Goal: Task Accomplishment & Management: Manage account settings

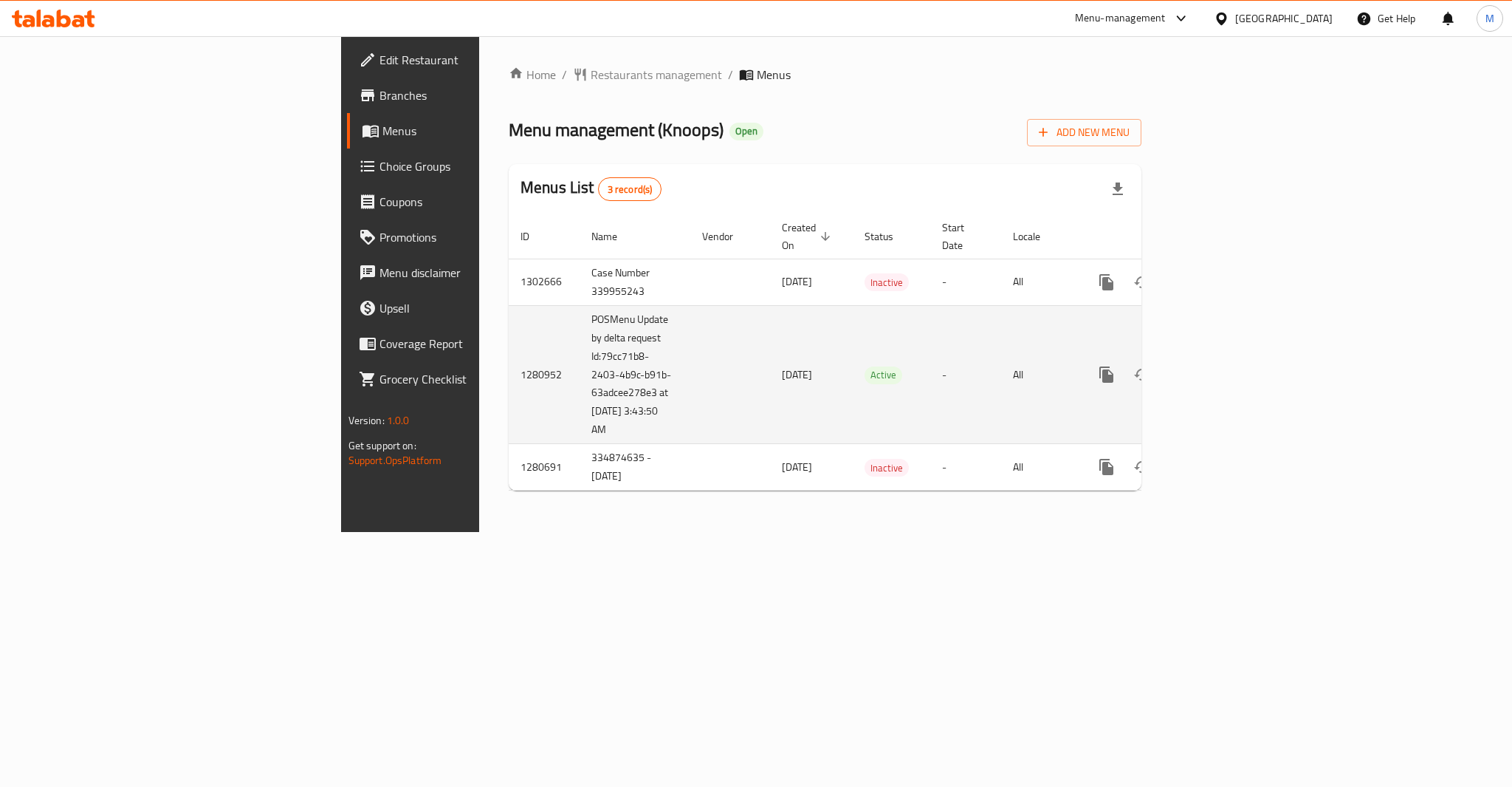
click at [1220, 368] on icon "enhanced table" at bounding box center [1213, 375] width 13 height 13
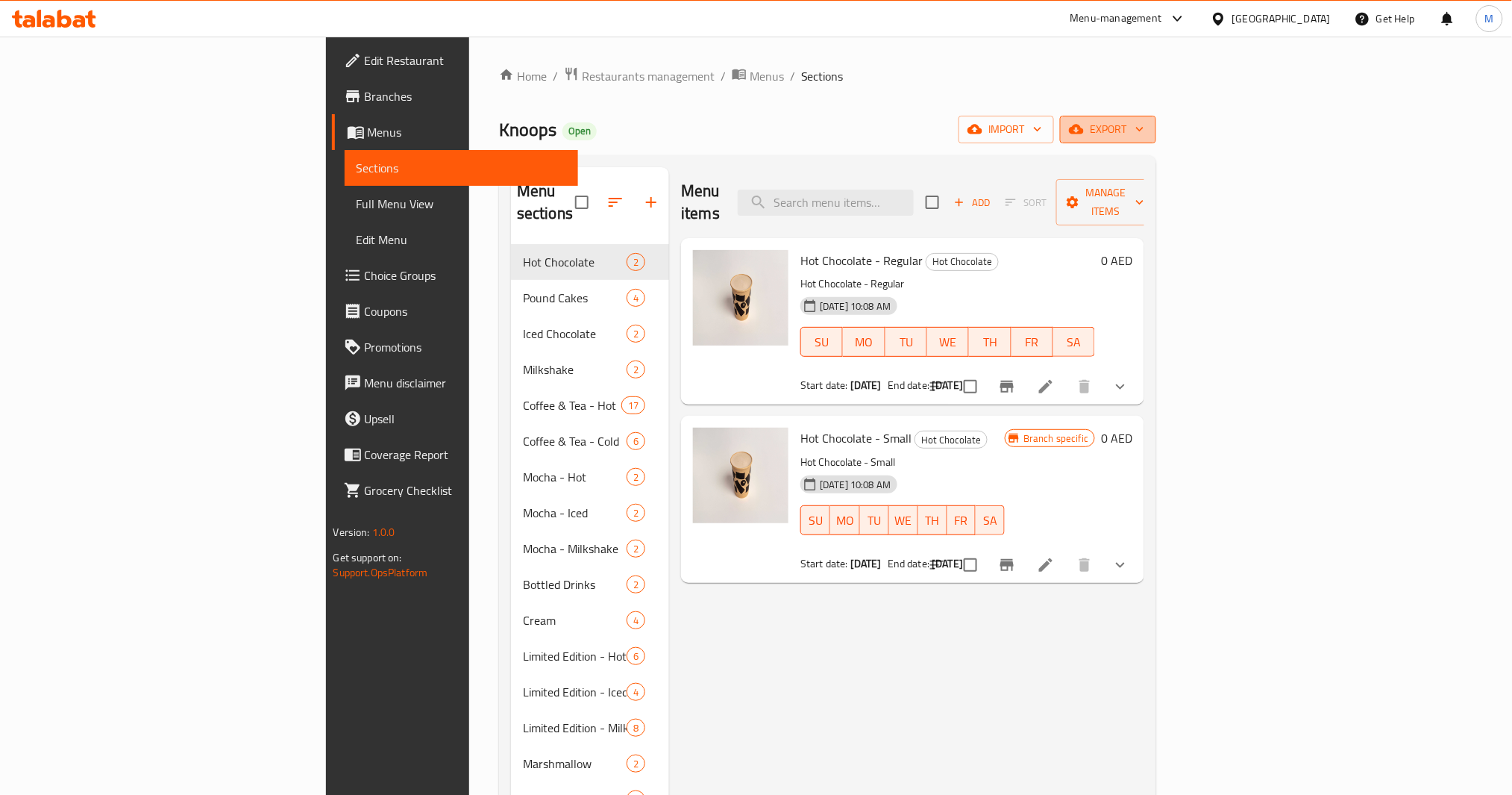
click at [1157, 118] on button "export" at bounding box center [1108, 129] width 96 height 28
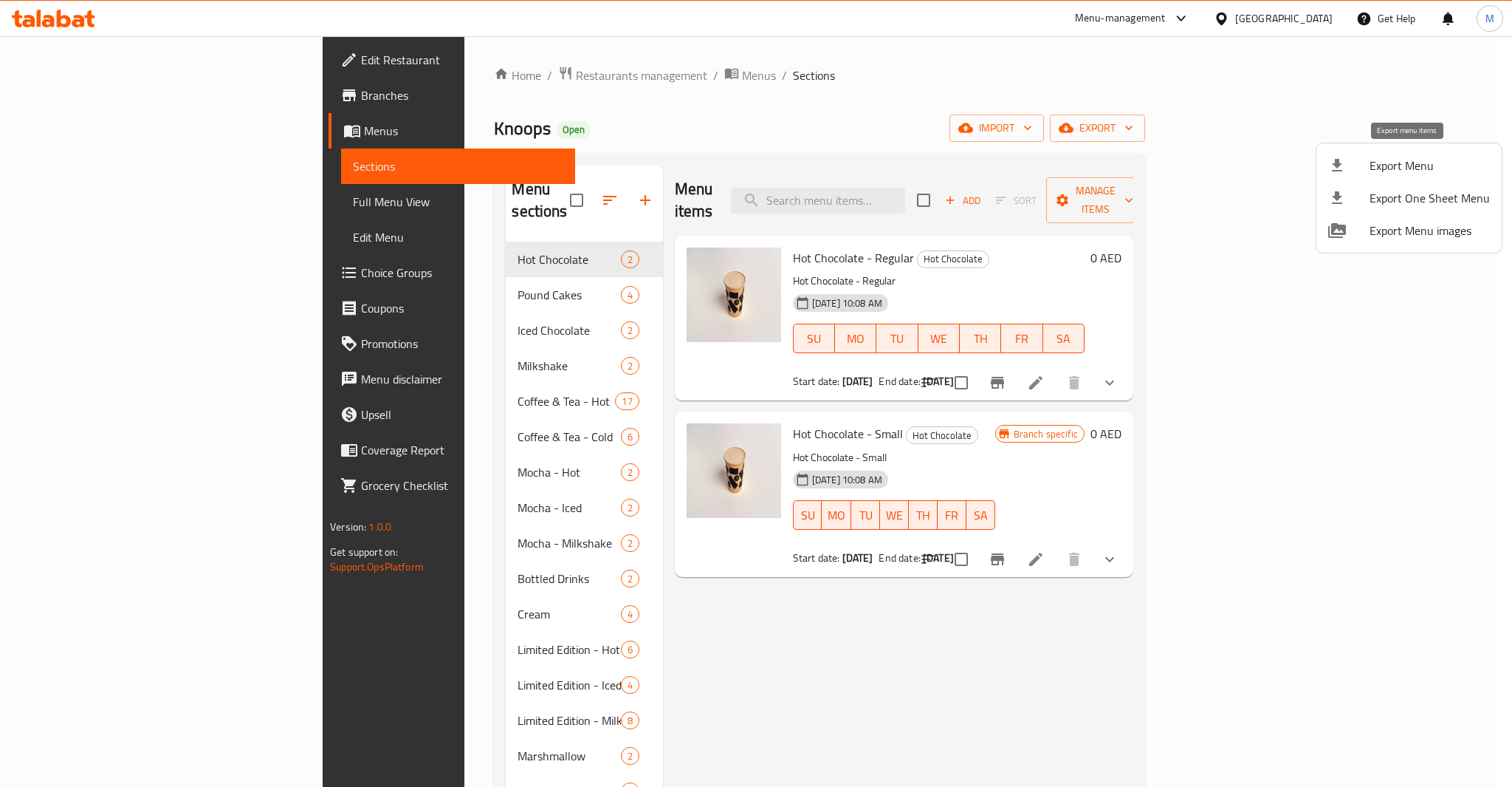
click at [1394, 153] on li "Export Menu" at bounding box center [1409, 165] width 186 height 32
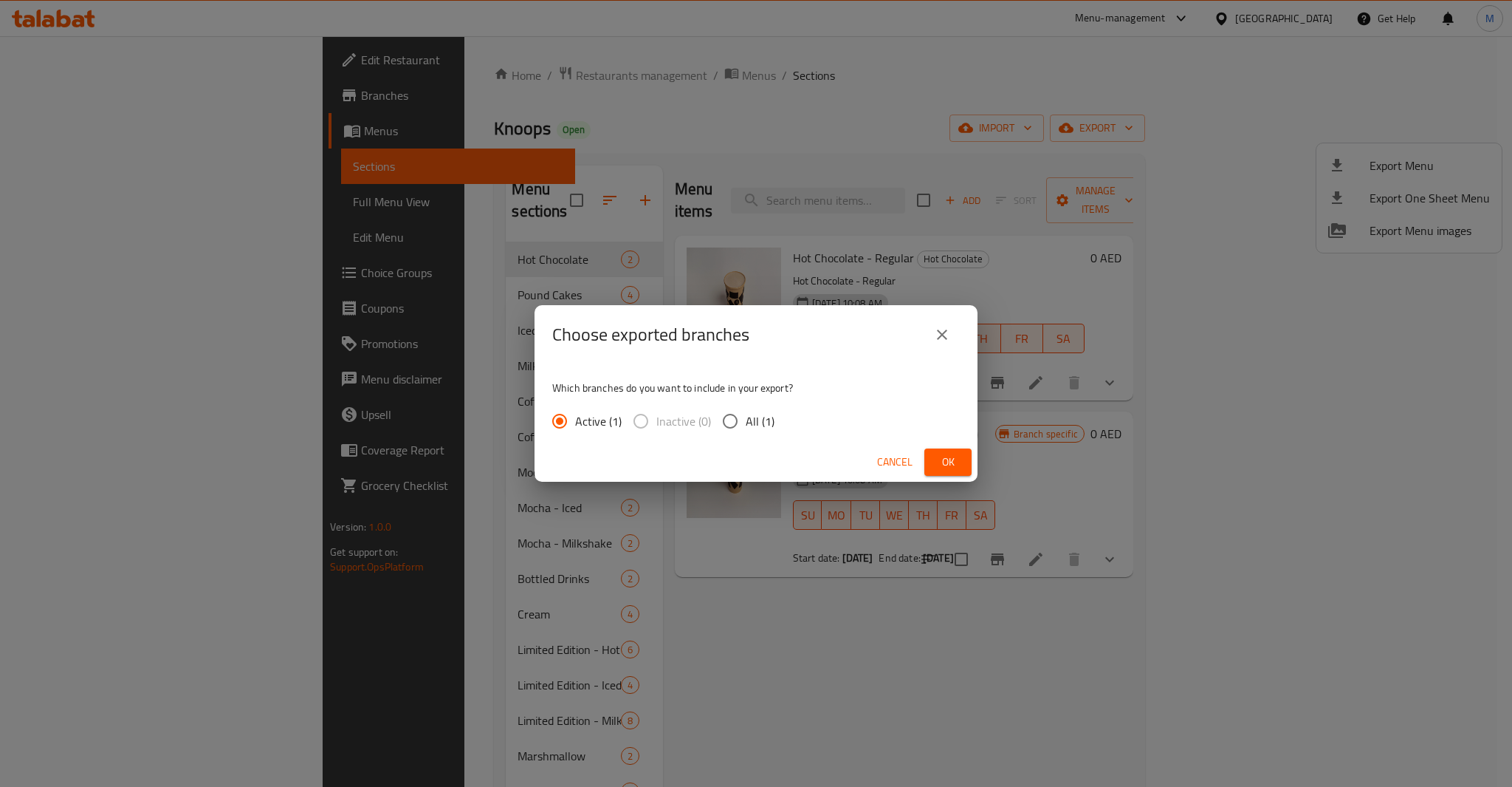
click at [769, 426] on span "All (1)" at bounding box center [760, 421] width 29 height 18
click at [746, 426] on input "All (1)" at bounding box center [730, 421] width 31 height 31
radio input "true"
click at [939, 444] on div "Cancel Ok" at bounding box center [756, 461] width 443 height 39
click at [951, 456] on span "Ok" at bounding box center [948, 462] width 24 height 19
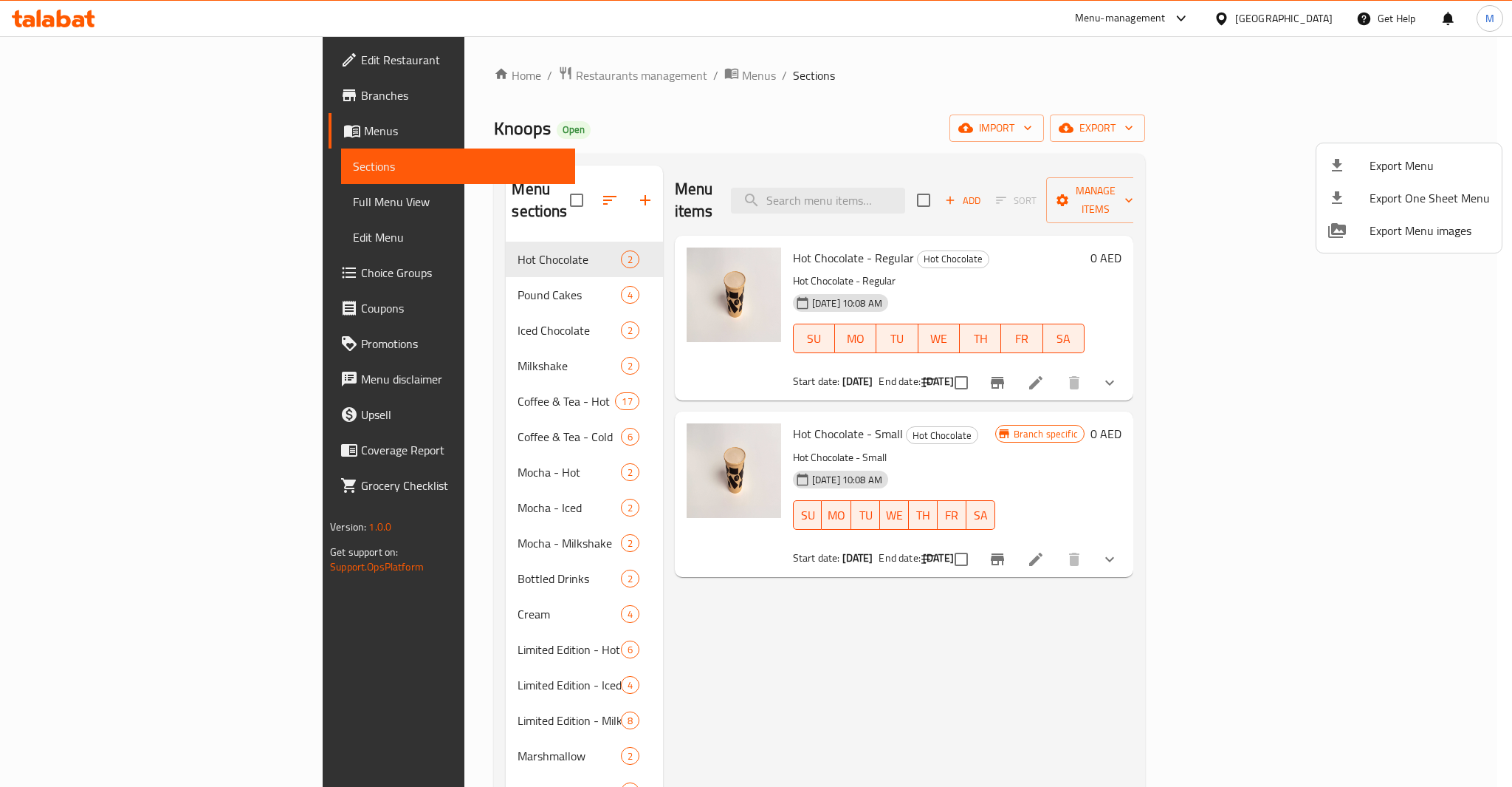
click at [123, 200] on div at bounding box center [756, 394] width 1512 height 787
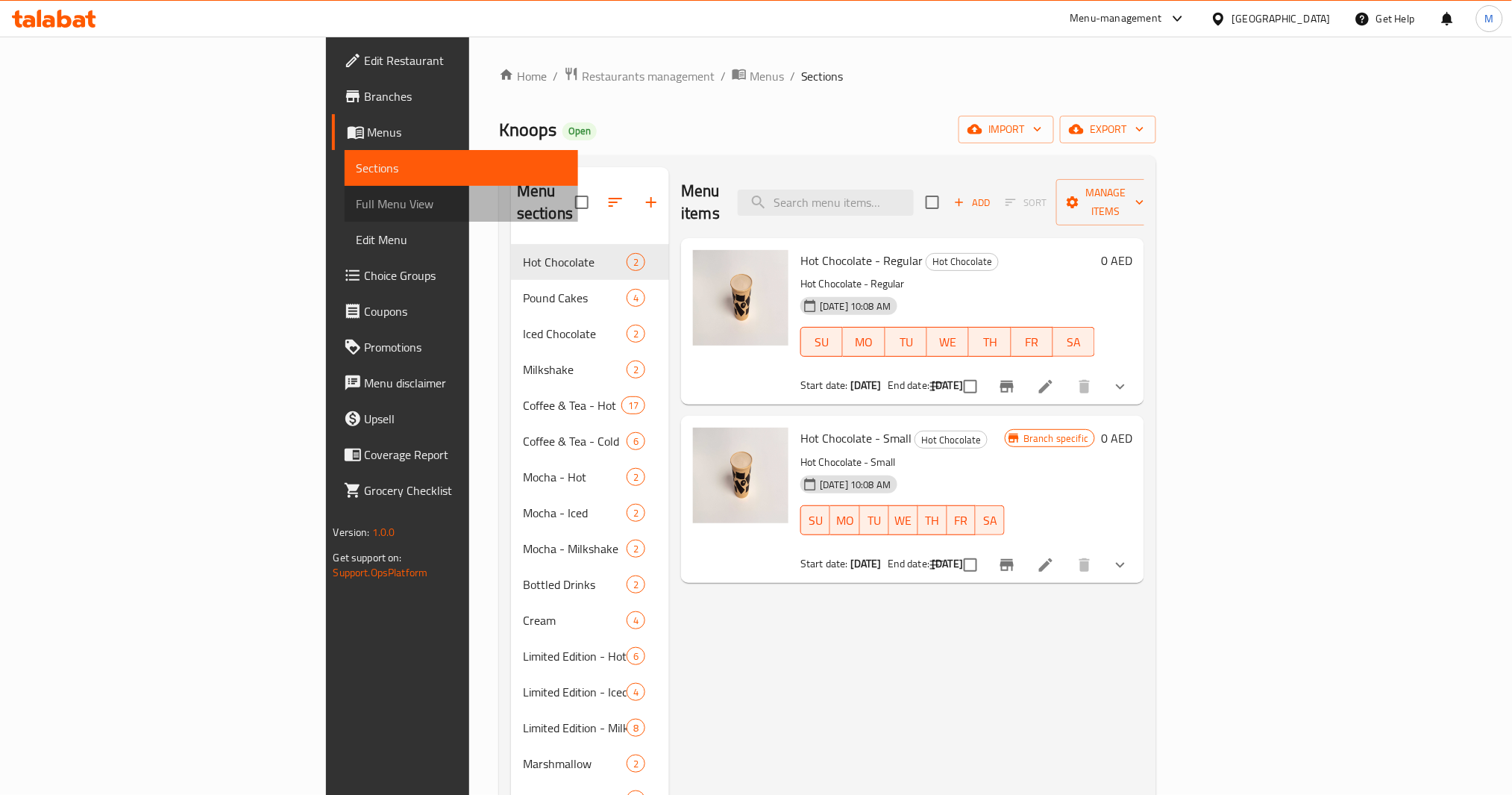
click at [356, 202] on span "Full Menu View" at bounding box center [461, 203] width 211 height 18
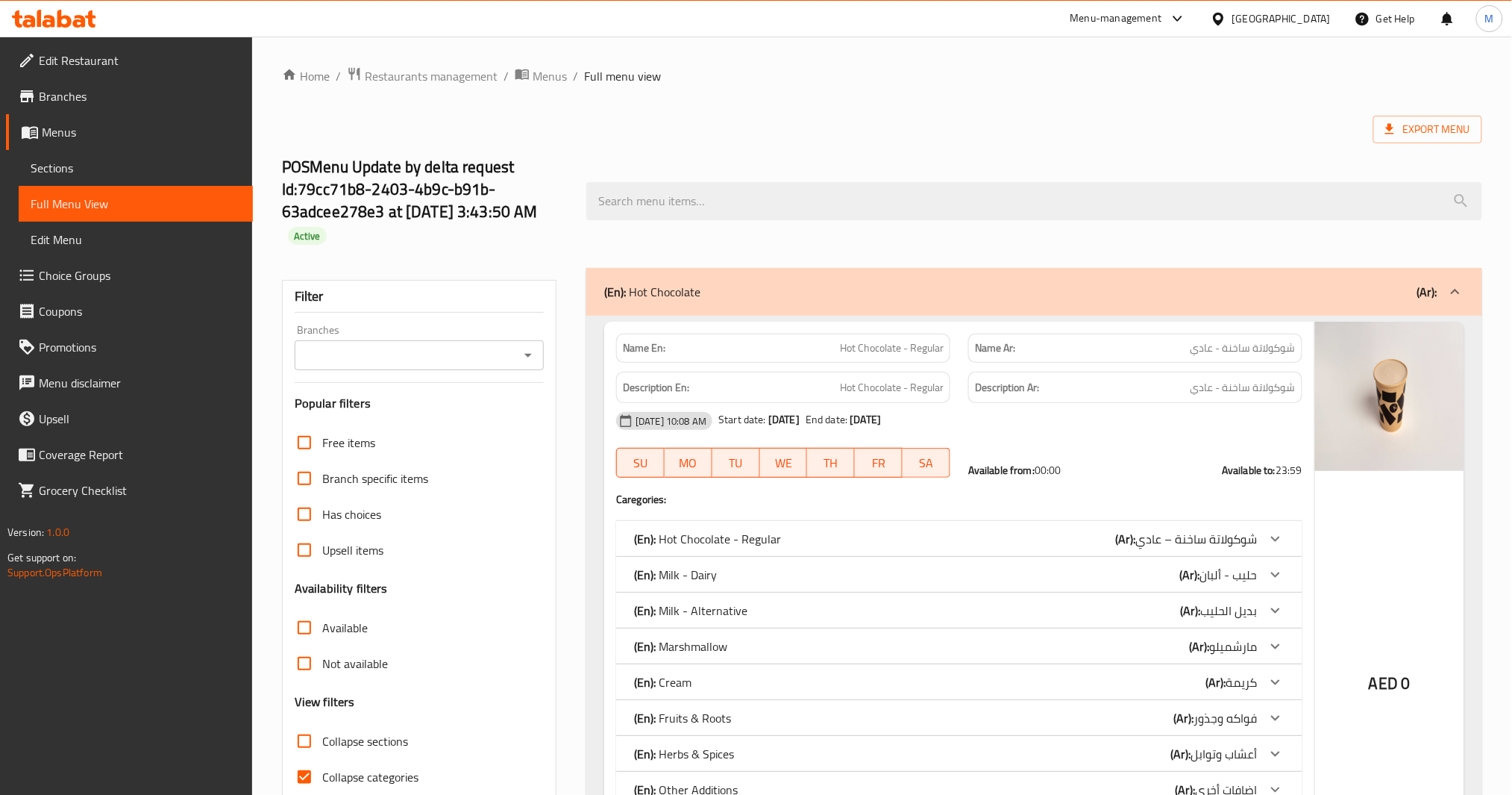
click at [308, 780] on input "Collapse categories" at bounding box center [305, 777] width 36 height 36
checkbox input "false"
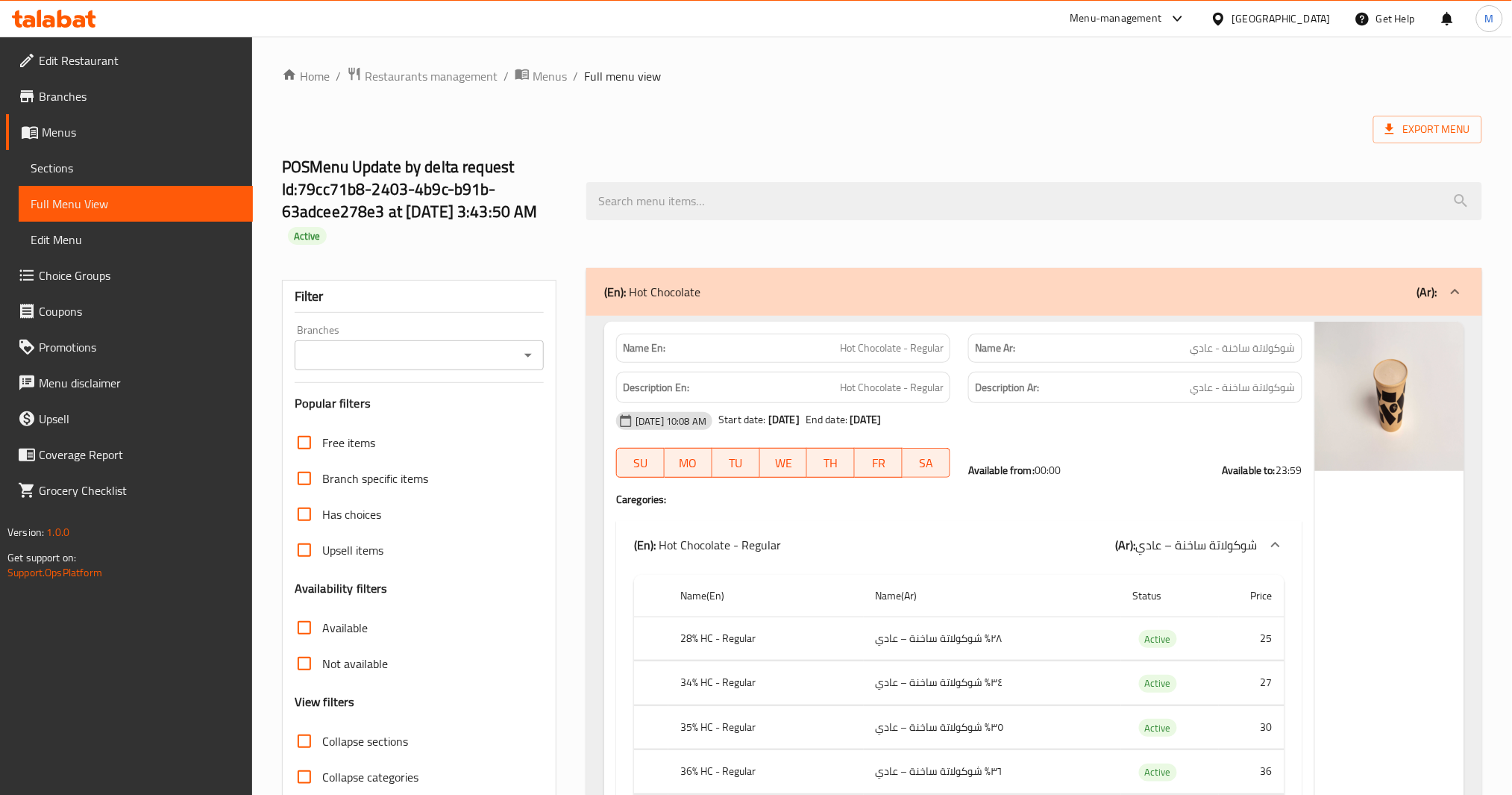
click at [530, 354] on icon "Open" at bounding box center [528, 355] width 18 height 18
click at [421, 428] on span "Knoops, [GEOGRAPHIC_DATA]" at bounding box center [383, 419] width 153 height 18
type input "Knoops, [GEOGRAPHIC_DATA]"
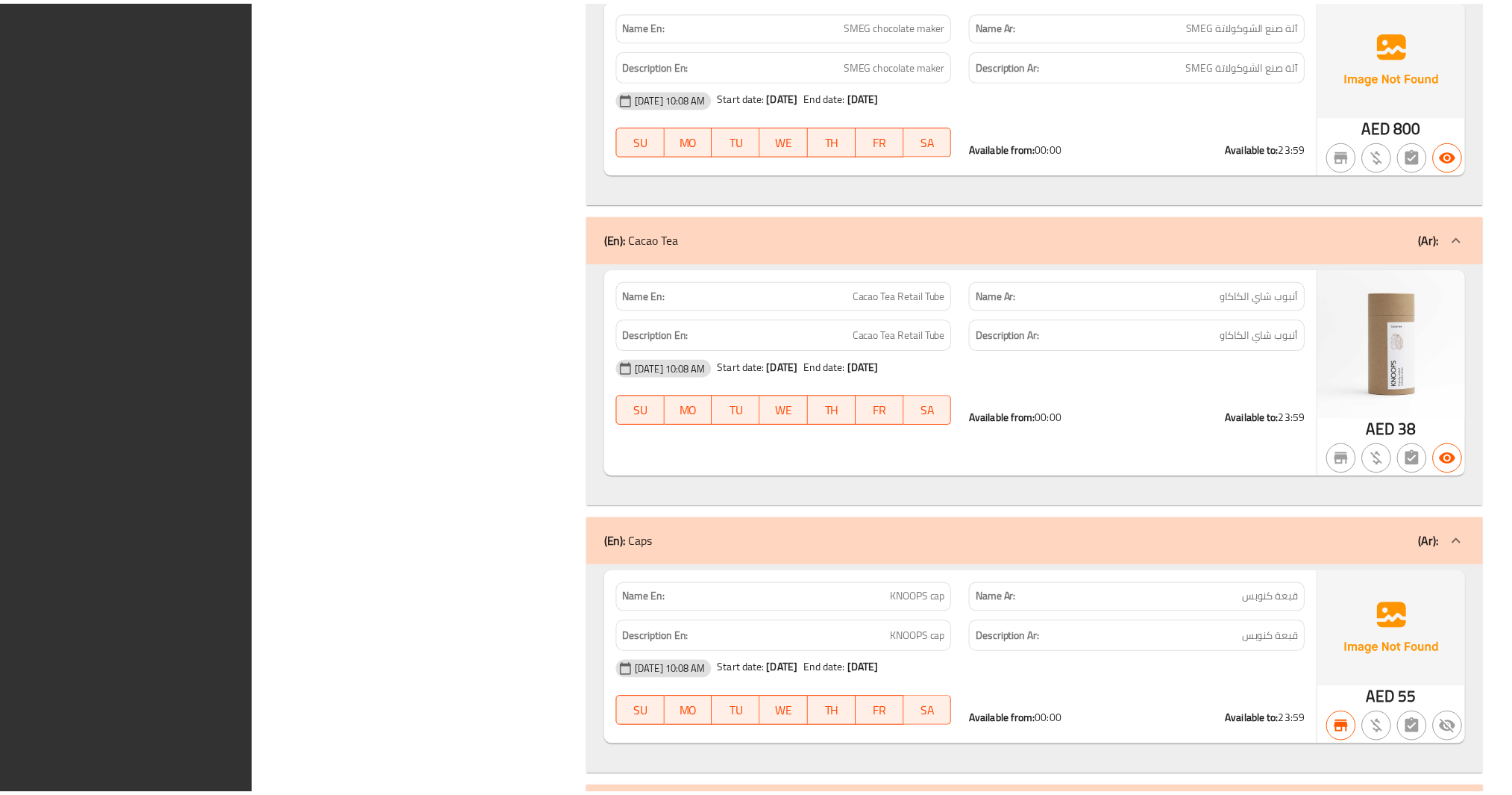
scroll to position [104984, 0]
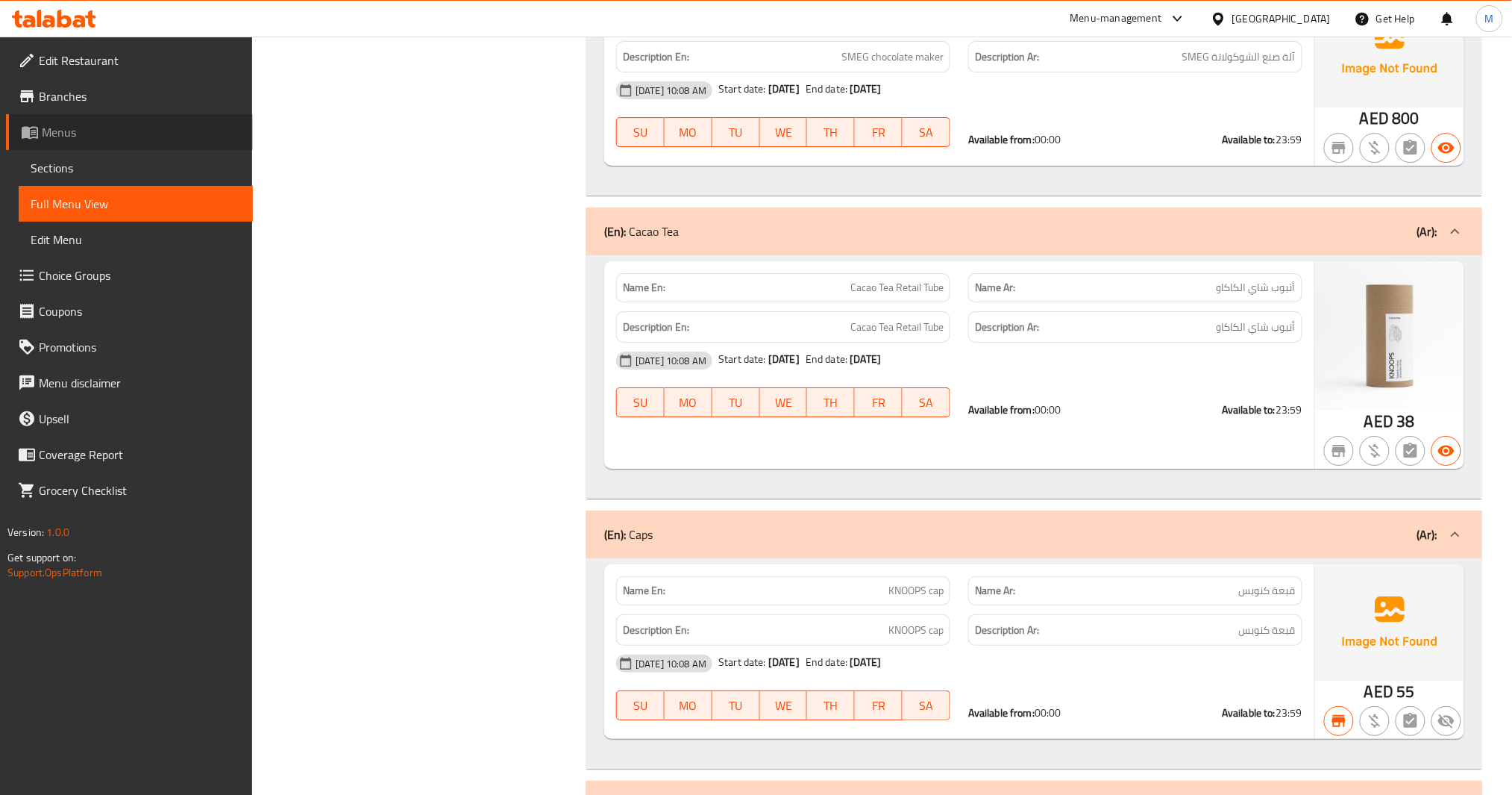
click at [78, 139] on span "Menus" at bounding box center [141, 132] width 199 height 18
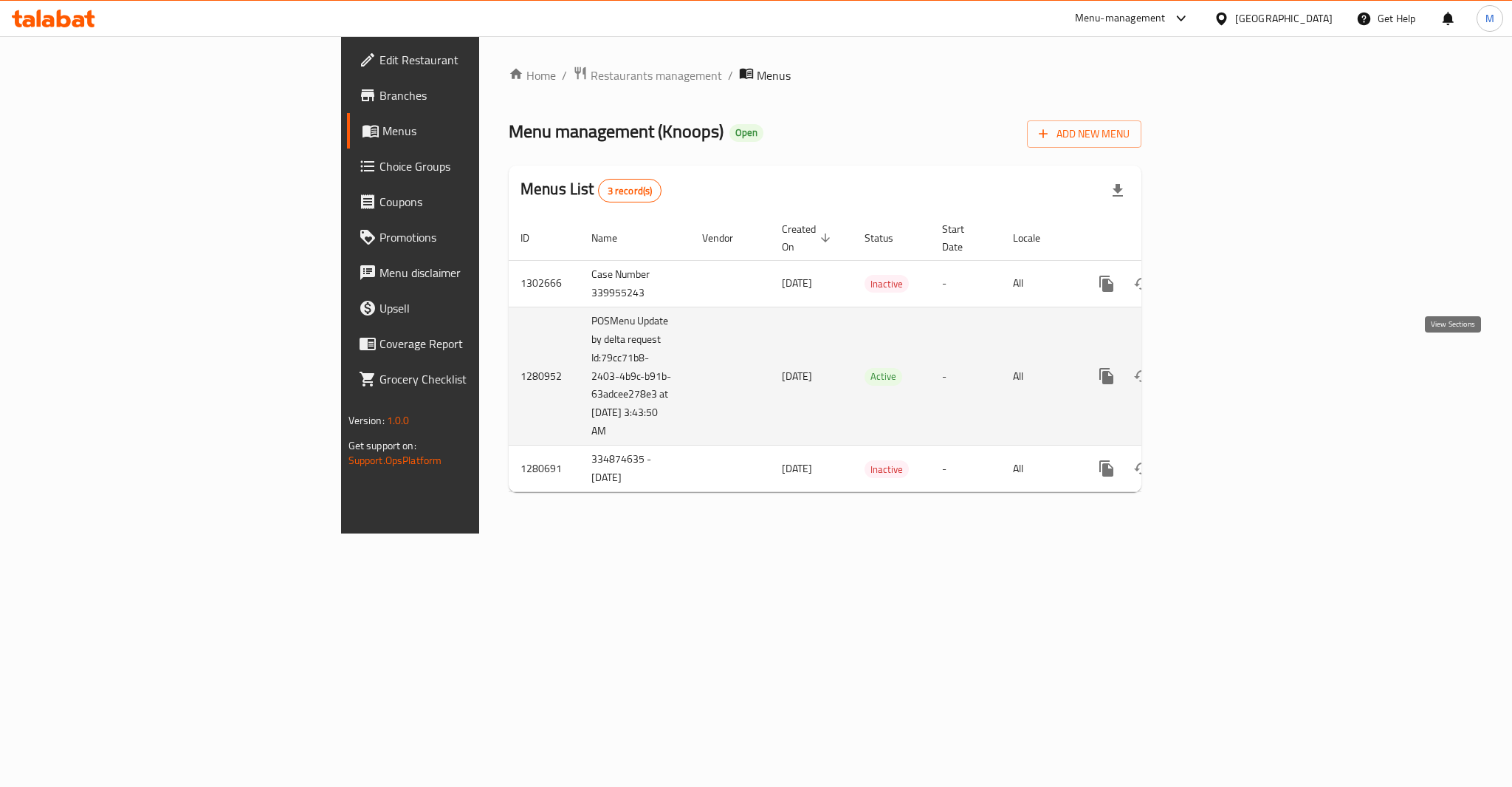
click at [1231, 372] on link "enhanced table" at bounding box center [1214, 377] width 36 height 36
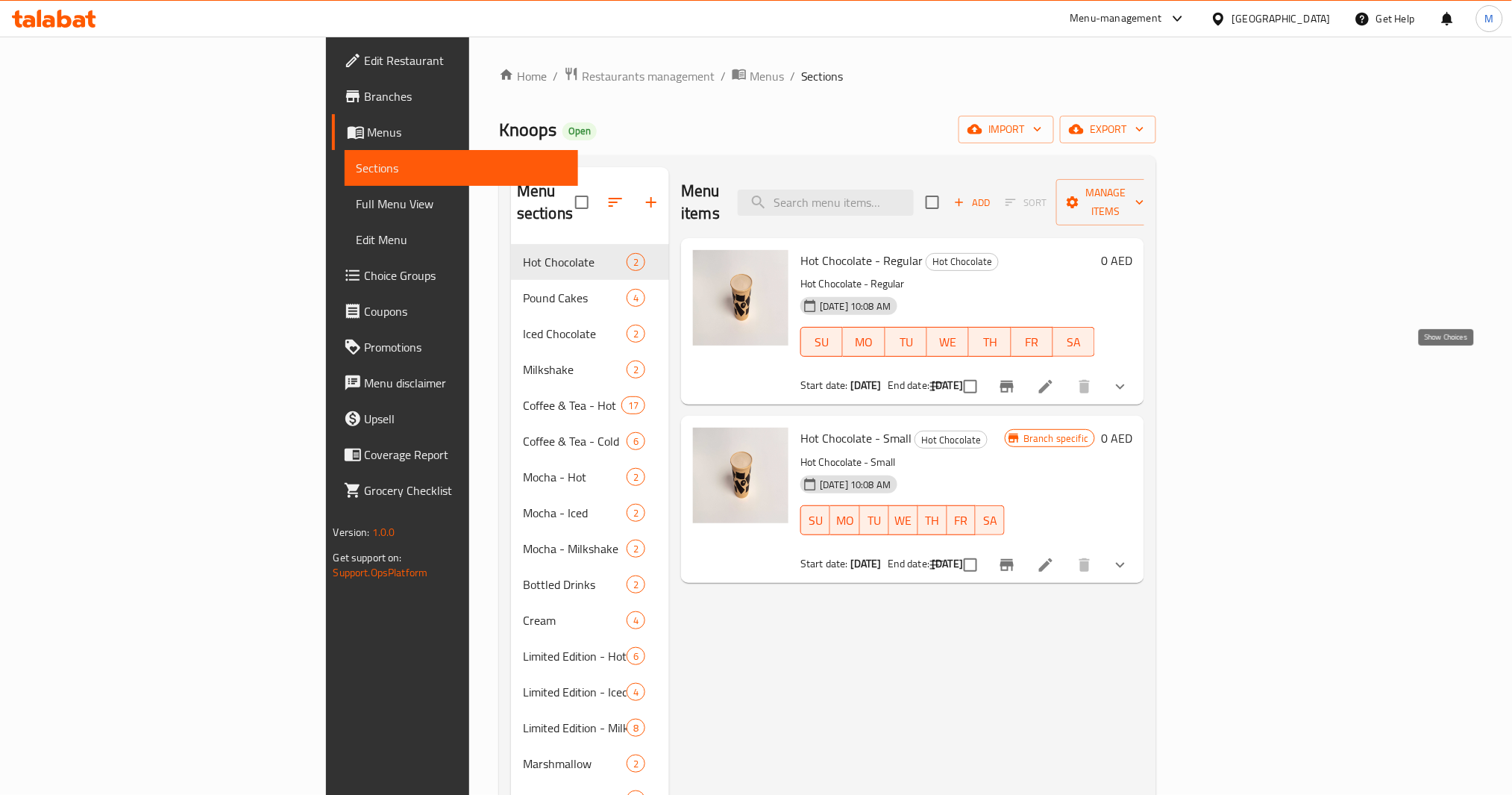
click at [1129, 377] on icon "show more" at bounding box center [1120, 386] width 18 height 18
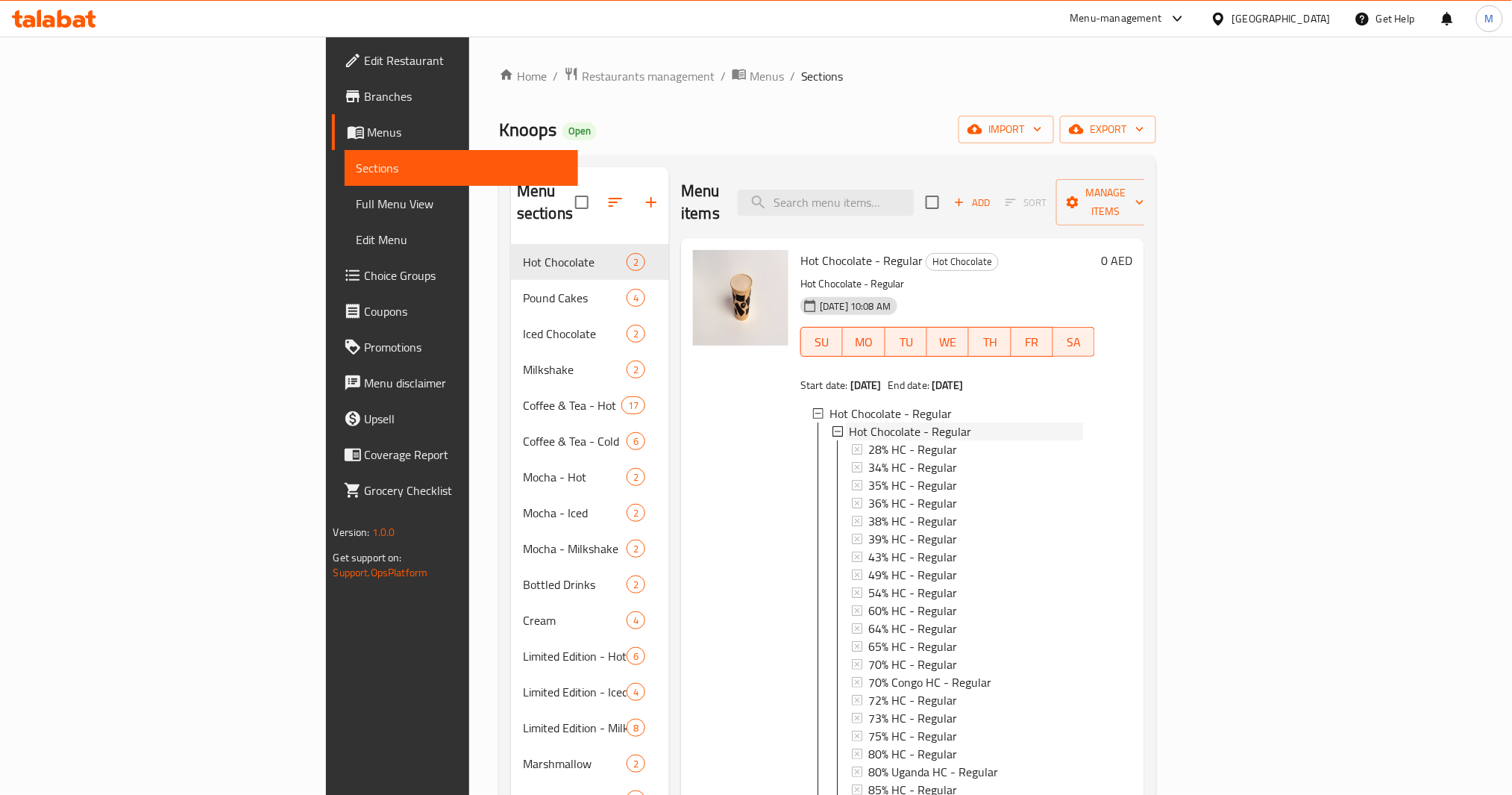
click at [849, 422] on span "Hot Chocolate - Regular" at bounding box center [910, 431] width 122 height 18
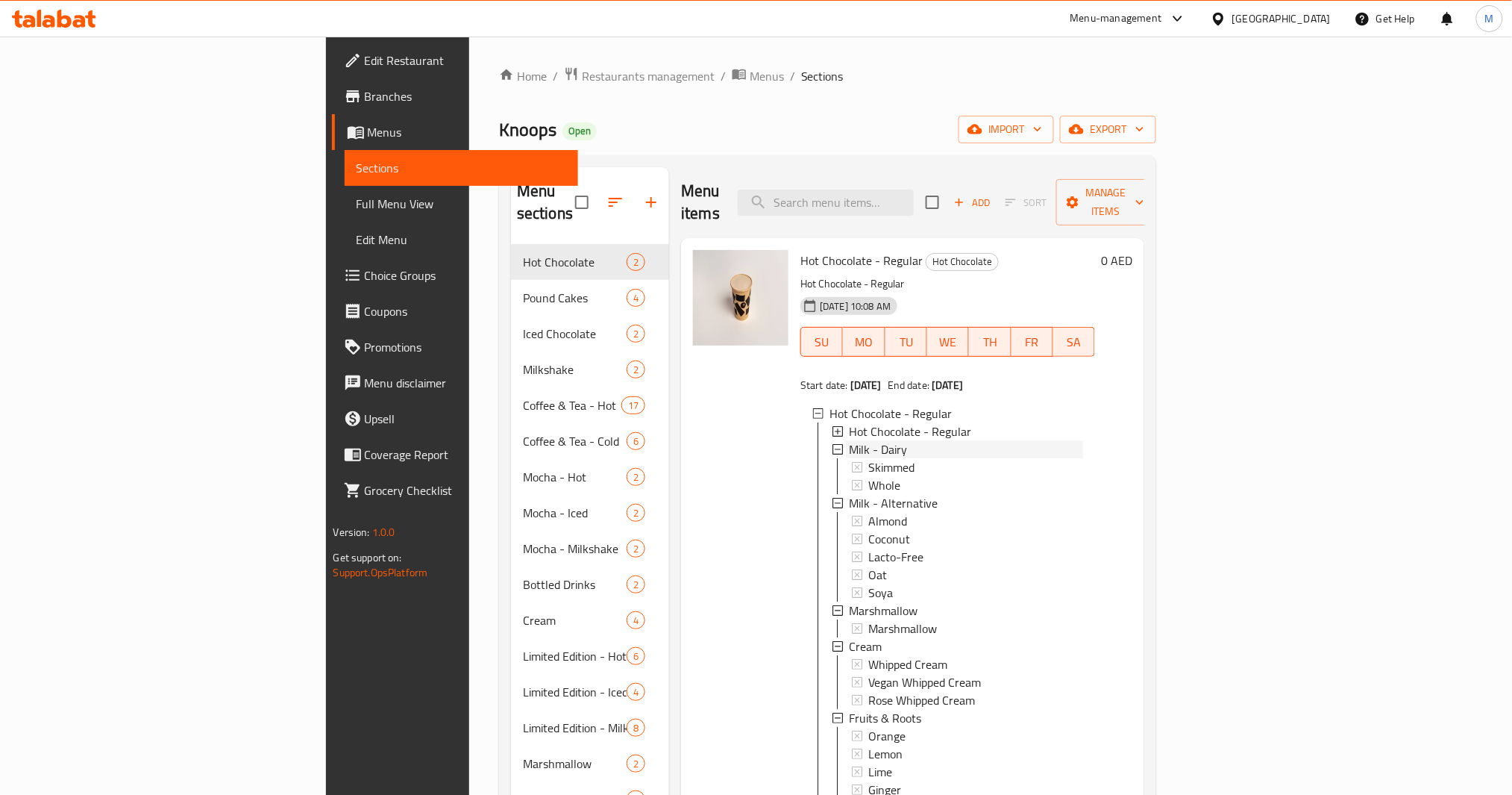
click at [849, 440] on span "Milk - Dairy" at bounding box center [877, 449] width 58 height 18
click at [849, 459] on span "Milk - Alternative" at bounding box center [893, 467] width 89 height 18
click at [849, 477] on span "Marshmallow" at bounding box center [883, 485] width 69 height 18
click at [849, 494] on div "Cream" at bounding box center [966, 502] width 234 height 18
click at [849, 512] on span "Fruits & Roots" at bounding box center [885, 520] width 72 height 18
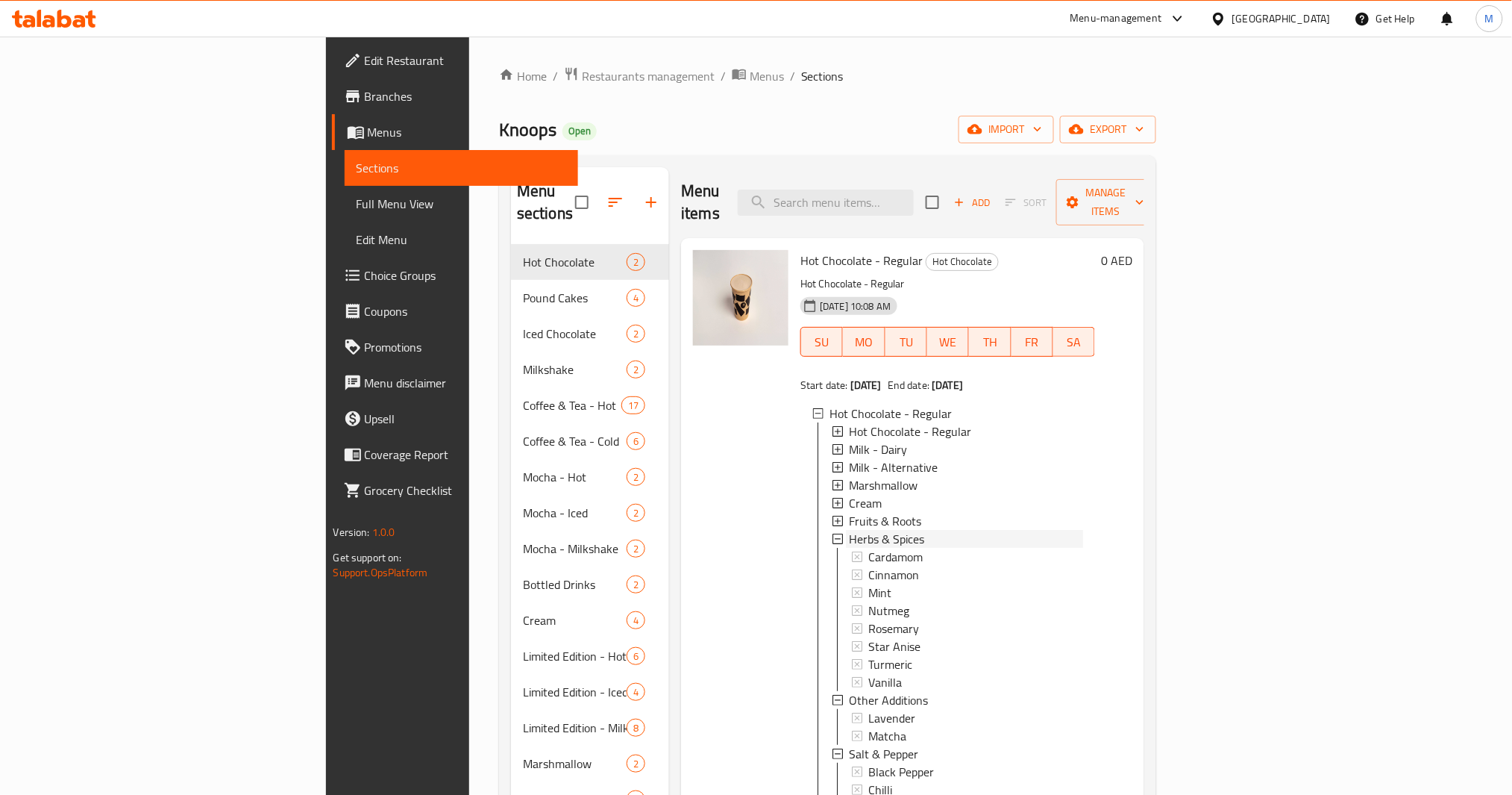
click at [849, 530] on span "Herbs & Spices" at bounding box center [886, 539] width 75 height 18
drag, startPoint x: 815, startPoint y: 531, endPoint x: 815, endPoint y: 541, distance: 10.0
click at [849, 548] on span "Other Additions" at bounding box center [888, 557] width 79 height 18
click at [868, 583] on span "Black Pepper" at bounding box center [900, 592] width 66 height 18
click at [849, 565] on span "Salt & Pepper" at bounding box center [883, 574] width 70 height 18
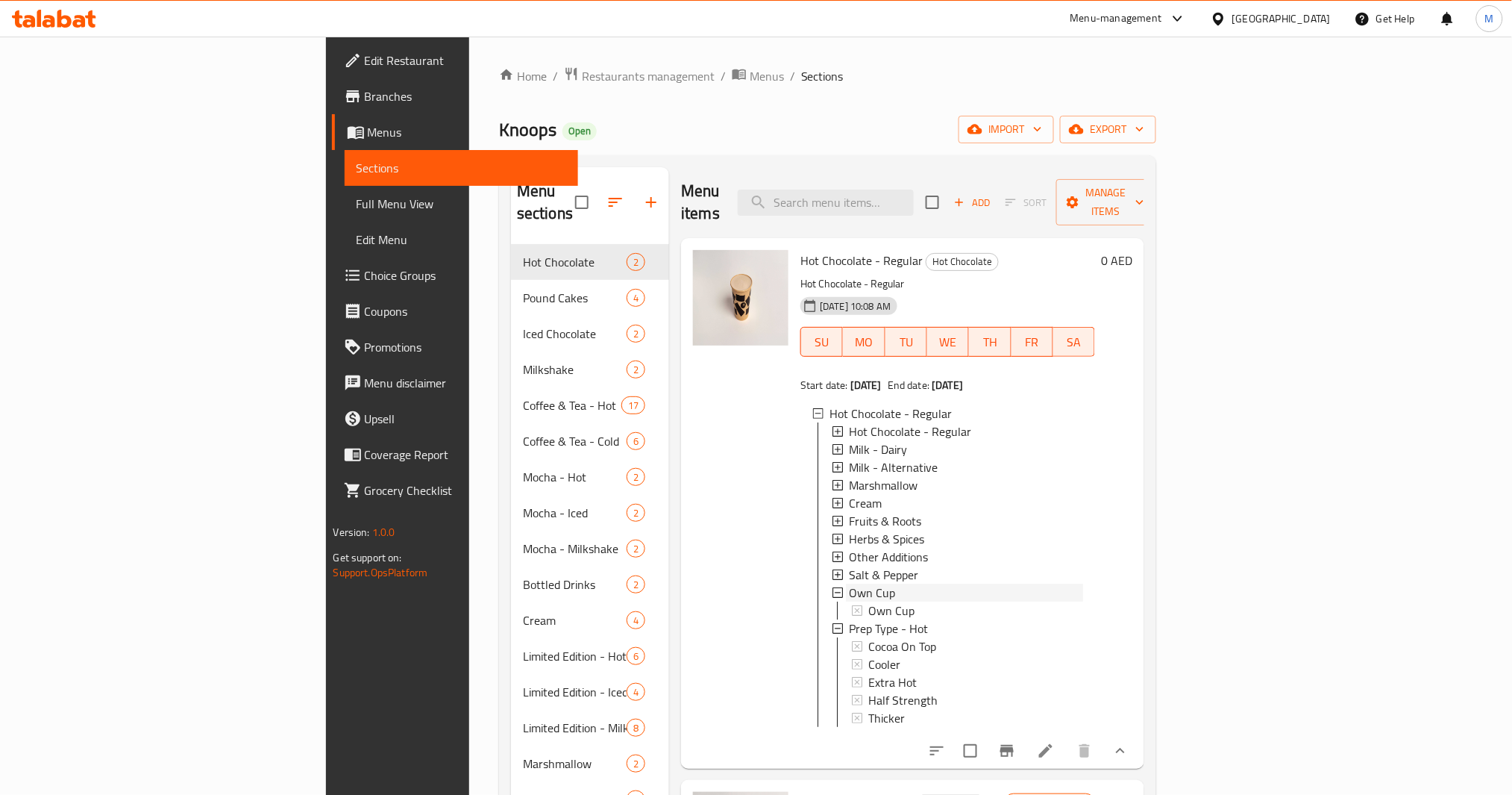
click at [849, 583] on span "Own Cup" at bounding box center [872, 592] width 47 height 18
click at [849, 601] on span "Prep Type - Hot" at bounding box center [888, 610] width 79 height 18
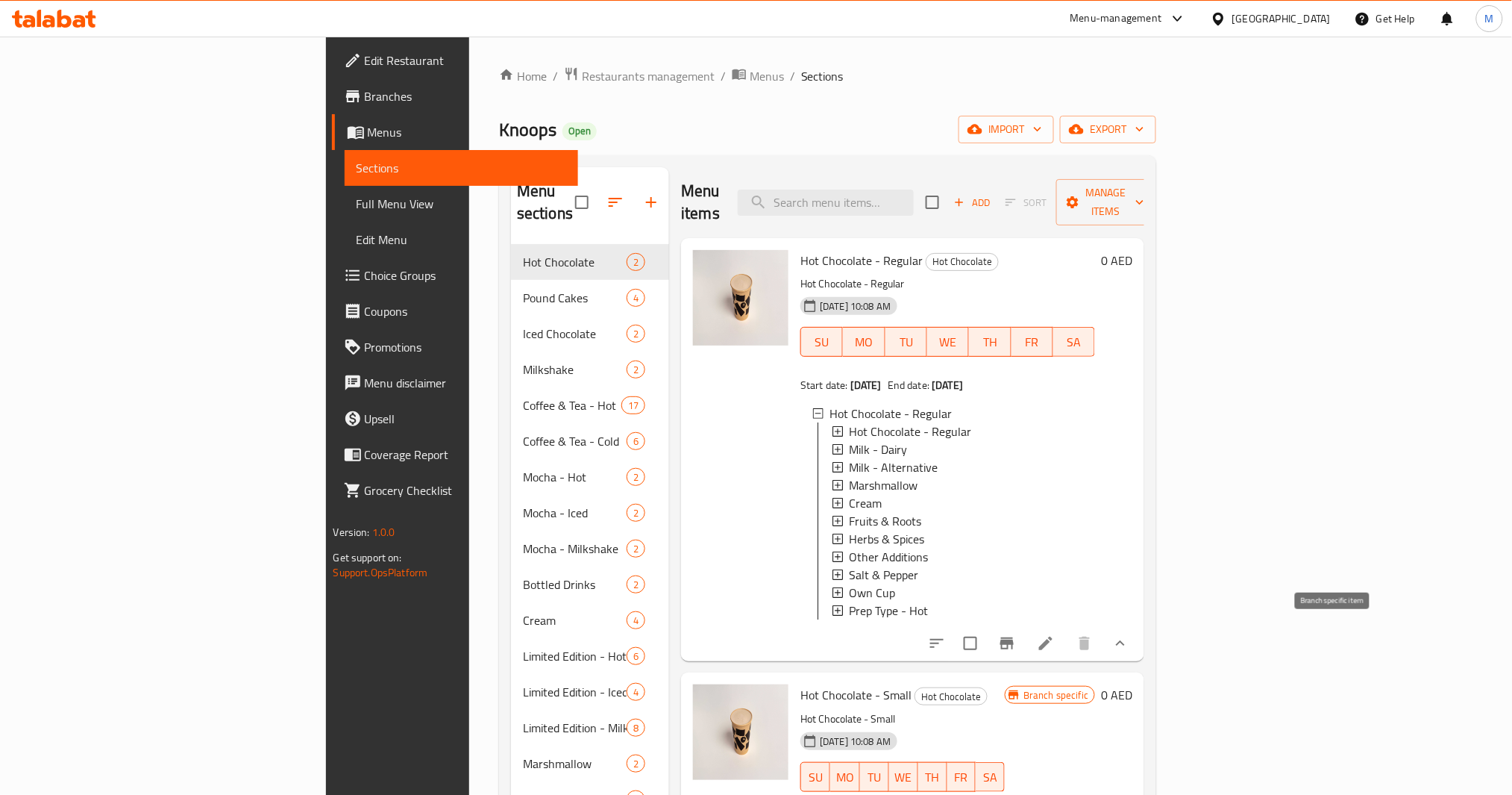
click at [1016, 643] on icon "Branch-specific-item" at bounding box center [1007, 642] width 18 height 18
click at [830, 404] on span "Hot Chocolate - Regular" at bounding box center [891, 413] width 122 height 18
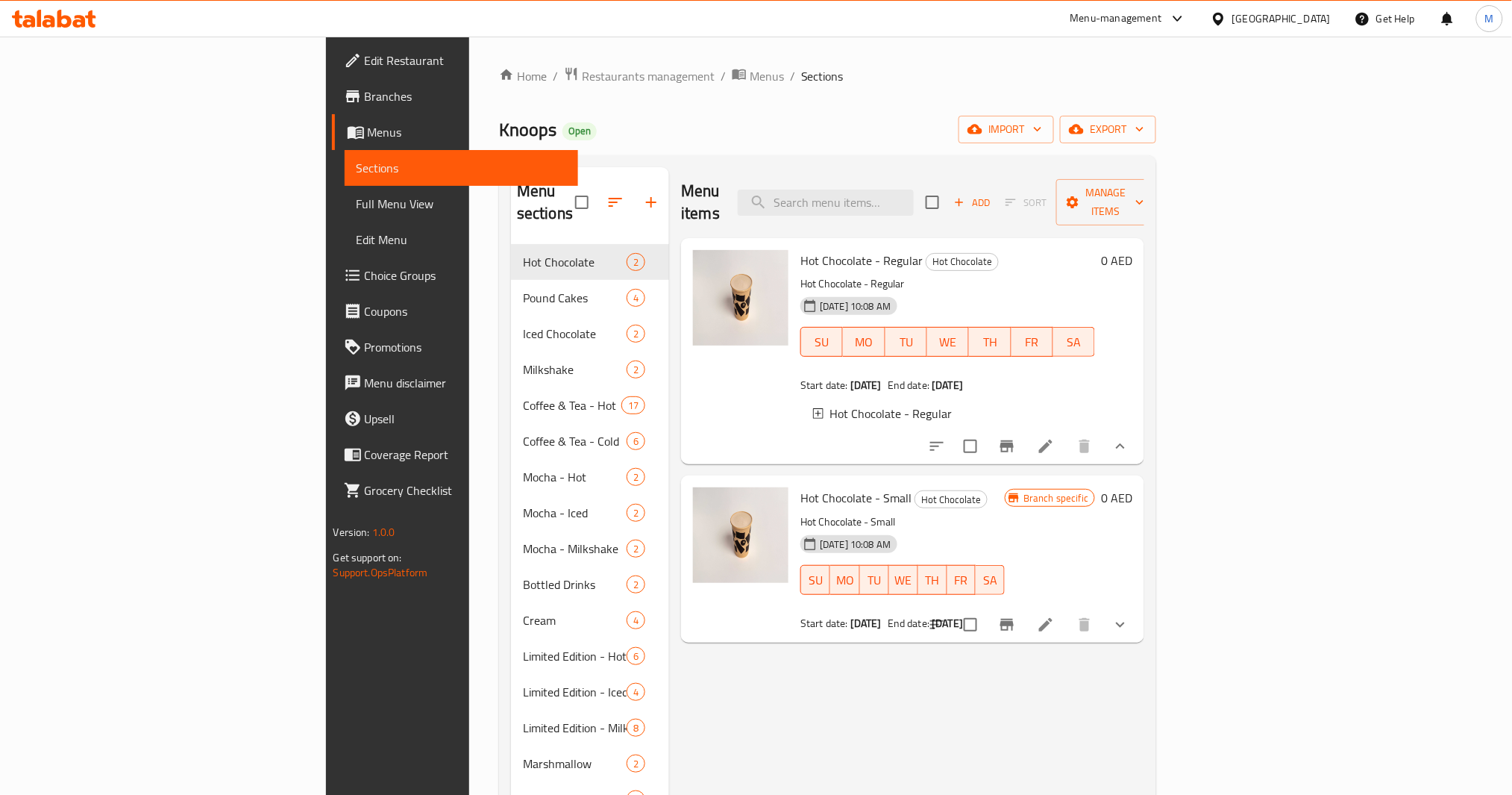
click at [830, 404] on span "Hot Chocolate - Regular" at bounding box center [891, 413] width 122 height 18
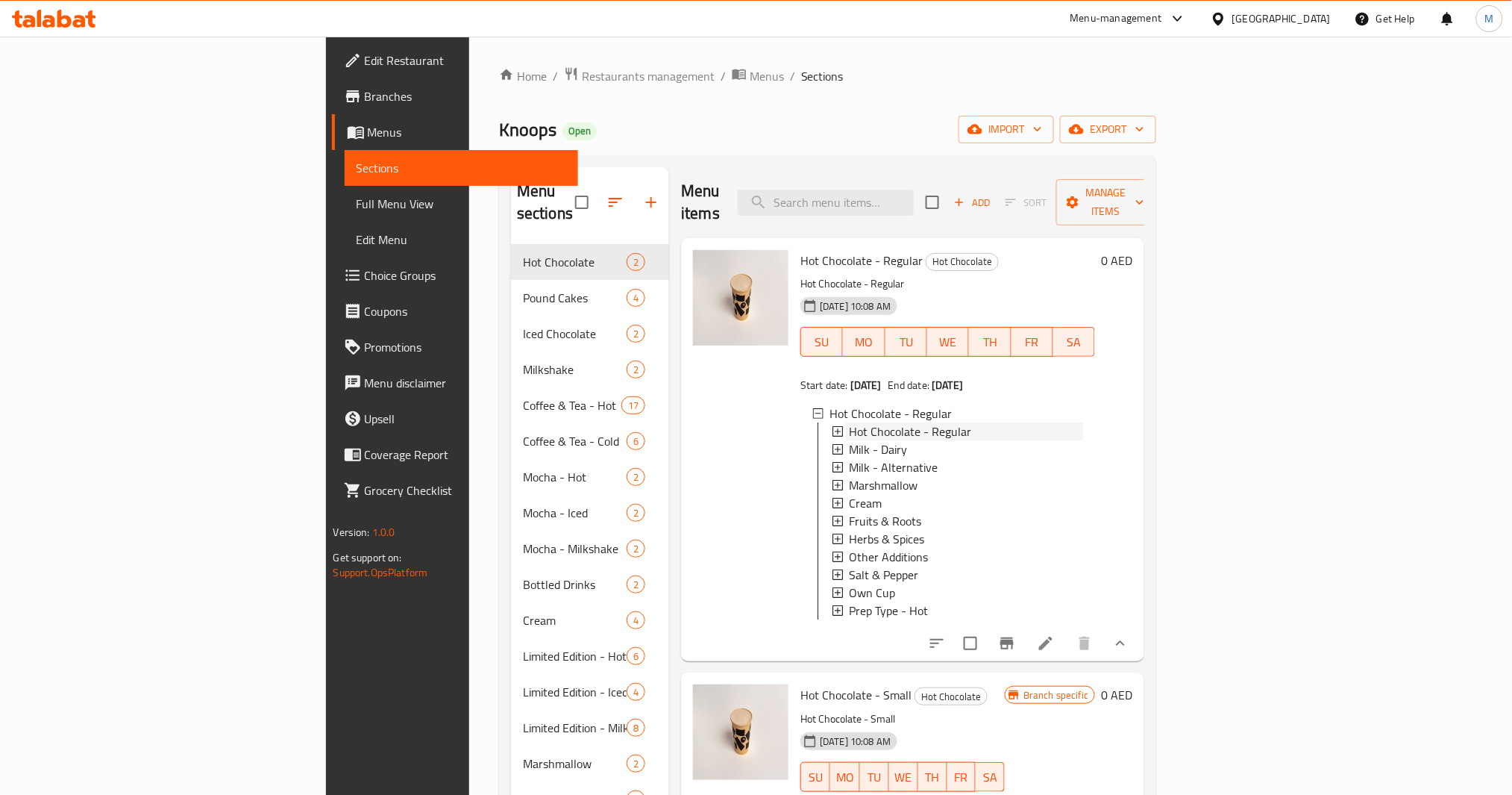
click at [849, 422] on span "Hot Chocolate - Regular" at bounding box center [910, 431] width 122 height 18
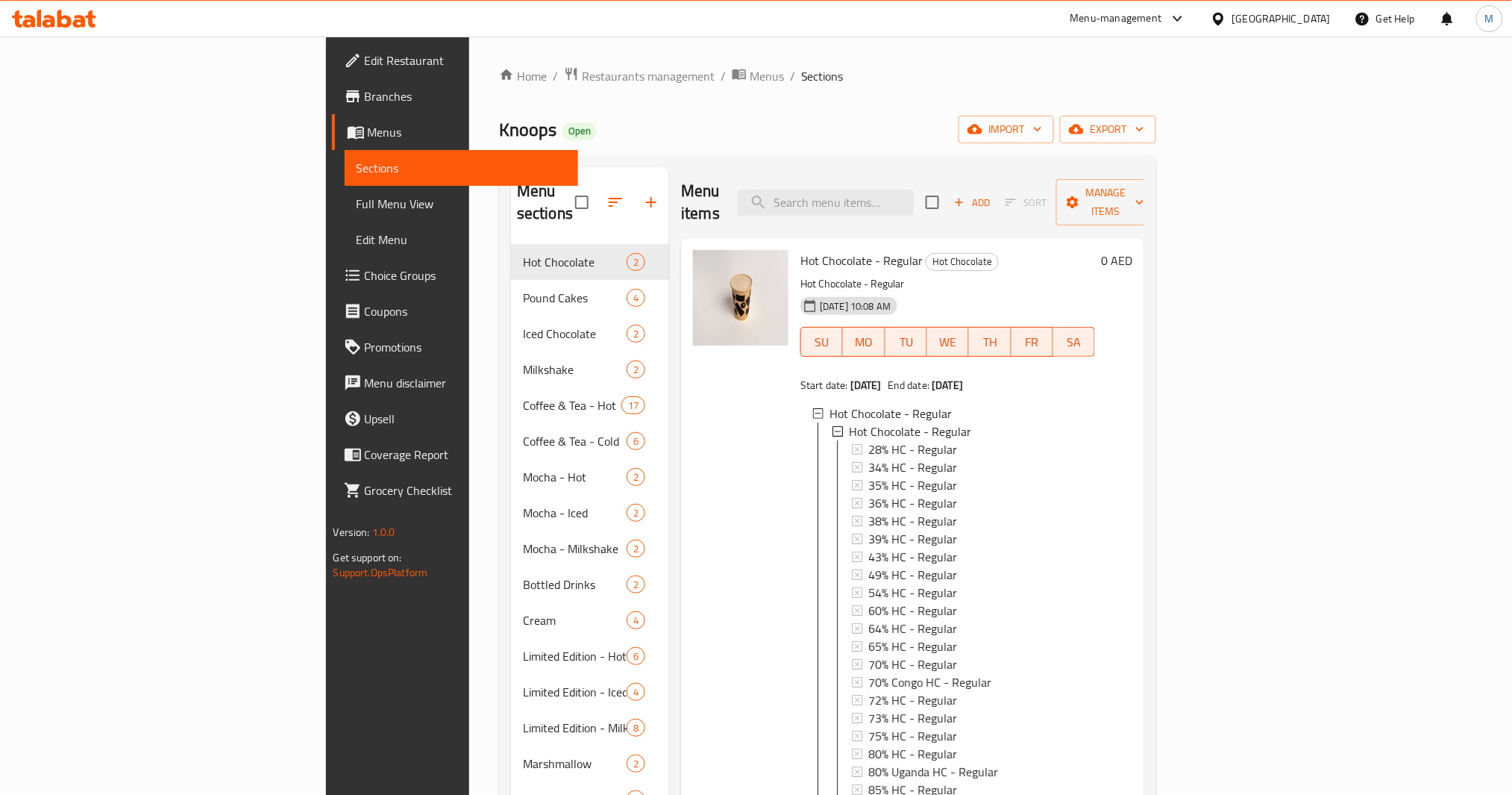
click at [849, 422] on span "Hot Chocolate - Regular" at bounding box center [910, 431] width 122 height 18
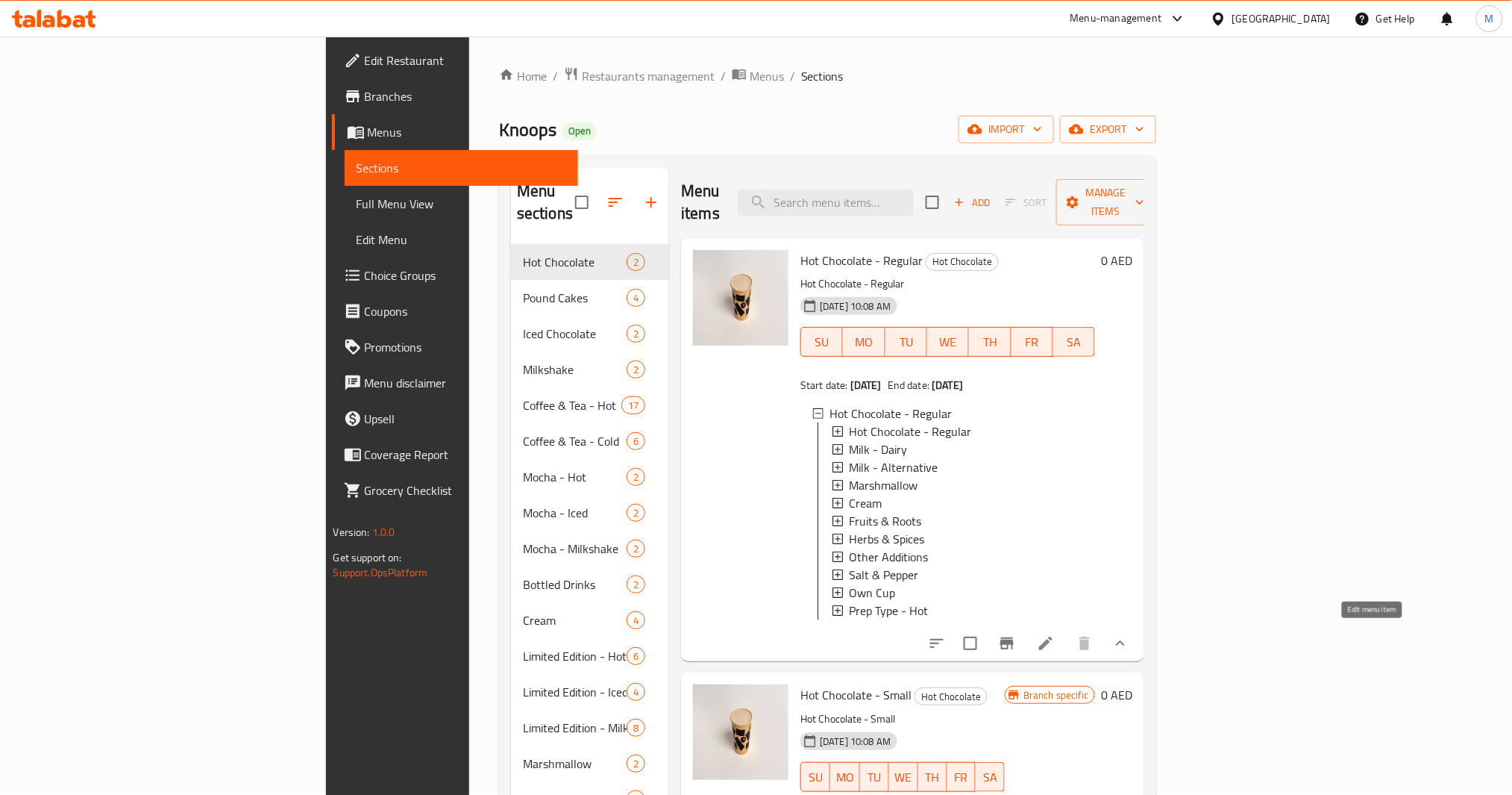
click at [1055, 641] on icon at bounding box center [1045, 642] width 18 height 18
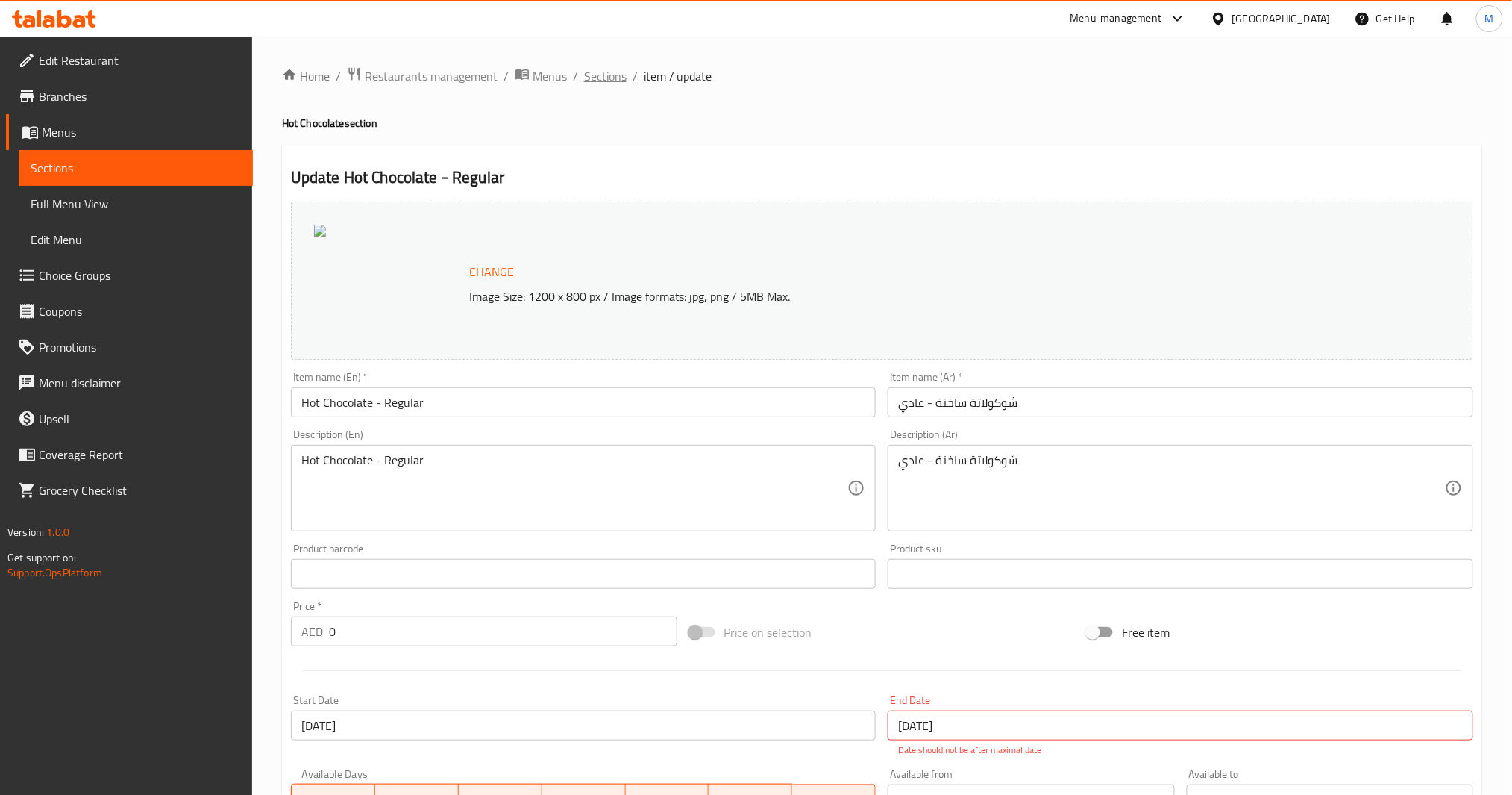
click at [617, 82] on span "Sections" at bounding box center [605, 75] width 43 height 18
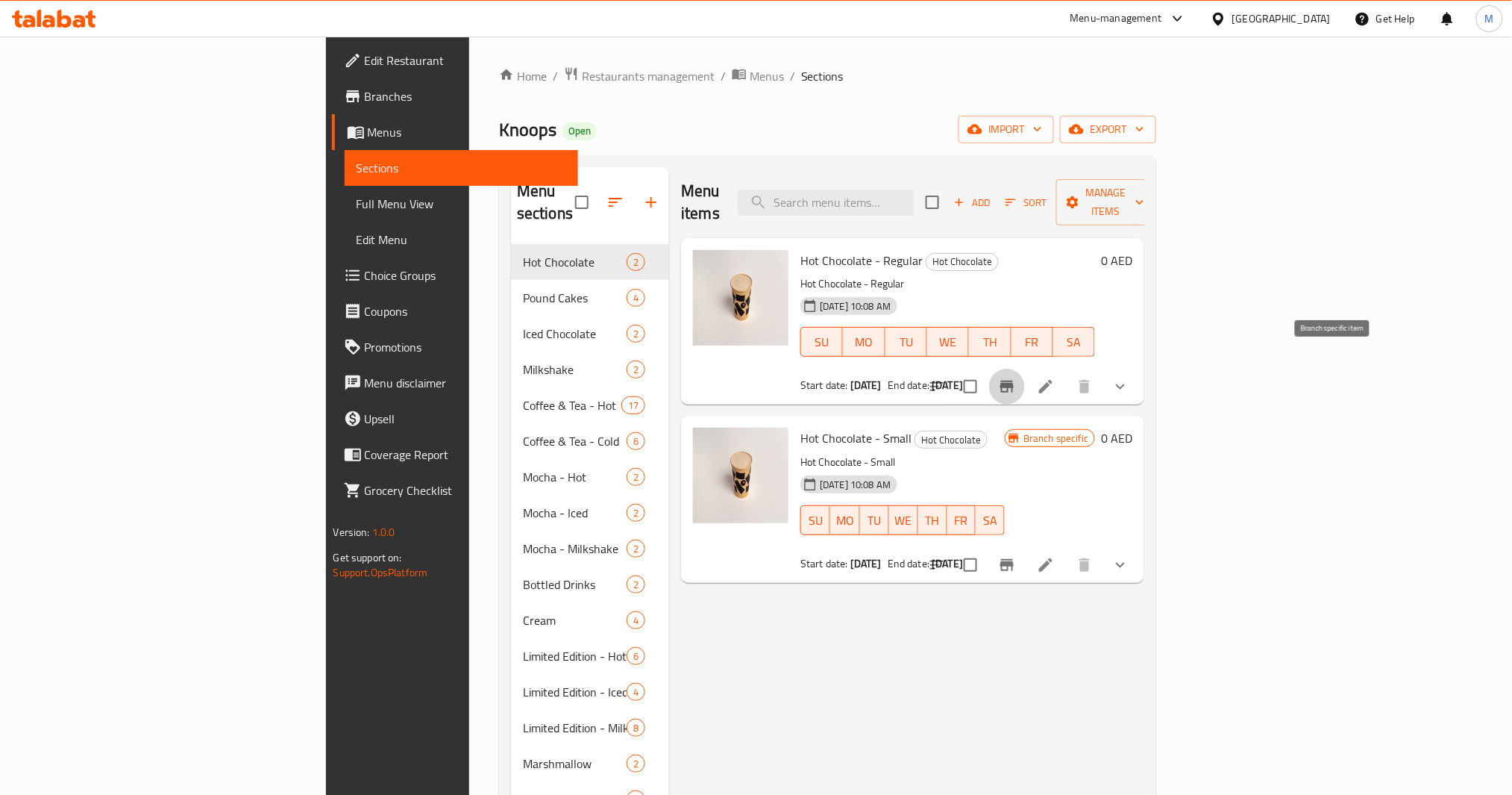
click at [1014, 380] on icon "Branch-specific-item" at bounding box center [1007, 386] width 13 height 12
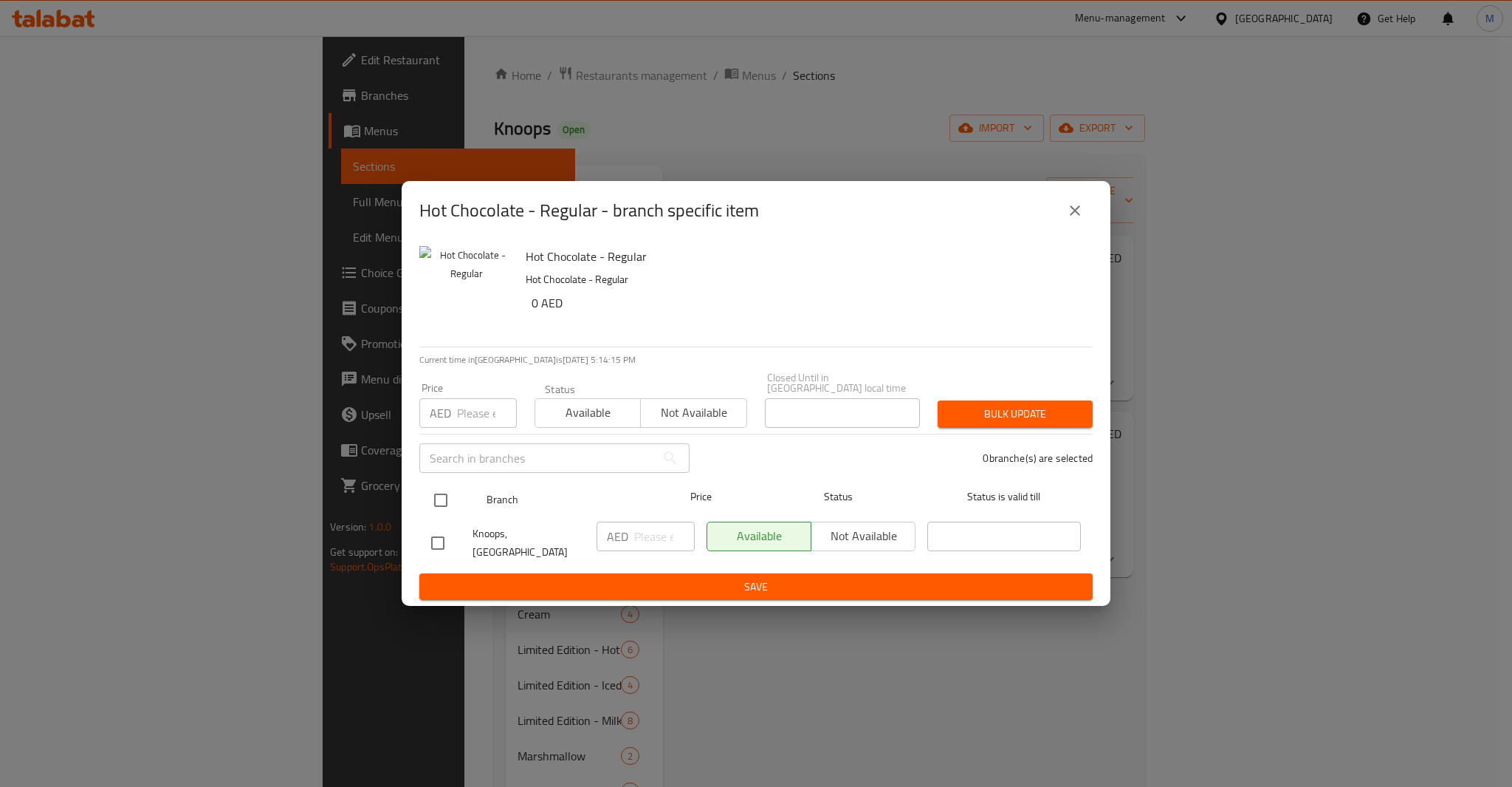
click at [442, 502] on input "checkbox" at bounding box center [440, 500] width 31 height 31
checkbox input "true"
click at [470, 413] on input "number" at bounding box center [487, 412] width 59 height 29
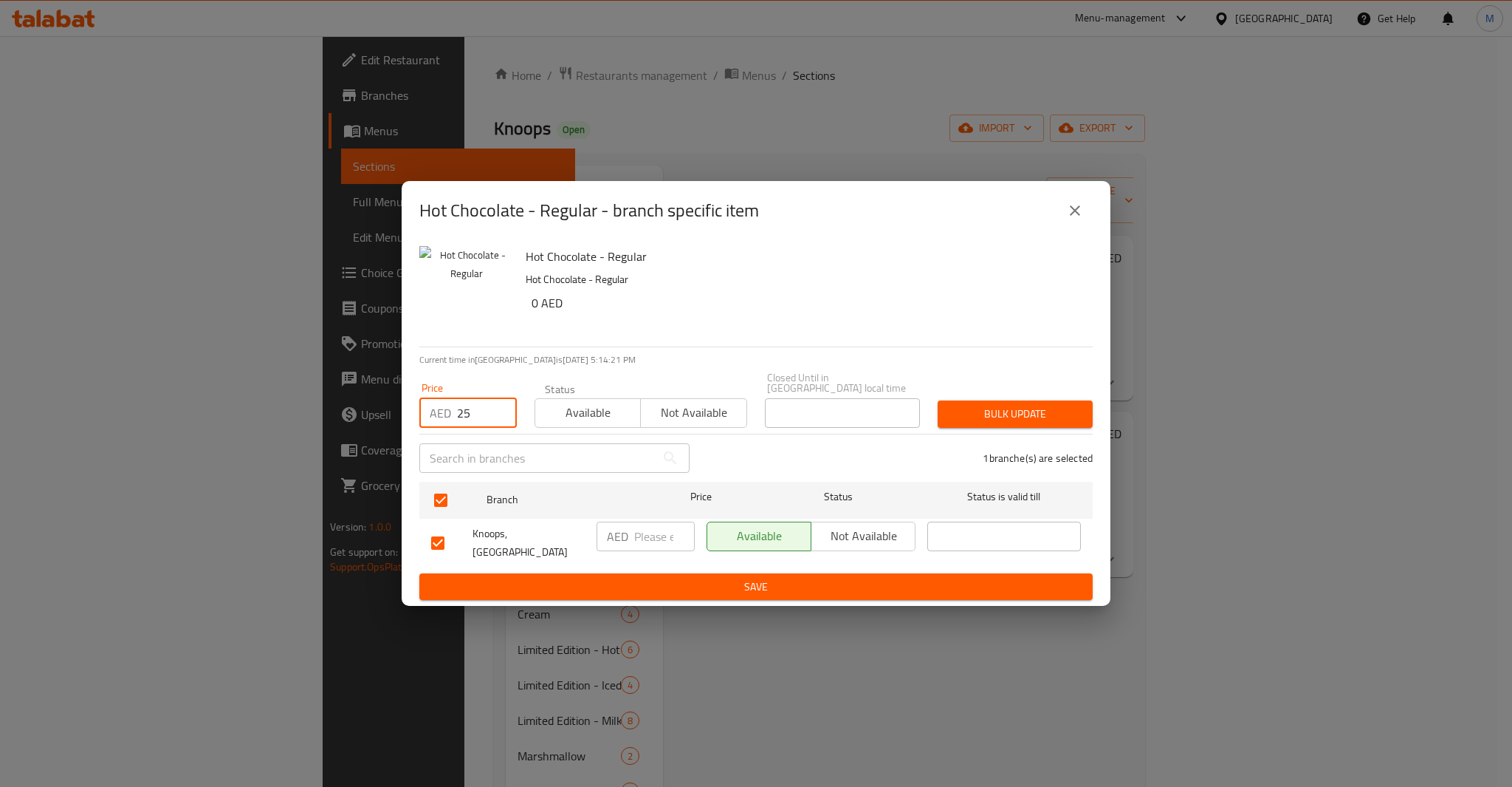
type input "25"
type button "0"
type button "1"
click at [938, 400] on button "Bulk update" at bounding box center [1015, 413] width 155 height 27
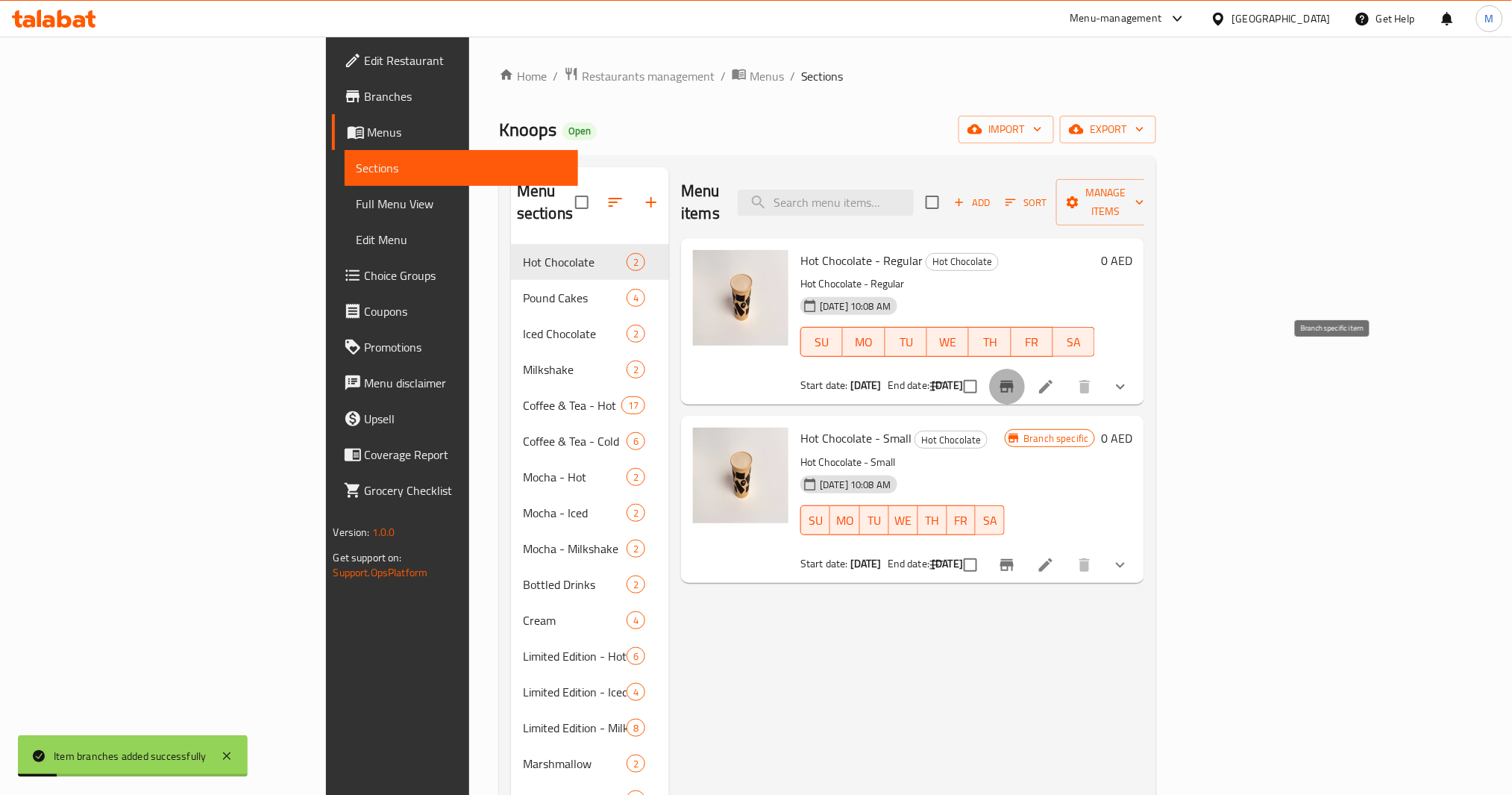
click at [1014, 380] on icon "Branch-specific-item" at bounding box center [1007, 386] width 13 height 12
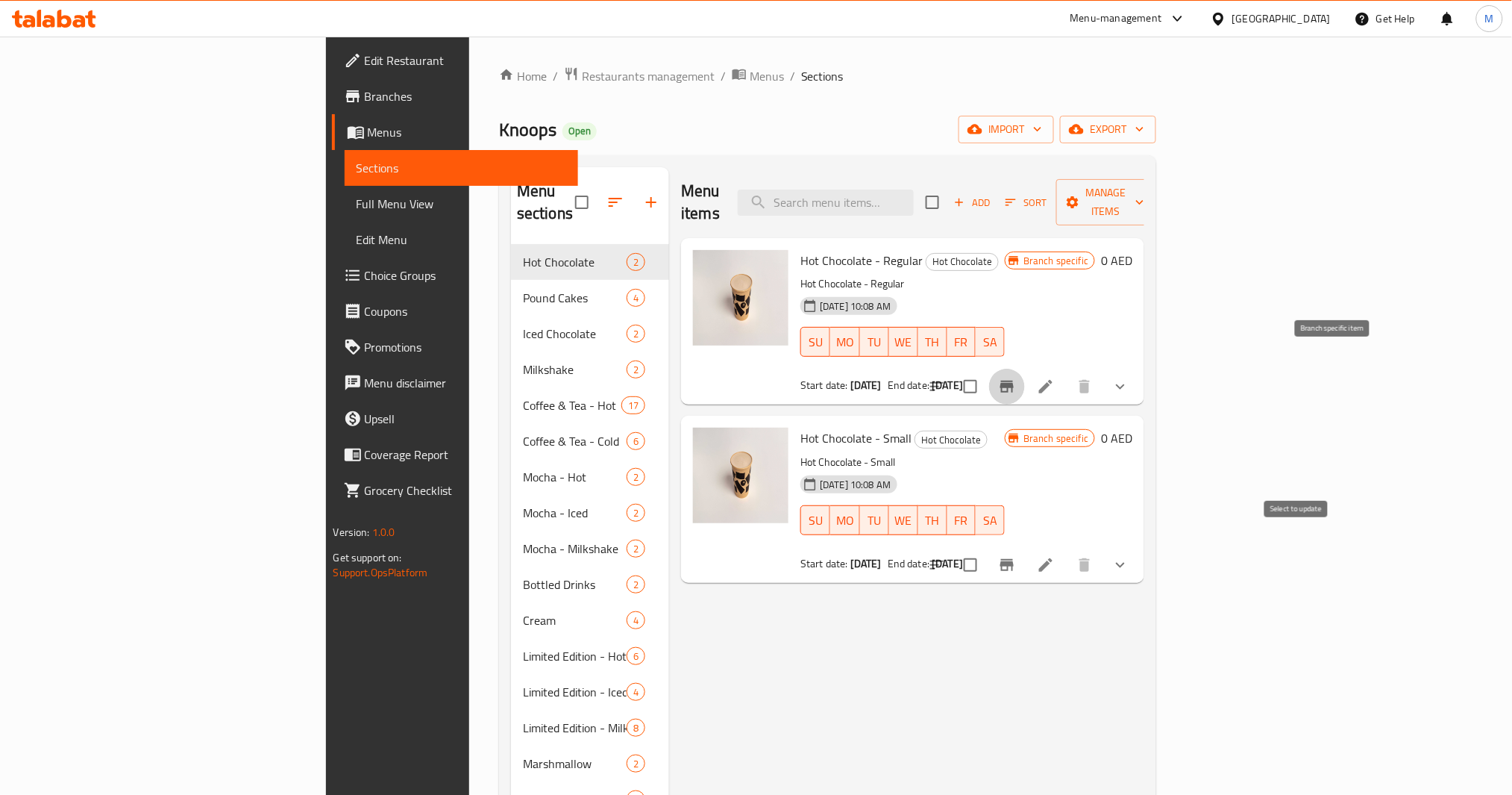
click at [986, 549] on input "checkbox" at bounding box center [970, 564] width 31 height 31
click at [1157, 179] on div "Add Sort Manage items" at bounding box center [1041, 202] width 231 height 47
click at [1144, 187] on span "Manage items" at bounding box center [1106, 202] width 76 height 37
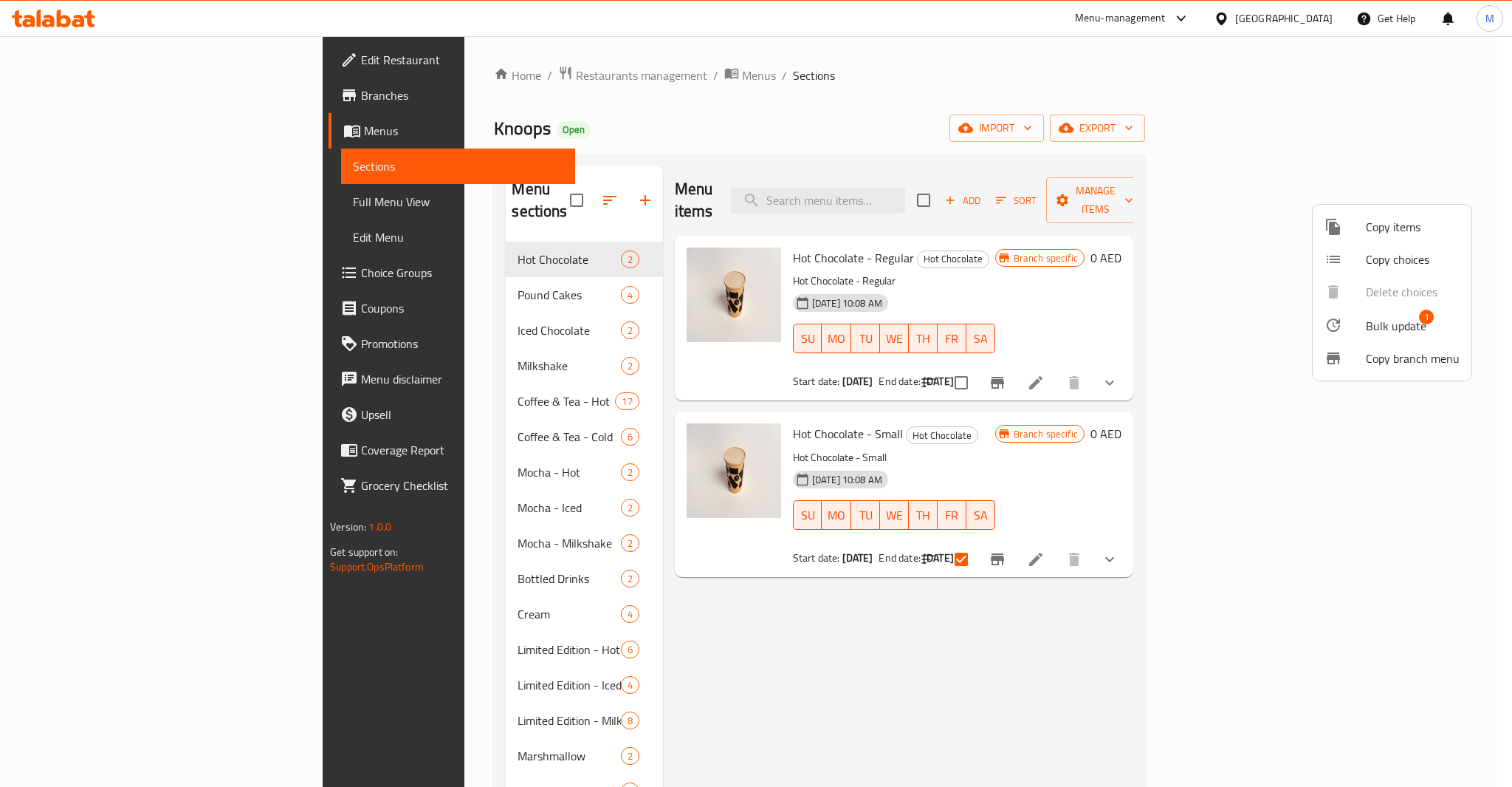
click at [1396, 311] on li "Bulk update 1" at bounding box center [1392, 325] width 158 height 34
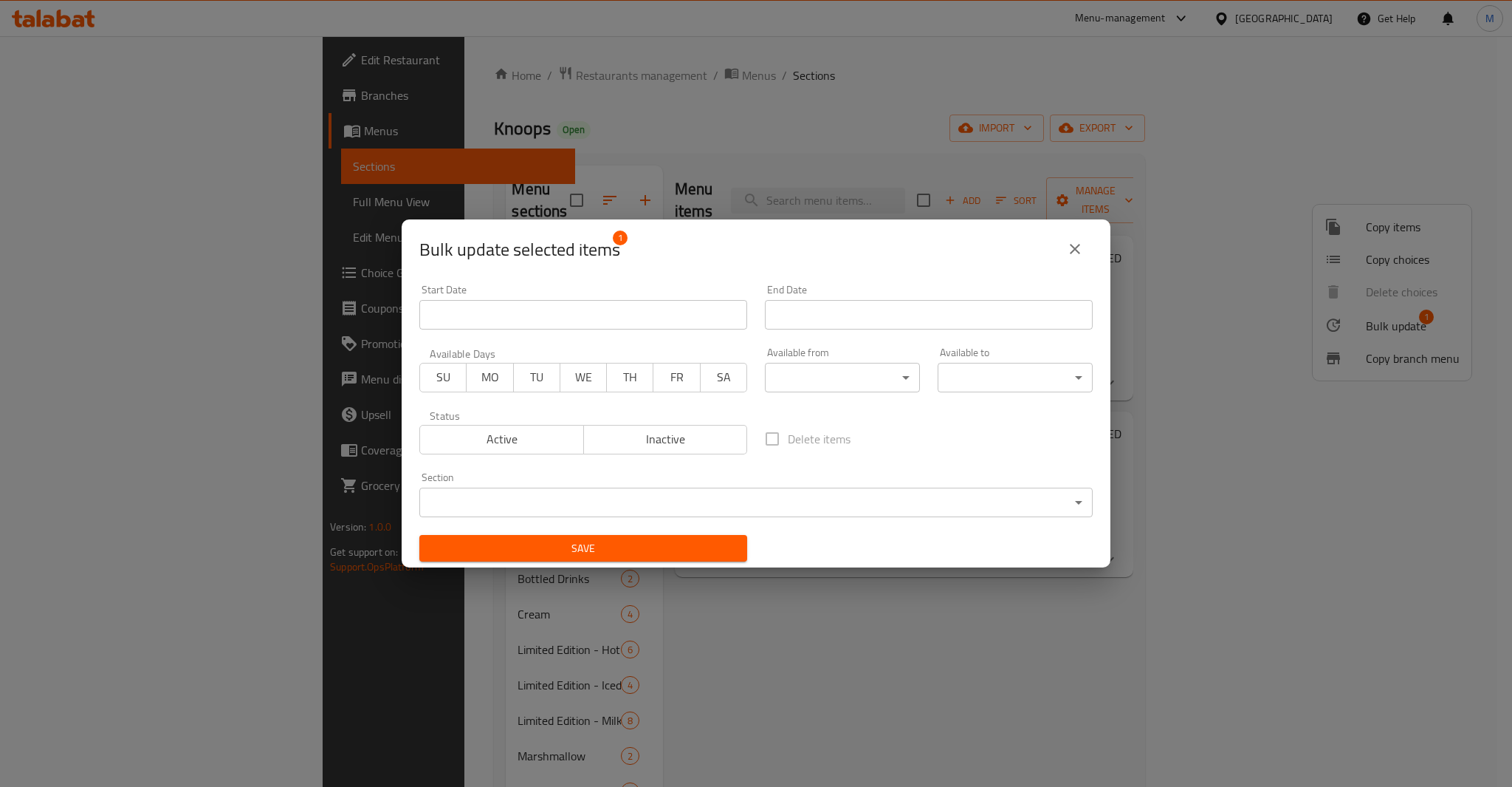
click at [658, 438] on span "Inactive" at bounding box center [666, 439] width 152 height 22
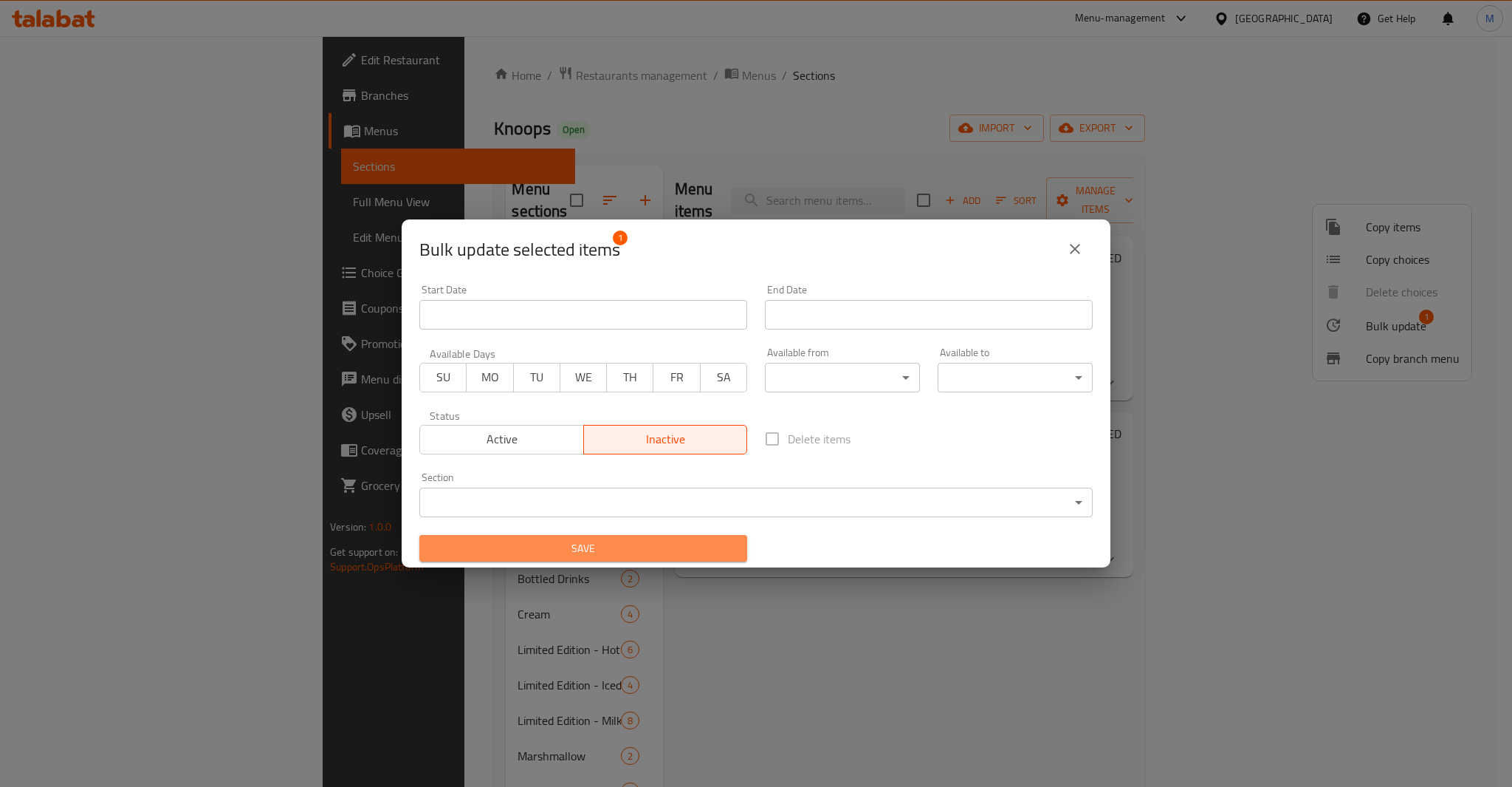
click at [636, 546] on span "Save" at bounding box center [583, 549] width 305 height 19
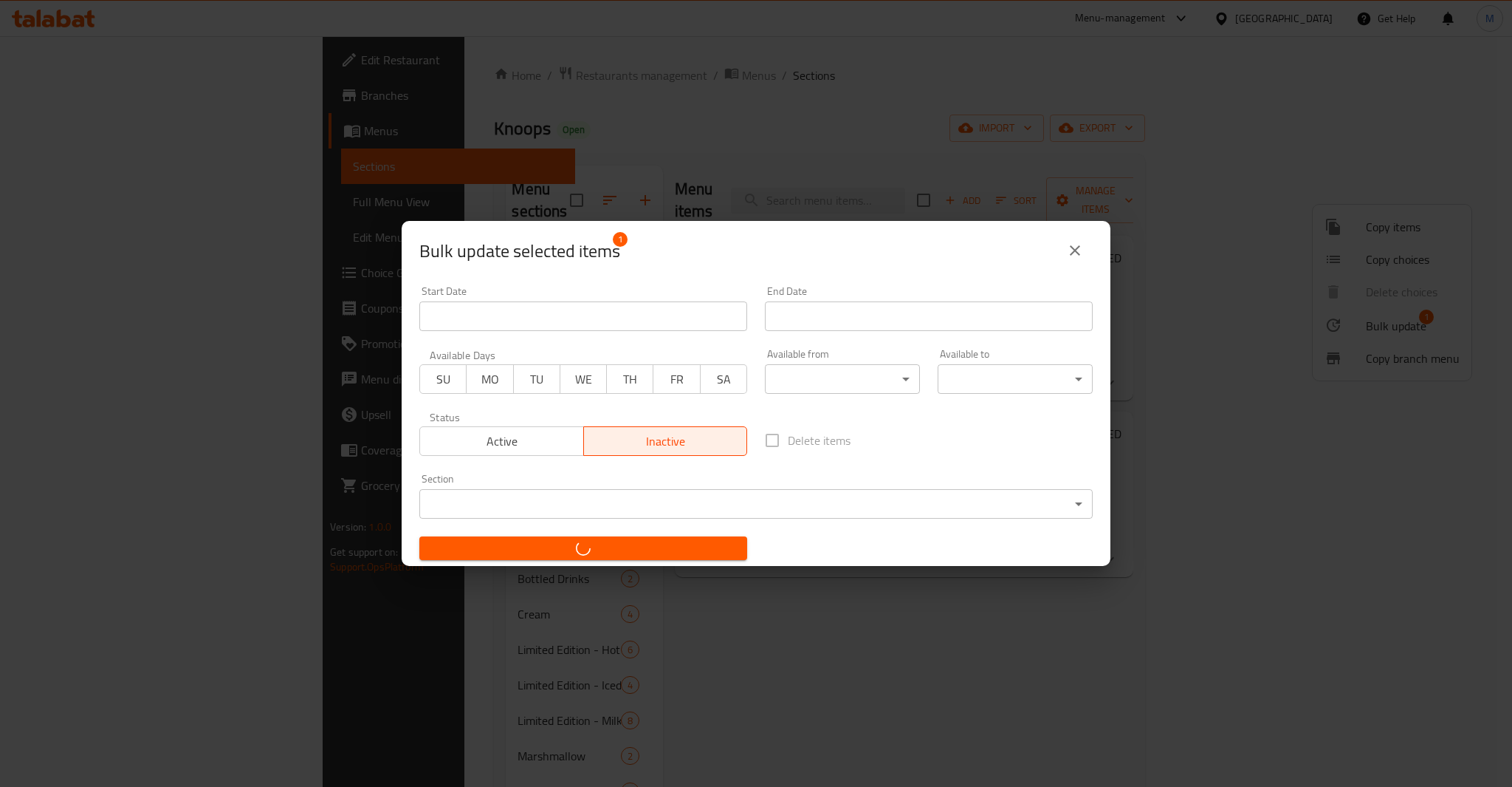
checkbox input "false"
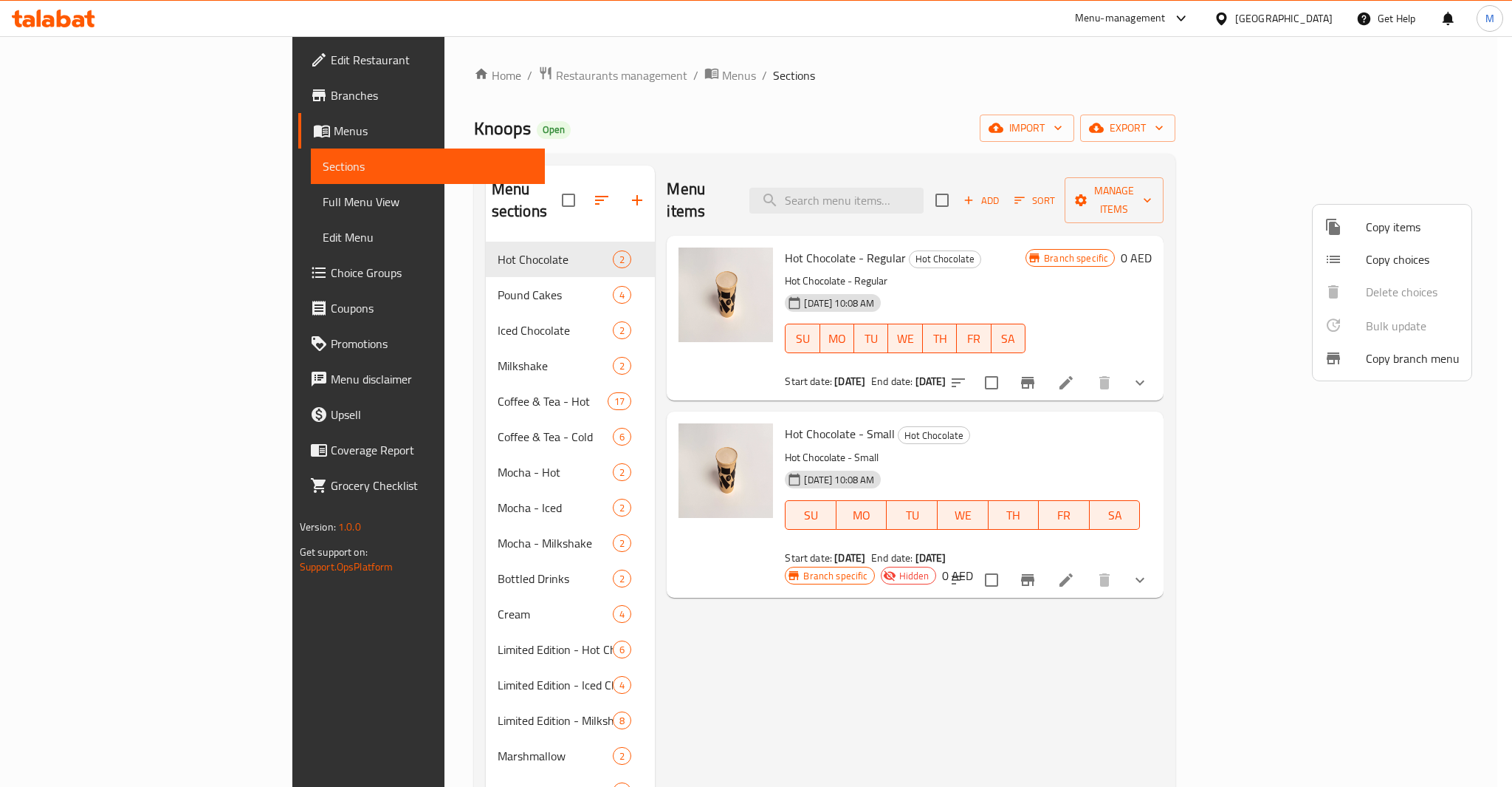
click at [1182, 557] on div at bounding box center [756, 394] width 1512 height 787
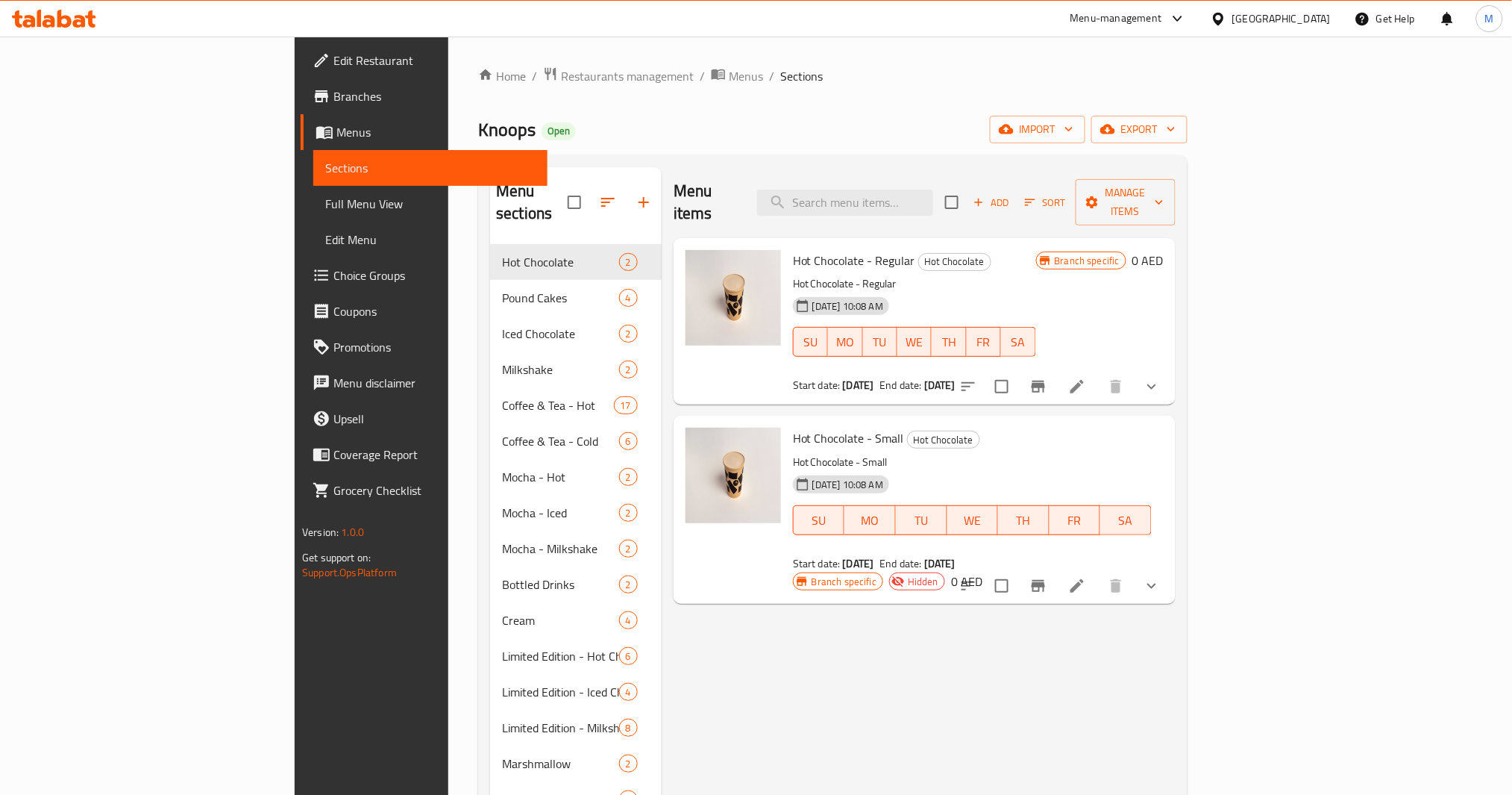
drag, startPoint x: 825, startPoint y: 430, endPoint x: 816, endPoint y: 421, distance: 12.7
click at [826, 430] on div "Hot Chocolate - Small Hot Chocolate Hot Chocolate - Small [DATE] 10:08 AM SU MO…" at bounding box center [972, 499] width 371 height 154
click at [816, 427] on span "Hot Chocolate - Small" at bounding box center [848, 438] width 111 height 22
drag, startPoint x: 816, startPoint y: 413, endPoint x: 724, endPoint y: 407, distance: 92.2
click at [793, 427] on span "Hot Chocolate - Small" at bounding box center [848, 438] width 111 height 22
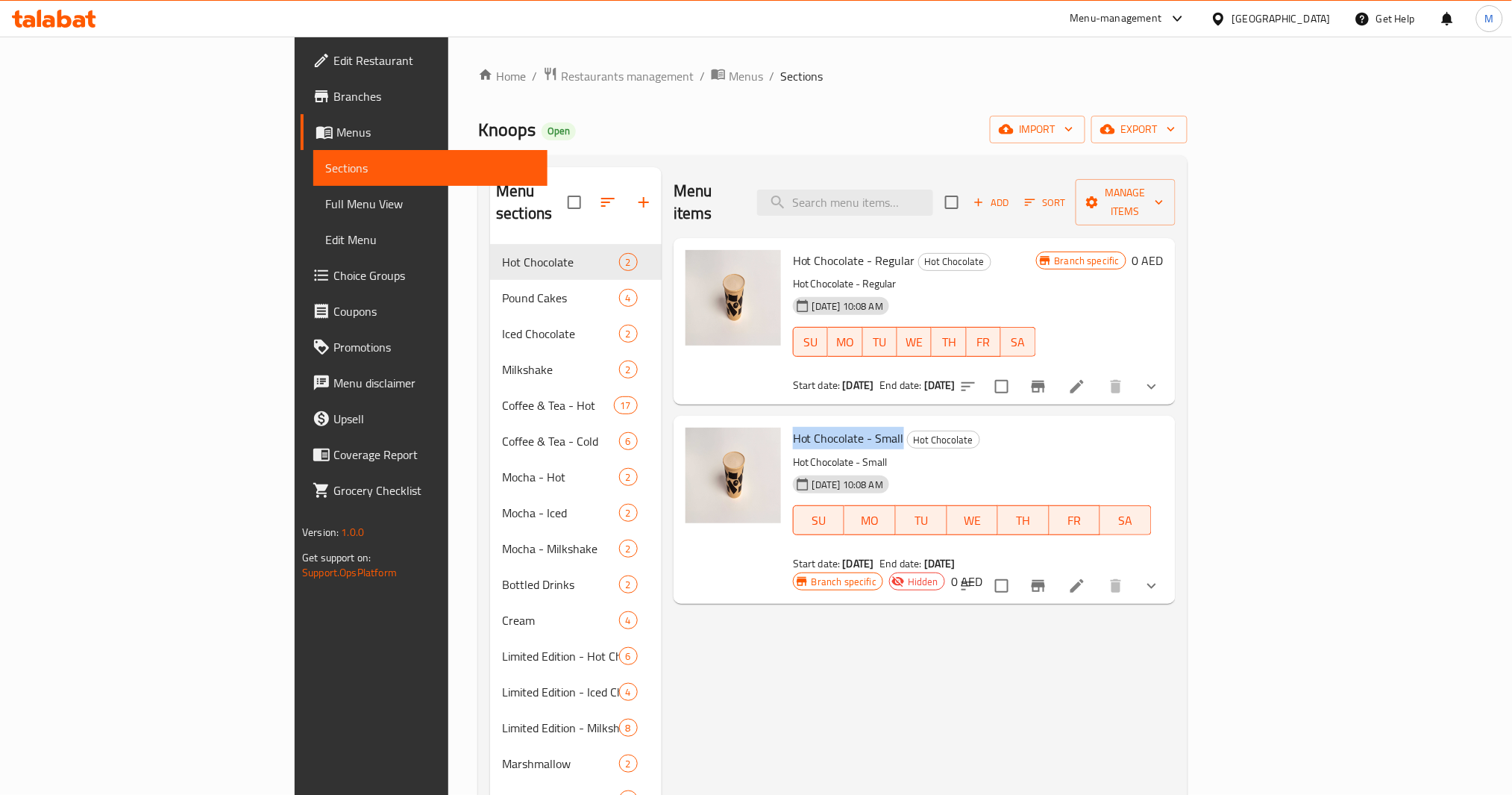
copy span "Hot Chocolate - Small"
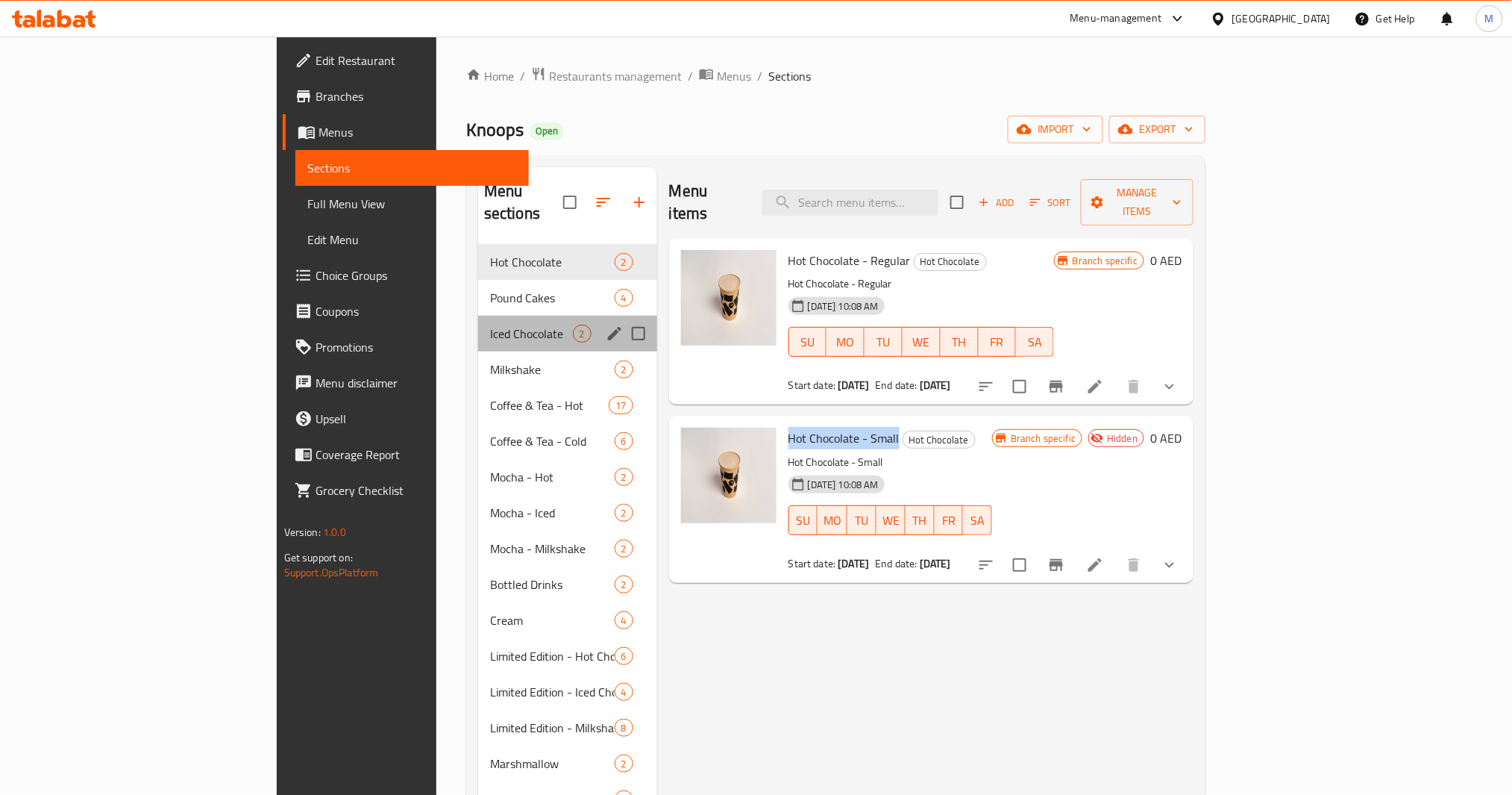
click at [478, 316] on div "Iced Chocolate 2" at bounding box center [568, 334] width 179 height 36
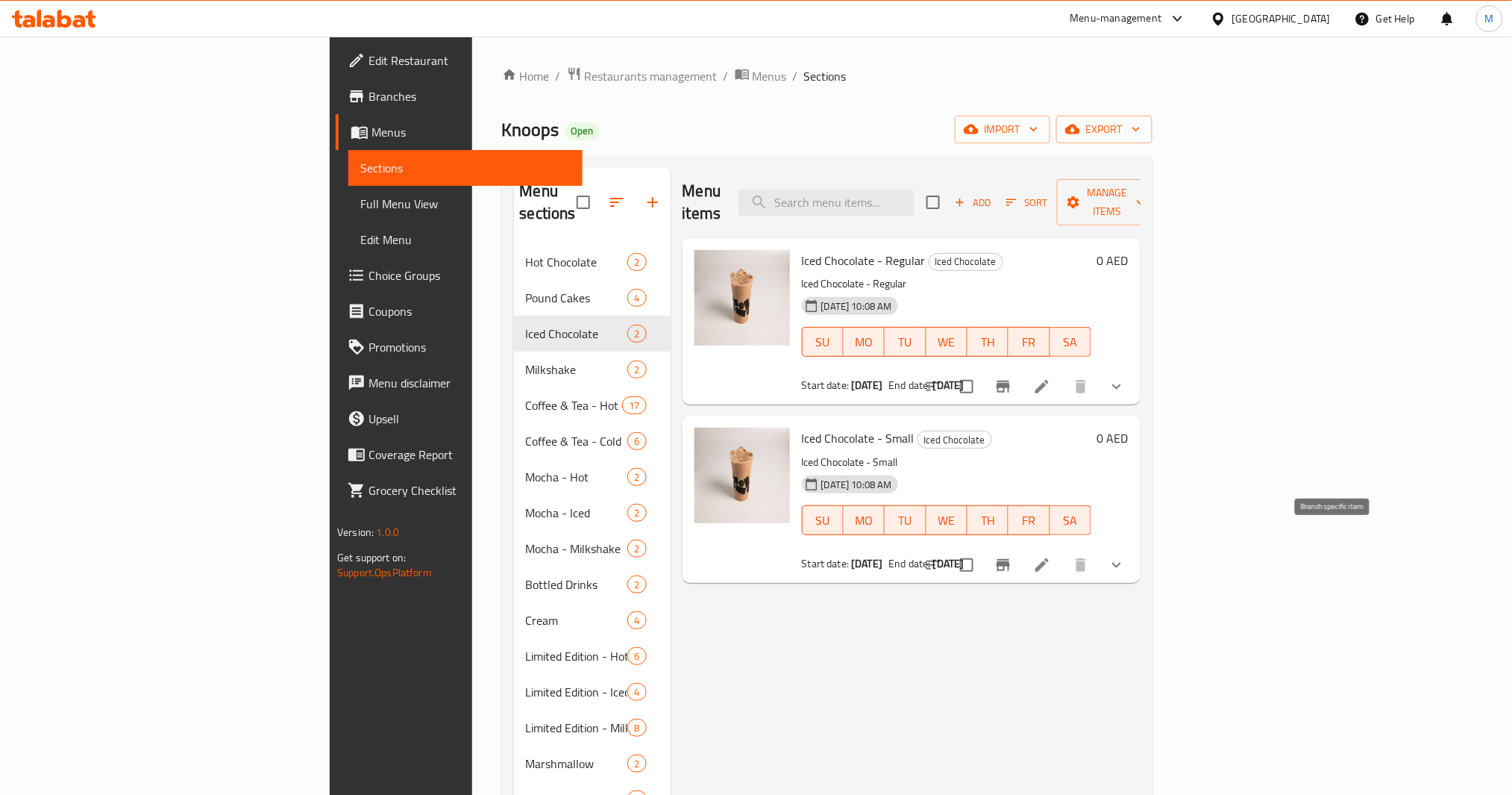
click at [1012, 556] on icon "Branch-specific-item" at bounding box center [1003, 564] width 18 height 18
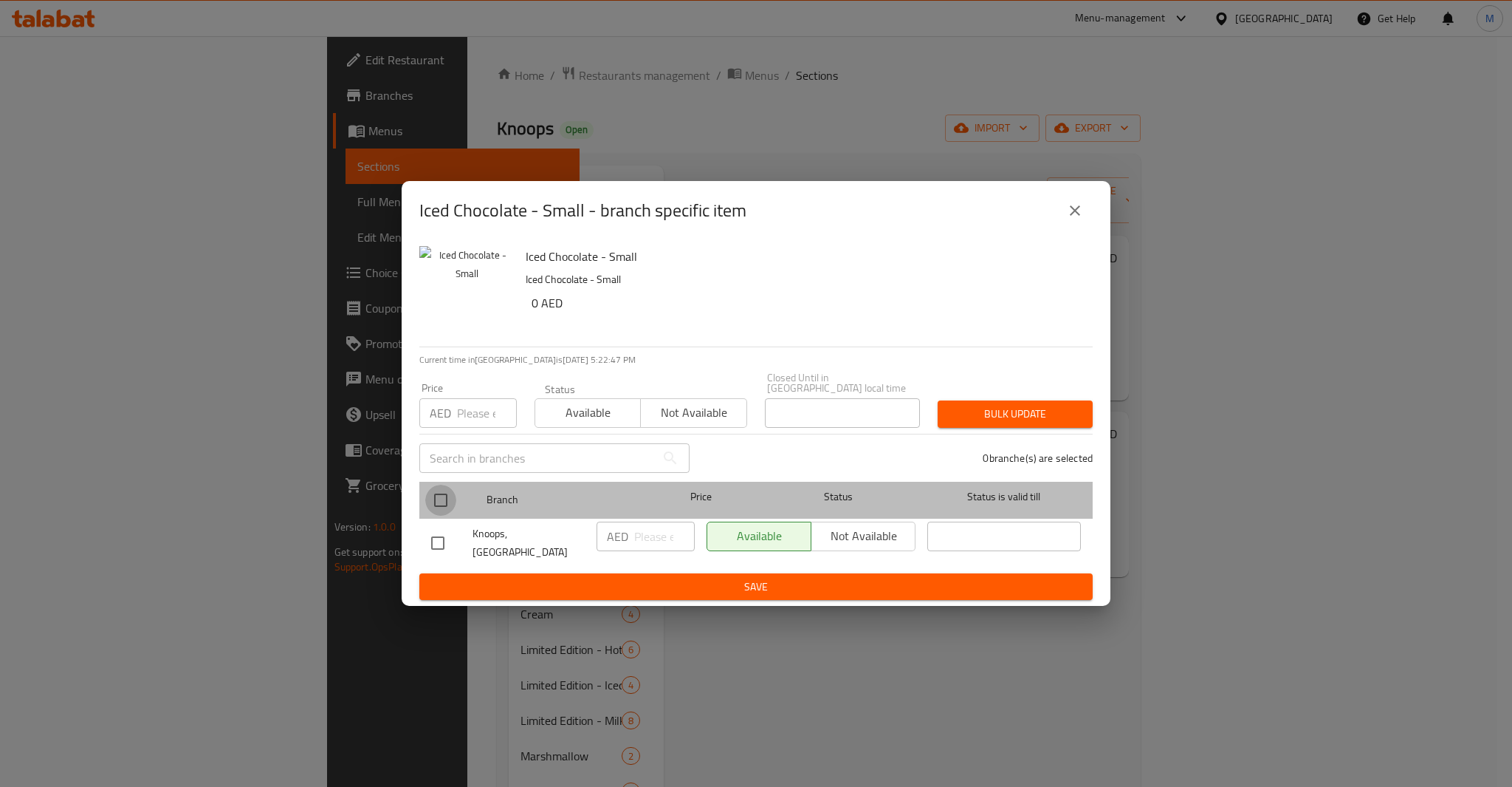
click at [436, 507] on input "checkbox" at bounding box center [440, 500] width 31 height 31
checkbox input "true"
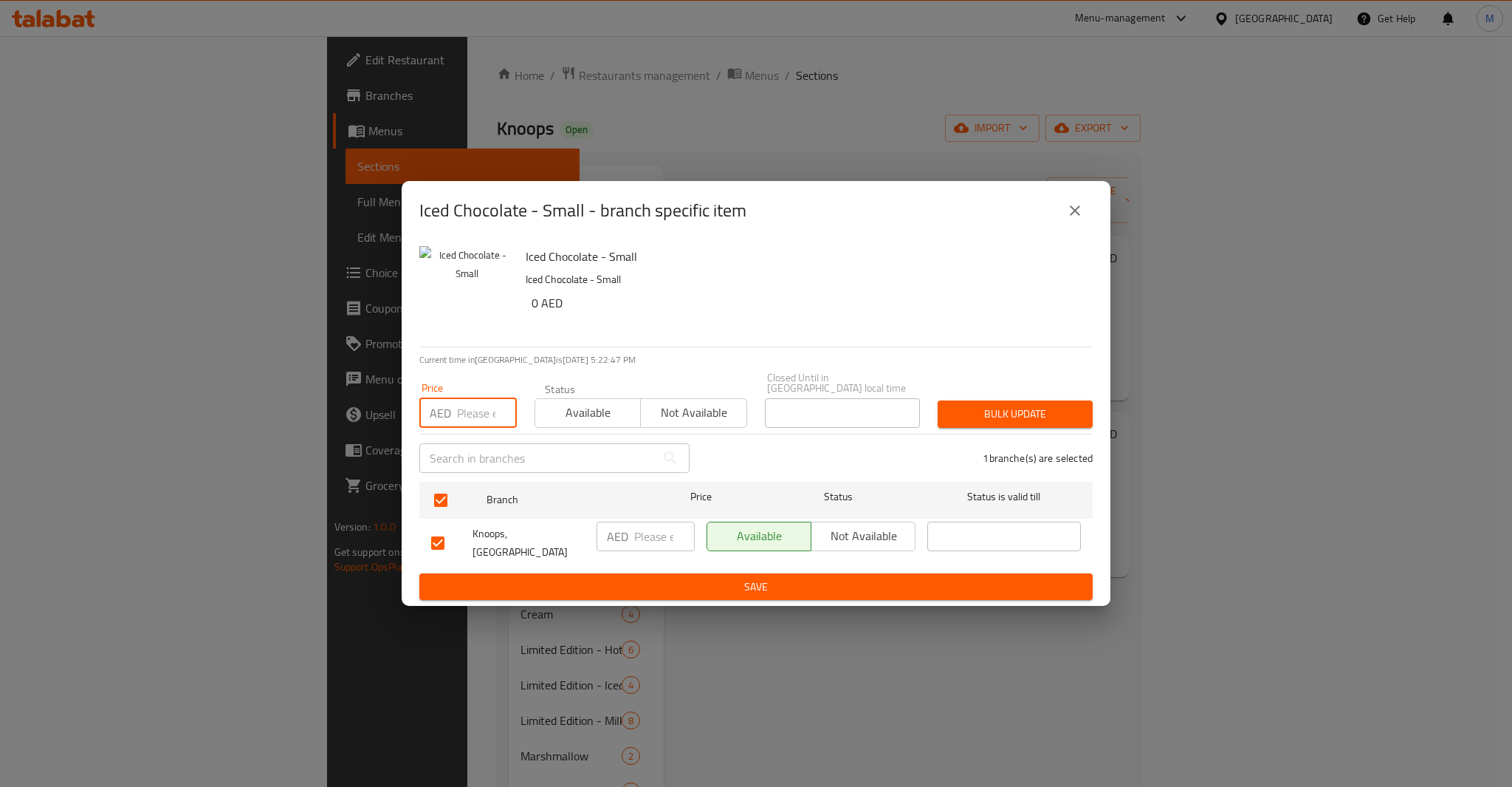
click at [475, 421] on input "number" at bounding box center [487, 412] width 59 height 29
type input "21"
type button "0"
type button "1"
click at [938, 400] on button "Bulk update" at bounding box center [1015, 413] width 155 height 27
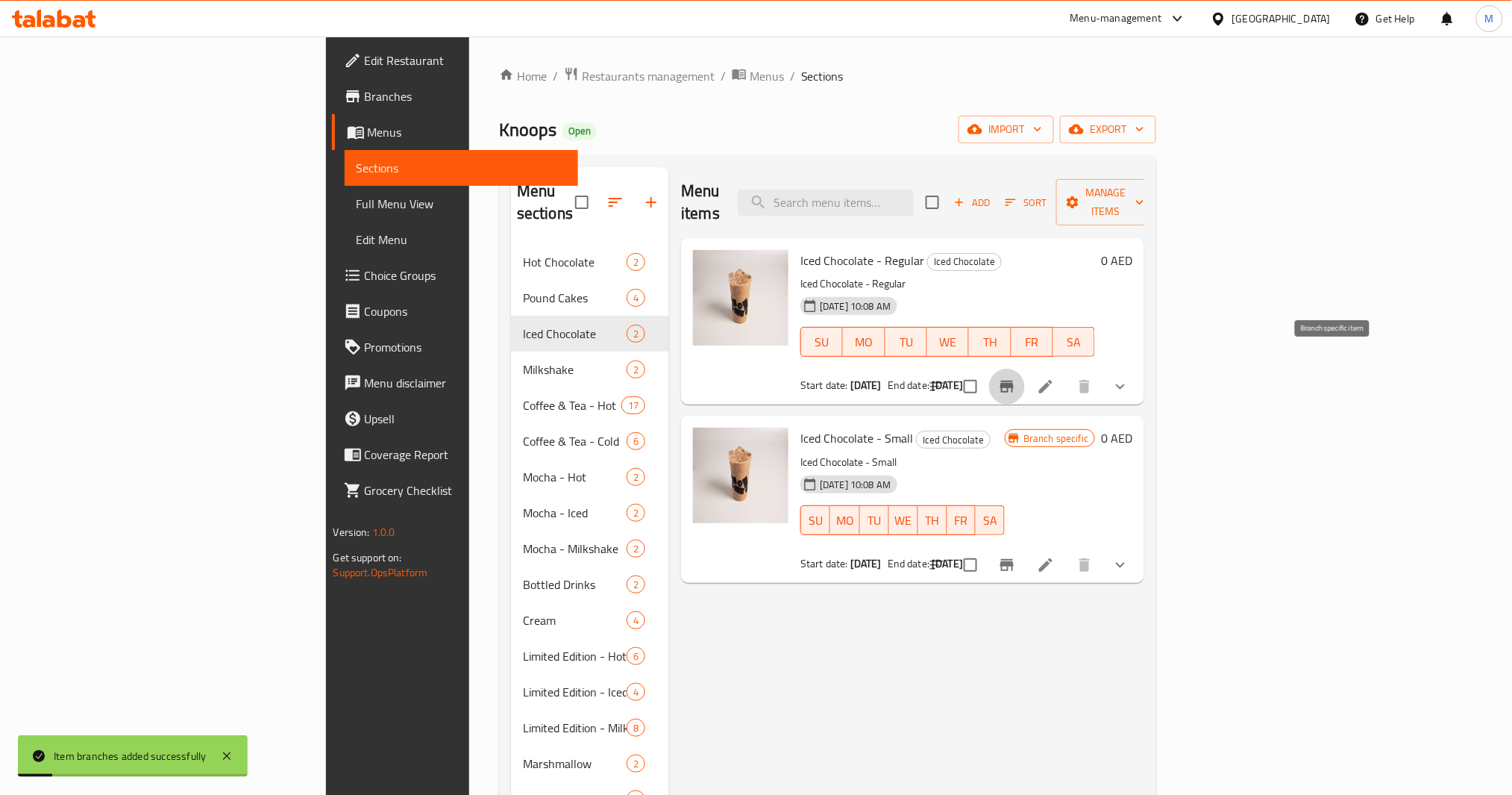
click at [1025, 369] on button "Branch-specific-item" at bounding box center [1007, 387] width 36 height 36
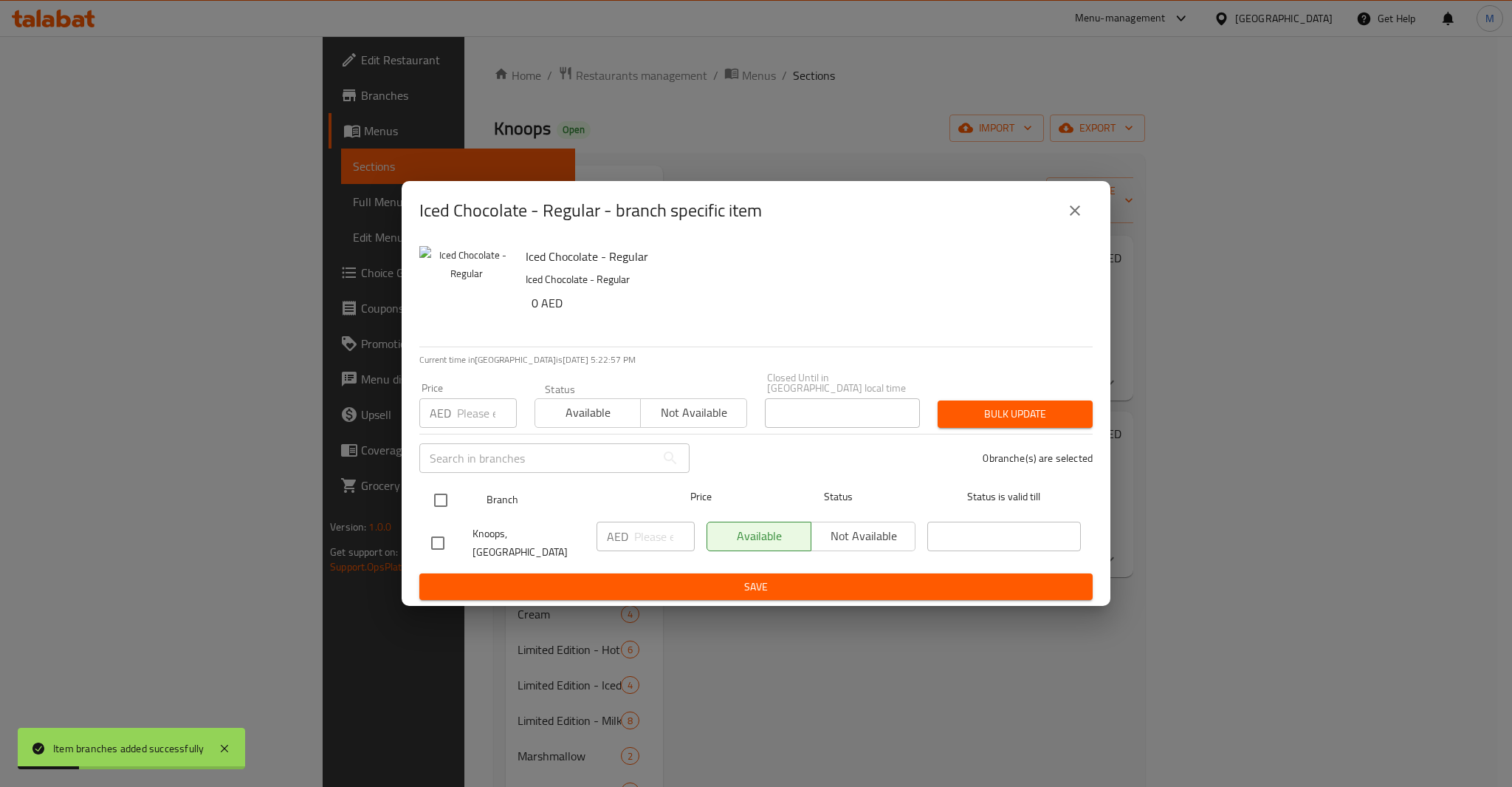
click at [424, 510] on div "Branch Price Status Status is valid till" at bounding box center [756, 499] width 673 height 37
click at [442, 502] on input "checkbox" at bounding box center [440, 500] width 31 height 31
checkbox input "true"
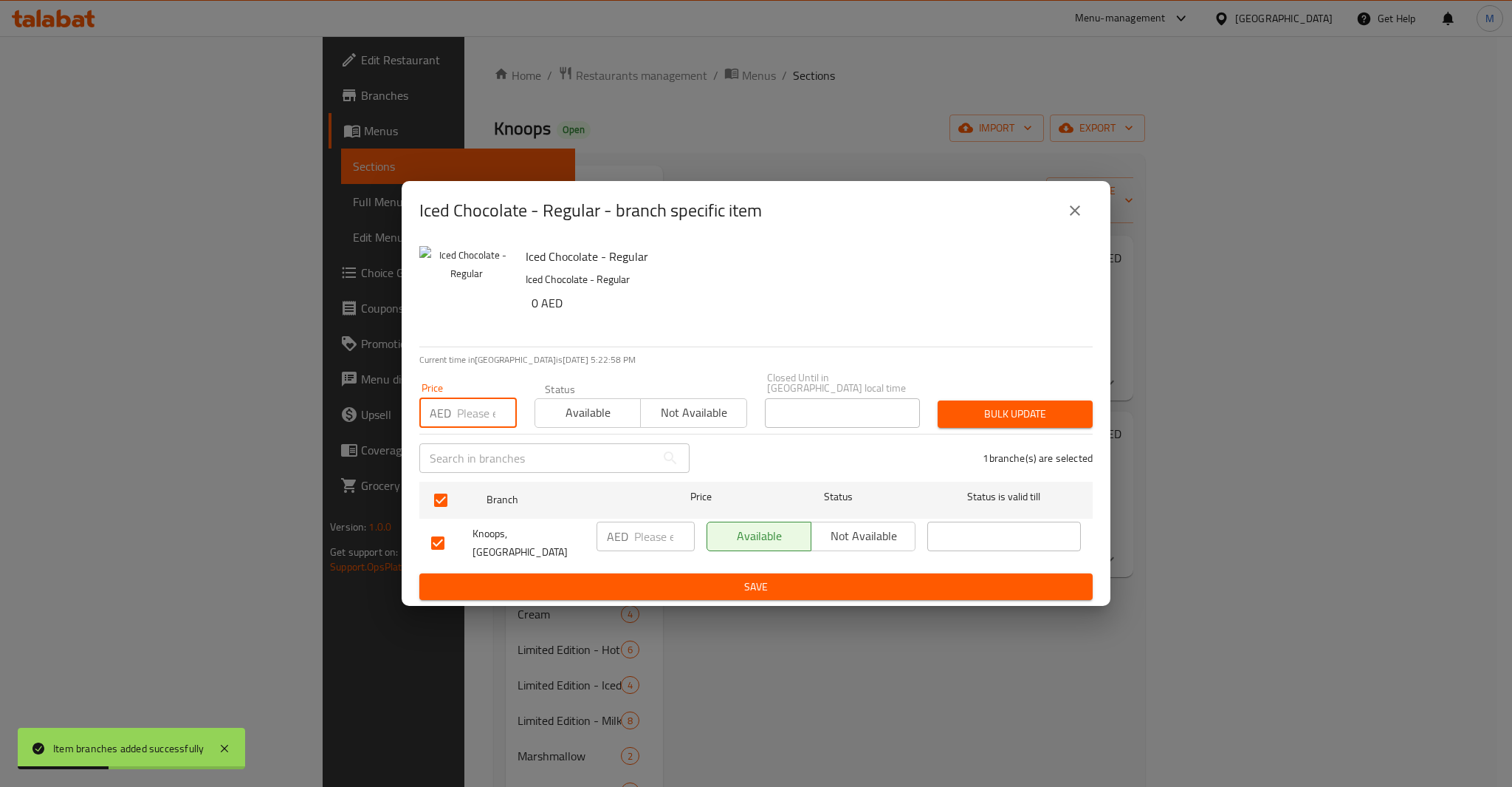
click at [494, 420] on input "number" at bounding box center [487, 412] width 59 height 29
type input "27"
type button "0"
type button "1"
click at [938, 400] on button "Bulk update" at bounding box center [1015, 413] width 155 height 27
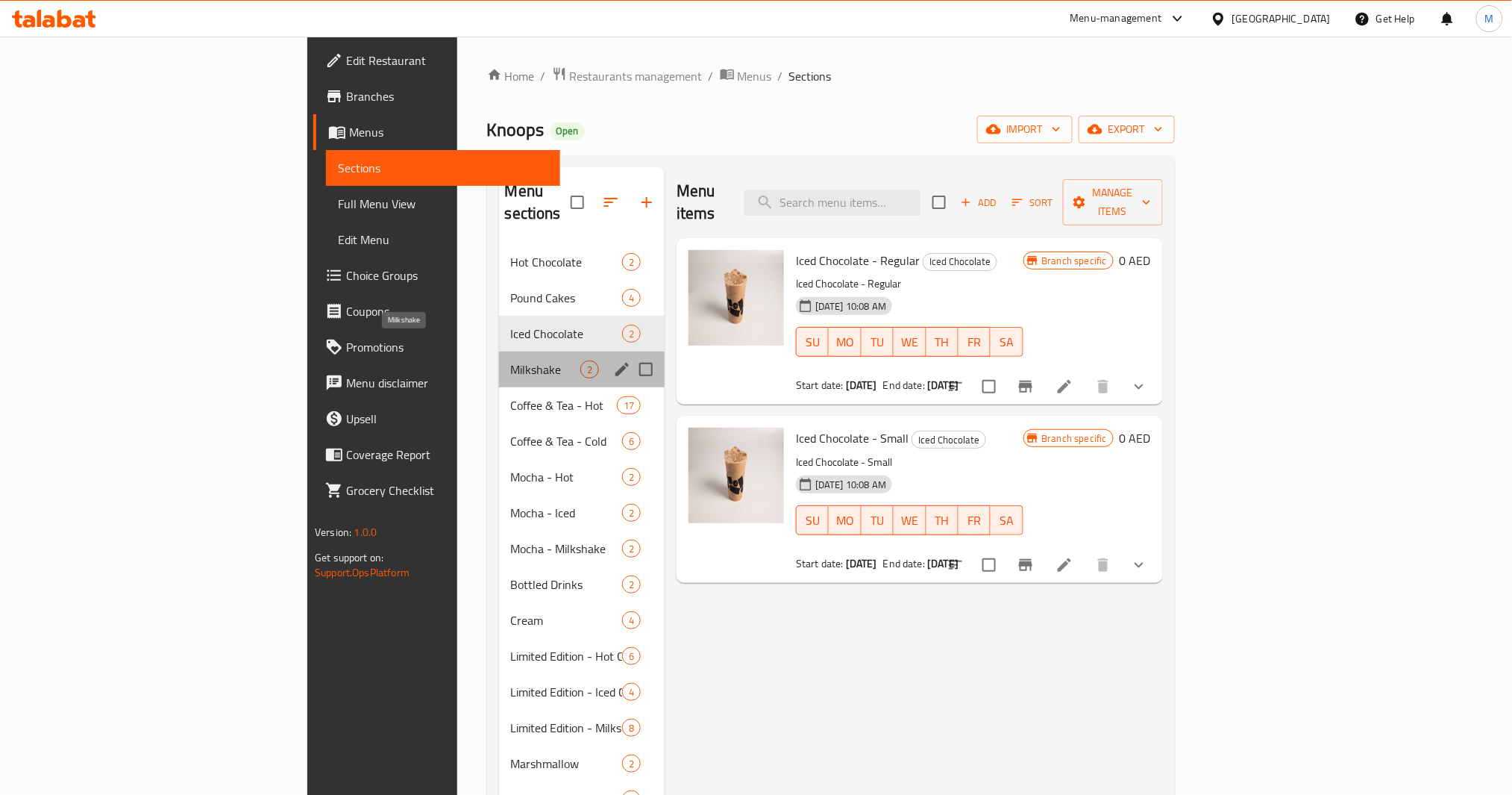
click at [511, 360] on span "Milkshake" at bounding box center [545, 369] width 70 height 18
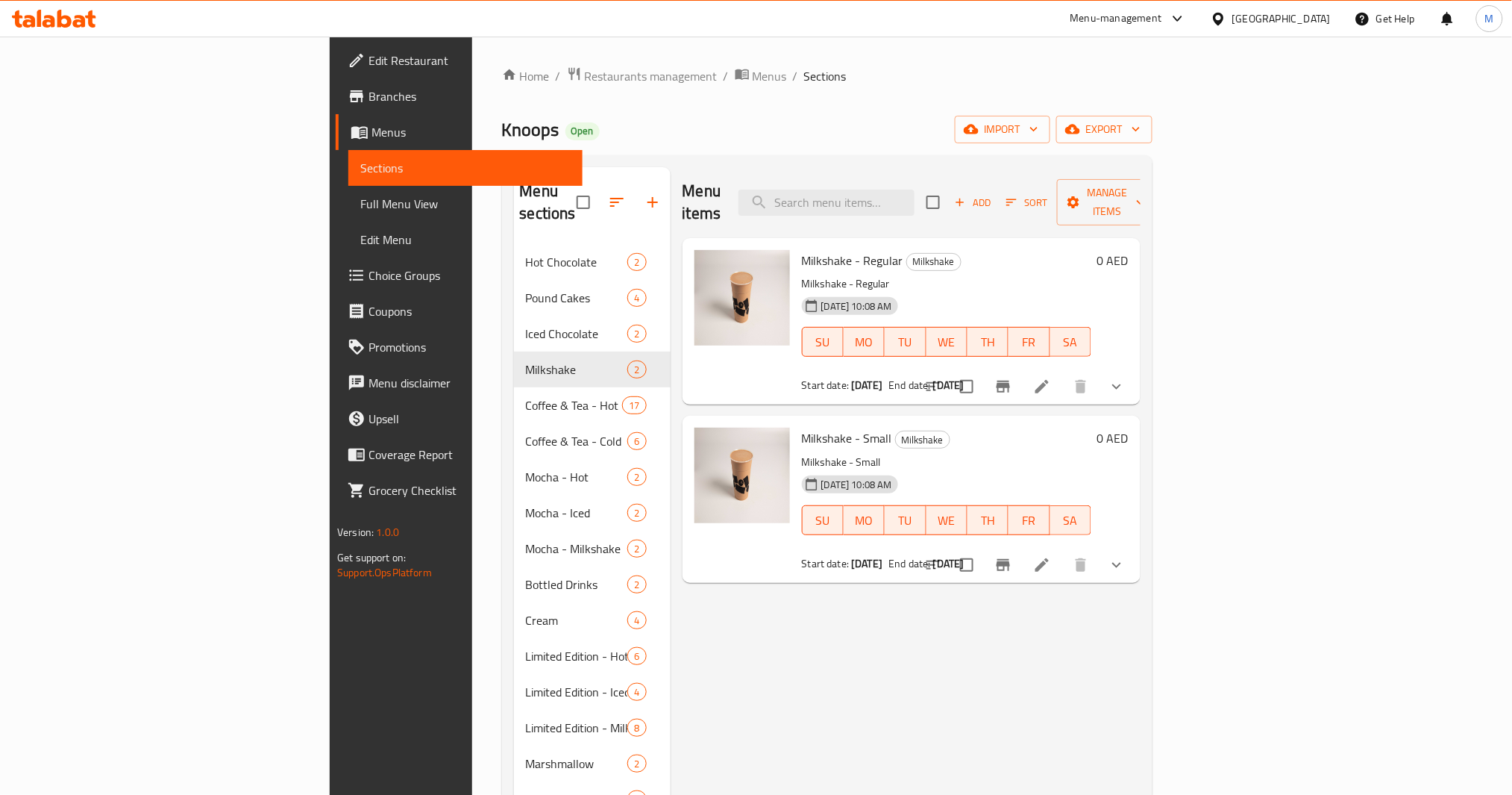
click at [1010, 380] on icon "Branch-specific-item" at bounding box center [1003, 386] width 13 height 12
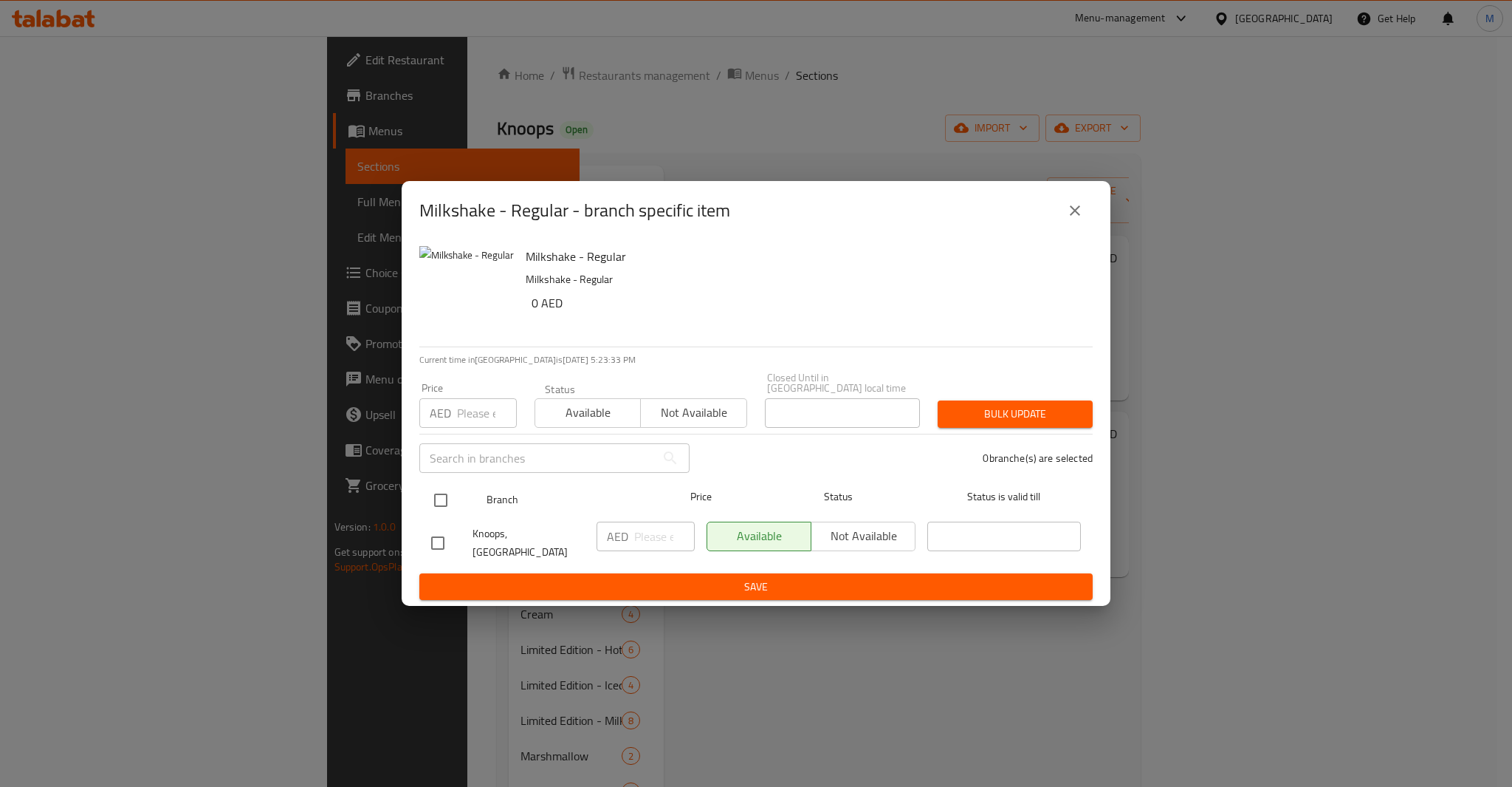
click at [427, 510] on input "checkbox" at bounding box center [440, 500] width 31 height 31
checkbox input "true"
click at [482, 422] on input "number" at bounding box center [487, 412] width 59 height 29
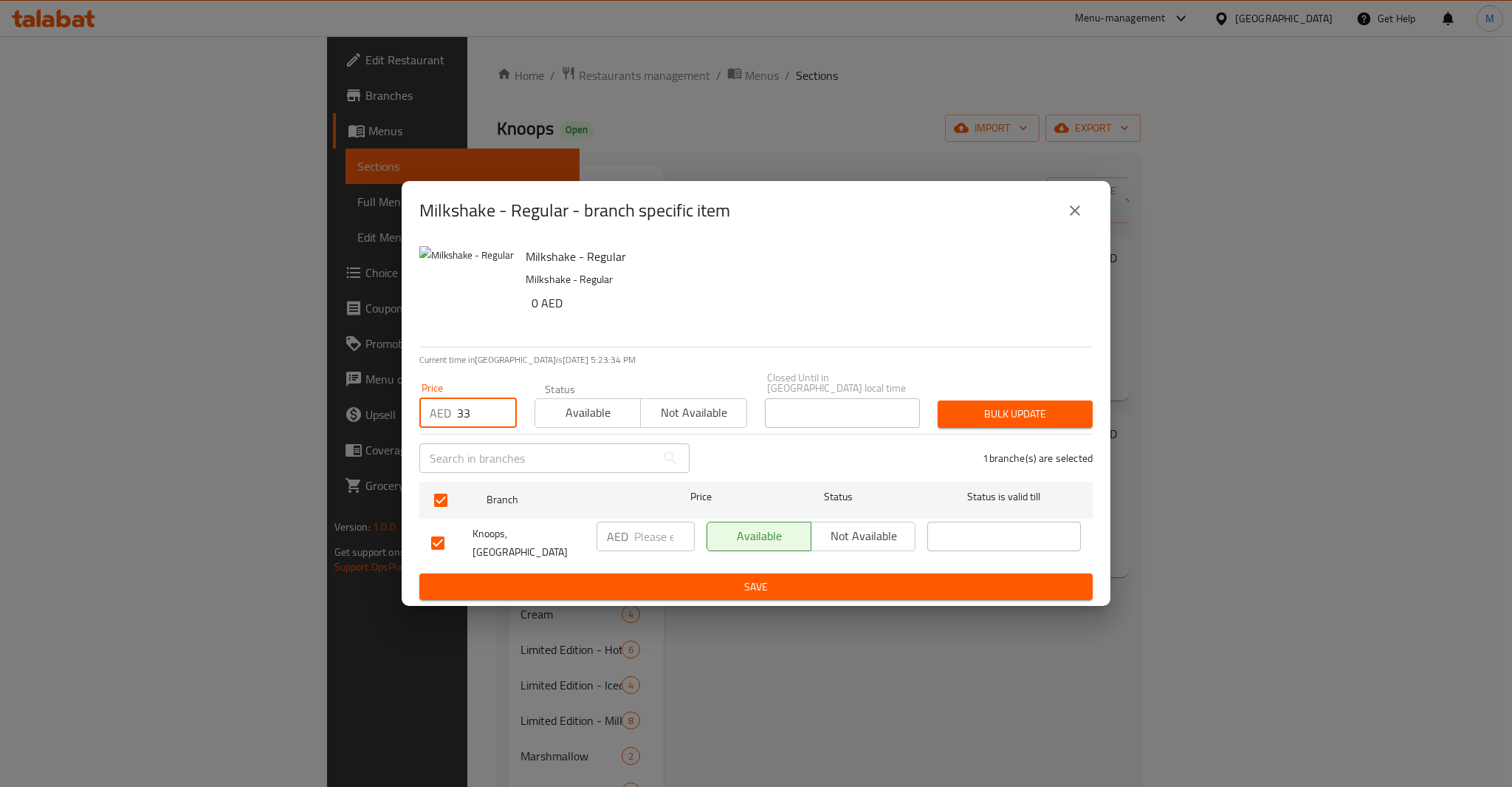
type input "33"
type button "0"
type button "1"
click at [938, 400] on button "Bulk update" at bounding box center [1015, 413] width 155 height 27
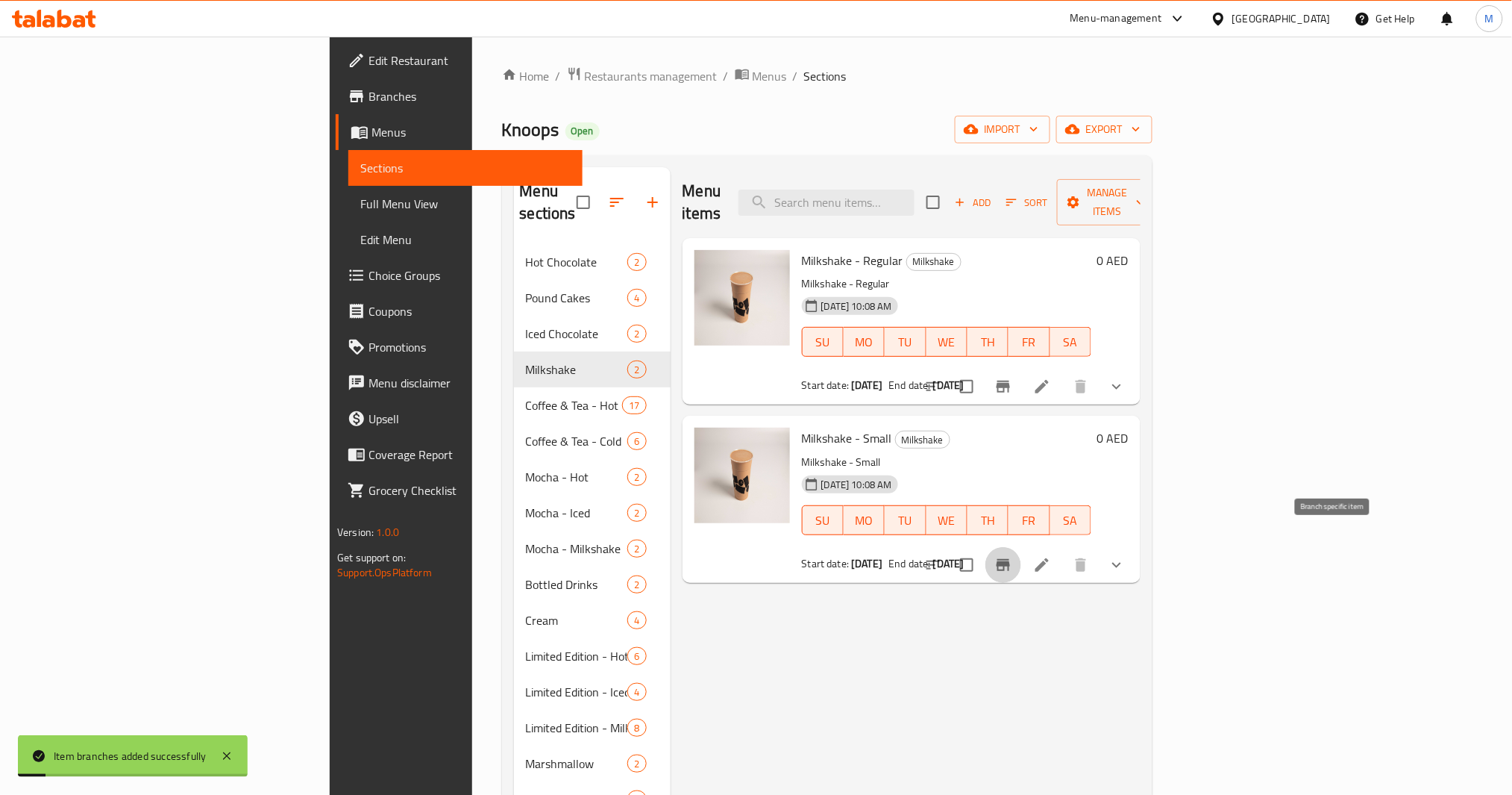
click at [1010, 559] on icon "Branch-specific-item" at bounding box center [1003, 564] width 13 height 12
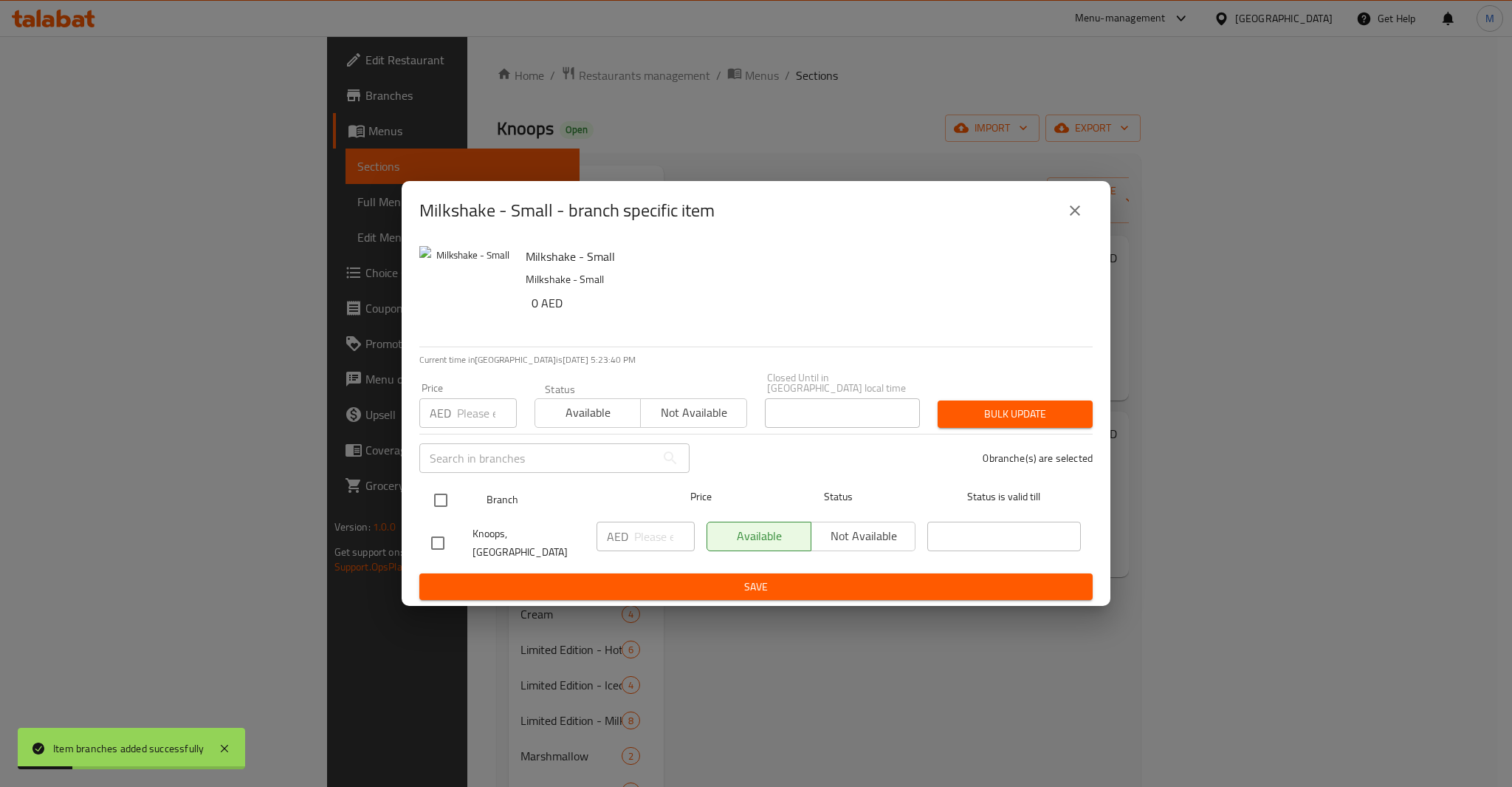
click at [427, 512] on input "checkbox" at bounding box center [440, 500] width 31 height 31
checkbox input "true"
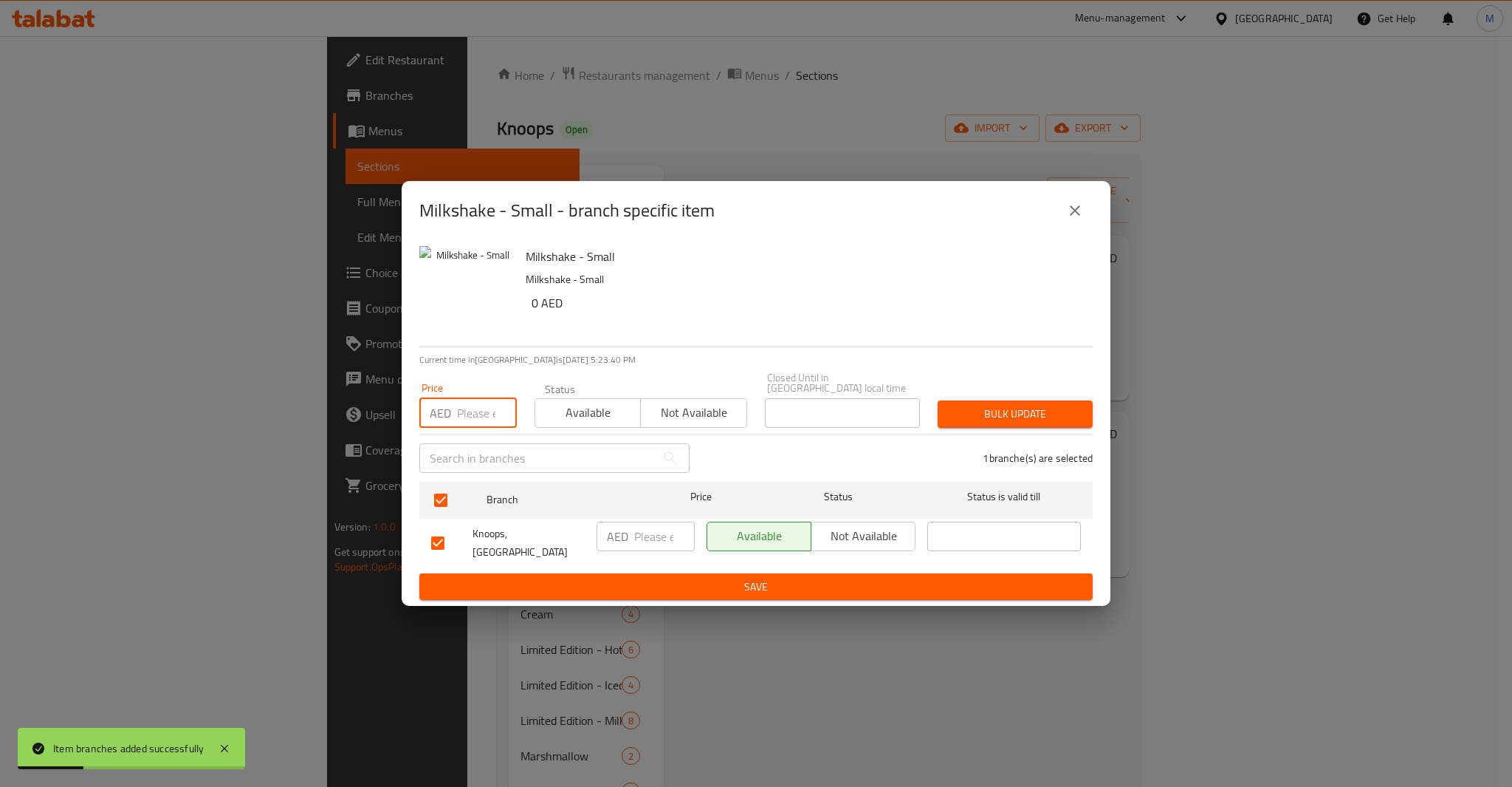
click at [481, 418] on input "number" at bounding box center [487, 412] width 59 height 29
type input "27"
type button "0"
type button "1"
click at [938, 400] on button "Bulk update" at bounding box center [1015, 413] width 155 height 27
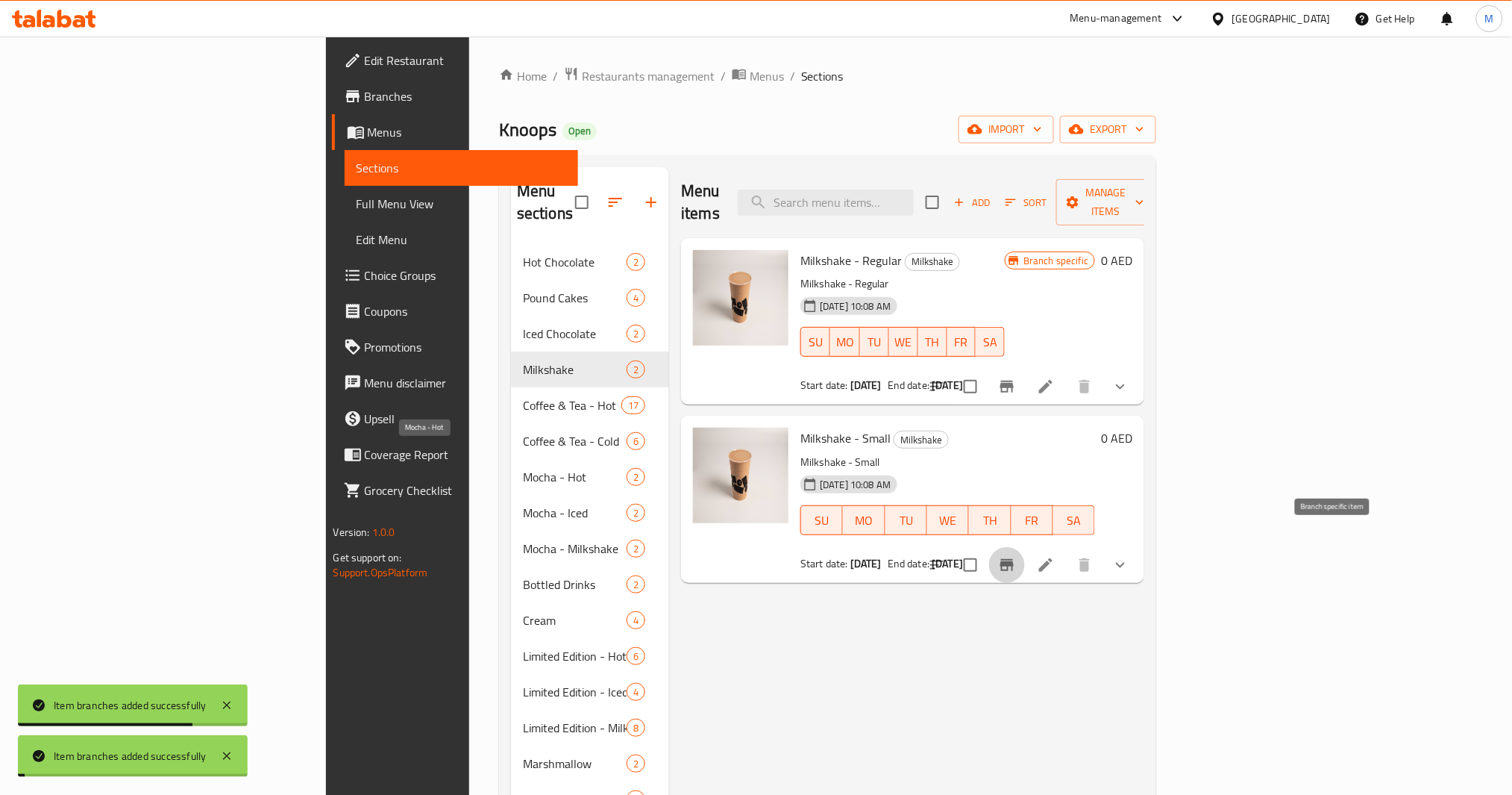
click at [523, 468] on span "Mocha - Hot" at bounding box center [575, 477] width 104 height 18
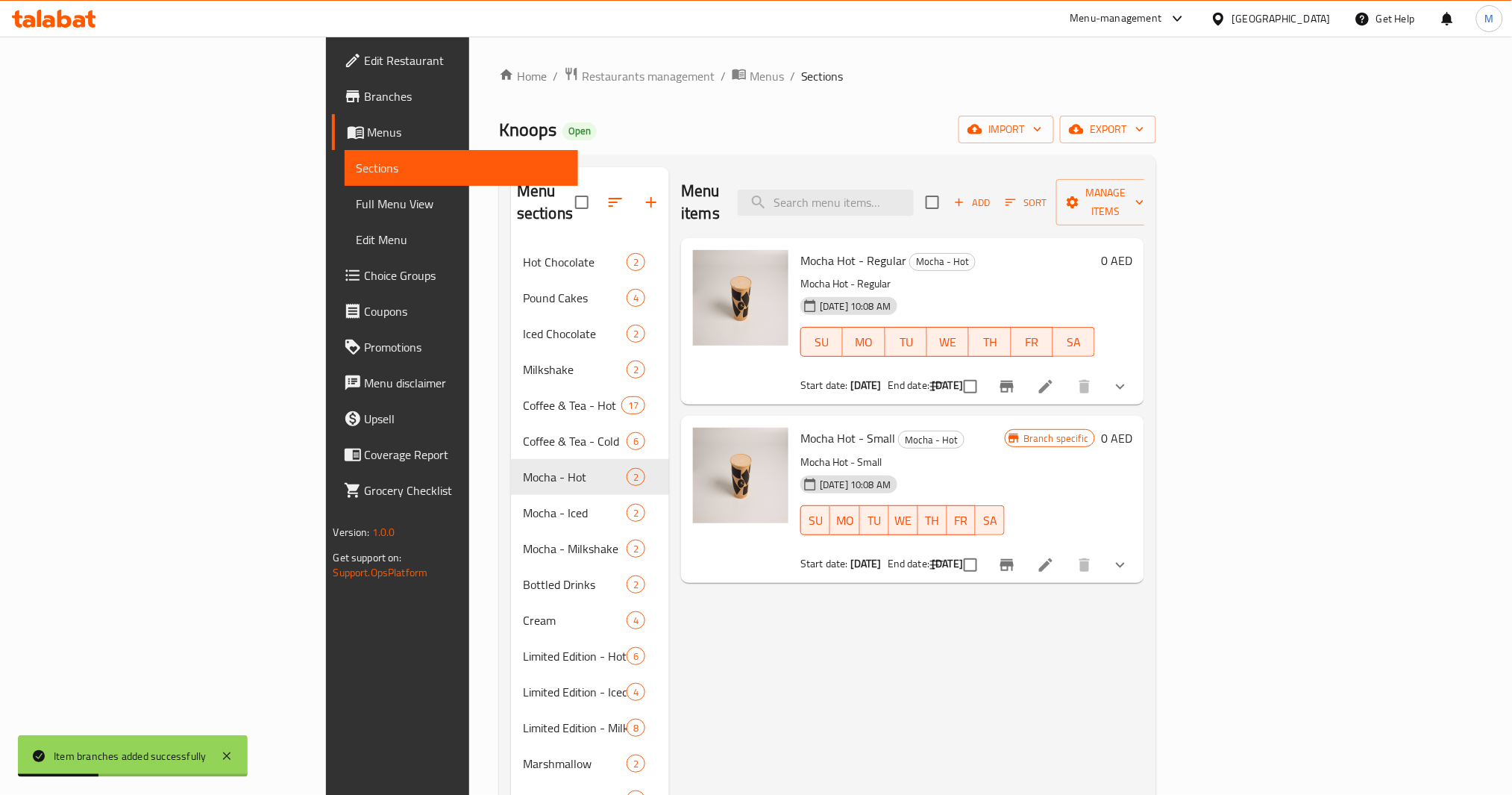
click at [986, 549] on input "checkbox" at bounding box center [970, 564] width 31 height 31
checkbox input "true"
click at [800, 427] on span "Mocha Hot - Small" at bounding box center [847, 438] width 94 height 22
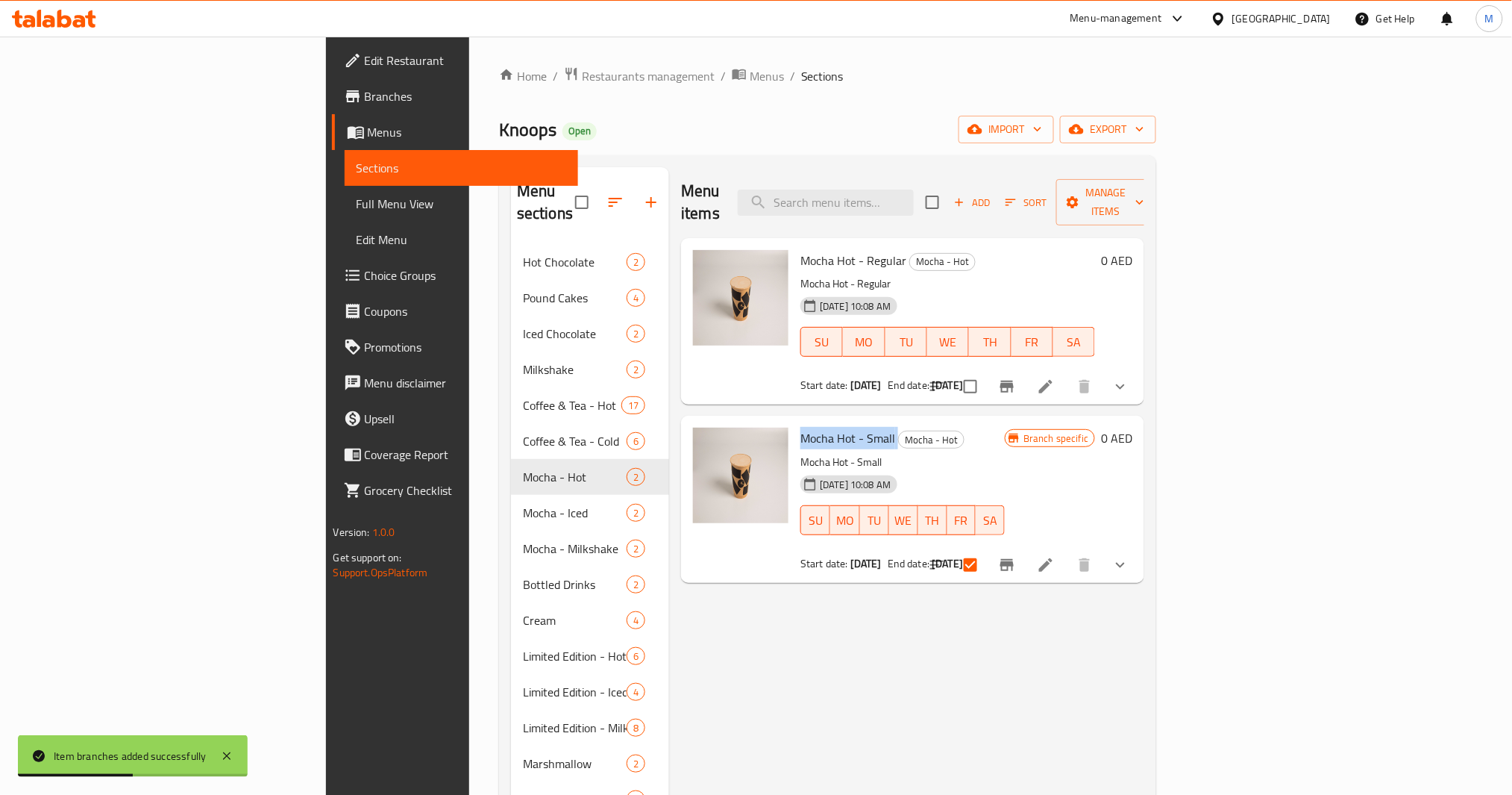
copy h6 "Mocha Hot - Small"
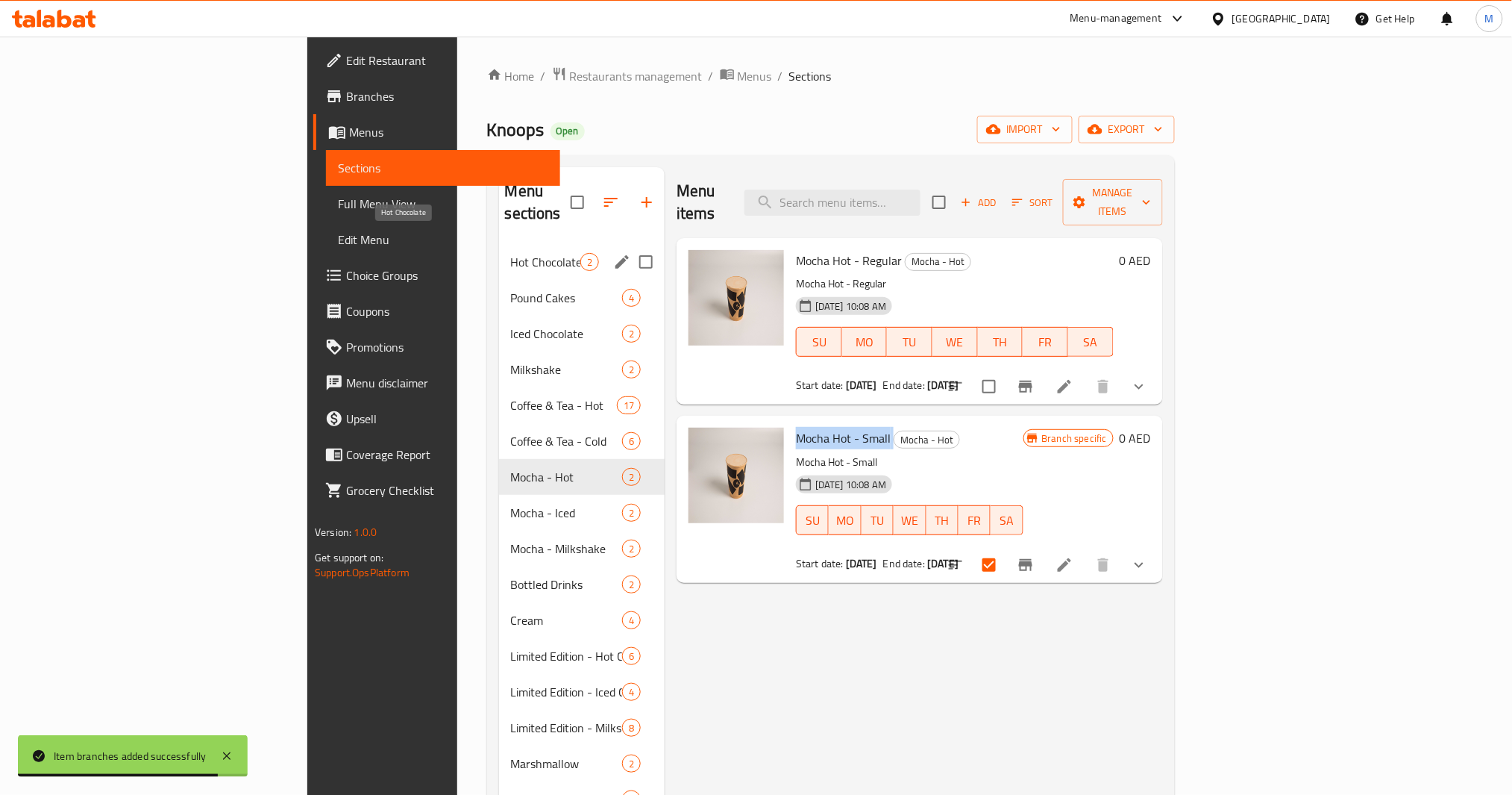
click at [511, 253] on span "Hot Chocolate" at bounding box center [545, 261] width 70 height 18
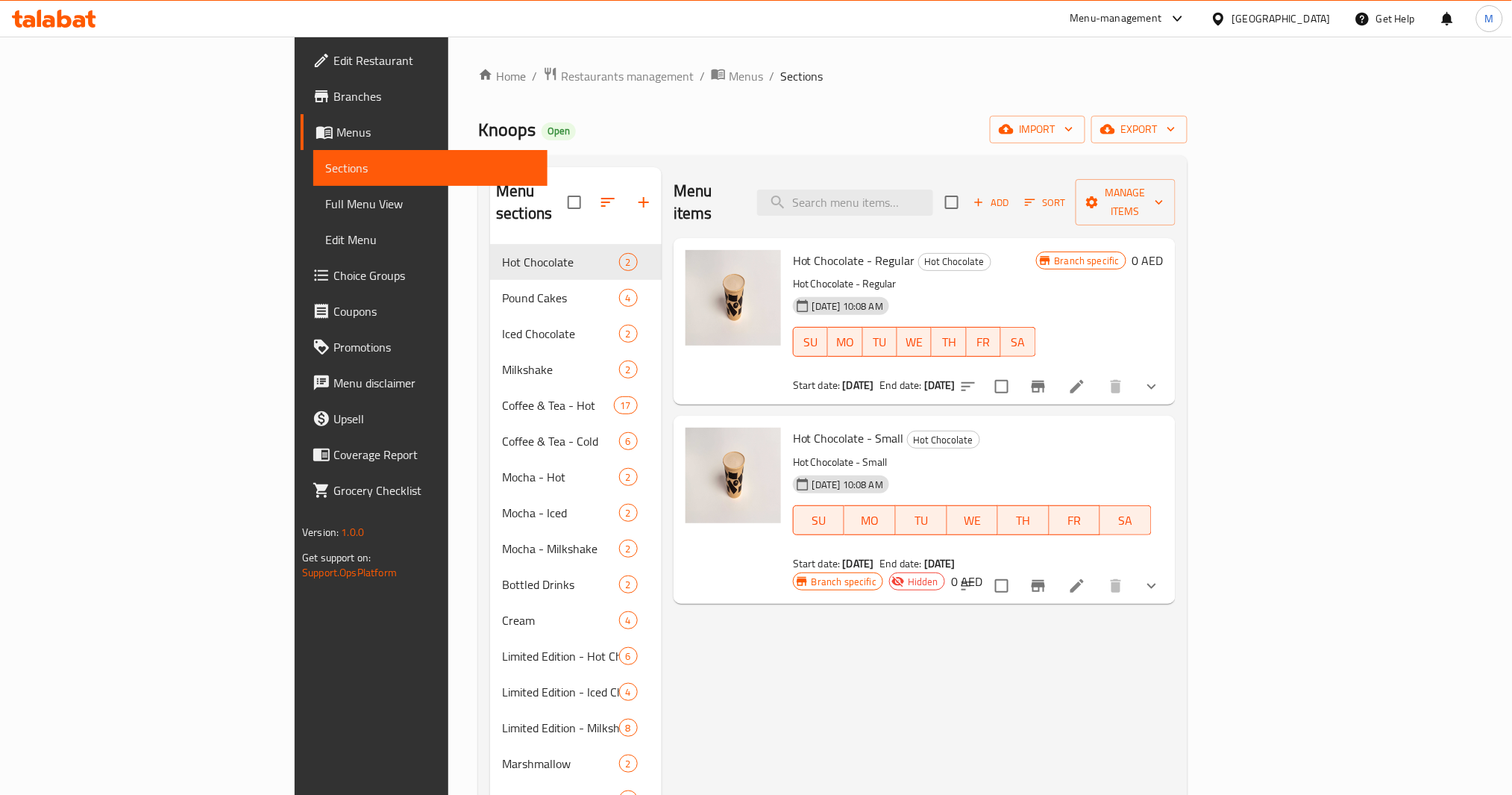
click at [796, 427] on span "Hot Chocolate - Small" at bounding box center [848, 438] width 111 height 22
copy h6 "Hot Chocolate - Small"
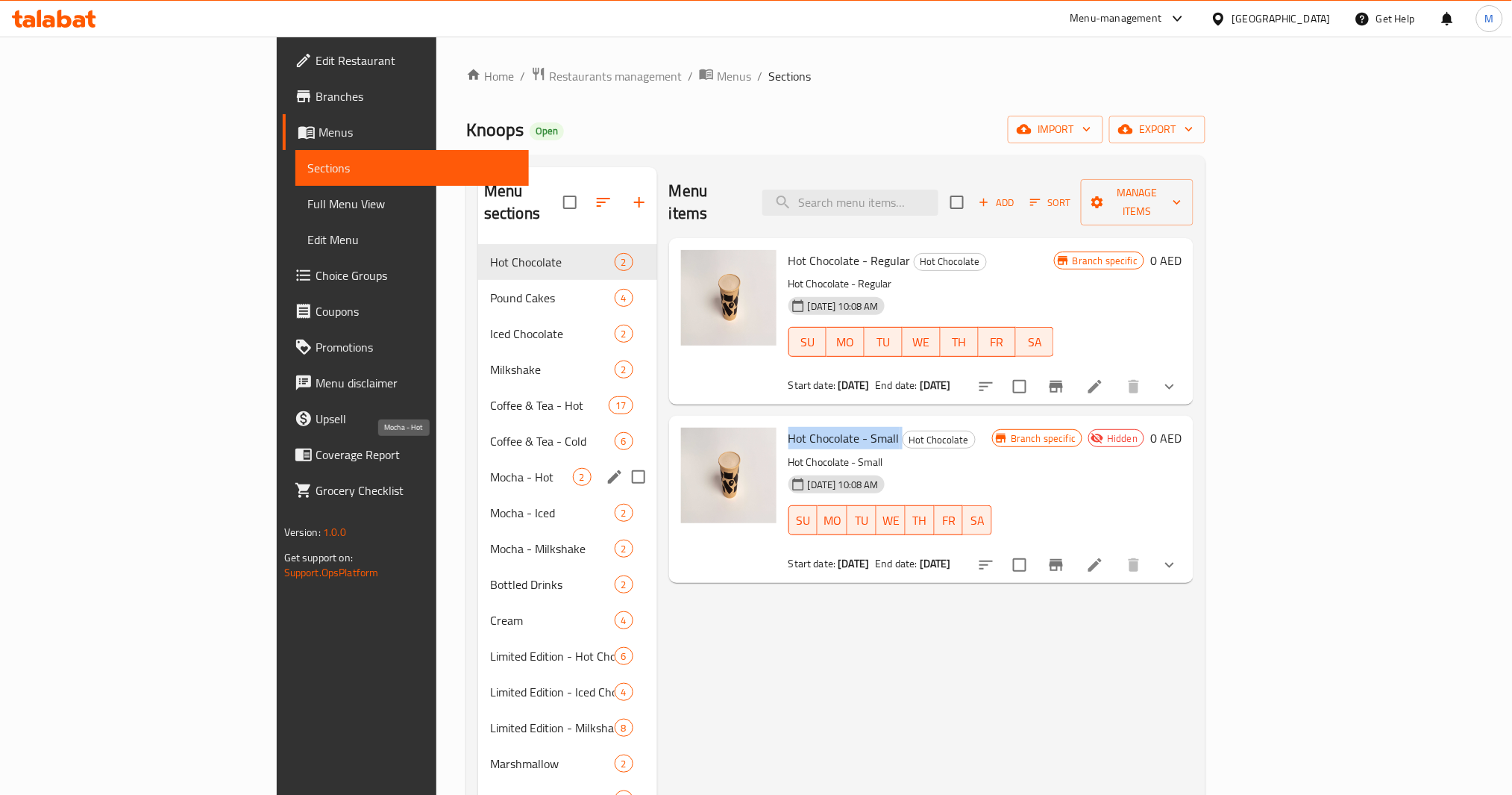
click at [490, 468] on span "Mocha - Hot" at bounding box center [531, 477] width 83 height 18
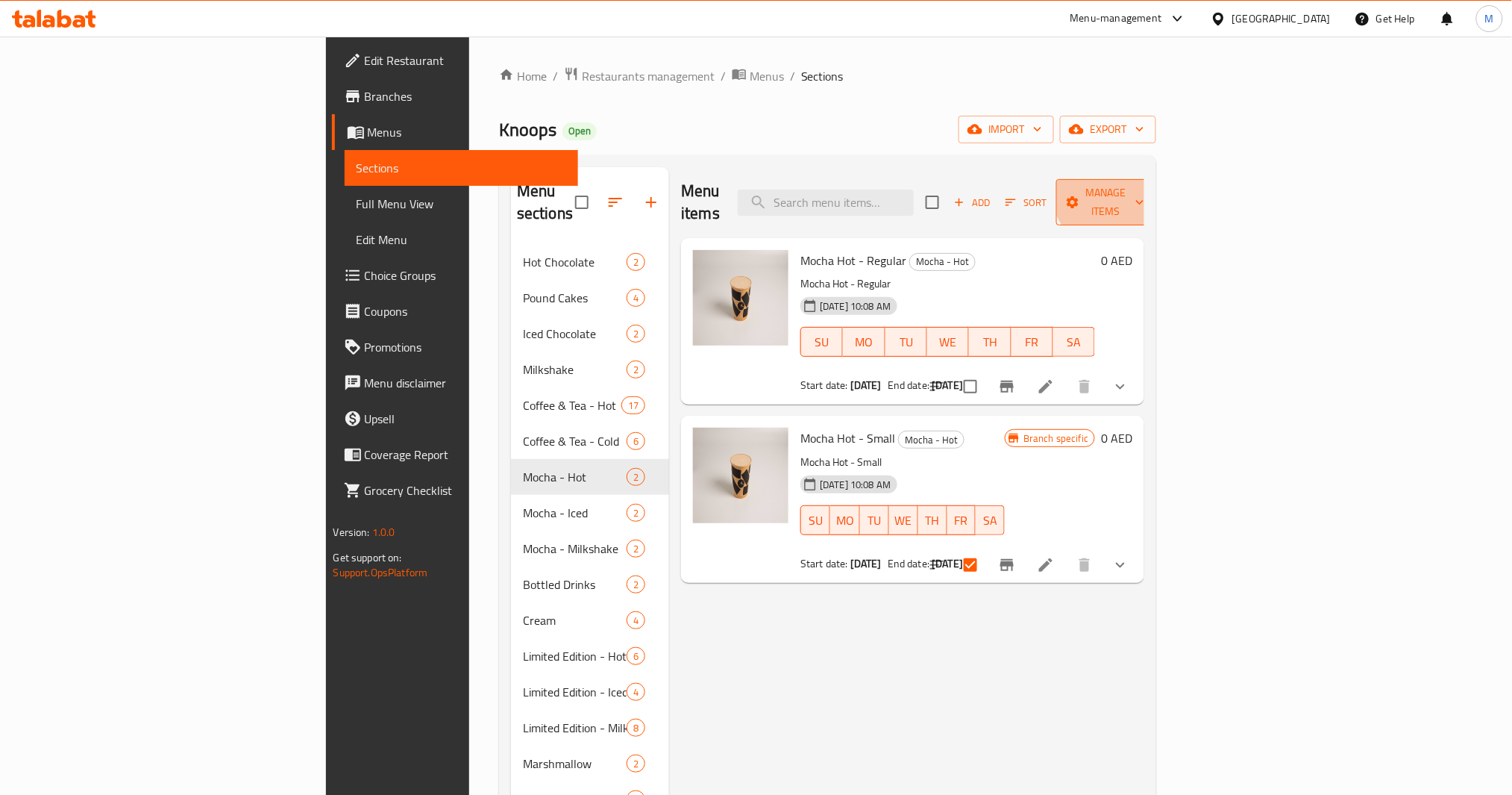
click at [1144, 187] on span "Manage items" at bounding box center [1106, 202] width 76 height 37
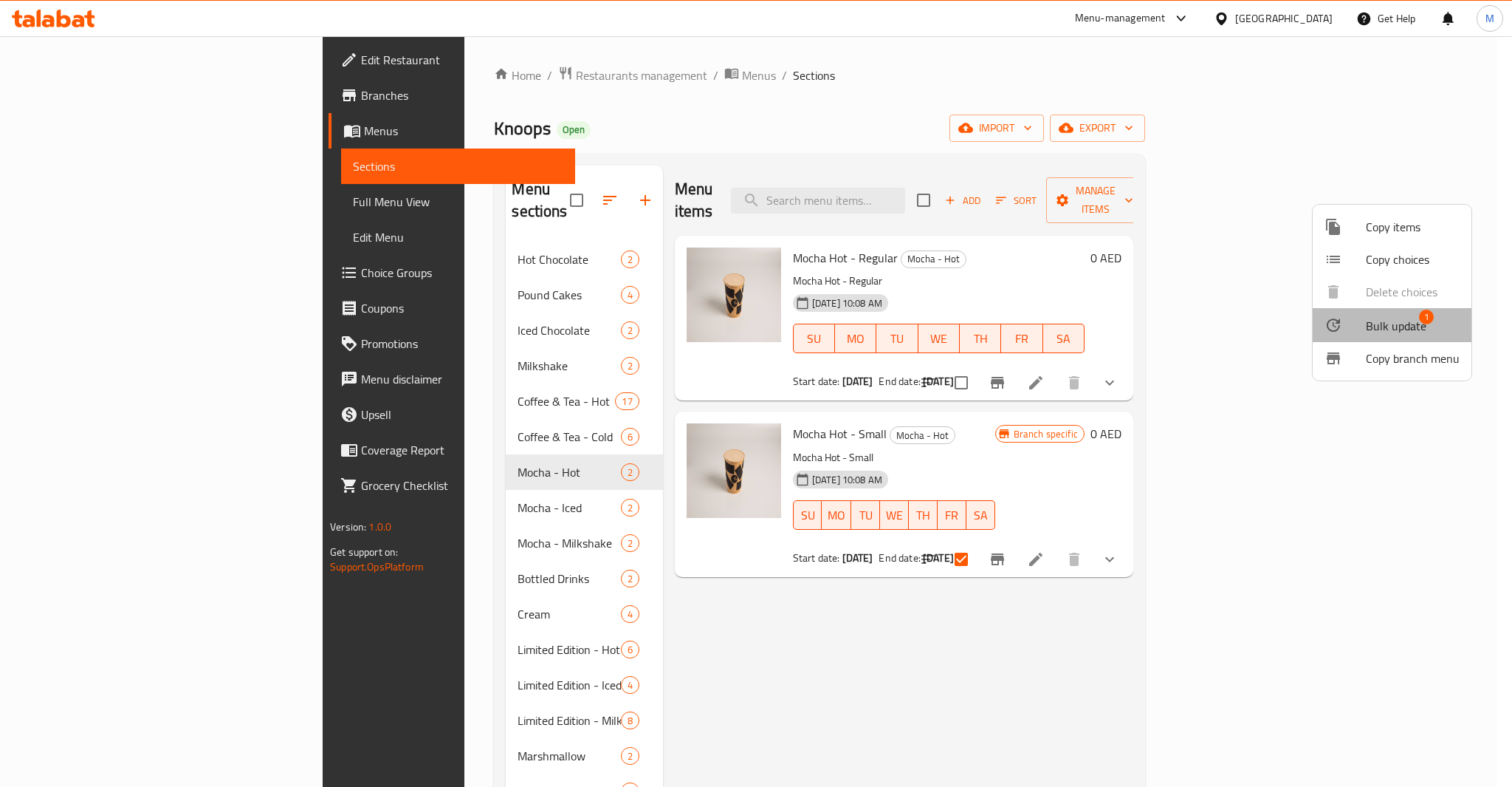
click at [1419, 321] on span "Bulk update" at bounding box center [1396, 326] width 60 height 18
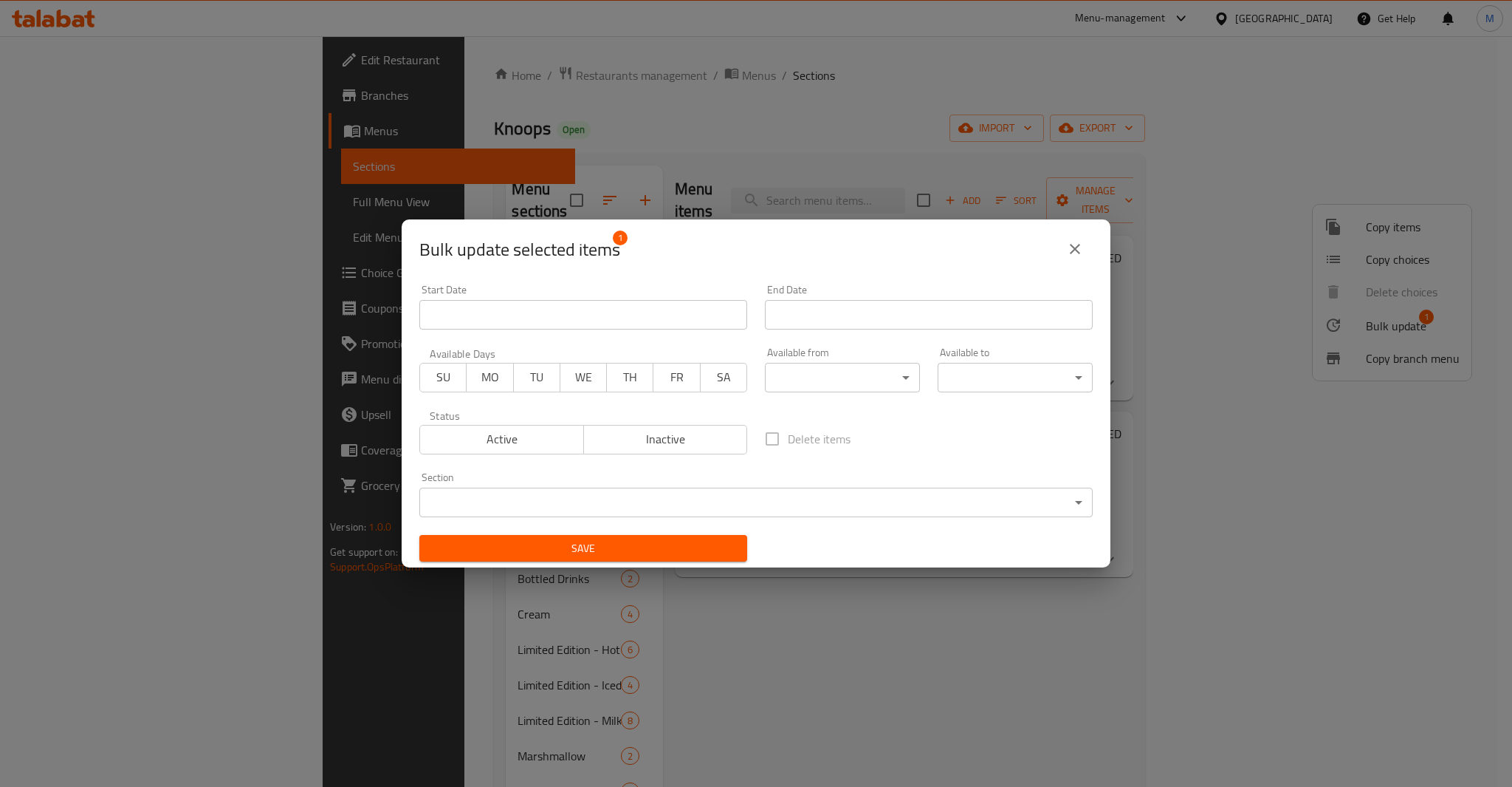
click at [665, 425] on button "Inactive" at bounding box center [666, 439] width 165 height 29
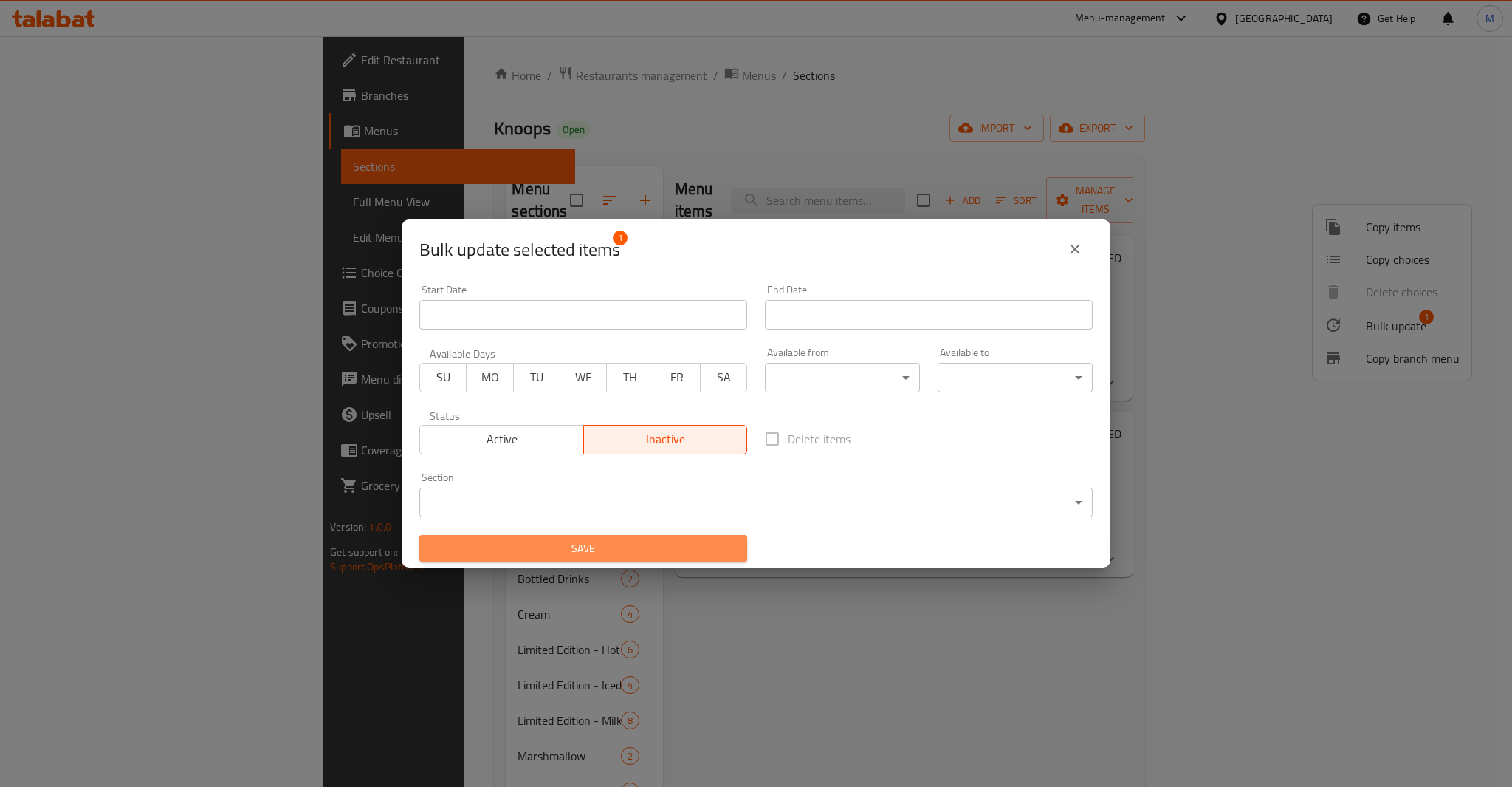
click at [644, 544] on span "Save" at bounding box center [583, 549] width 305 height 19
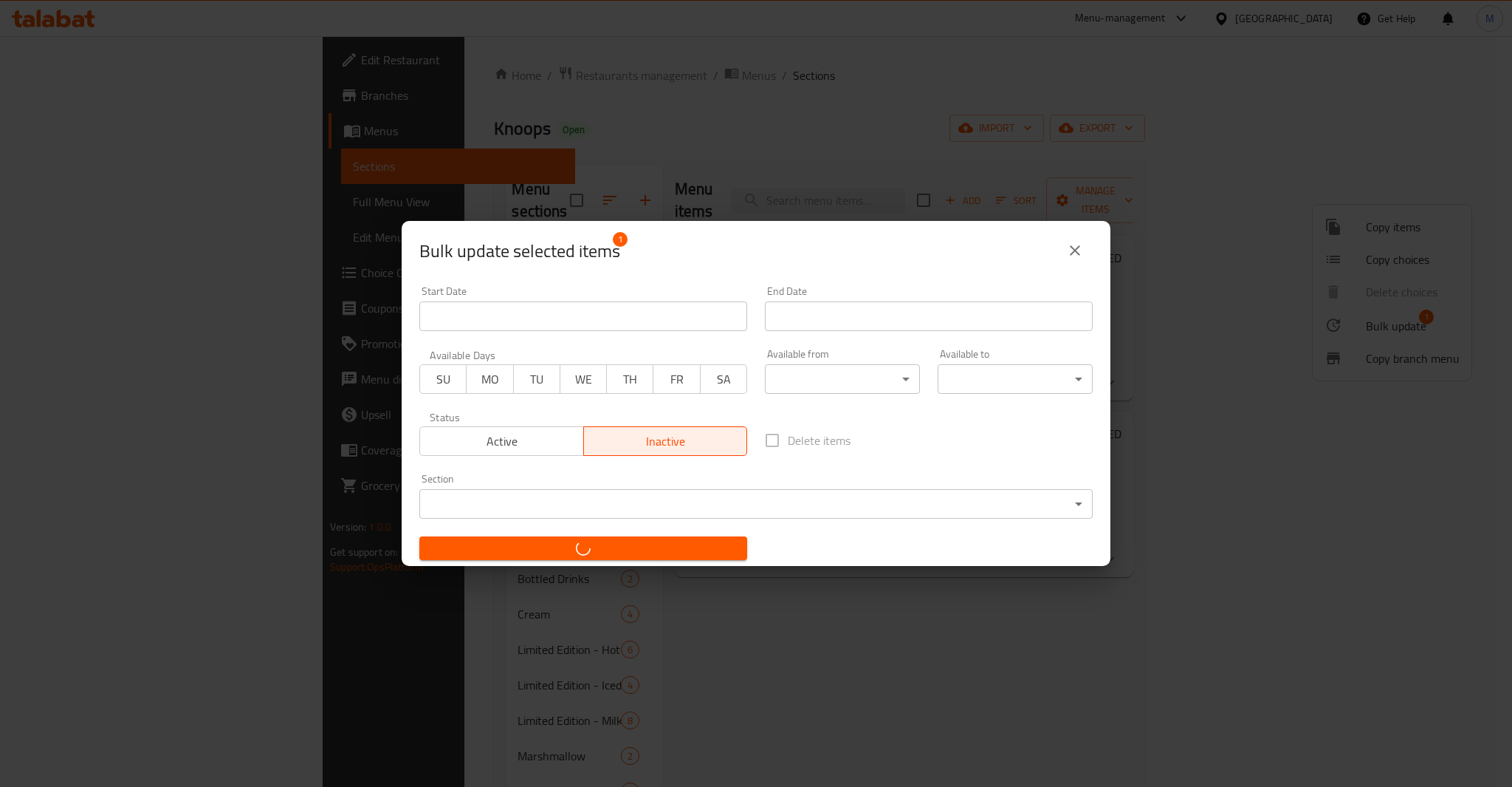
checkbox input "false"
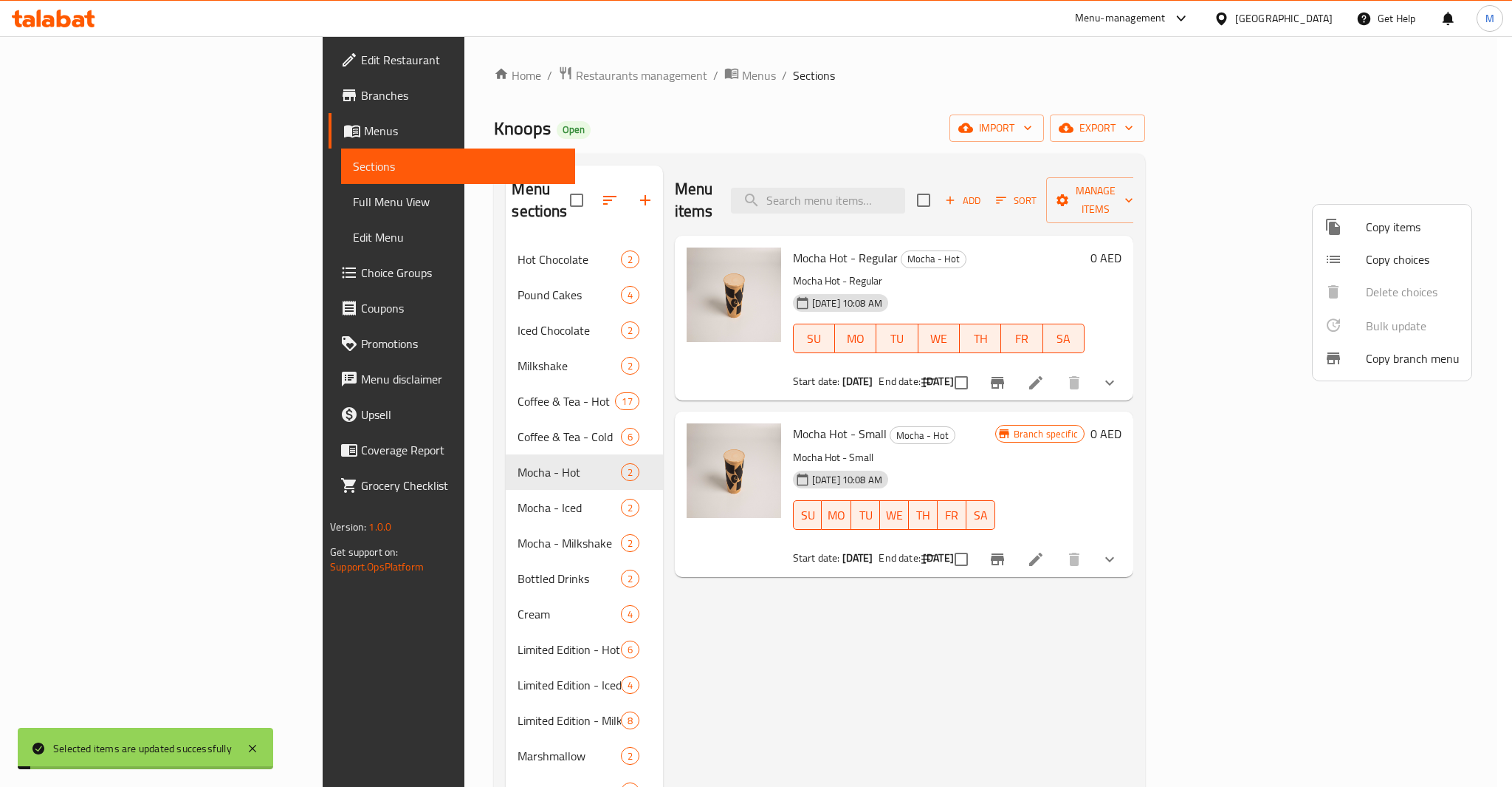
click at [1254, 395] on div at bounding box center [756, 394] width 1512 height 787
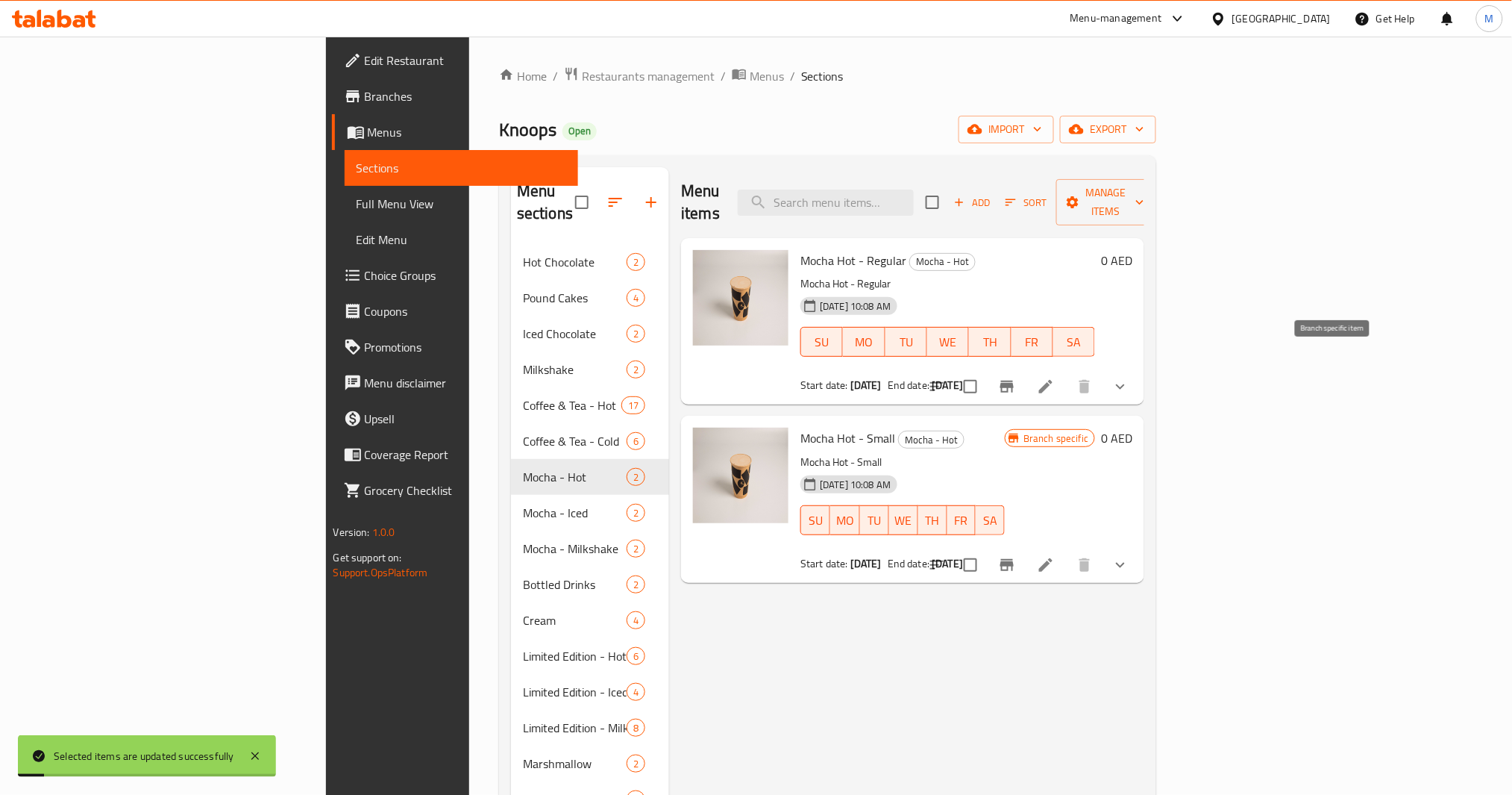
click at [1025, 370] on button "Branch-specific-item" at bounding box center [1007, 387] width 36 height 36
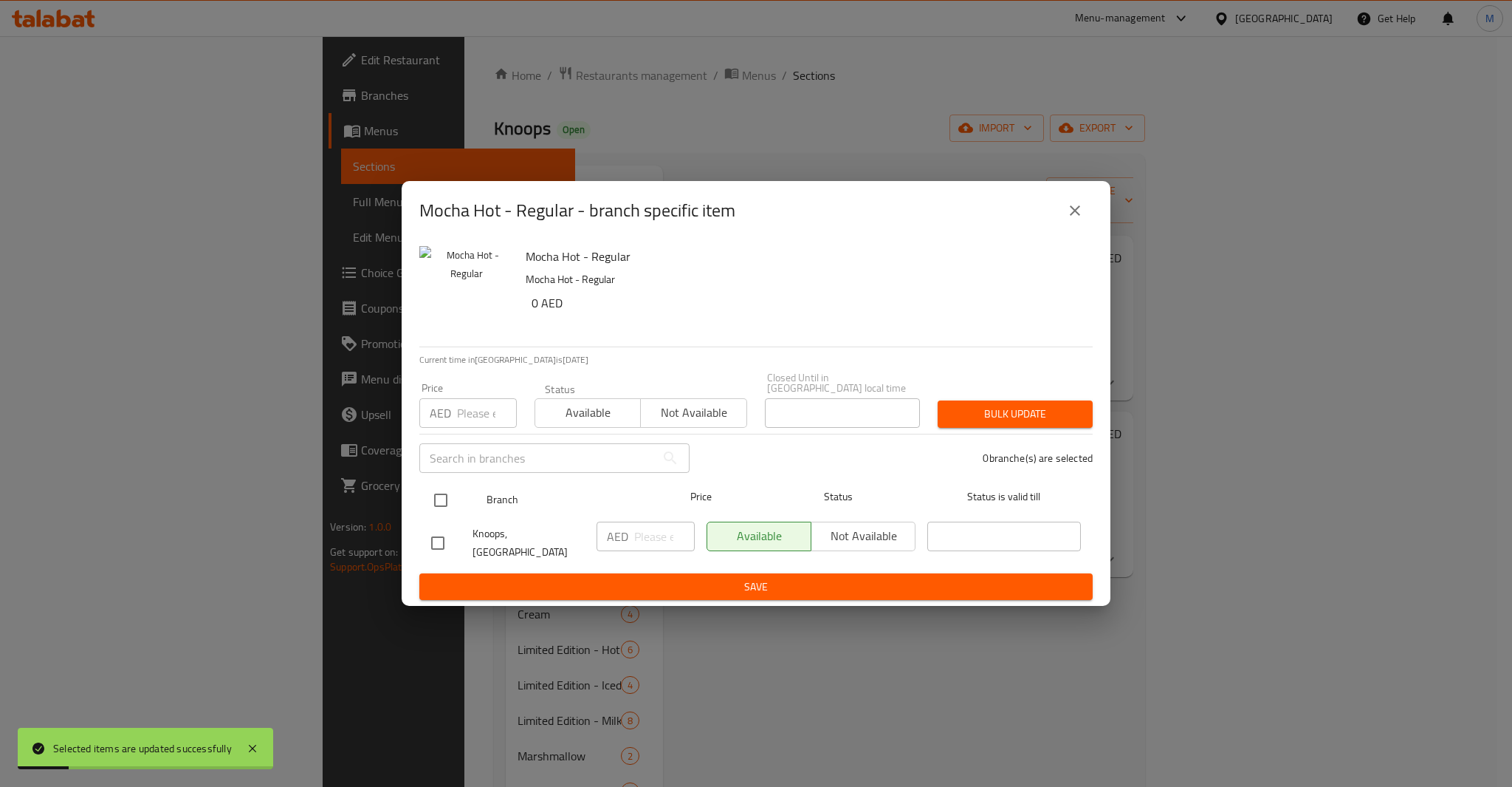
click at [438, 498] on input "checkbox" at bounding box center [440, 500] width 31 height 31
checkbox input "true"
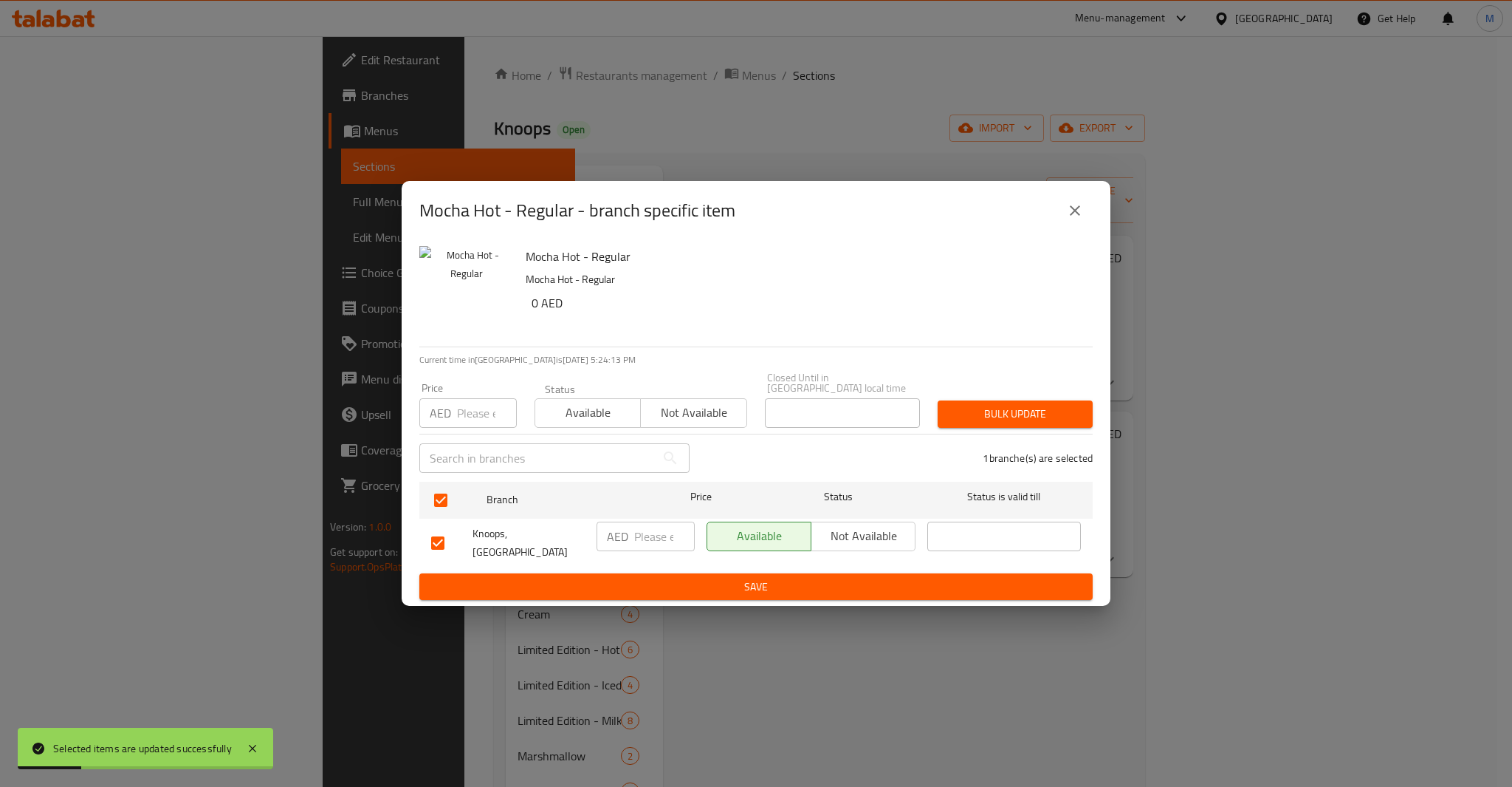
click at [482, 405] on input "number" at bounding box center [487, 412] width 59 height 29
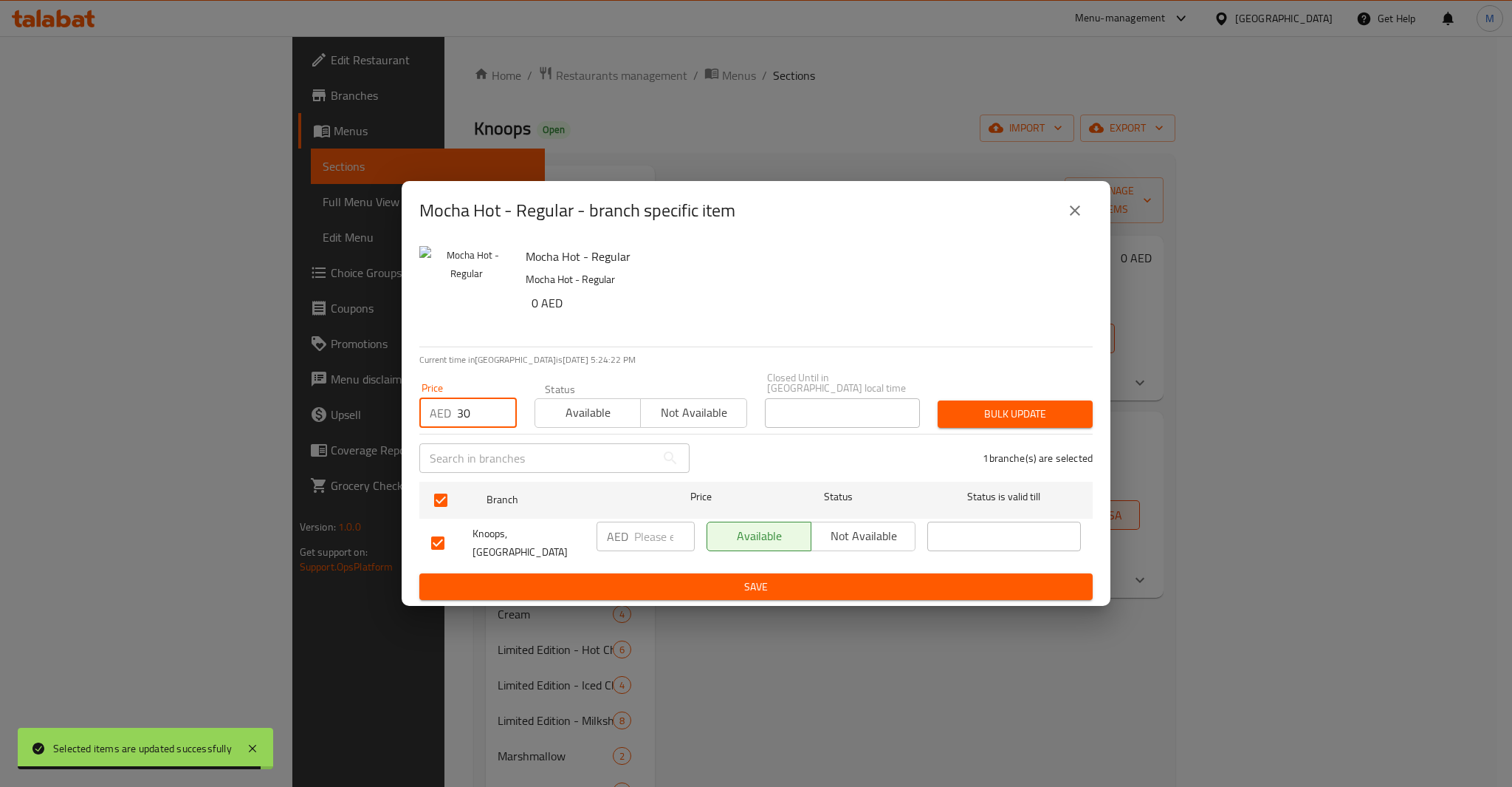
type input "30"
type button "0"
type button "1"
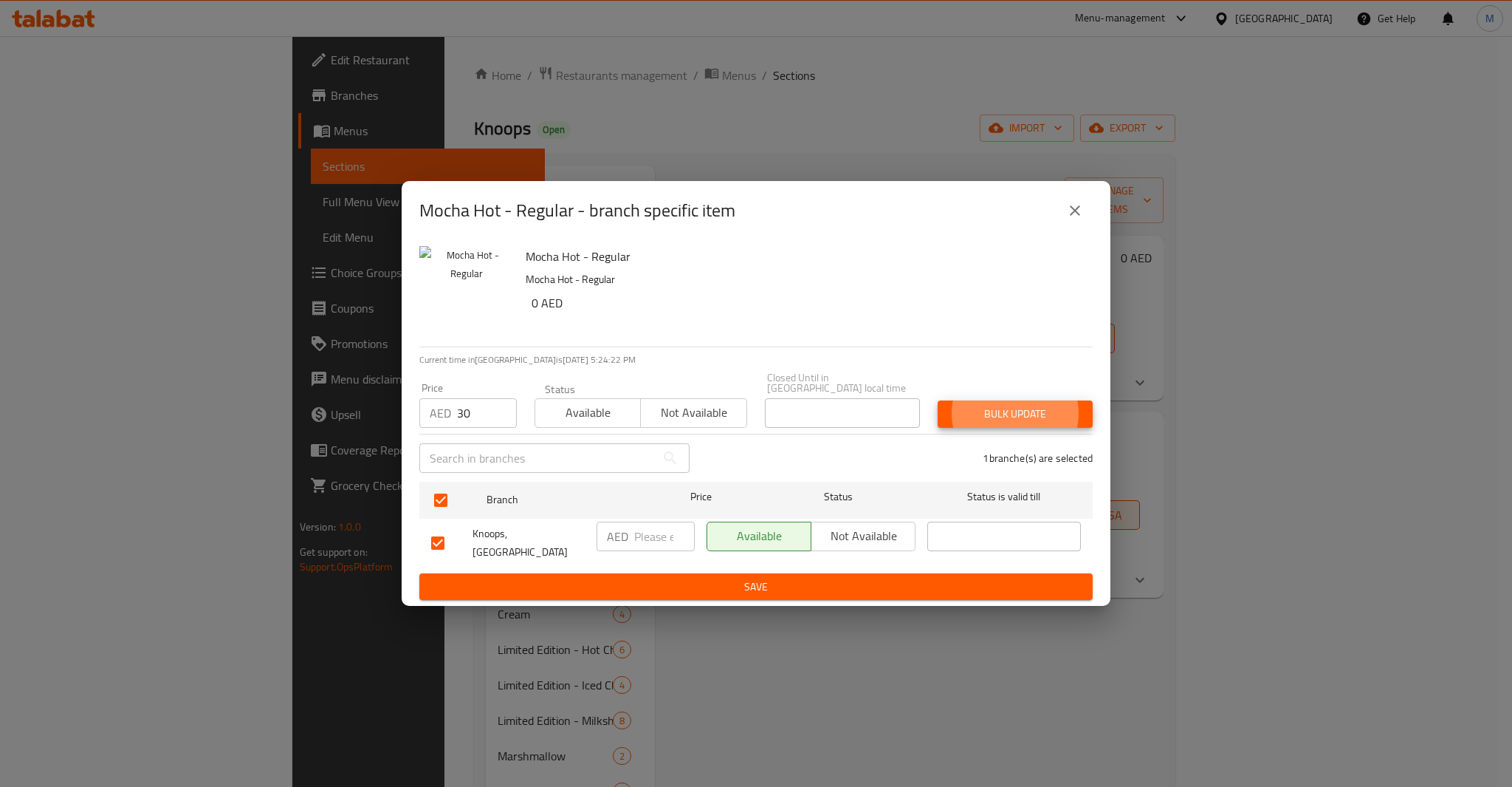
click at [938, 400] on button "Bulk update" at bounding box center [1015, 413] width 155 height 27
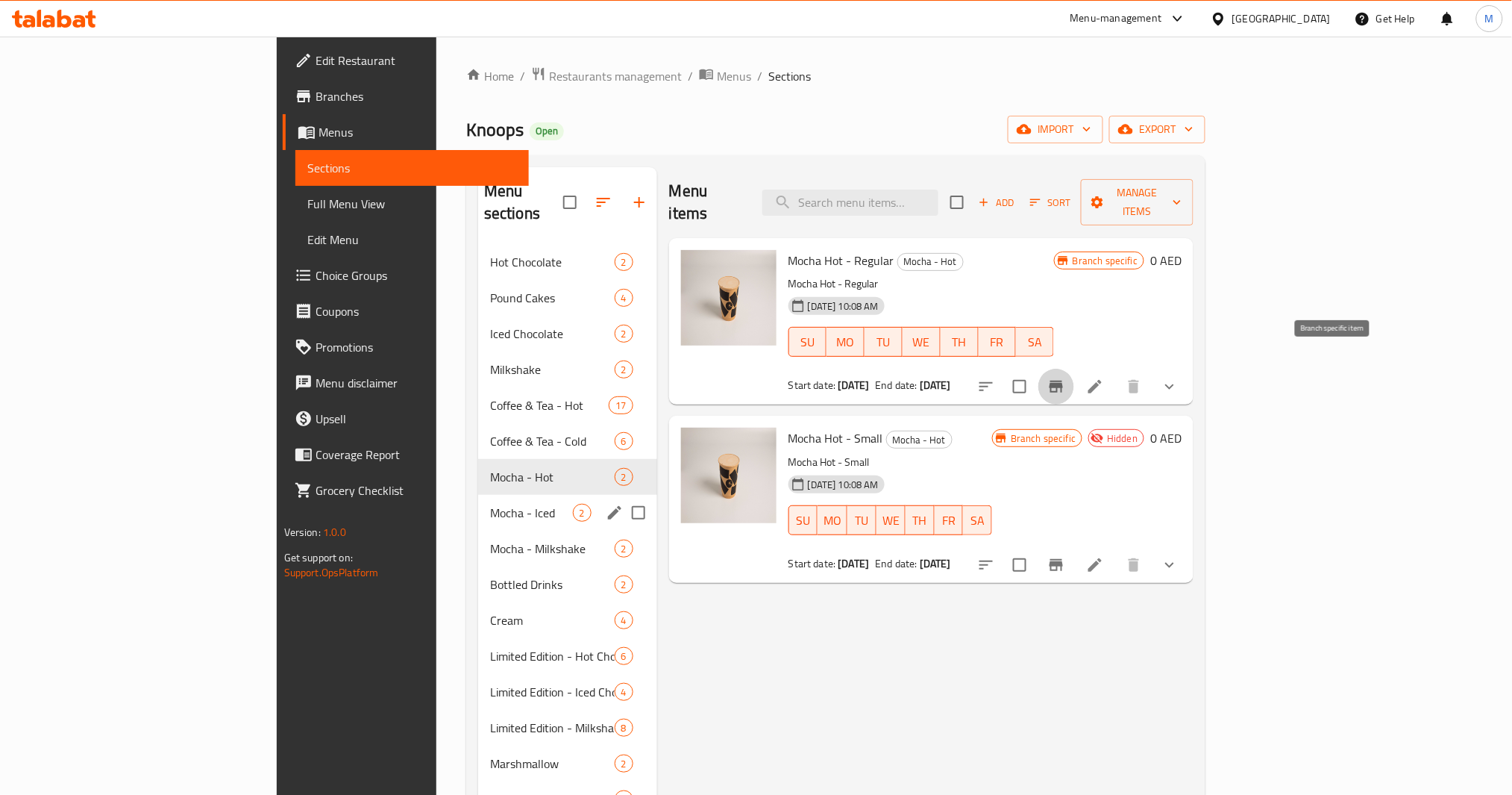
click at [478, 495] on div "Mocha - Iced 2" at bounding box center [568, 513] width 179 height 36
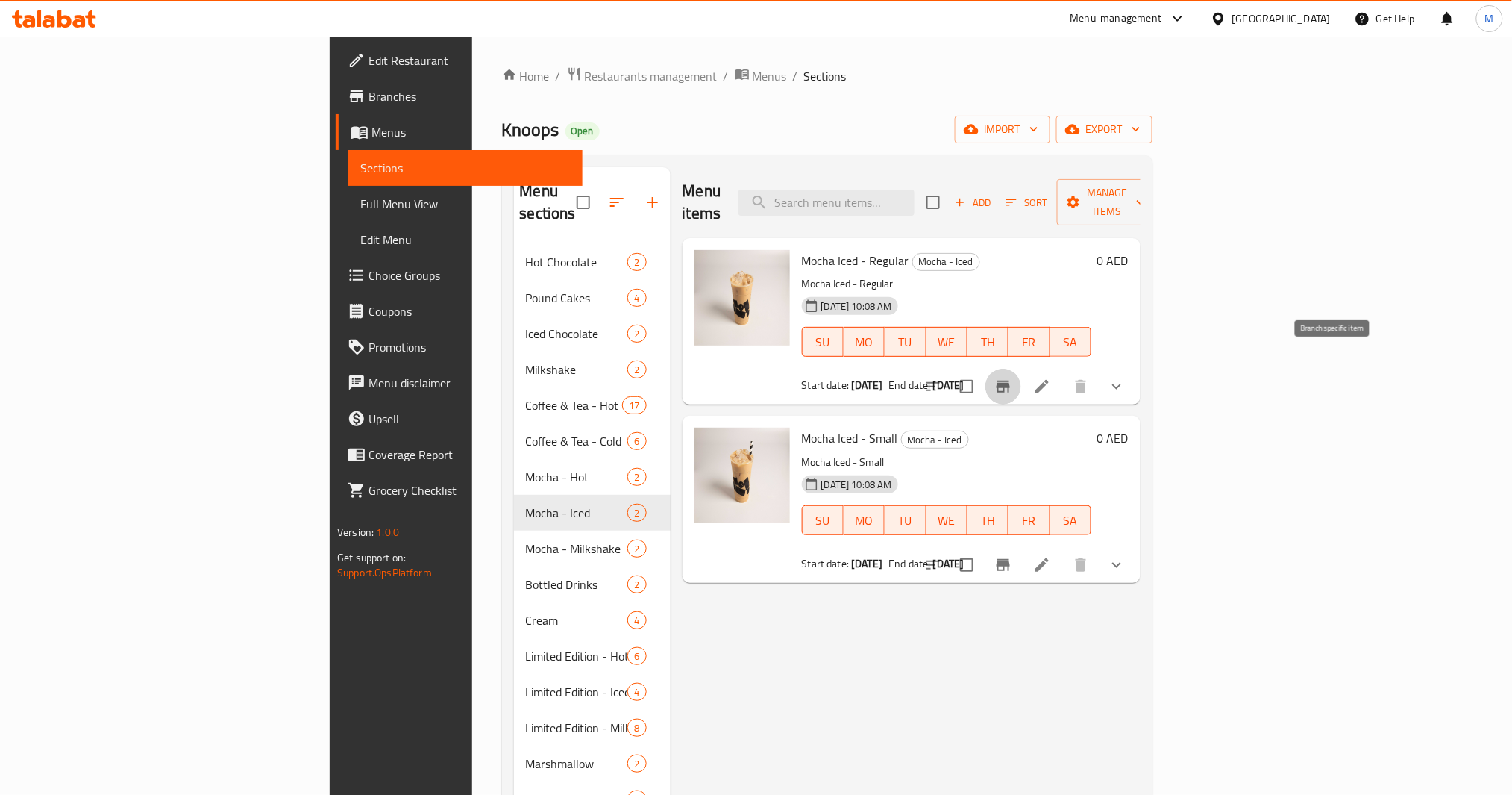
click at [1012, 377] on icon "Branch-specific-item" at bounding box center [1003, 386] width 18 height 18
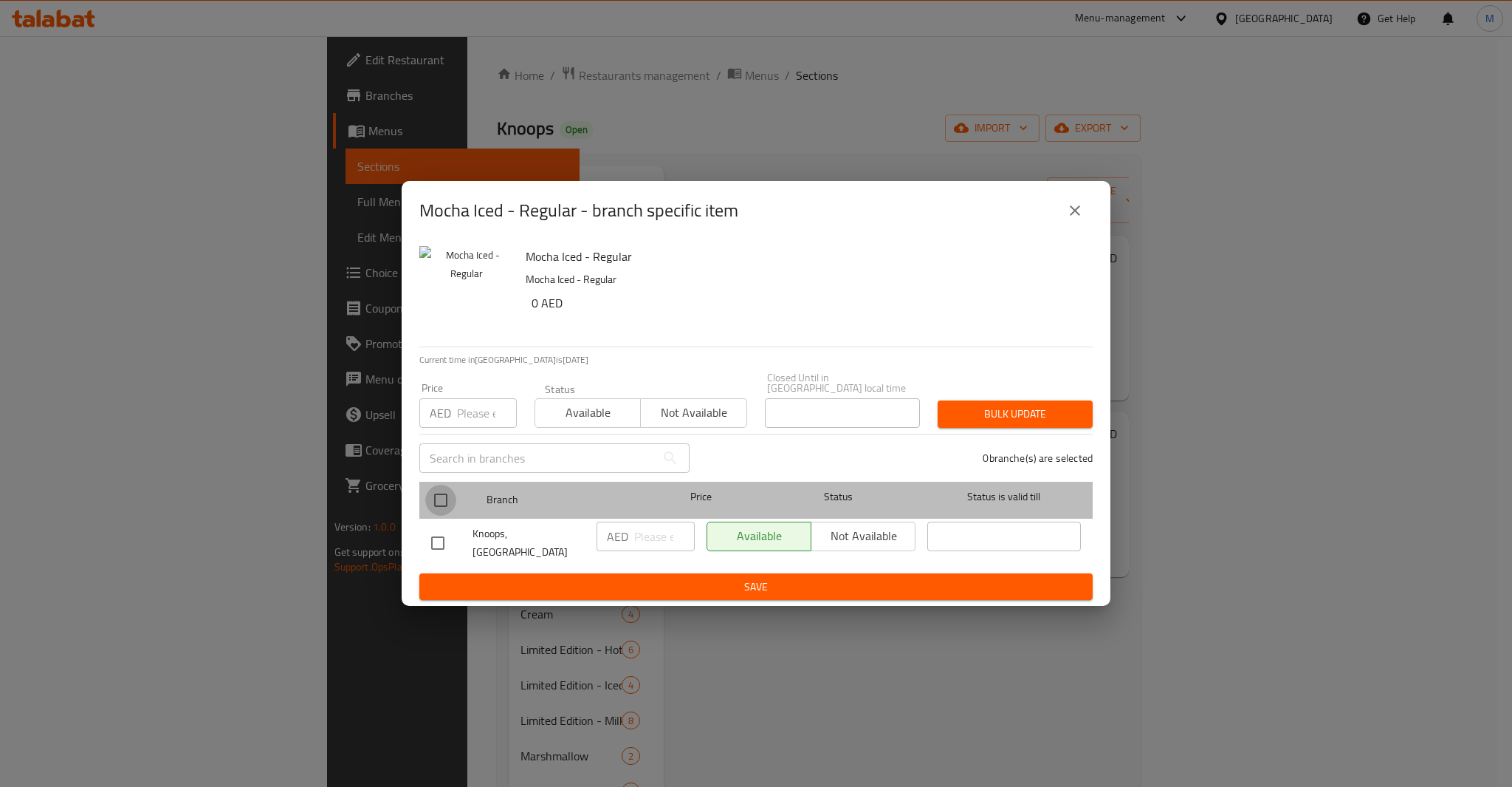
click at [431, 501] on input "checkbox" at bounding box center [440, 500] width 31 height 31
checkbox input "true"
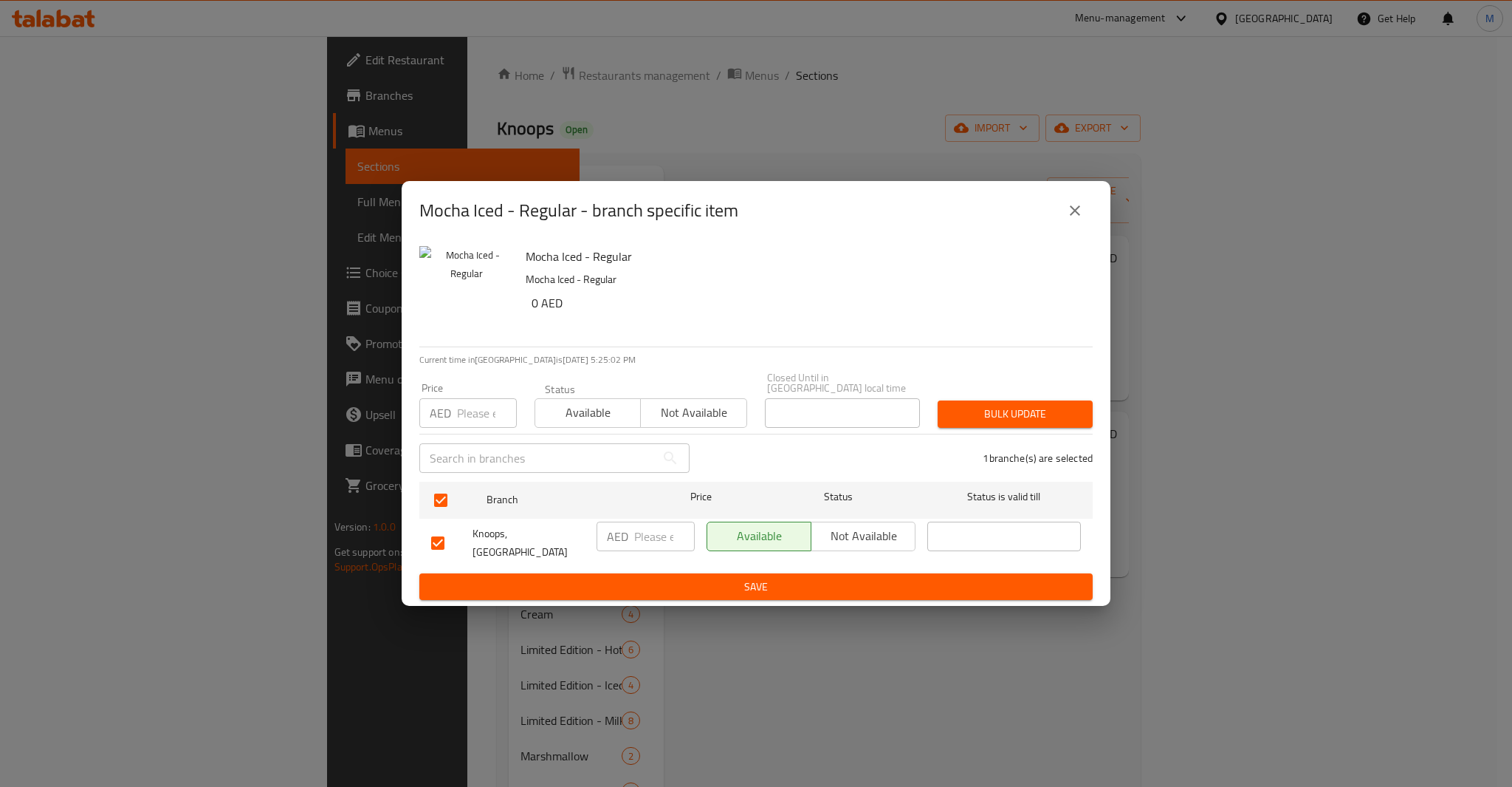
click at [488, 399] on div "Price AED Price" at bounding box center [468, 406] width 97 height 45
click at [475, 410] on input "number" at bounding box center [487, 412] width 59 height 29
type input "32"
type button "0"
type button "1"
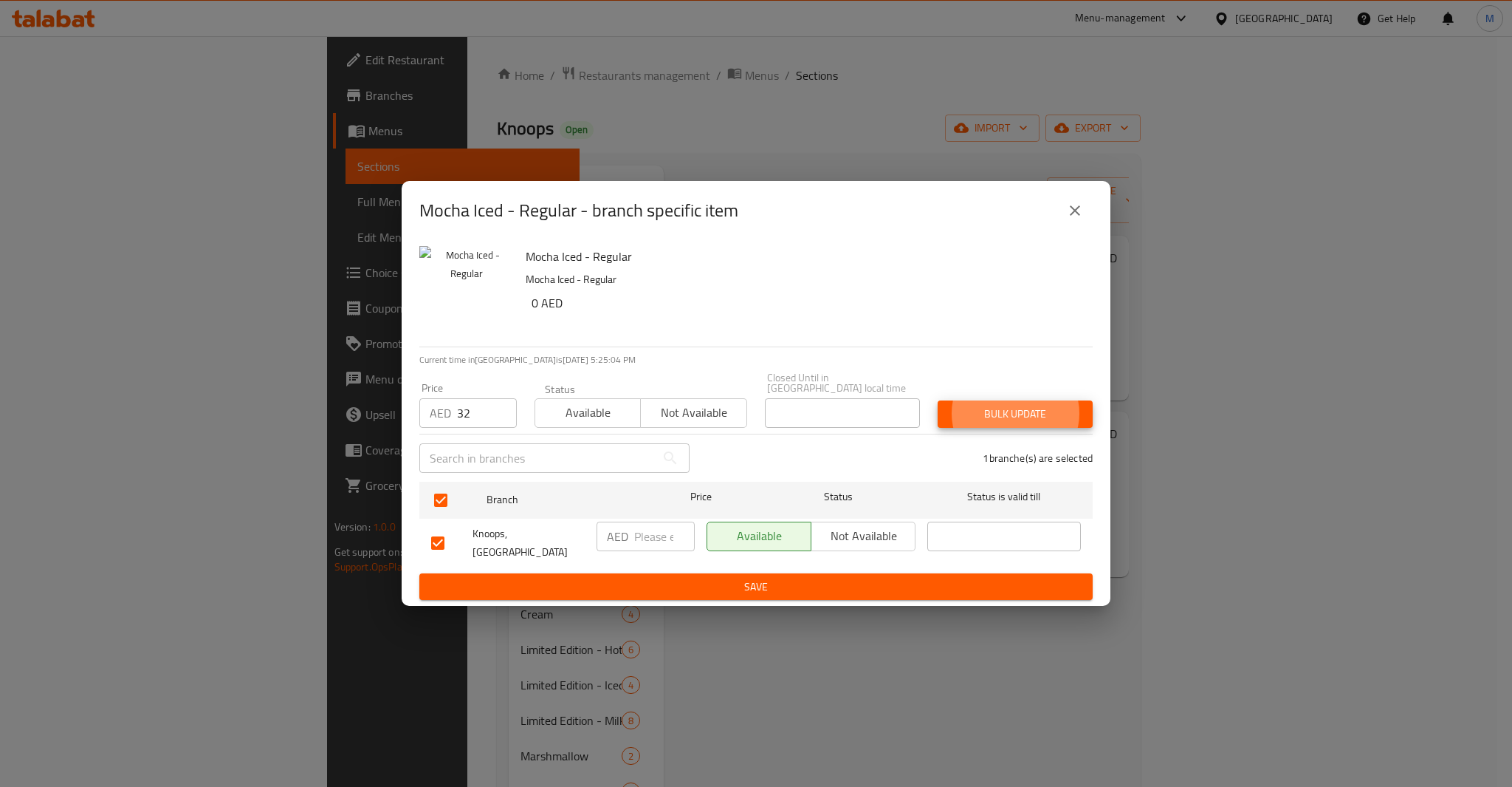
click at [938, 400] on button "Bulk update" at bounding box center [1015, 413] width 155 height 27
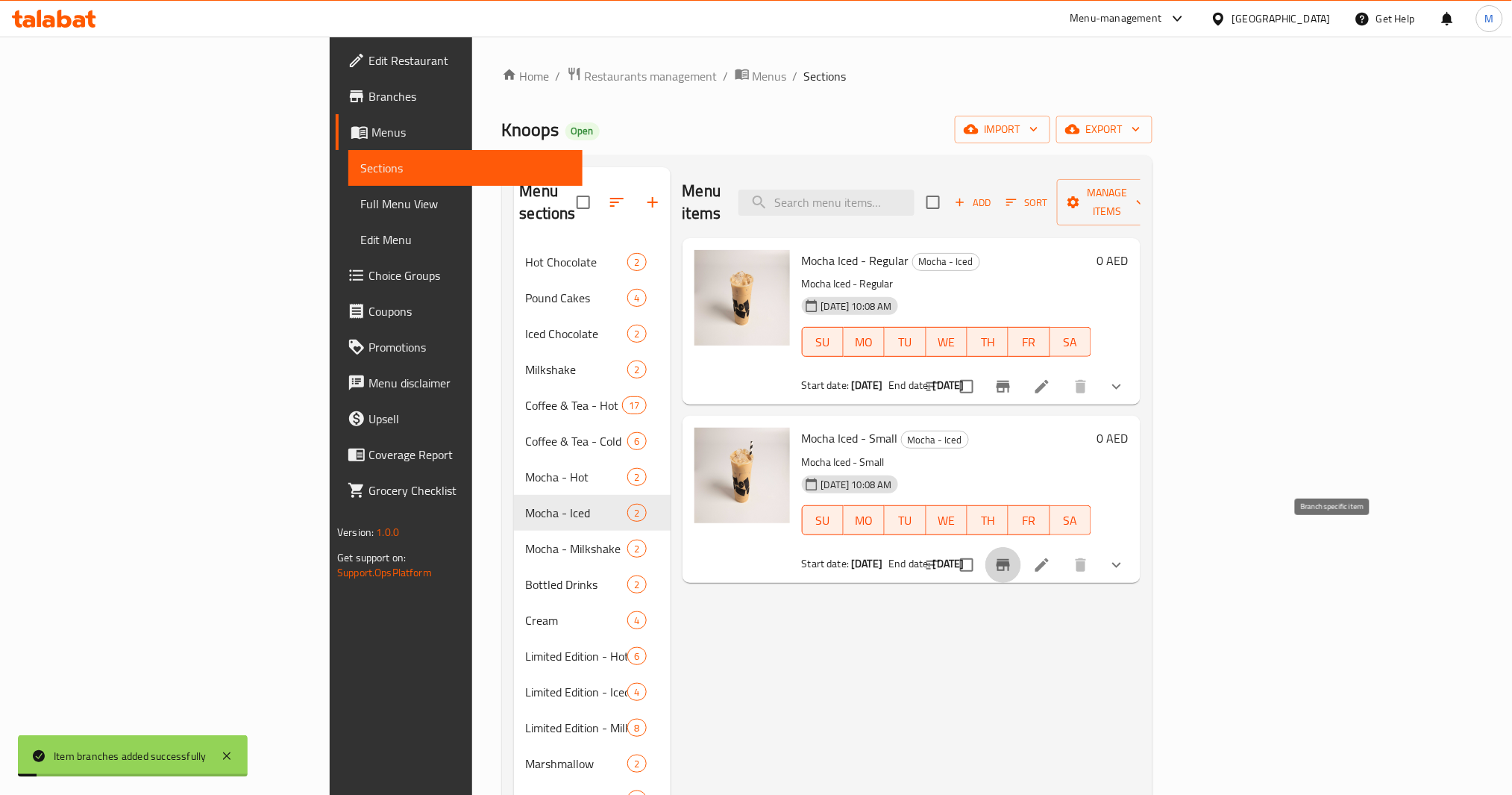
click at [1010, 559] on icon "Branch-specific-item" at bounding box center [1003, 564] width 13 height 12
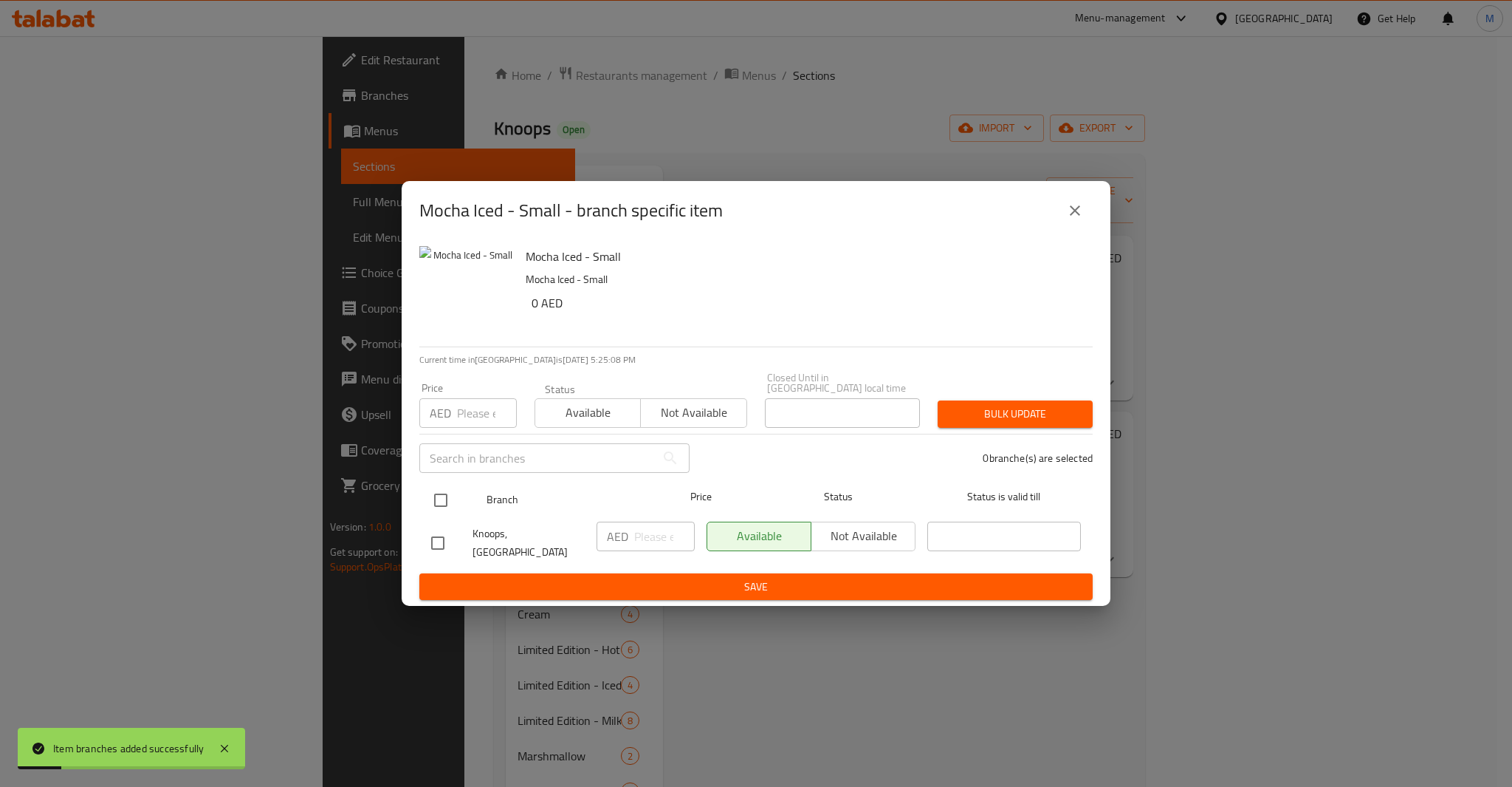
click at [444, 505] on input "checkbox" at bounding box center [440, 500] width 31 height 31
checkbox input "true"
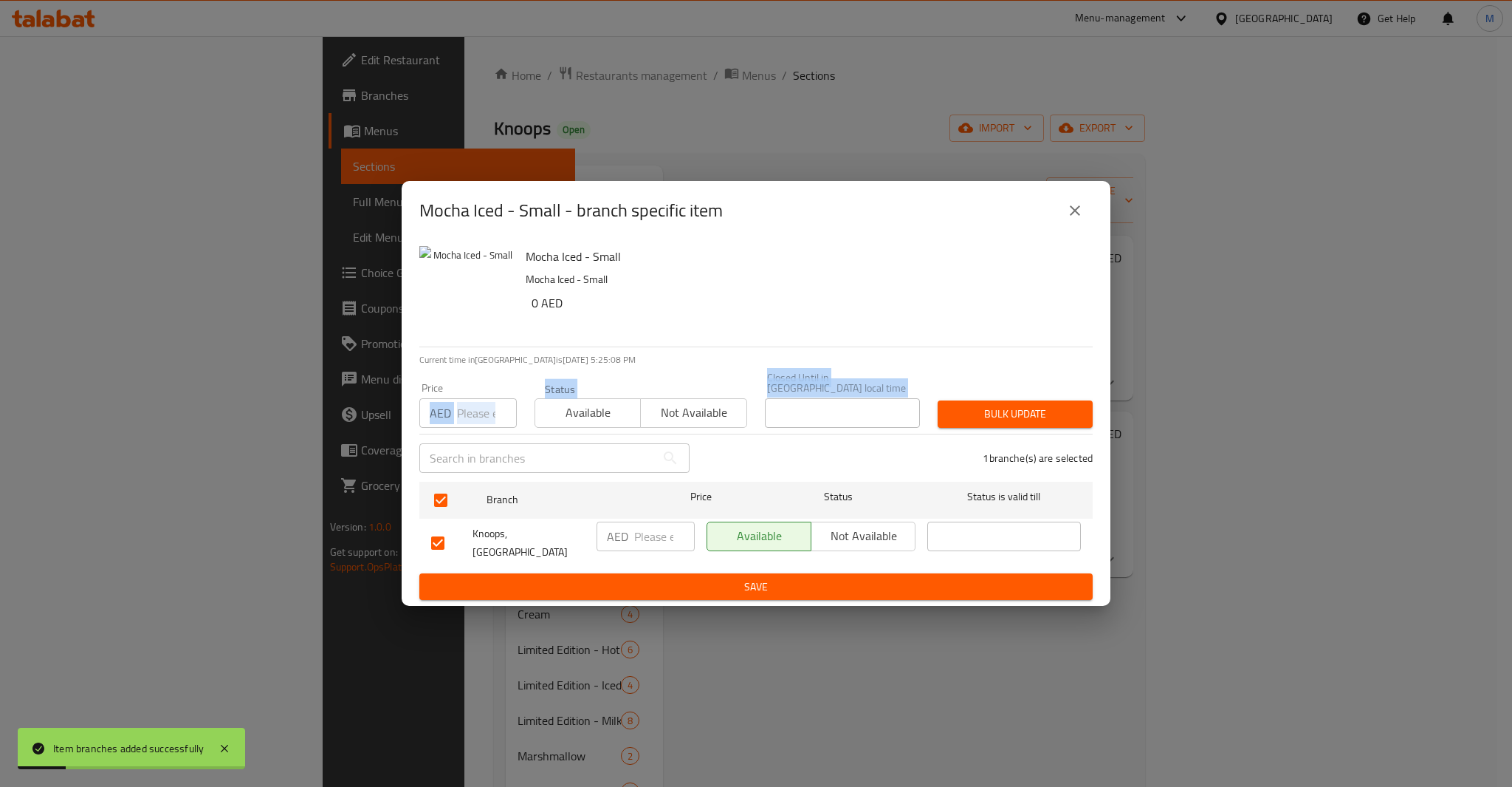
drag, startPoint x: 476, startPoint y: 442, endPoint x: 474, endPoint y: 425, distance: 17.1
click at [474, 425] on div "Mocha Iced - Small Mocha Iced - Small 0 AED Current time in [GEOGRAPHIC_DATA] i…" at bounding box center [756, 423] width 709 height 366
click at [474, 422] on input "number" at bounding box center [487, 412] width 59 height 29
type input "26"
type button "0"
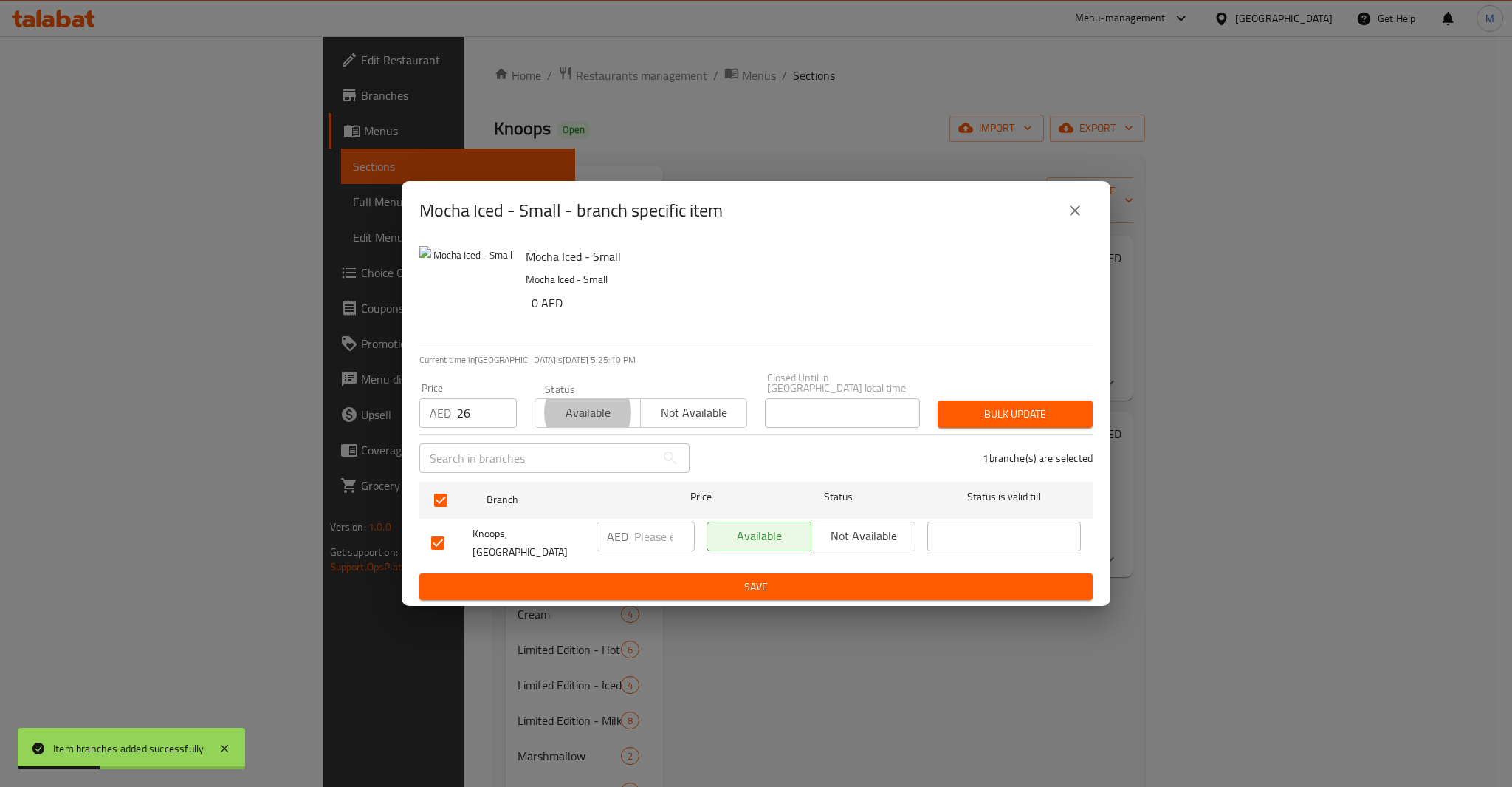
type button "1"
click at [938, 400] on button "Bulk update" at bounding box center [1015, 413] width 155 height 27
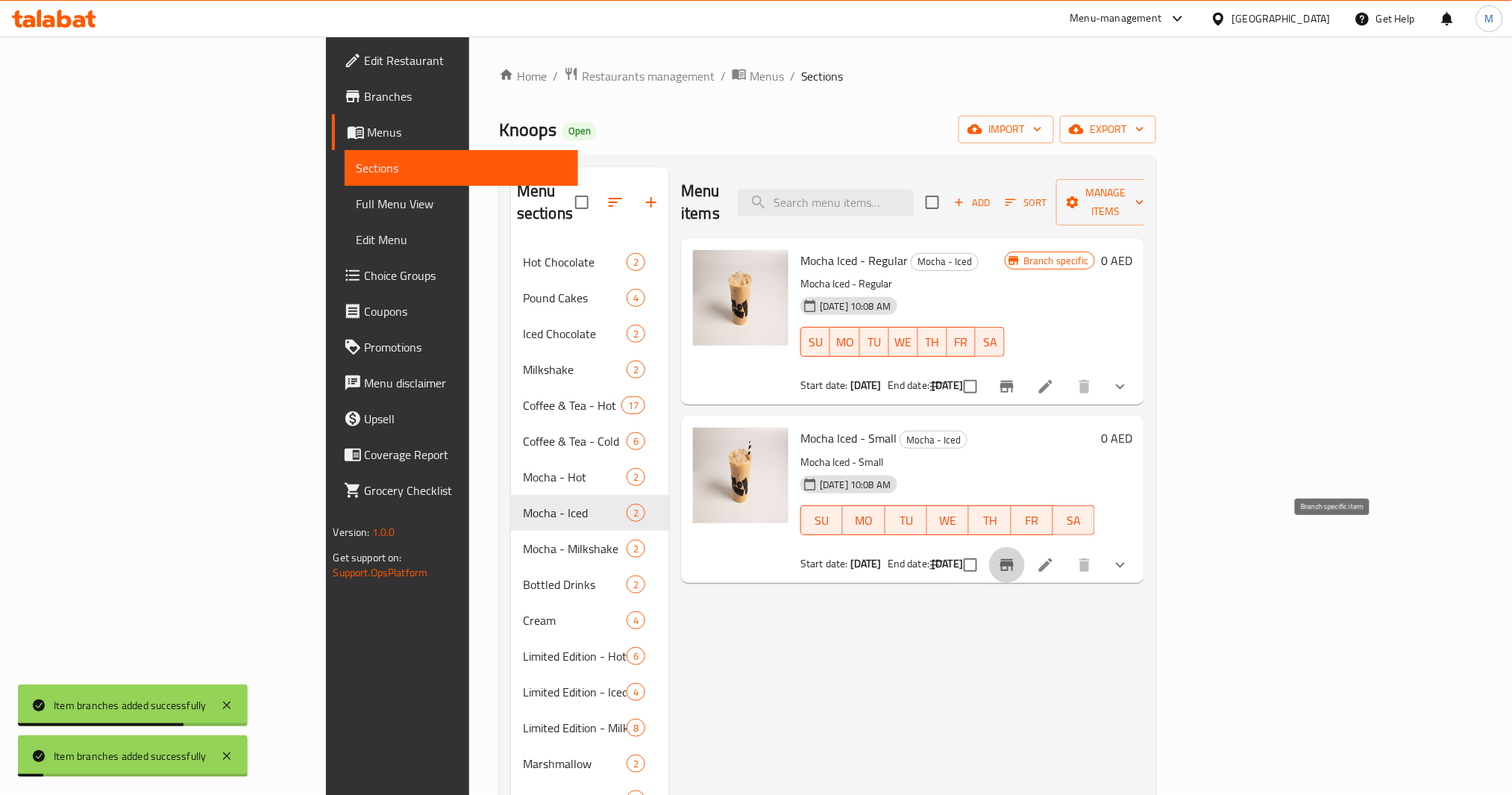
click at [511, 531] on div "Mocha - Milkshake 2" at bounding box center [590, 549] width 158 height 36
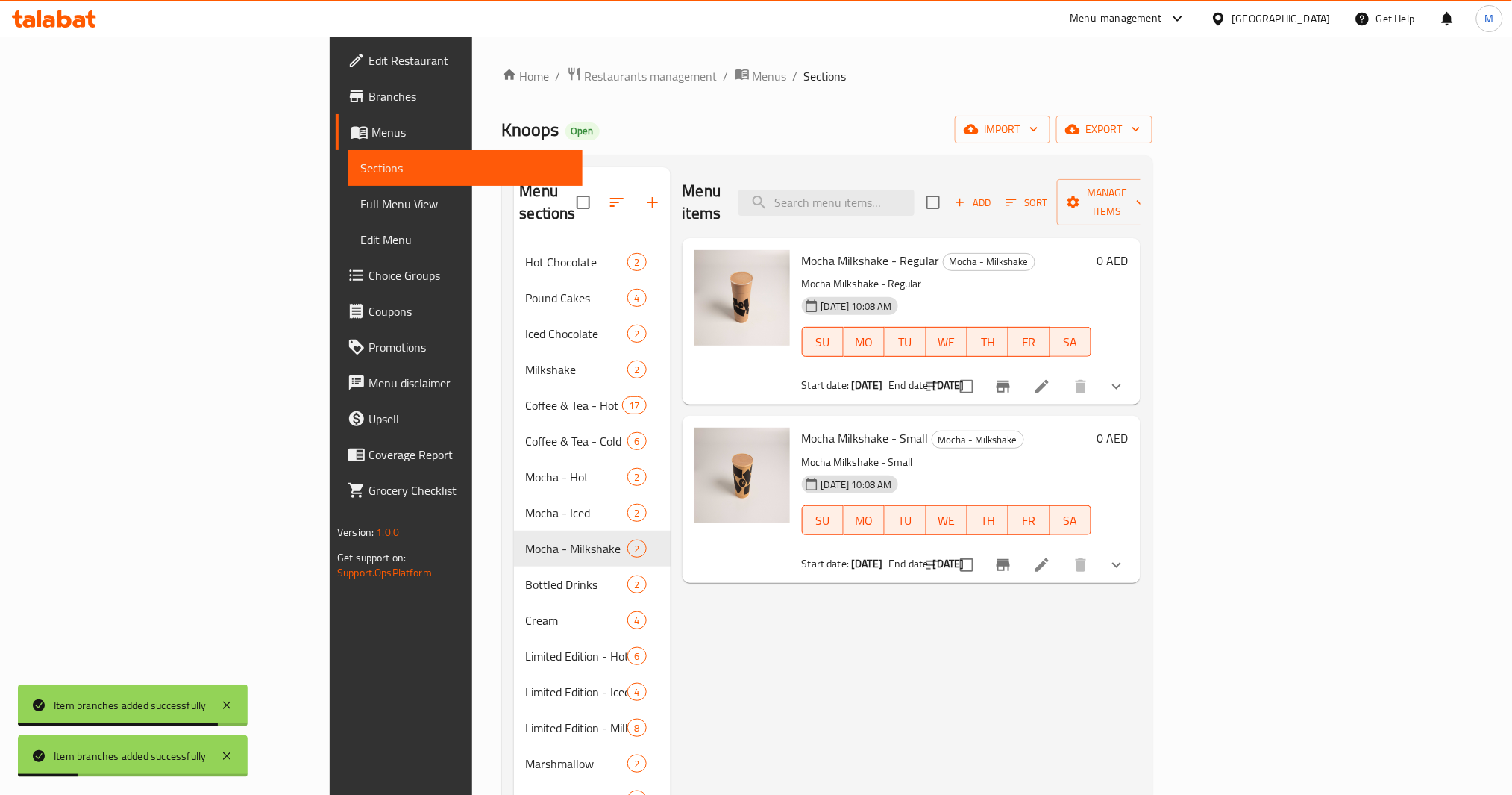
click at [1021, 369] on button "Branch-specific-item" at bounding box center [1003, 387] width 36 height 36
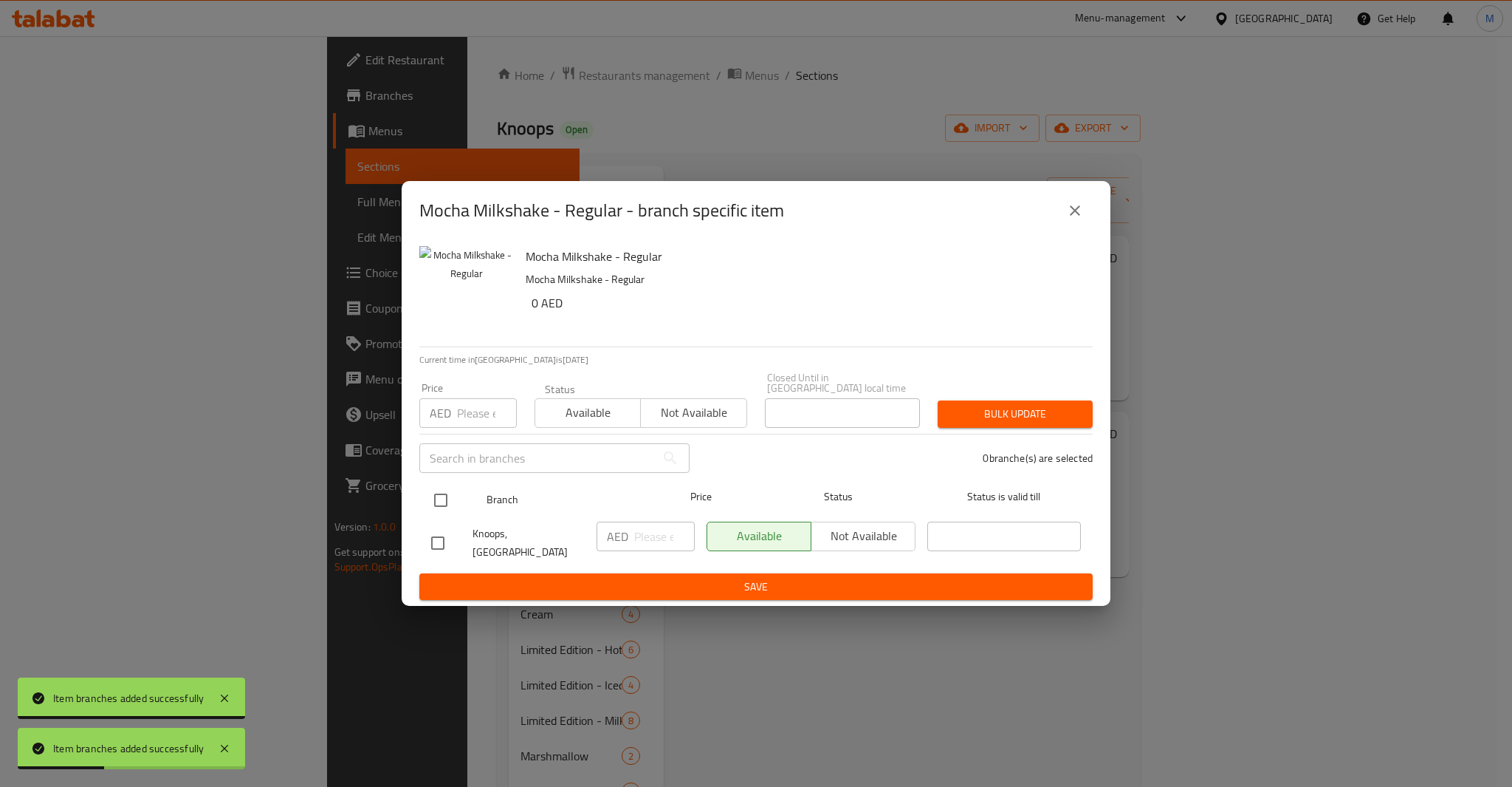
drag, startPoint x: 447, startPoint y: 511, endPoint x: 446, endPoint y: 488, distance: 23.0
click at [446, 512] on input "checkbox" at bounding box center [440, 500] width 31 height 31
checkbox input "true"
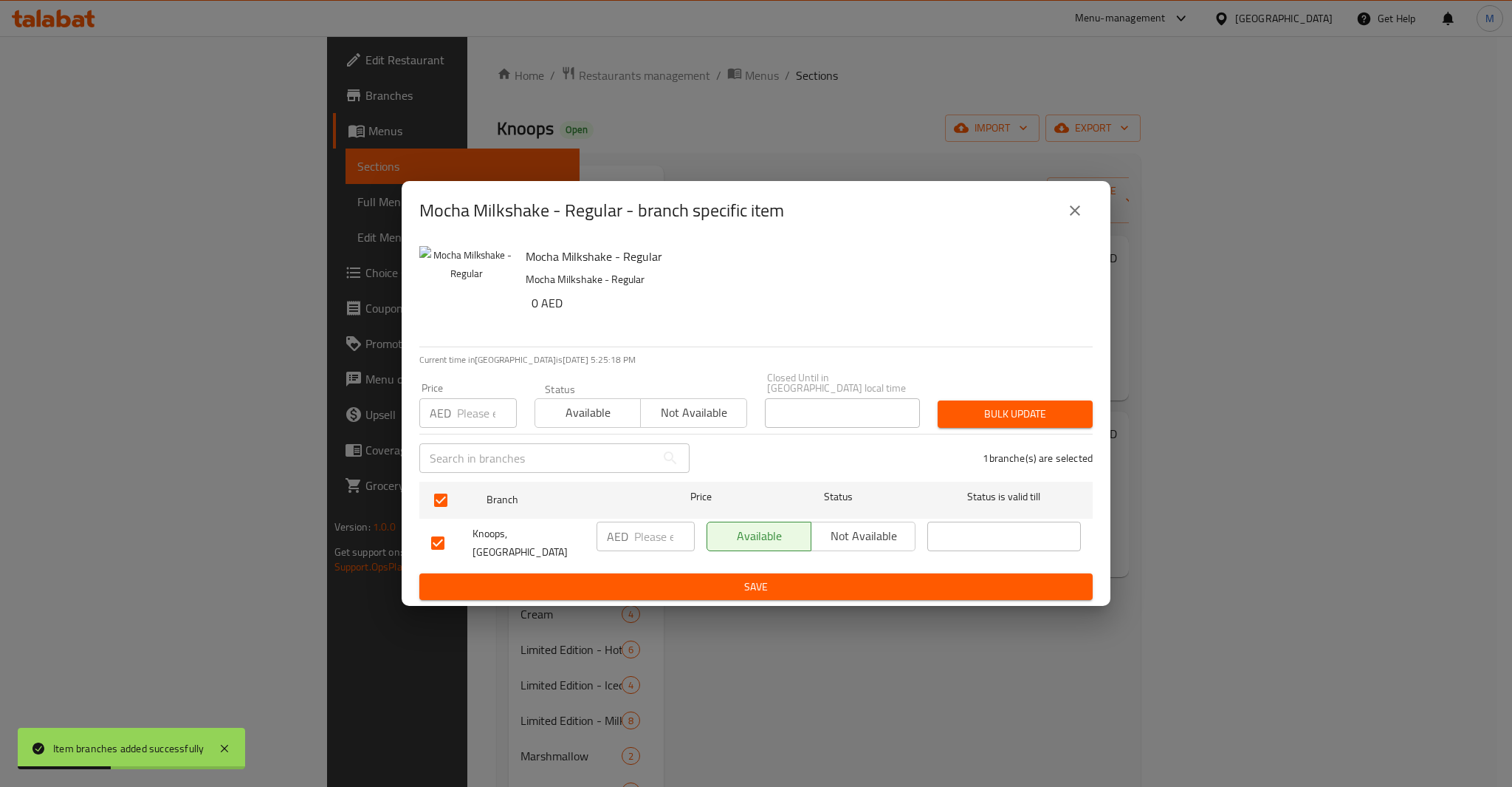
click at [470, 425] on input "number" at bounding box center [487, 412] width 59 height 29
type input "38"
type button "0"
type button "1"
click at [938, 400] on button "Bulk update" at bounding box center [1015, 413] width 155 height 27
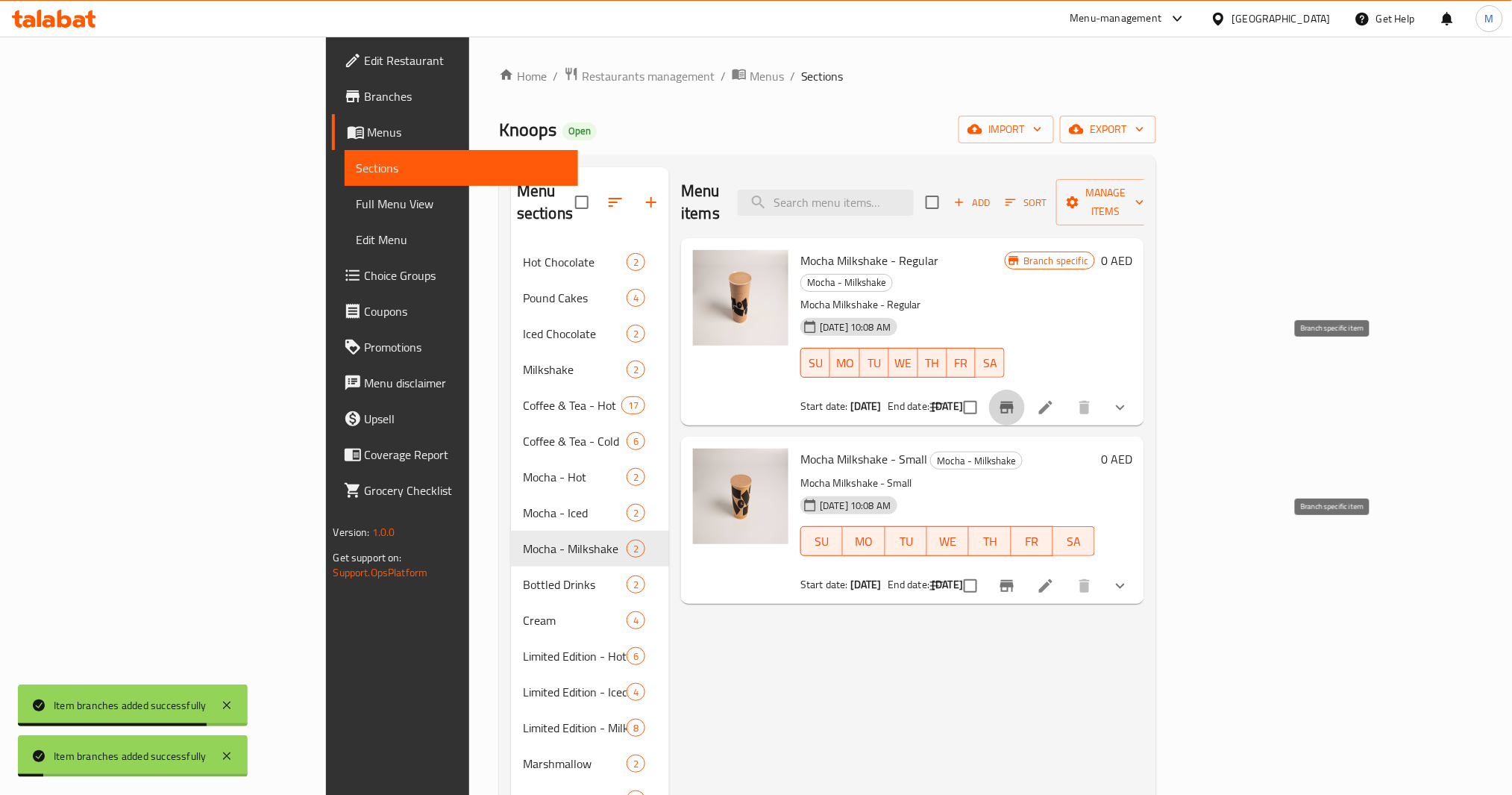
click at [1016, 577] on icon "Branch-specific-item" at bounding box center [1007, 585] width 18 height 18
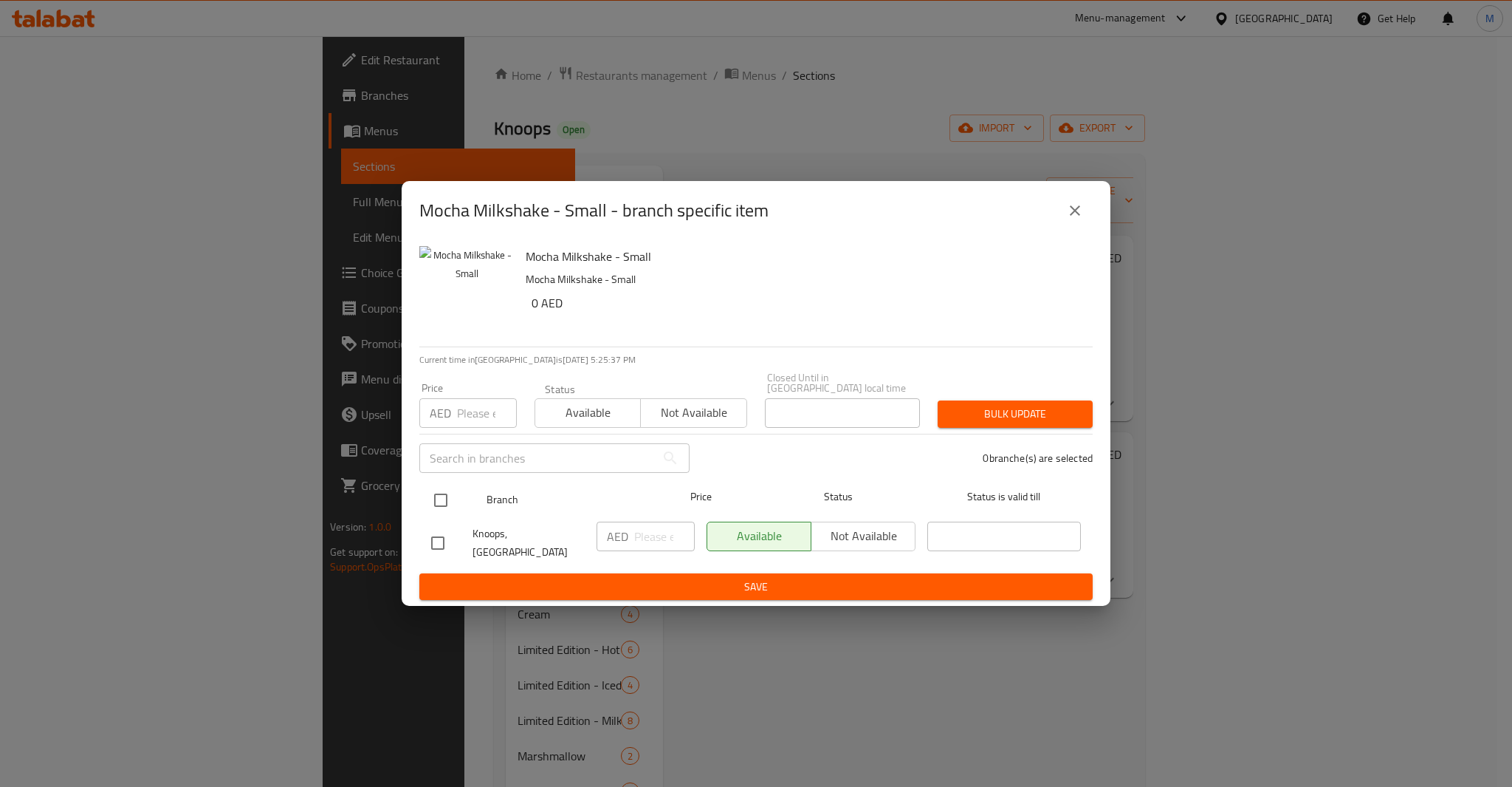
click at [439, 509] on input "checkbox" at bounding box center [440, 500] width 31 height 31
checkbox input "true"
click at [485, 418] on input "number" at bounding box center [487, 412] width 59 height 29
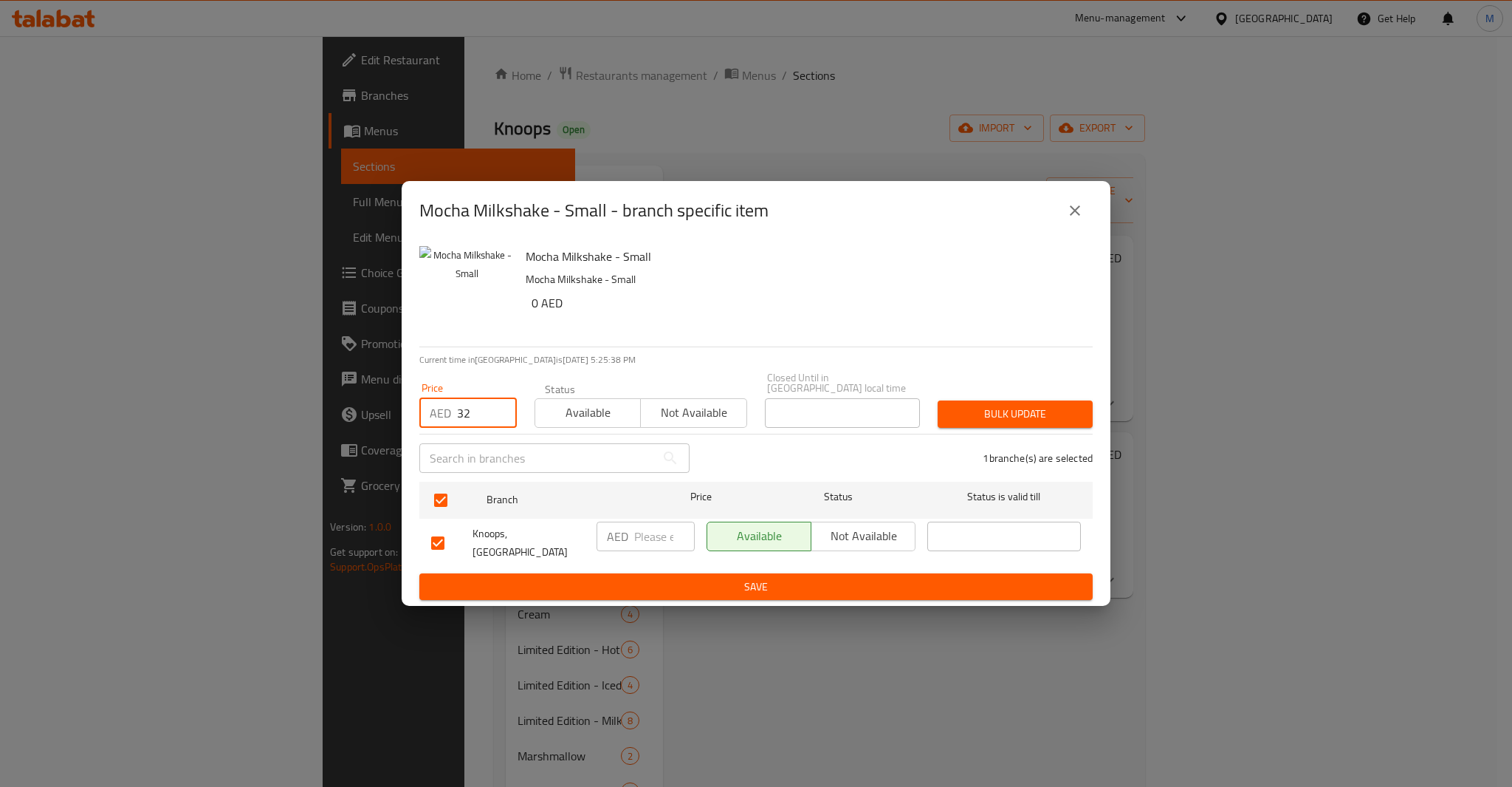
type input "32"
type button "0"
type button "1"
click at [938, 400] on button "Bulk update" at bounding box center [1015, 413] width 155 height 27
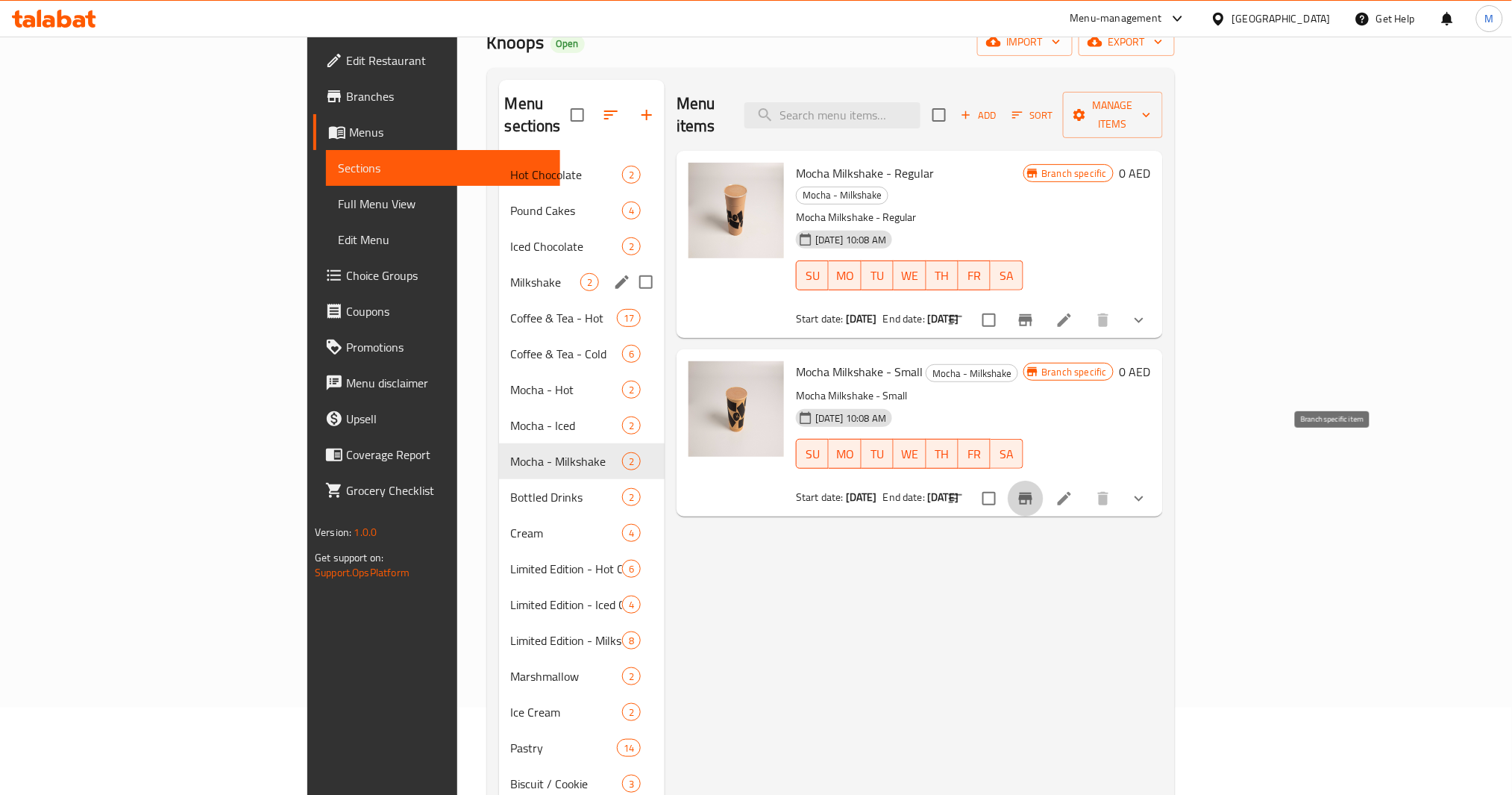
scroll to position [79, 0]
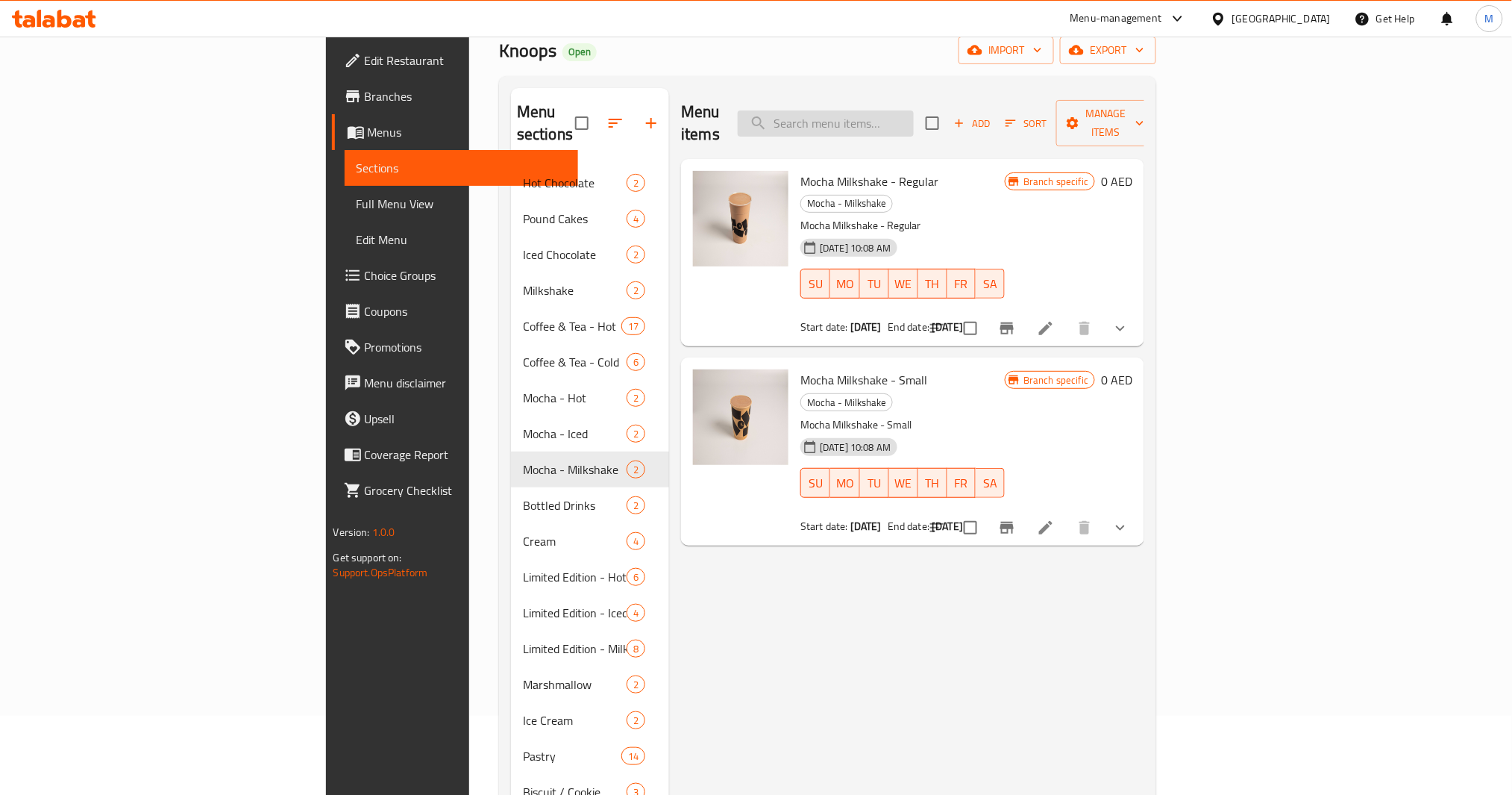
click at [914, 115] on input "search" at bounding box center [825, 123] width 176 height 26
paste input "matc"
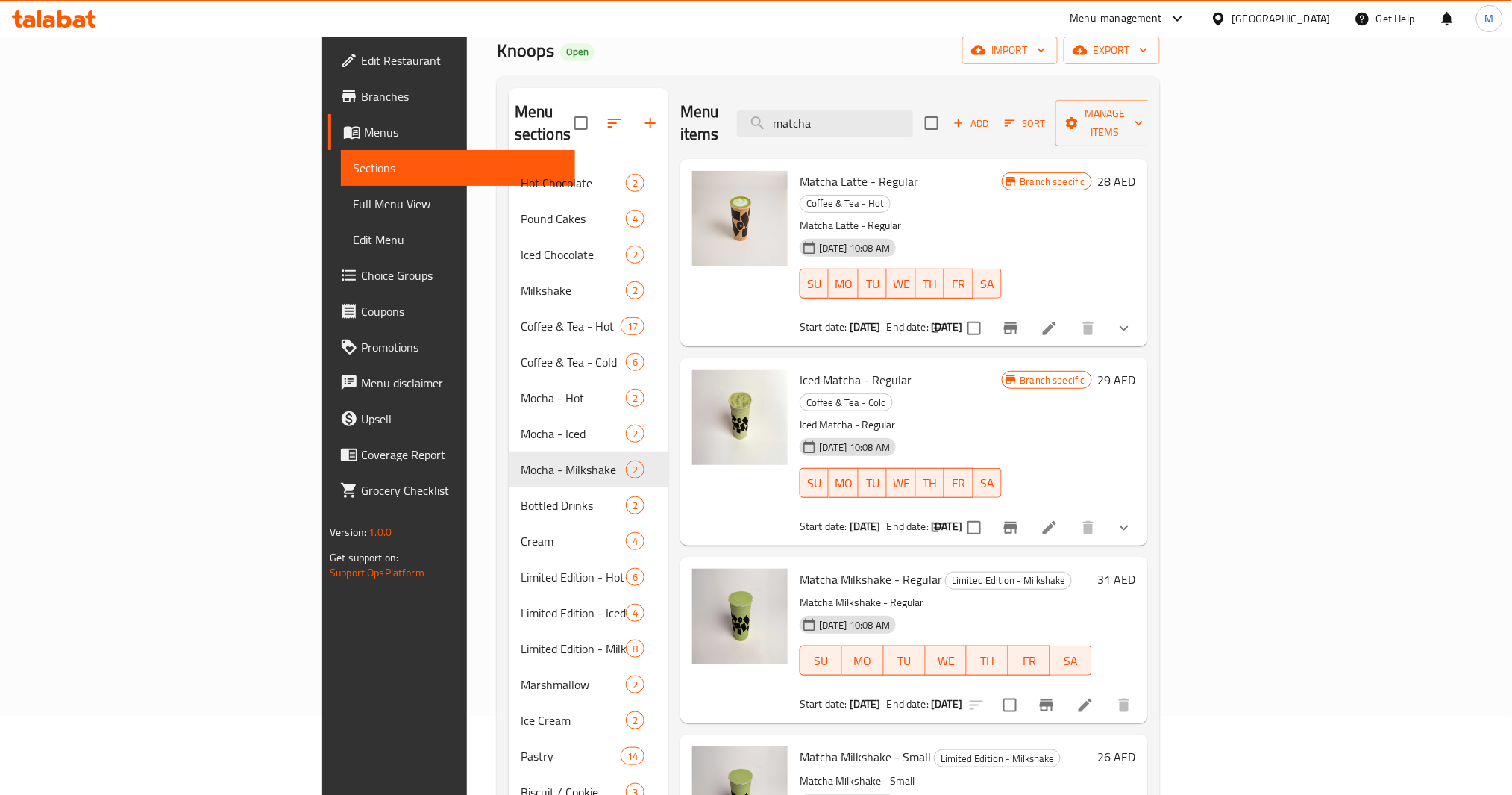
type input "matcha"
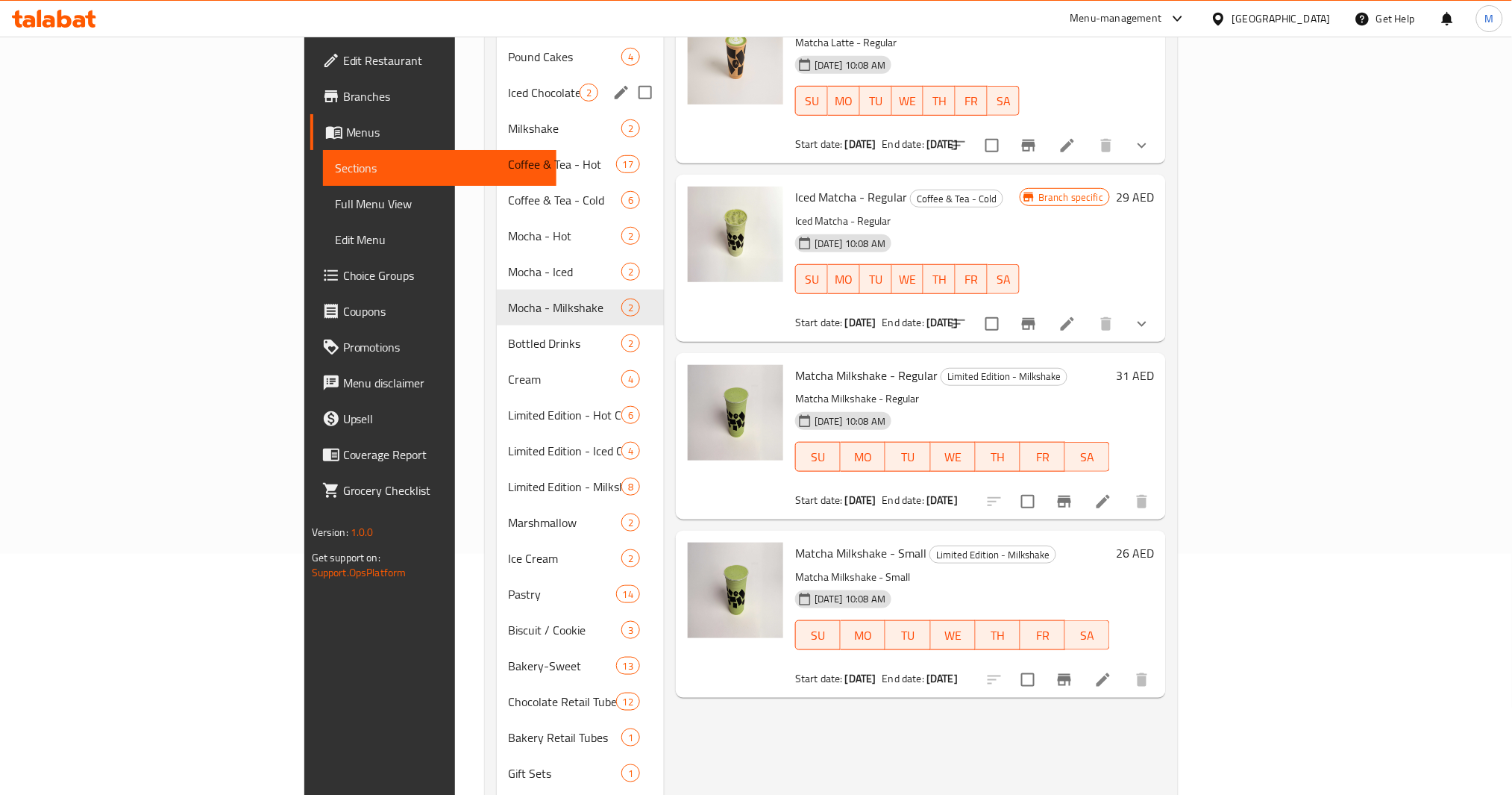
scroll to position [0, 0]
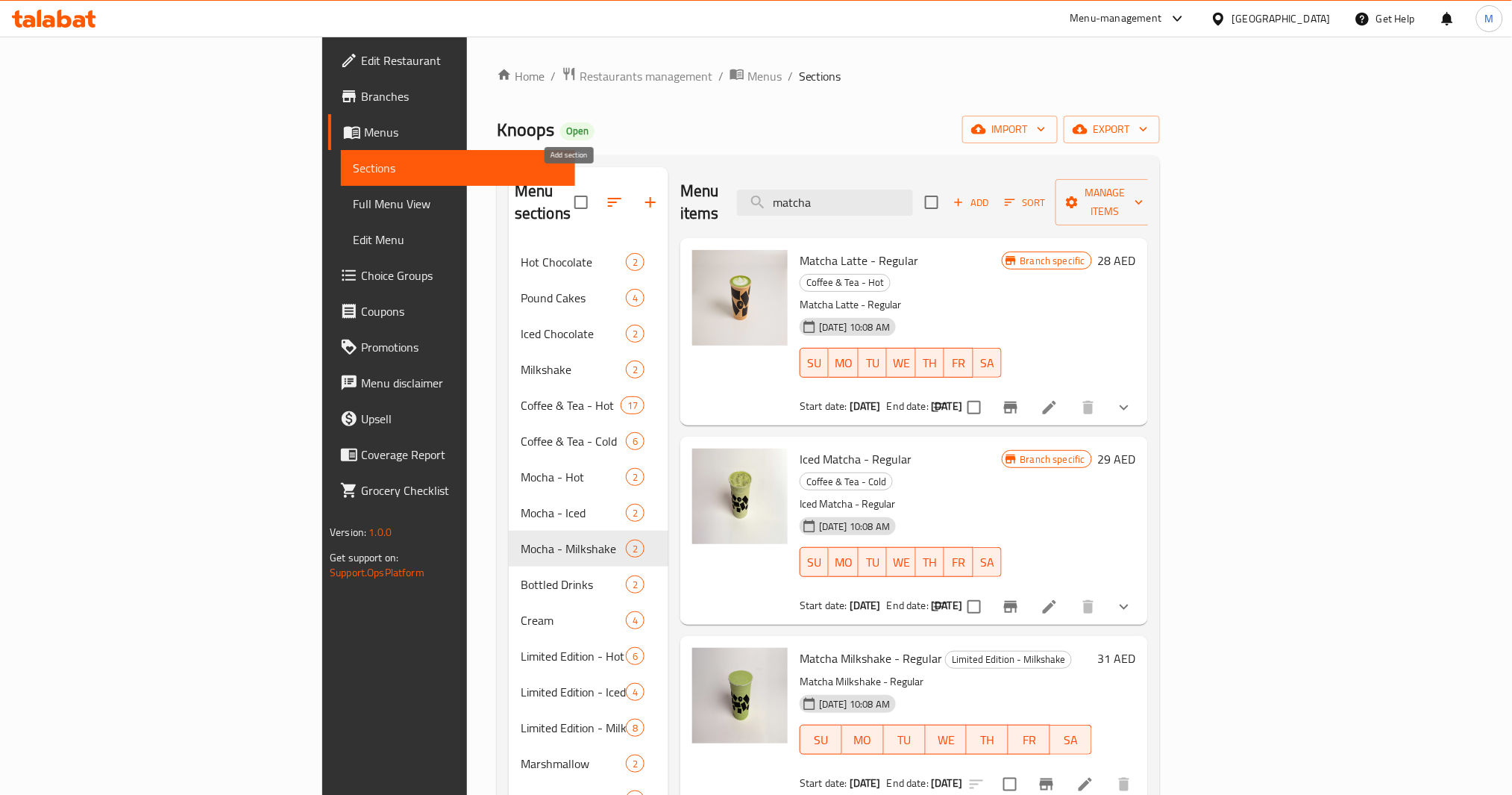
click at [633, 184] on button "button" at bounding box center [651, 202] width 36 height 36
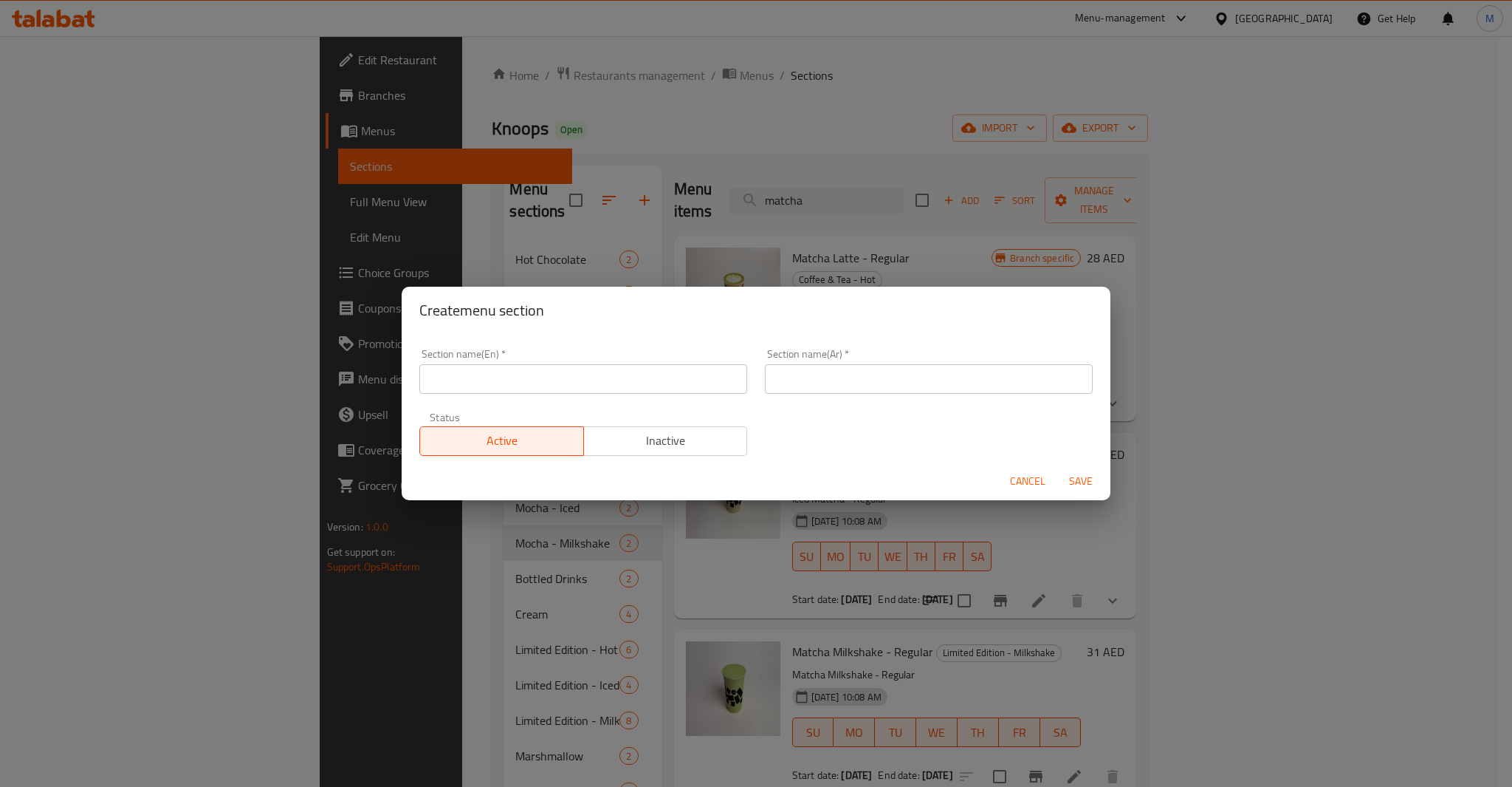
click at [599, 381] on input "text" at bounding box center [584, 378] width 328 height 29
paste input "Matcha – Hot"
click at [479, 377] on input "Matcha – Hot" at bounding box center [584, 378] width 328 height 29
type input "Matcha Hot"
click at [868, 375] on input "text" at bounding box center [929, 378] width 328 height 29
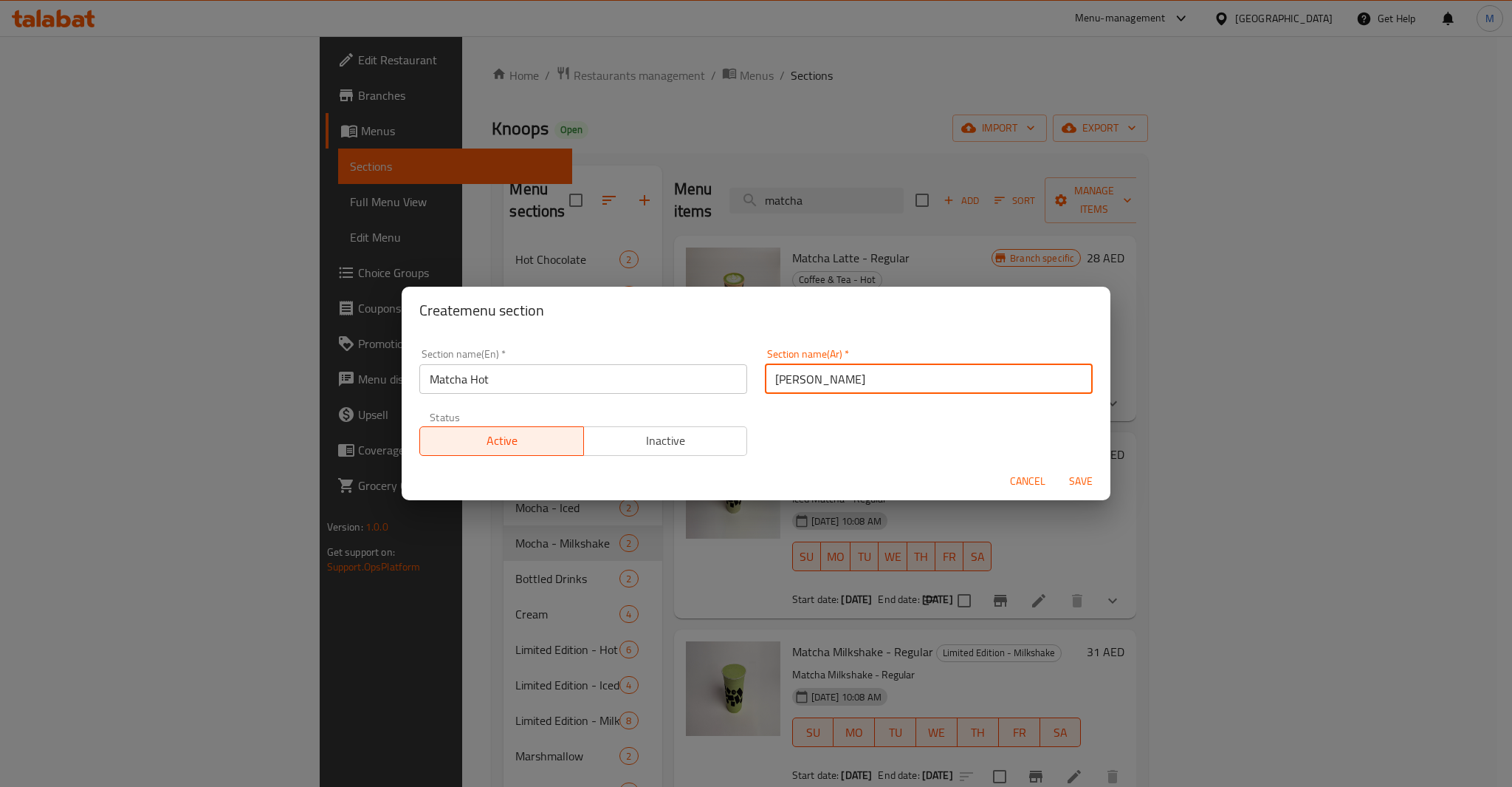
type input "[PERSON_NAME]"
click at [1080, 479] on span "Save" at bounding box center [1081, 481] width 36 height 19
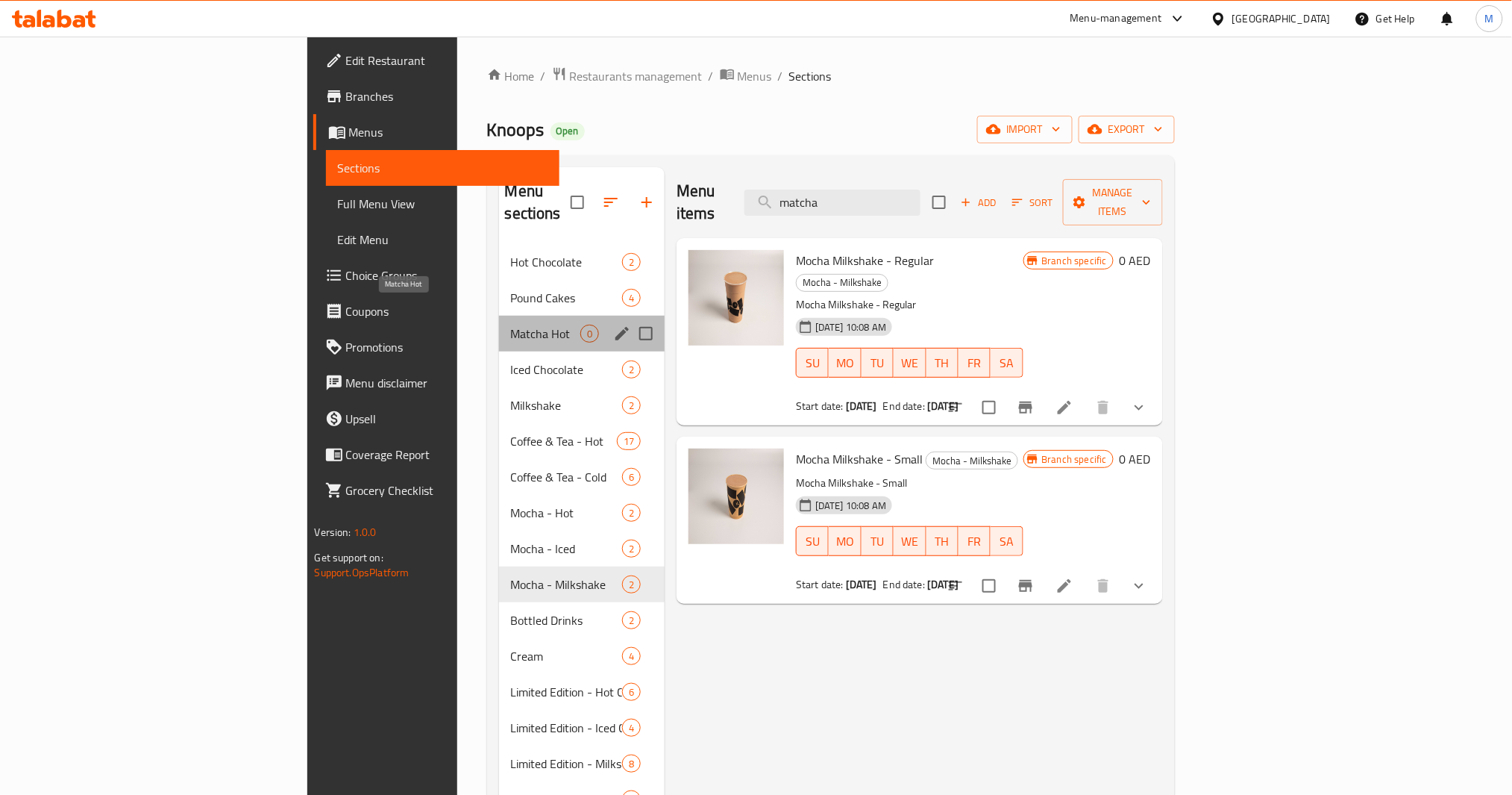
click at [511, 325] on span "Matcha Hot" at bounding box center [545, 334] width 70 height 18
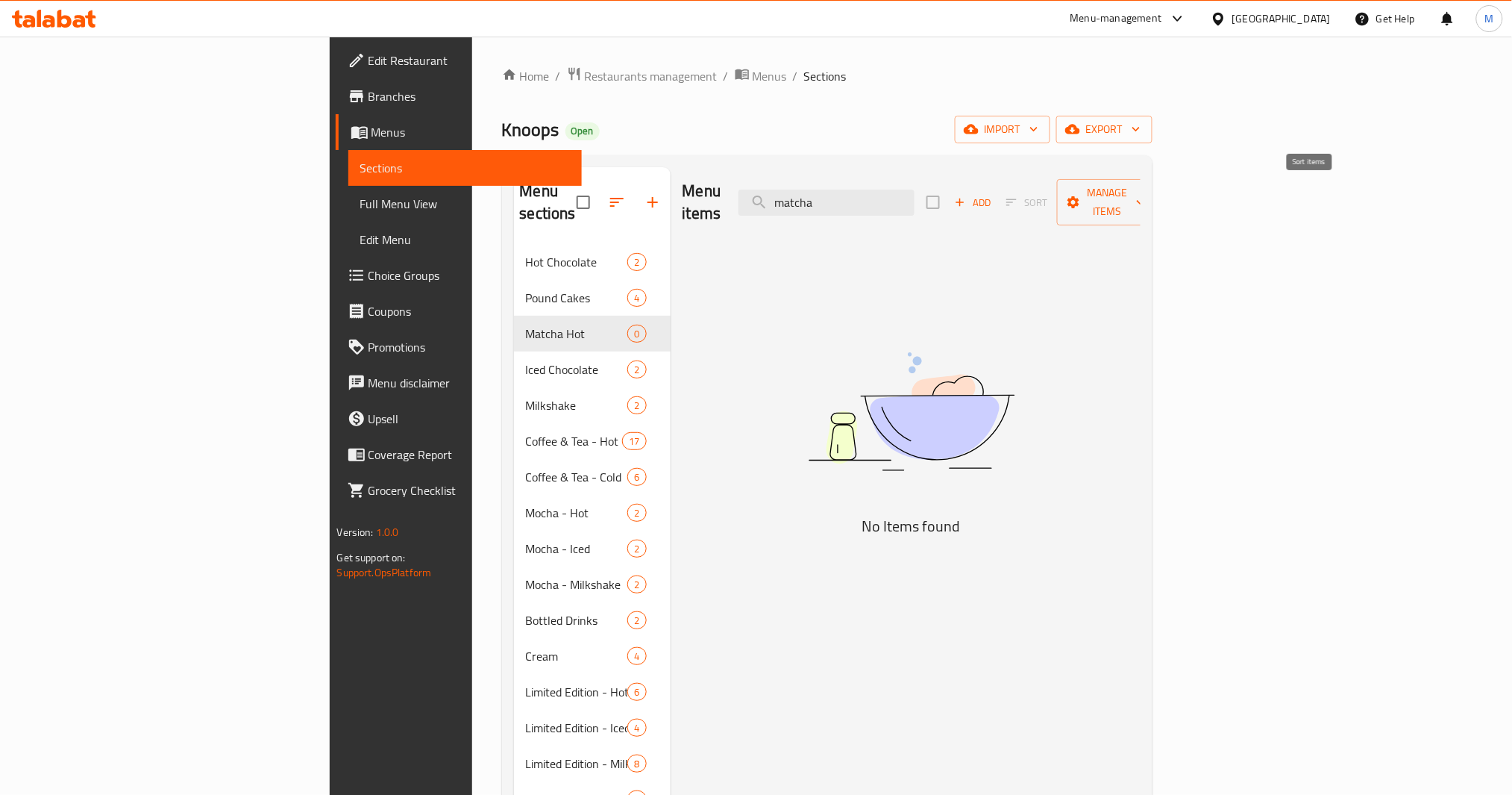
click at [993, 194] on span "Add" at bounding box center [973, 203] width 40 height 17
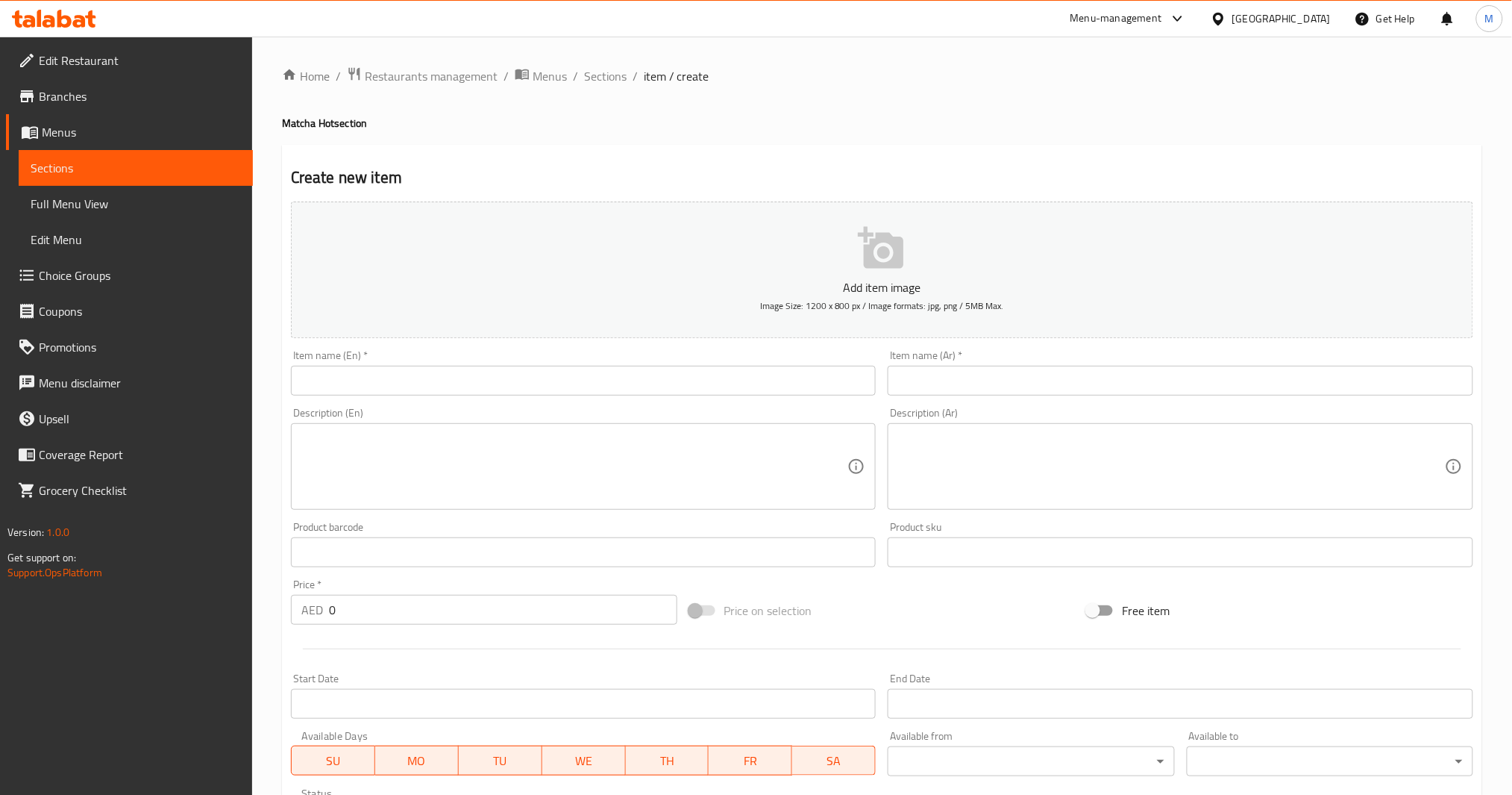
click at [581, 376] on input "text" at bounding box center [583, 380] width 586 height 30
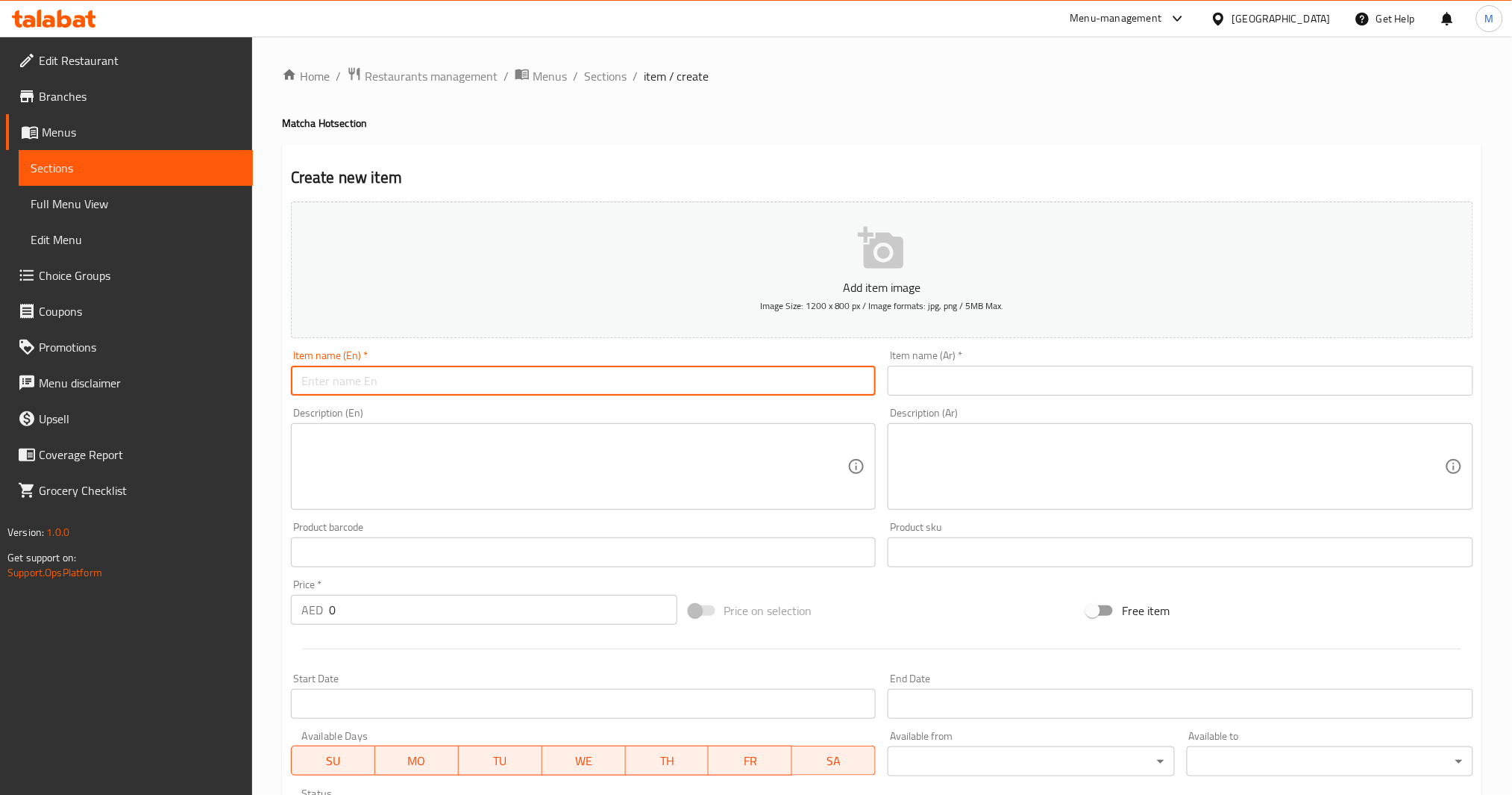
type input "ة"
type input "m"
type input "Matcha - Regular"
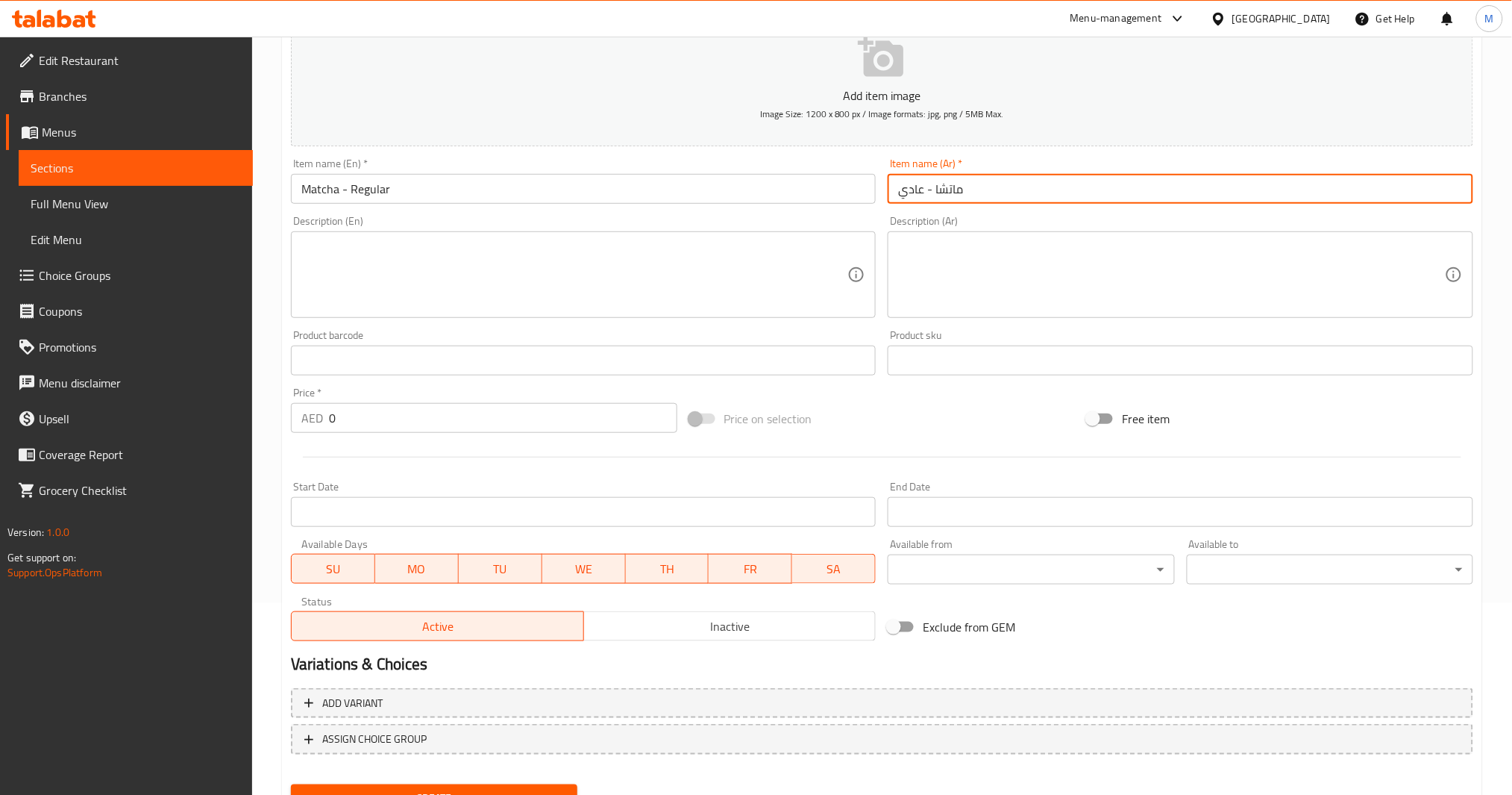
scroll to position [256, 0]
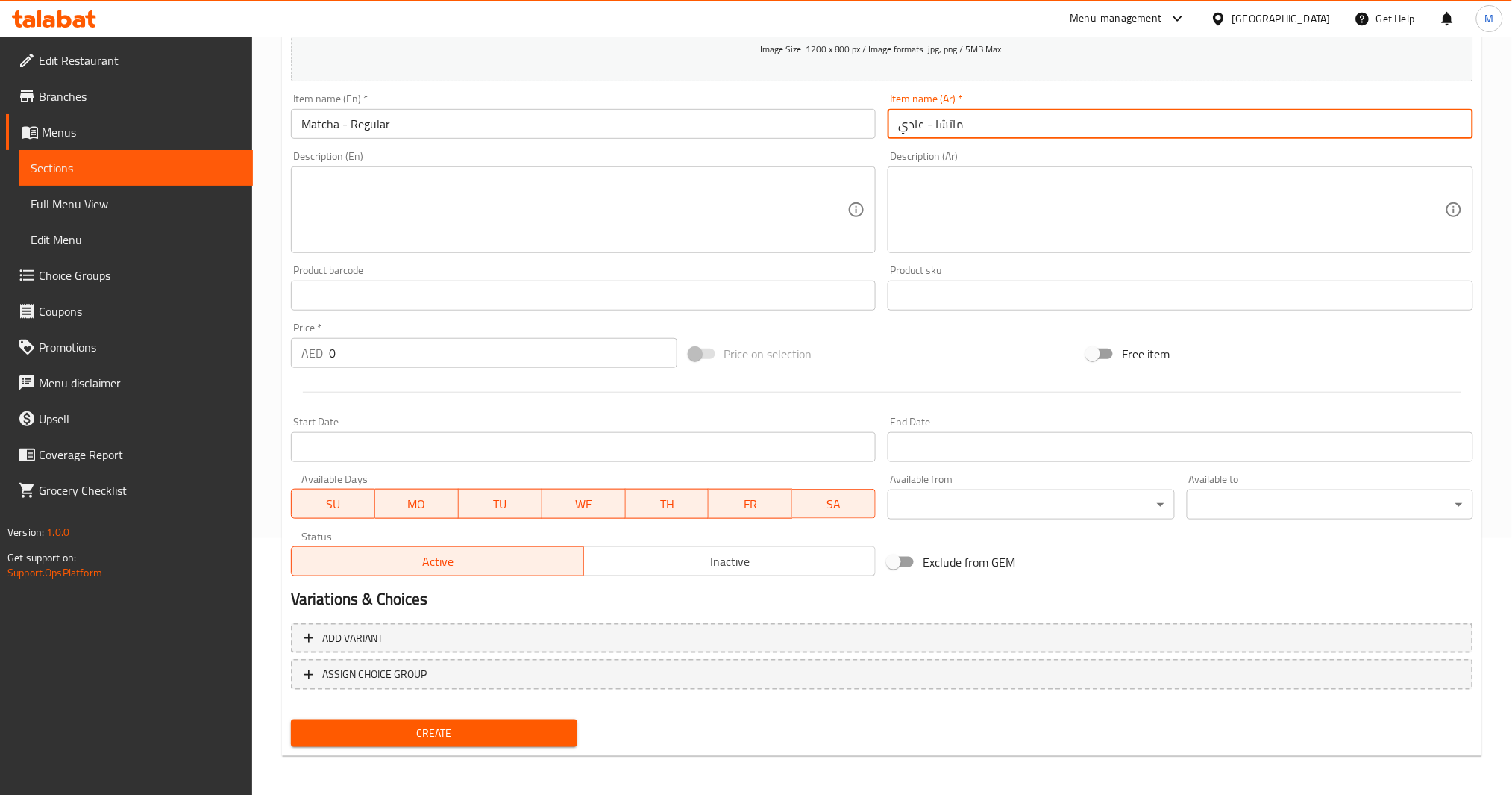
type input "ماتشا - عادي"
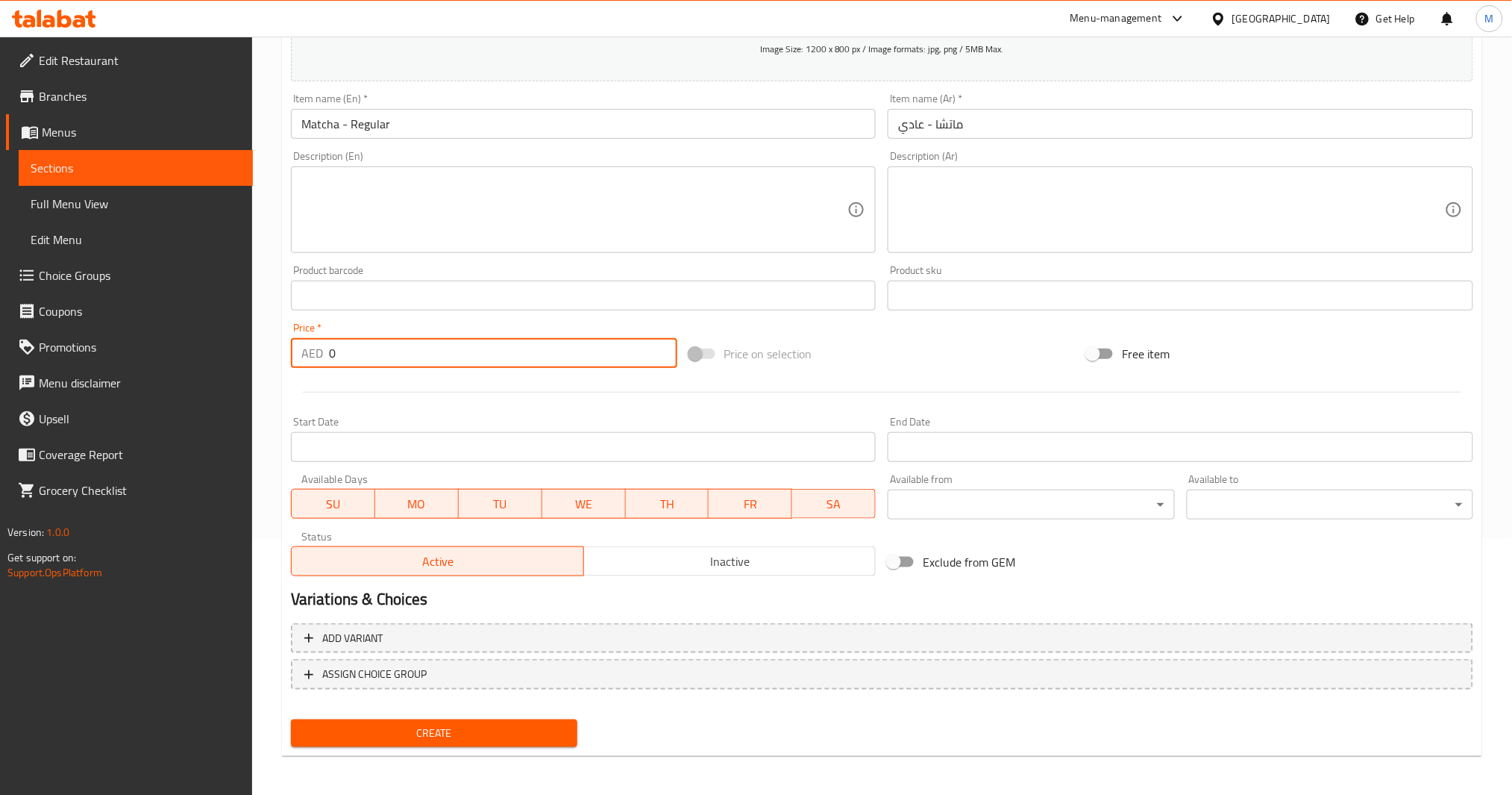
drag, startPoint x: 462, startPoint y: 362, endPoint x: 3, endPoint y: 359, distance: 459.0
click at [4, 361] on div "Edit Restaurant Branches Menus Sections Full Menu View Edit Menu Choice Groups …" at bounding box center [756, 289] width 1512 height 1018
type input "33"
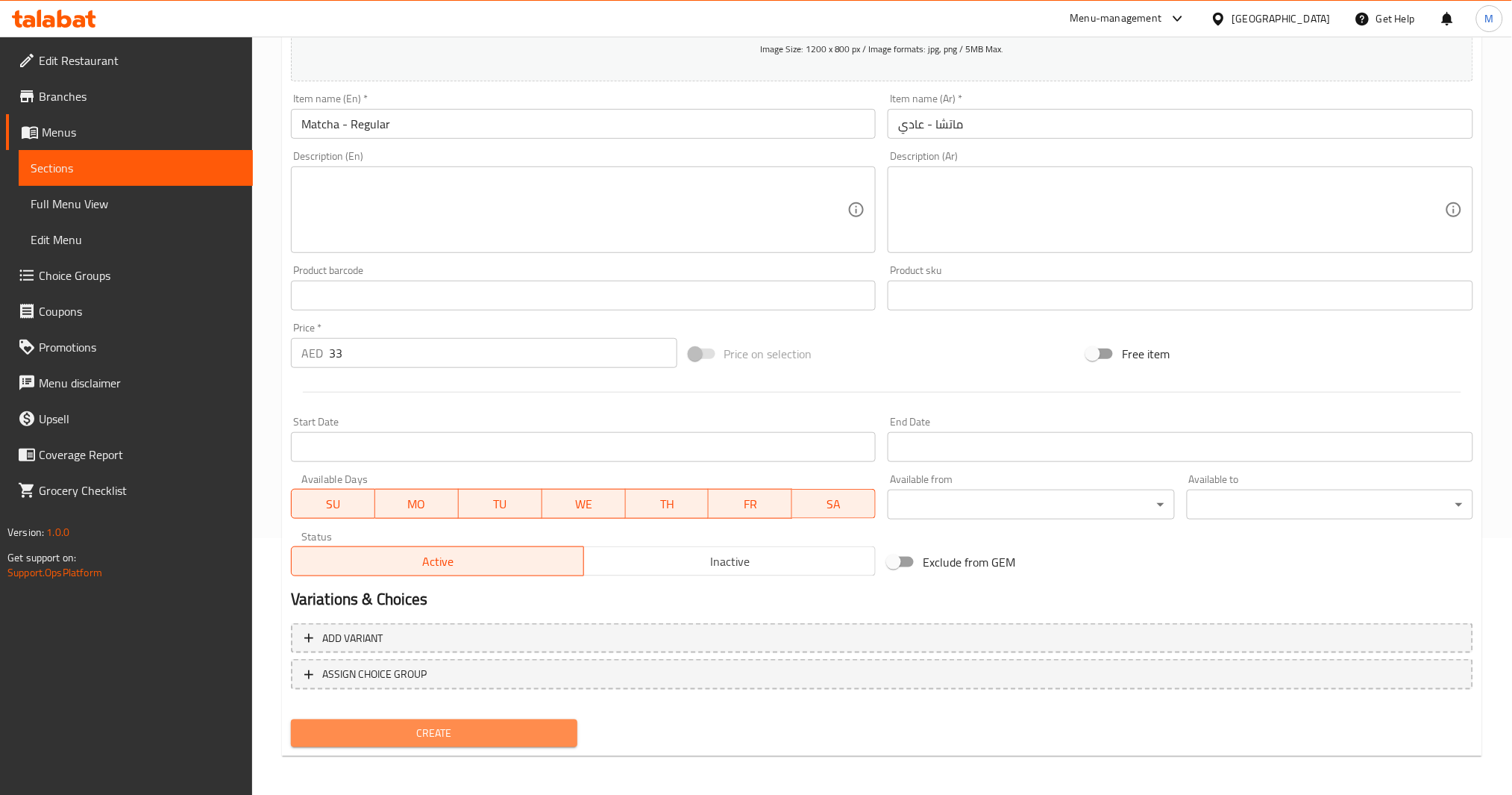
click at [449, 738] on span "Create" at bounding box center [434, 733] width 263 height 19
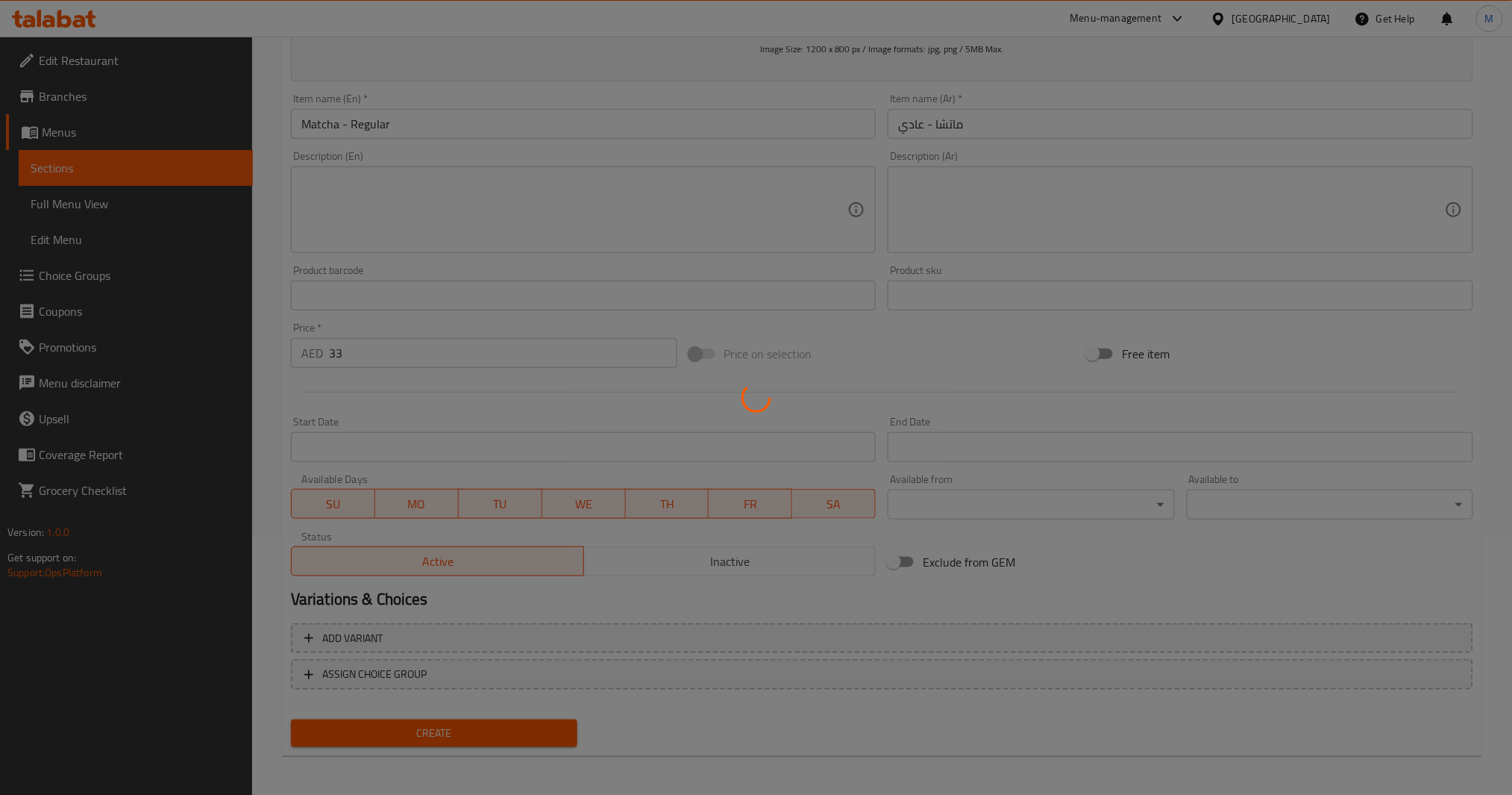
type input "0"
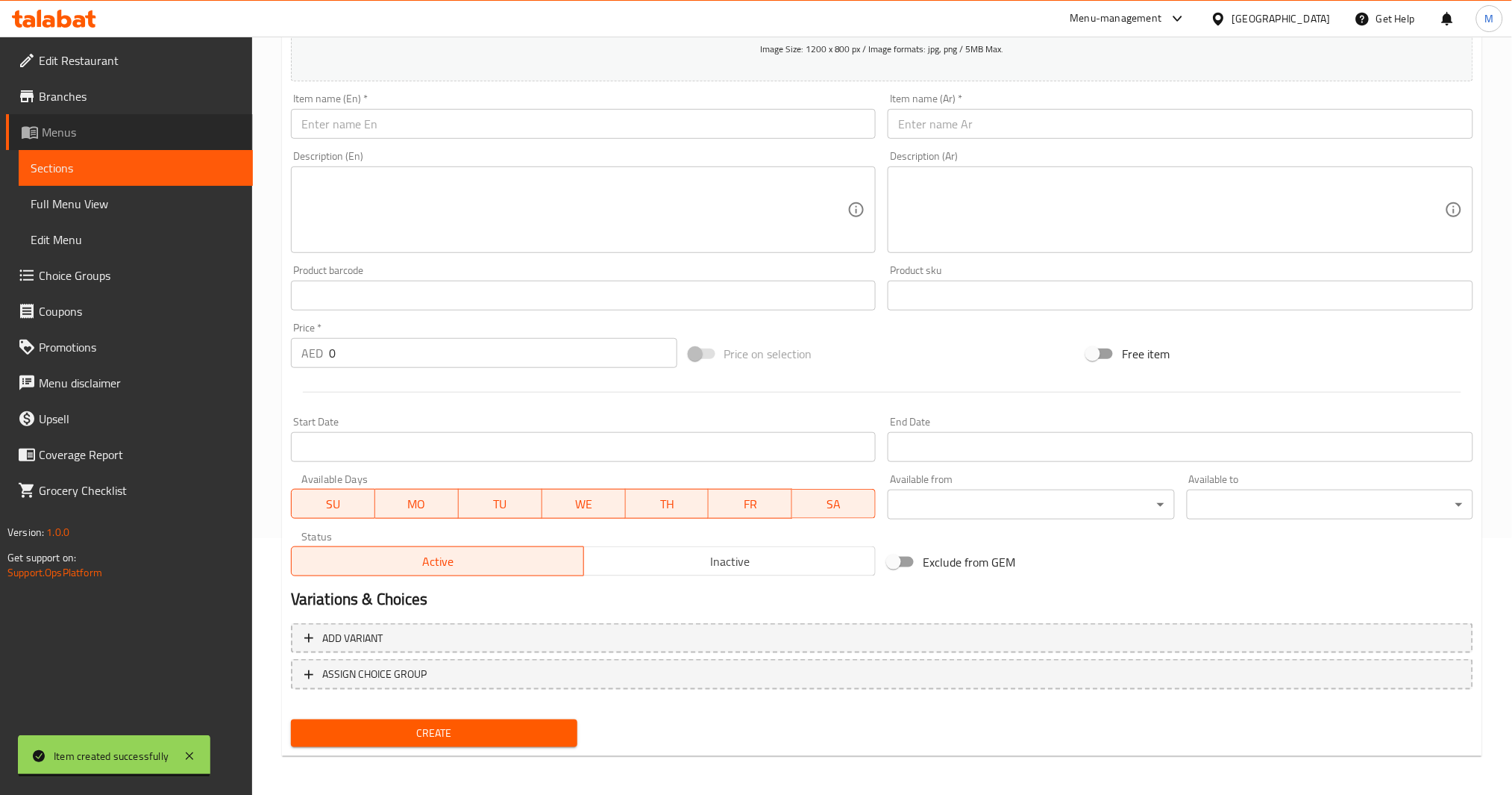
click at [96, 129] on span "Menus" at bounding box center [141, 132] width 199 height 18
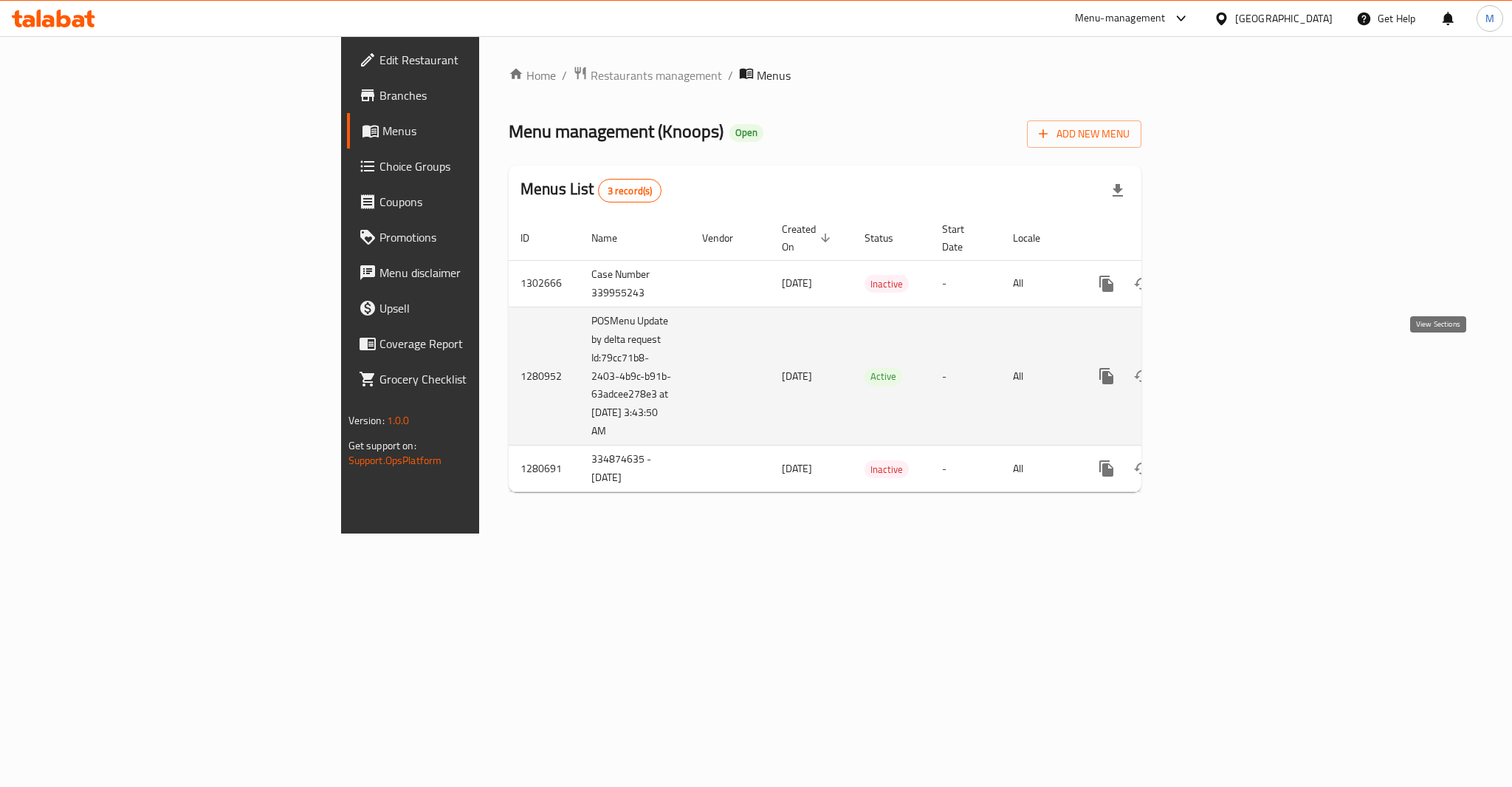
click at [1220, 369] on icon "enhanced table" at bounding box center [1213, 376] width 13 height 13
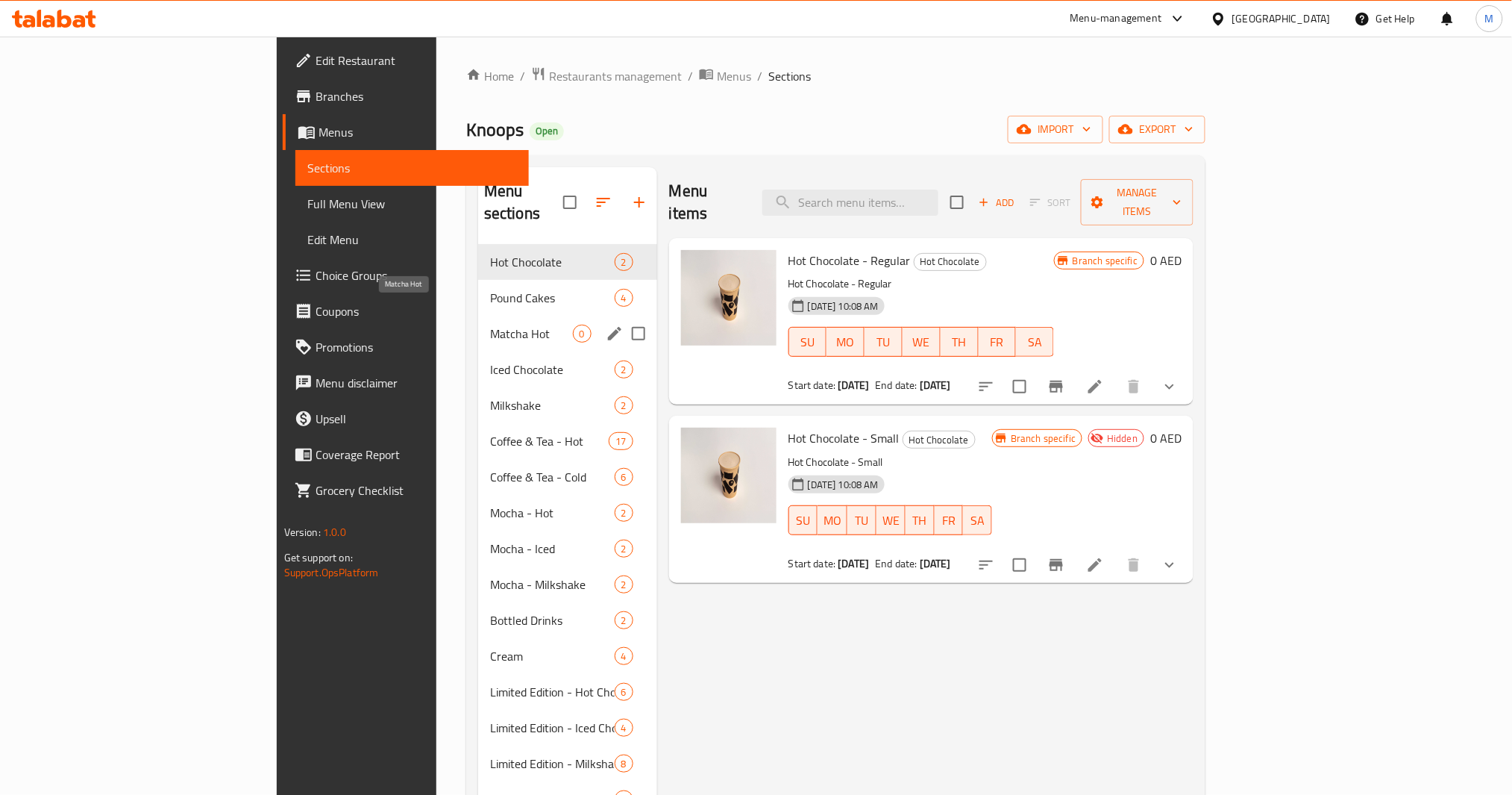
click at [490, 325] on span "Matcha Hot" at bounding box center [531, 334] width 83 height 18
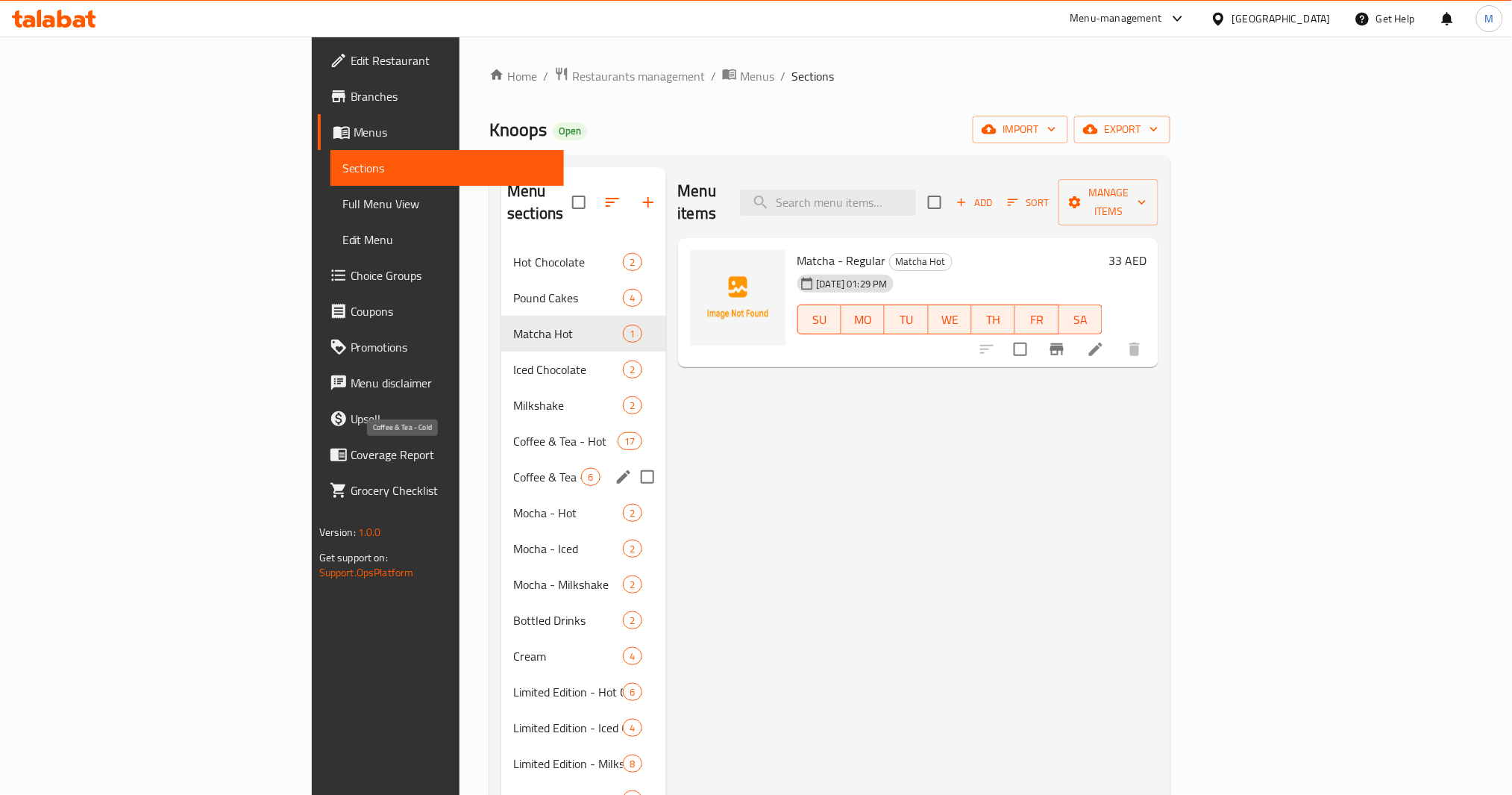
click at [514, 468] on span "Coffee & Tea - Cold" at bounding box center [547, 477] width 68 height 18
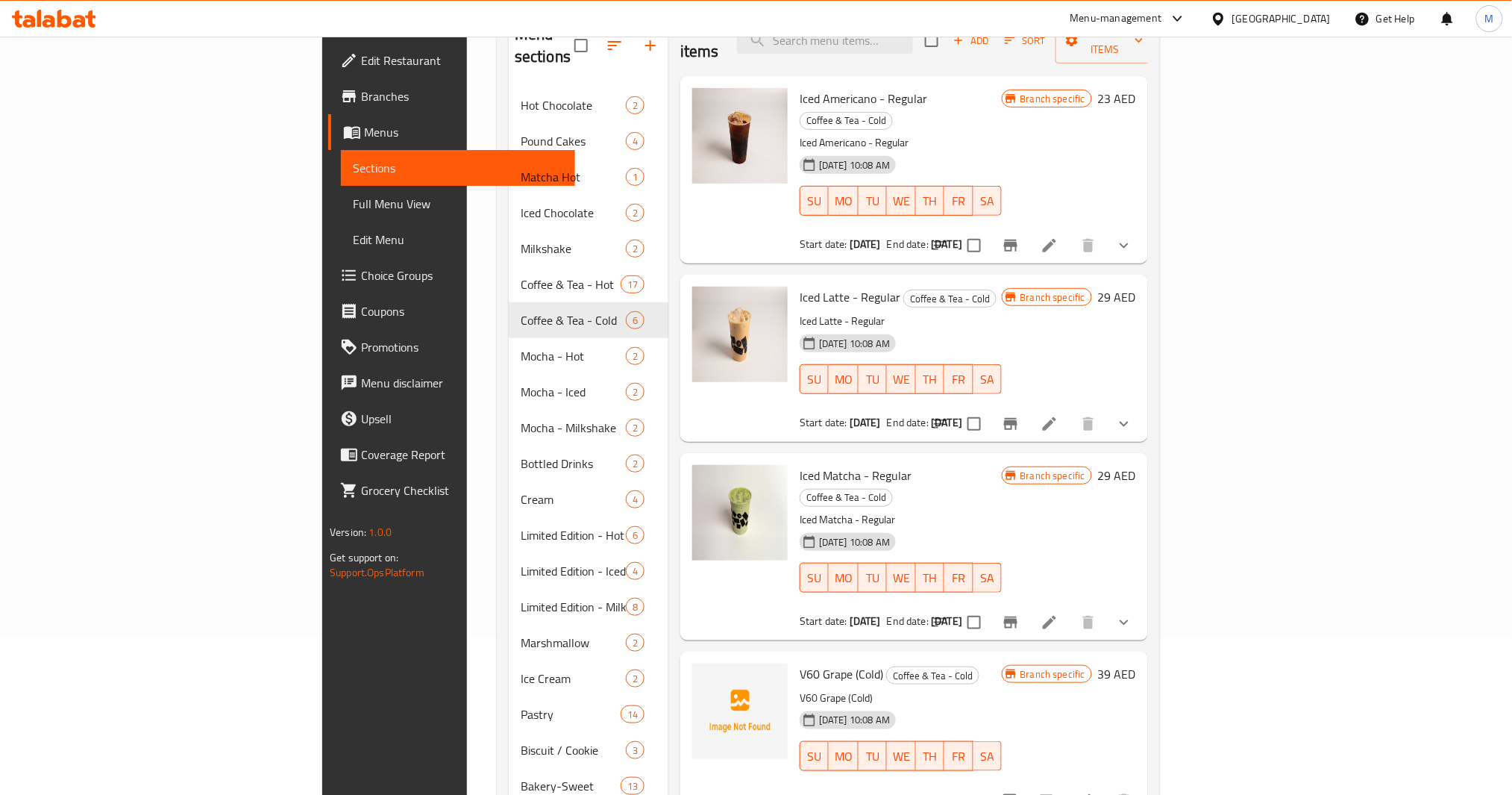
scroll to position [198, 0]
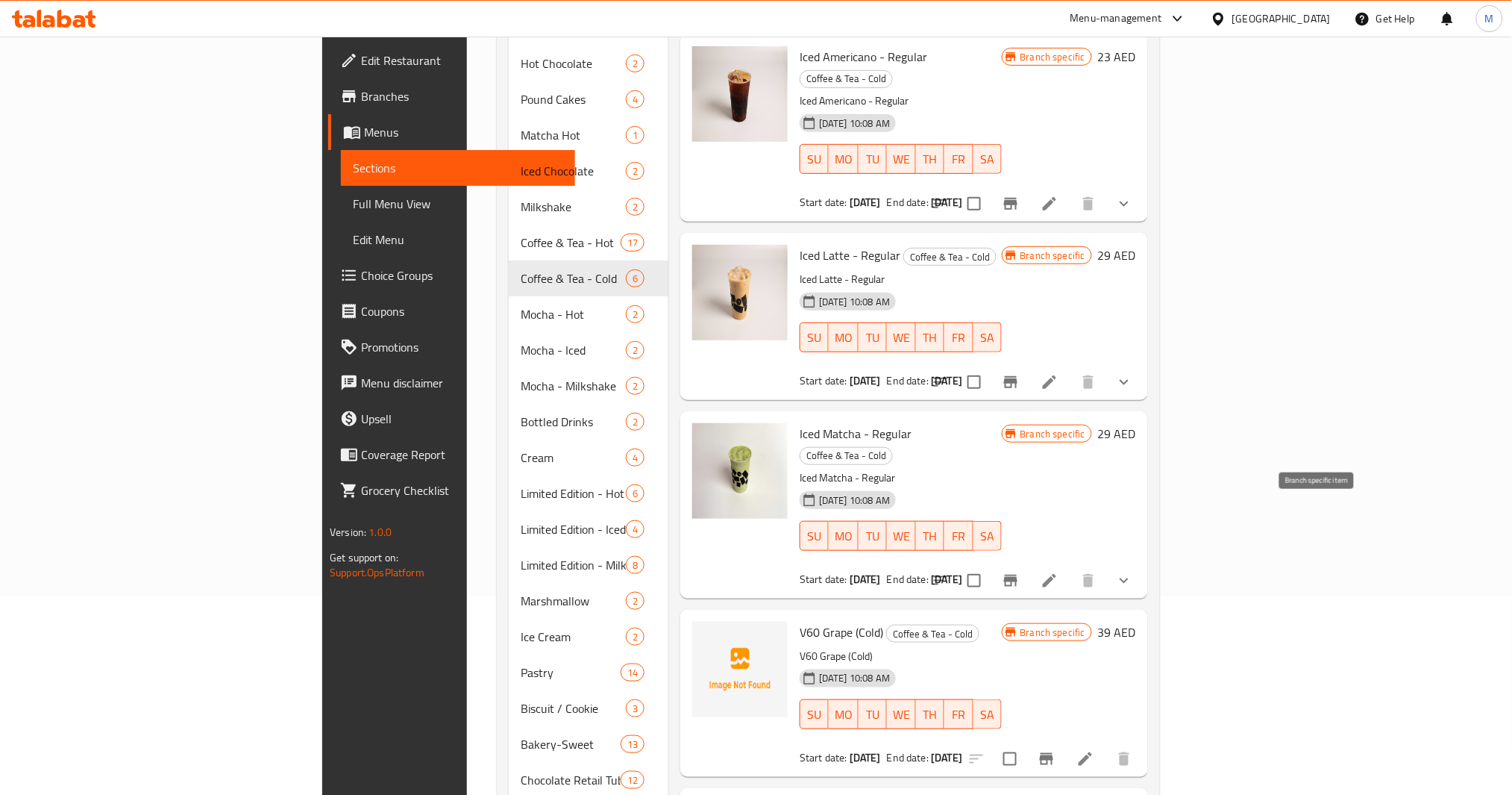
click at [1018, 575] on icon "Branch-specific-item" at bounding box center [1011, 581] width 13 height 12
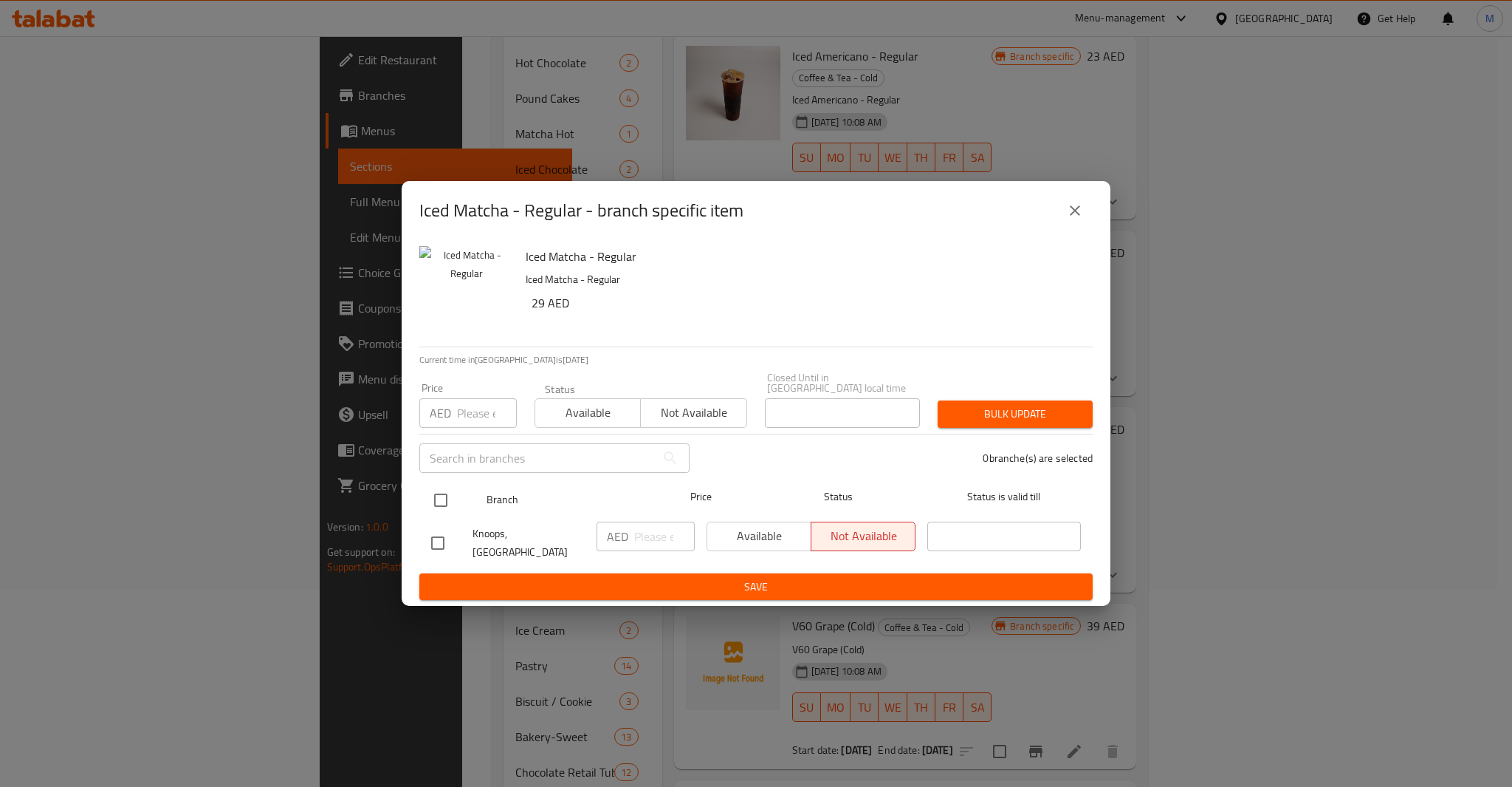
click at [435, 501] on input "checkbox" at bounding box center [440, 500] width 31 height 31
checkbox input "true"
click at [468, 435] on div "Price AED Price" at bounding box center [468, 405] width 115 height 63
click at [480, 420] on input "number" at bounding box center [487, 412] width 59 height 29
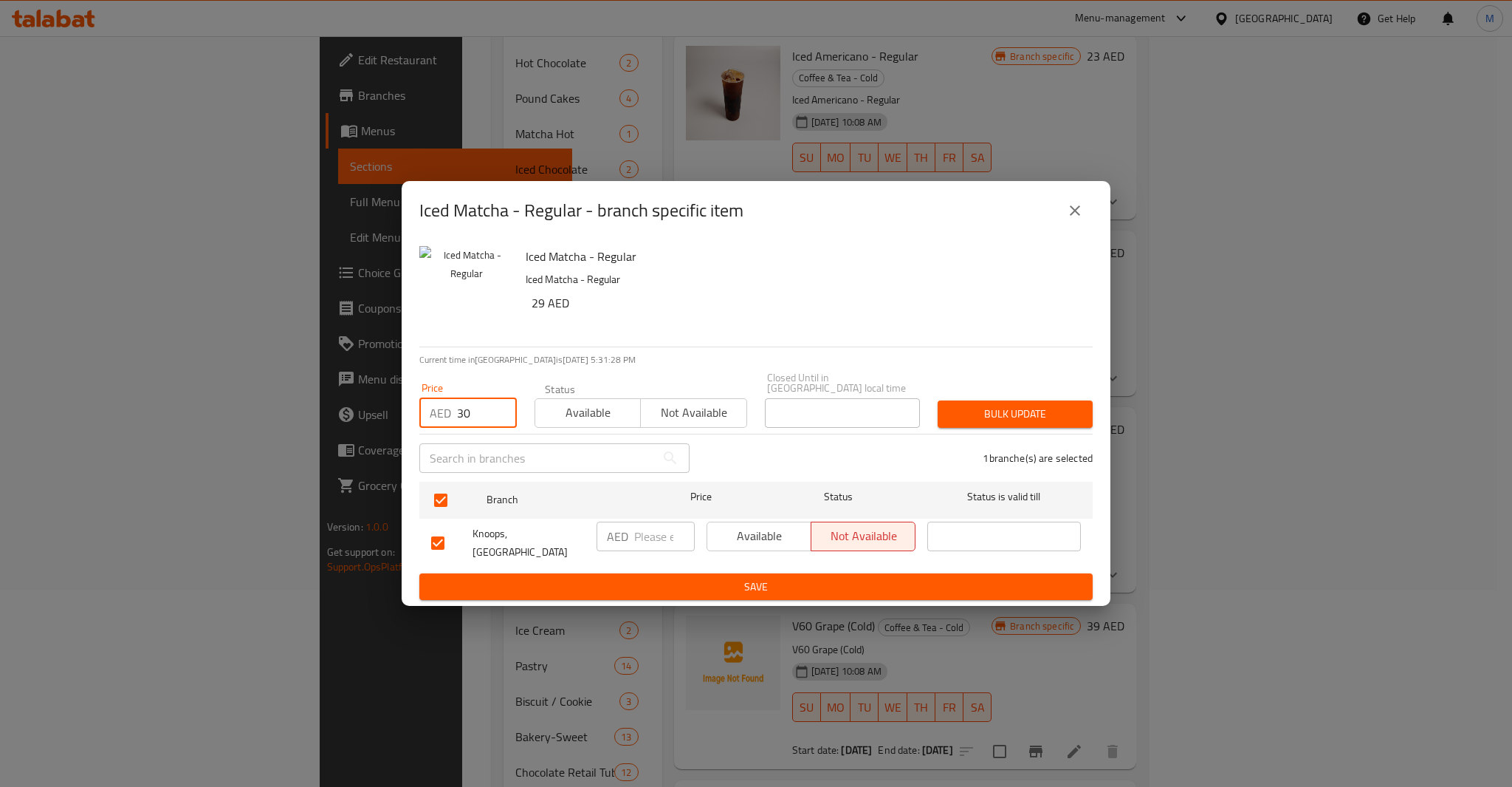
type input "30"
type button "0"
type button "1"
click at [938, 400] on button "Bulk update" at bounding box center [1015, 413] width 155 height 27
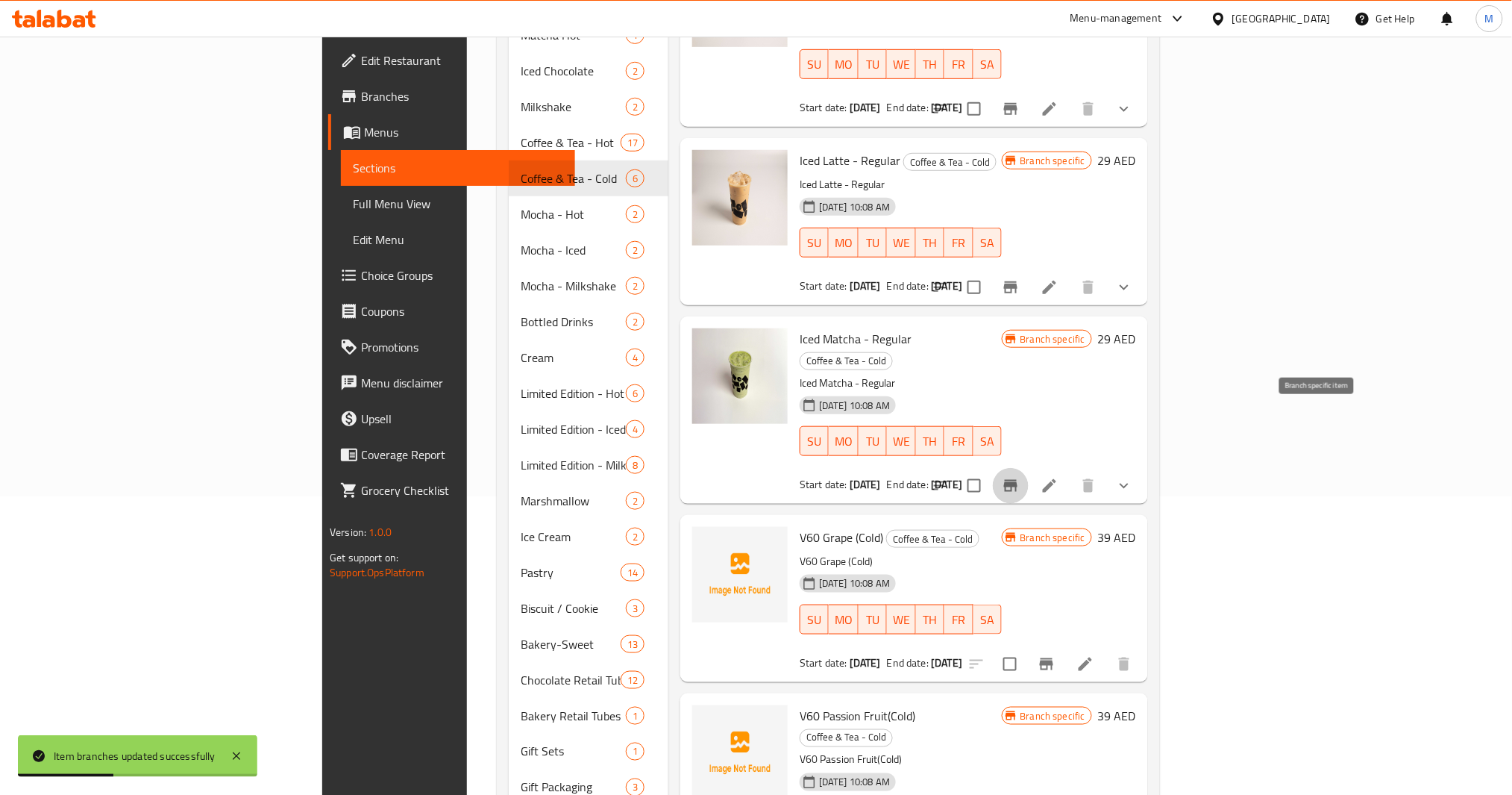
scroll to position [214, 0]
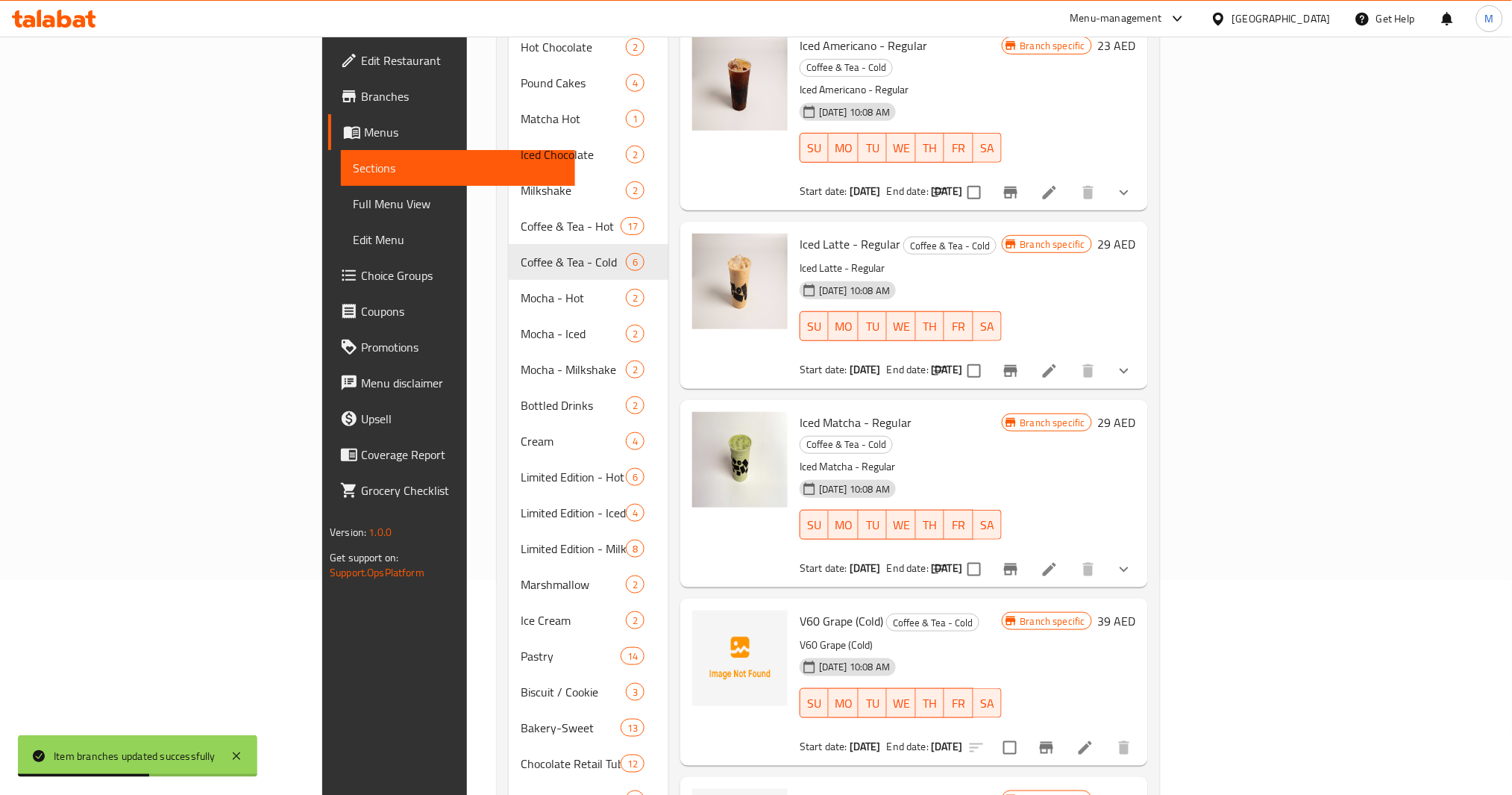
click at [803, 411] on span "Iced Matcha - Regular" at bounding box center [855, 421] width 111 height 22
drag, startPoint x: 803, startPoint y: 382, endPoint x: 731, endPoint y: 377, distance: 72.2
click at [799, 411] on span "Iced Matcha - Regular" at bounding box center [855, 421] width 111 height 22
copy span "Iced Matcha - Regular"
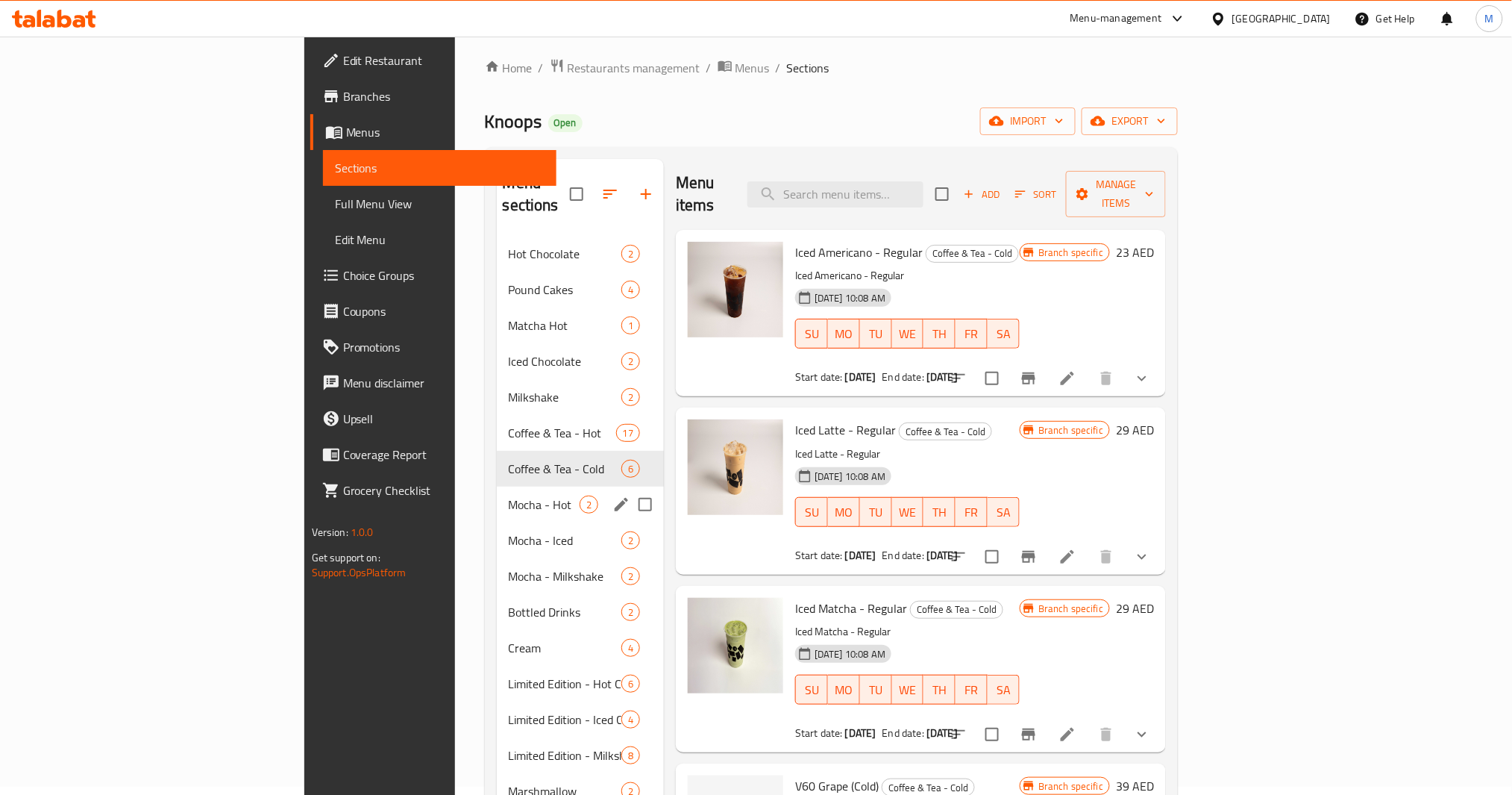
scroll to position [0, 0]
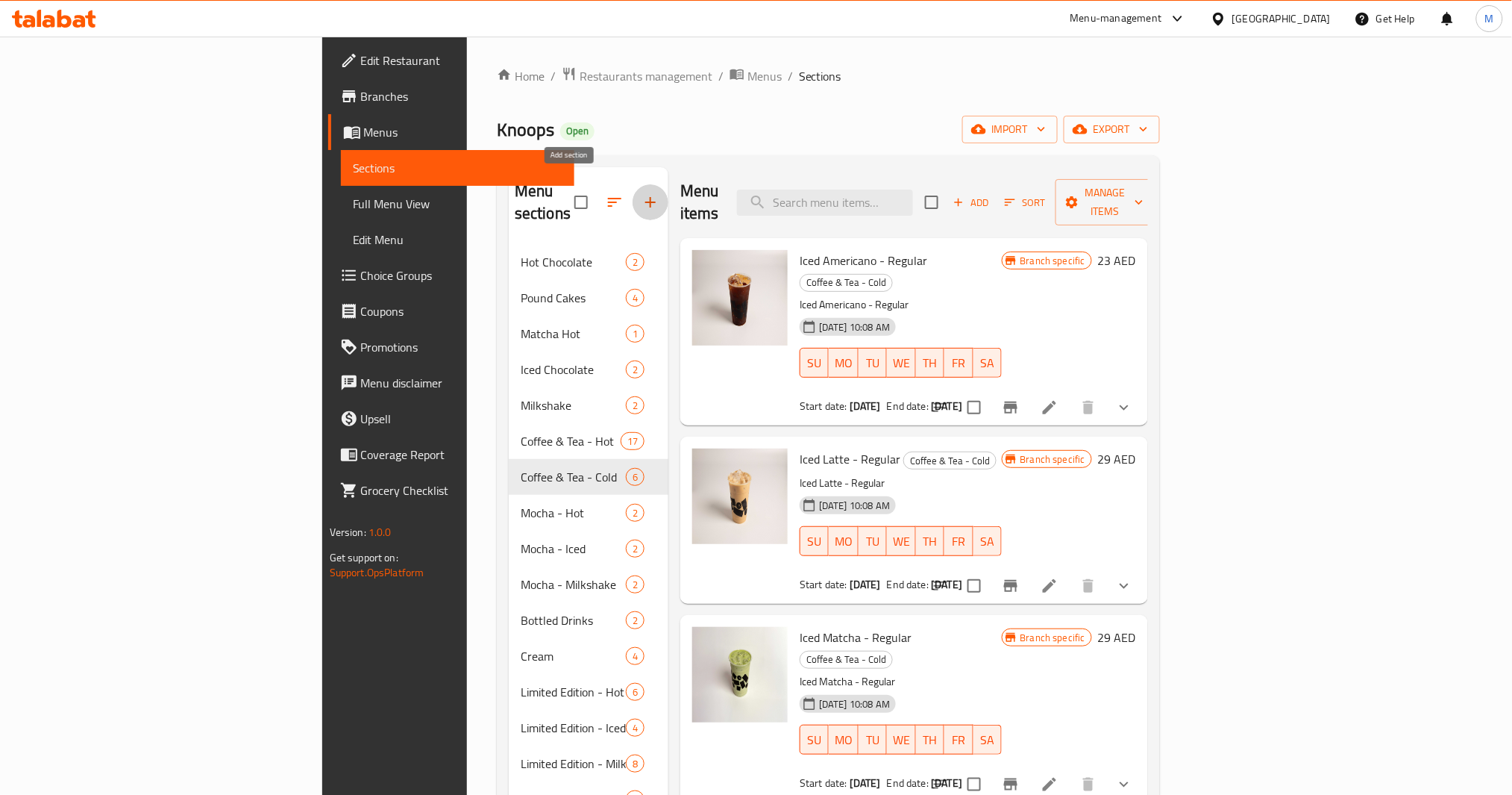
click at [633, 184] on button "button" at bounding box center [651, 202] width 36 height 36
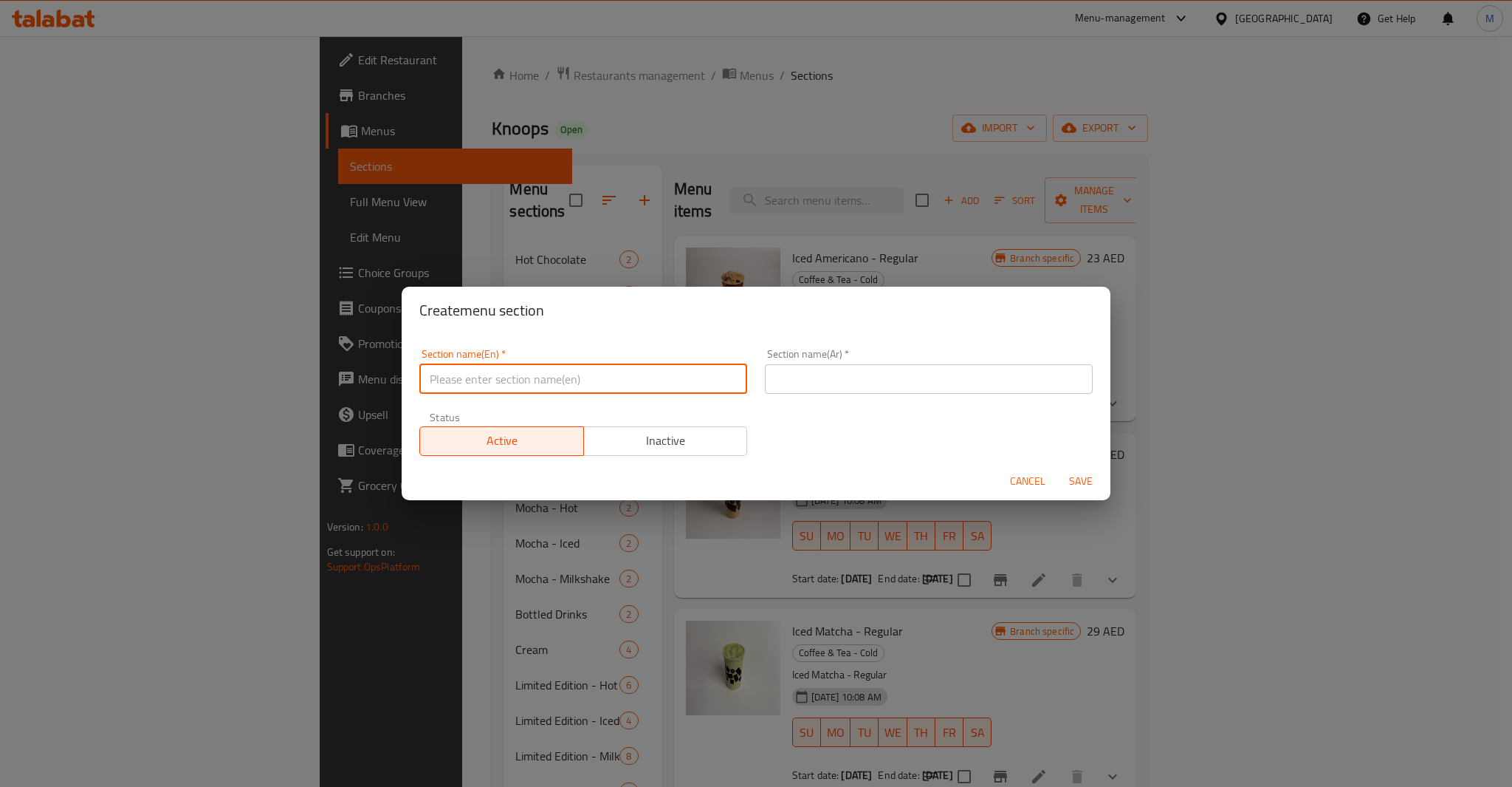
click at [499, 378] on input "text" at bounding box center [584, 378] width 328 height 29
paste input "Matcha – Iced"
click at [474, 377] on input "Matcha – Iced" at bounding box center [584, 378] width 328 height 29
type input "Matcha - Iced"
click at [845, 400] on div "Section name(Ar)   * Section name(Ar) *" at bounding box center [929, 371] width 345 height 63
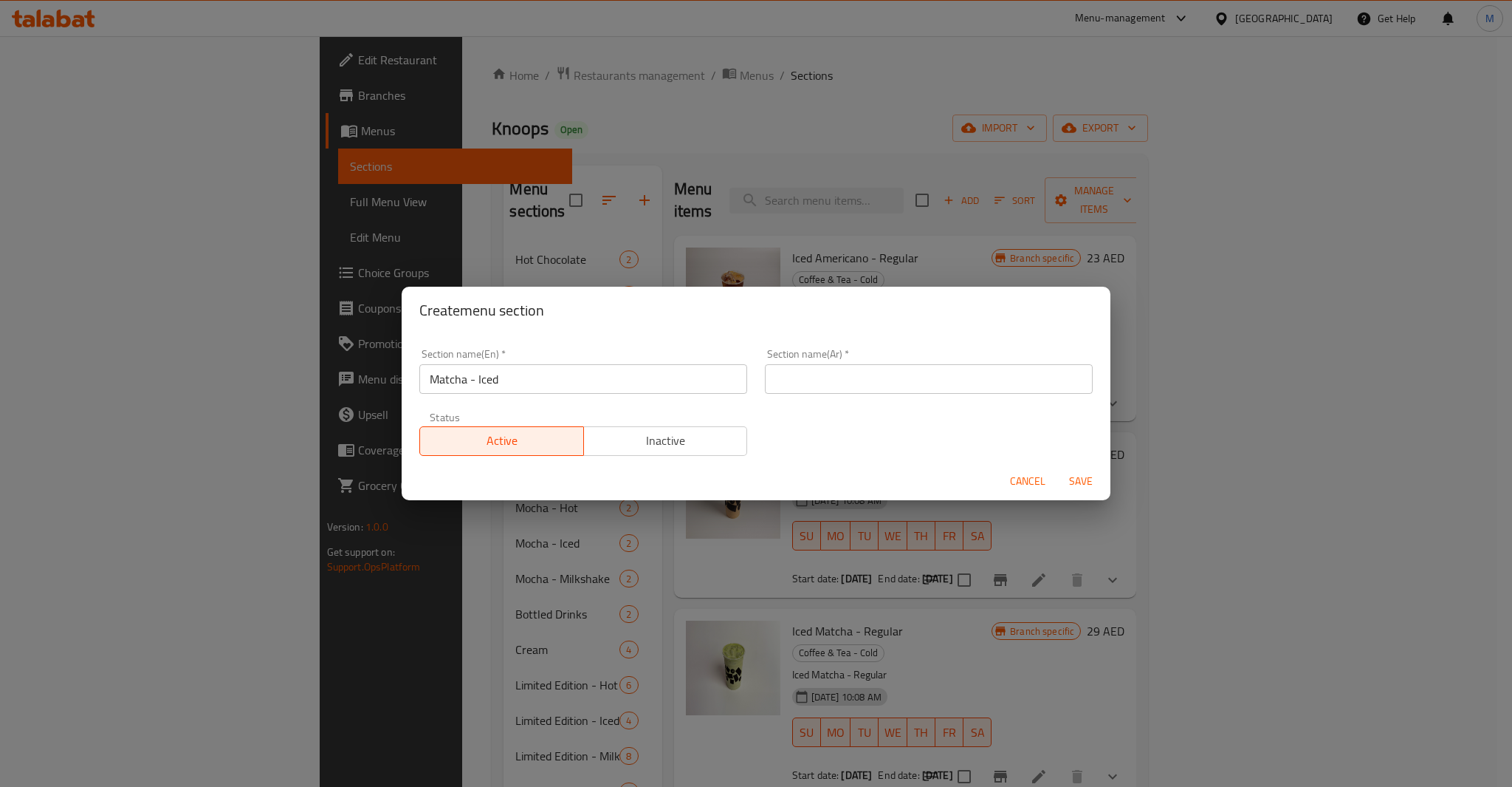
click at [860, 379] on input "text" at bounding box center [929, 378] width 328 height 29
type input "ك"
type input "ماتشا - مثلجة"
click at [1081, 478] on span "Save" at bounding box center [1081, 481] width 36 height 19
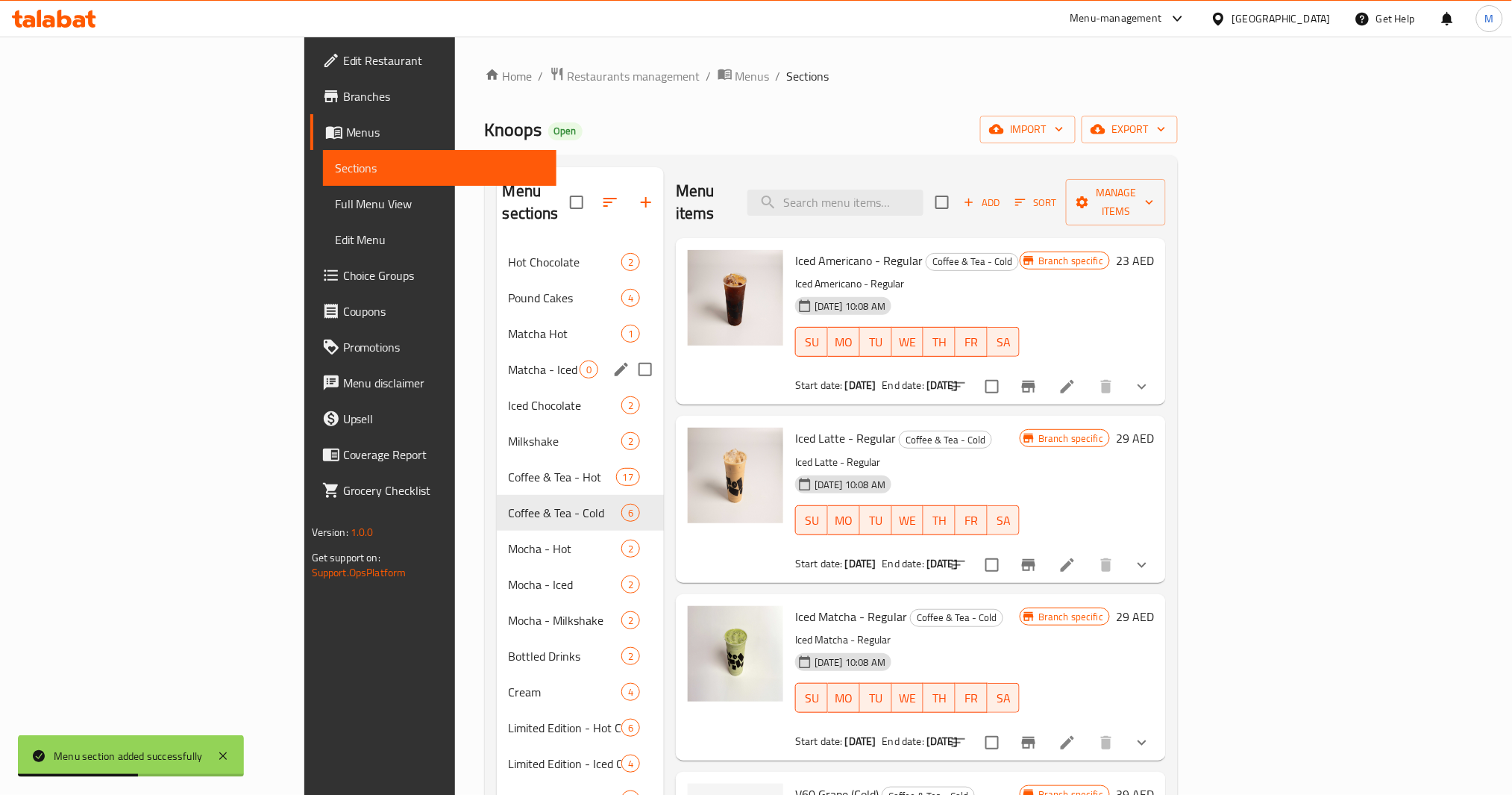
click at [509, 360] on span "Matcha - Iced" at bounding box center [544, 369] width 71 height 18
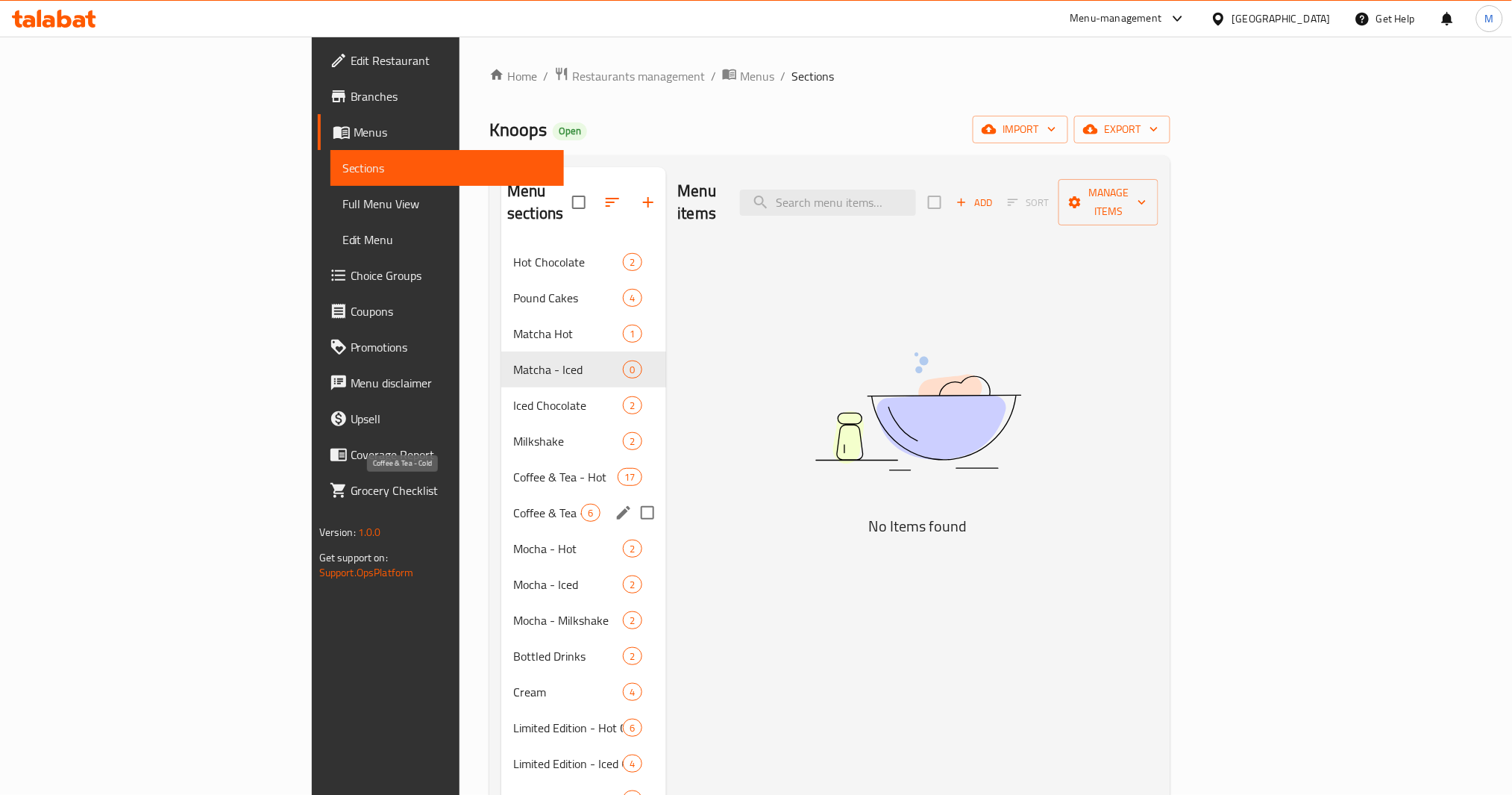
click at [514, 503] on span "Coffee & Tea - Cold" at bounding box center [547, 512] width 68 height 18
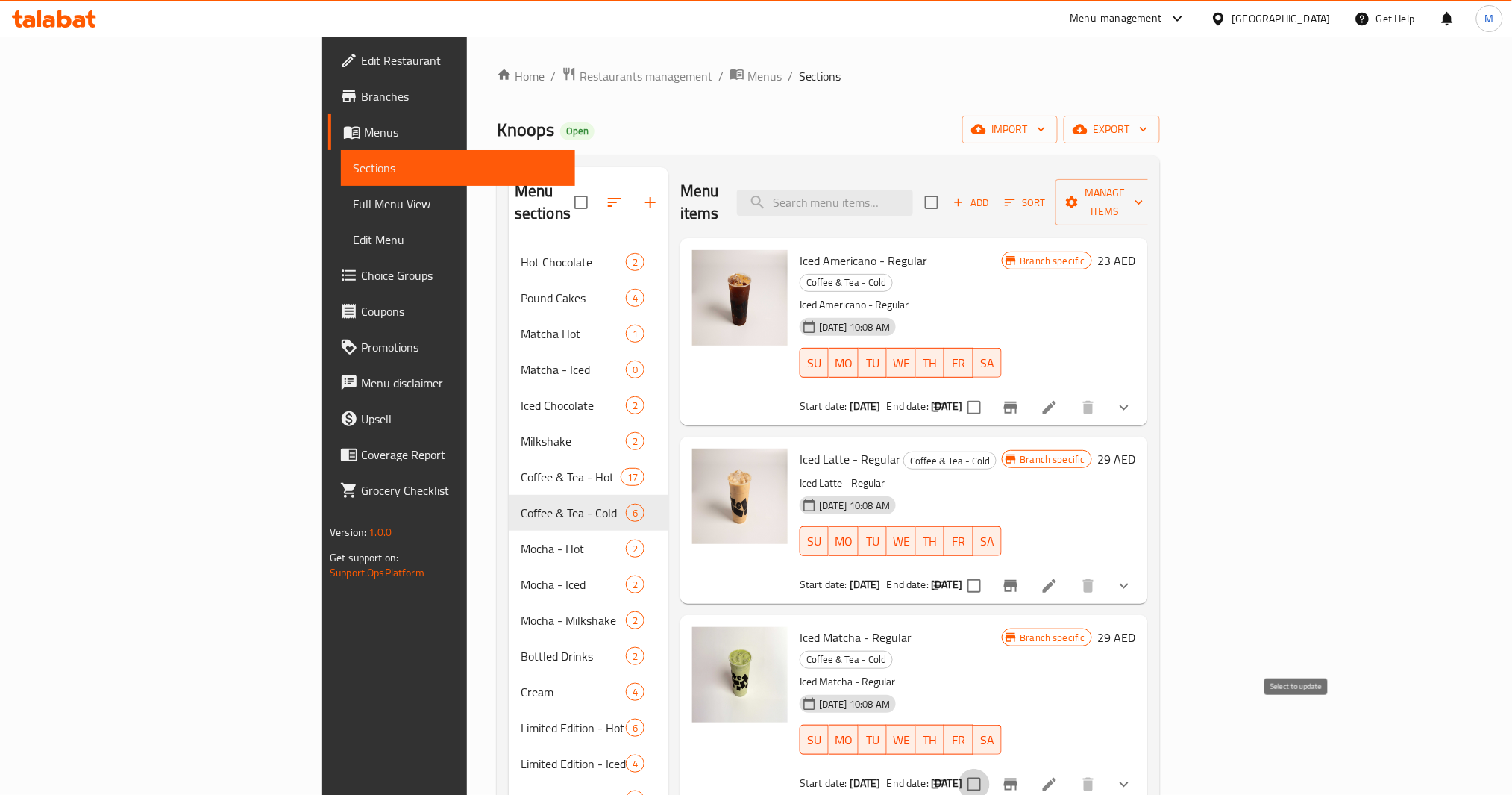
click at [990, 768] on input "checkbox" at bounding box center [974, 784] width 31 height 31
click at [1143, 190] on span "Manage items" at bounding box center [1105, 202] width 76 height 37
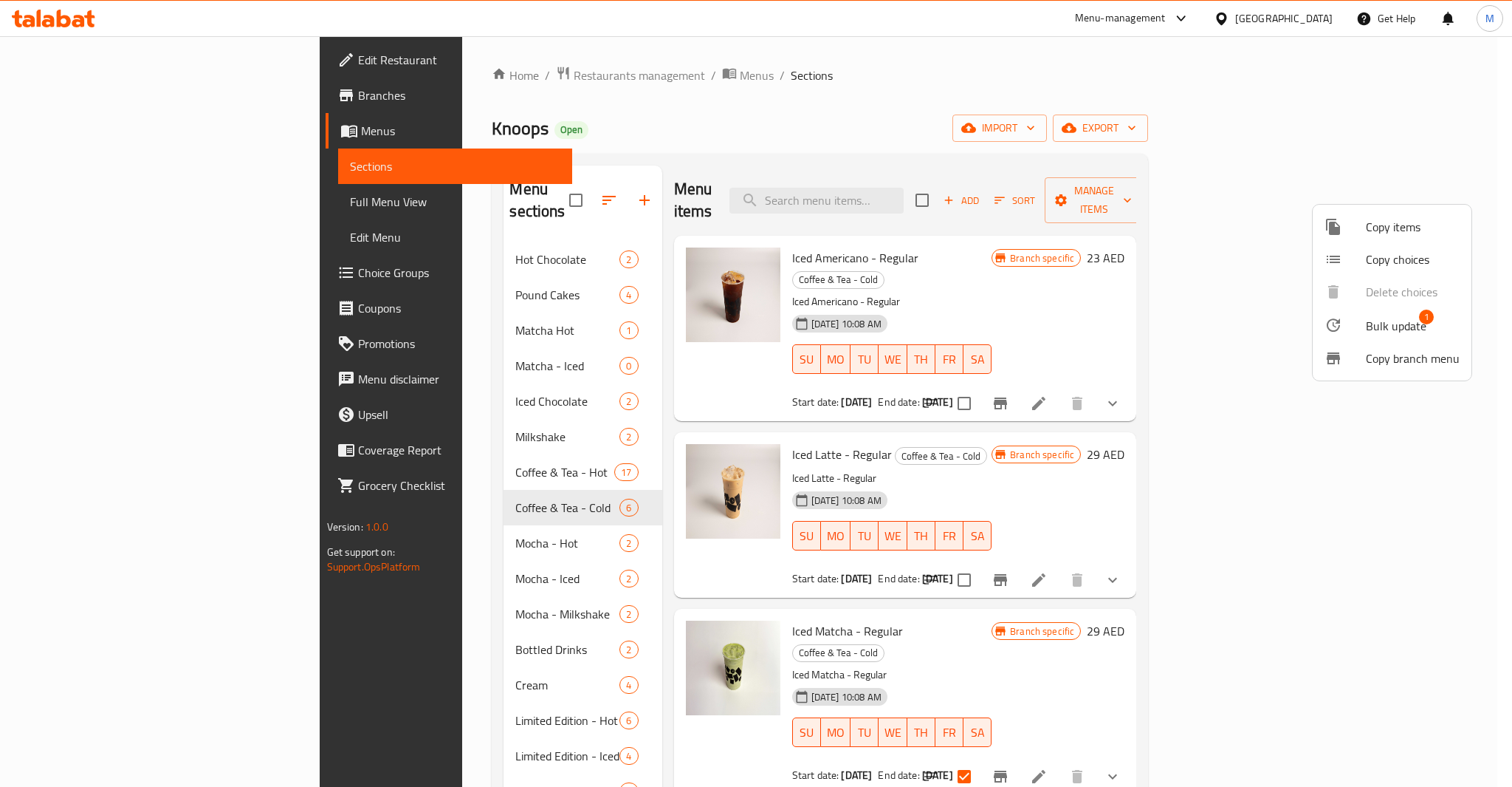
click at [1383, 320] on span "Bulk update" at bounding box center [1396, 326] width 60 height 18
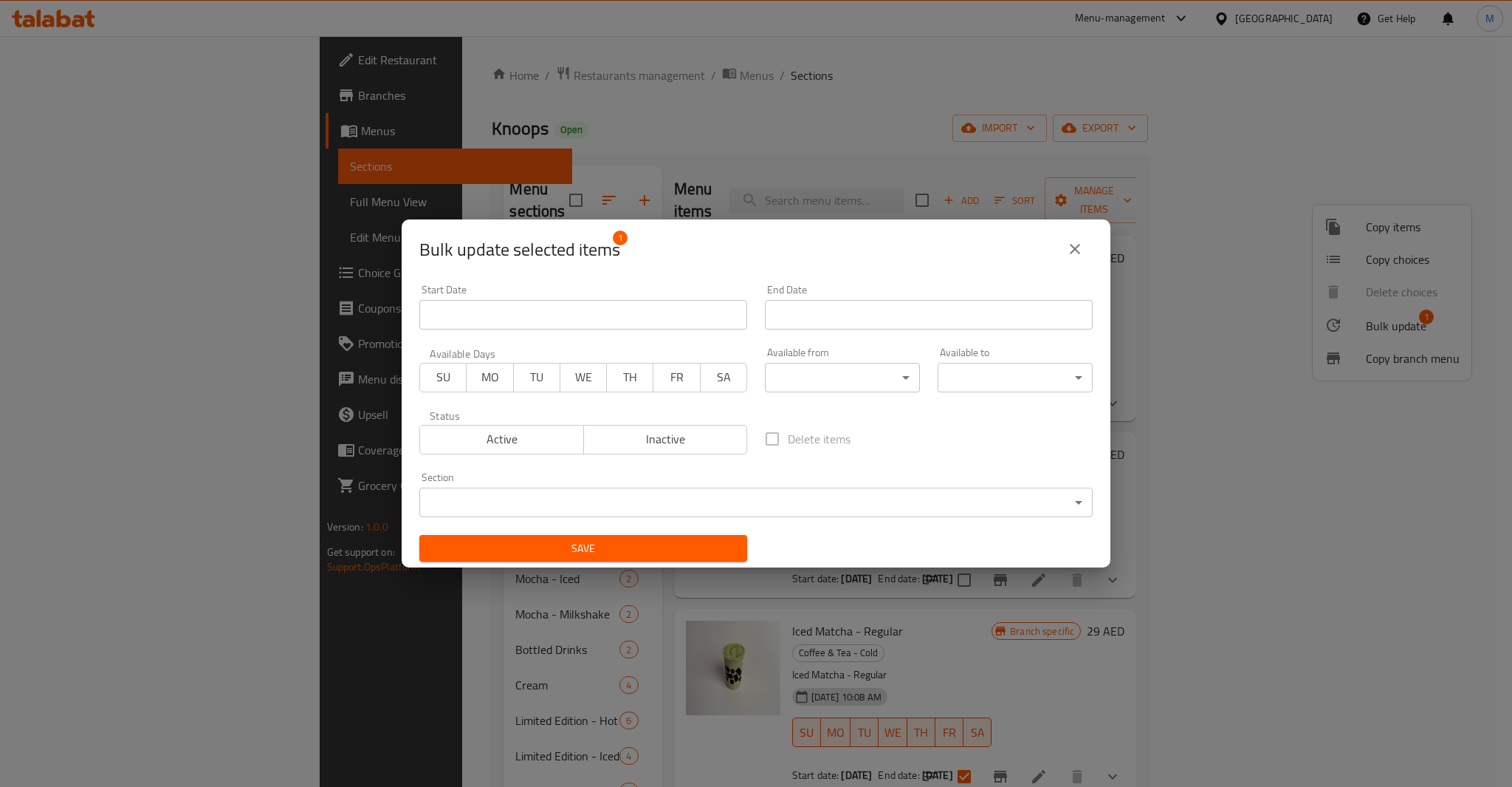
click at [655, 509] on body "​ Menu-management [GEOGRAPHIC_DATA] Get Help M Edit Restaurant Branches Menus S…" at bounding box center [756, 410] width 1512 height 750
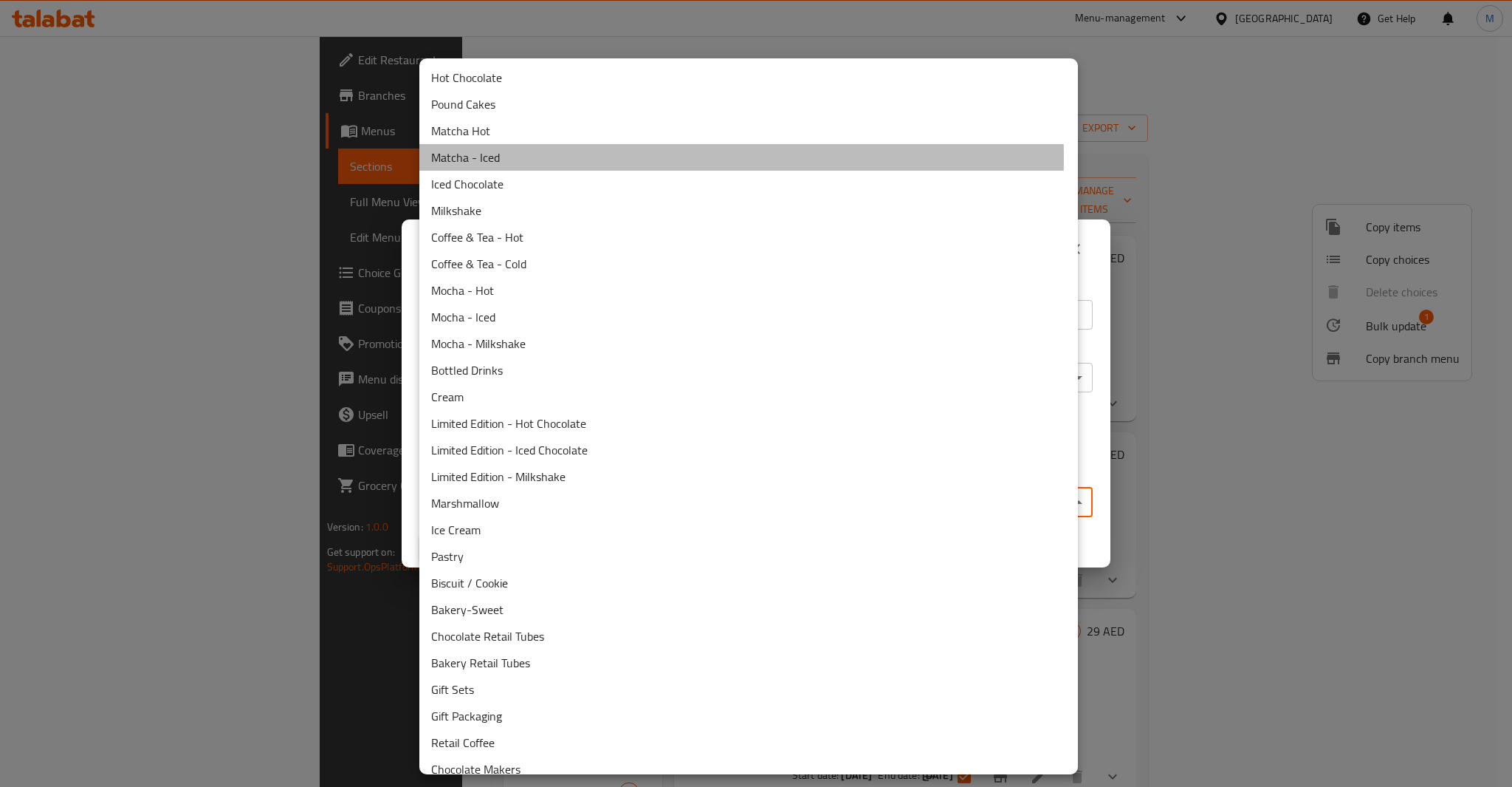
click at [546, 159] on li "Matcha - Iced" at bounding box center [749, 158] width 658 height 26
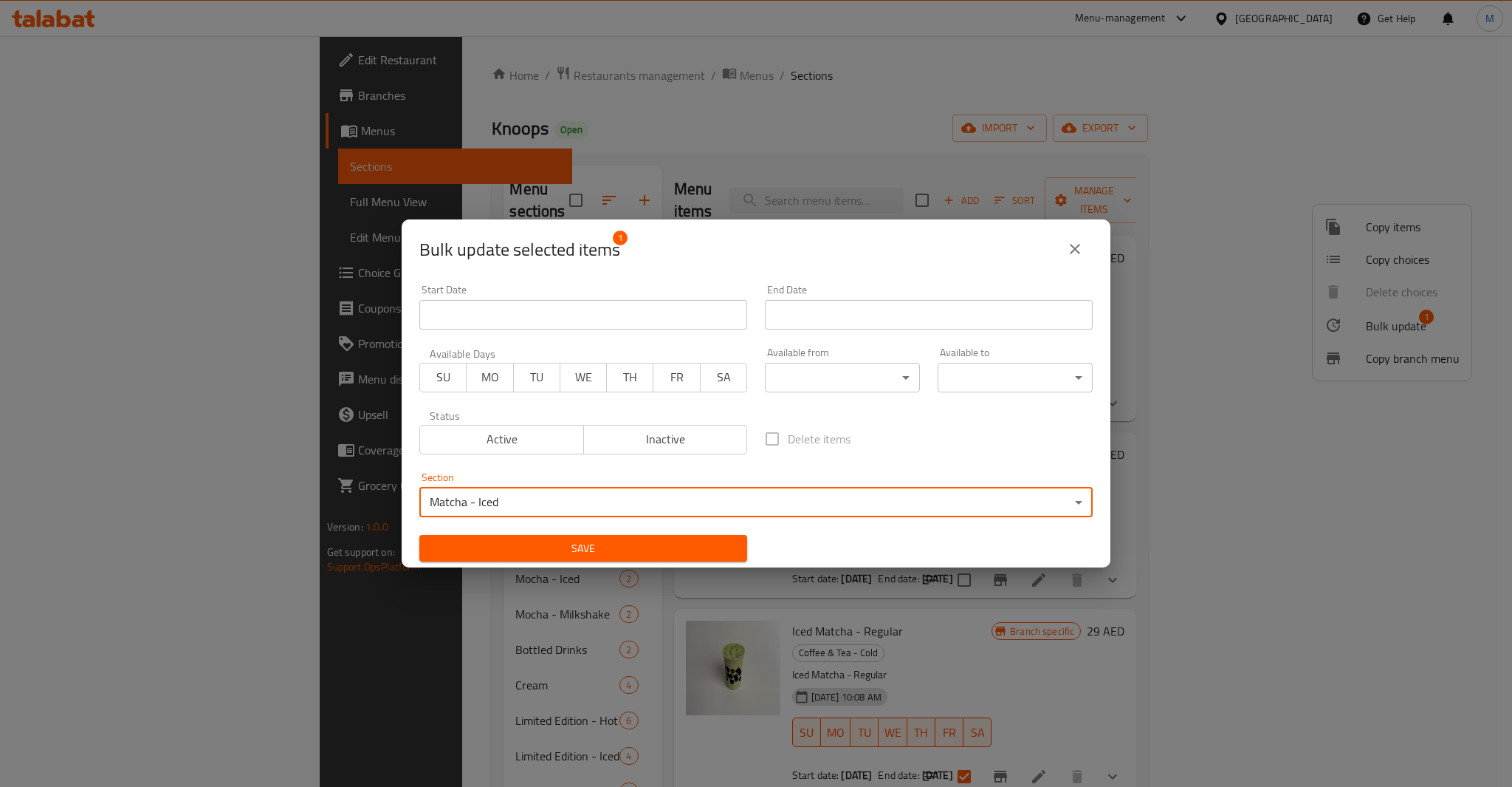
click at [621, 550] on span "Save" at bounding box center [583, 549] width 305 height 19
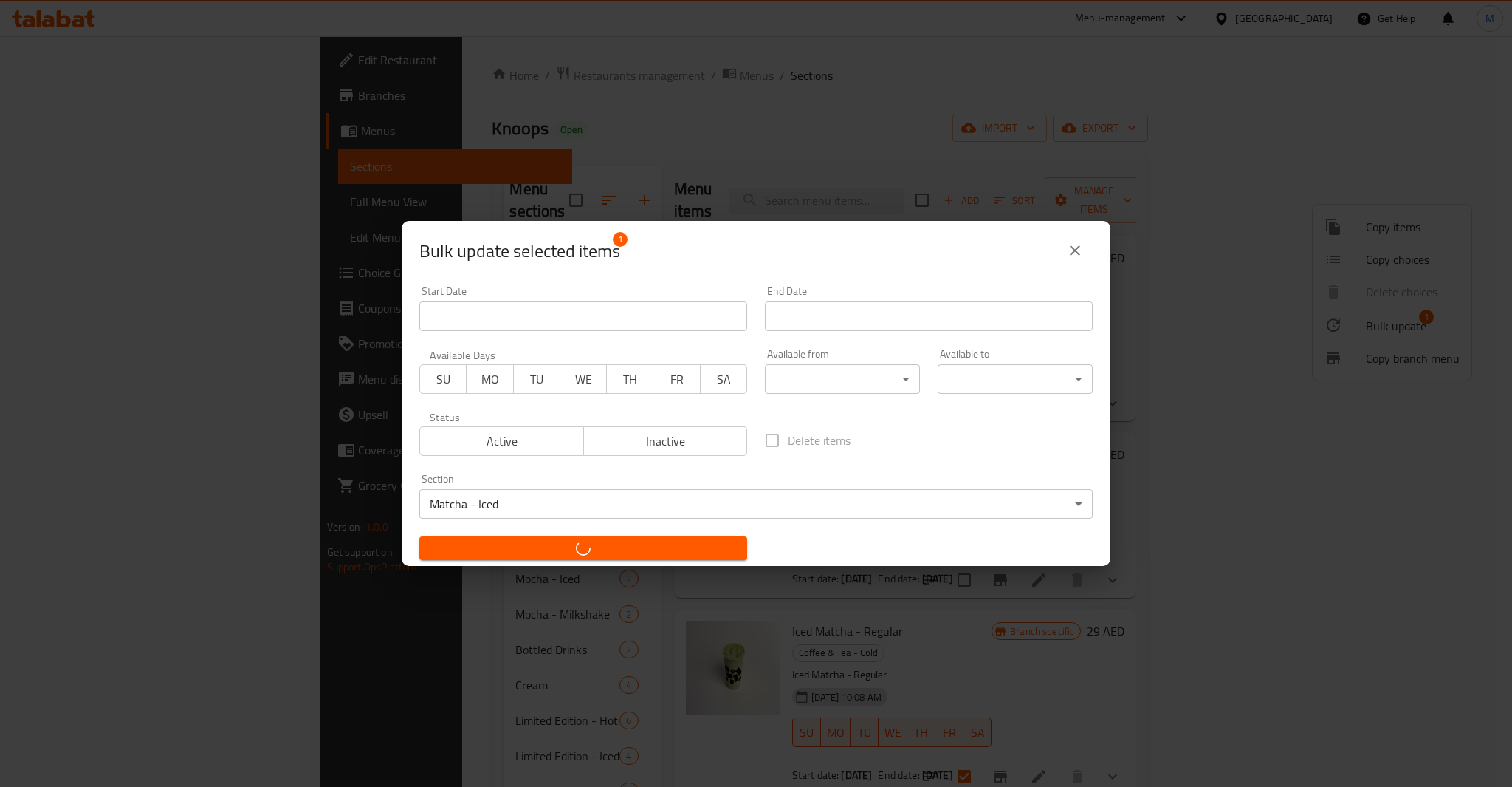
checkbox input "false"
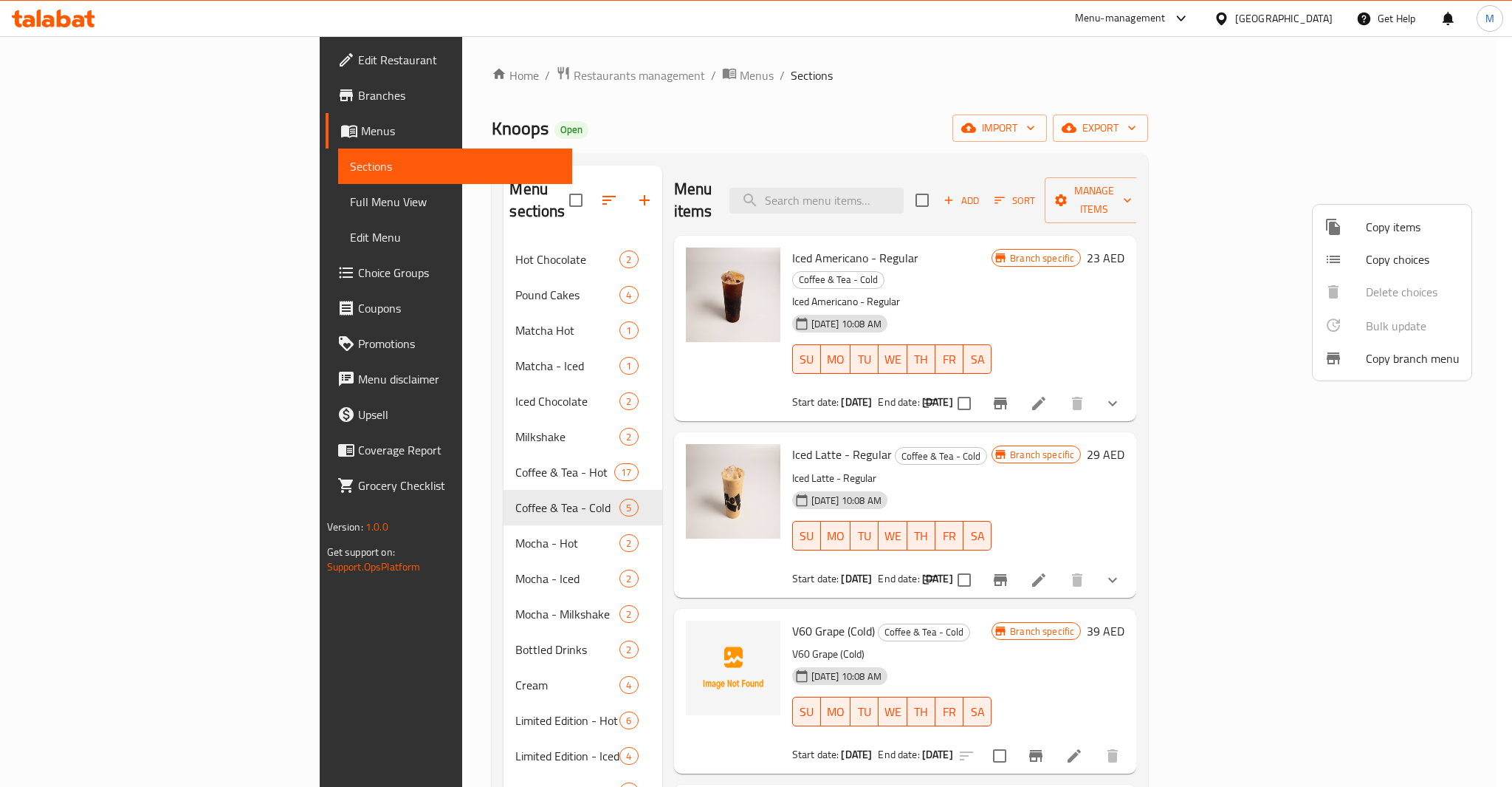
click at [396, 321] on div at bounding box center [756, 394] width 1512 height 787
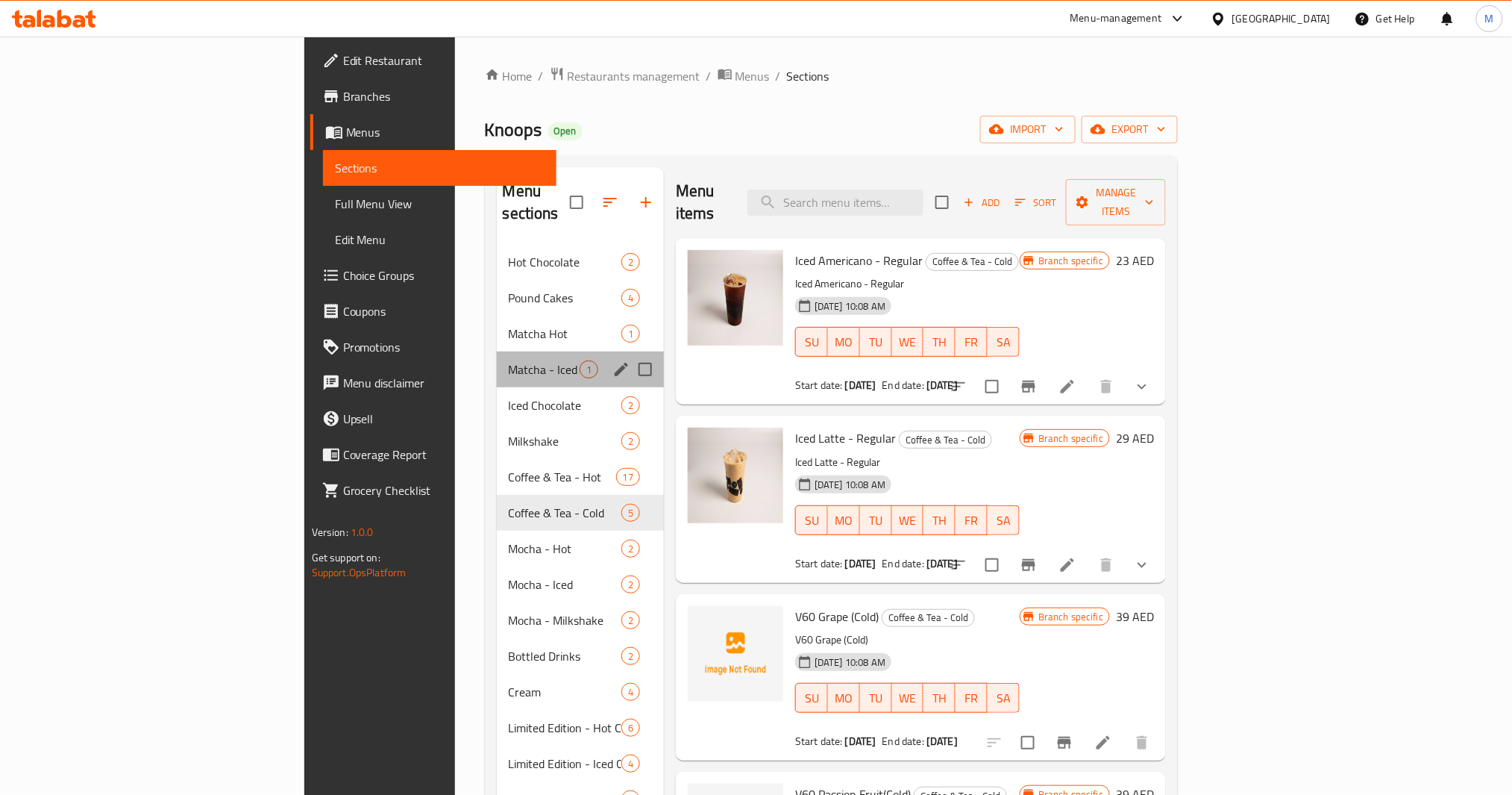
click at [496, 358] on div "Matcha - Iced 1" at bounding box center [579, 370] width 167 height 36
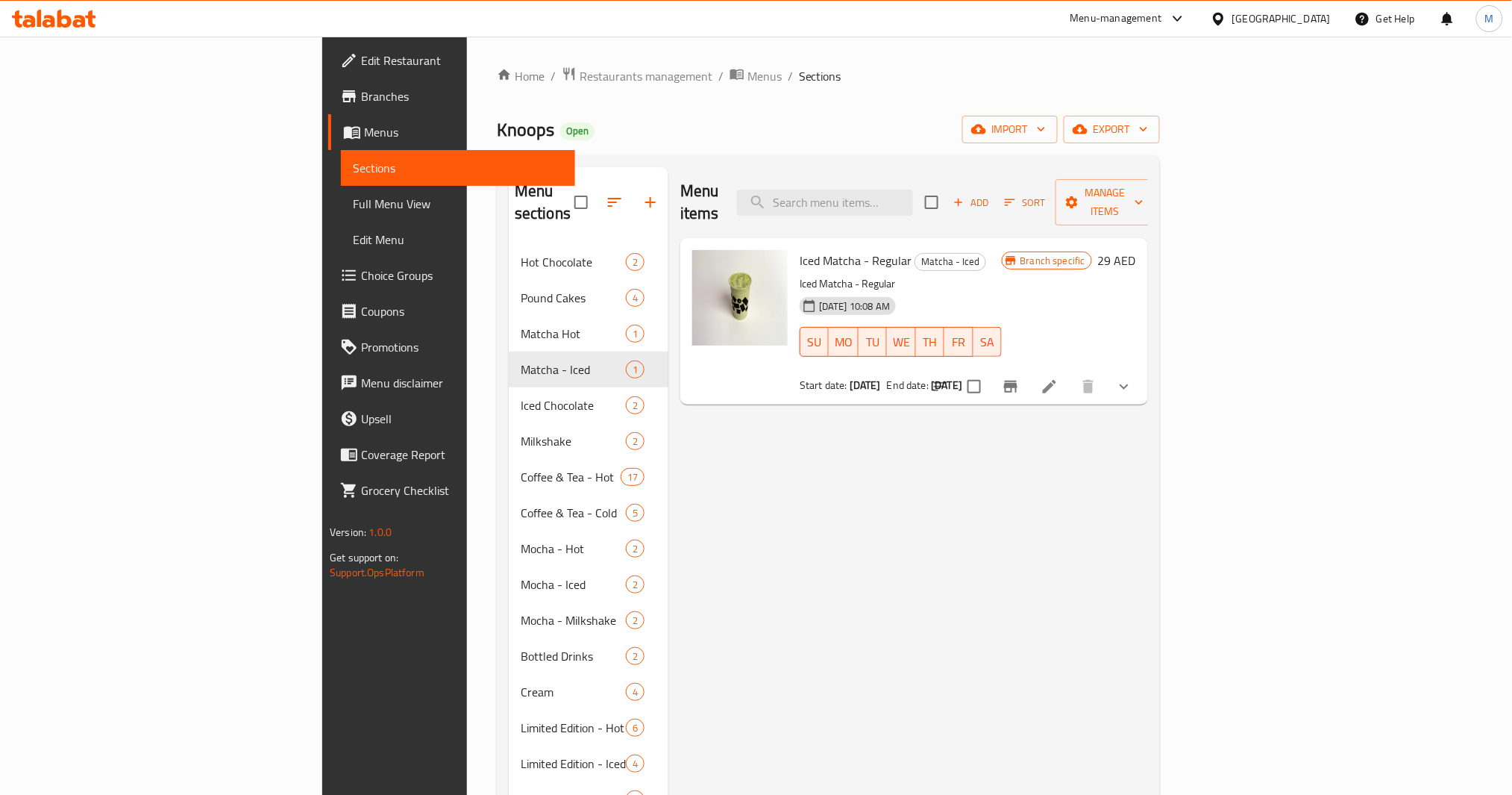
click at [805, 249] on span "Iced Matcha - Regular" at bounding box center [855, 259] width 111 height 22
drag, startPoint x: 805, startPoint y: 242, endPoint x: 713, endPoint y: 233, distance: 92.4
click at [794, 244] on div "Iced Matcha - Regular Matcha - Iced Iced Matcha - Regular [DATE] 10:08 AM SU MO…" at bounding box center [900, 321] width 214 height 154
copy span "Iced Matcha - Regular"
click at [1071, 377] on li at bounding box center [1050, 386] width 42 height 27
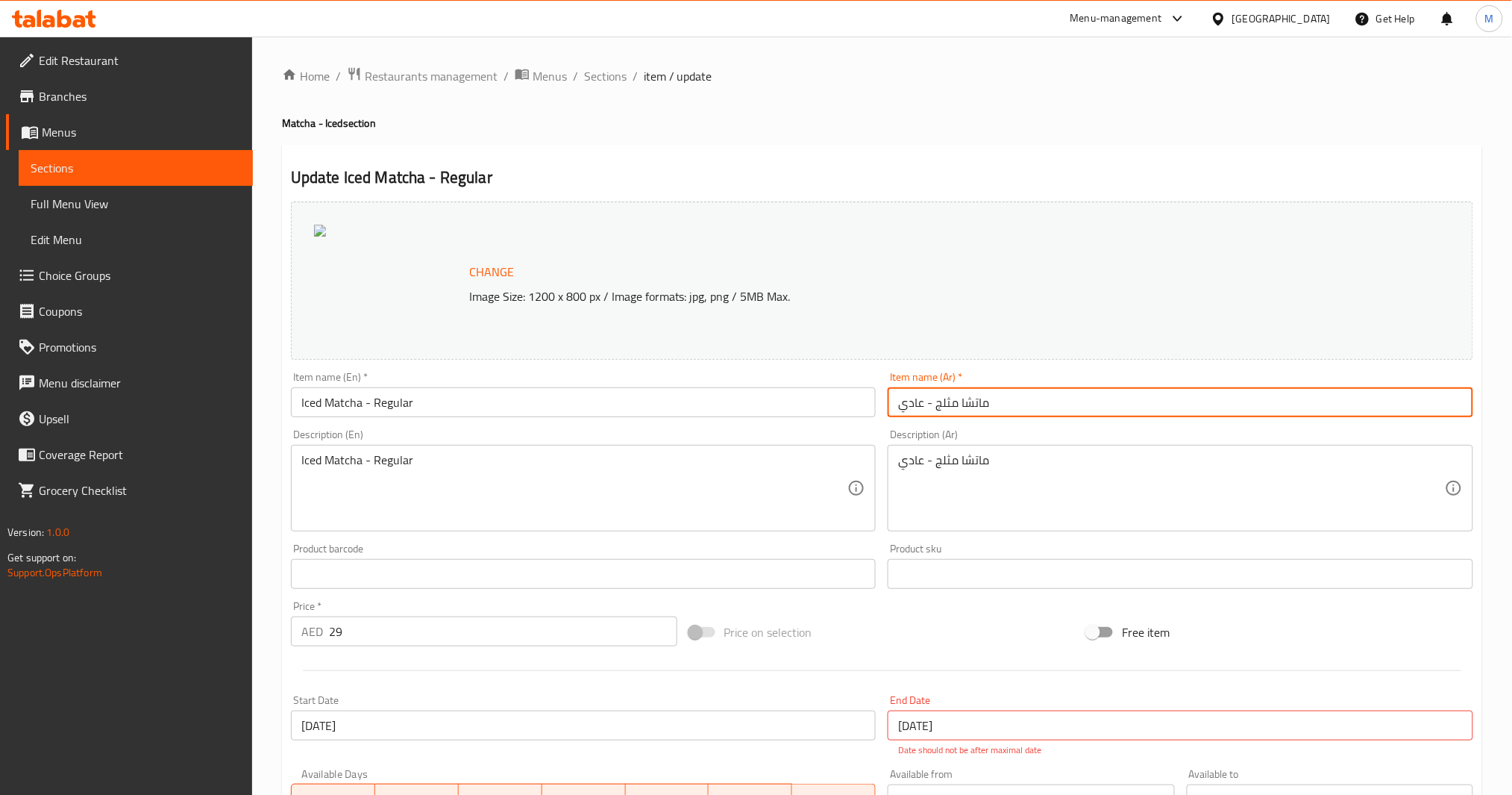
click at [1009, 403] on input "ماتشا مثلج - عادي" at bounding box center [1180, 401] width 586 height 30
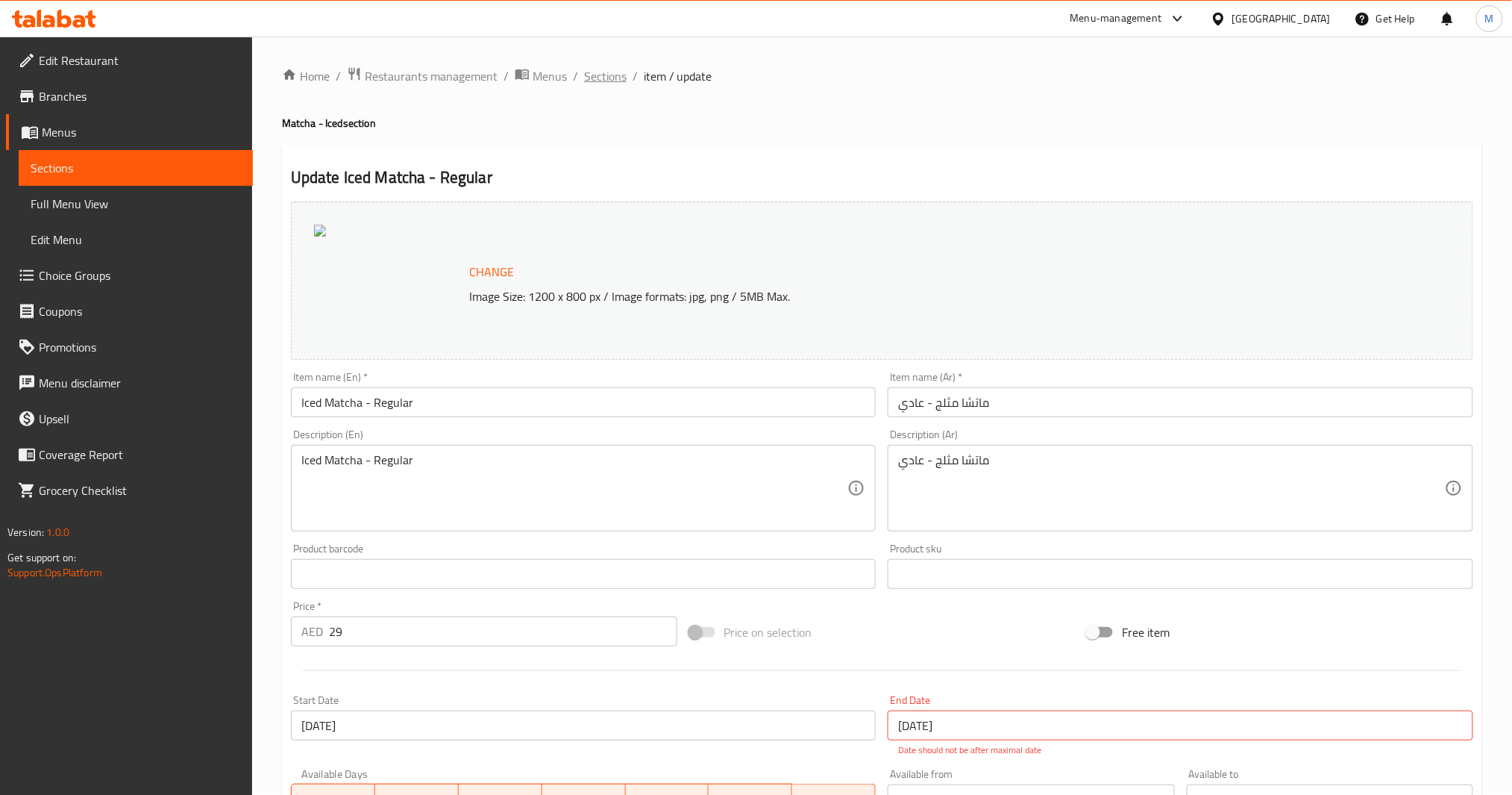
click at [601, 68] on span "Sections" at bounding box center [605, 75] width 43 height 18
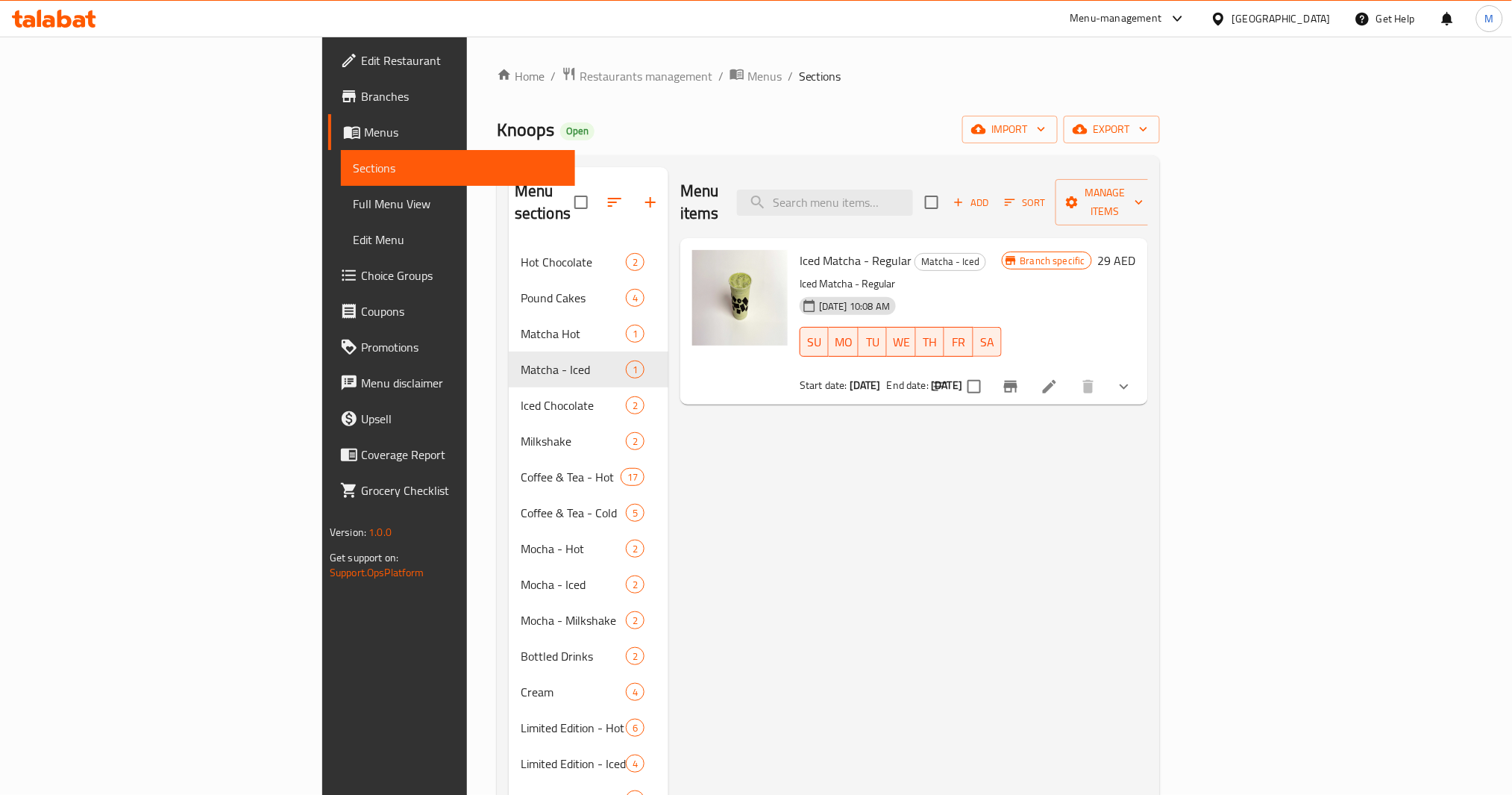
click at [965, 195] on icon "button" at bounding box center [958, 202] width 13 height 13
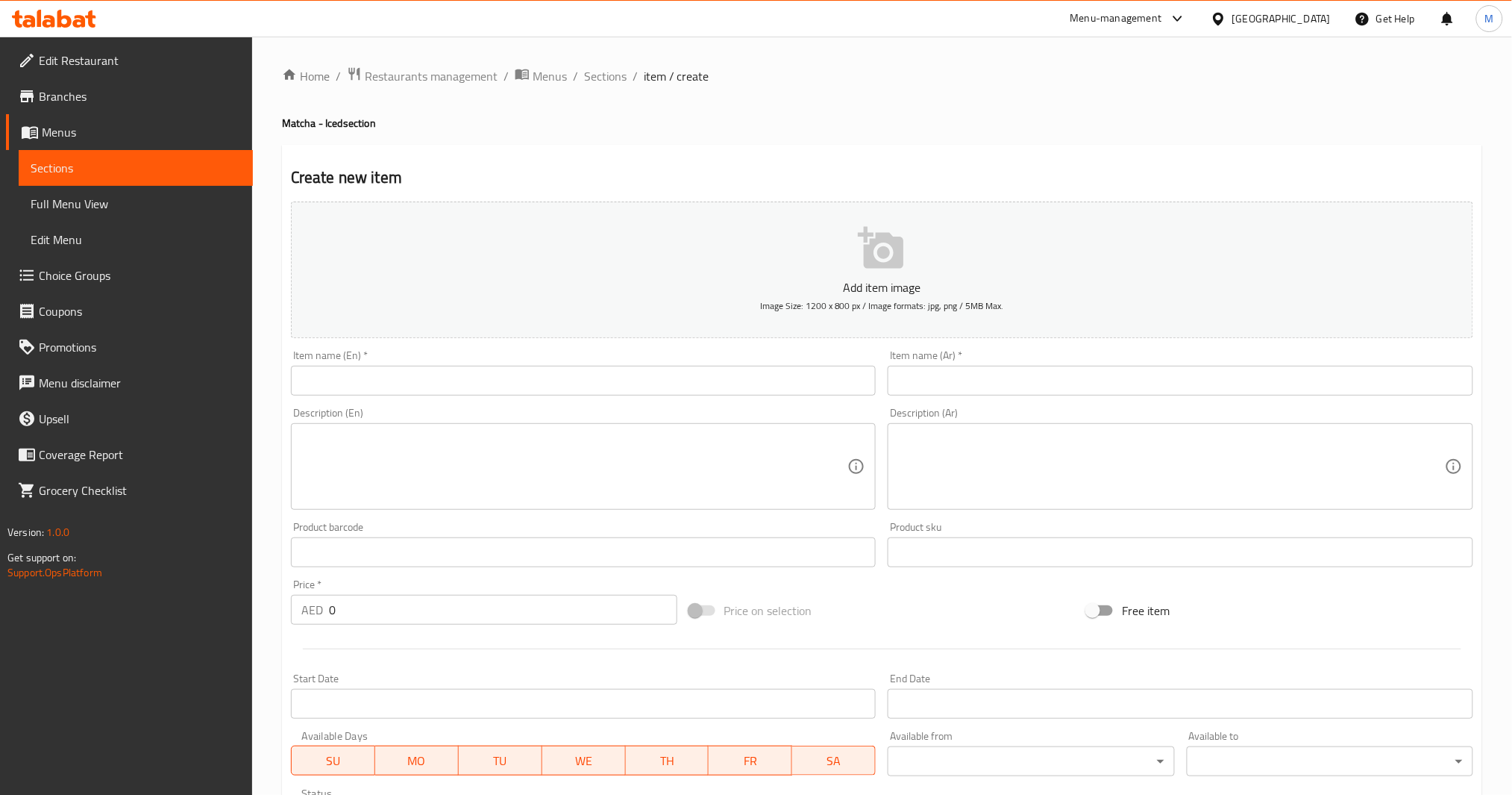
click at [743, 372] on input "text" at bounding box center [583, 380] width 586 height 30
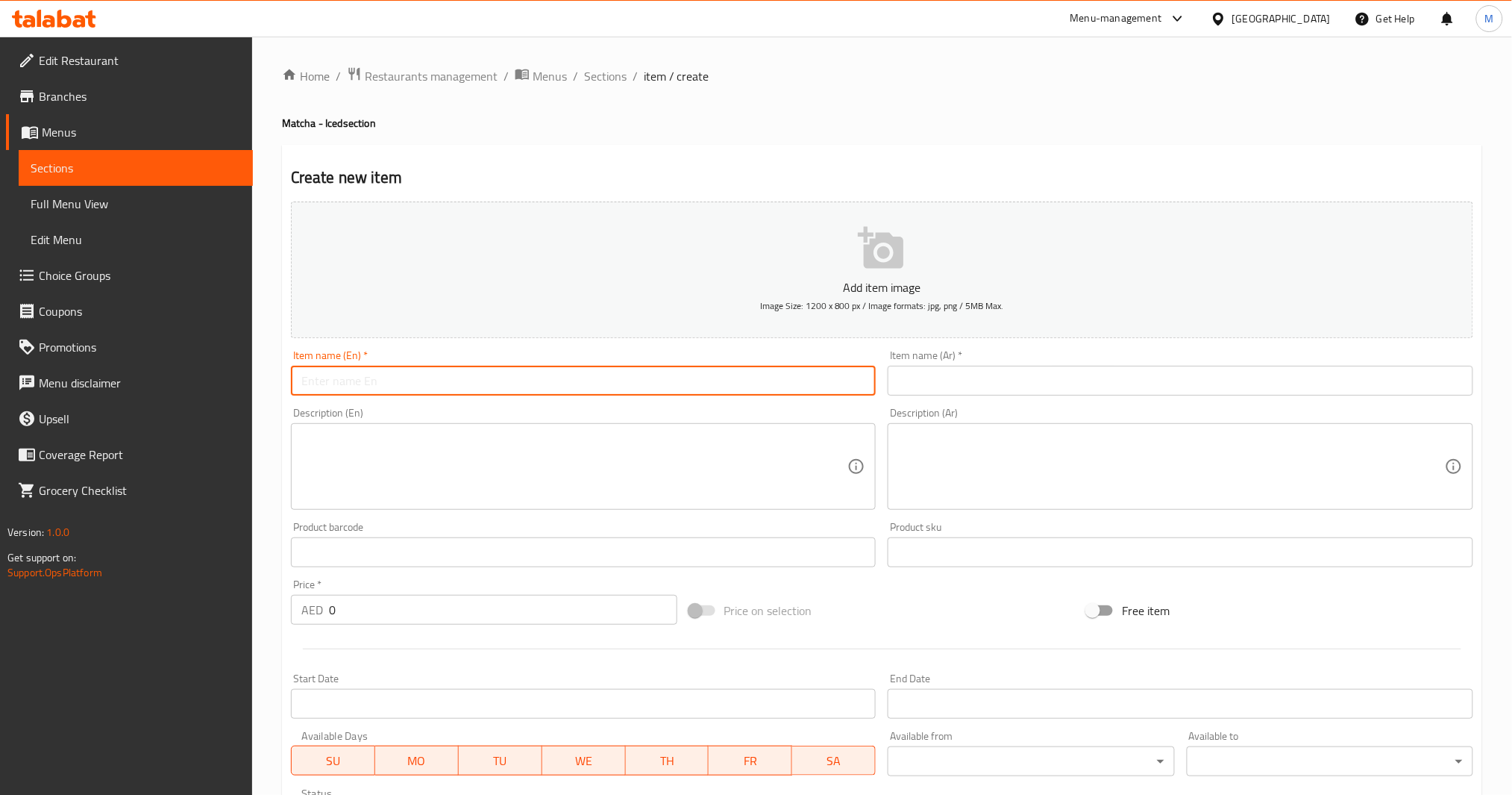
paste input "Iced Matcha - Regular"
click at [397, 385] on input "Iced Matcha - Regular" at bounding box center [583, 380] width 586 height 30
type input "Iced Matcha - Small"
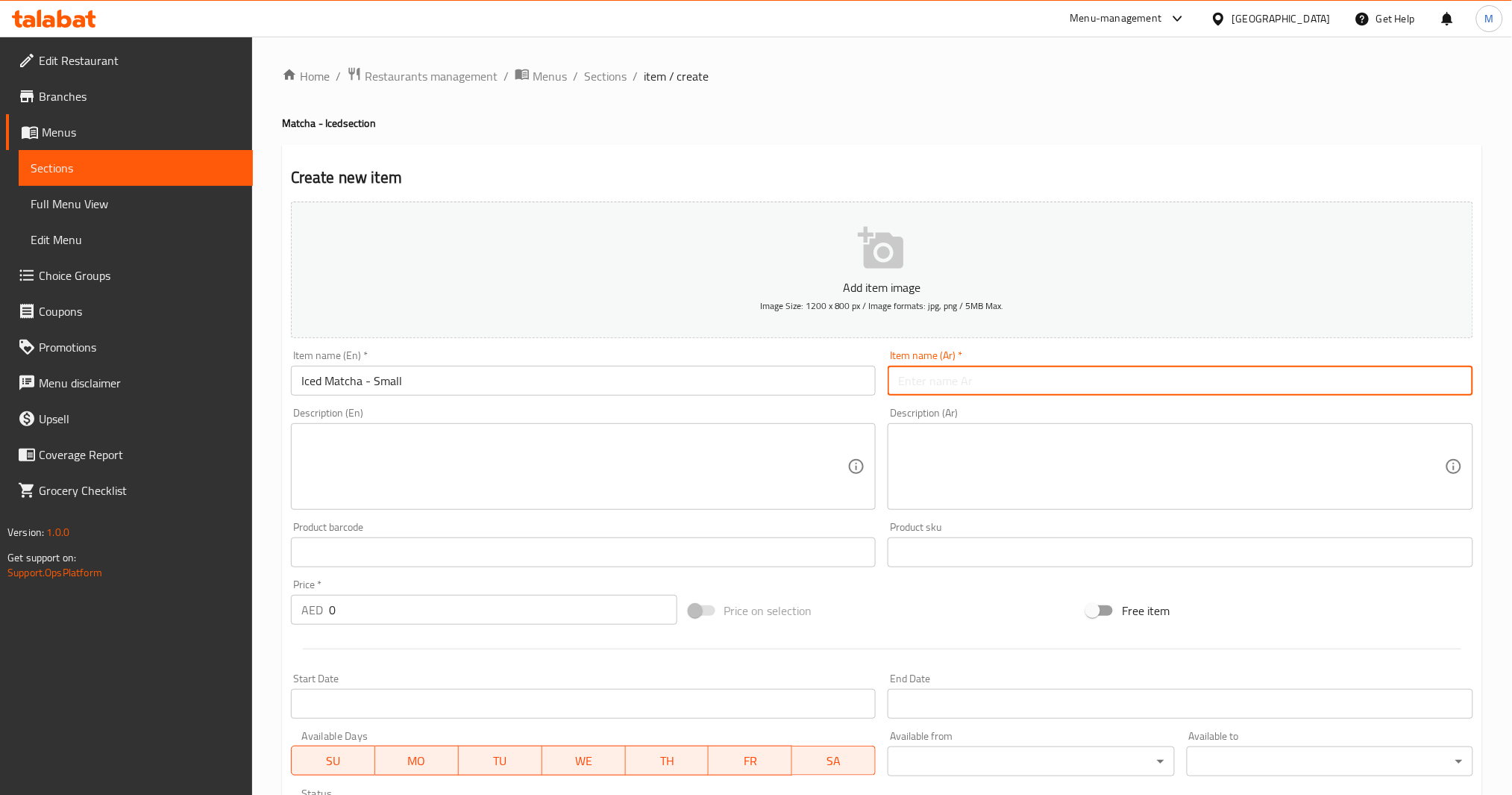
paste input "ماتشا مثلج - عادي"
type input "ماتشا مثلج - صغير"
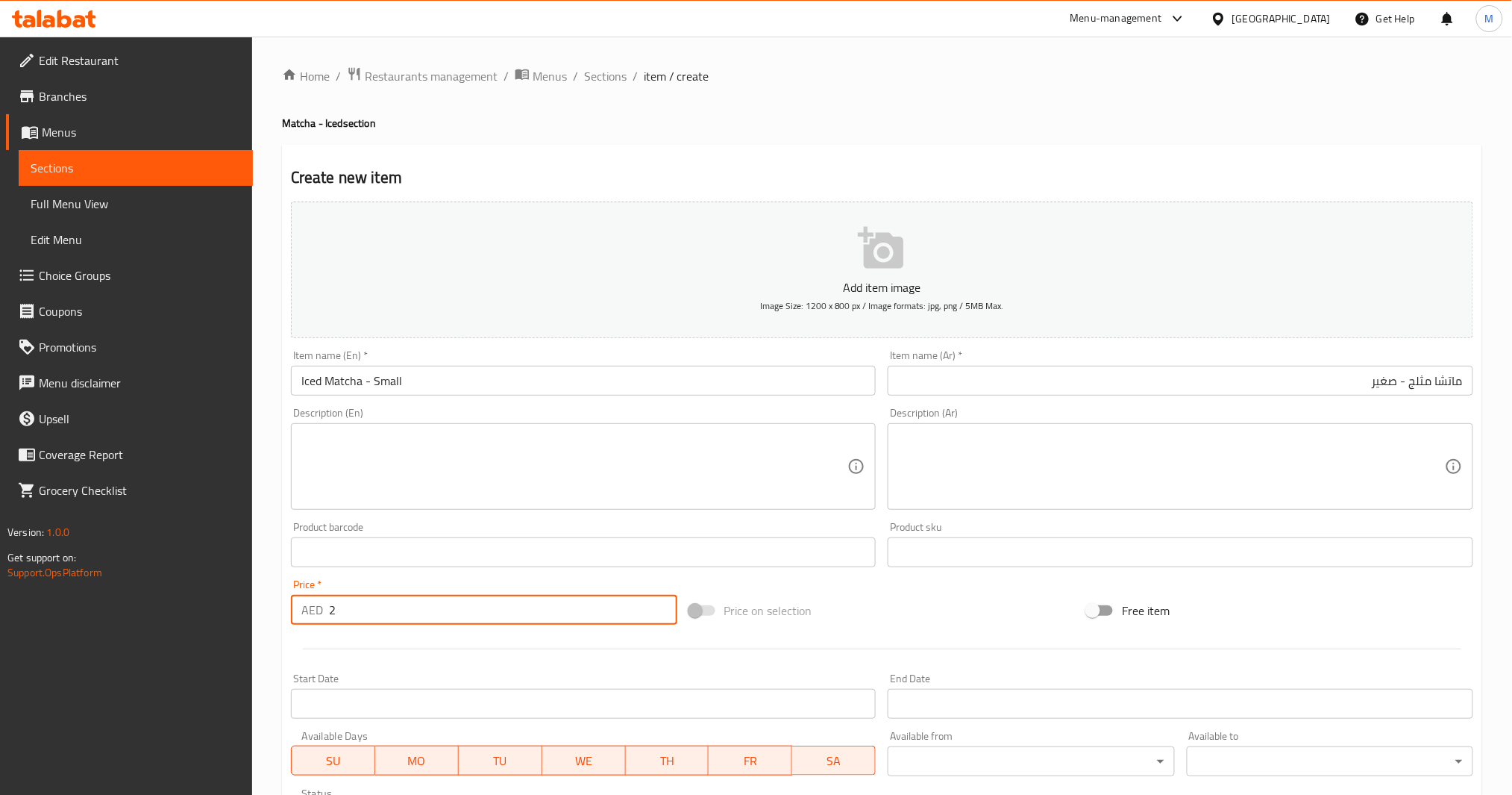
drag, startPoint x: 370, startPoint y: 605, endPoint x: 219, endPoint y: 614, distance: 151.3
click at [224, 615] on div "Edit Restaurant Branches Menus Sections Full Menu View Edit Menu Choice Groups …" at bounding box center [756, 545] width 1512 height 1018
drag, startPoint x: 364, startPoint y: 608, endPoint x: 211, endPoint y: 624, distance: 153.8
click at [205, 625] on div "Edit Restaurant Branches Menus Sections Full Menu View Edit Menu Choice Groups …" at bounding box center [756, 545] width 1512 height 1018
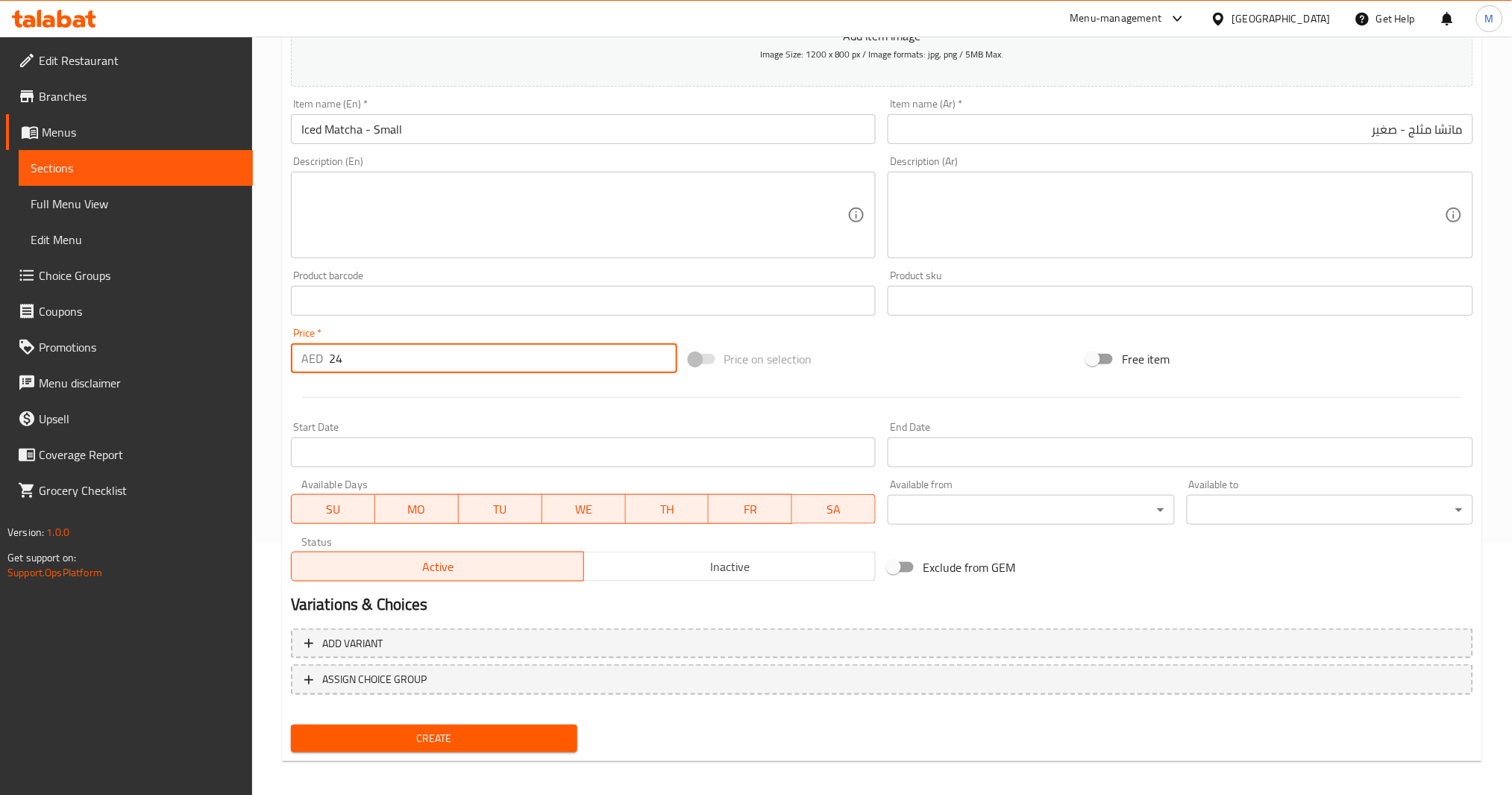
scroll to position [256, 0]
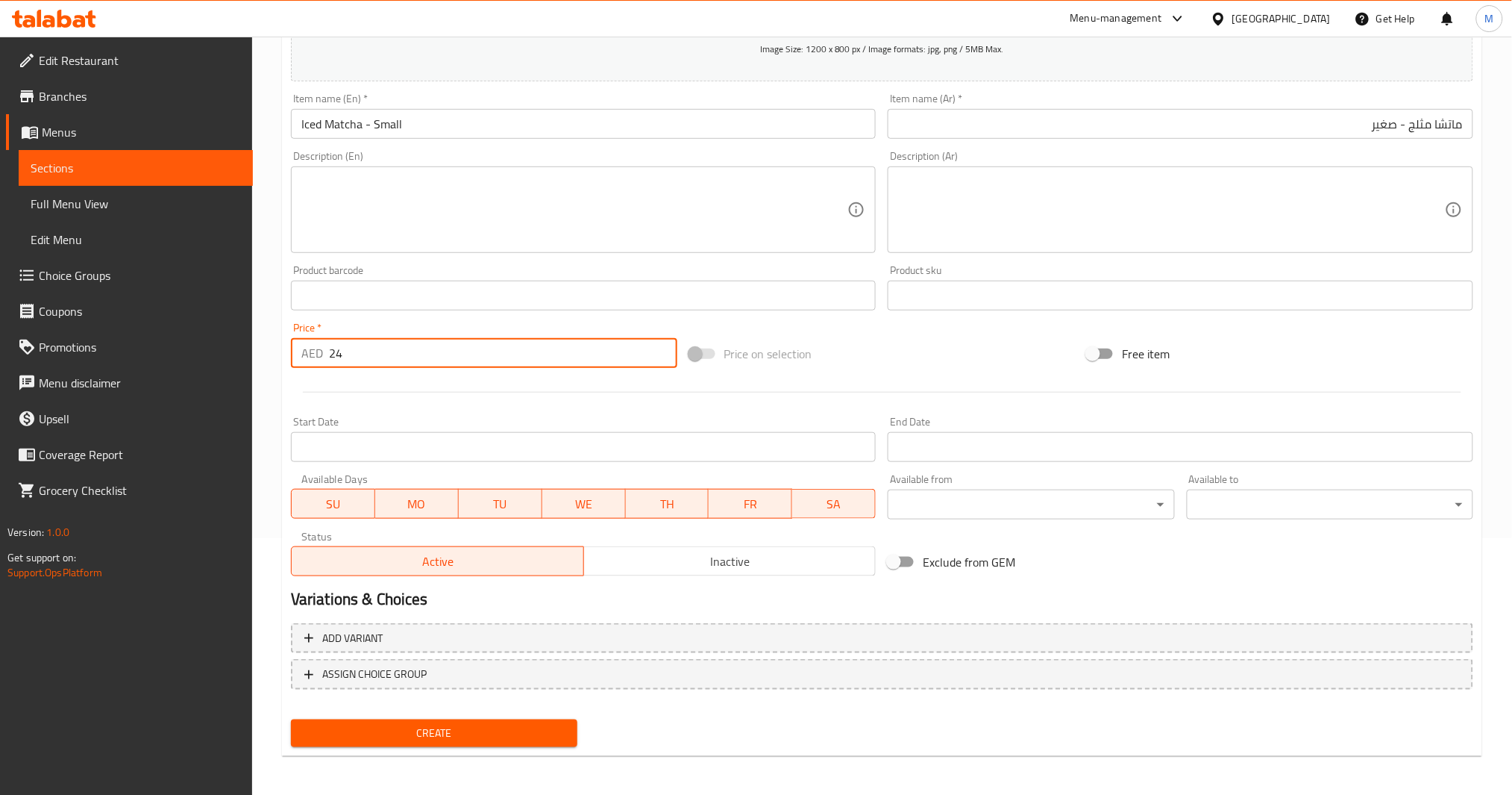
type input "24"
click at [424, 720] on button "Create" at bounding box center [433, 733] width 287 height 28
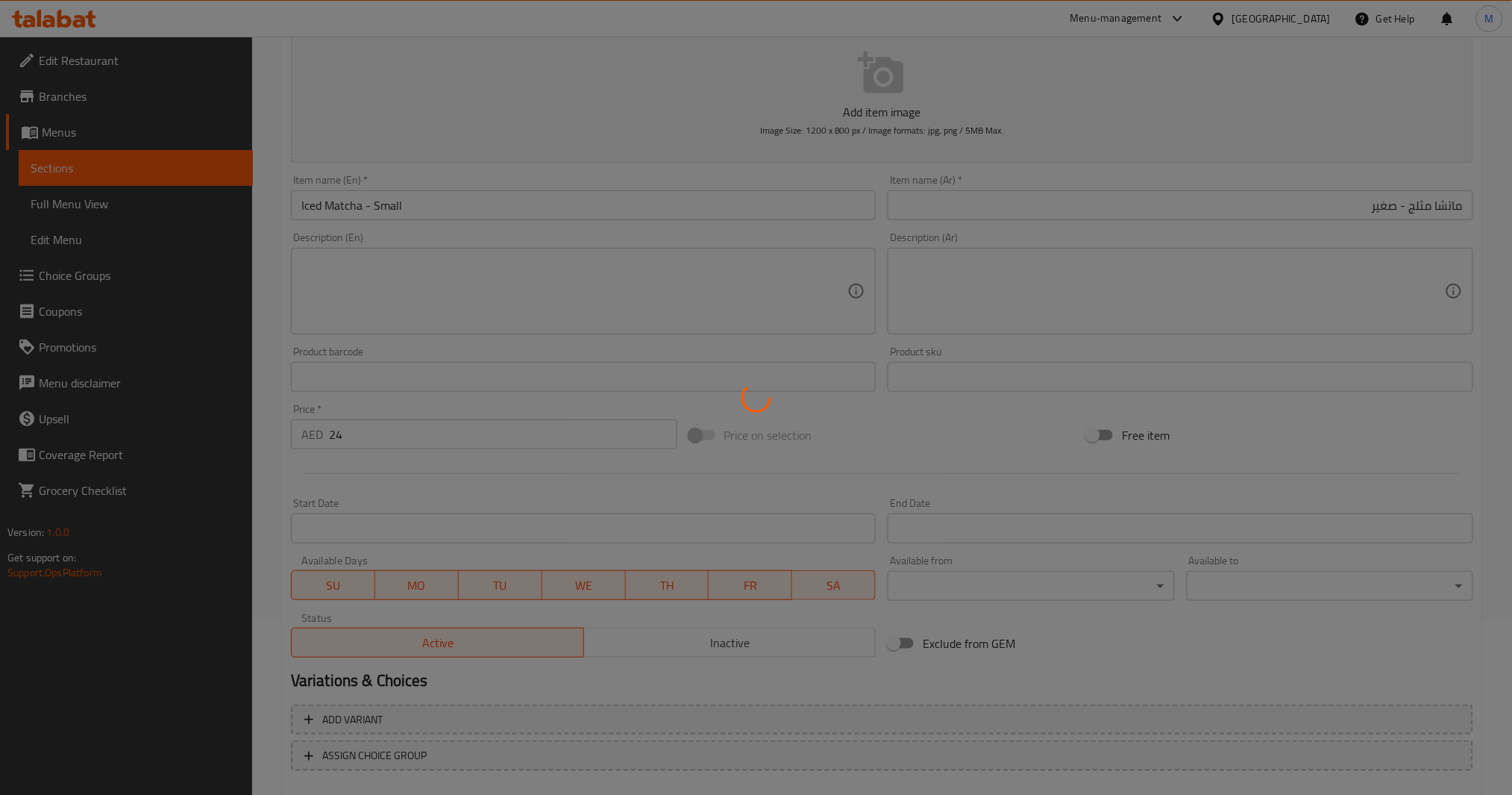
scroll to position [0, 0]
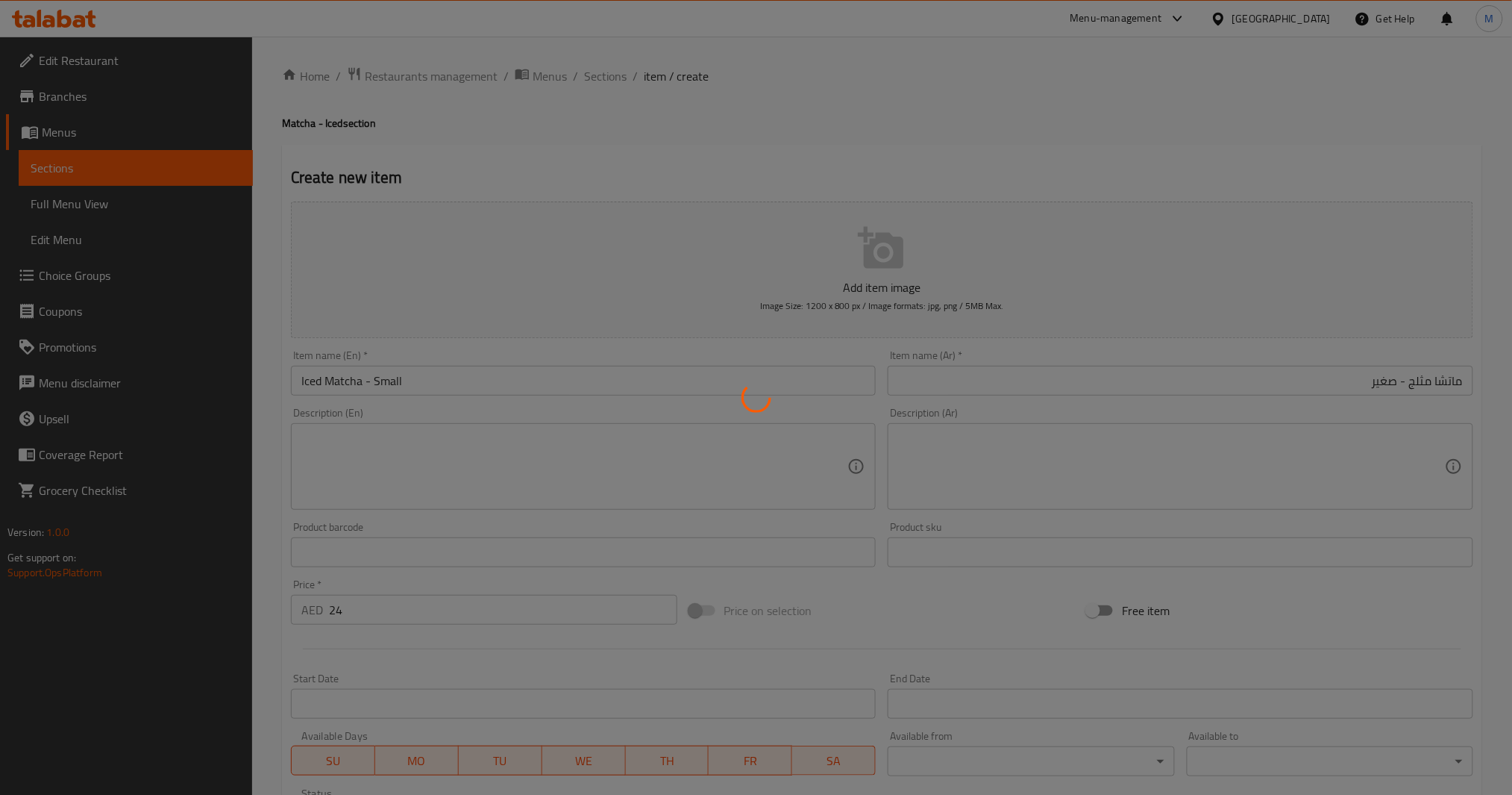
type input "0"
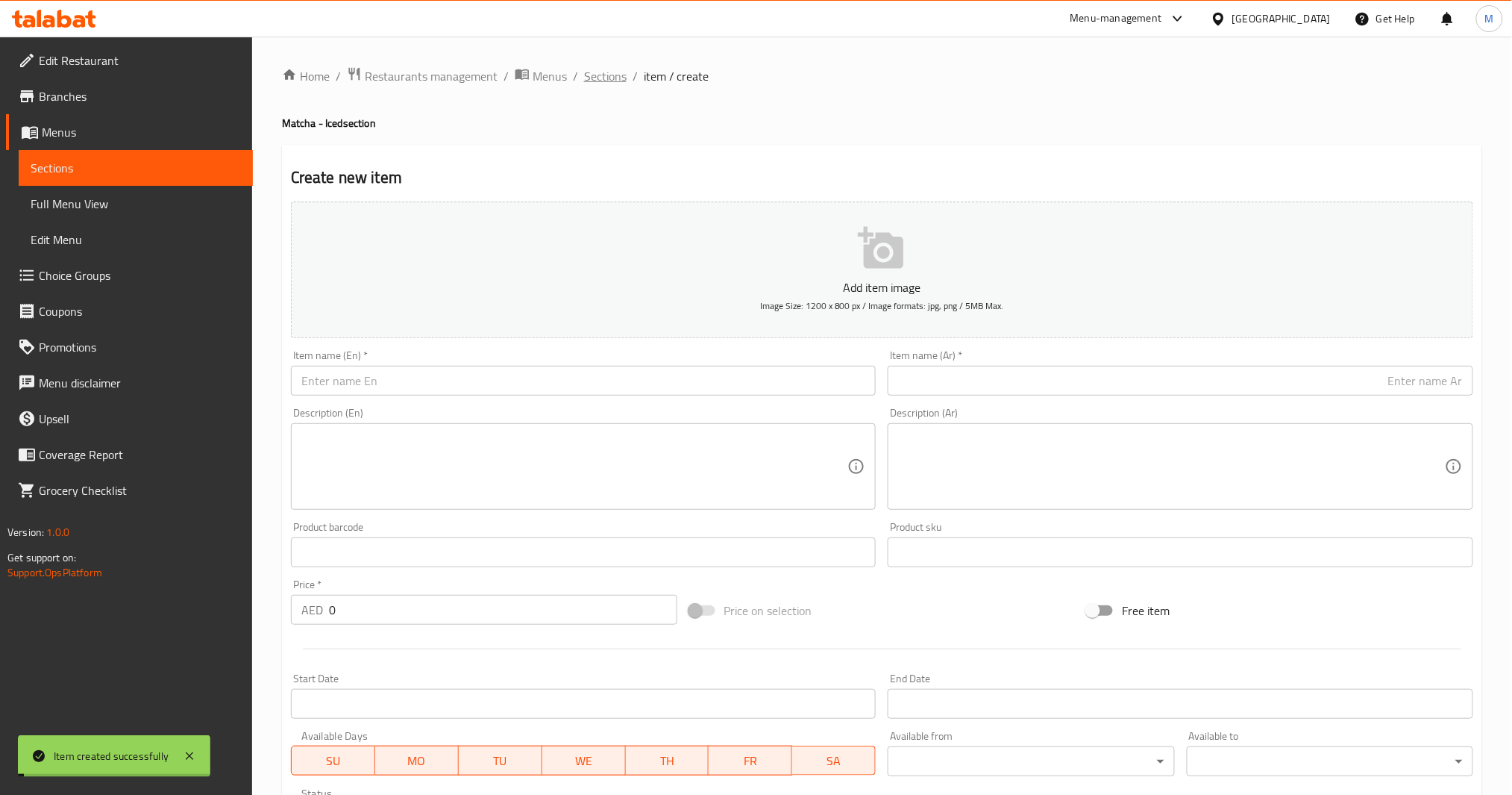
click at [614, 71] on span "Sections" at bounding box center [605, 75] width 43 height 18
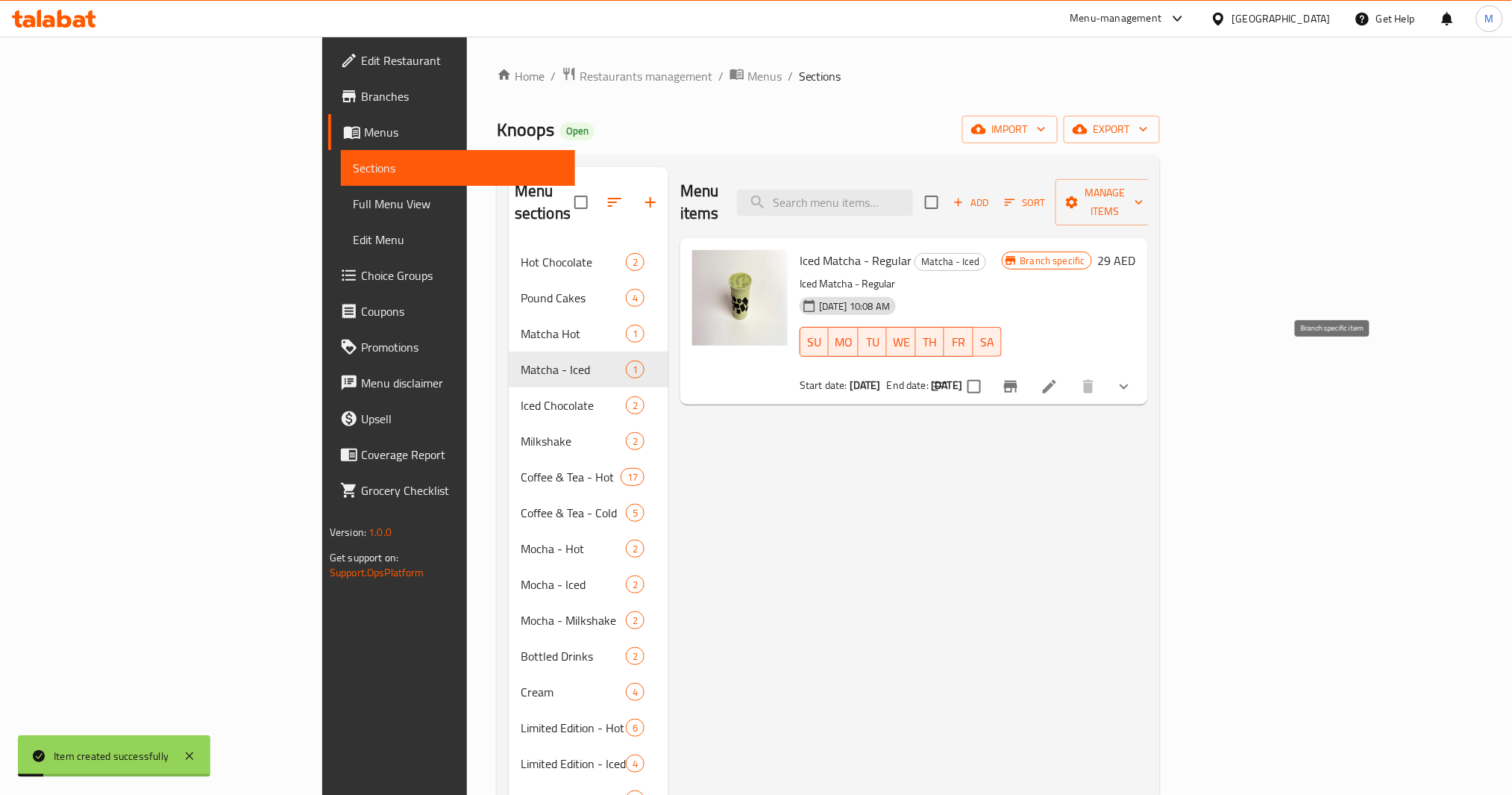
click at [1029, 369] on button "Branch-specific-item" at bounding box center [1011, 387] width 36 height 36
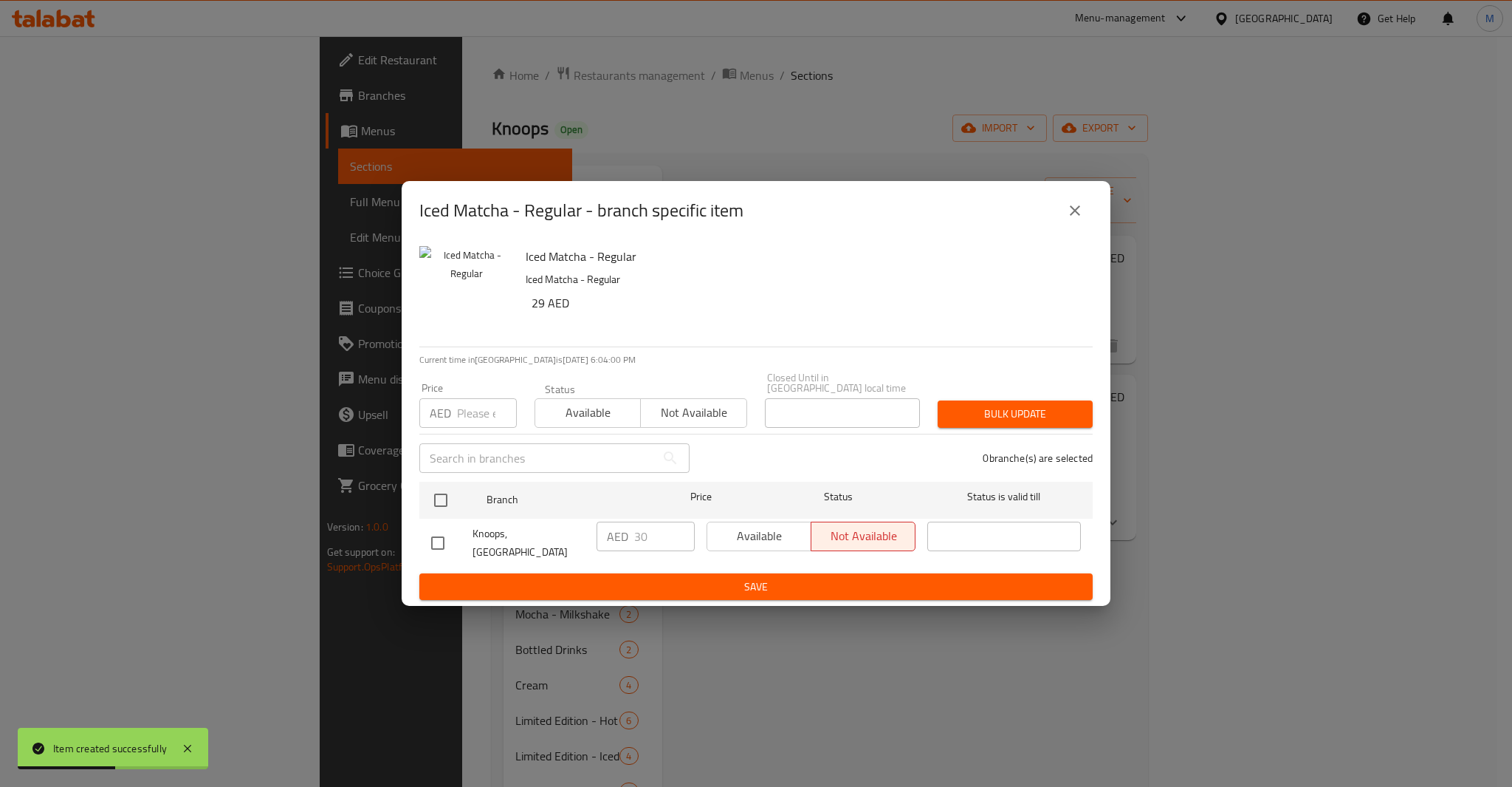
click at [495, 673] on div "Iced Matcha - Regular - branch specific item Iced Matcha - Regular Iced Matcha …" at bounding box center [756, 394] width 1512 height 787
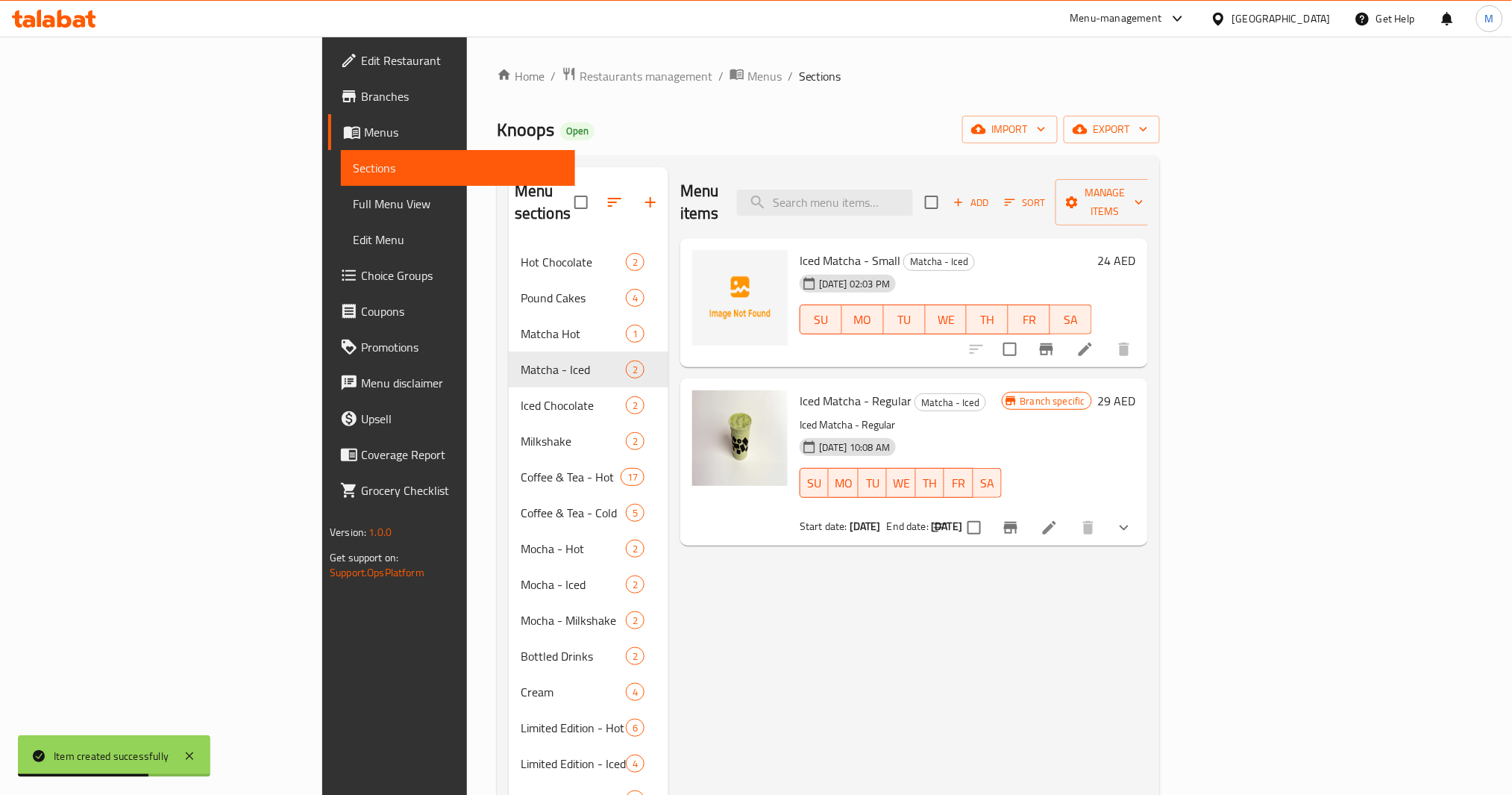
click at [921, 206] on div "Menu items Add Sort Manage items" at bounding box center [914, 202] width 468 height 71
click at [913, 198] on input "search" at bounding box center [825, 202] width 176 height 26
paste input "Milkshake"
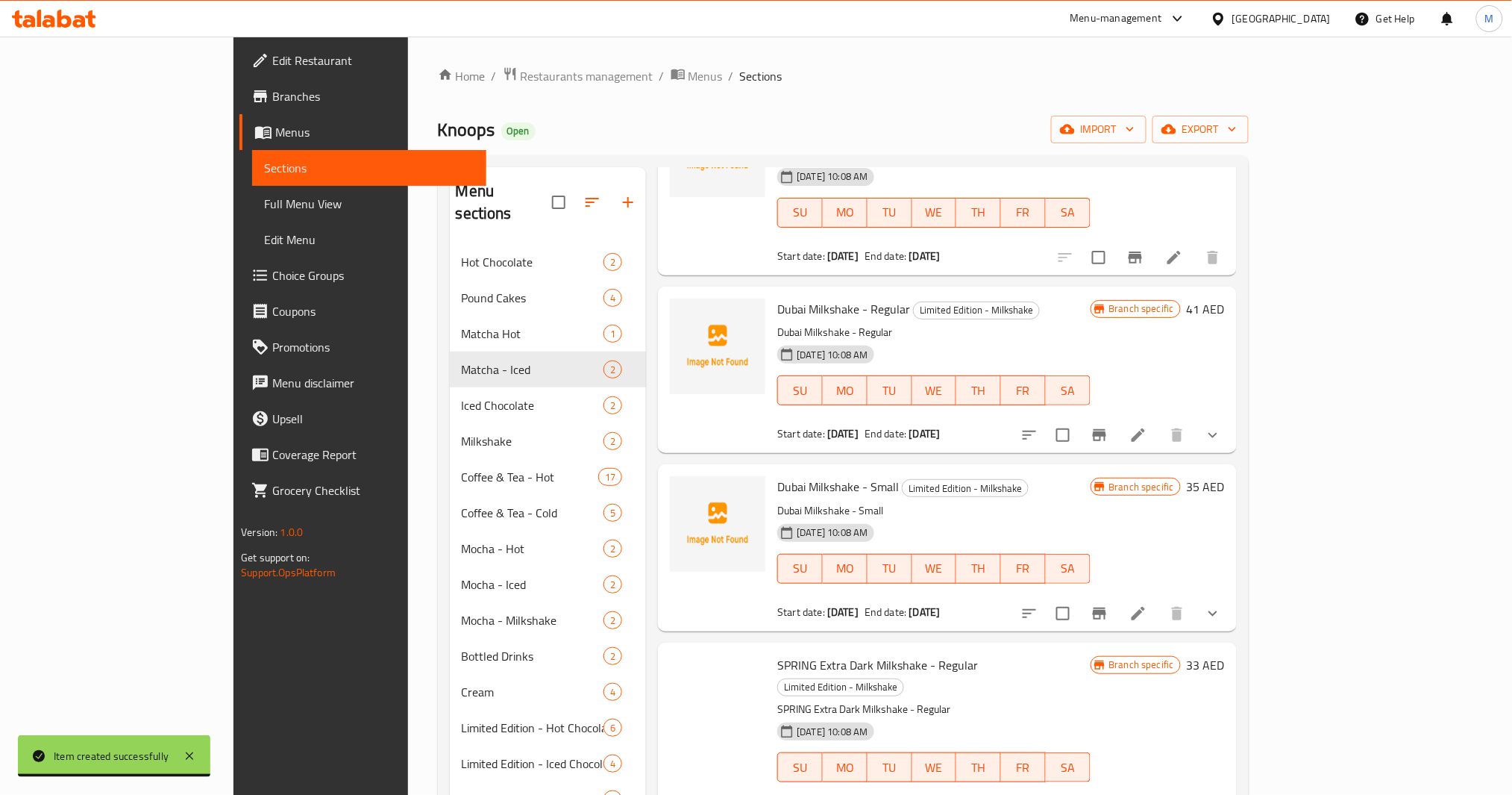
scroll to position [1037, 0]
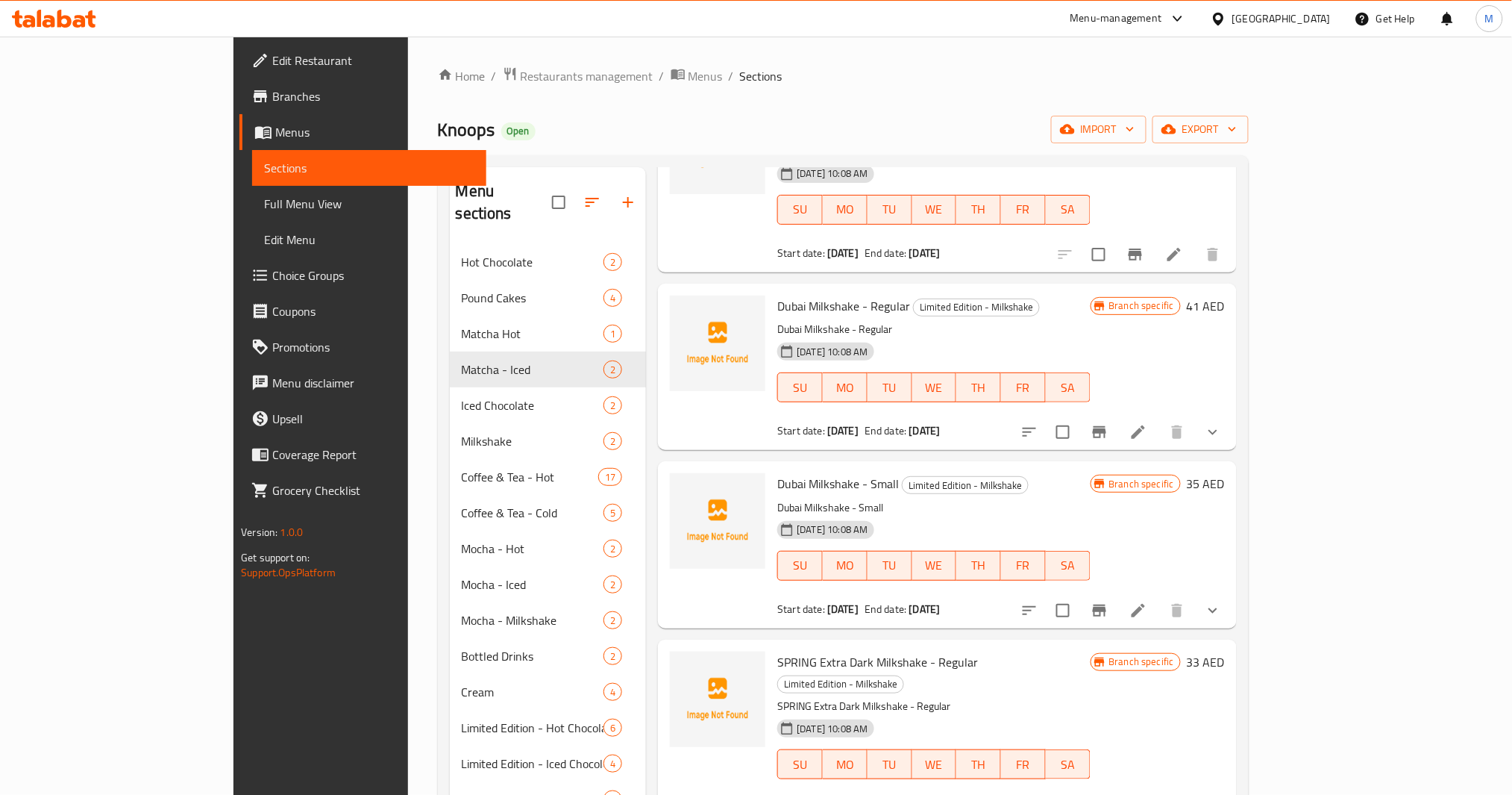
type input "Milkshake"
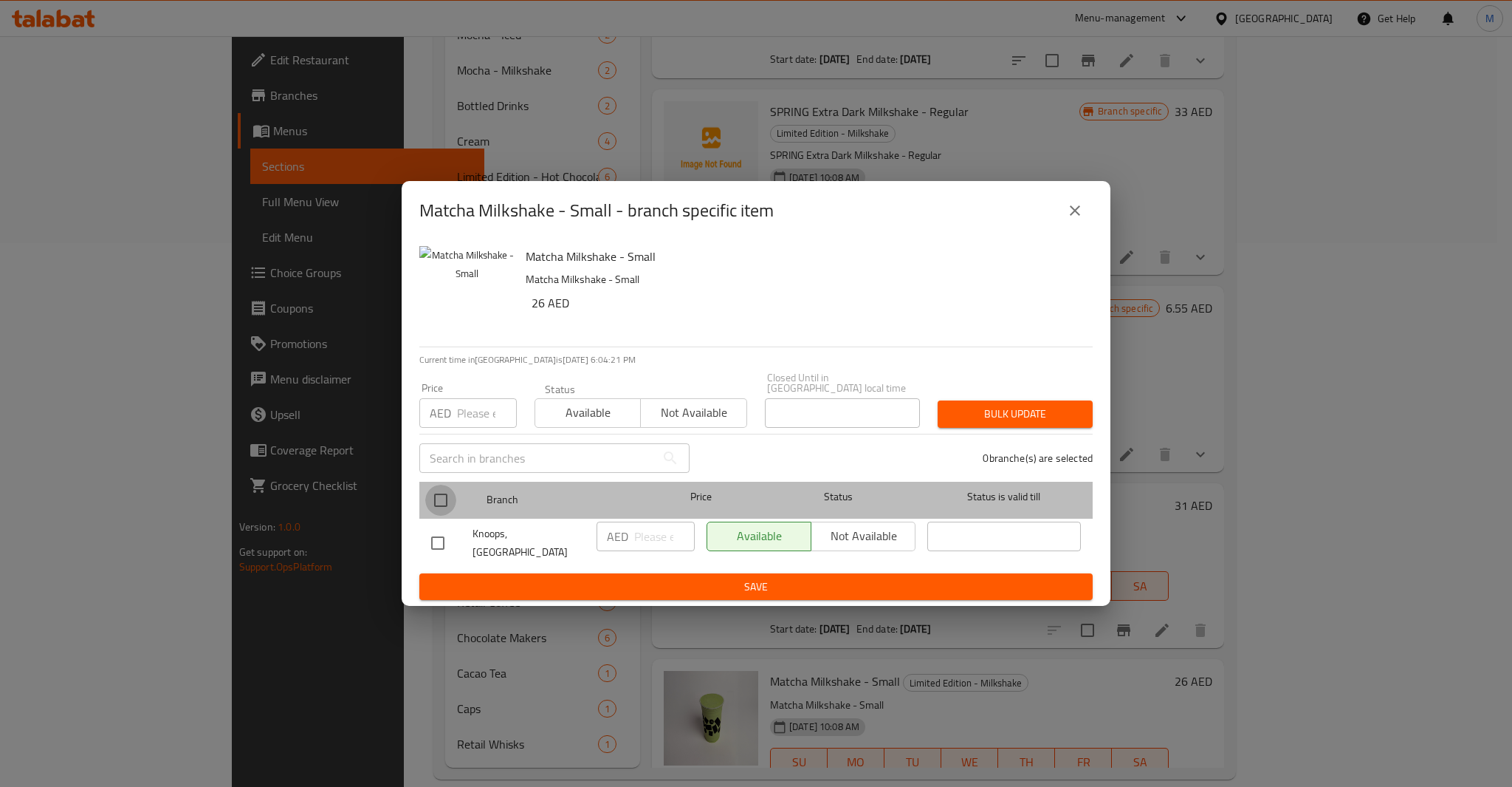
click at [438, 501] on input "checkbox" at bounding box center [440, 500] width 31 height 31
checkbox input "true"
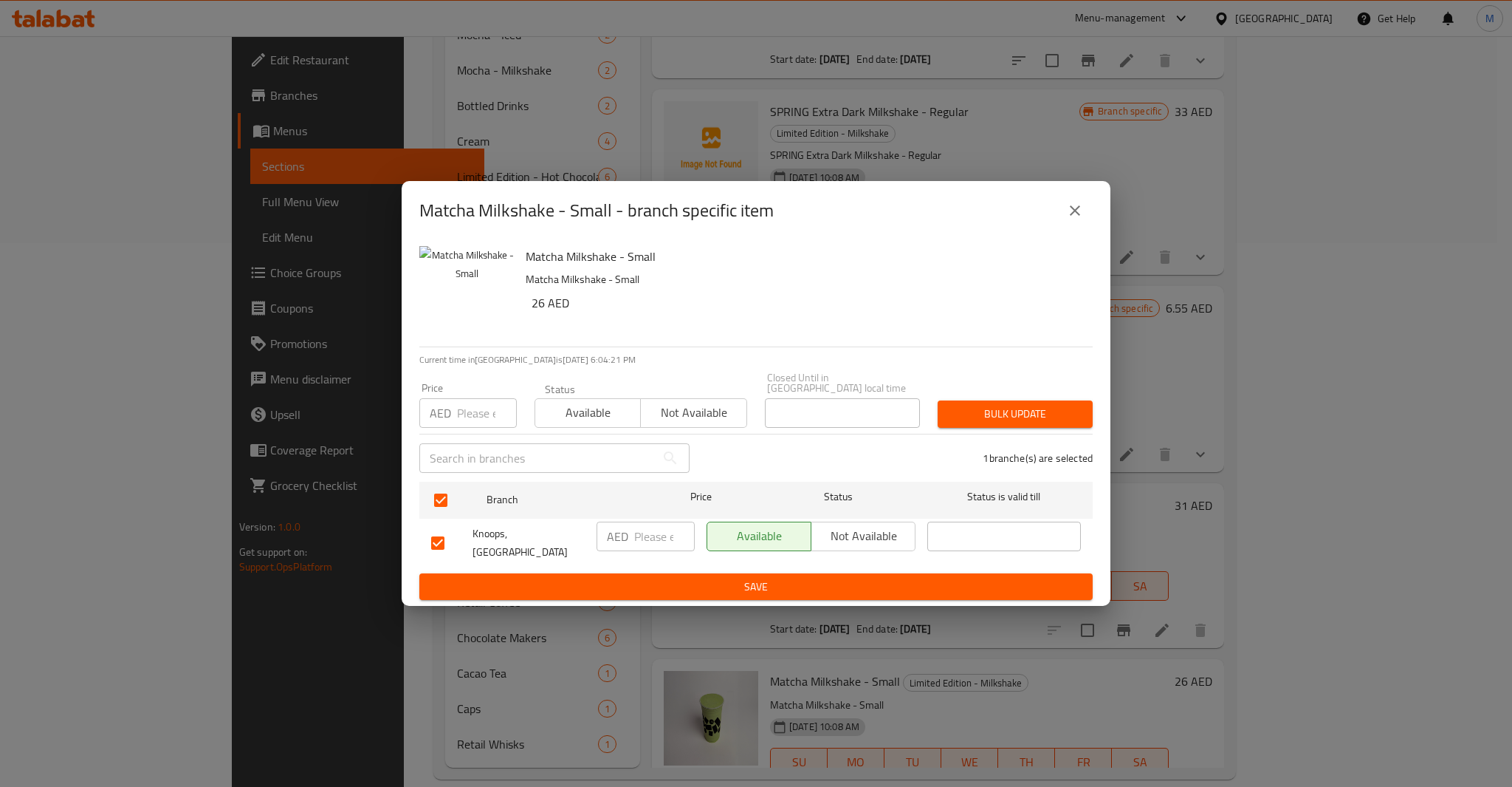
click at [477, 413] on input "number" at bounding box center [487, 412] width 59 height 29
type input "30"
type button "0"
type button "1"
click at [938, 400] on button "Bulk update" at bounding box center [1015, 413] width 155 height 27
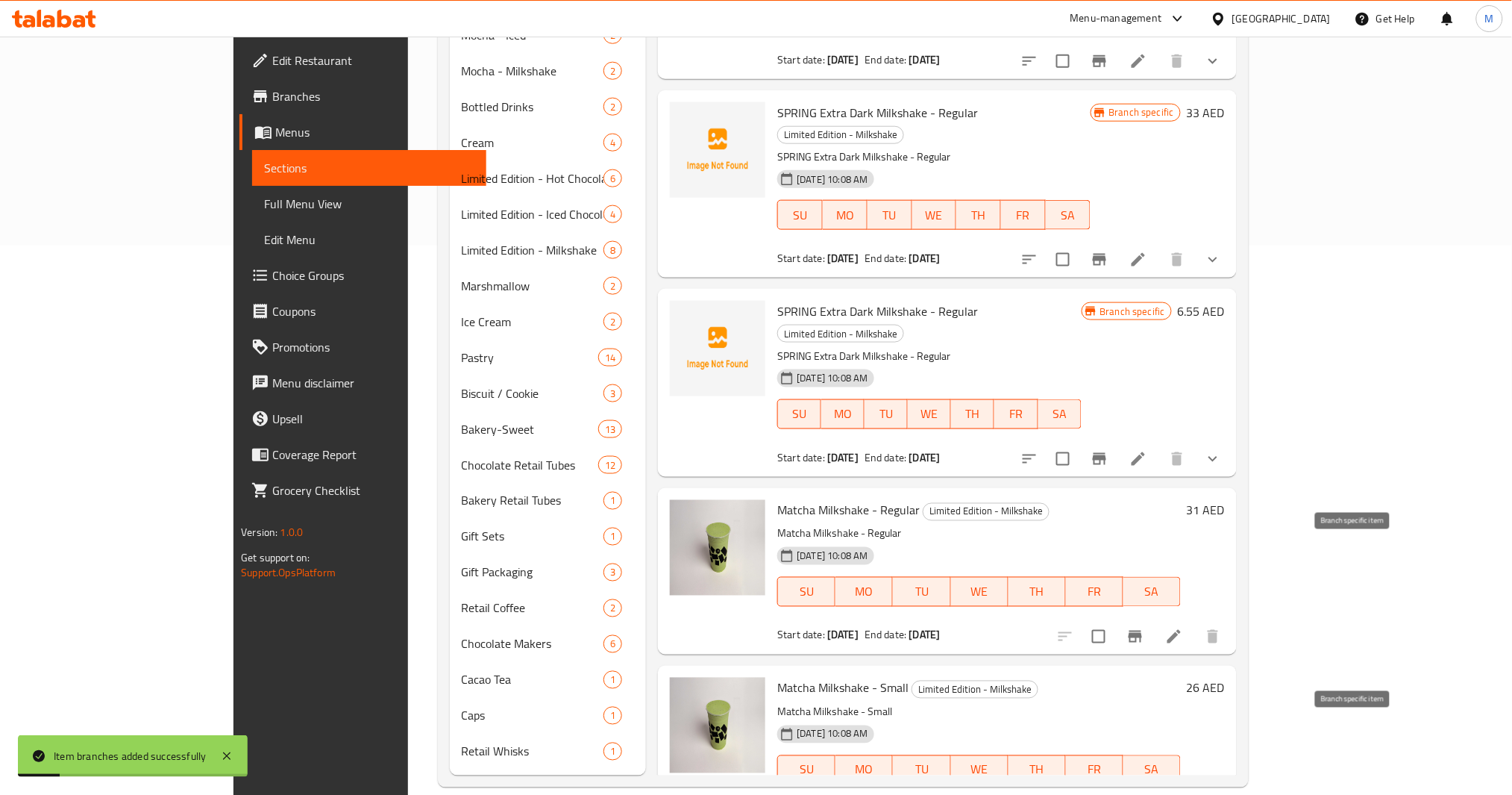
click at [1153, 619] on button "Branch-specific-item" at bounding box center [1136, 637] width 36 height 36
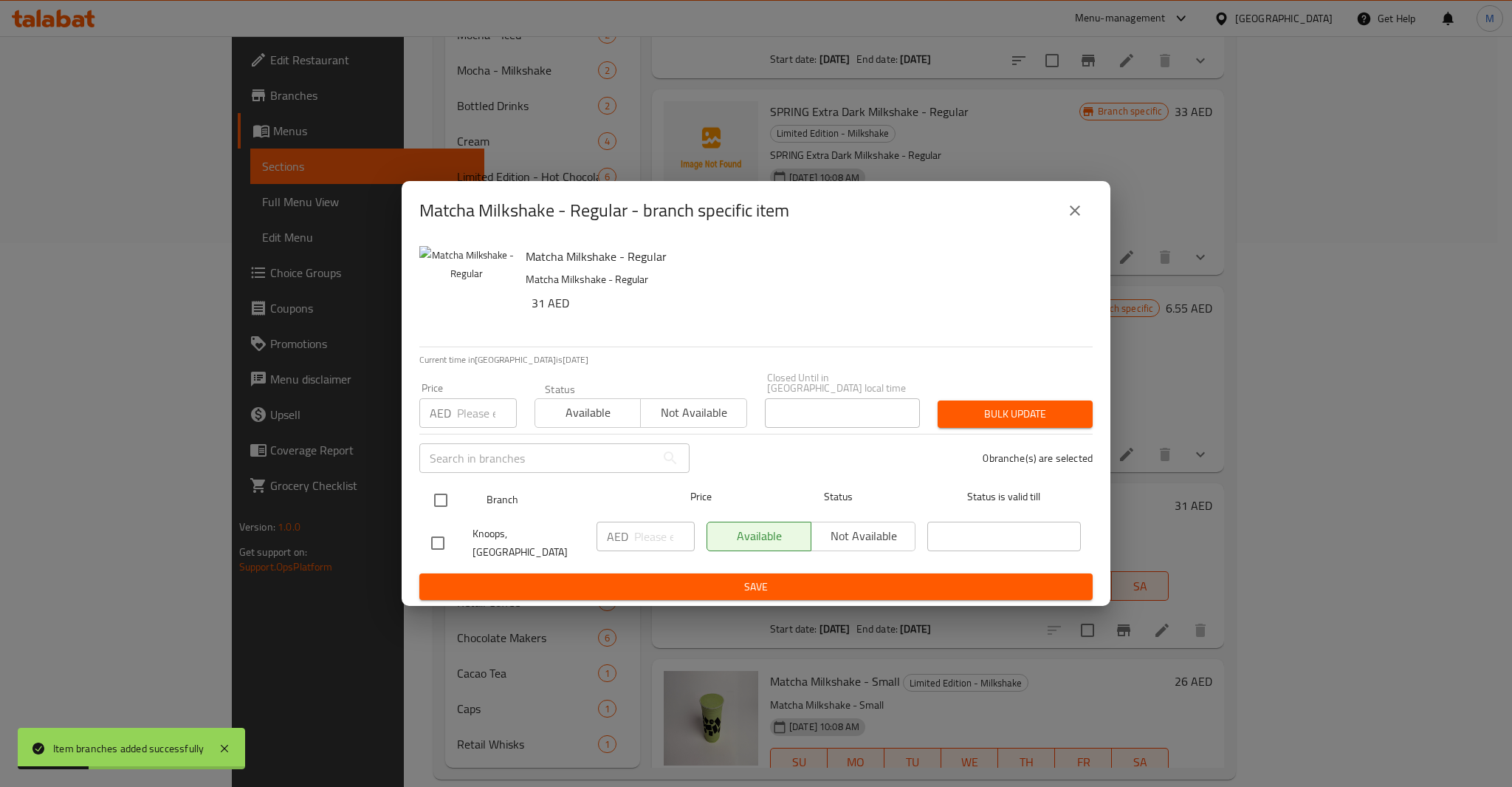
click at [444, 500] on input "checkbox" at bounding box center [440, 500] width 31 height 31
checkbox input "true"
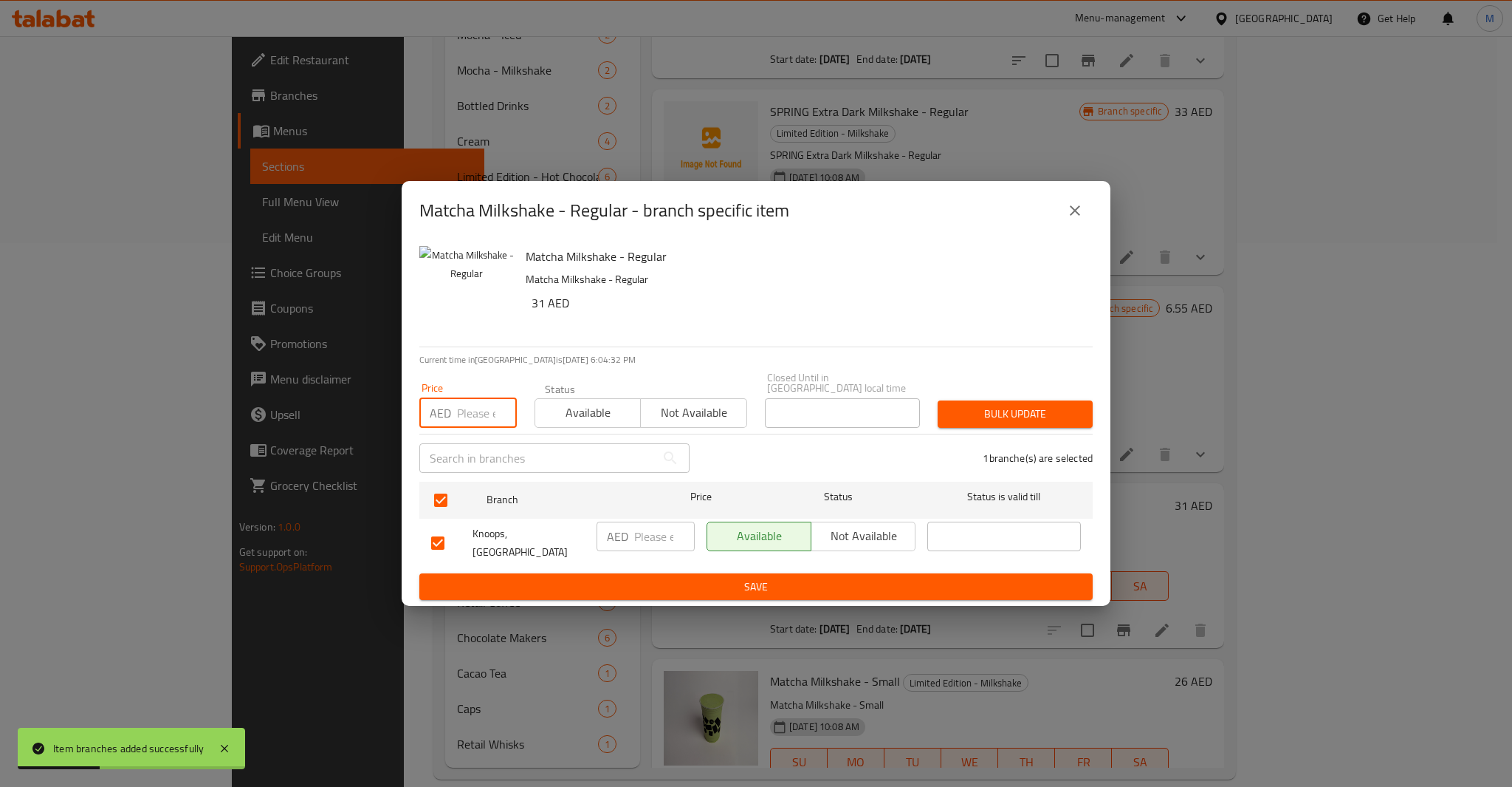
click at [480, 410] on input "number" at bounding box center [487, 412] width 59 height 29
type input "36"
type button "0"
type button "1"
click at [938, 400] on button "Bulk update" at bounding box center [1015, 413] width 155 height 27
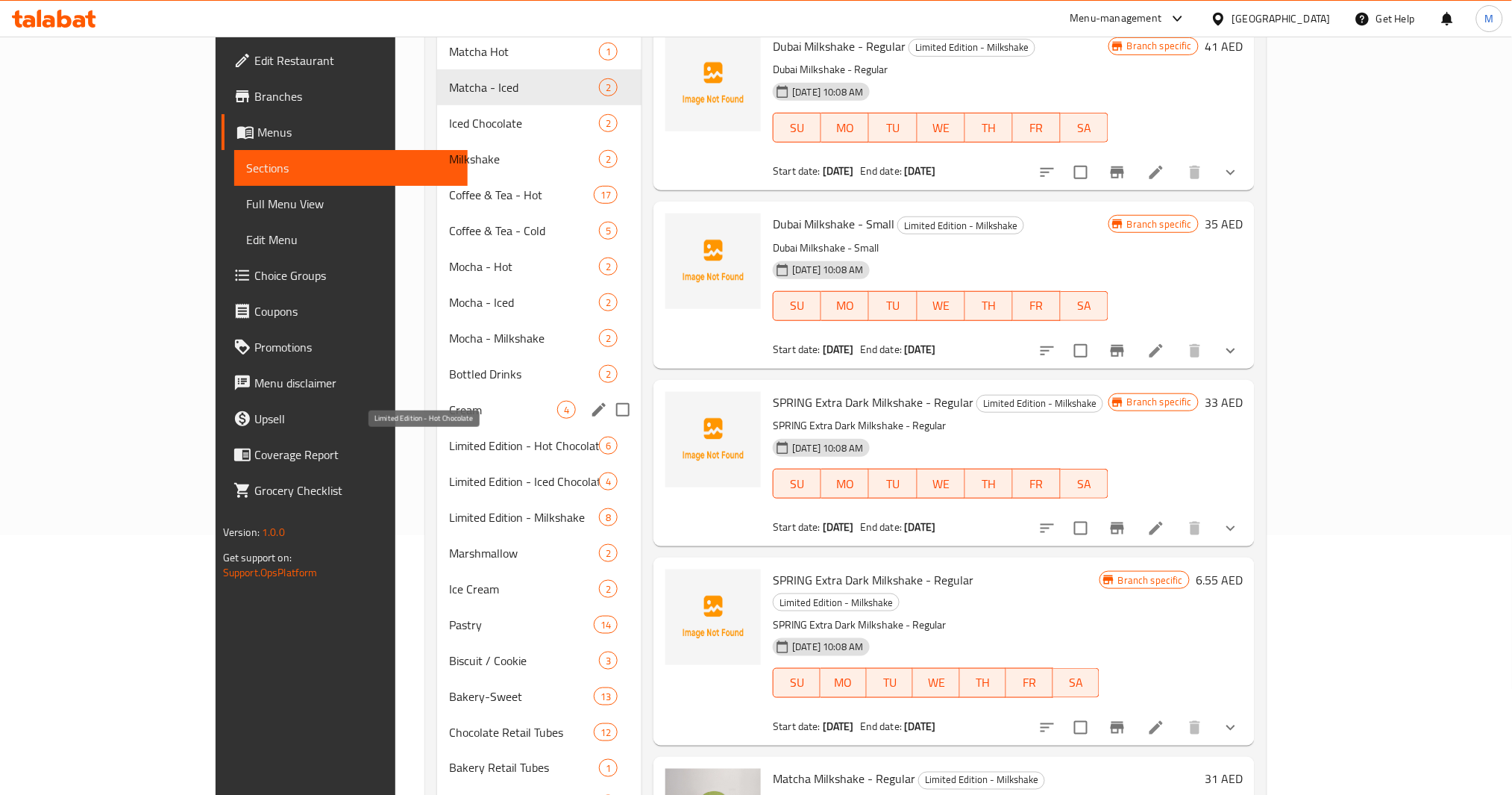
scroll to position [251, 0]
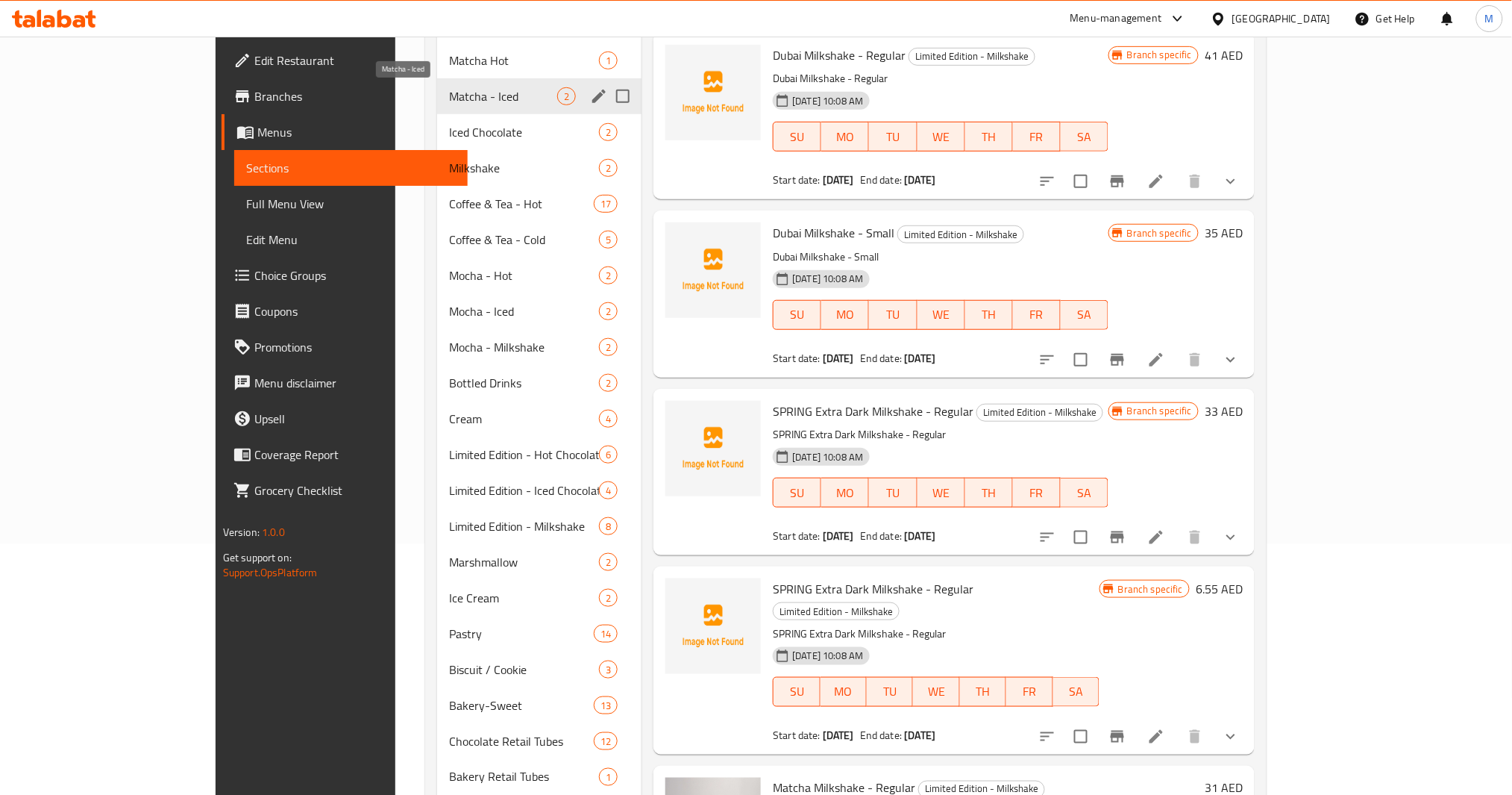
click at [449, 102] on span "Matcha - Iced" at bounding box center [503, 96] width 109 height 18
click at [607, 95] on input "Menu sections" at bounding box center [622, 96] width 31 height 31
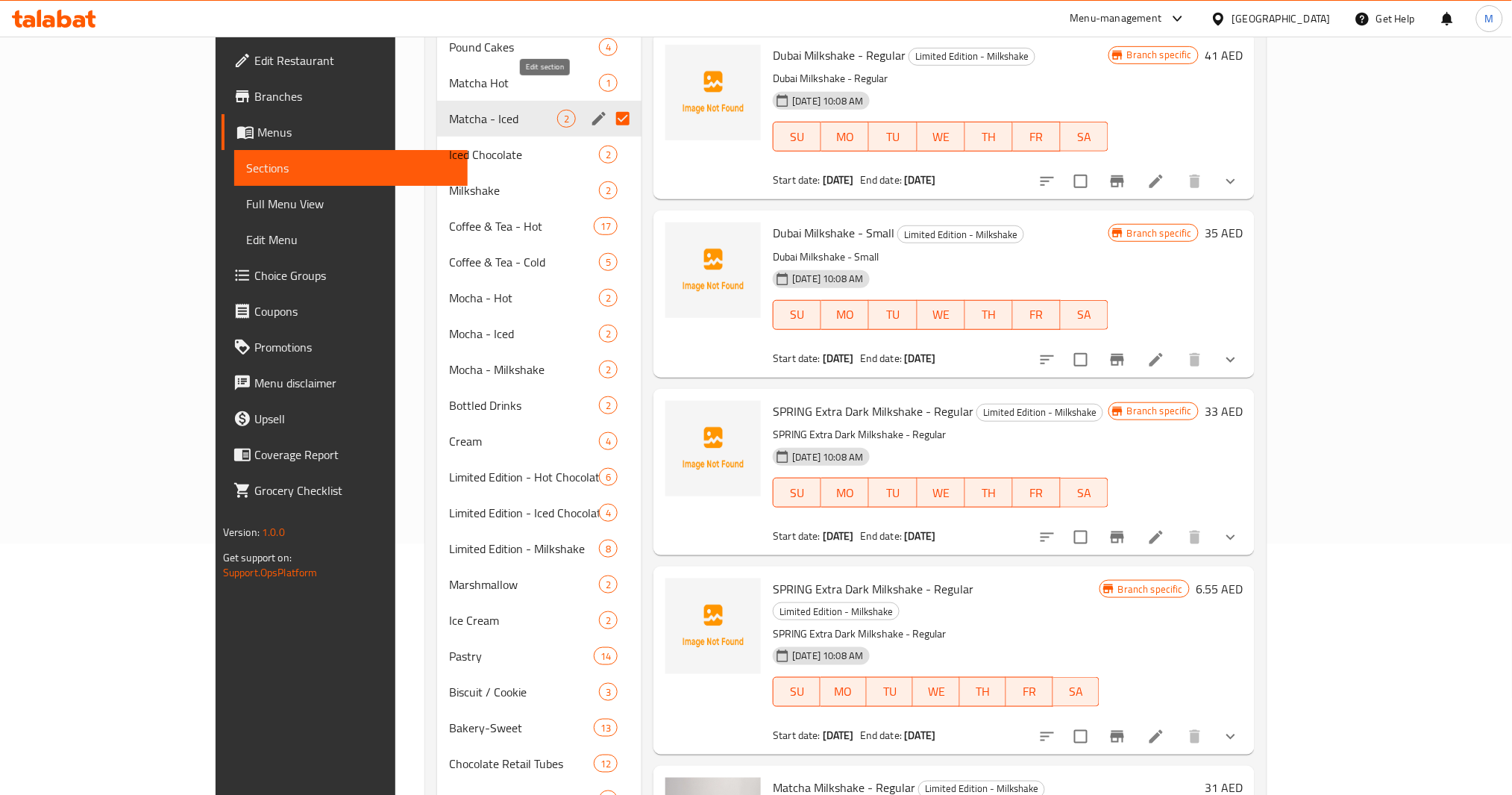
click at [607, 103] on input "Menu sections" at bounding box center [622, 118] width 31 height 31
checkbox input "false"
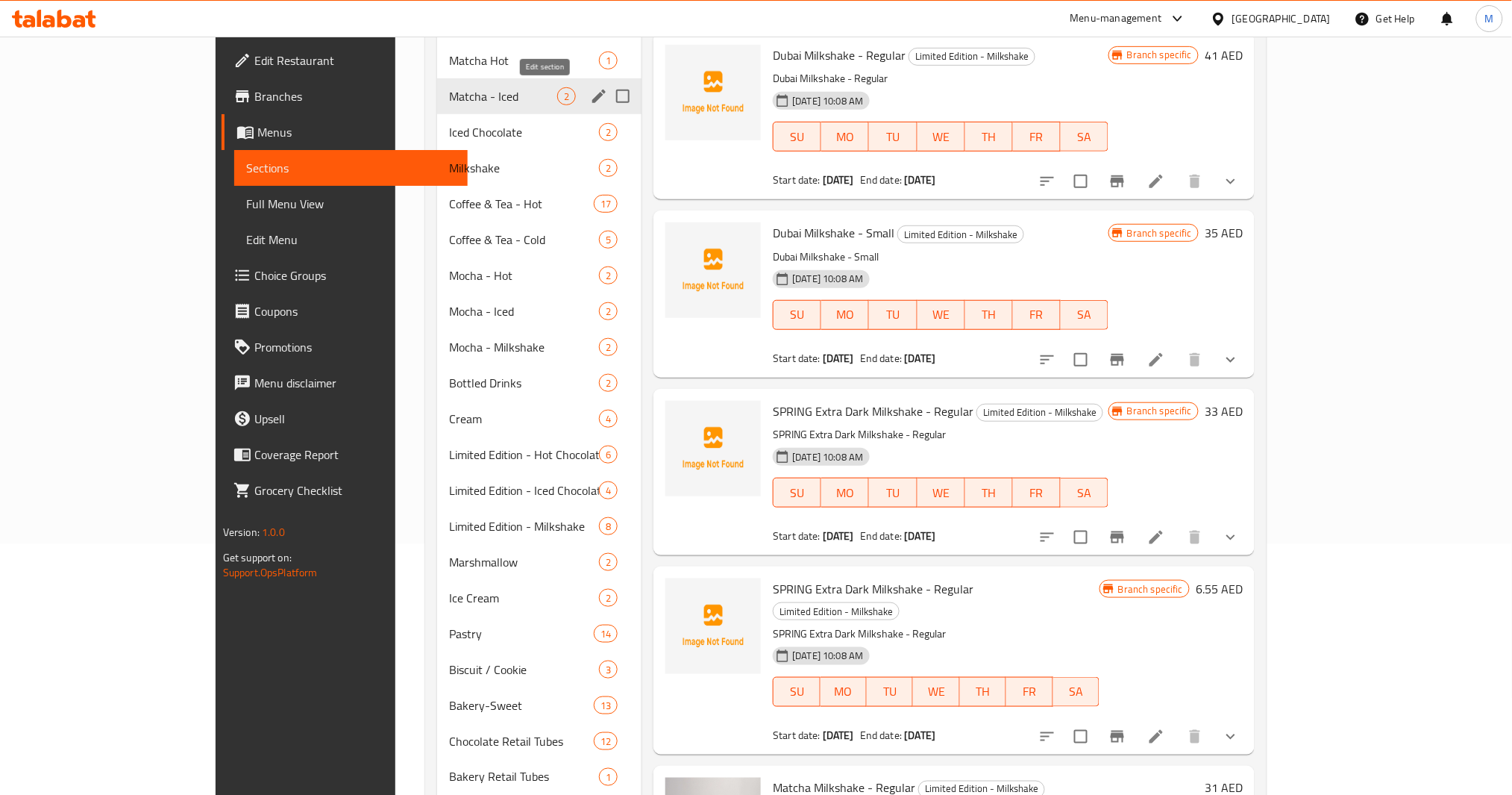
click at [590, 94] on icon "edit" at bounding box center [598, 96] width 18 height 18
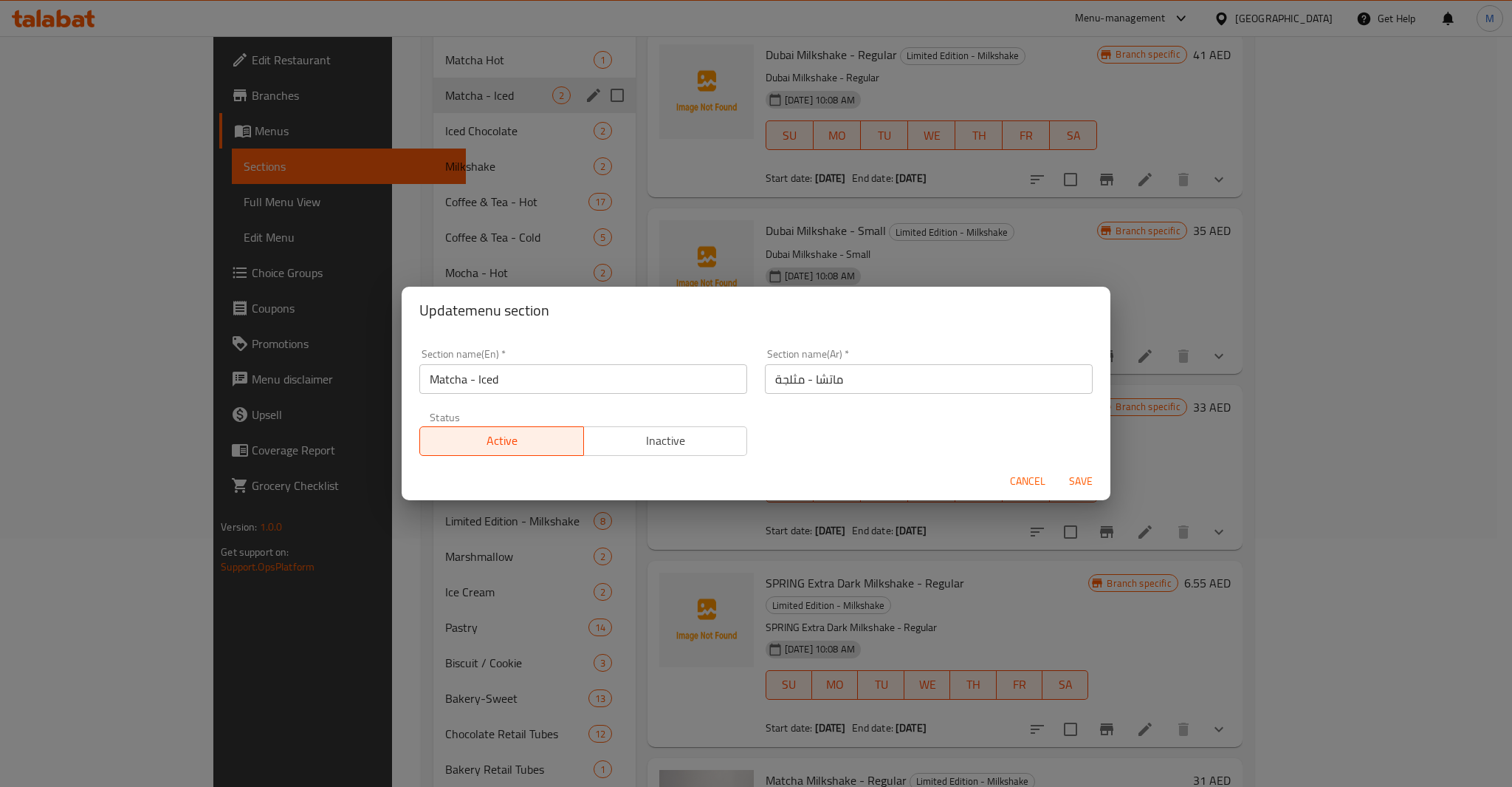
click at [566, 366] on input "Matcha - Iced" at bounding box center [584, 378] width 328 height 29
click at [627, 121] on div "Update menu section Section name(En)   * Matcha - Iced Section name(En) * Secti…" at bounding box center [756, 394] width 1512 height 787
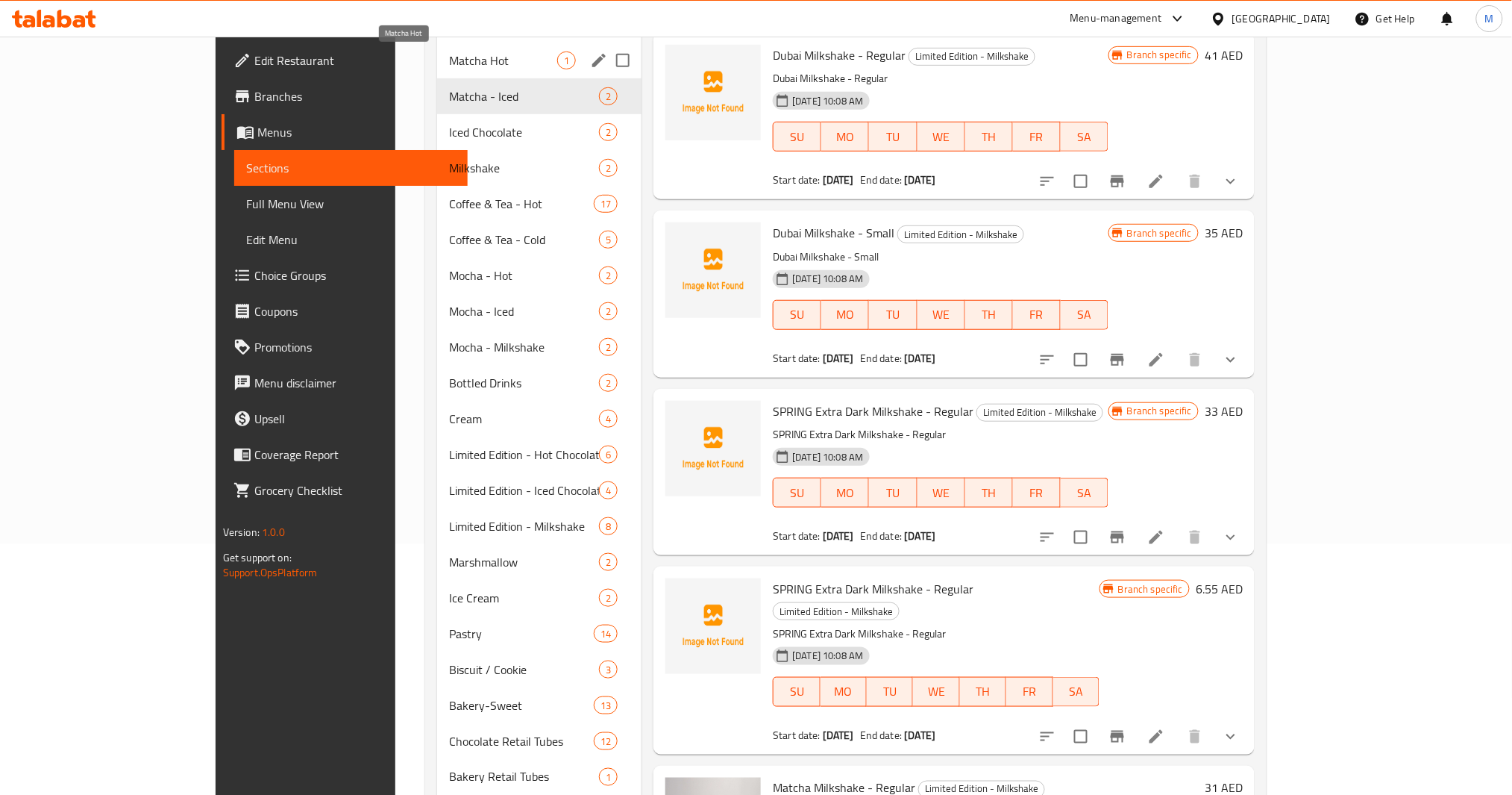
click at [449, 52] on span "Matcha Hot" at bounding box center [503, 60] width 109 height 18
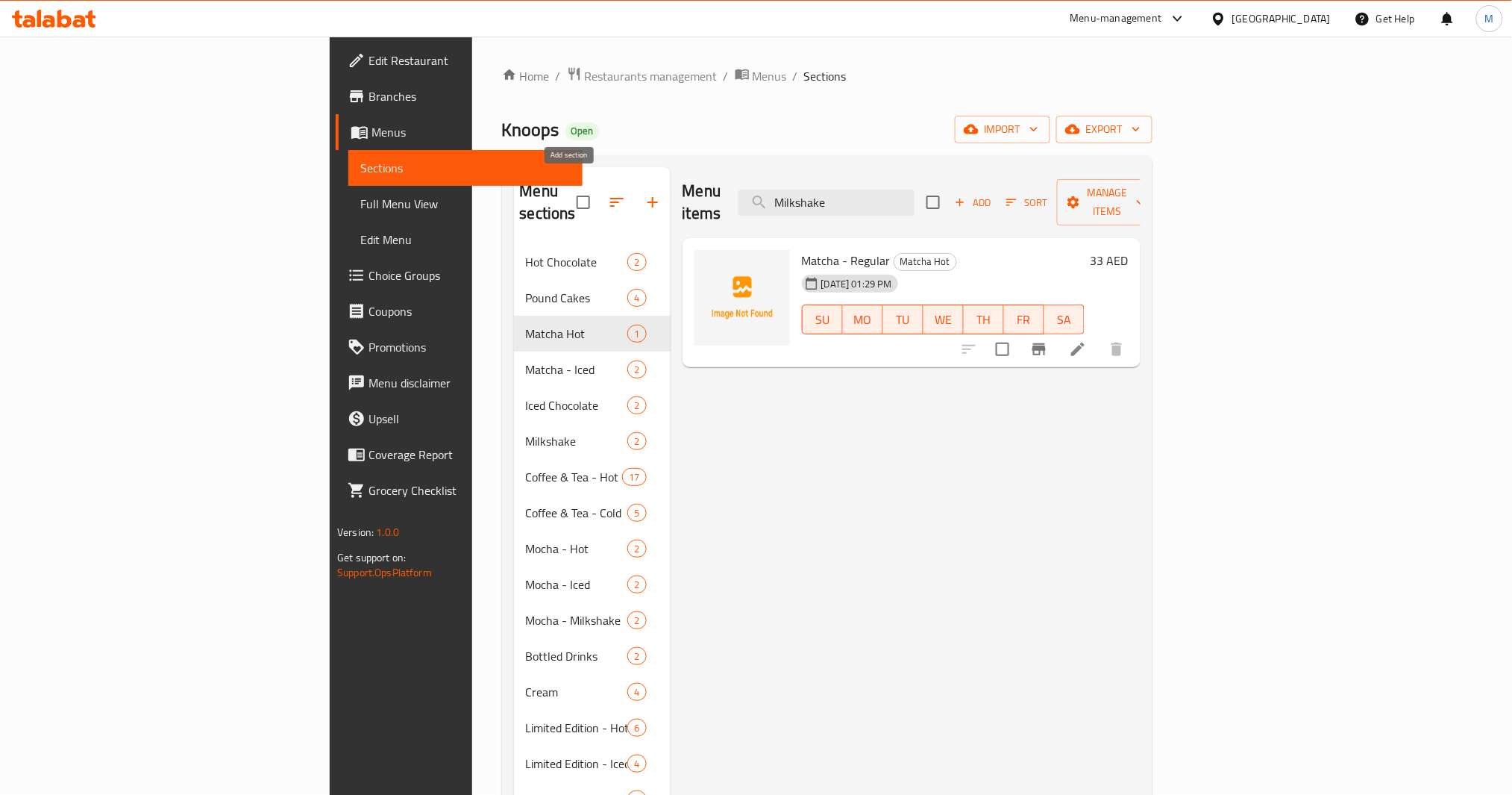
click at [644, 196] on icon "button" at bounding box center [653, 202] width 18 height 18
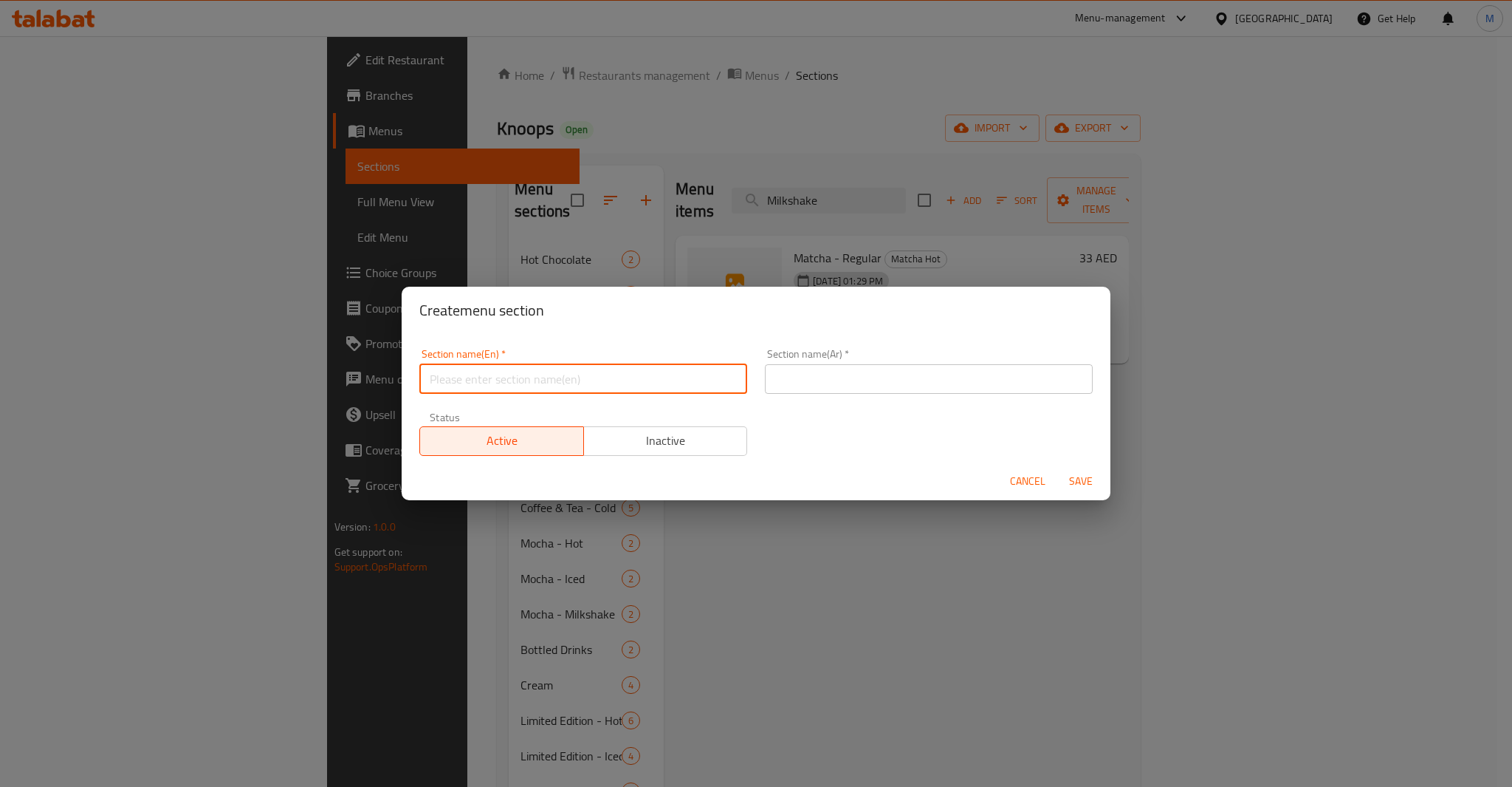
click at [612, 366] on input "text" at bounding box center [584, 378] width 328 height 29
paste input "Matcha - Iced"
type input "Matcha - Milkshake"
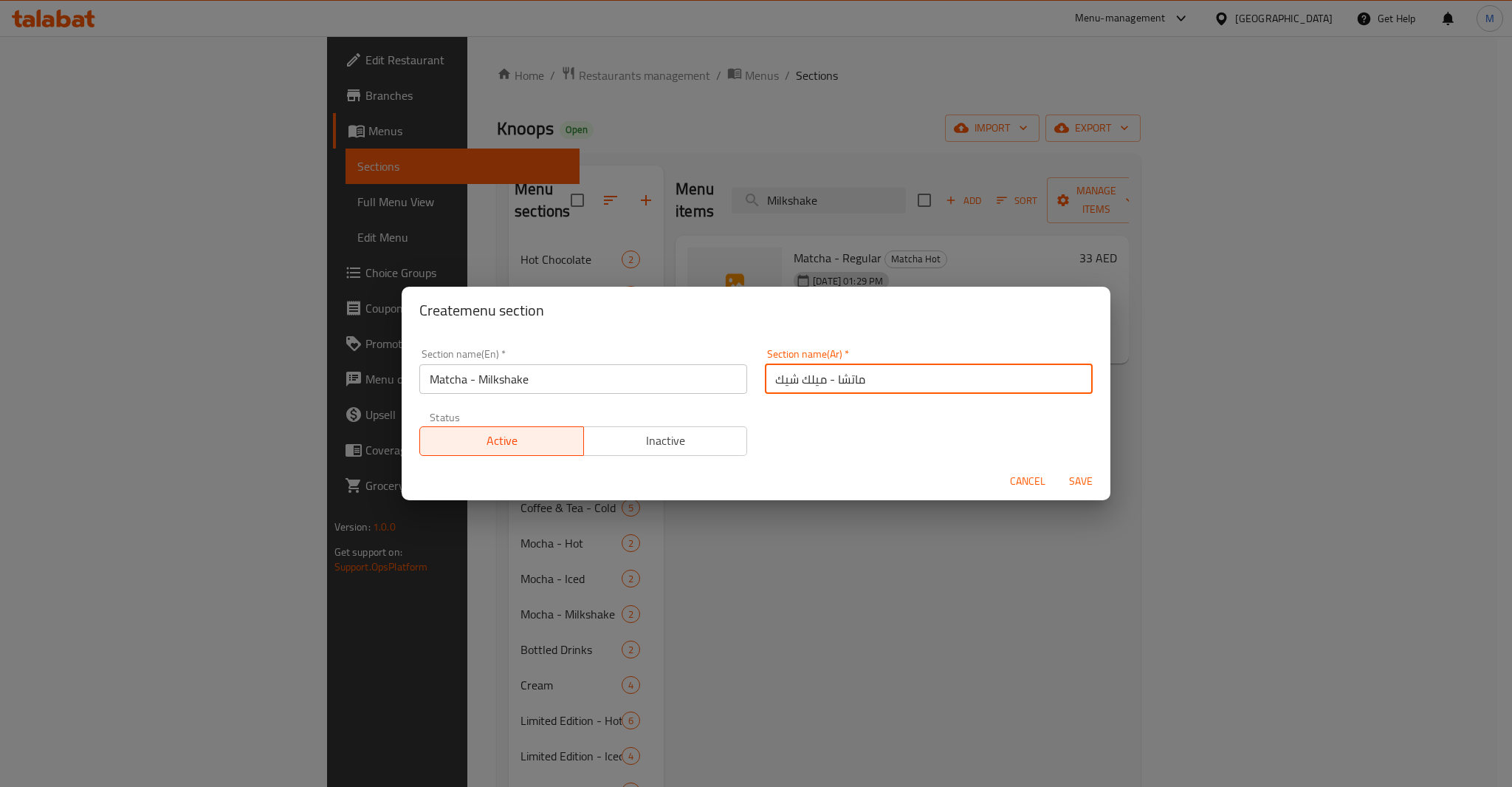
type input "ماتشا - ميلك شيك"
click at [1086, 478] on span "Save" at bounding box center [1081, 481] width 36 height 19
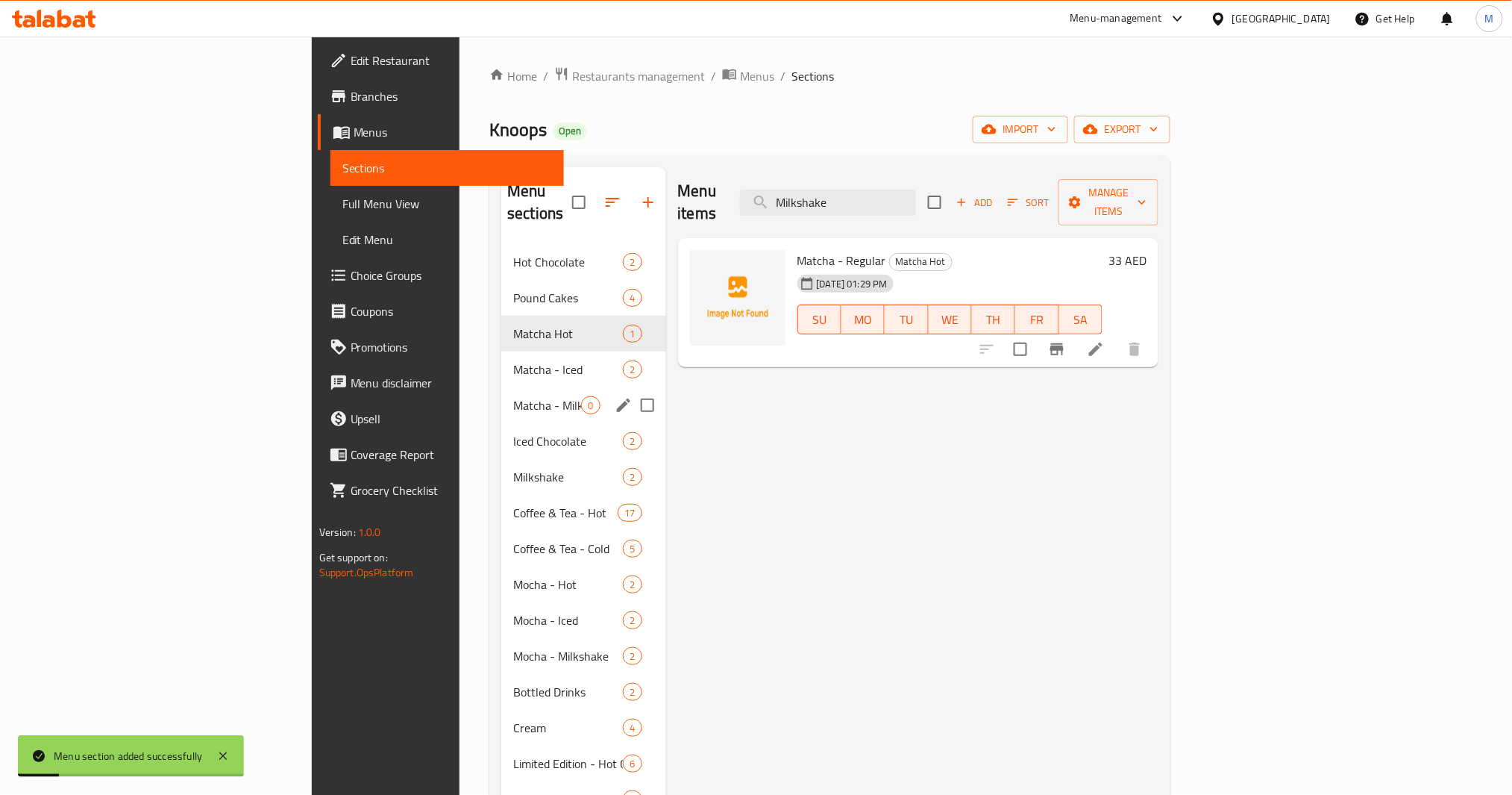
click at [501, 396] on div "Matcha - Milkshake 0" at bounding box center [583, 405] width 164 height 36
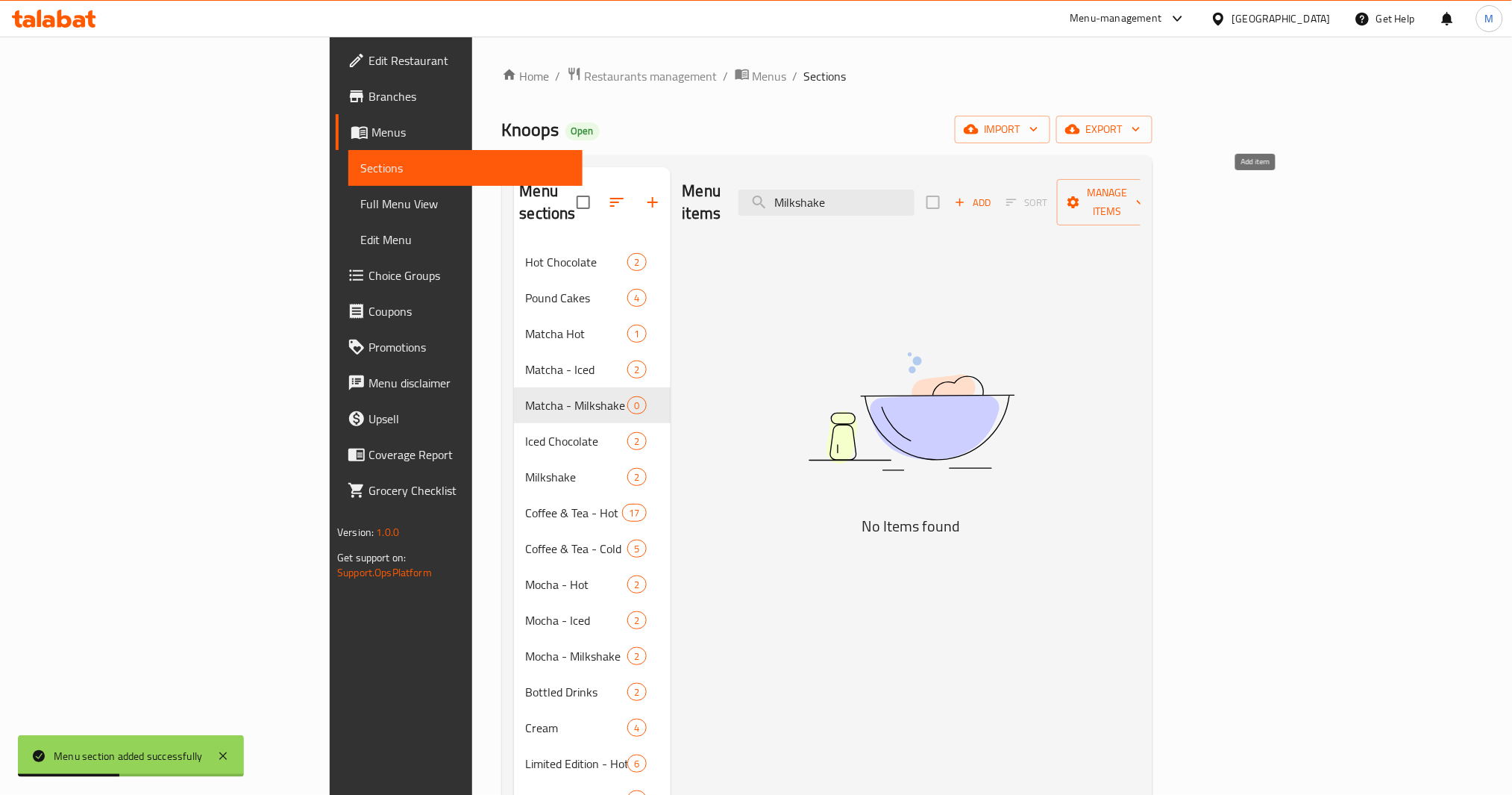
click at [993, 197] on span "Add" at bounding box center [973, 203] width 40 height 17
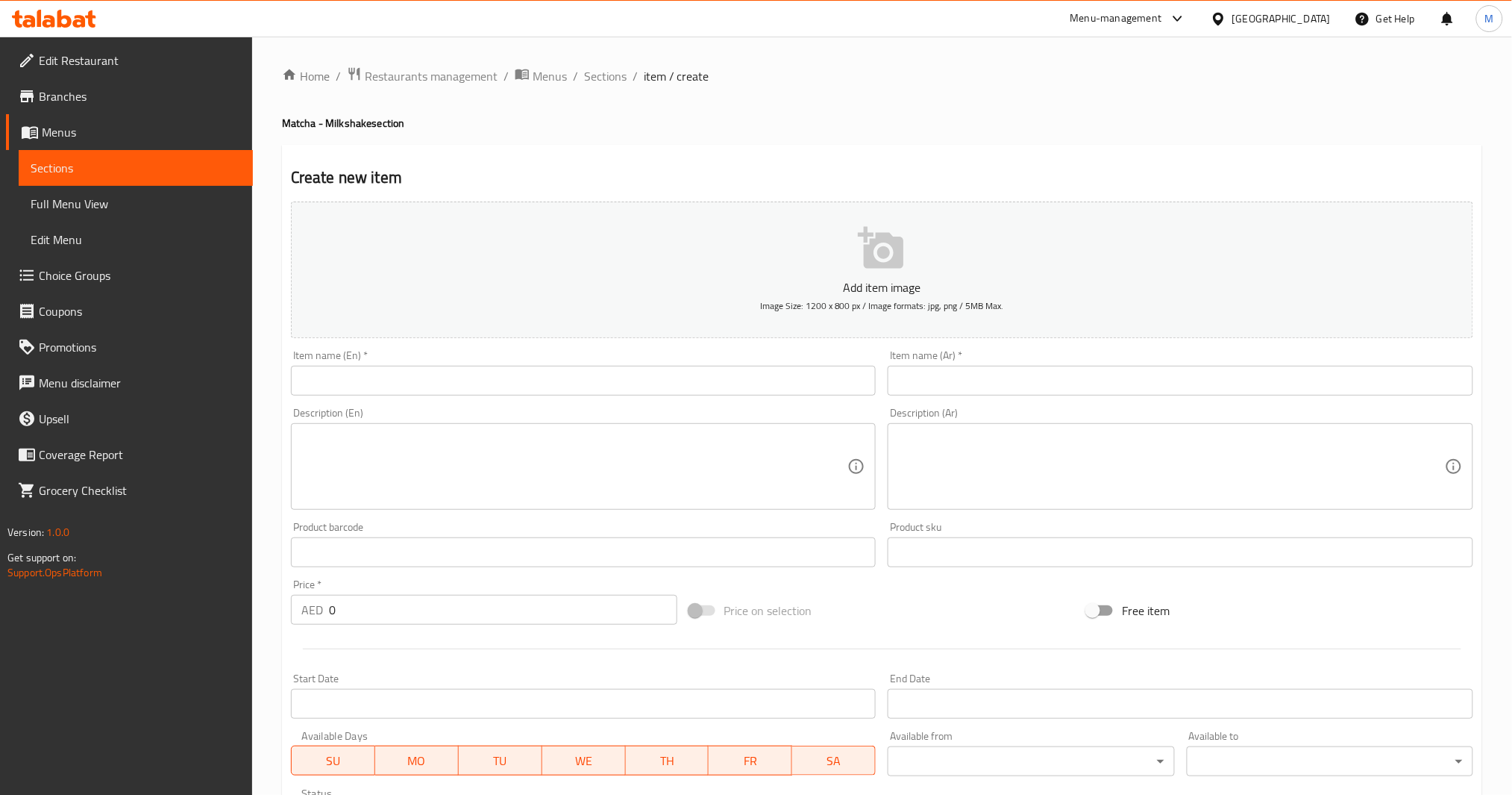
click at [575, 386] on input "text" at bounding box center [583, 380] width 586 height 30
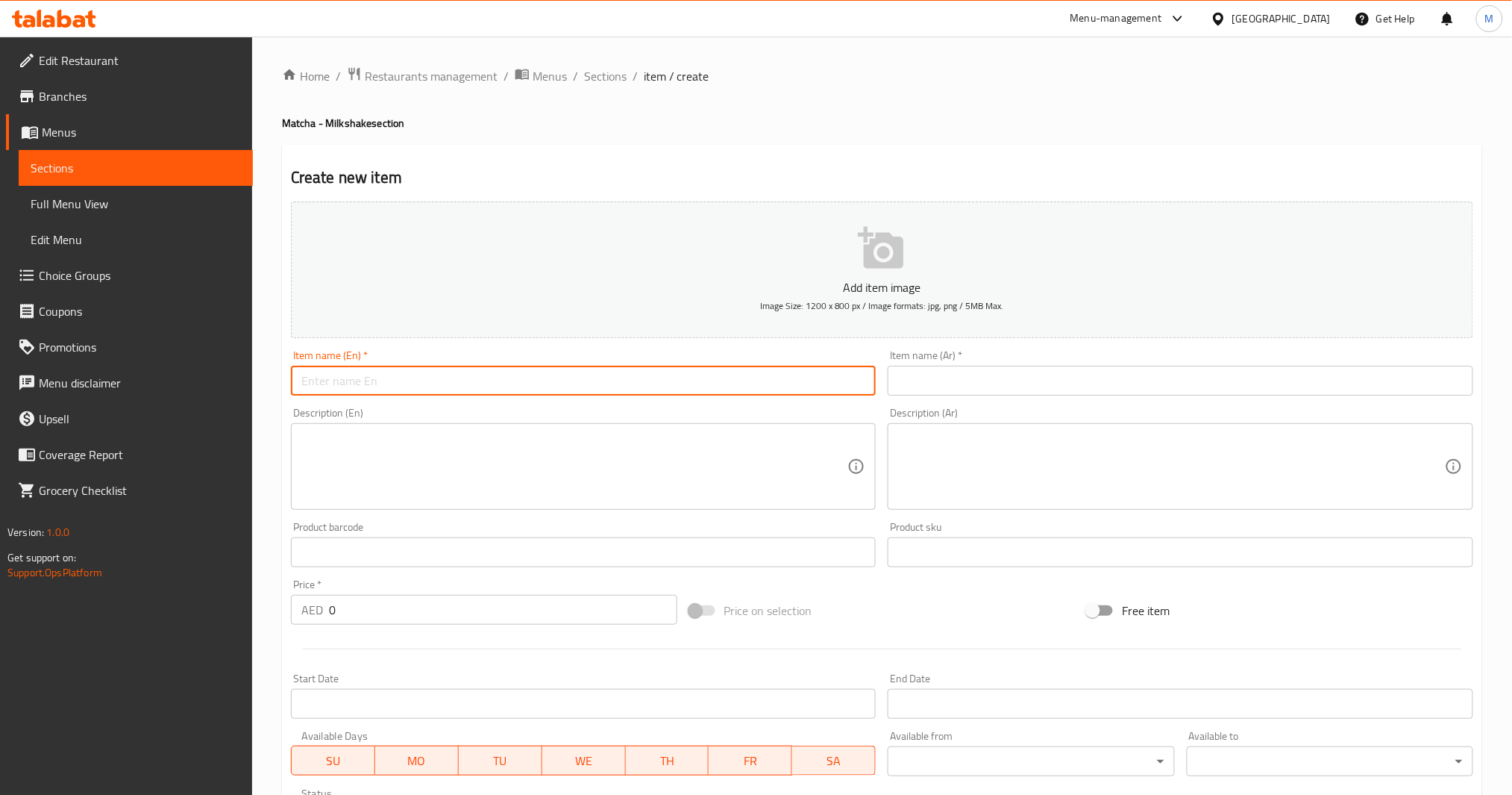
paste input "Milkshake"
type input "Matcha Milkshake - Small"
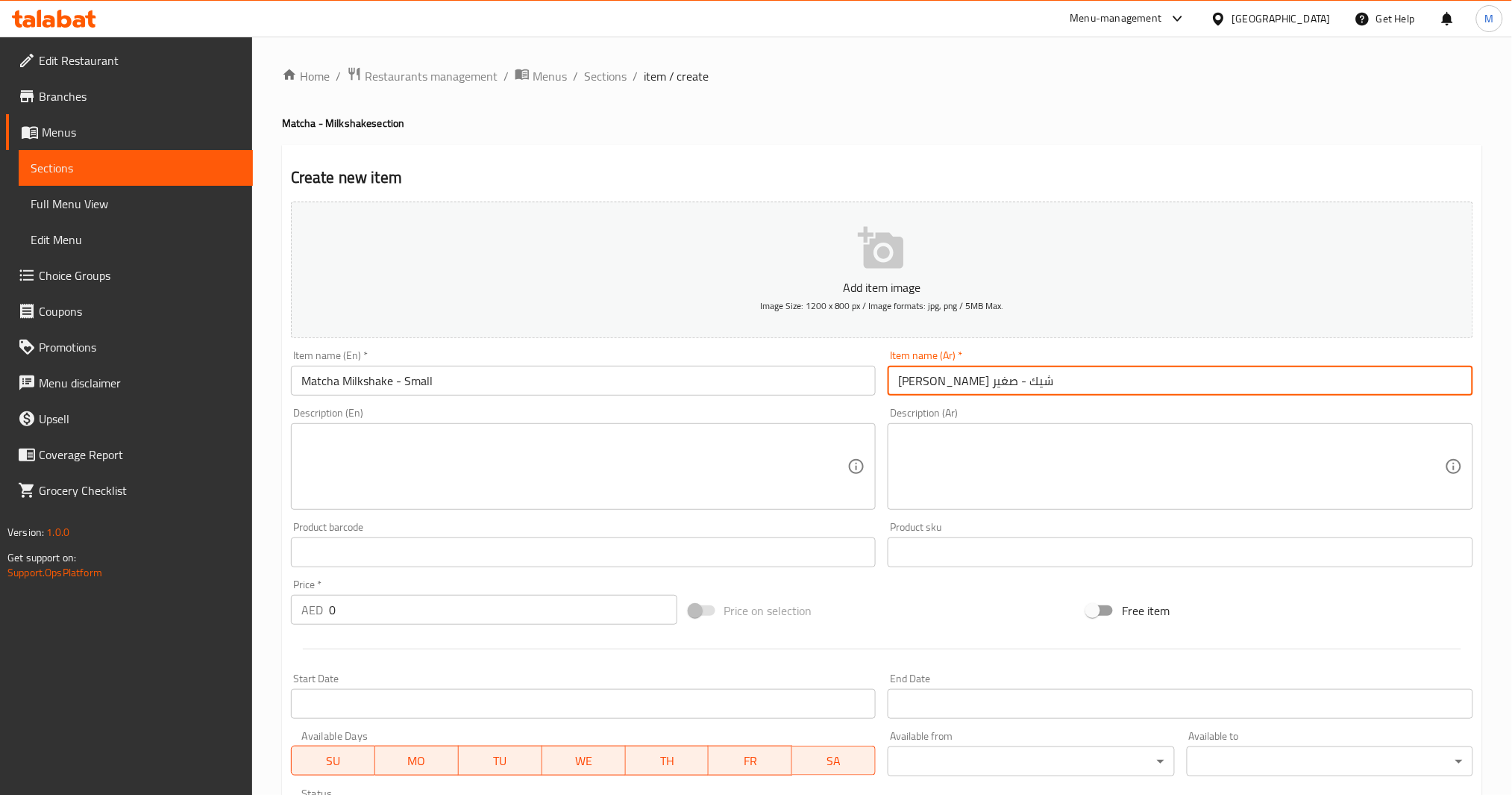
type input "[PERSON_NAME] شيك - صغير"
click at [331, 616] on input "0" at bounding box center [503, 609] width 349 height 30
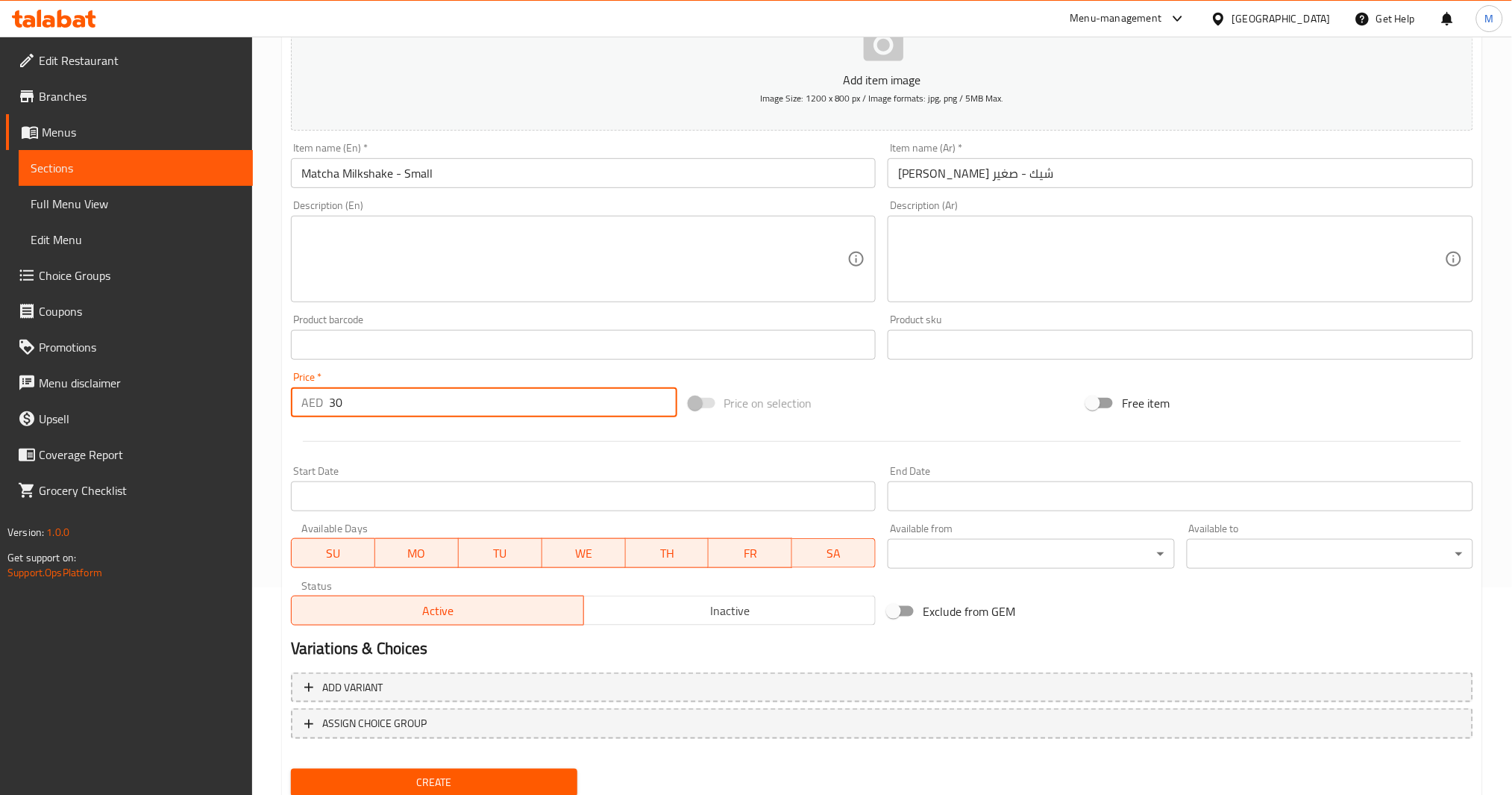
scroll to position [256, 0]
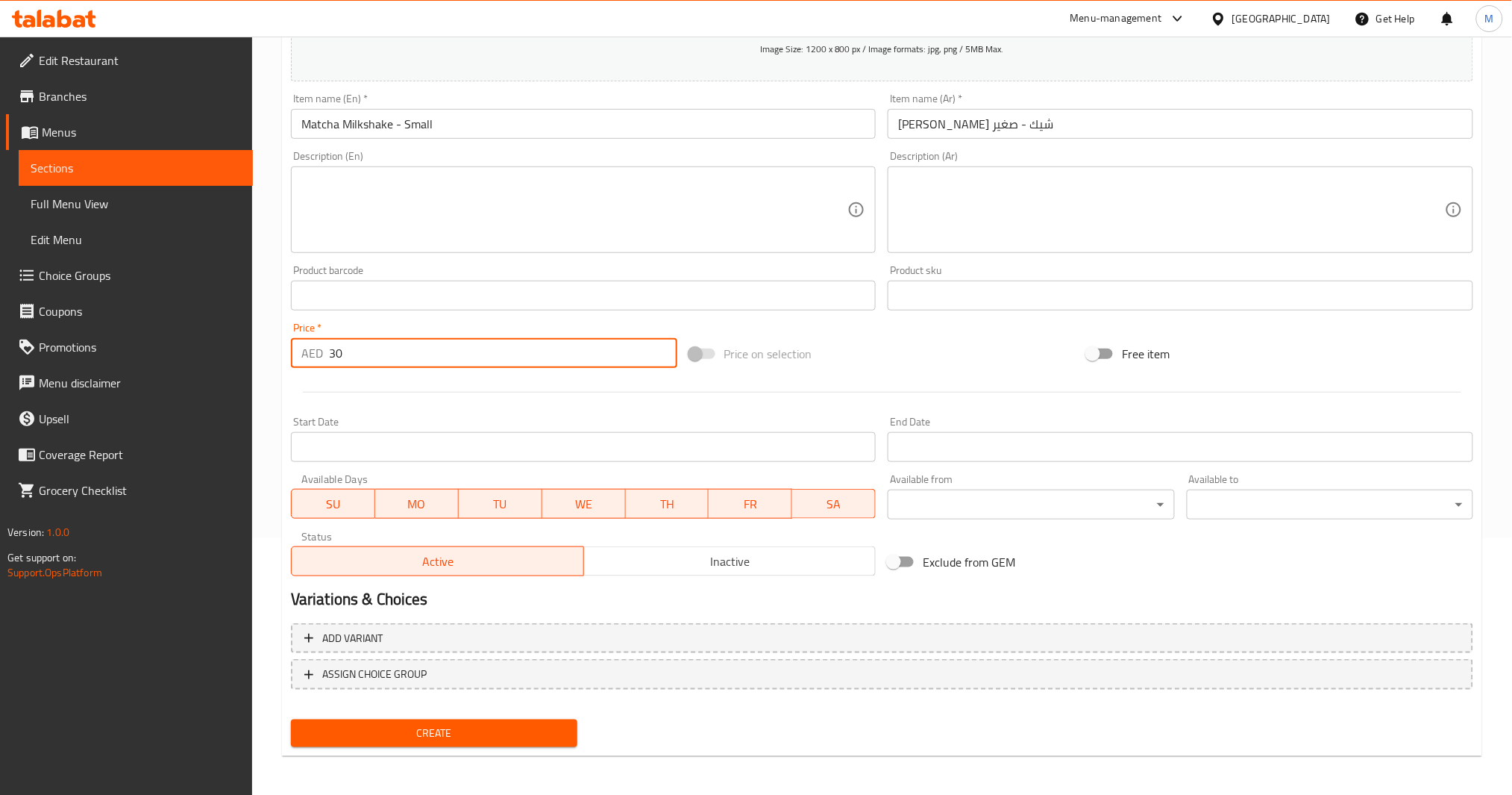
type input "30"
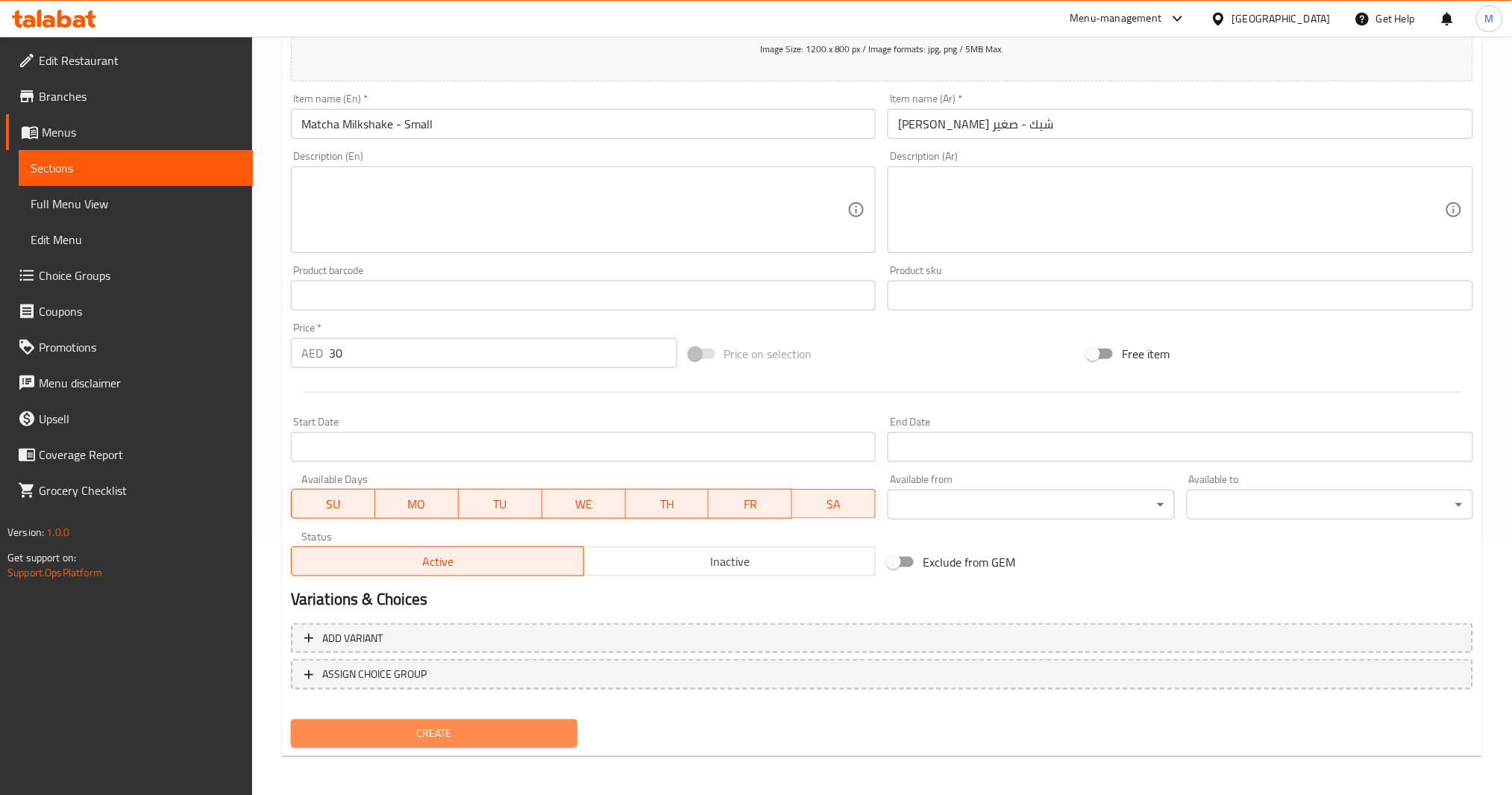
click at [424, 728] on span "Create" at bounding box center [434, 733] width 263 height 19
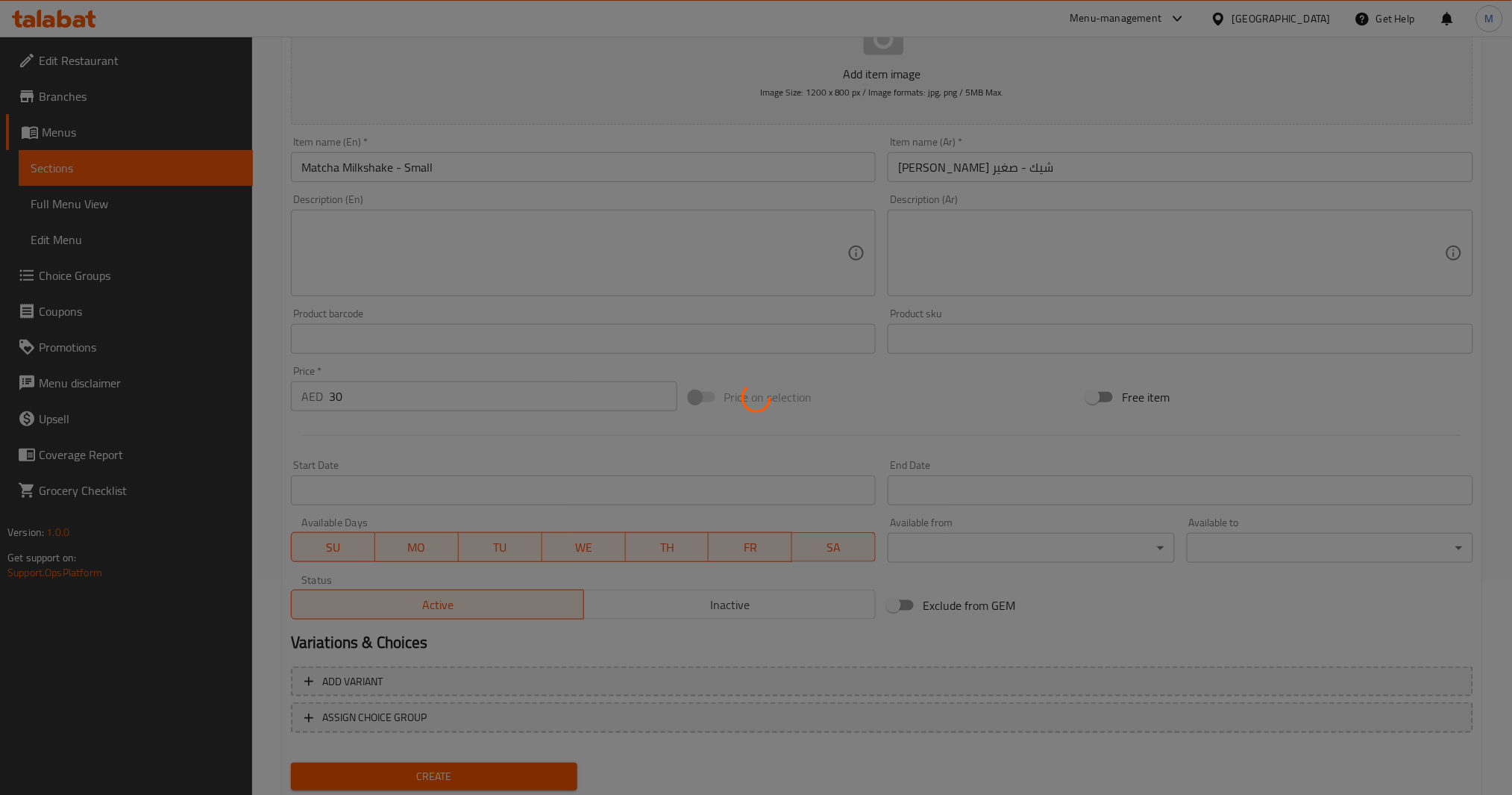
scroll to position [0, 0]
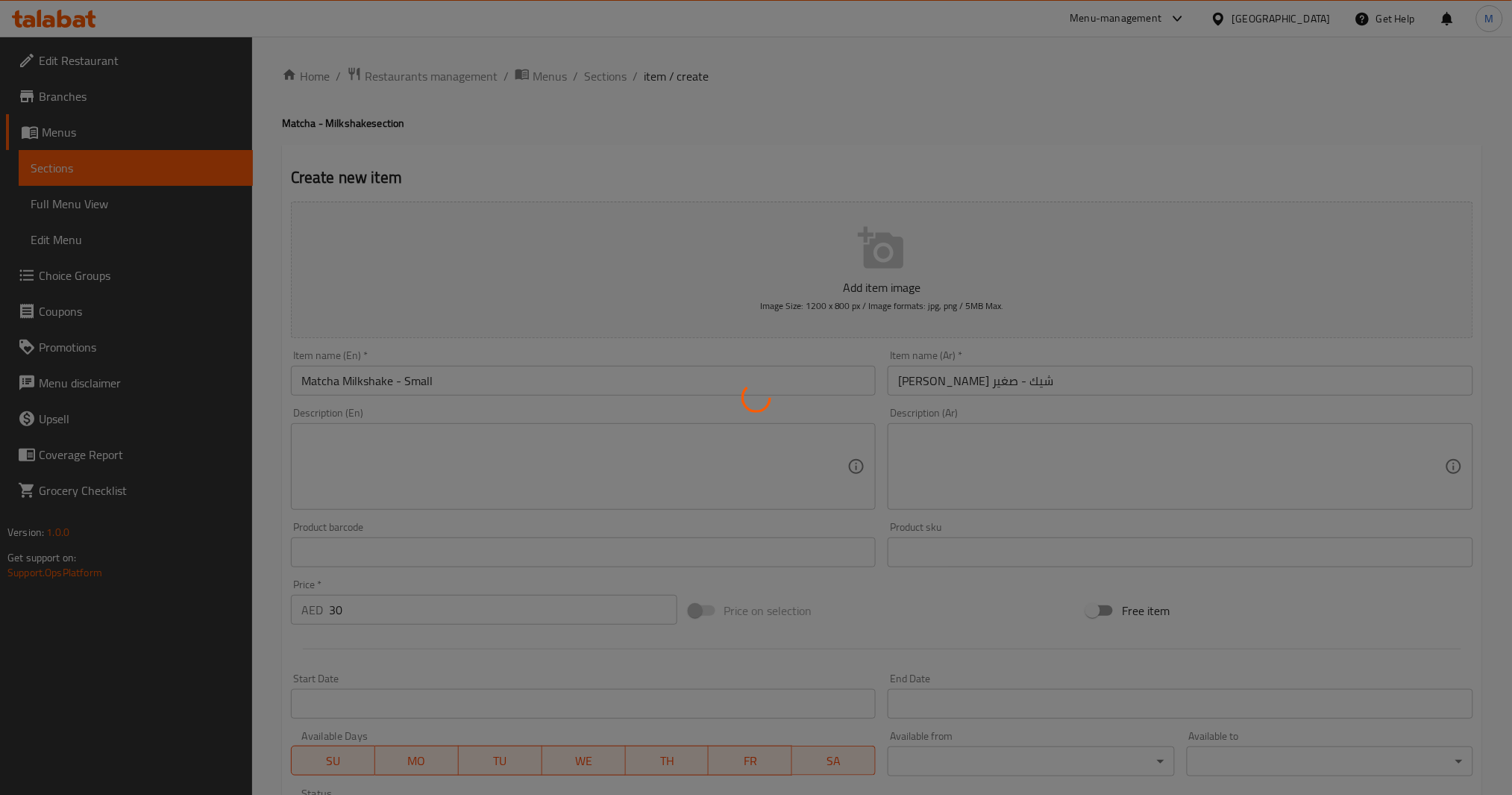
type input "0"
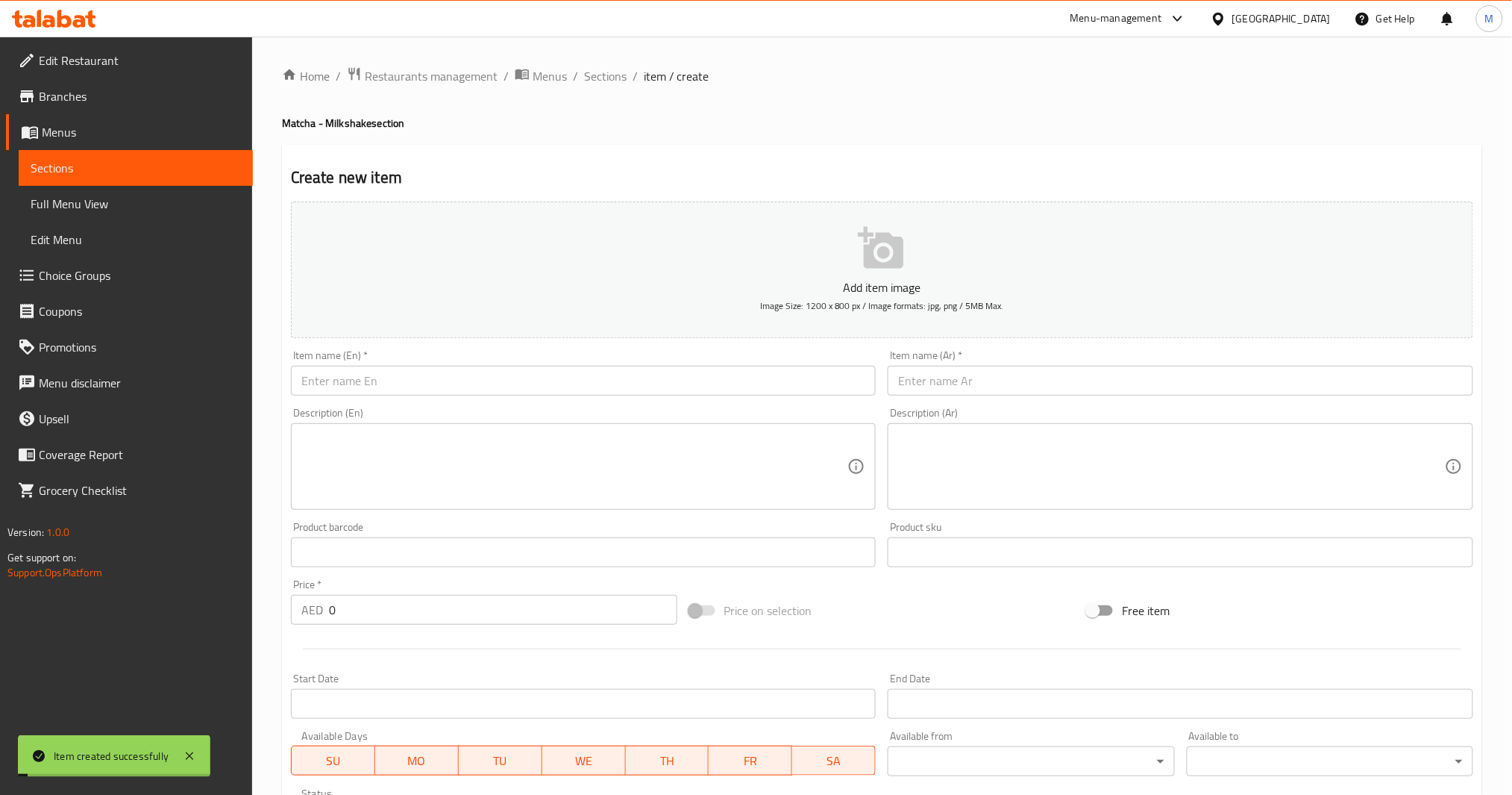
click at [556, 371] on input "text" at bounding box center [583, 380] width 586 height 30
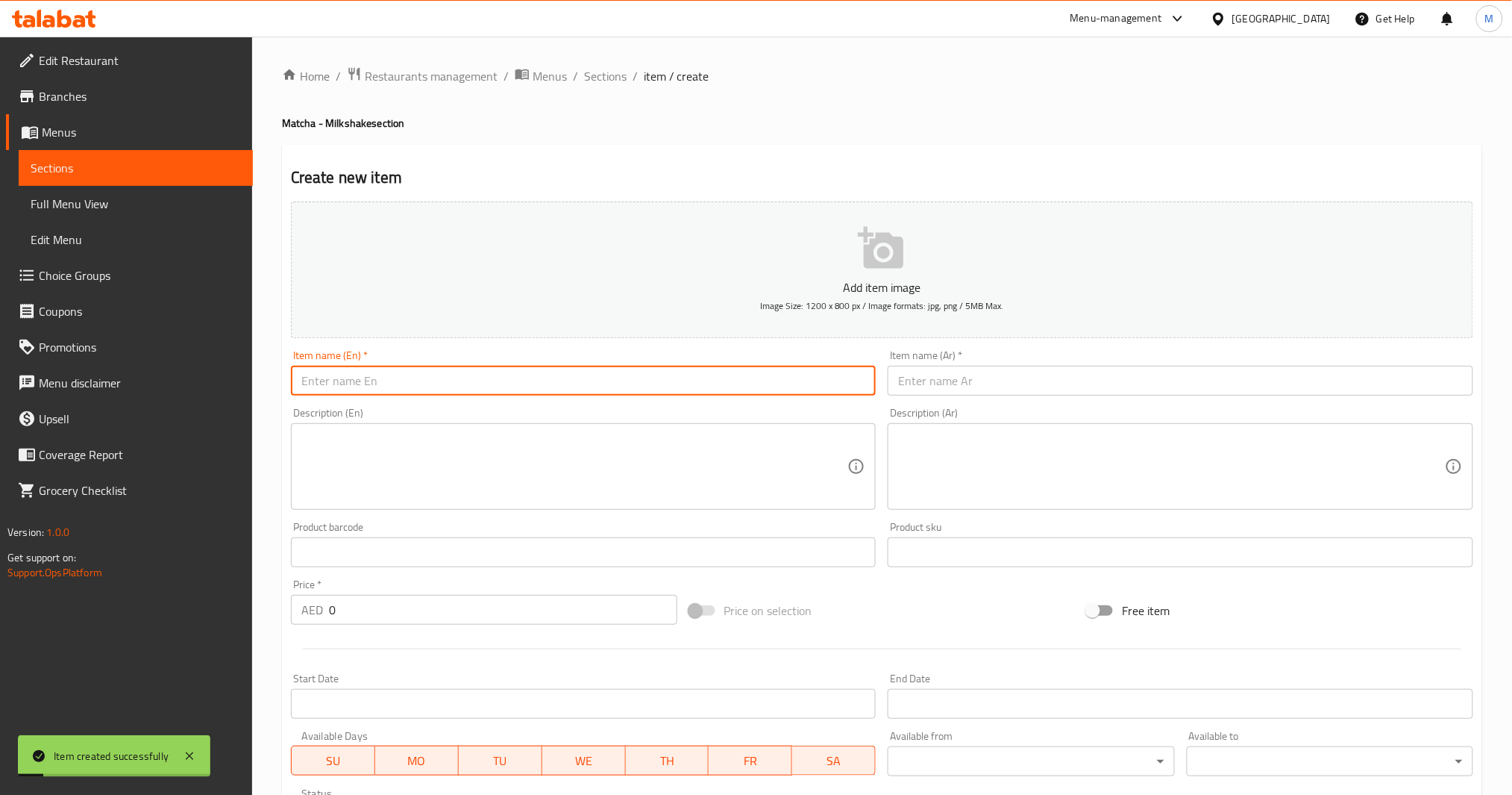
type input "ة"
type input "Matcha Milkshake - Regular"
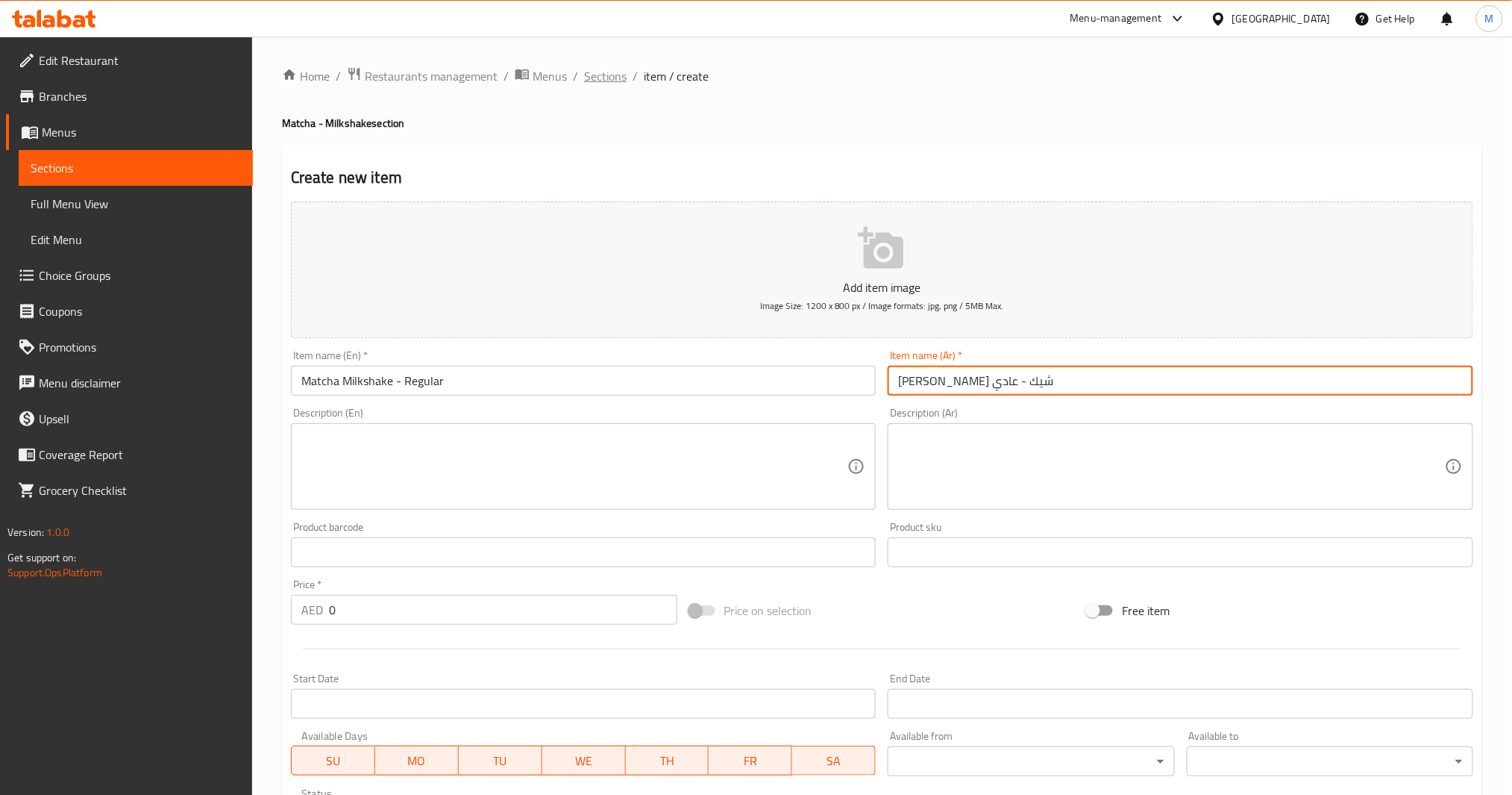
type input "[PERSON_NAME] شيك - عادي"
click at [607, 76] on span "Sections" at bounding box center [605, 75] width 43 height 18
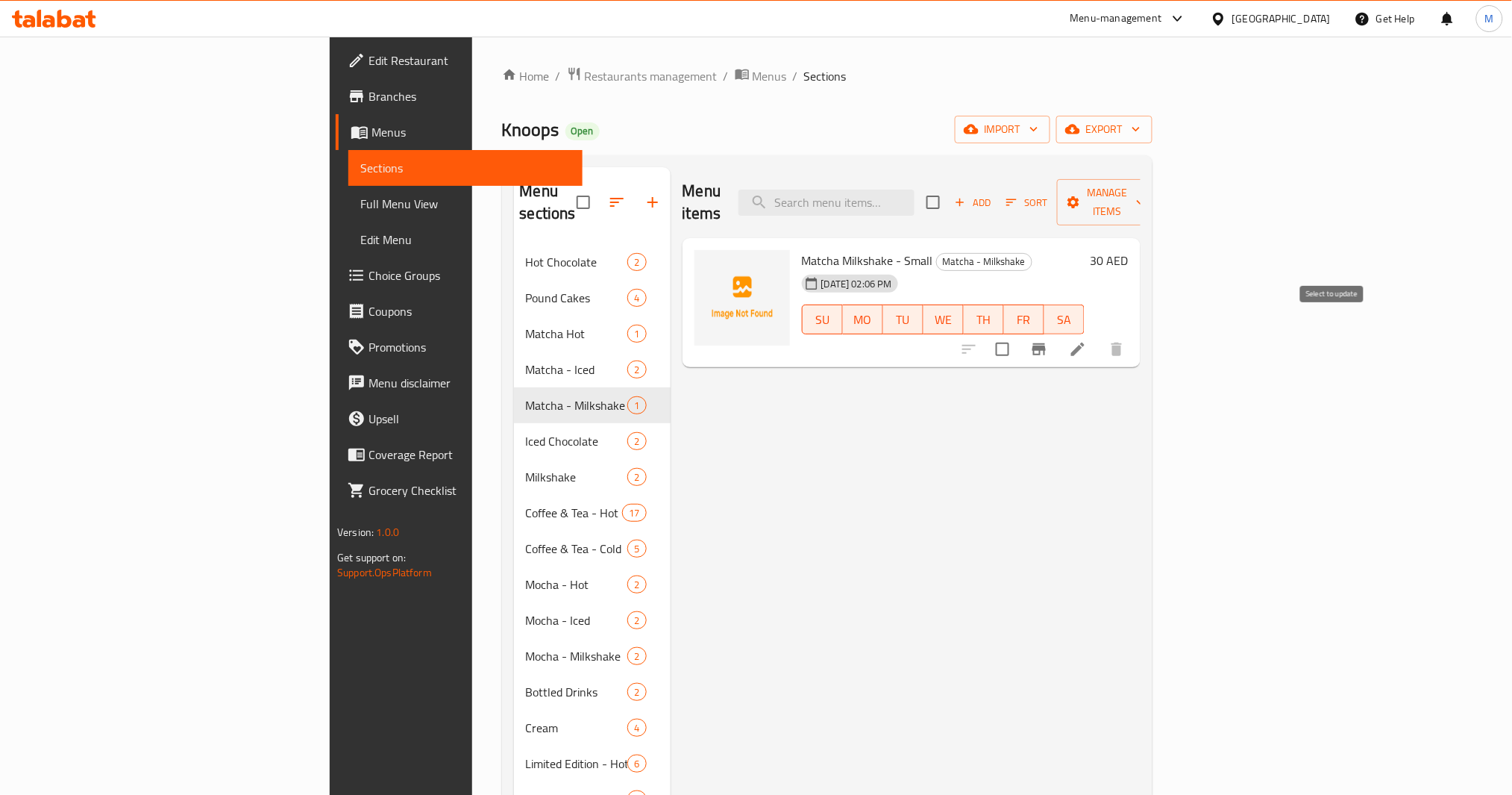
click at [1018, 334] on input "checkbox" at bounding box center [1002, 349] width 31 height 31
checkbox input "true"
click at [1145, 189] on span "Manage items" at bounding box center [1107, 202] width 76 height 37
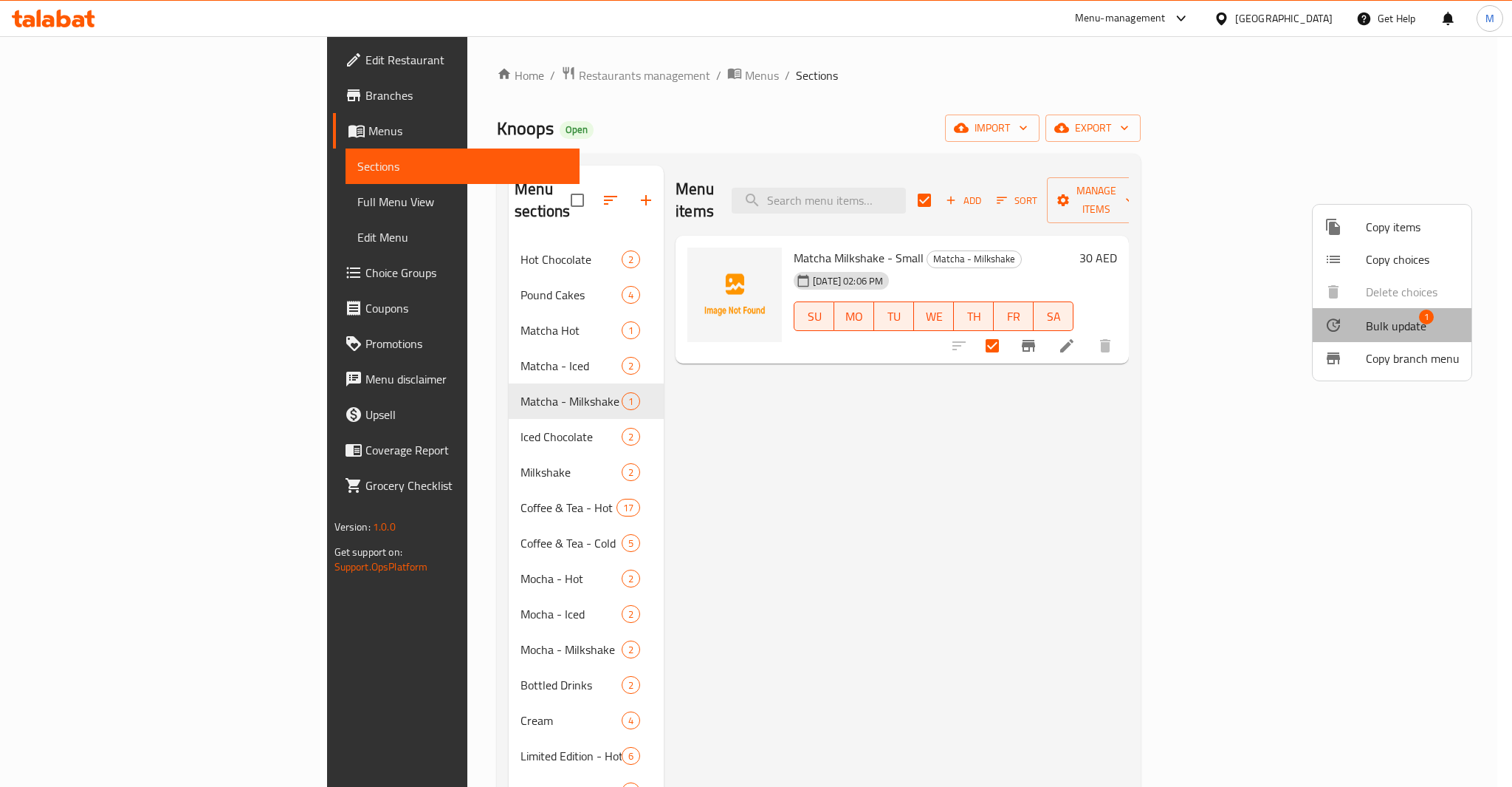
click at [1396, 330] on span "Bulk update" at bounding box center [1396, 326] width 60 height 18
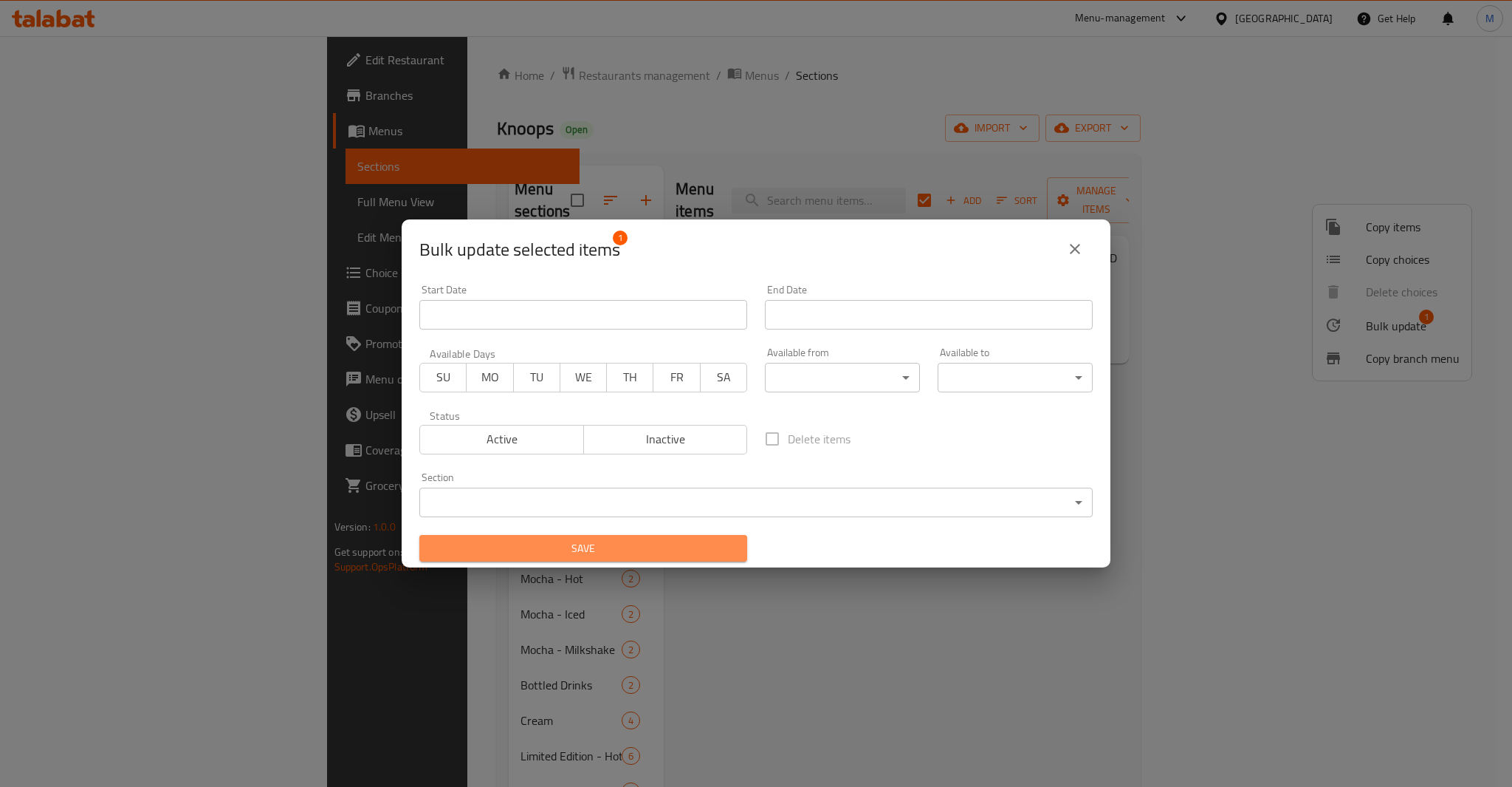
click at [656, 555] on span "Save" at bounding box center [583, 549] width 305 height 19
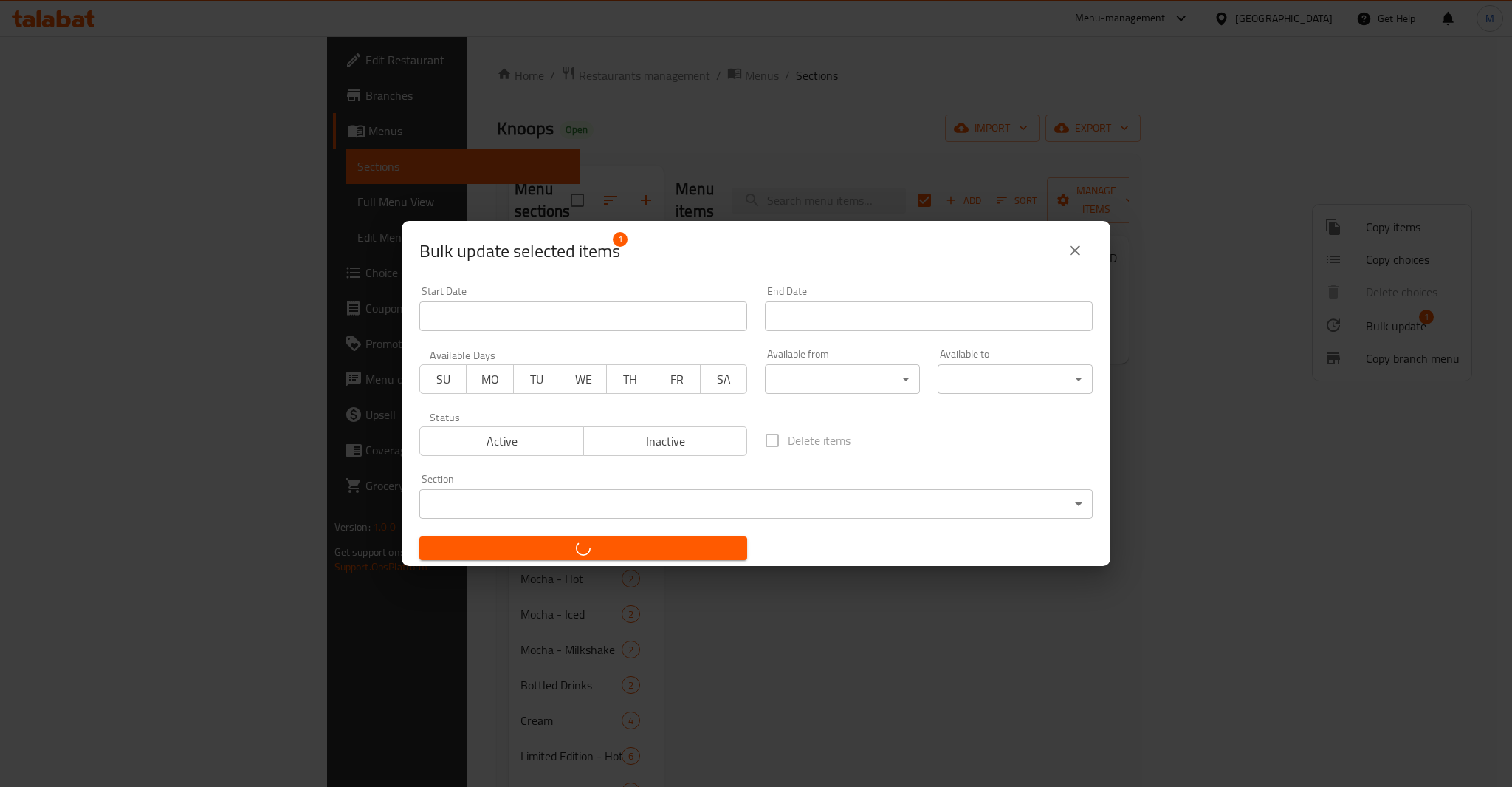
checkbox input "false"
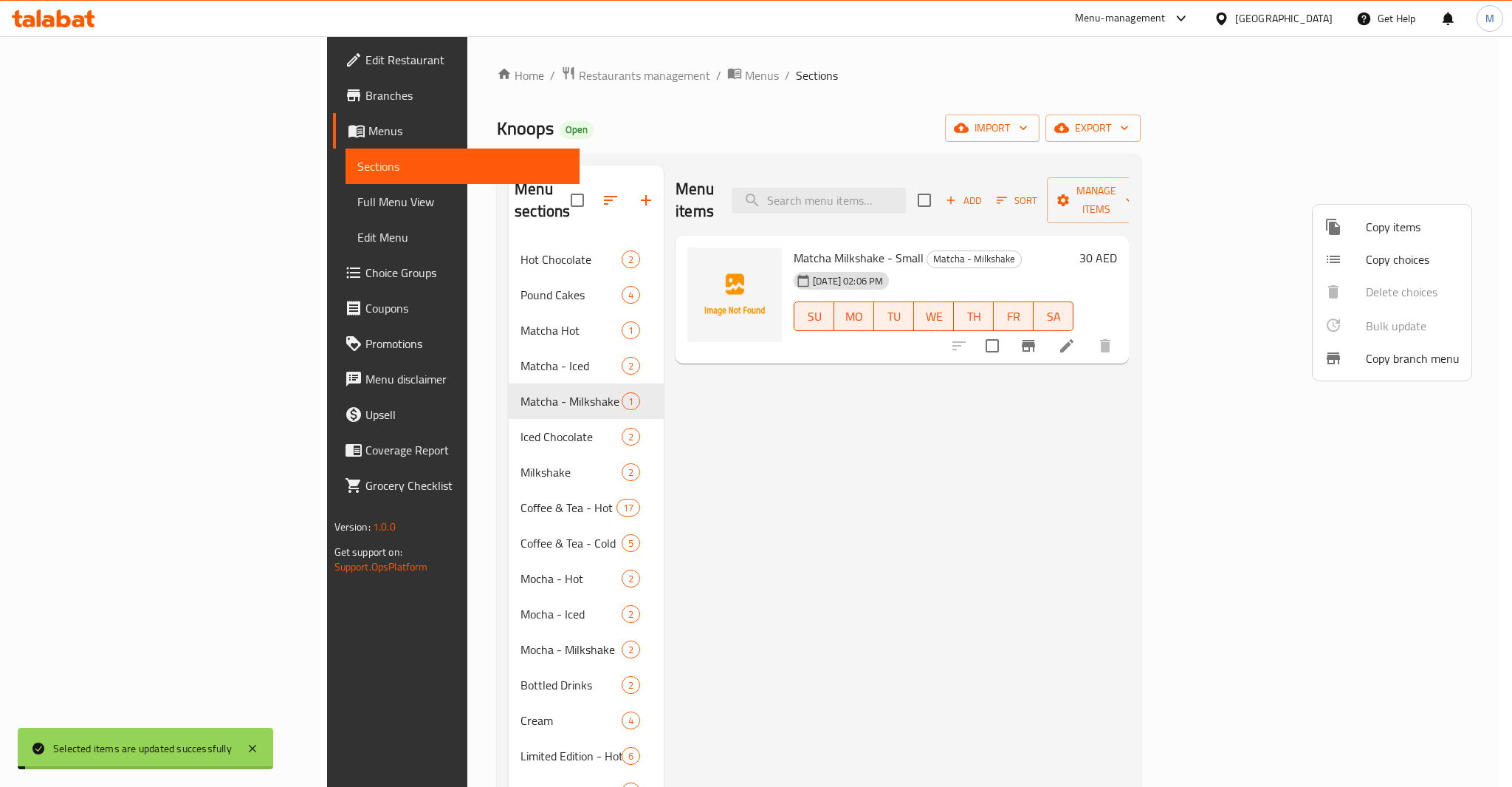
click at [565, 186] on div at bounding box center [756, 394] width 1512 height 787
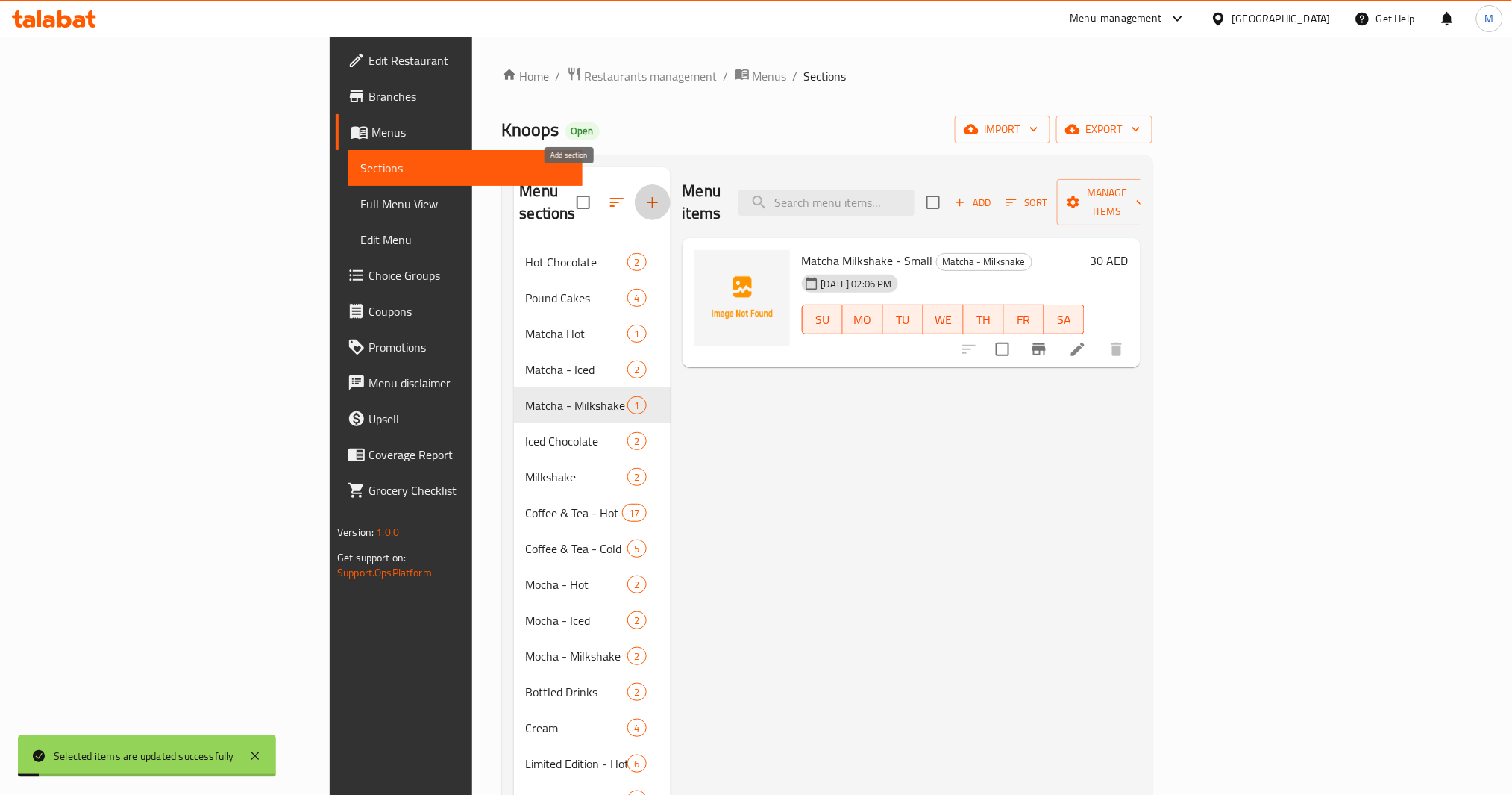
click at [644, 194] on icon "button" at bounding box center [653, 202] width 18 height 18
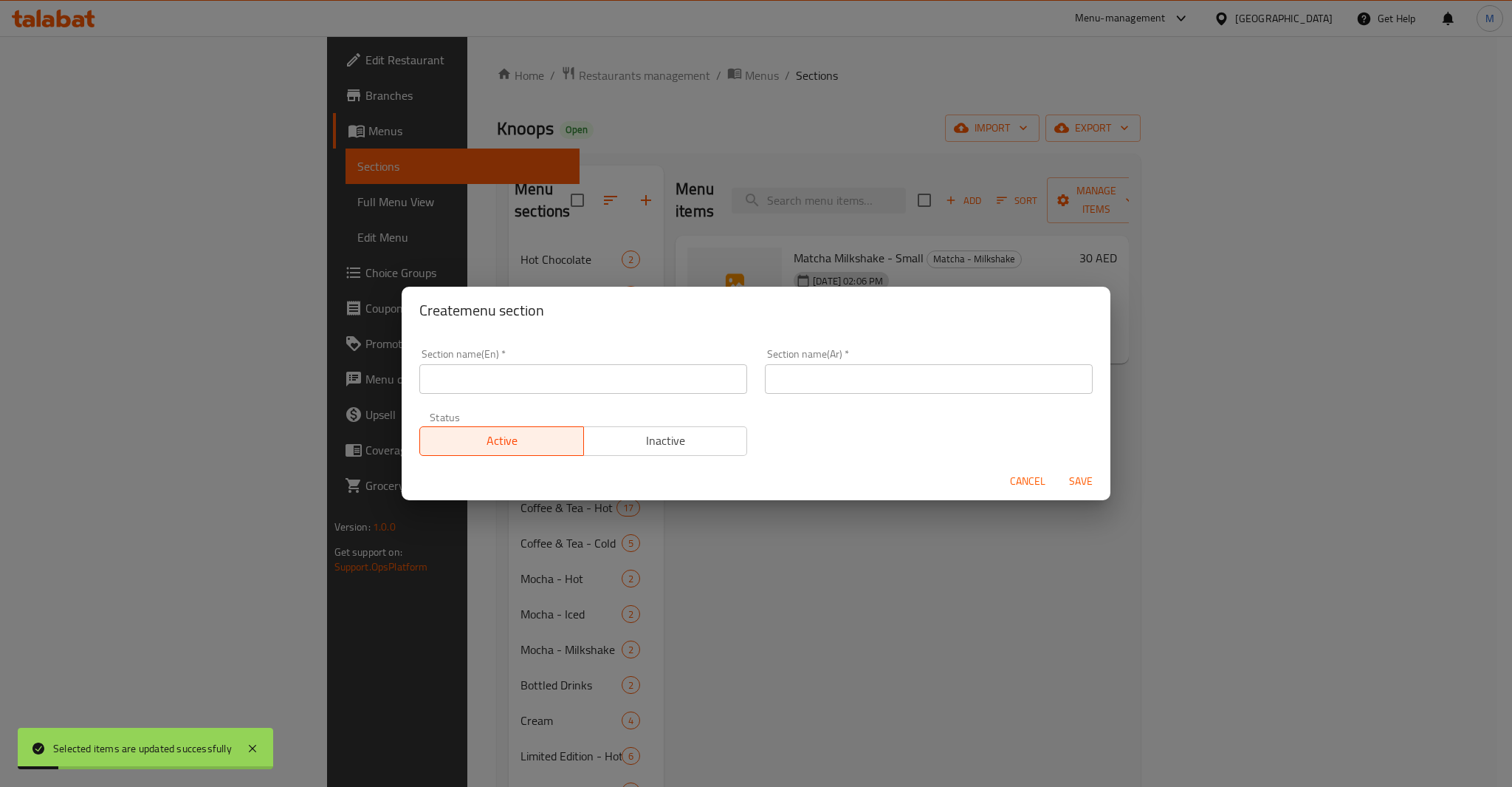
click at [573, 391] on input "text" at bounding box center [584, 378] width 328 height 29
type input "Delete section"
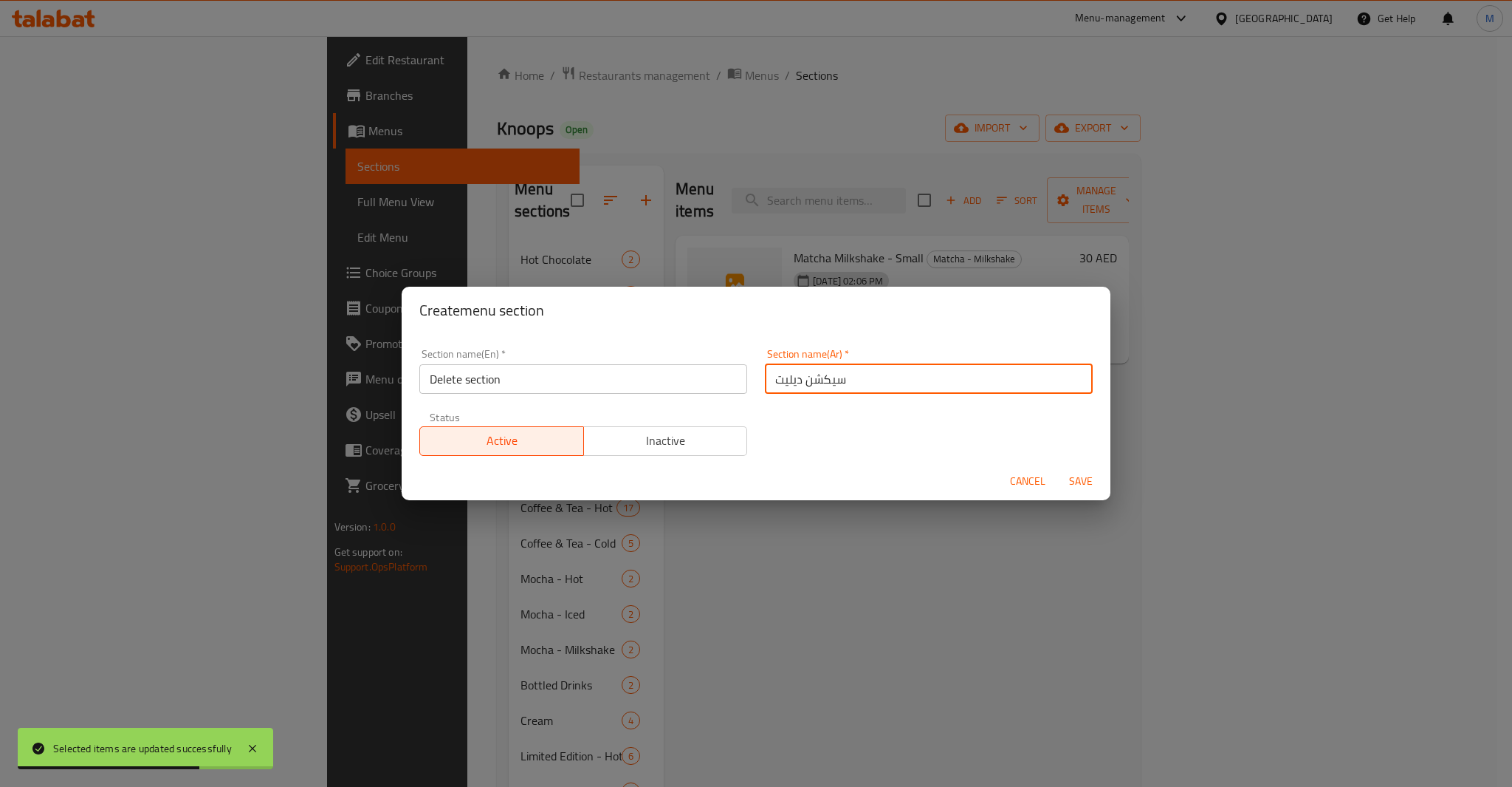
type input "سيكشن ديليت"
click at [646, 441] on span "Inactive" at bounding box center [666, 441] width 152 height 22
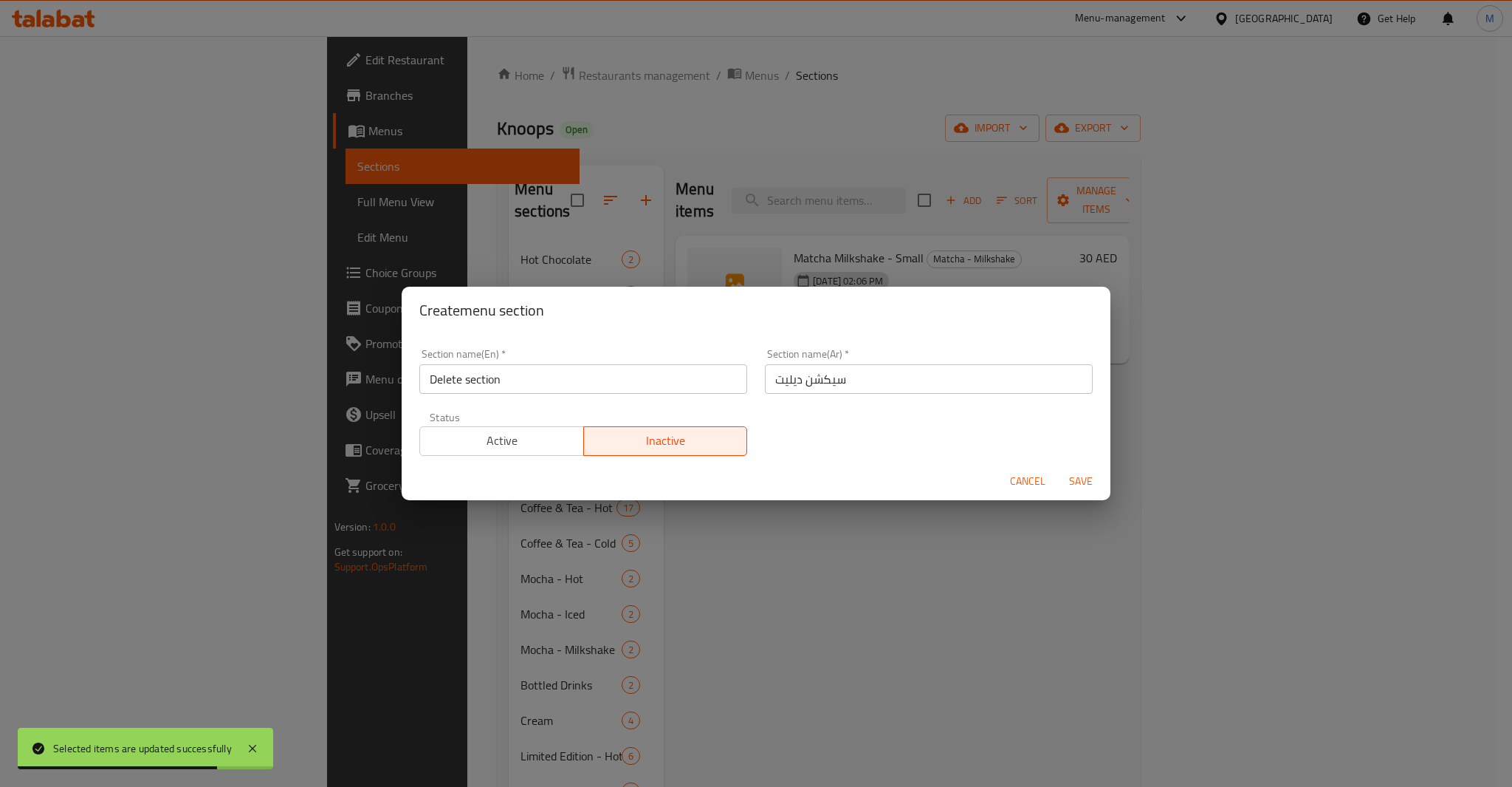
click at [1080, 493] on button "Save" at bounding box center [1081, 481] width 47 height 27
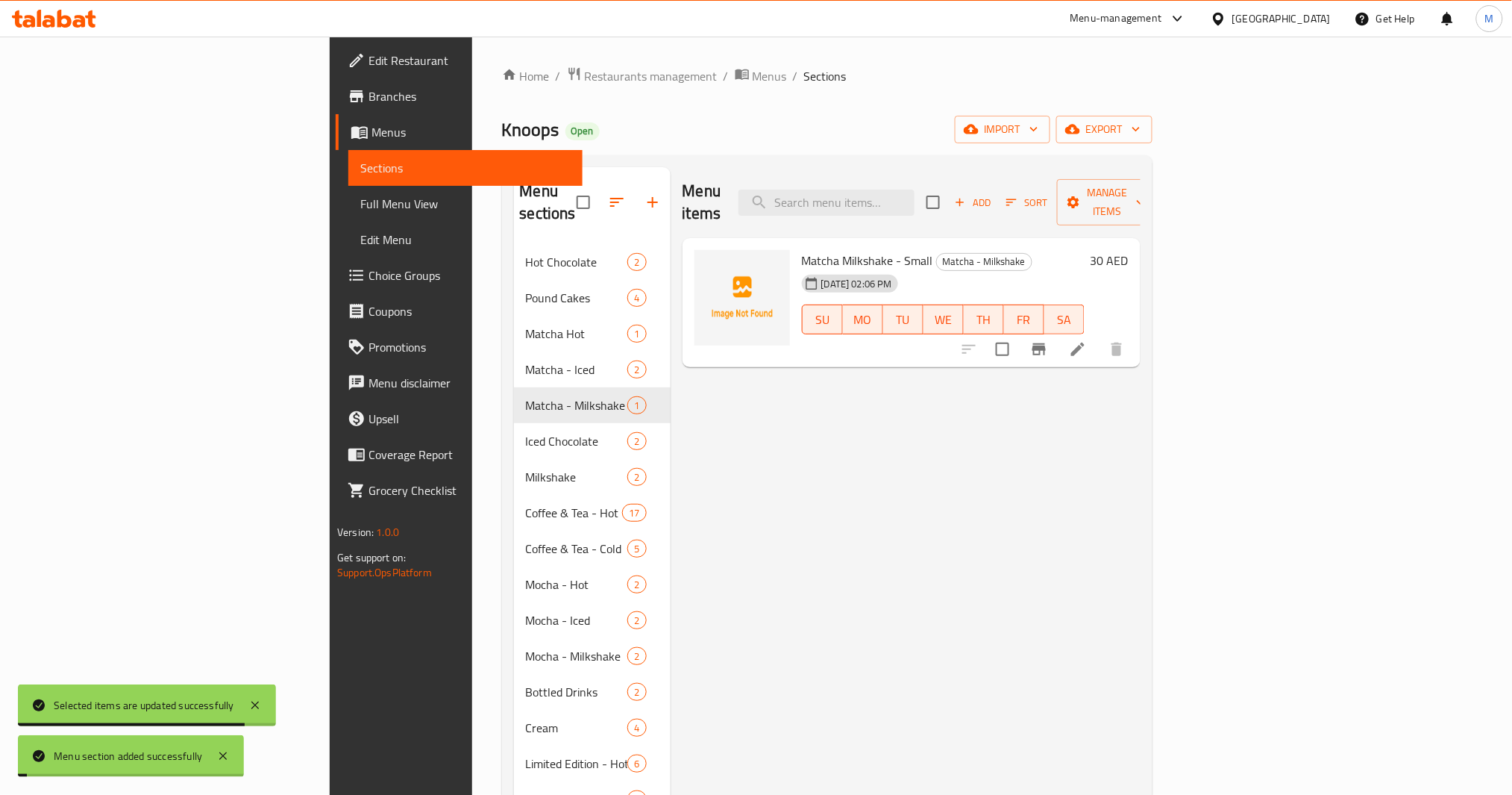
click at [1018, 334] on input "checkbox" at bounding box center [1002, 349] width 31 height 31
checkbox input "true"
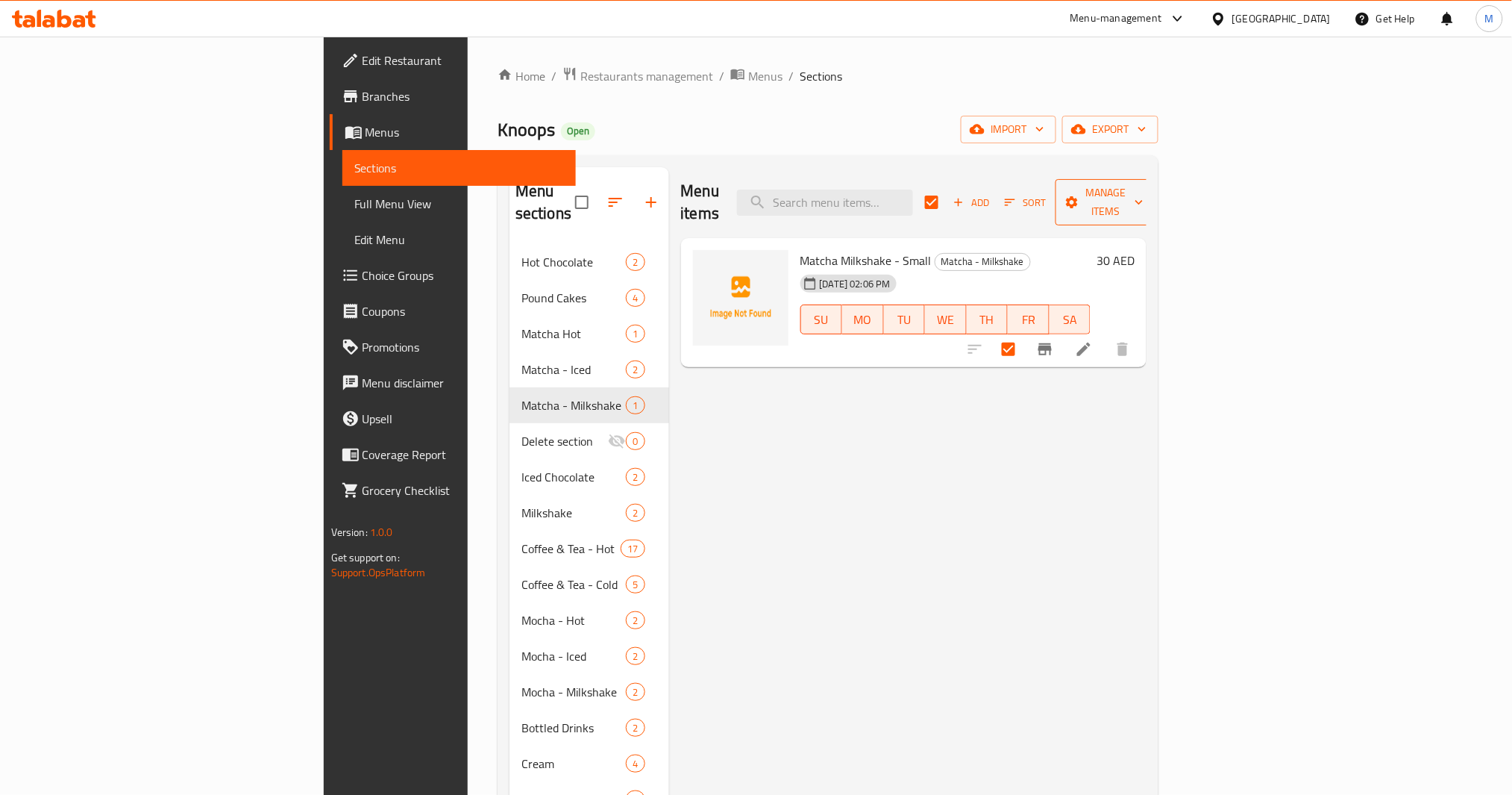
click at [1143, 189] on span "Manage items" at bounding box center [1105, 202] width 76 height 37
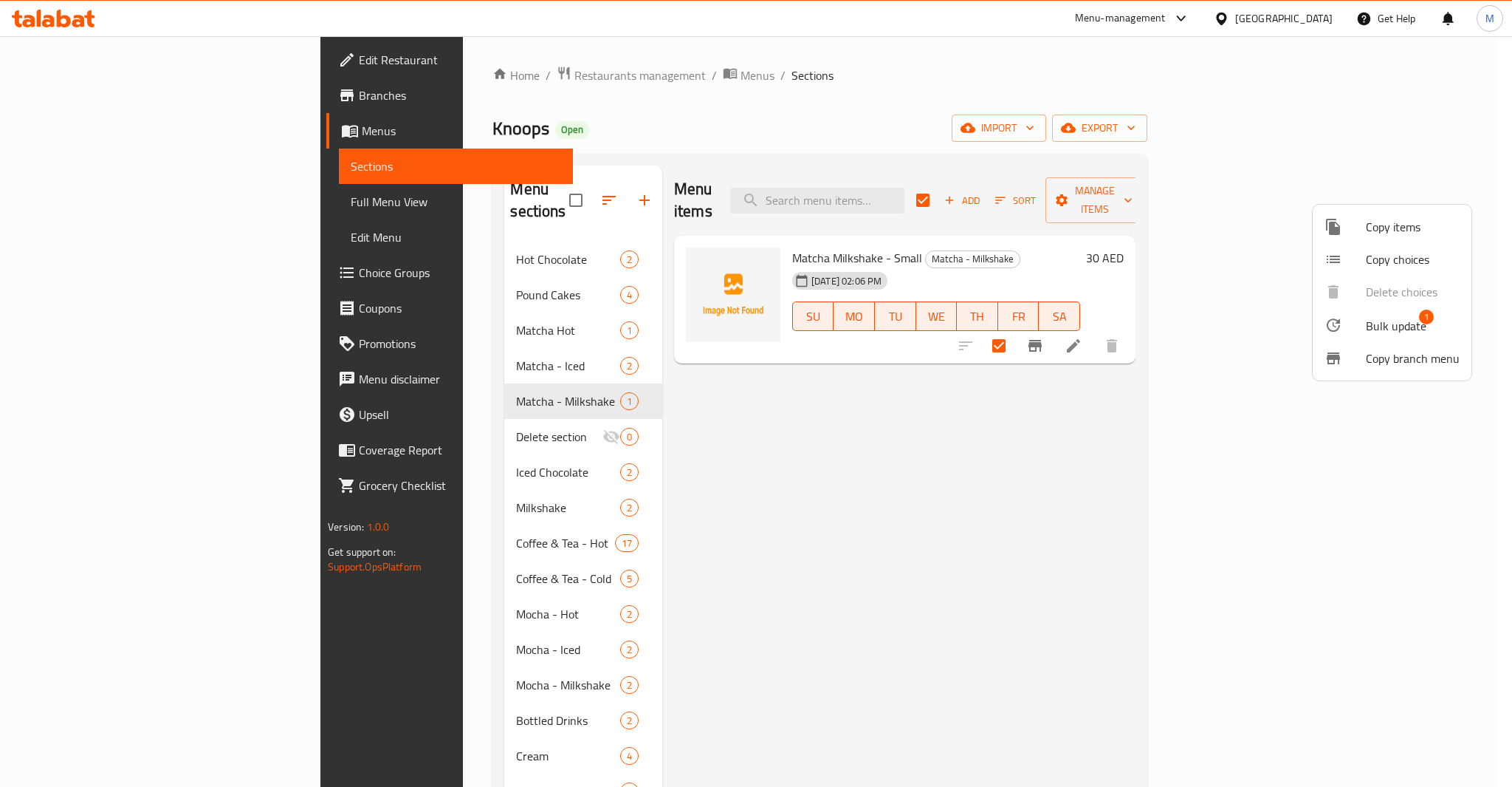
click at [1403, 311] on li "Bulk update 1" at bounding box center [1392, 325] width 158 height 34
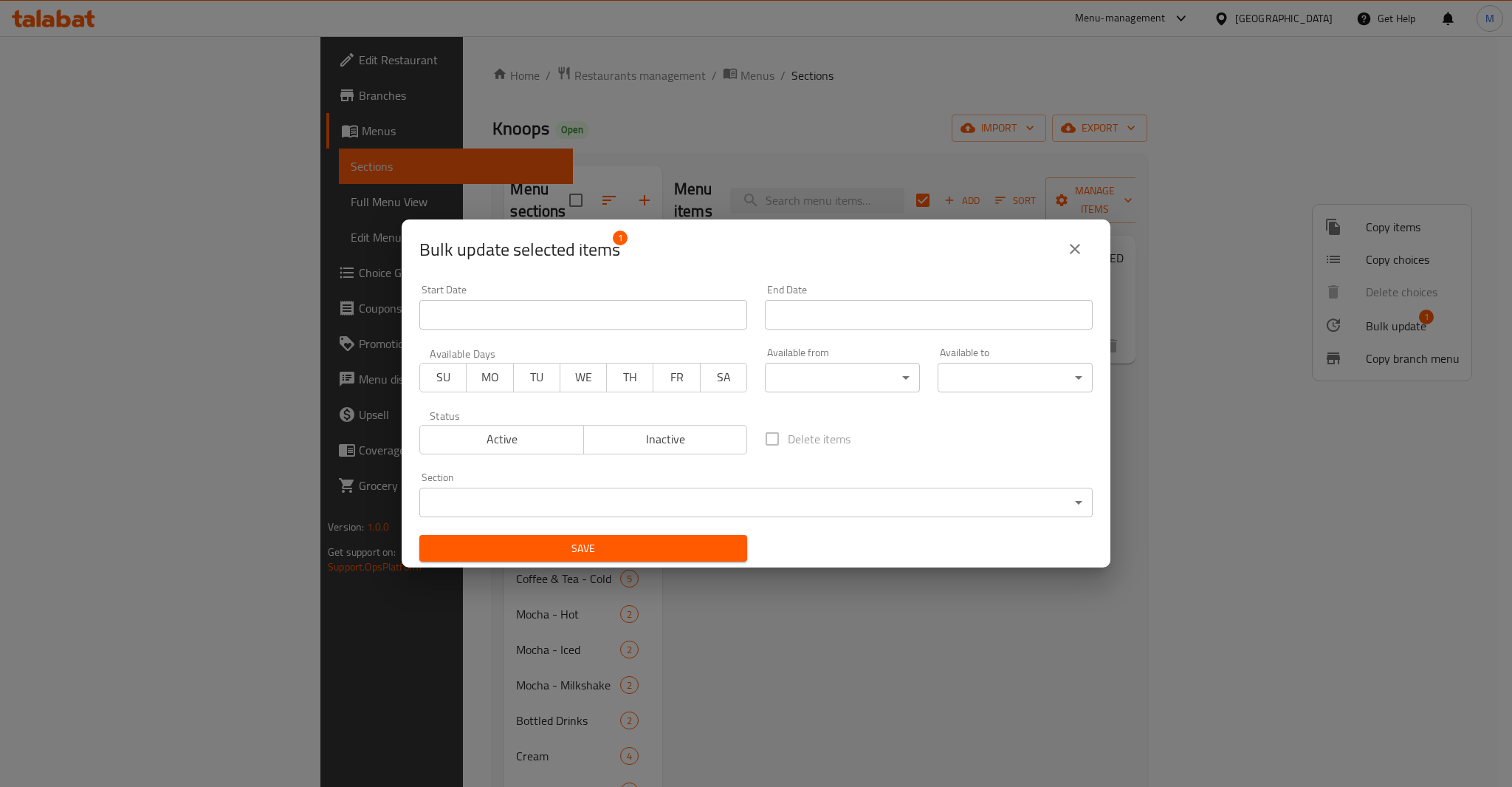
click at [636, 502] on body "​ Menu-management [GEOGRAPHIC_DATA] Get Help M Edit Restaurant Branches Menus S…" at bounding box center [756, 410] width 1512 height 750
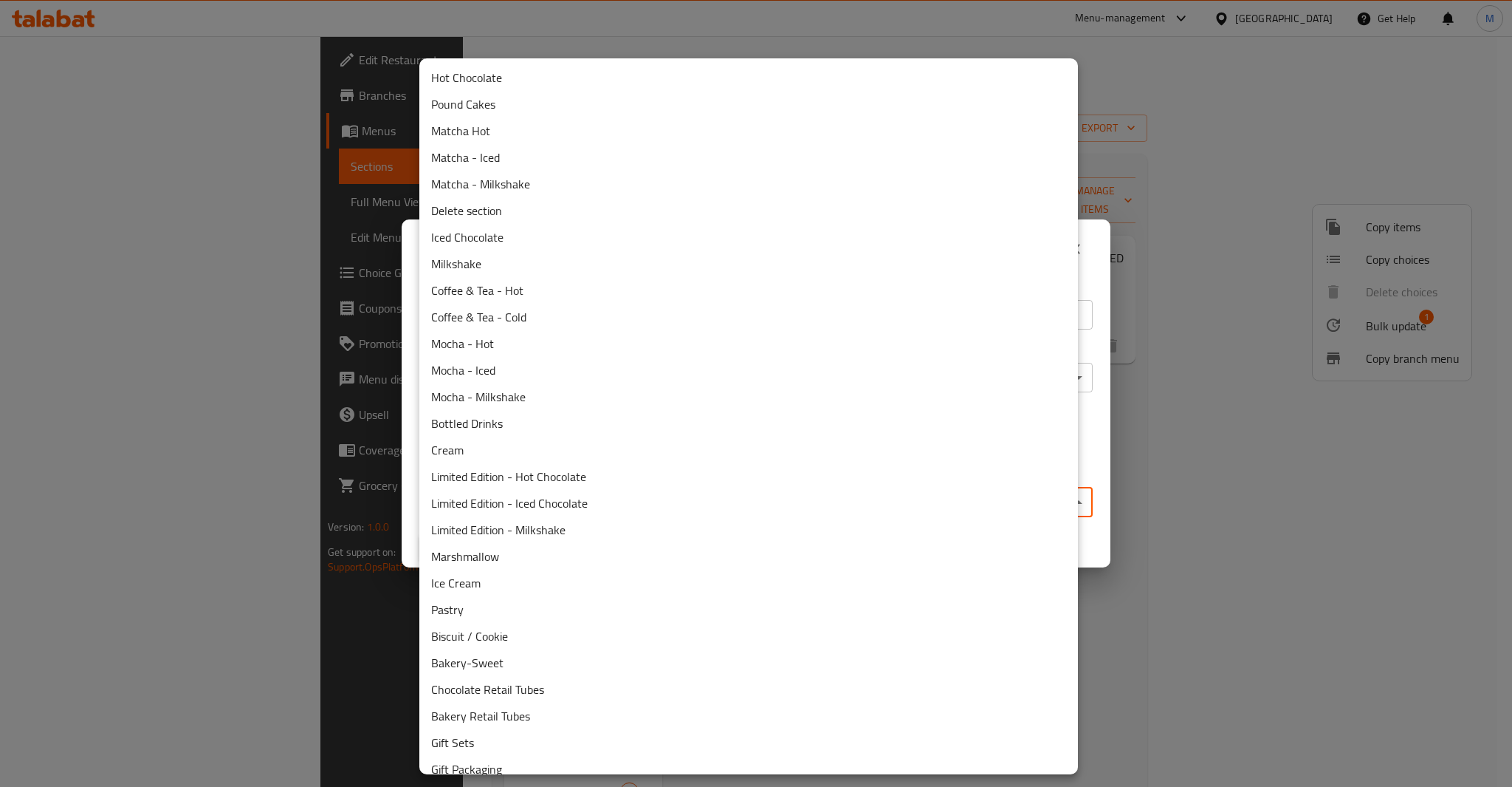
click at [515, 210] on li "Delete section" at bounding box center [749, 210] width 658 height 26
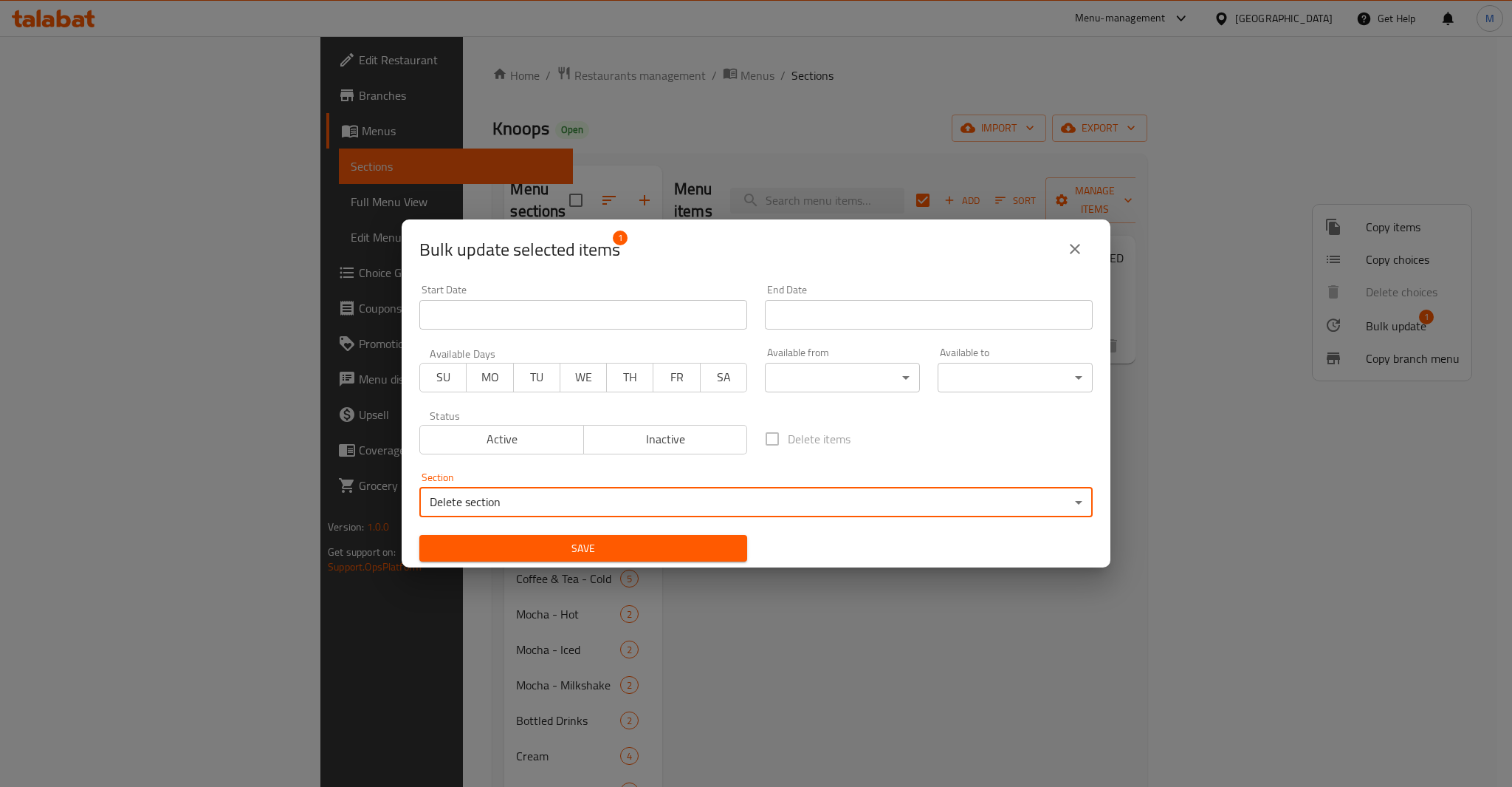
click at [605, 547] on span "Save" at bounding box center [583, 549] width 305 height 19
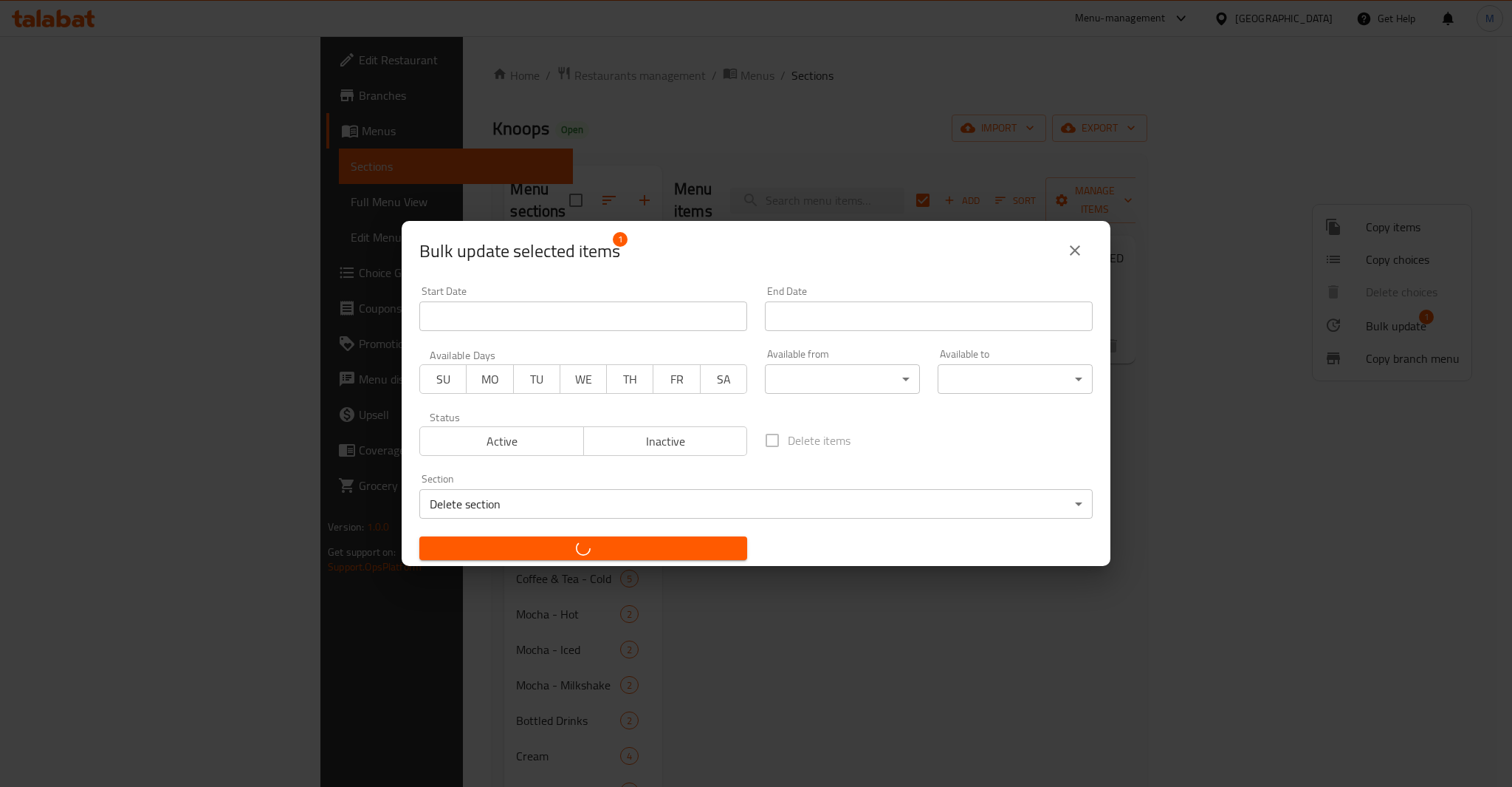
checkbox input "false"
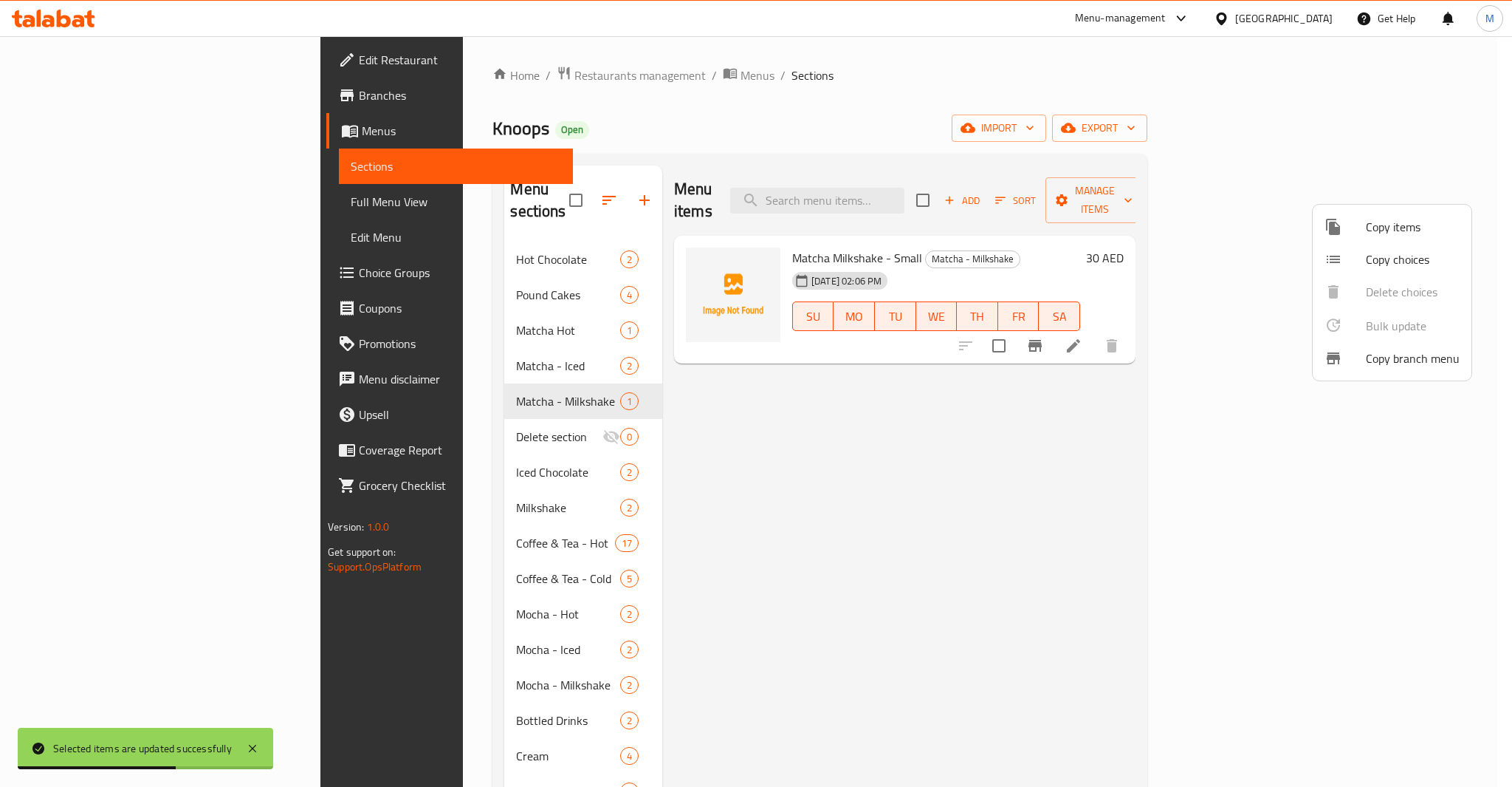
click at [418, 390] on div at bounding box center [756, 394] width 1512 height 787
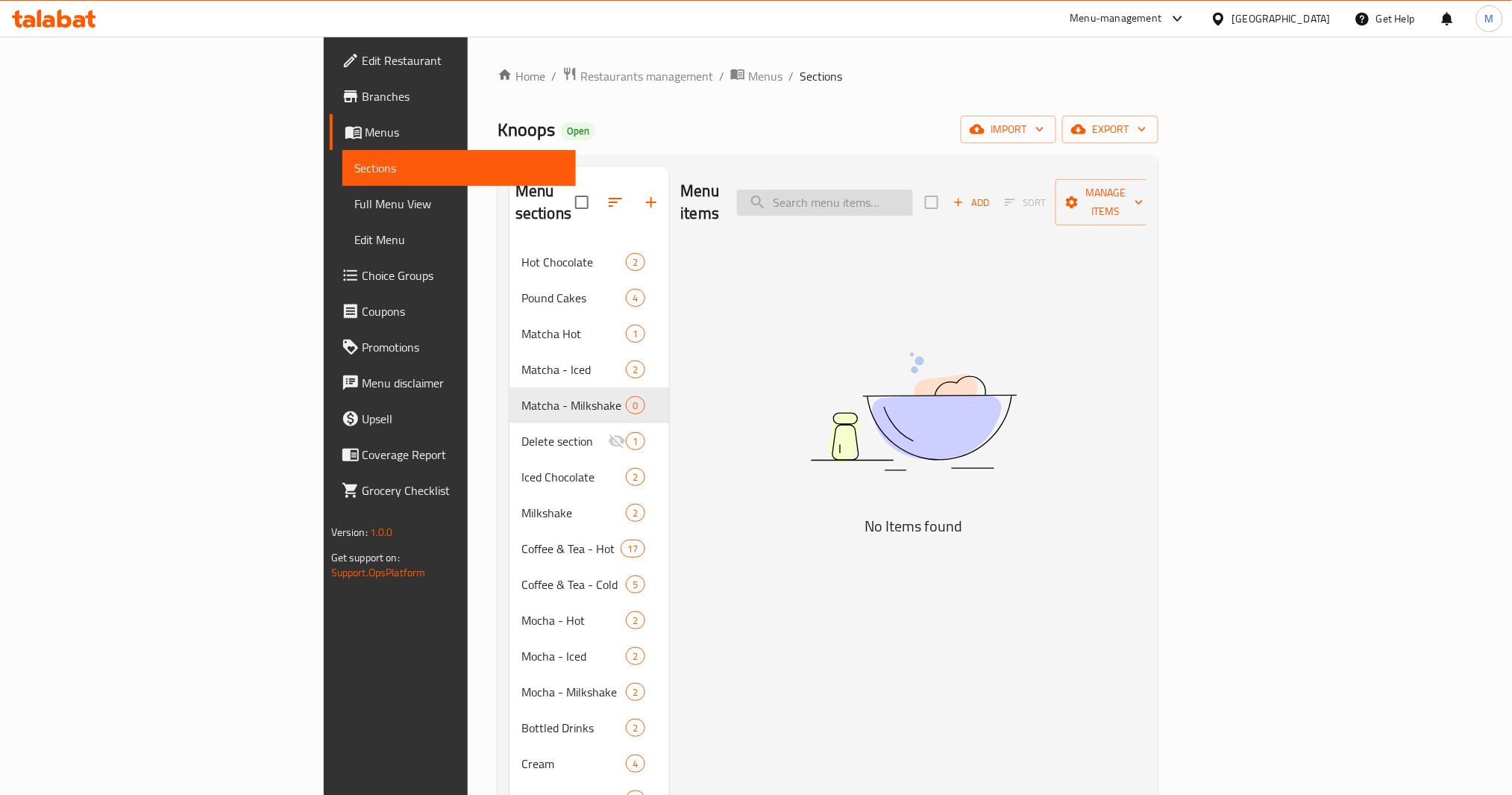
click at [913, 195] on input "search" at bounding box center [825, 202] width 176 height 26
type input "ة"
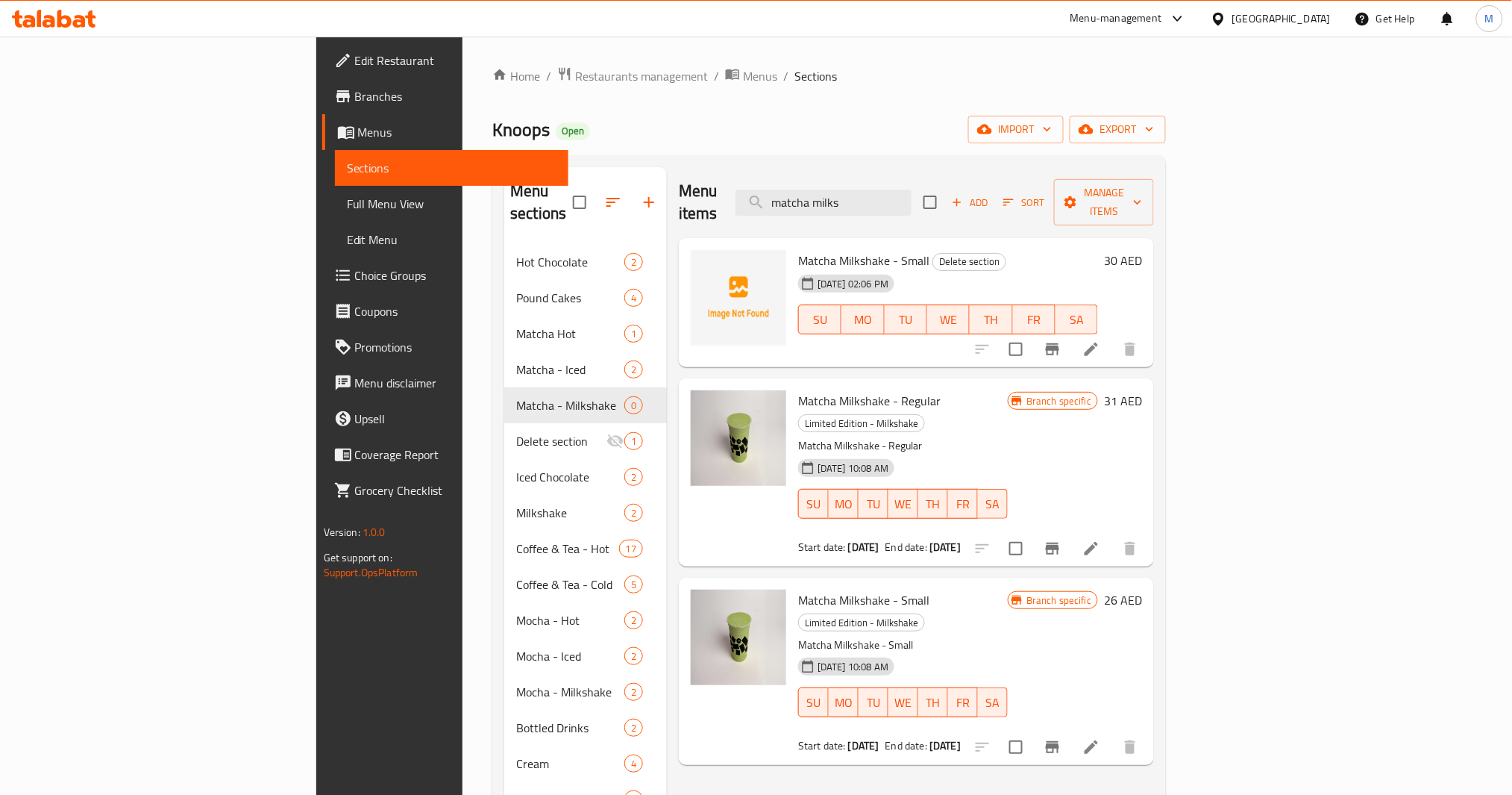
type input "matcha milks"
click at [1032, 533] on input "checkbox" at bounding box center [1016, 548] width 31 height 31
checkbox input "true"
click at [1032, 731] on input "checkbox" at bounding box center [1016, 746] width 31 height 31
checkbox input "true"
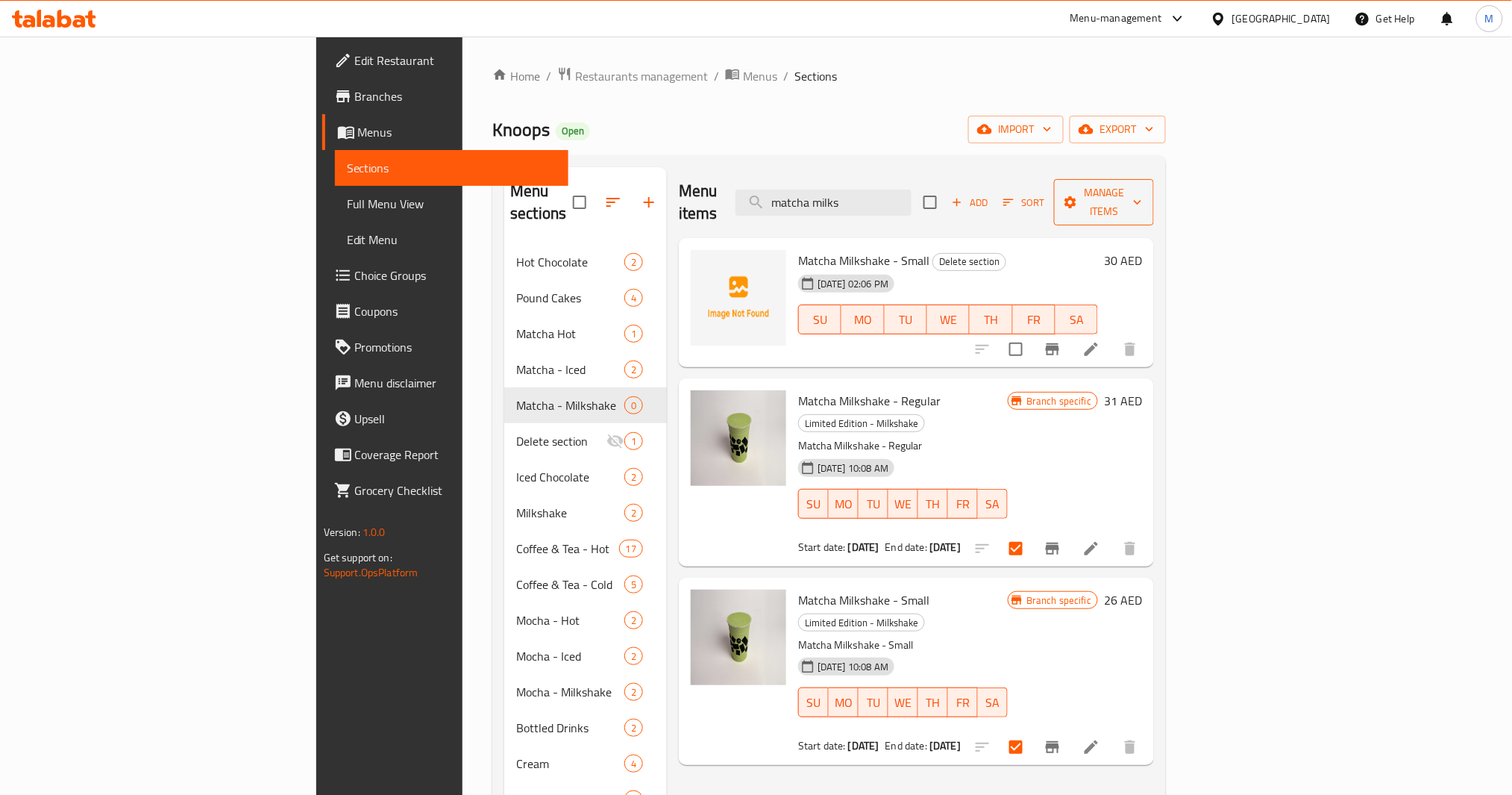
click at [1142, 197] on span "Manage items" at bounding box center [1104, 202] width 76 height 37
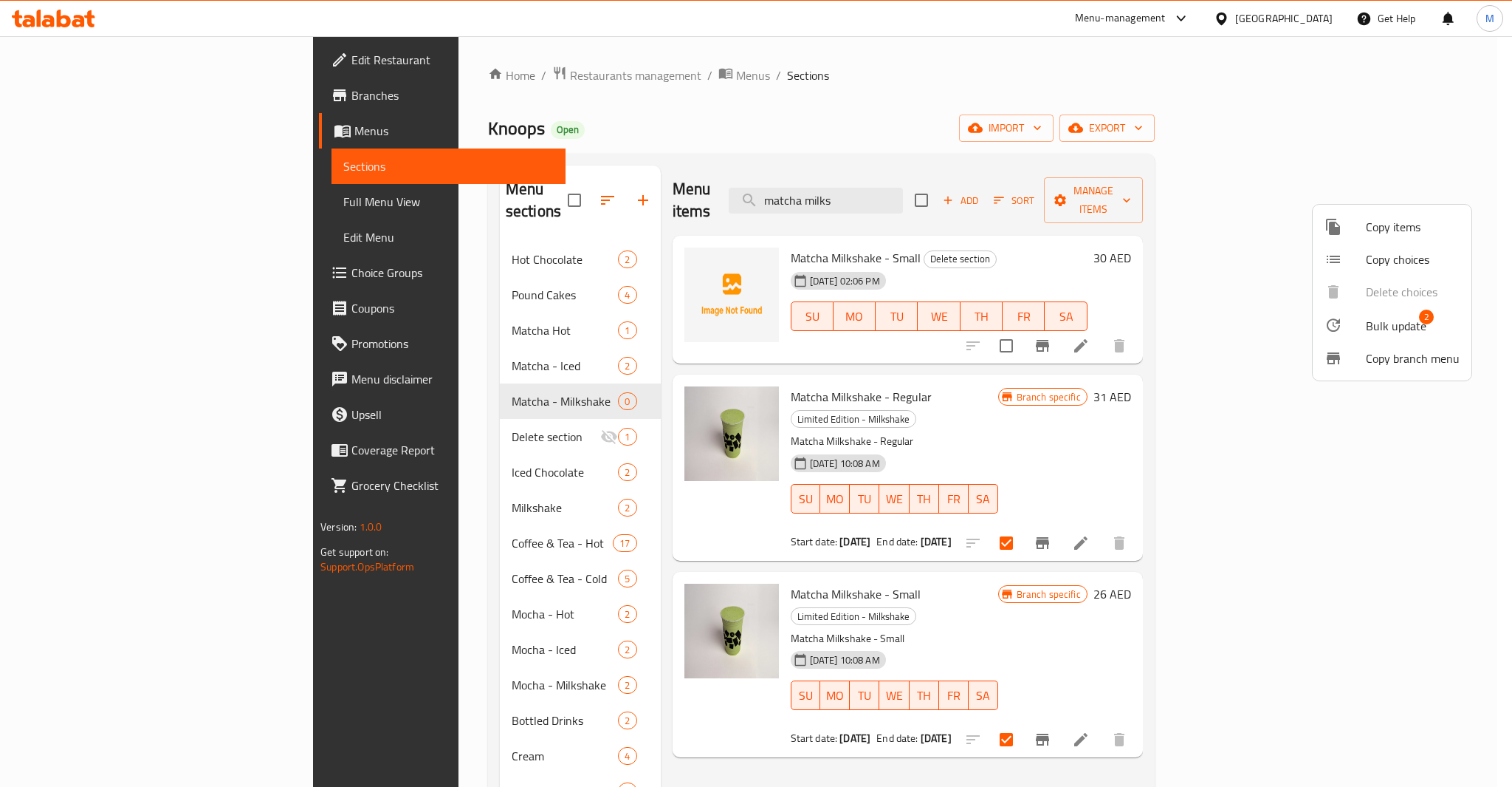
click at [1397, 318] on span "Bulk update" at bounding box center [1396, 326] width 60 height 18
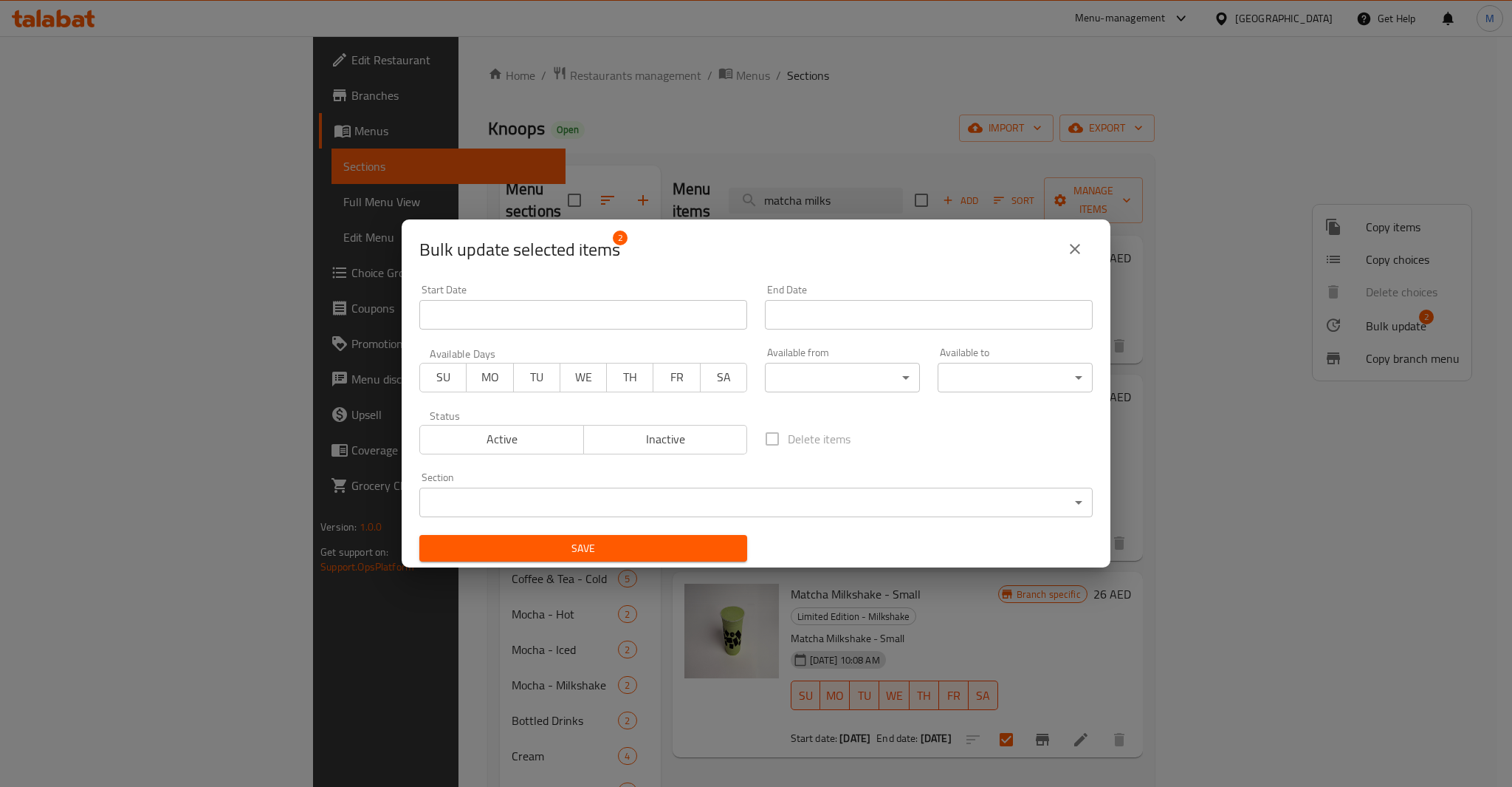
click at [684, 497] on body "​ Menu-management [GEOGRAPHIC_DATA] Get Help M Edit Restaurant Branches Menus S…" at bounding box center [756, 410] width 1512 height 750
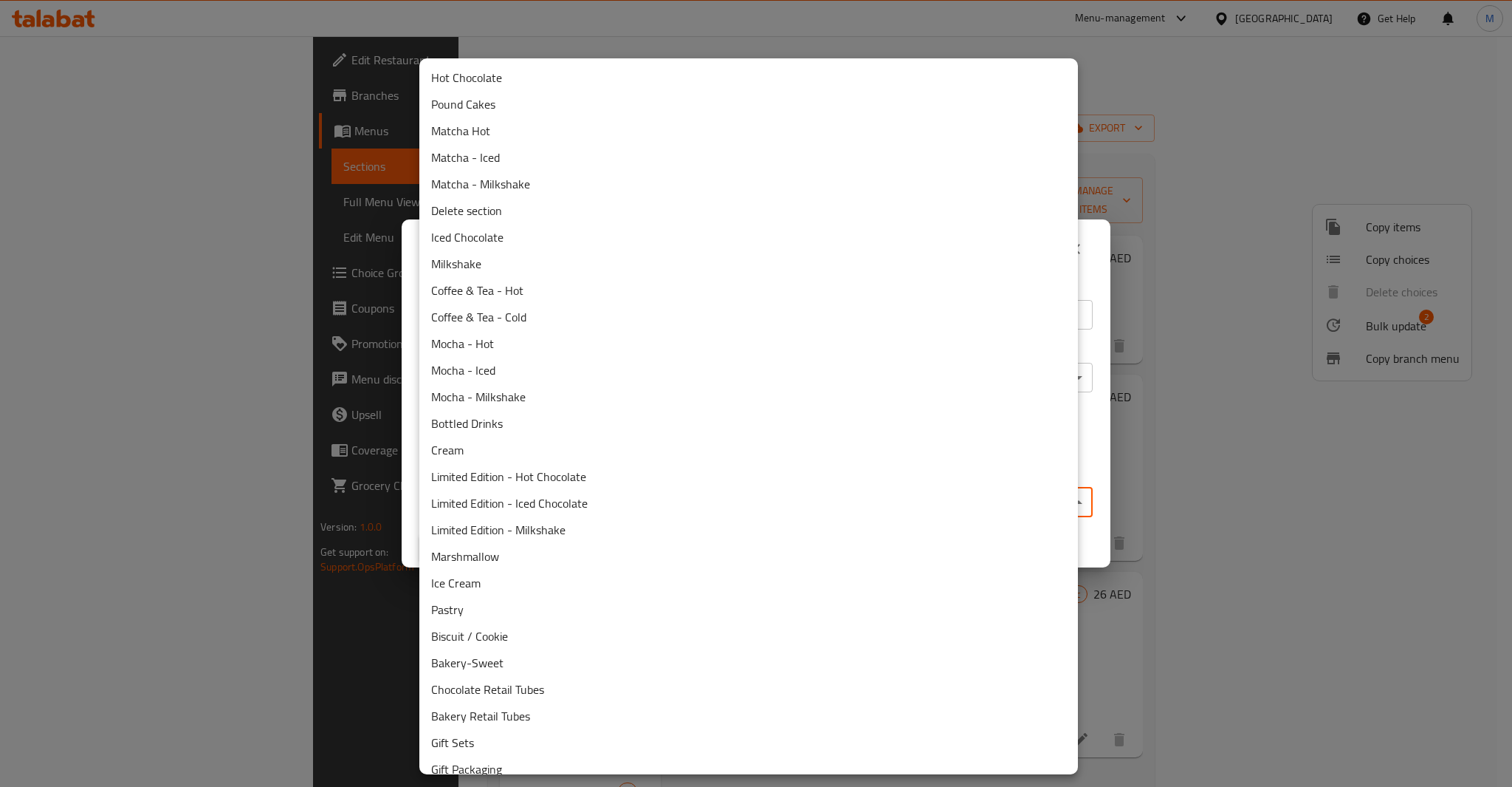
click at [519, 186] on li "Matcha - Milkshake" at bounding box center [749, 184] width 658 height 26
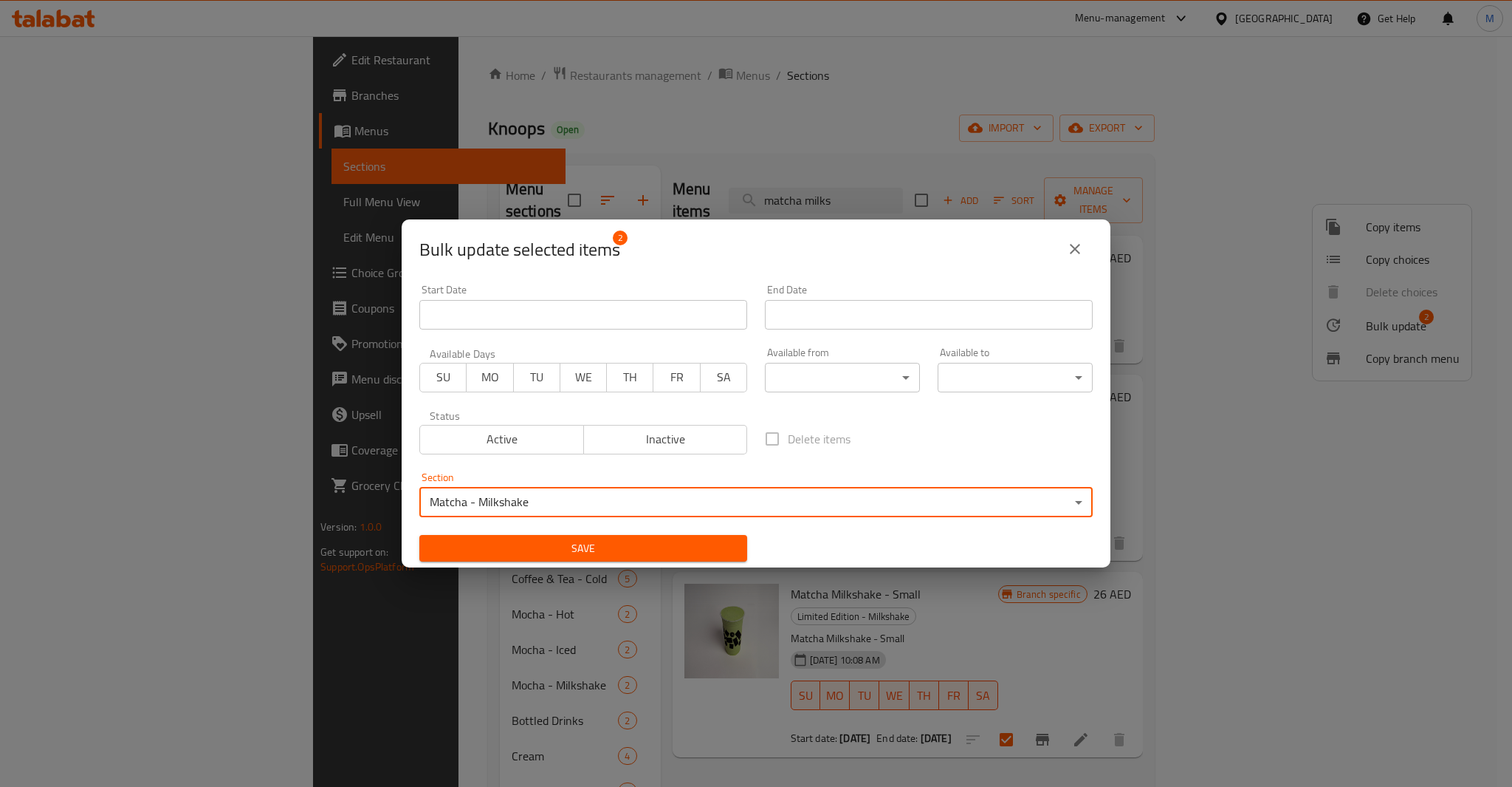
click at [587, 553] on span "Save" at bounding box center [583, 549] width 305 height 19
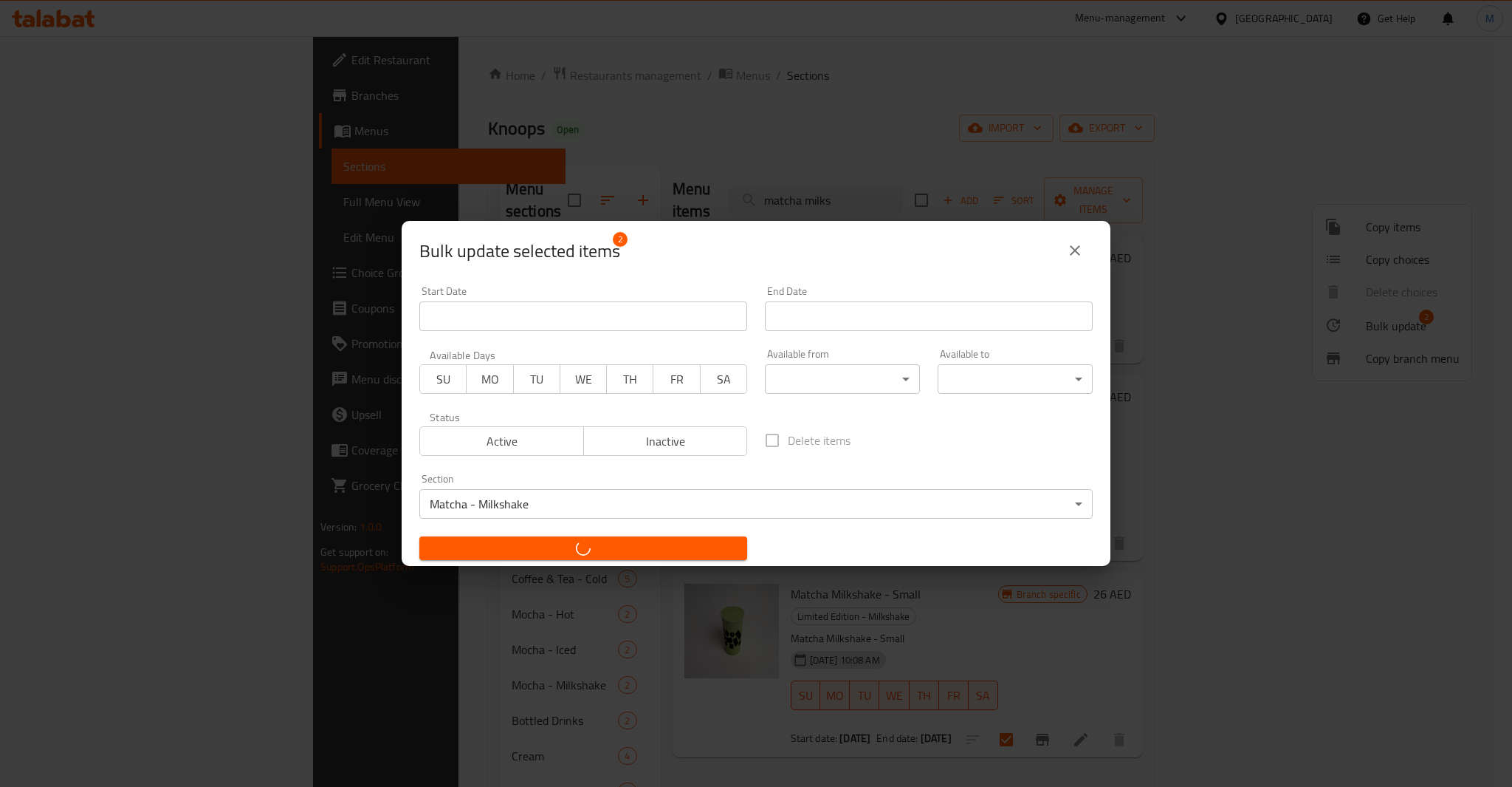
checkbox input "false"
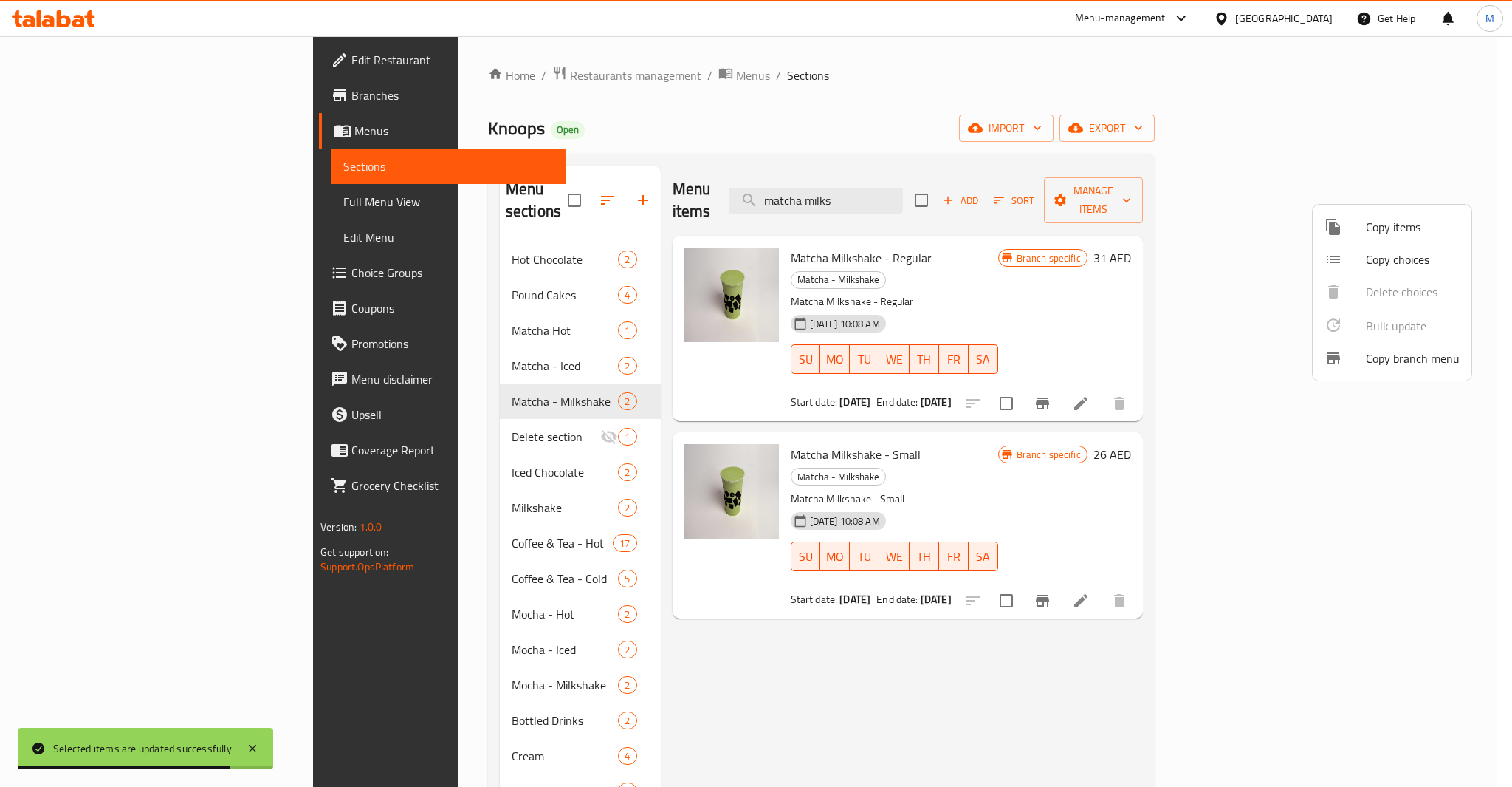
click at [410, 638] on div at bounding box center [756, 394] width 1512 height 787
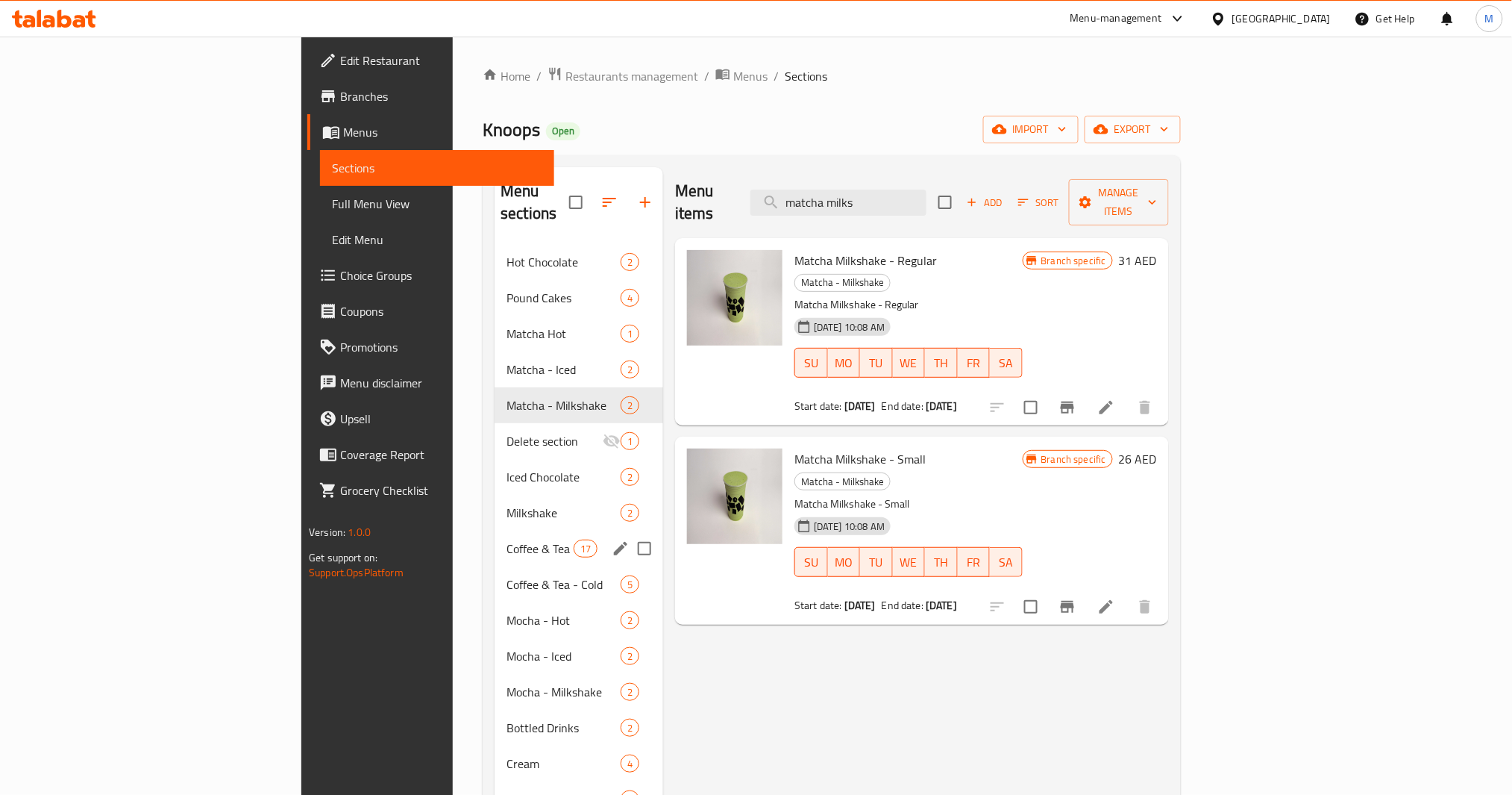
click at [507, 540] on span "Coffee & Tea - Hot" at bounding box center [540, 548] width 67 height 18
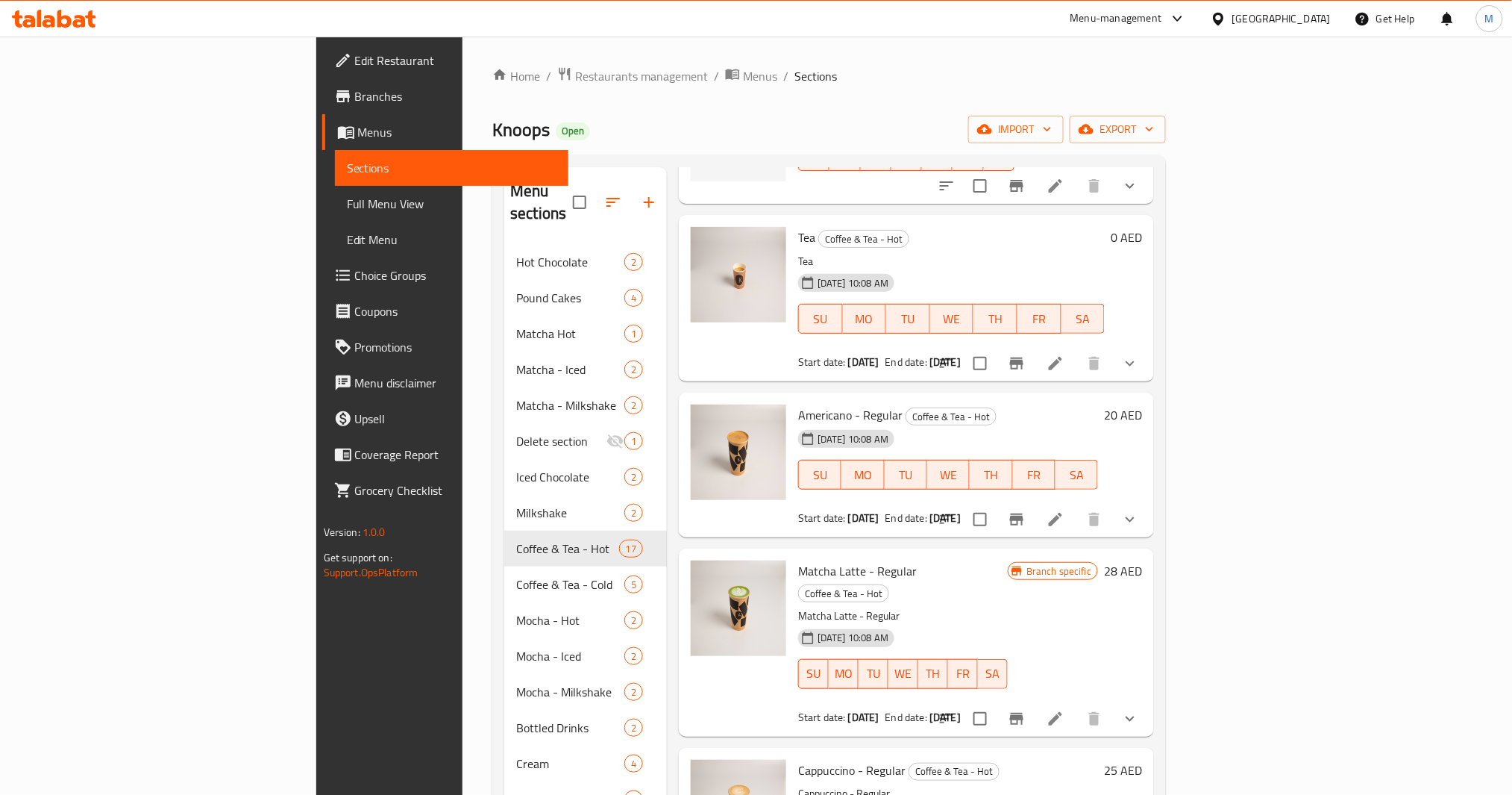
scroll to position [298, 0]
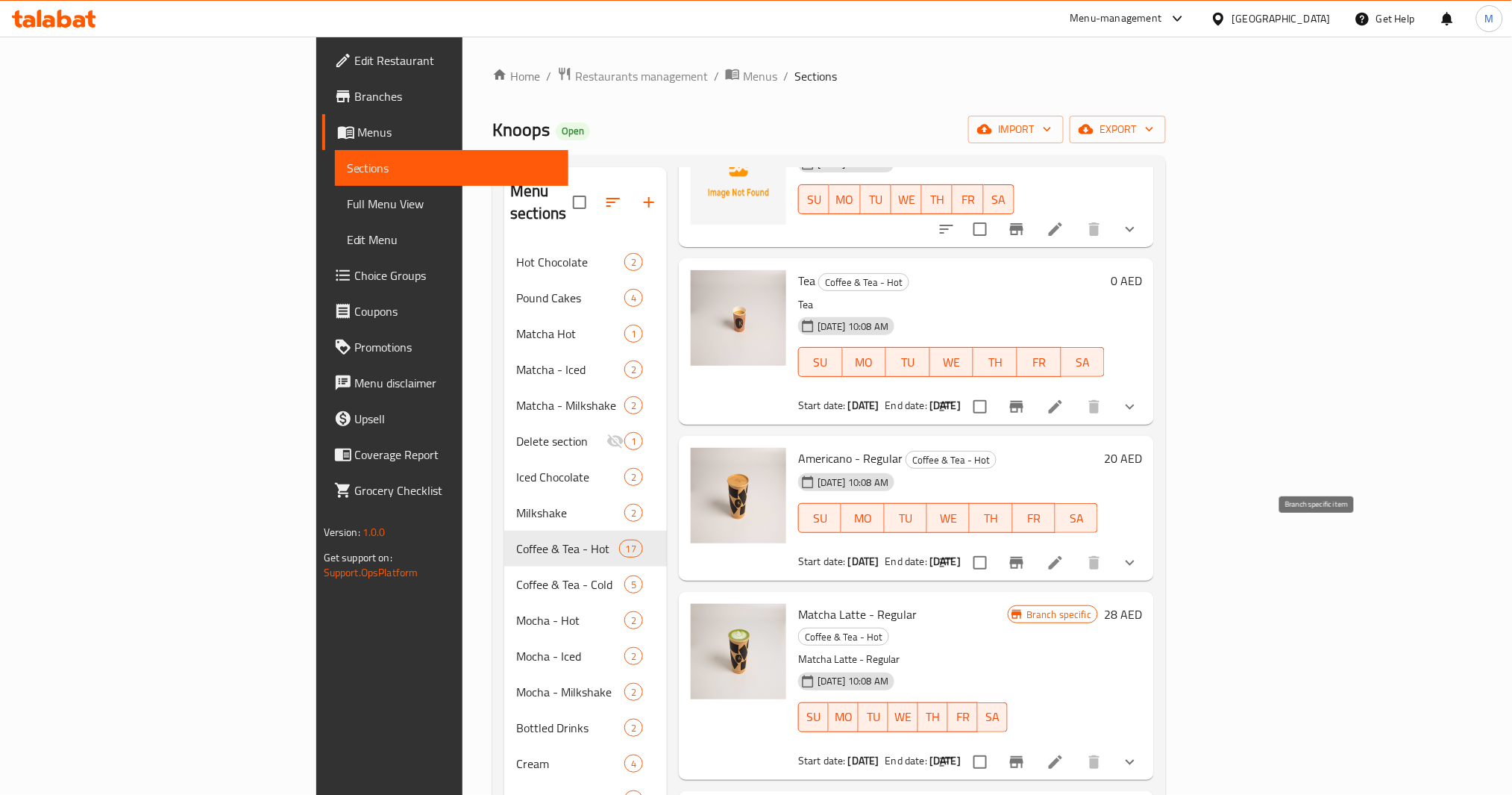
click at [1035, 545] on button "Branch-specific-item" at bounding box center [1017, 563] width 36 height 36
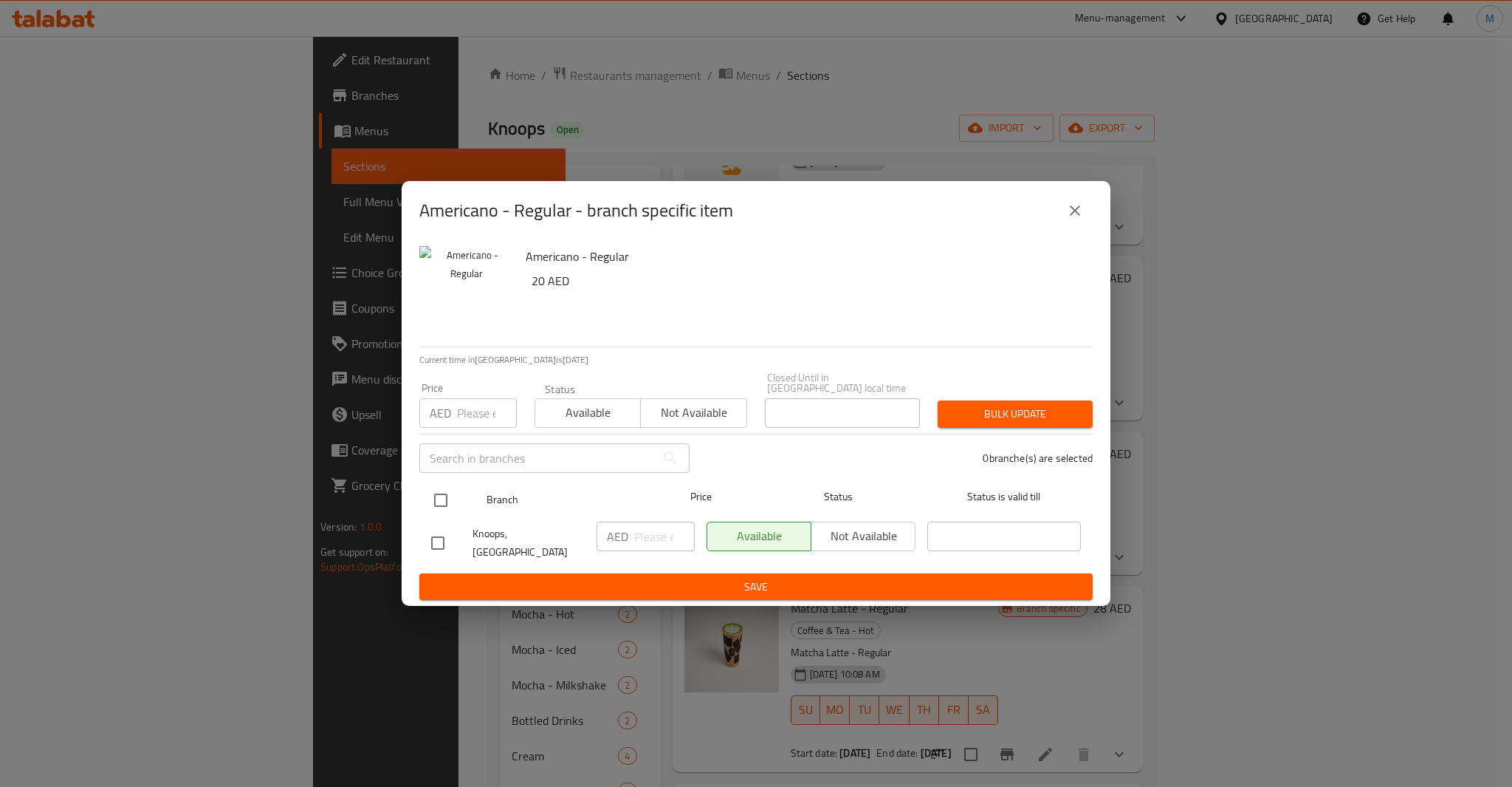
click at [461, 500] on div at bounding box center [453, 499] width 56 height 42
click at [445, 500] on input "checkbox" at bounding box center [440, 500] width 31 height 31
checkbox input "true"
click at [489, 394] on div "Price AED Price" at bounding box center [468, 406] width 97 height 45
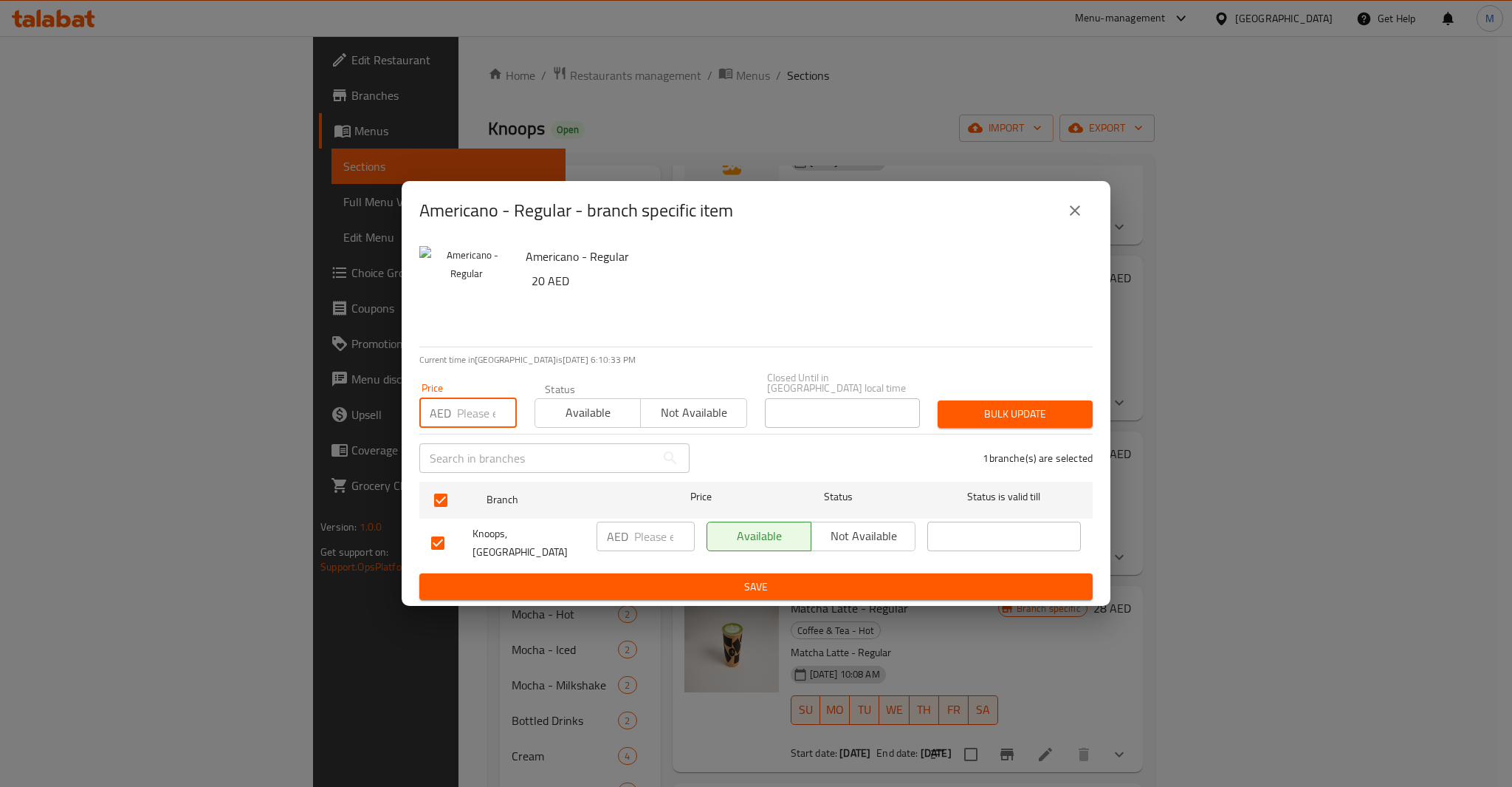
click at [485, 410] on input "number" at bounding box center [487, 412] width 59 height 29
type input "20"
type button "0"
type button "1"
click at [938, 400] on button "Bulk update" at bounding box center [1015, 413] width 155 height 27
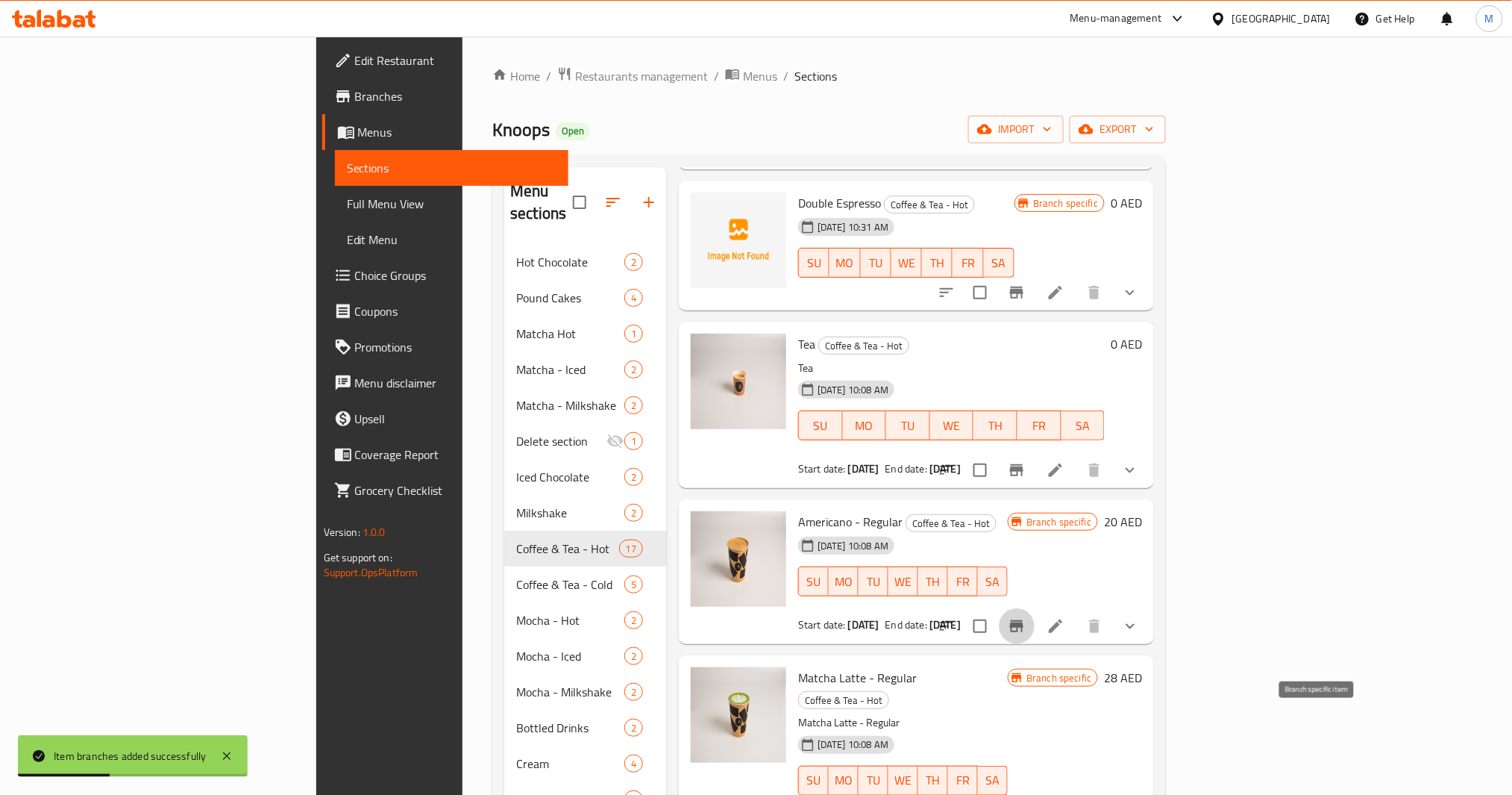
scroll to position [0, 0]
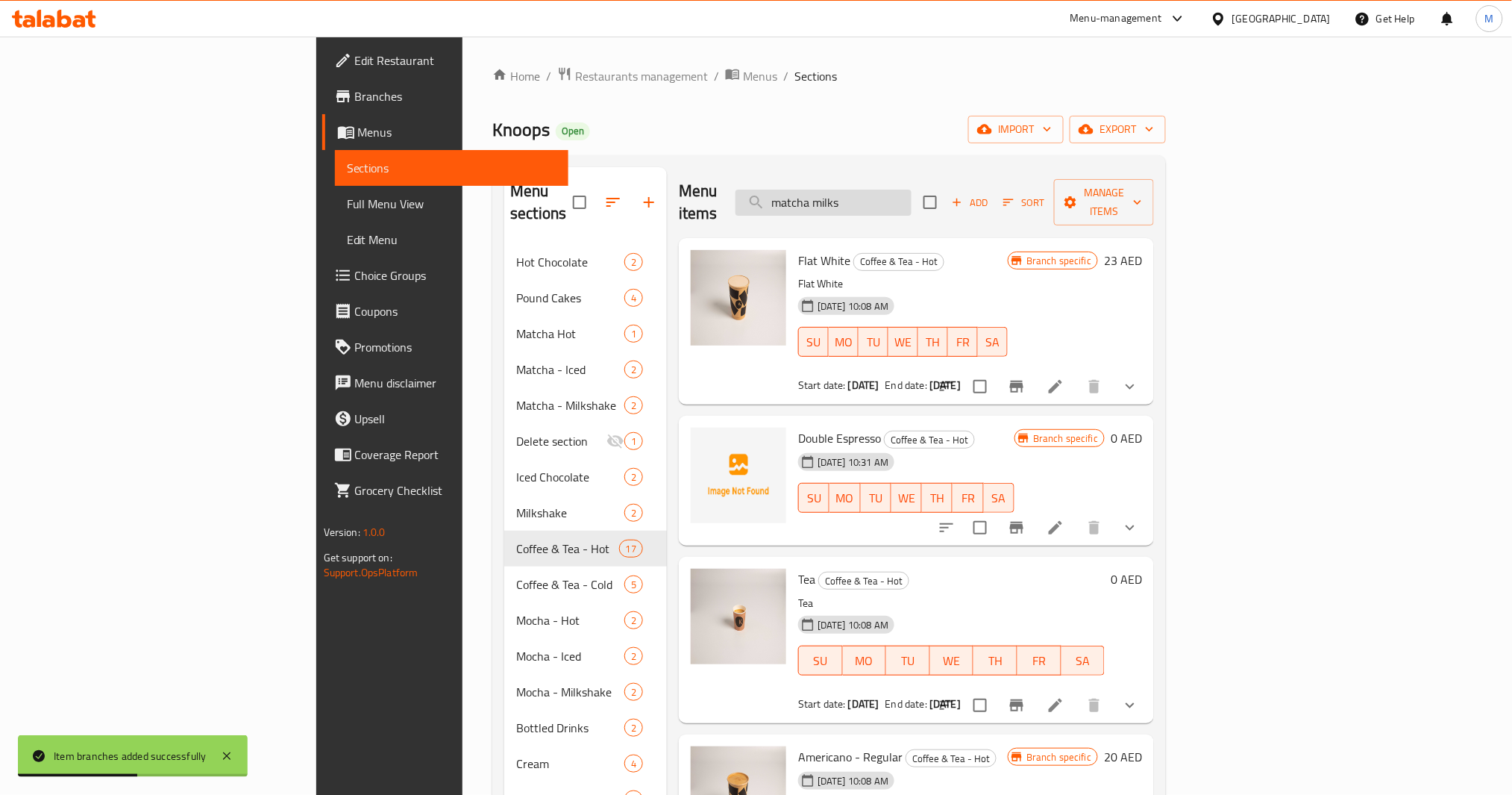
click at [912, 192] on input "matcha milks" at bounding box center [823, 202] width 176 height 26
drag, startPoint x: 960, startPoint y: 192, endPoint x: 699, endPoint y: 215, distance: 262.0
click at [699, 215] on div "Menu items matcha milks Add Sort Manage items Flat White Coffee & Tea - Hot Fla…" at bounding box center [910, 781] width 487 height 1229
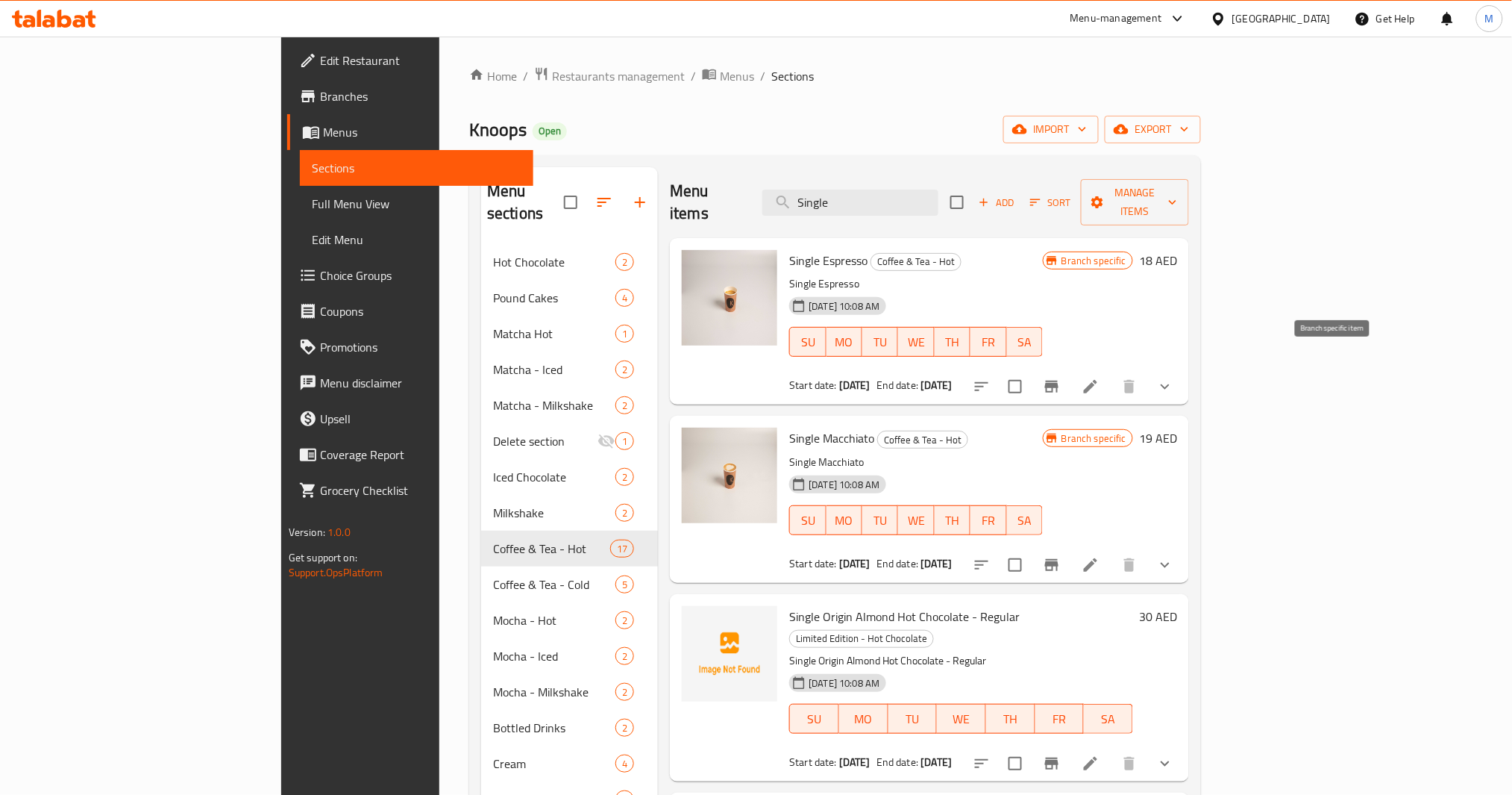
type input "Single"
click at [1060, 377] on icon "Branch-specific-item" at bounding box center [1052, 386] width 18 height 18
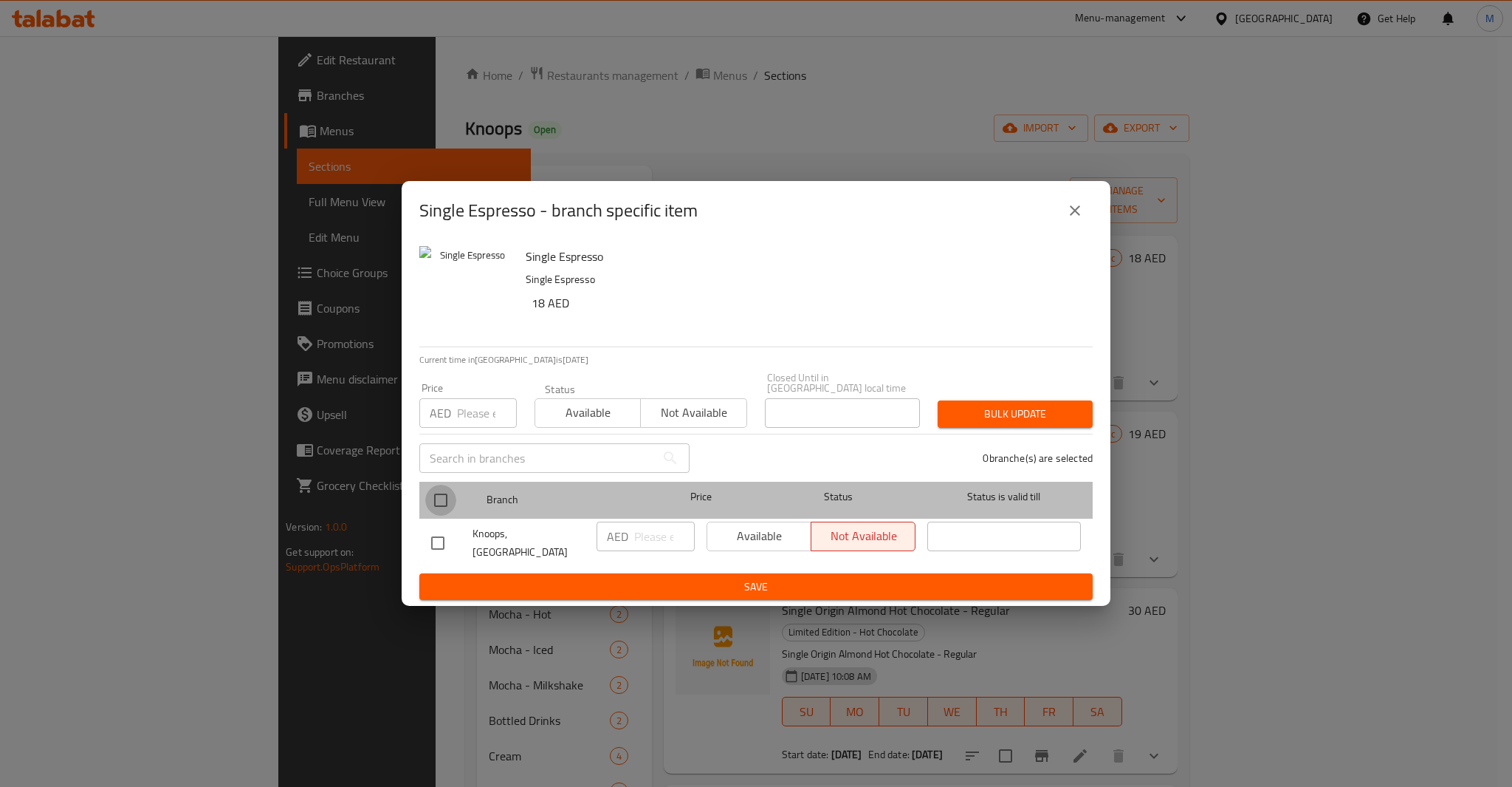
click at [436, 509] on input "checkbox" at bounding box center [440, 500] width 31 height 31
checkbox input "true"
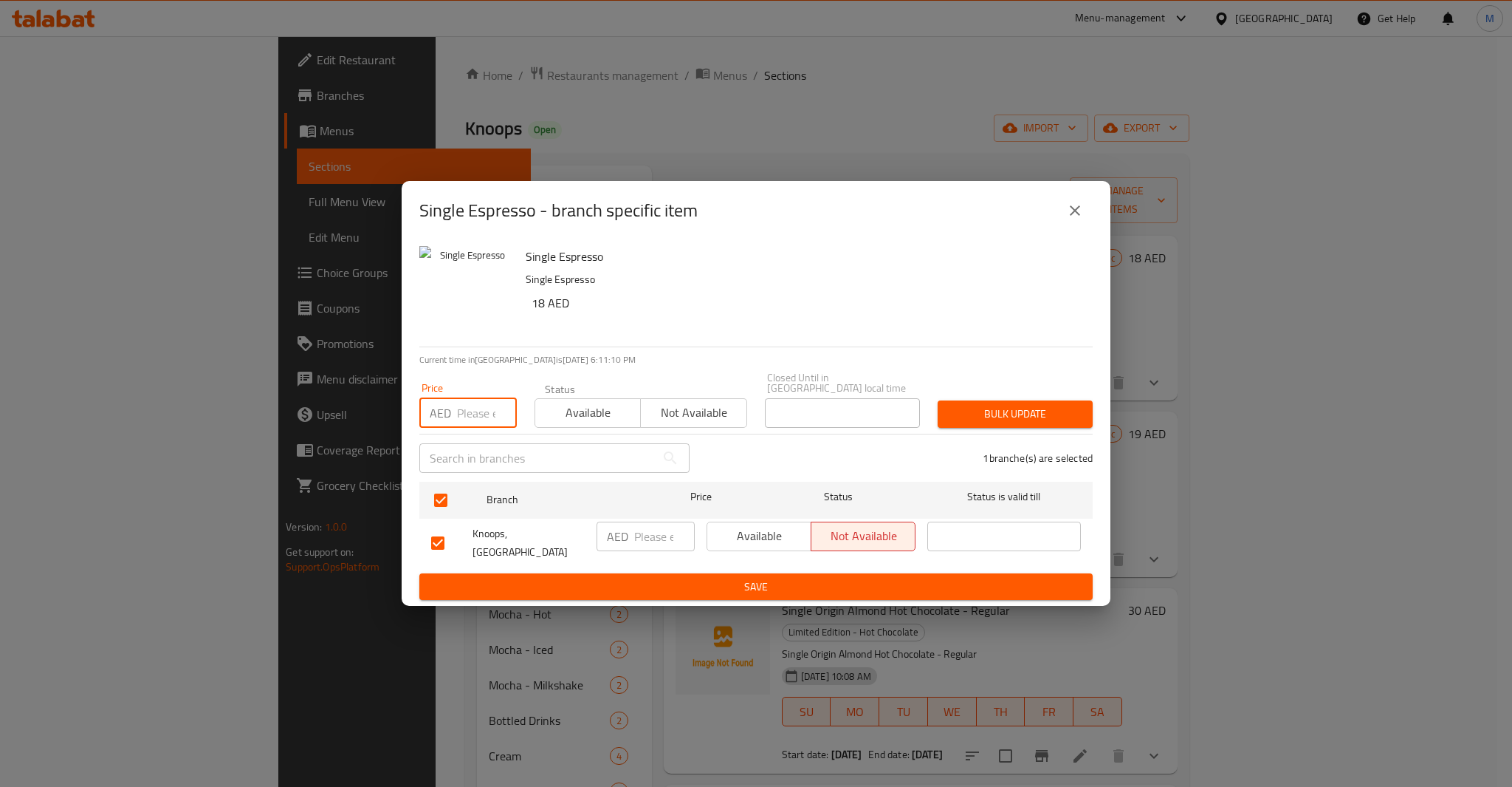
click at [485, 424] on input "number" at bounding box center [487, 412] width 59 height 29
type input "18"
type button "0"
type button "1"
click at [938, 400] on button "Bulk update" at bounding box center [1015, 413] width 155 height 27
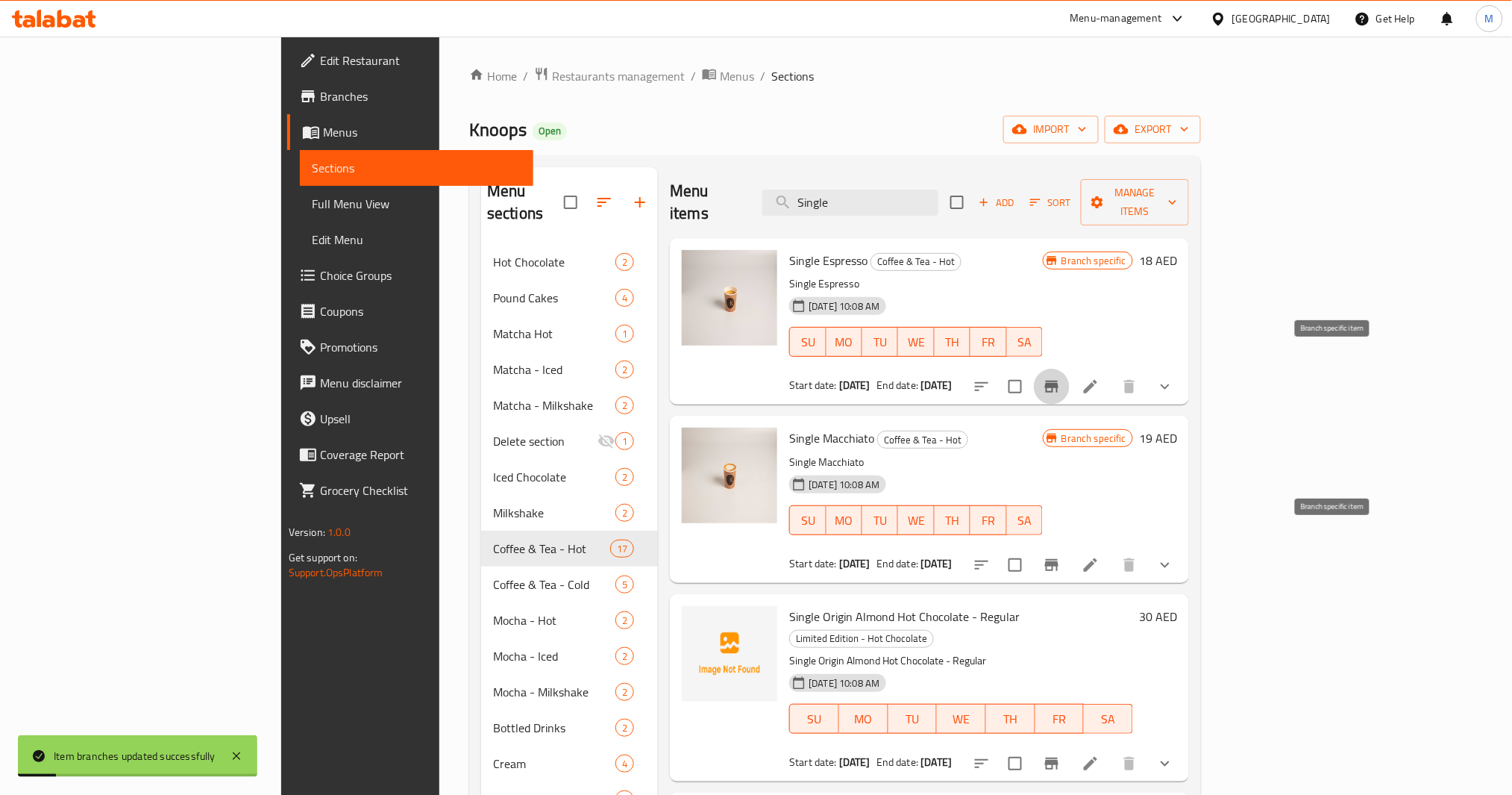
click at [1058, 559] on icon "Branch-specific-item" at bounding box center [1052, 564] width 13 height 12
click at [916, 171] on div "Menu items Single Add Sort Manage items" at bounding box center [929, 202] width 519 height 71
click at [919, 190] on input "Single" at bounding box center [850, 202] width 176 height 26
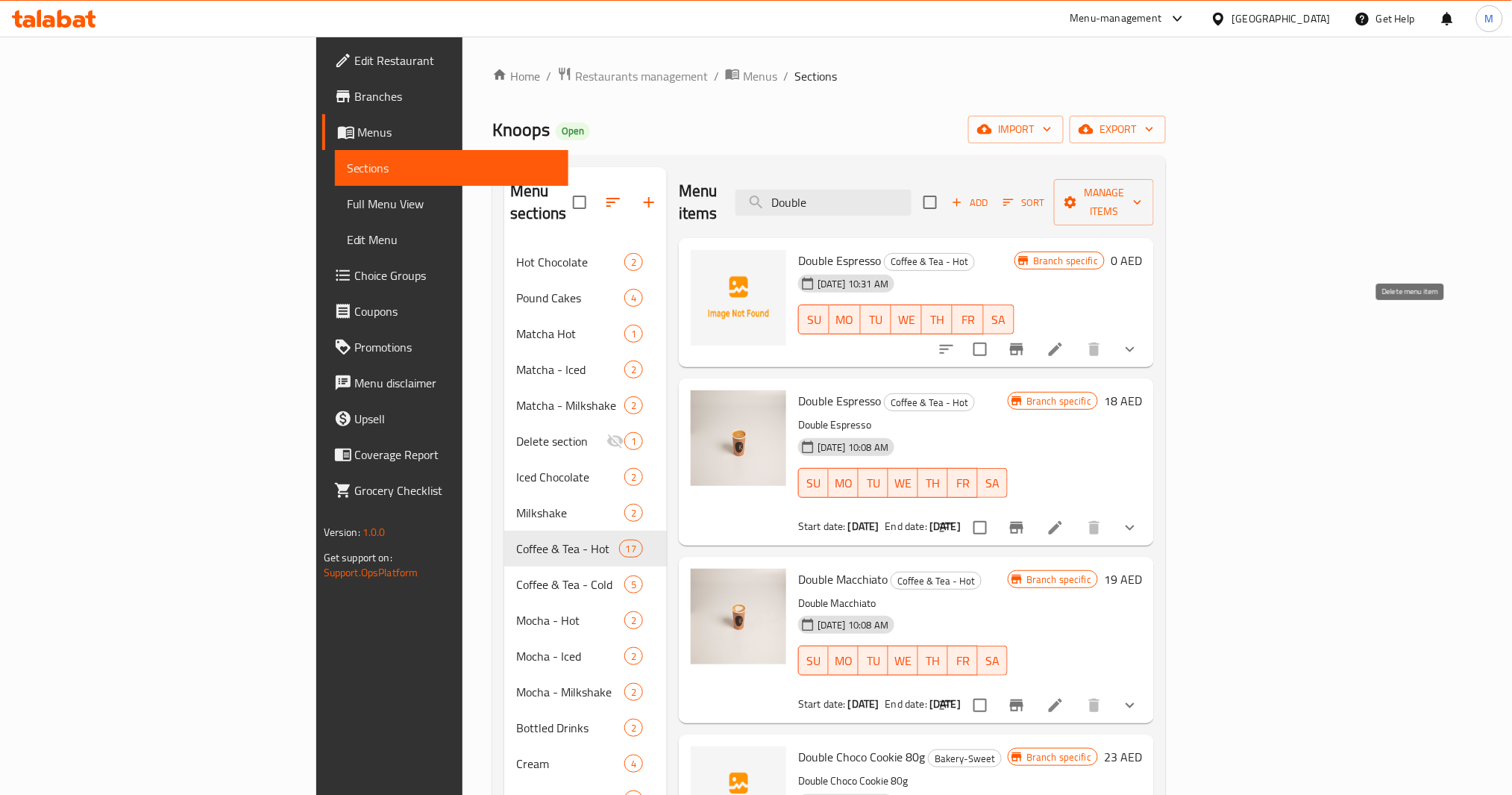
type input "Double"
click at [1139, 340] on icon "show more" at bounding box center [1130, 349] width 18 height 18
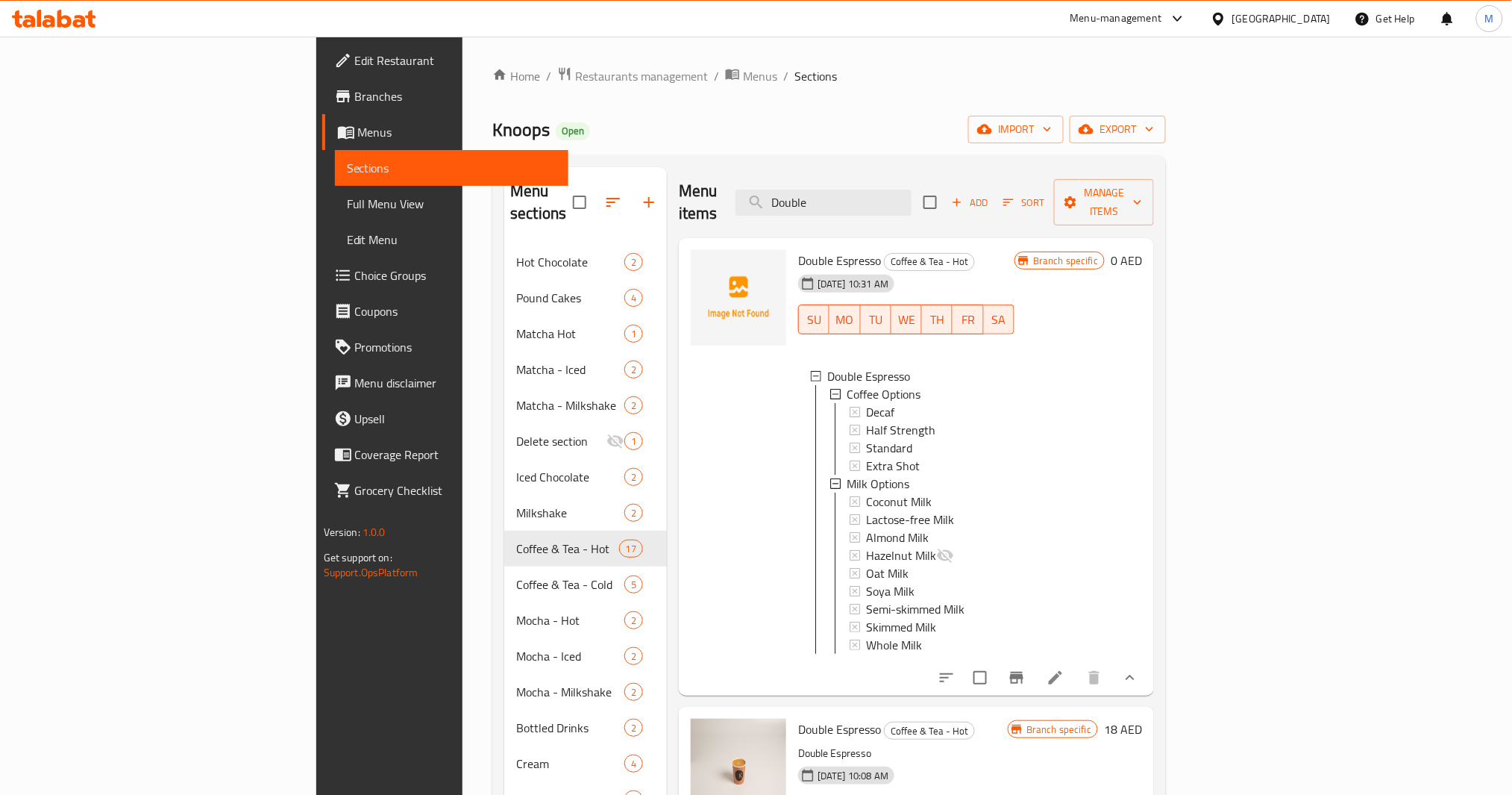
scroll to position [2, 0]
click at [798, 249] on span "Double Espresso" at bounding box center [839, 259] width 83 height 22
drag, startPoint x: 776, startPoint y: 236, endPoint x: 737, endPoint y: 240, distance: 39.2
click at [798, 249] on span "Double Espresso" at bounding box center [839, 259] width 83 height 22
copy span "Double Espresso"
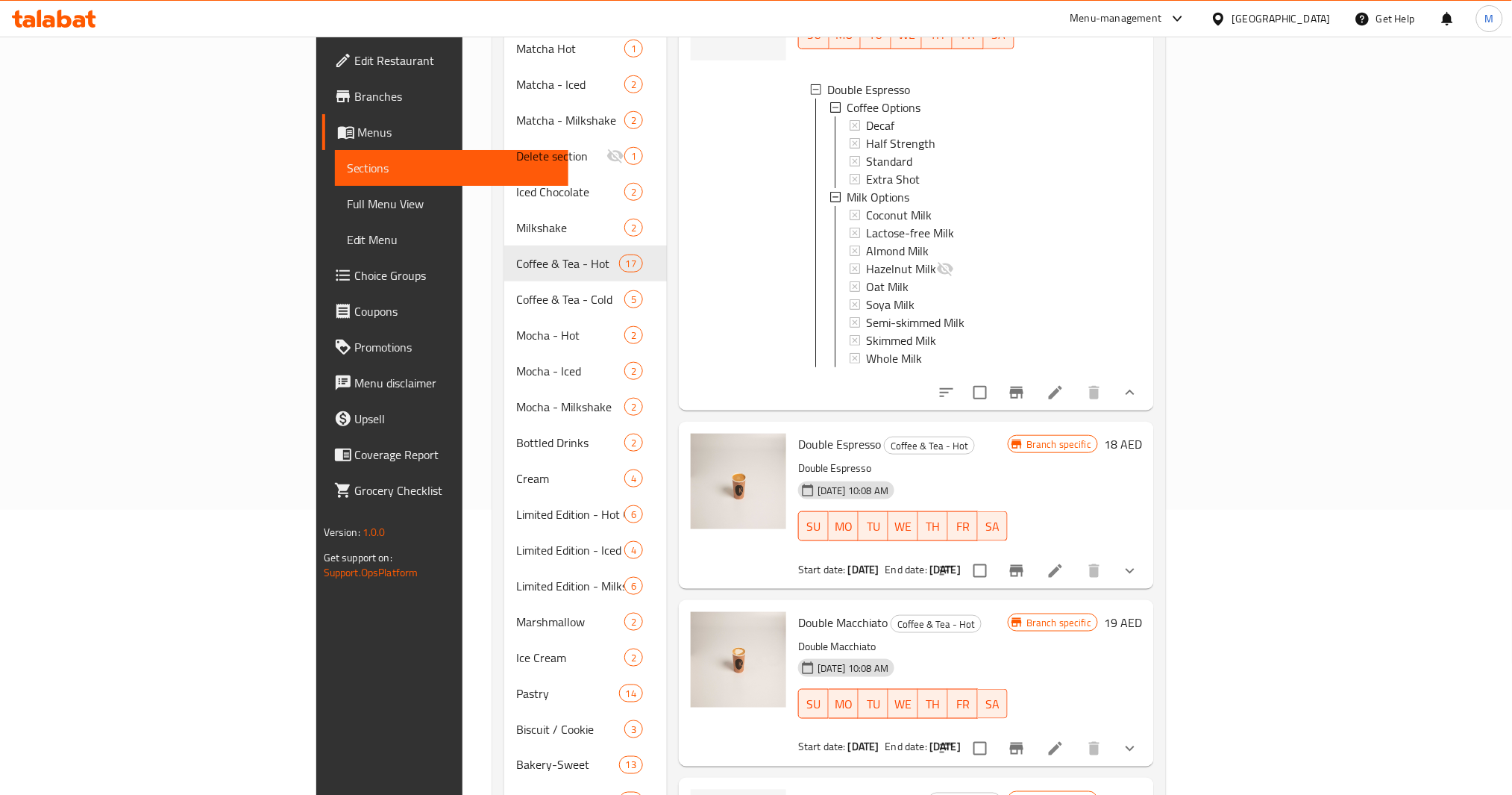
scroll to position [298, 0]
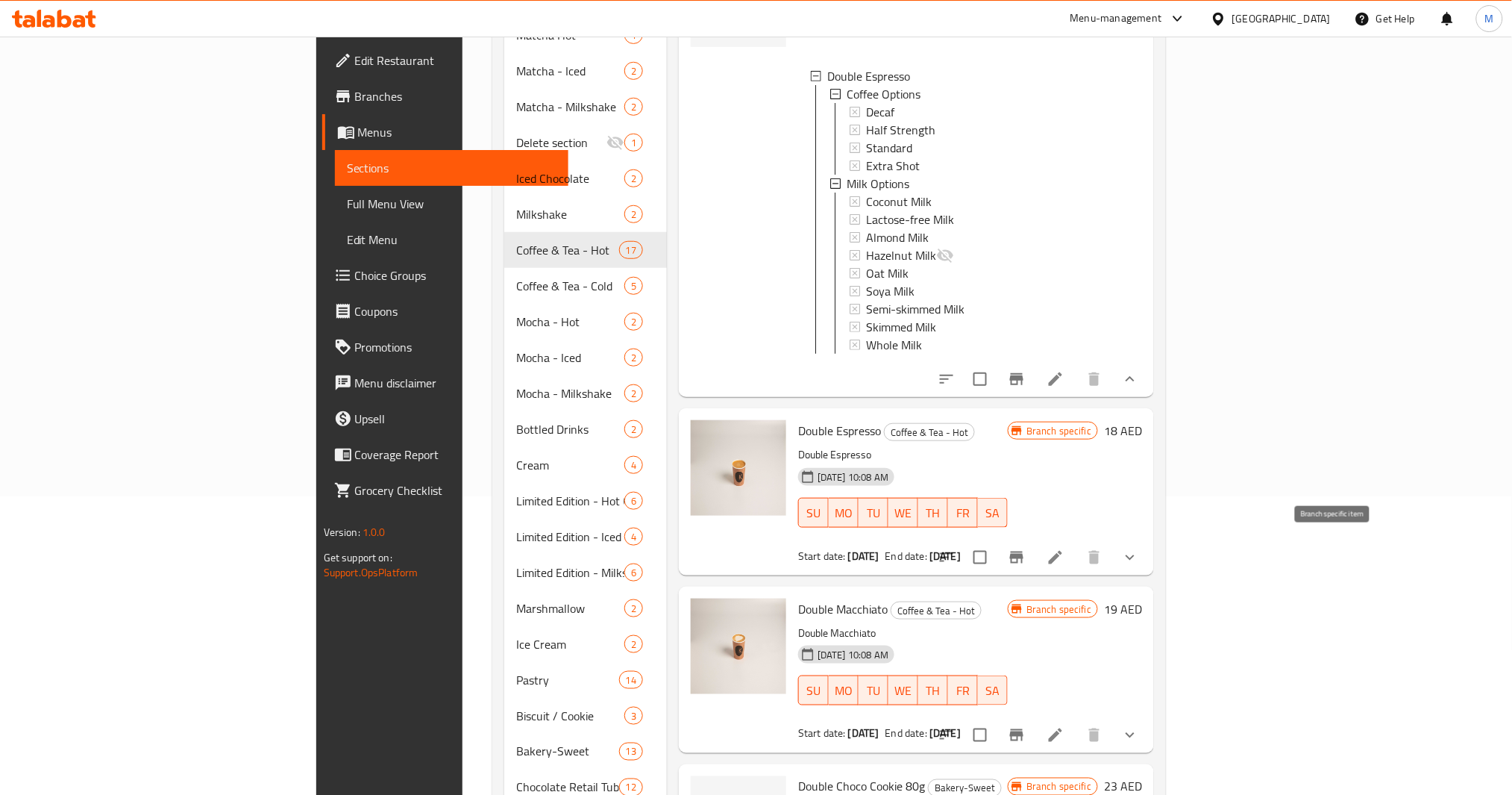
click at [1035, 541] on button "Branch-specific-item" at bounding box center [1017, 558] width 36 height 36
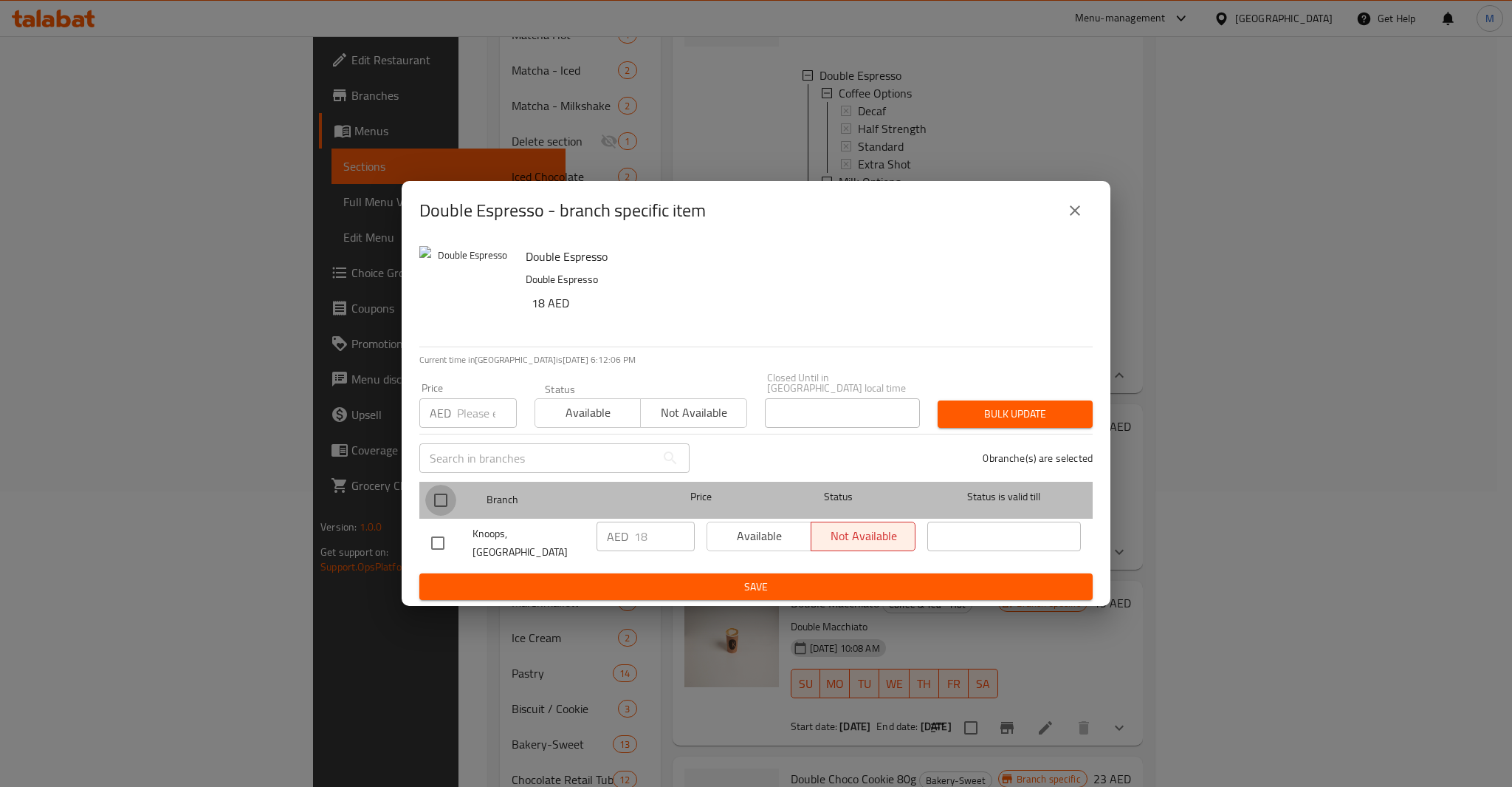
click at [447, 514] on input "checkbox" at bounding box center [440, 500] width 31 height 31
checkbox input "true"
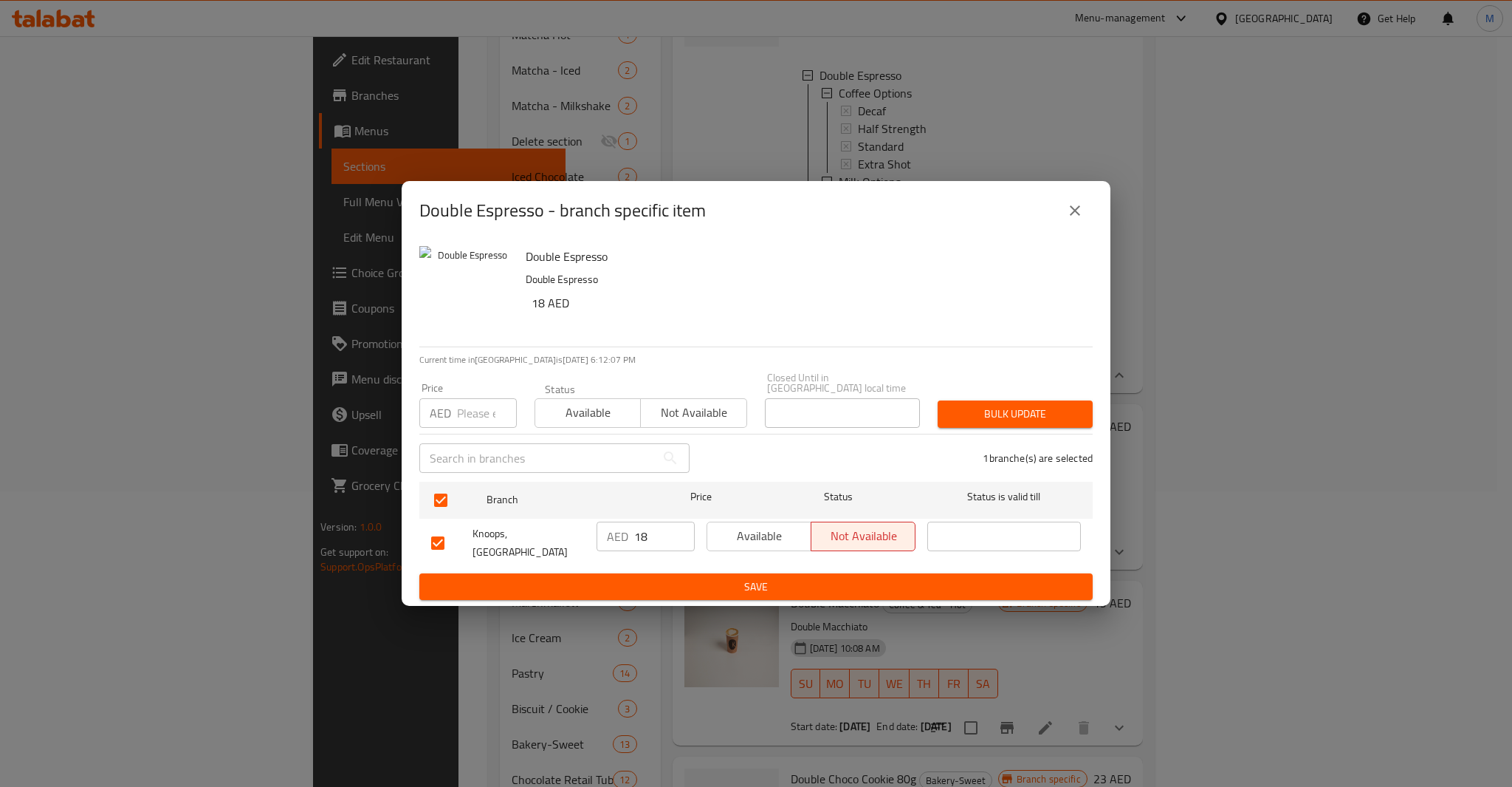
click at [476, 419] on input "number" at bounding box center [487, 412] width 59 height 29
type input "19"
click at [1008, 424] on span "Bulk update" at bounding box center [1015, 414] width 131 height 19
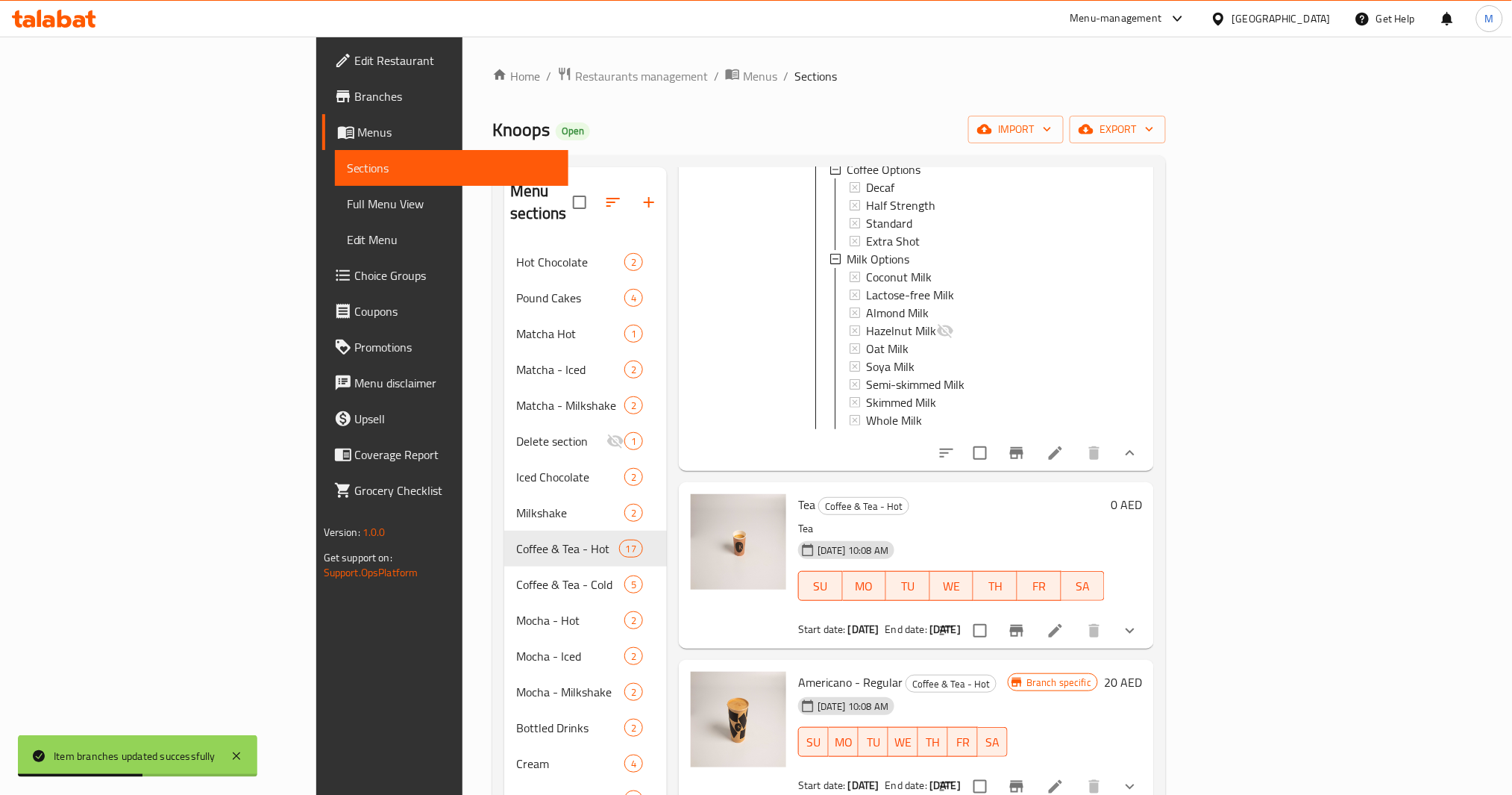
scroll to position [497, 0]
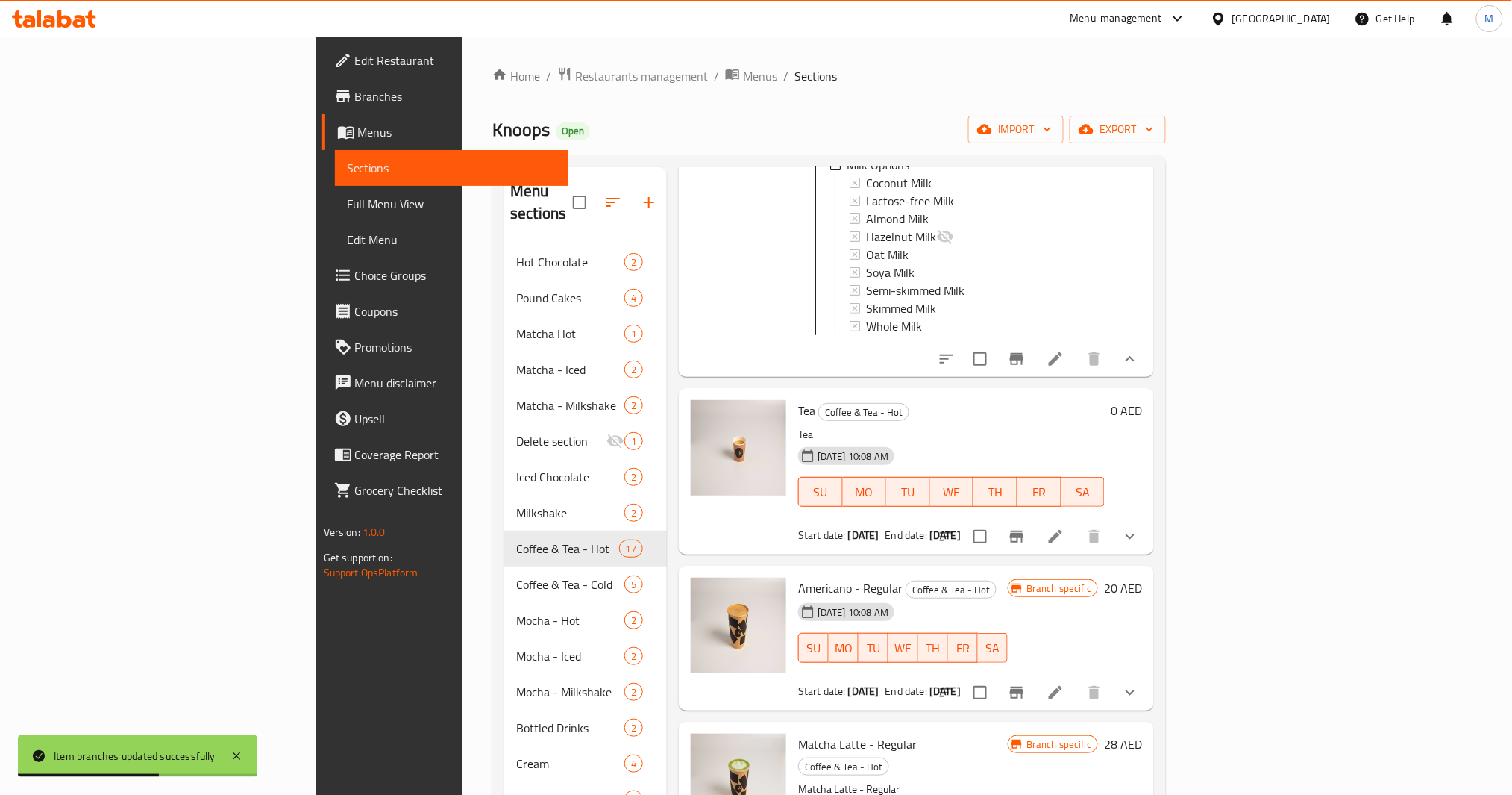
click at [1026, 358] on icon "Branch-specific-item" at bounding box center [1017, 358] width 18 height 18
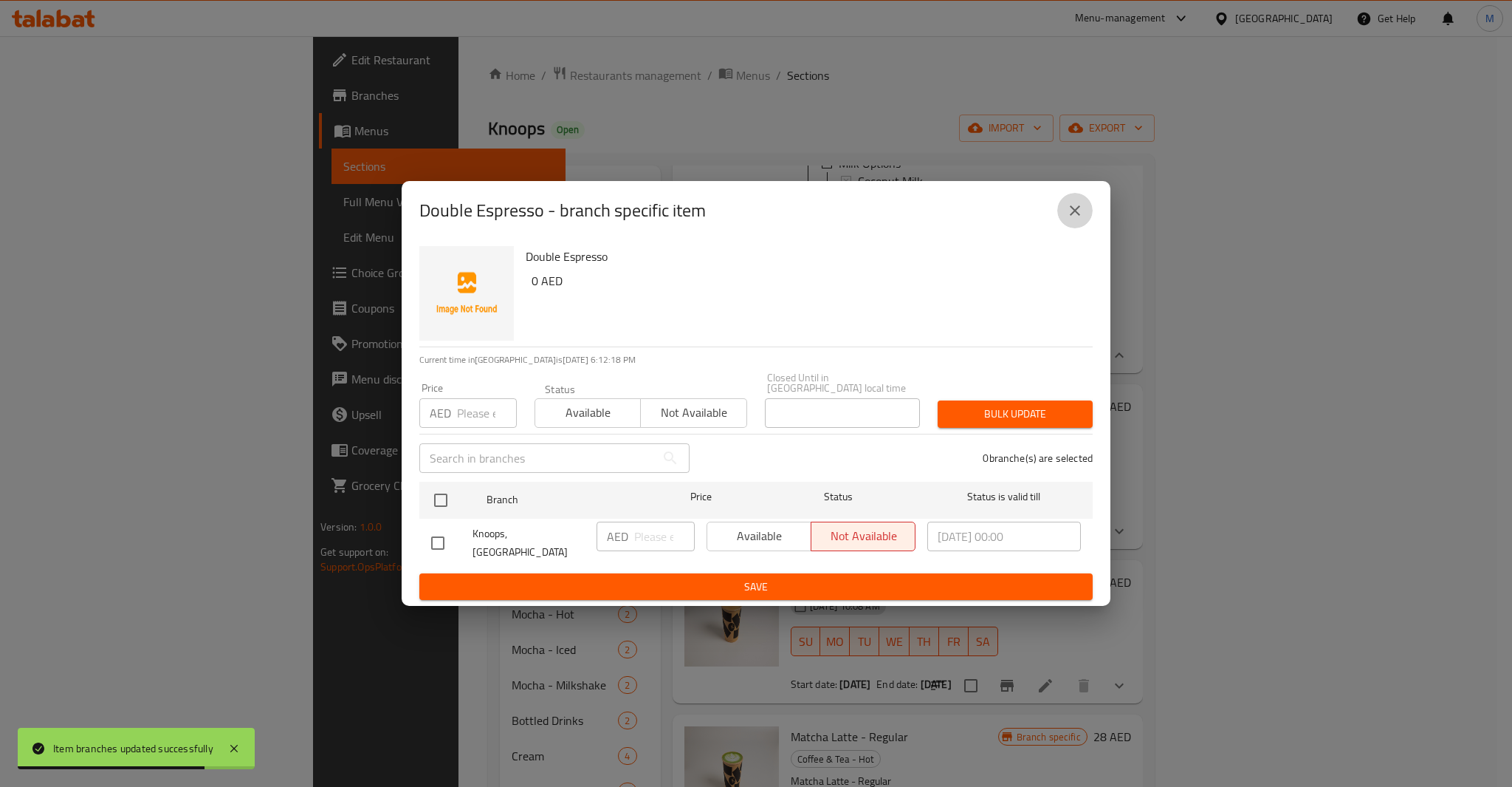
click at [1071, 212] on icon "close" at bounding box center [1074, 210] width 10 height 10
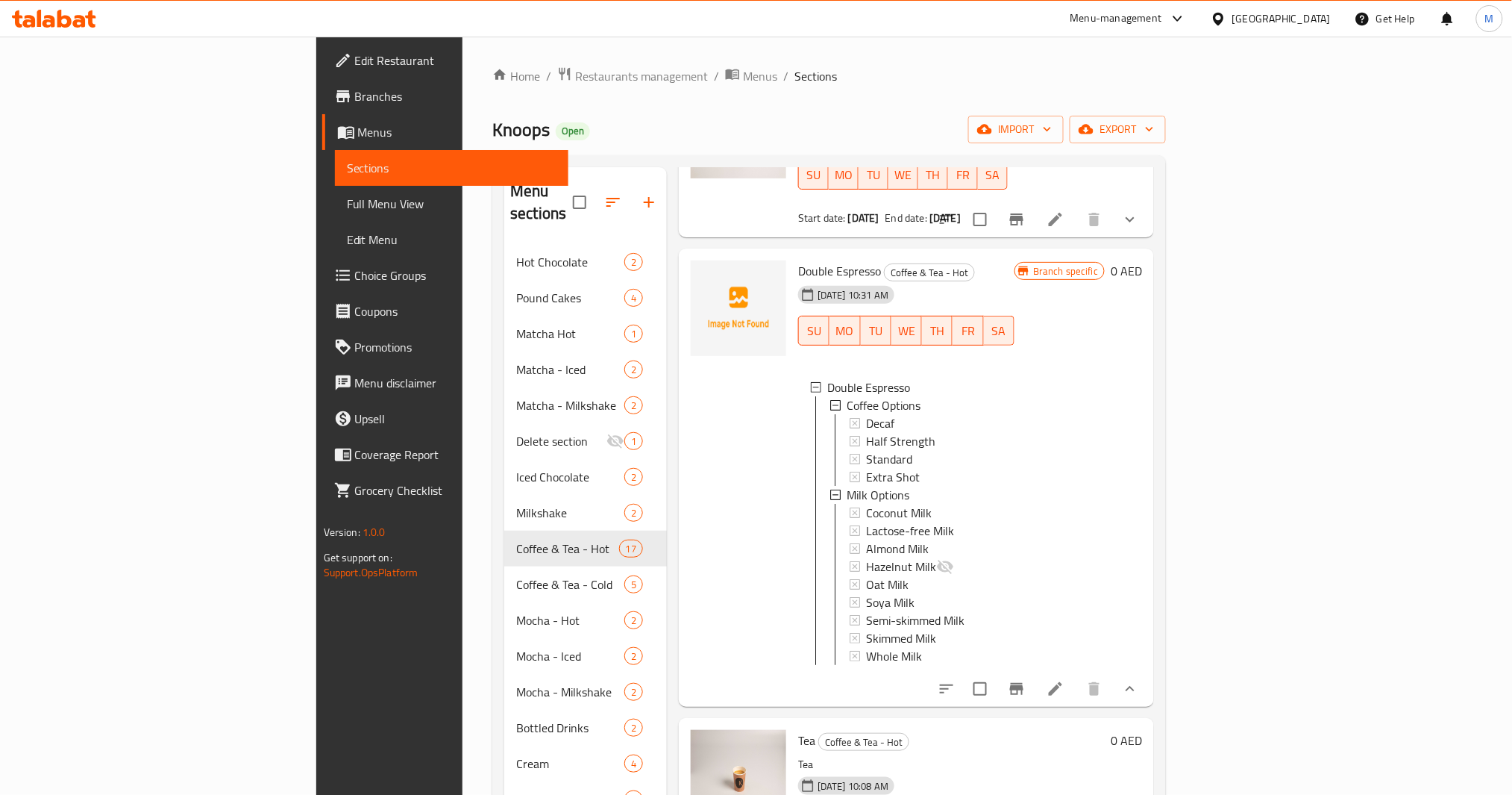
scroll to position [99, 0]
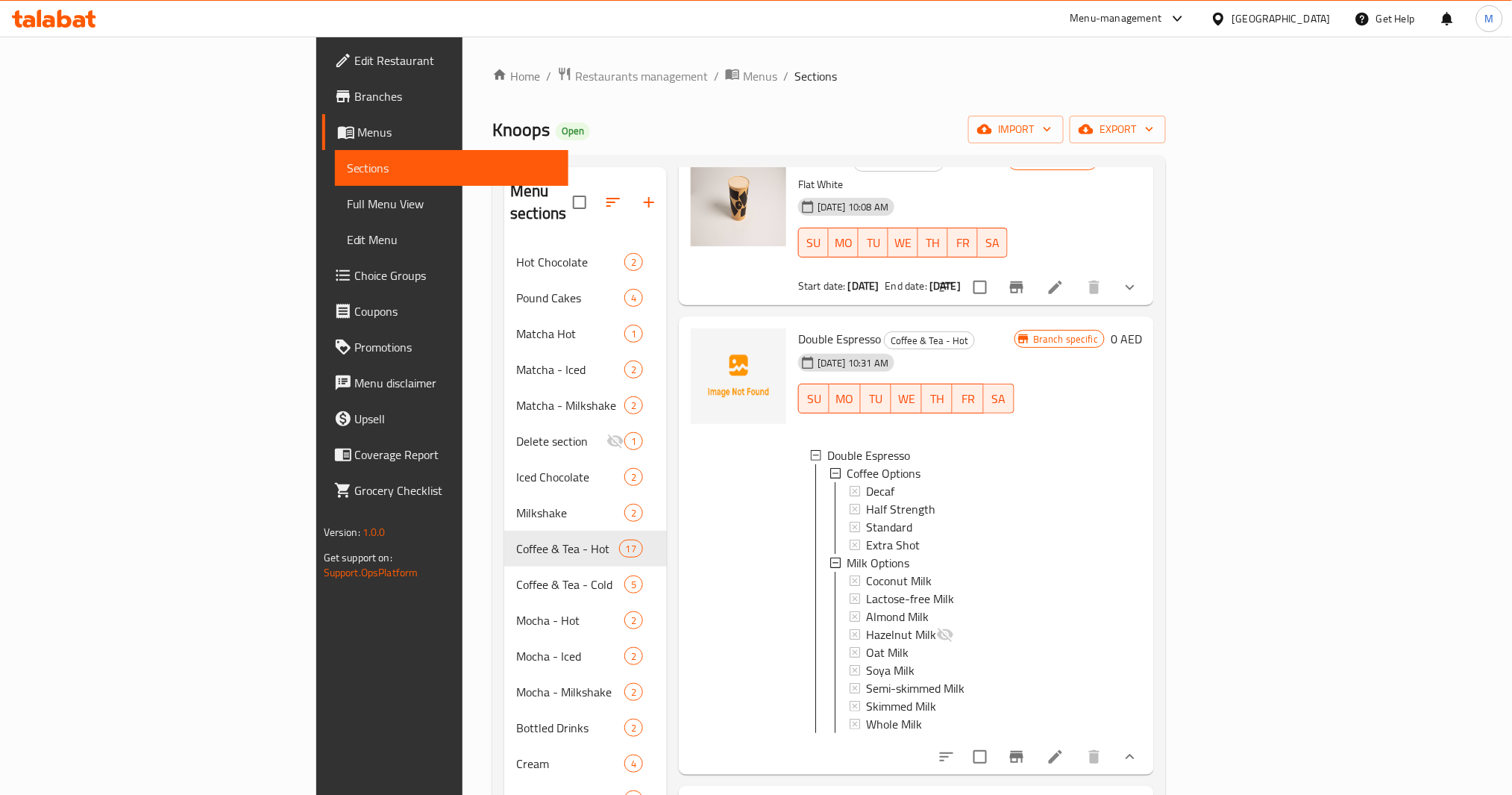
click at [798, 328] on span "Double Espresso" at bounding box center [839, 338] width 83 height 22
drag, startPoint x: 769, startPoint y: 316, endPoint x: 723, endPoint y: 322, distance: 46.4
click at [798, 328] on span "Double Espresso" at bounding box center [839, 338] width 83 height 22
copy span "Double Espresso"
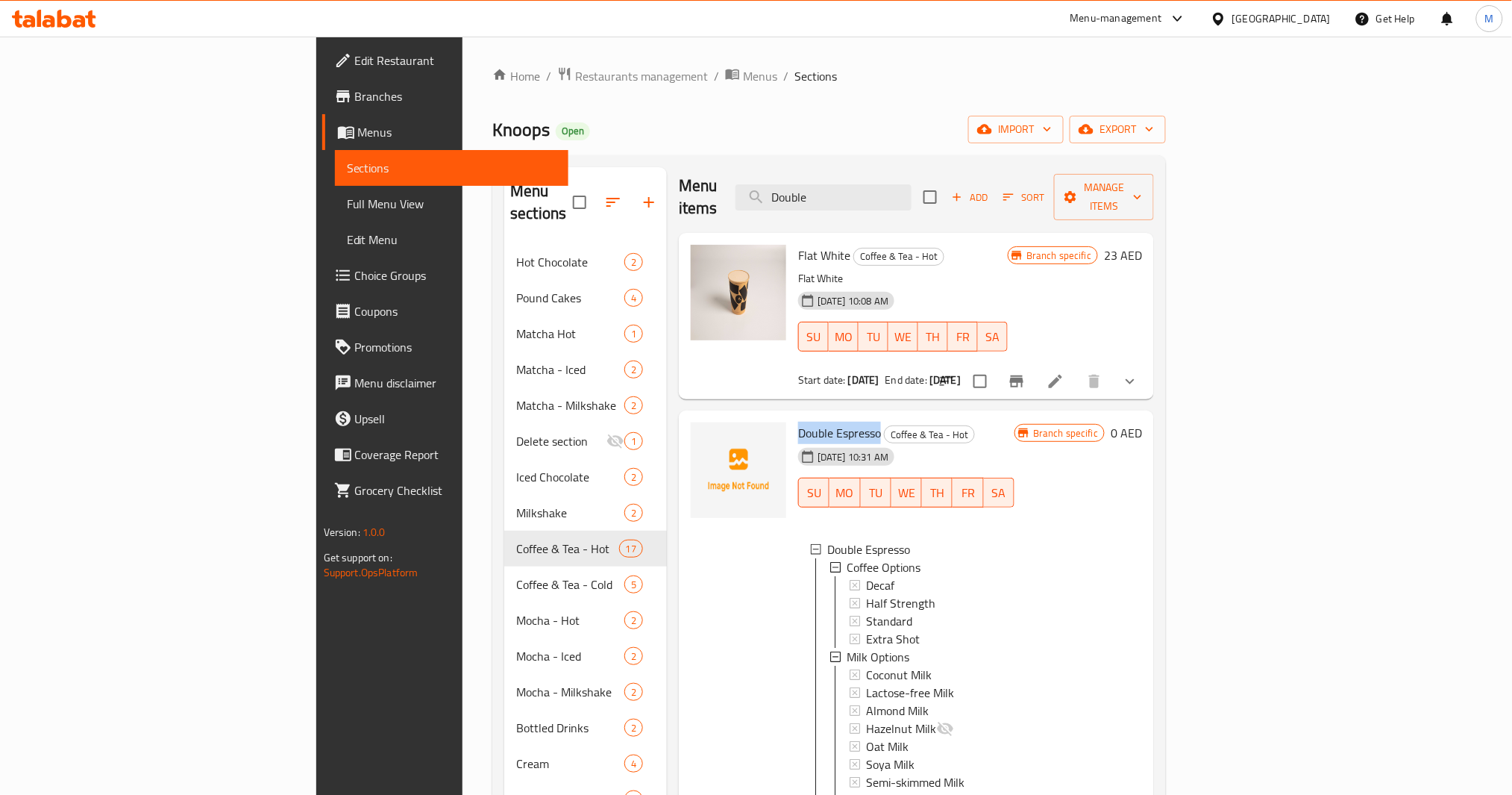
scroll to position [0, 0]
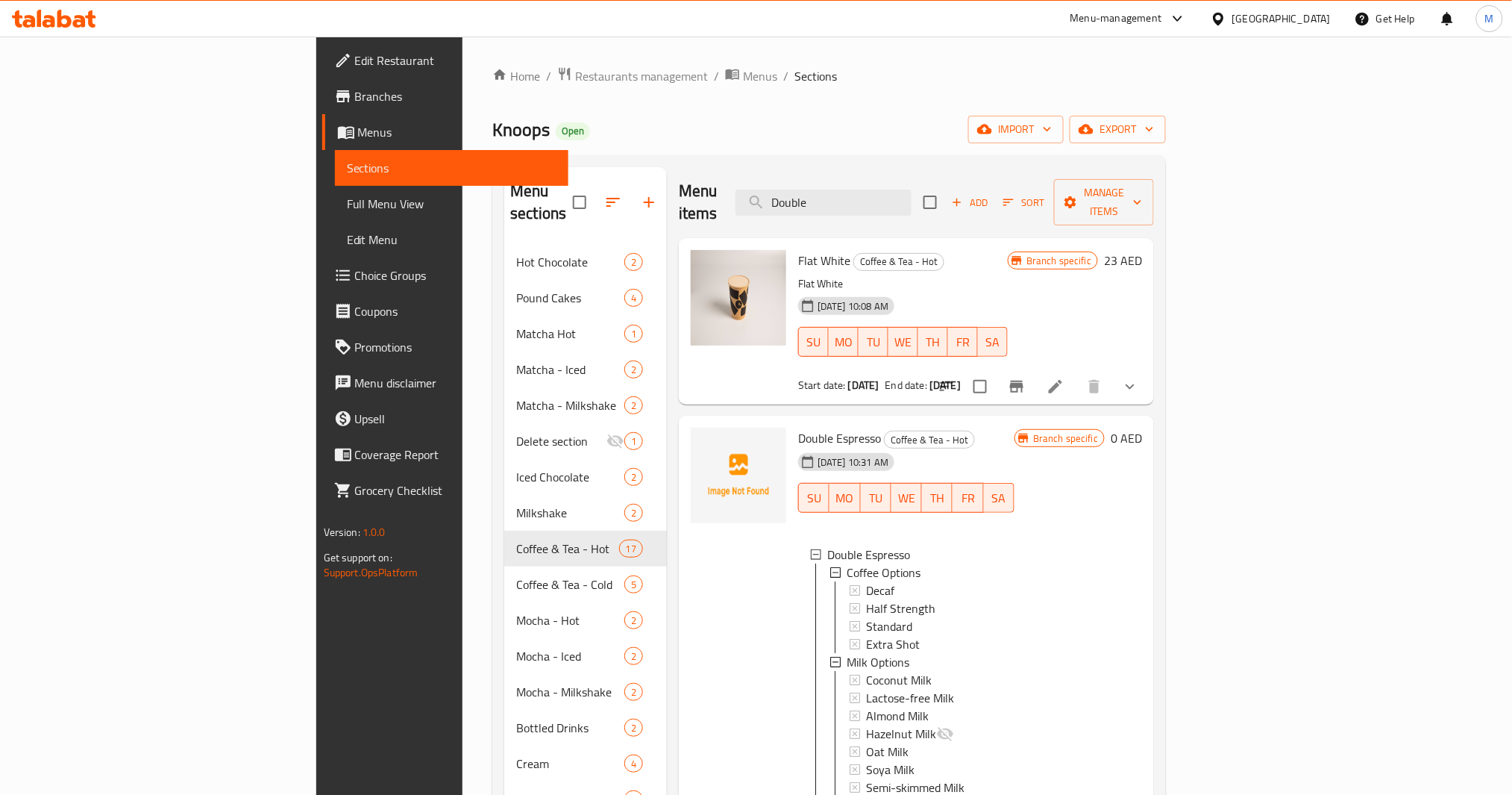
drag, startPoint x: 967, startPoint y: 194, endPoint x: 662, endPoint y: 203, distance: 305.1
click at [678, 203] on div "Menu items Double Add Sort Manage items" at bounding box center [916, 202] width 475 height 71
paste input "Espresso"
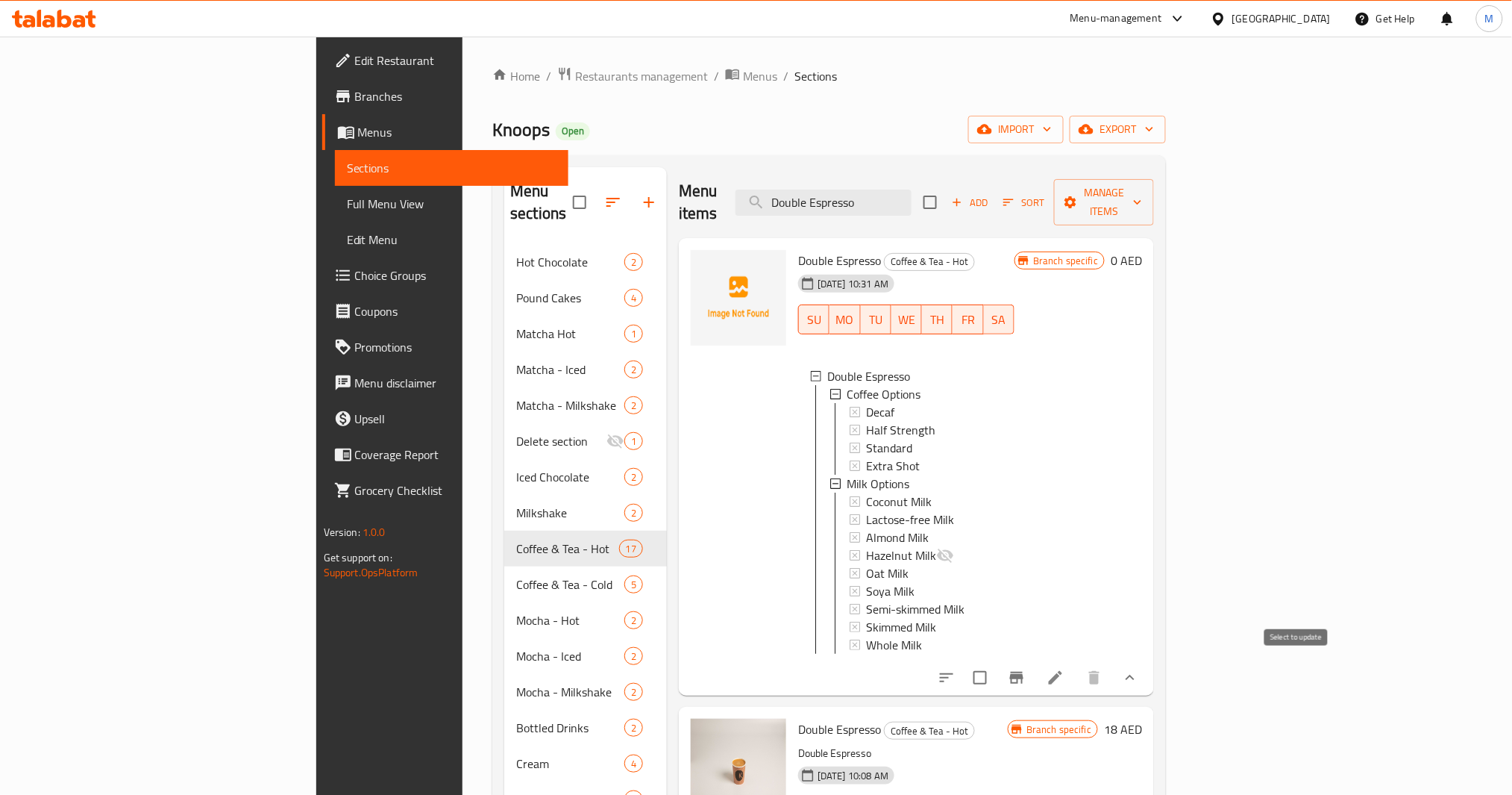
type input "Double Espresso"
click at [1026, 669] on icon "Branch-specific-item" at bounding box center [1017, 678] width 18 height 18
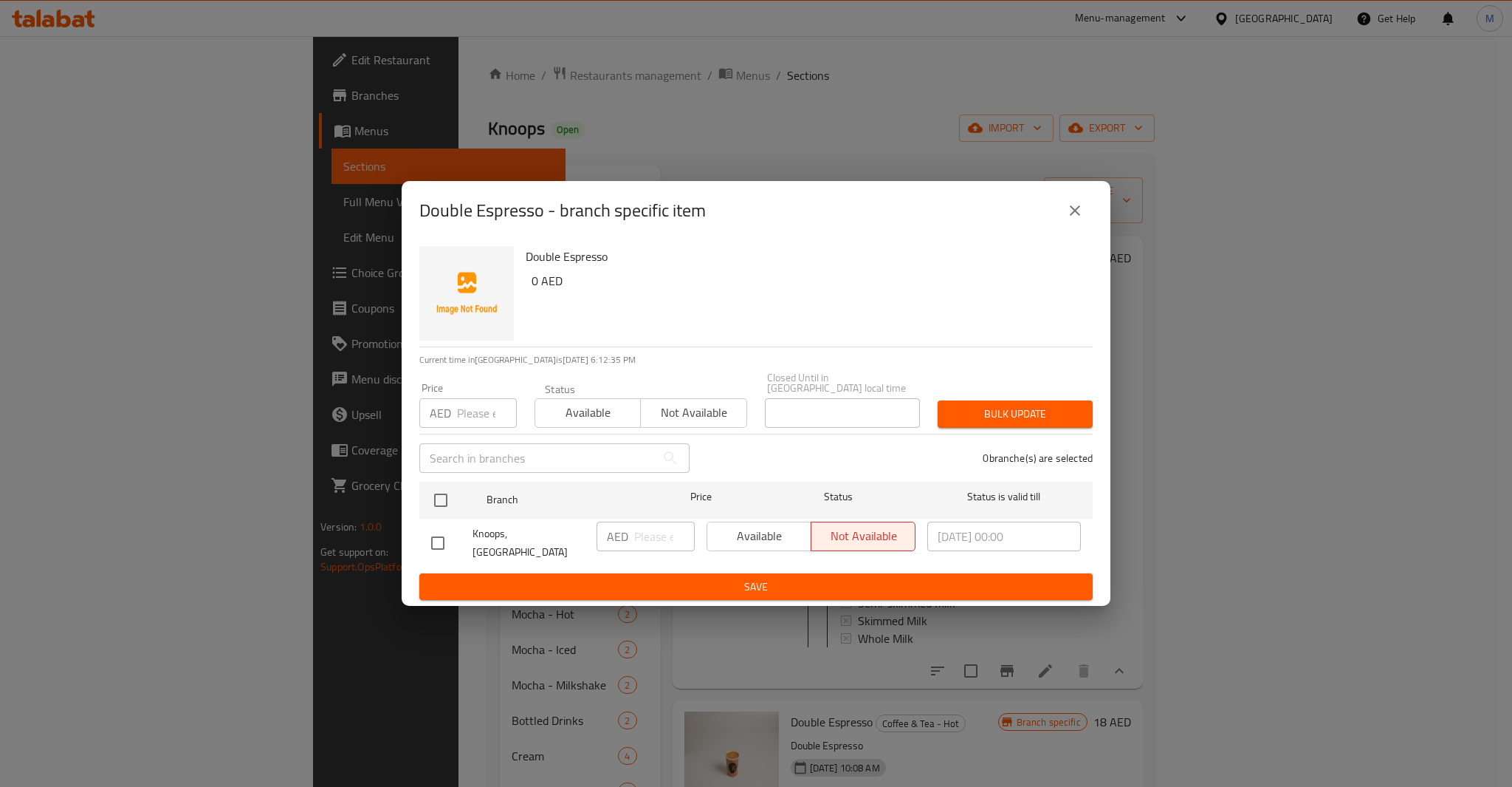
click at [1095, 216] on div "Double Espresso - branch specific item" at bounding box center [756, 210] width 709 height 59
click at [1067, 212] on icon "close" at bounding box center [1075, 210] width 18 height 18
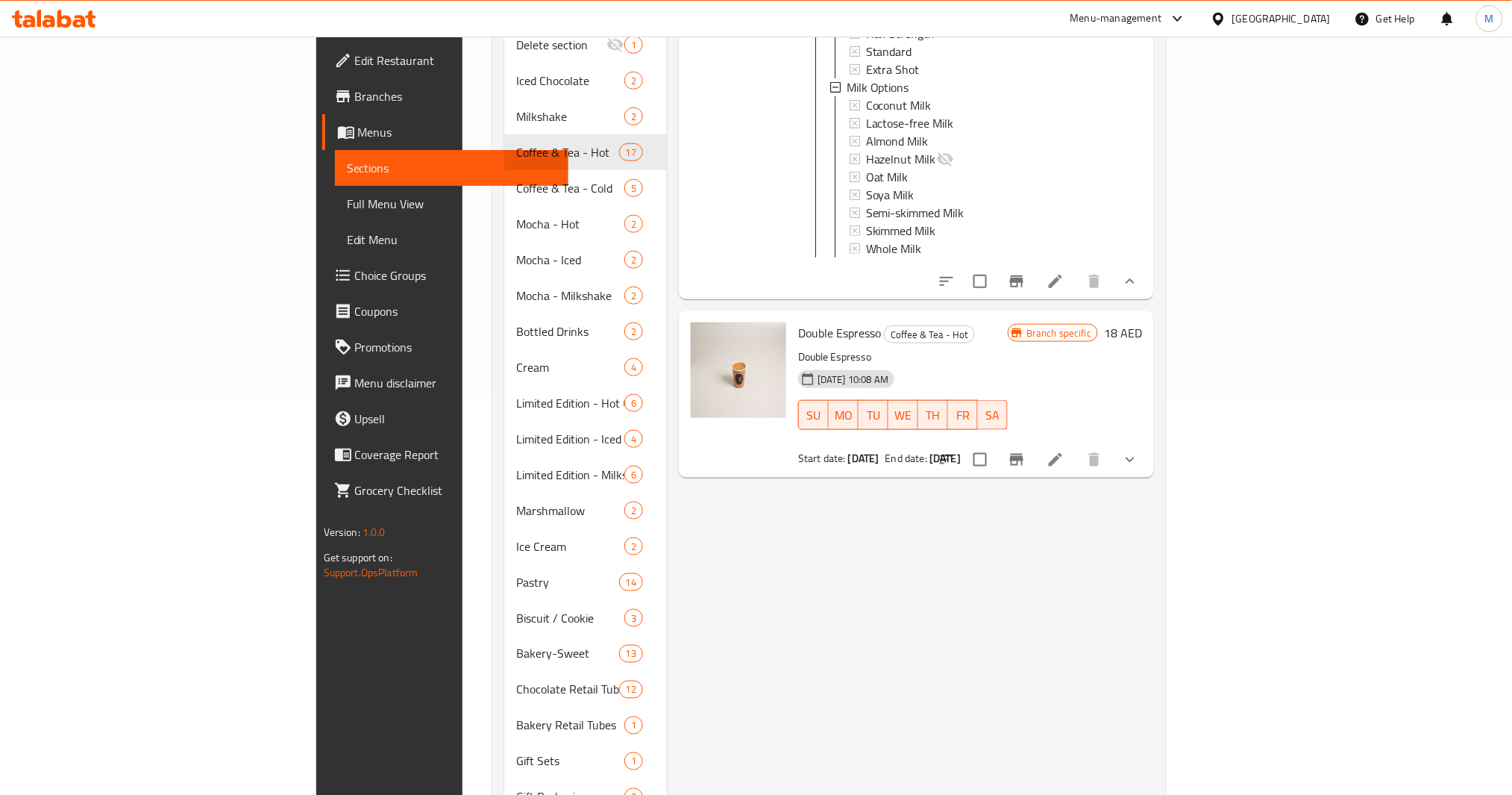
scroll to position [398, 0]
click at [1035, 459] on button "Branch-specific-item" at bounding box center [1017, 459] width 36 height 36
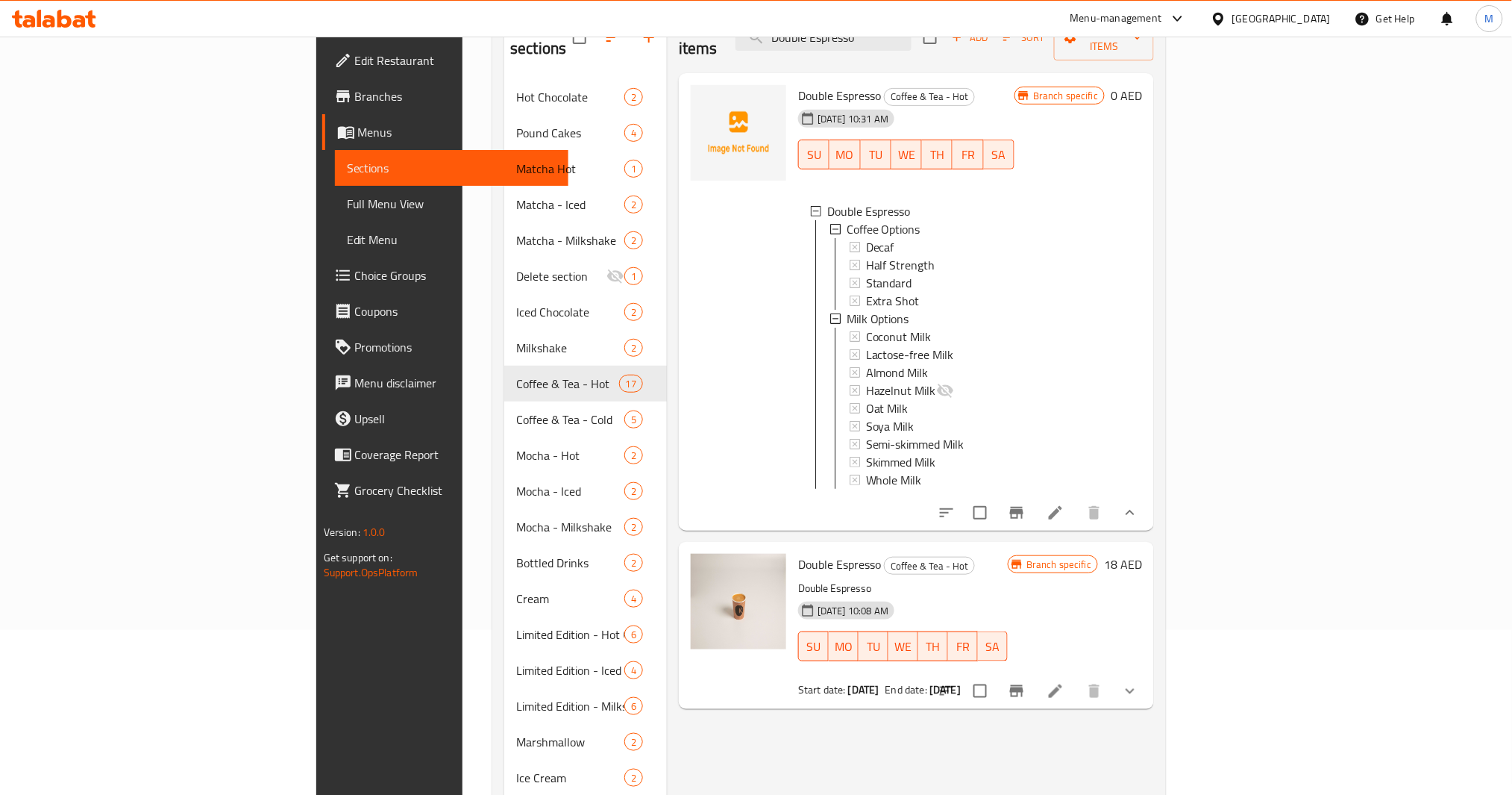
scroll to position [99, 0]
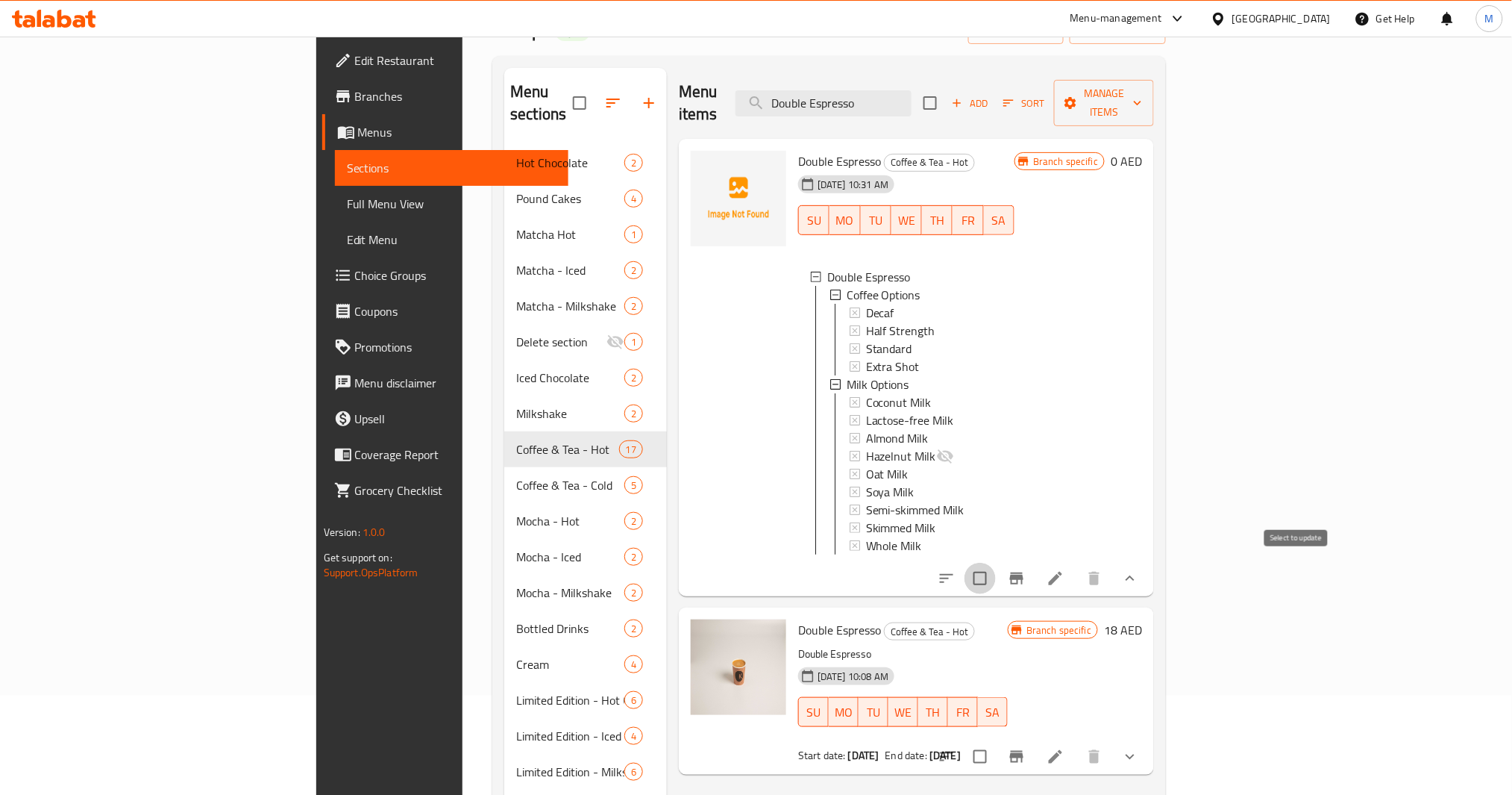
click at [996, 565] on input "checkbox" at bounding box center [979, 578] width 31 height 31
checkbox input "true"
click at [798, 150] on span "Double Espresso" at bounding box center [839, 160] width 83 height 22
drag, startPoint x: 786, startPoint y: 143, endPoint x: 723, endPoint y: 141, distance: 63.0
click at [798, 150] on span "Double Espresso" at bounding box center [839, 160] width 83 height 22
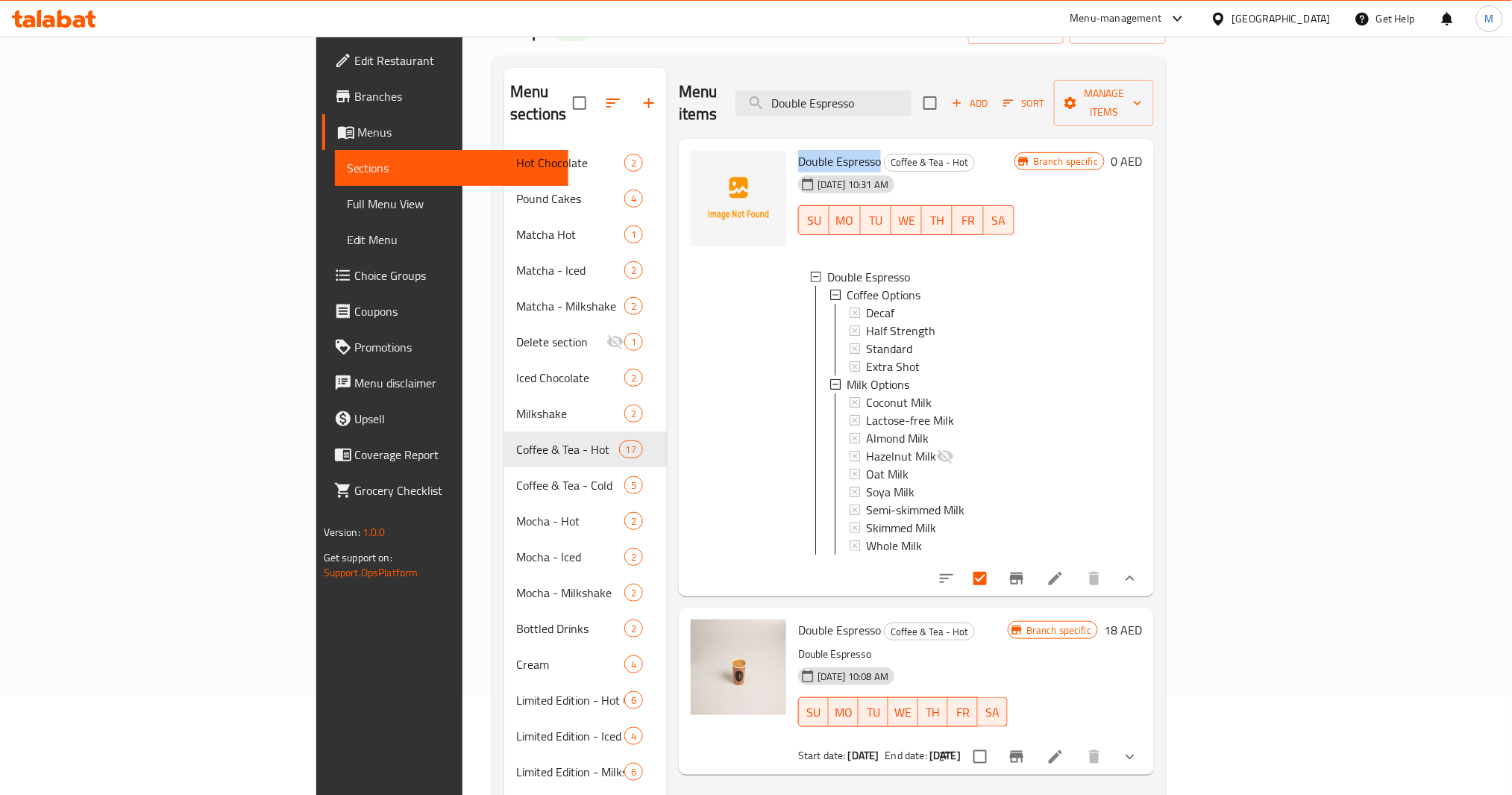
copy span "Double Espresso"
click at [1139, 747] on icon "show more" at bounding box center [1130, 756] width 18 height 18
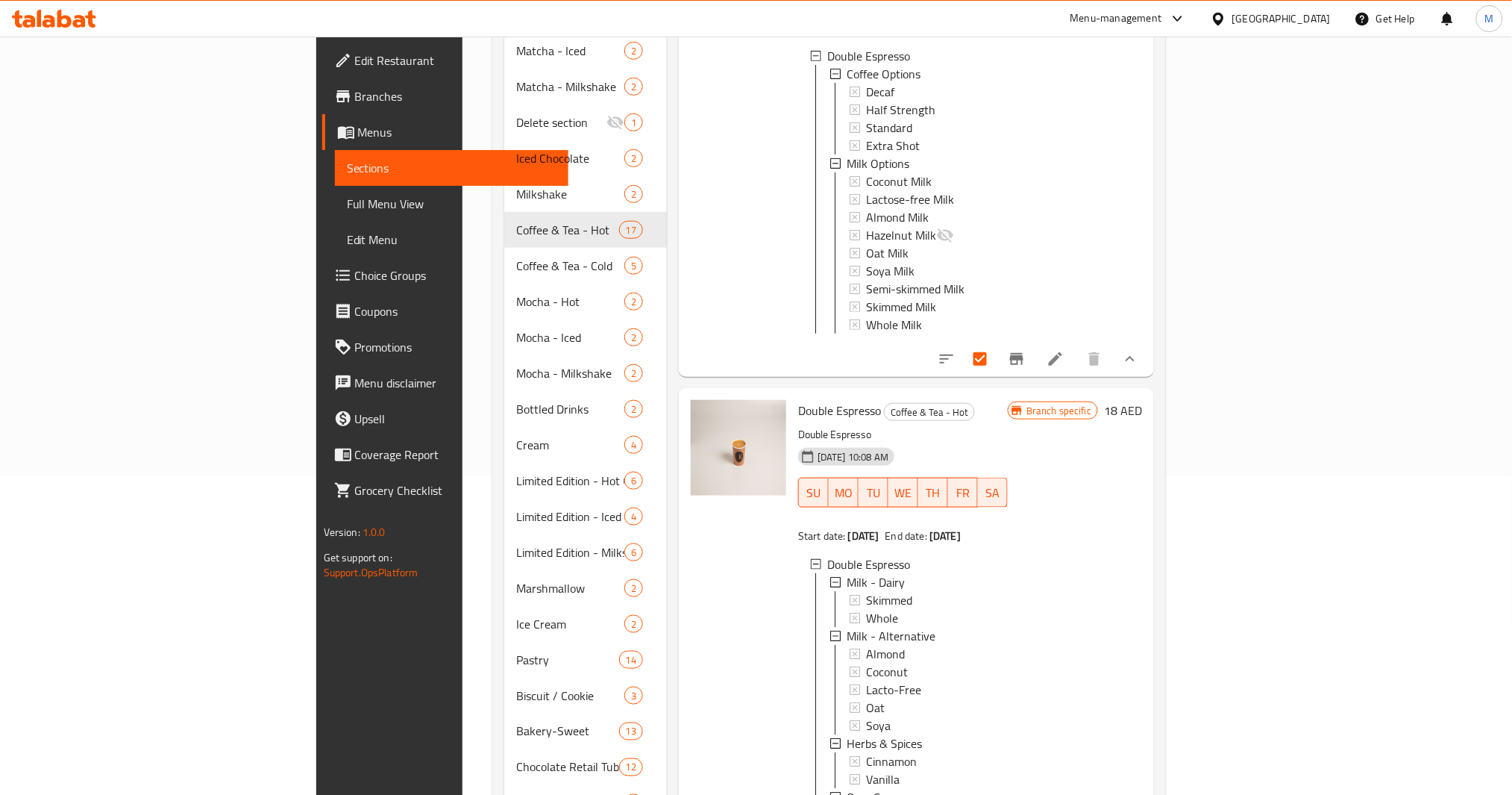
scroll to position [0, 0]
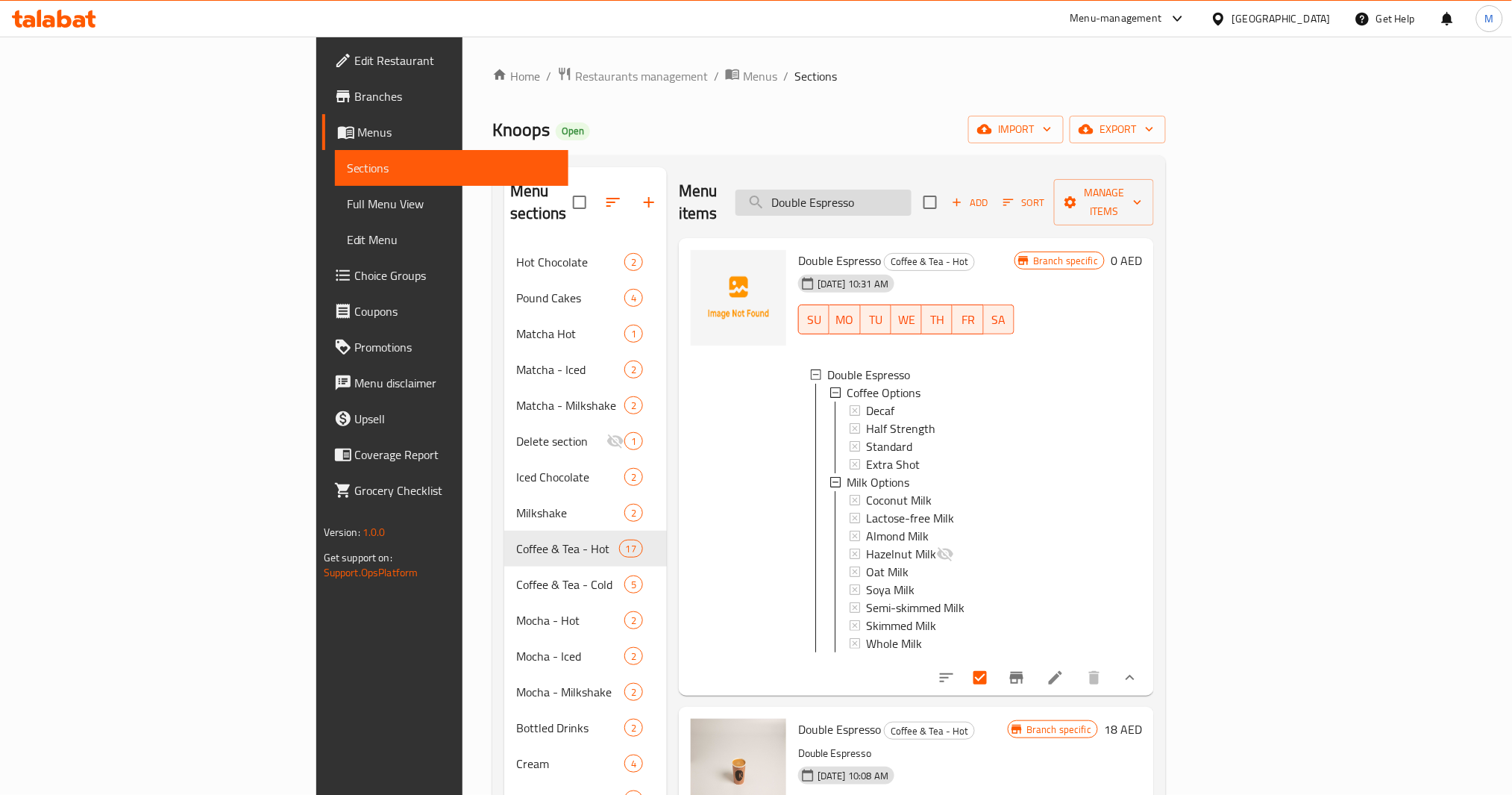
click at [912, 190] on input "Double Espresso" at bounding box center [823, 202] width 176 height 26
type input "l"
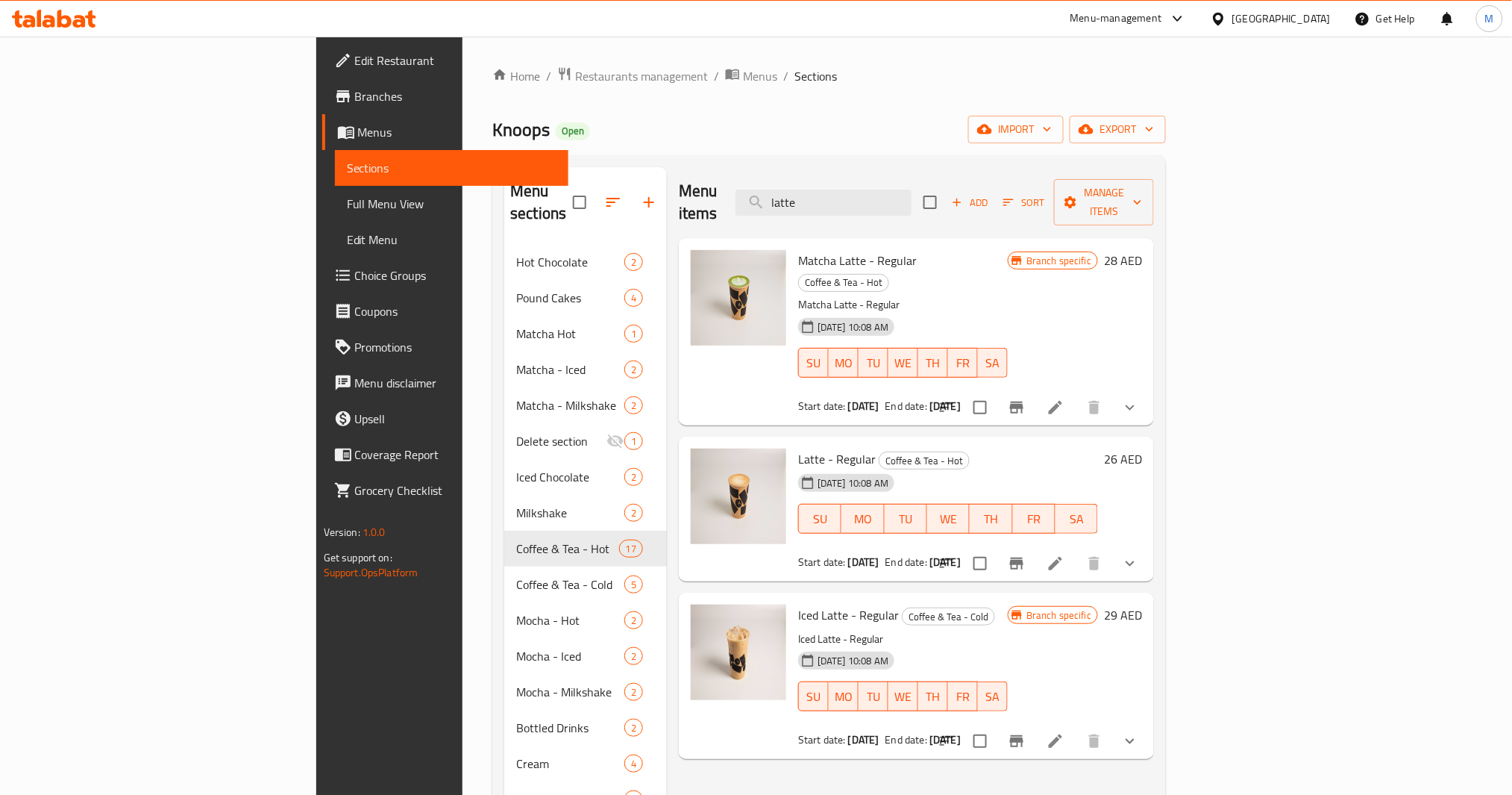
type input "latte"
click at [1023, 558] on icon "Branch-specific-item" at bounding box center [1017, 563] width 13 height 12
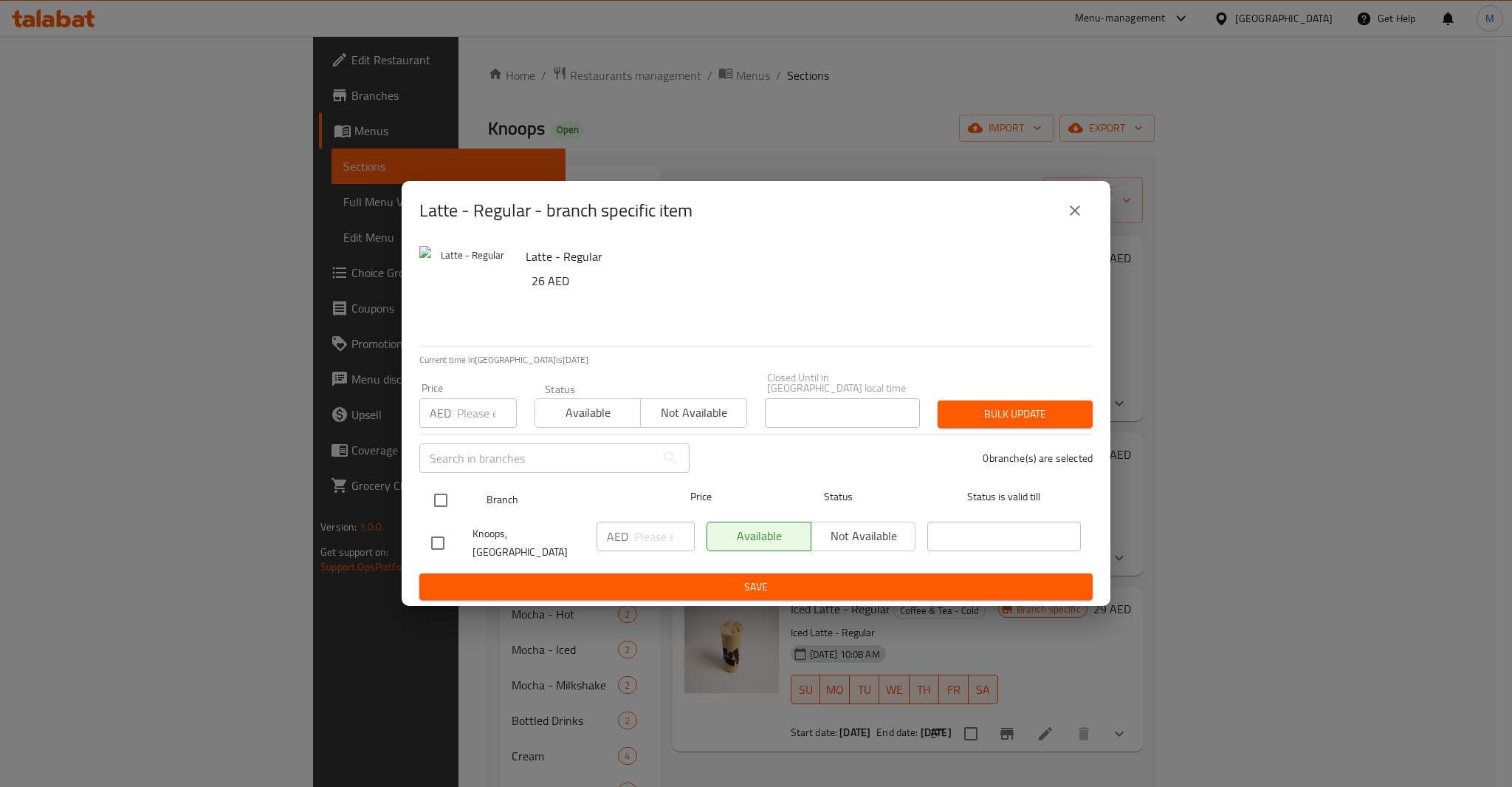
click at [444, 502] on input "checkbox" at bounding box center [440, 500] width 31 height 31
checkbox input "true"
click at [469, 434] on div "Price AED Price" at bounding box center [468, 405] width 115 height 63
click at [469, 427] on input "number" at bounding box center [487, 412] width 59 height 29
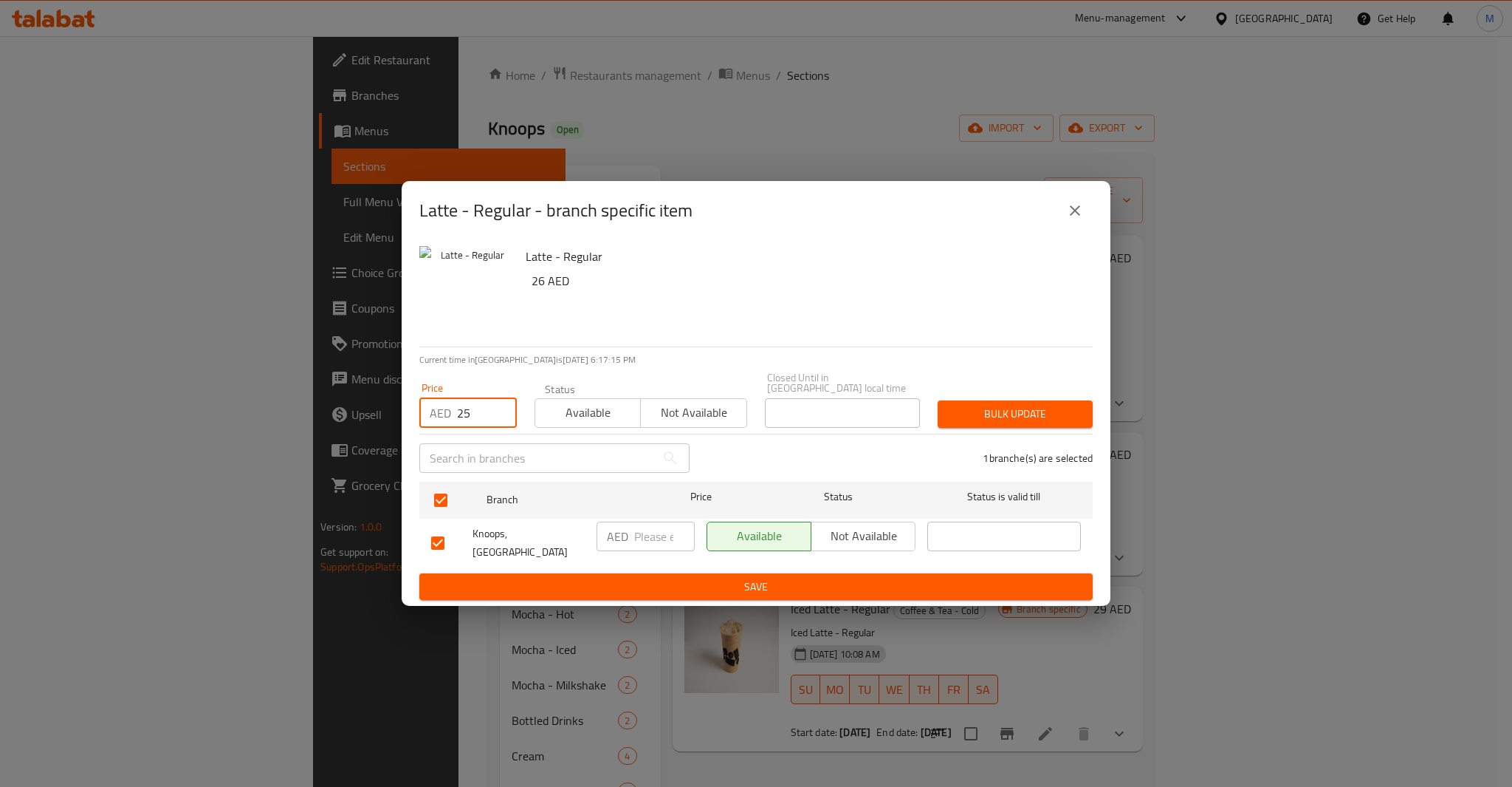
type input "25"
type button "0"
type button "1"
click at [938, 400] on button "Bulk update" at bounding box center [1015, 413] width 155 height 27
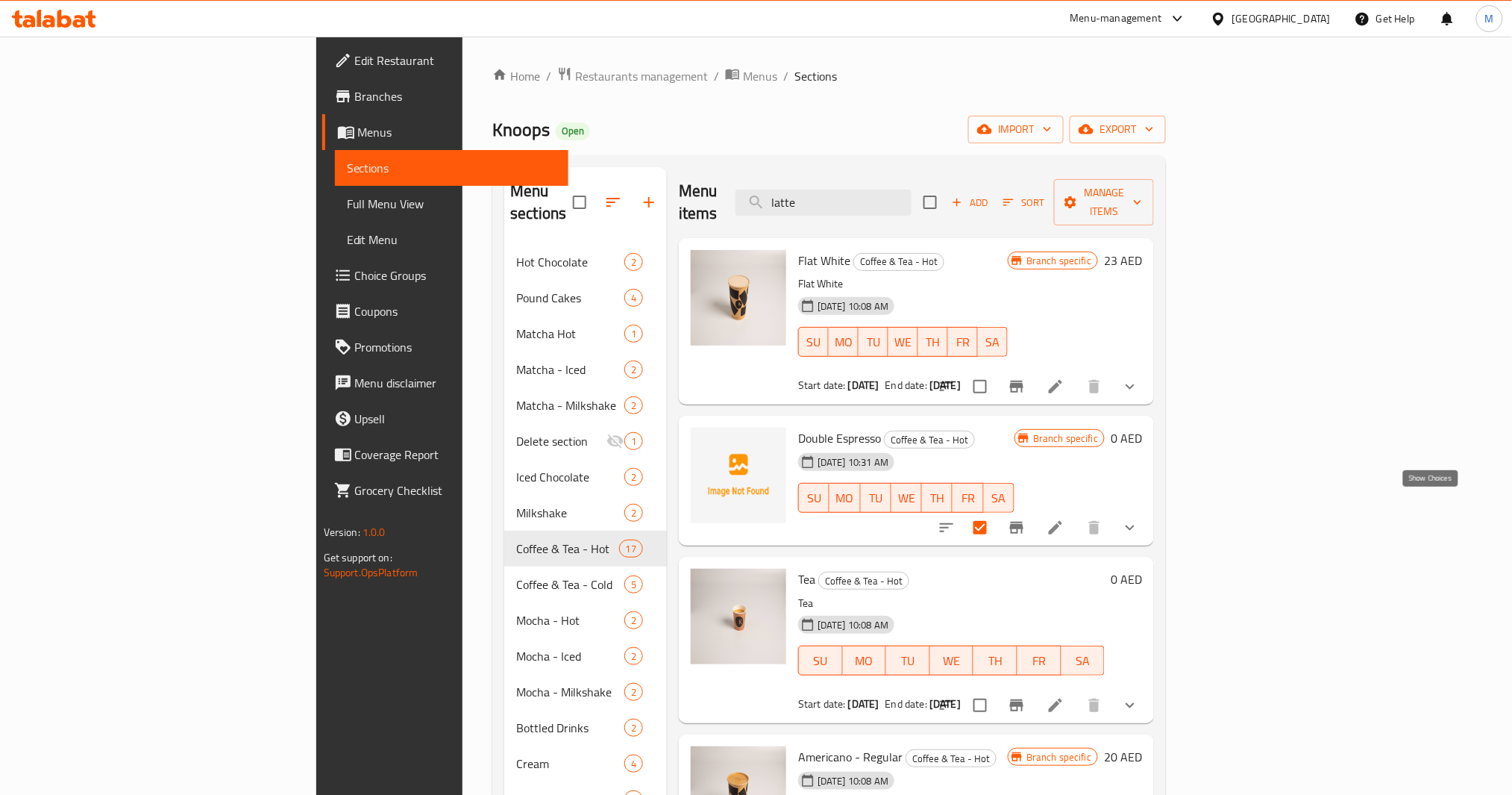
click at [1139, 519] on icon "show more" at bounding box center [1130, 527] width 18 height 18
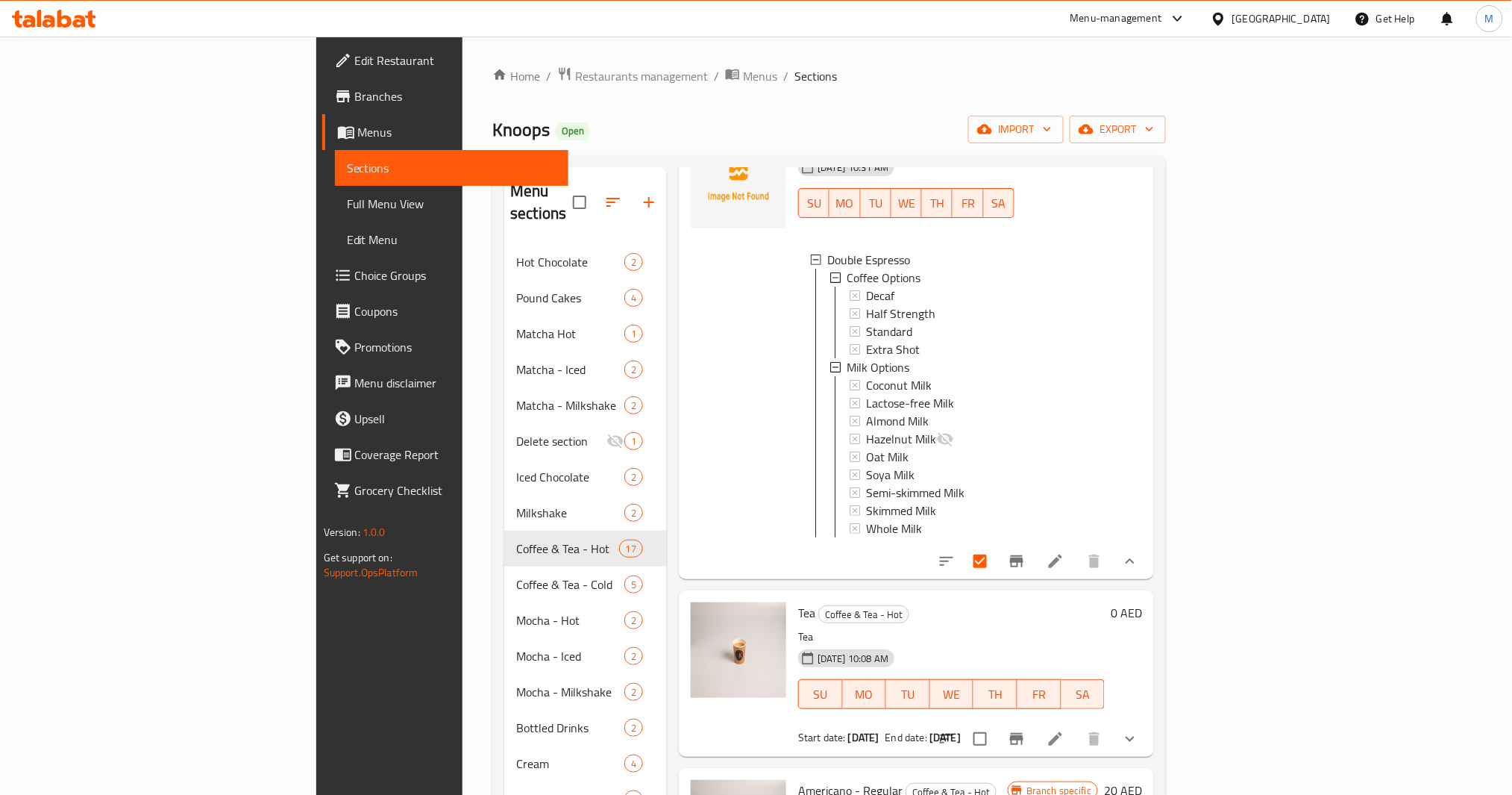
scroll to position [298, 0]
click at [996, 547] on input "checkbox" at bounding box center [979, 557] width 31 height 31
checkbox input "false"
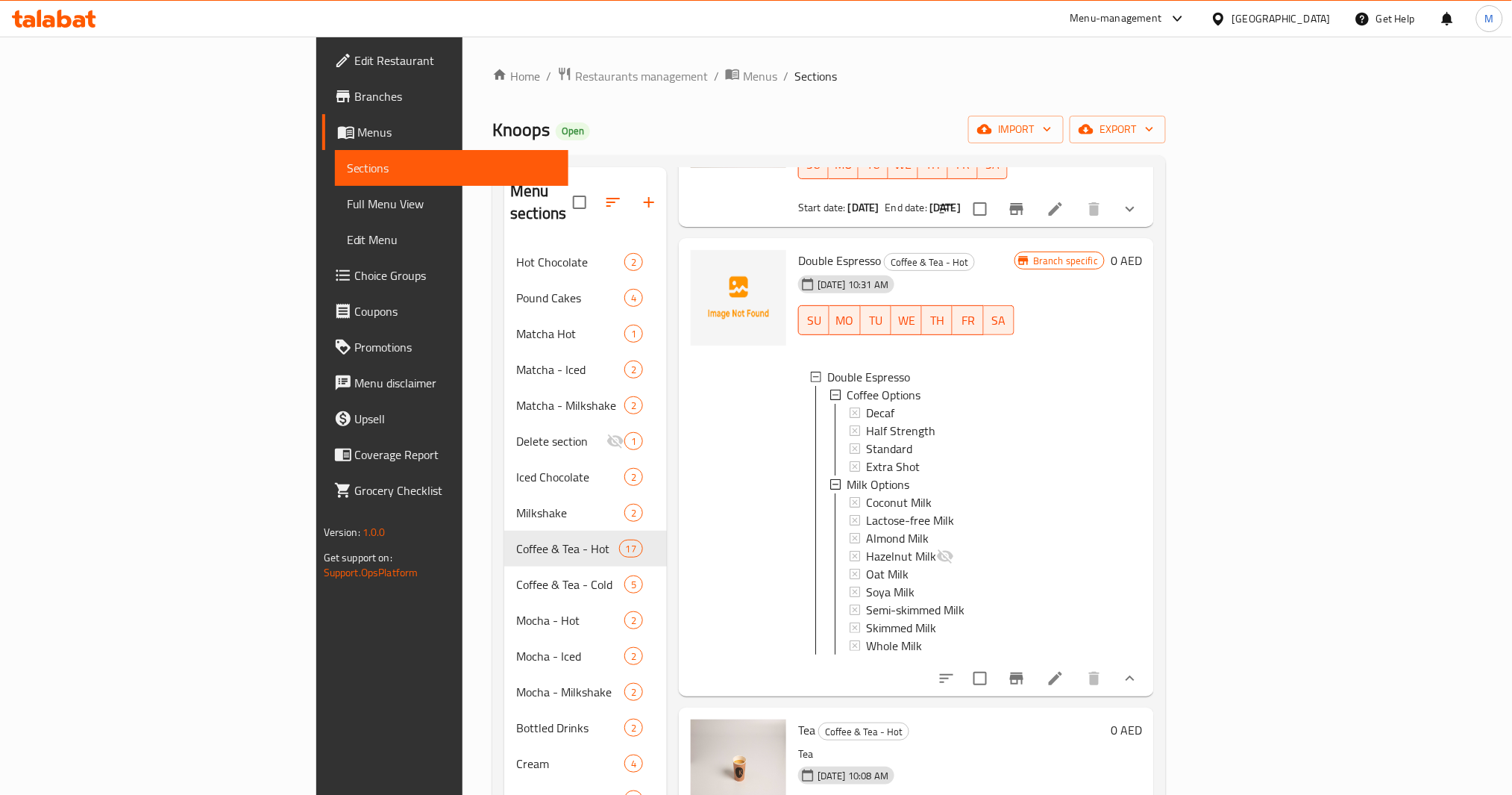
scroll to position [99, 0]
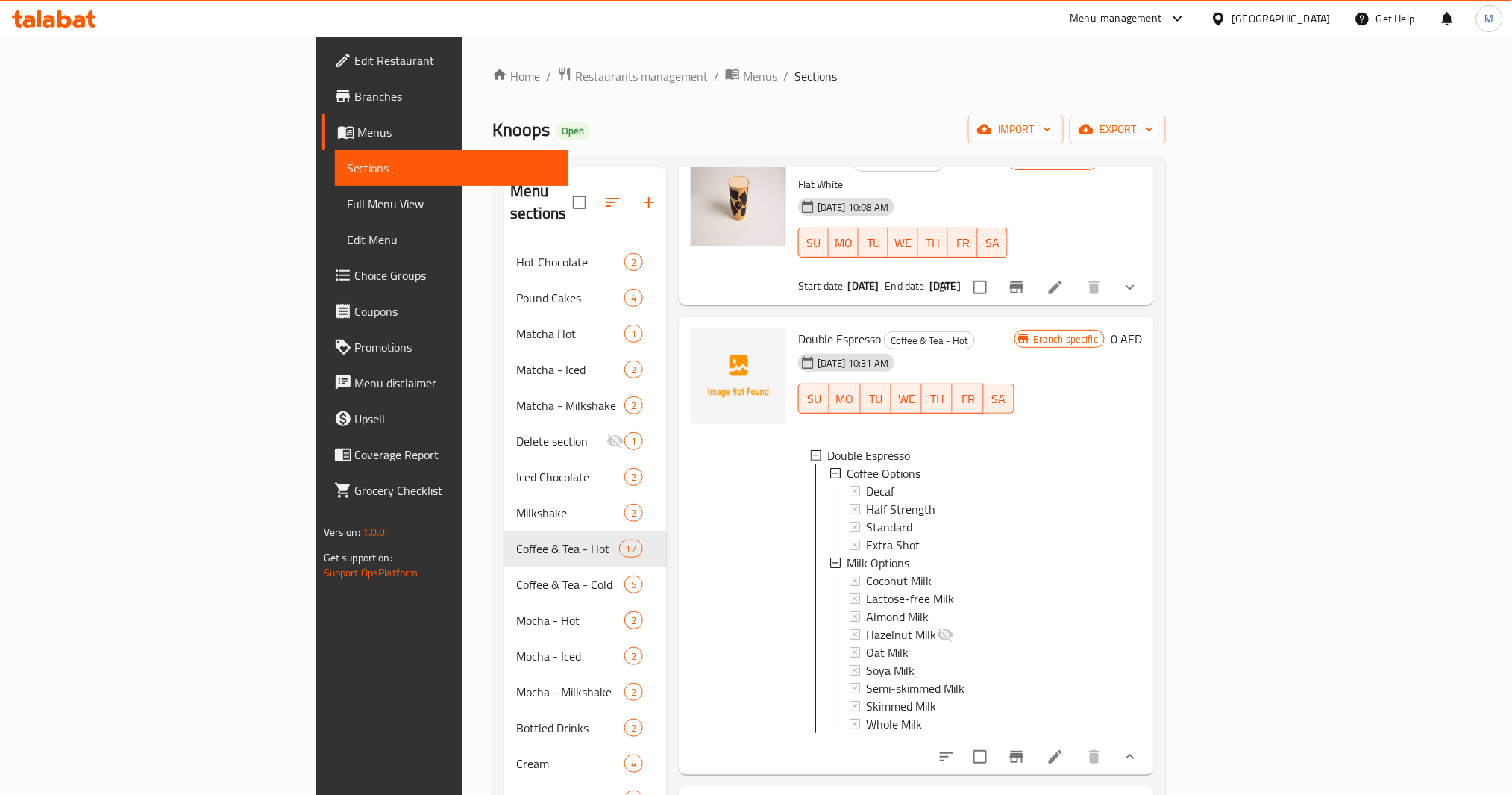
click at [798, 328] on span "Double Espresso" at bounding box center [839, 338] width 83 height 22
drag, startPoint x: 776, startPoint y: 315, endPoint x: 736, endPoint y: 315, distance: 40.0
click at [798, 328] on span "Double Espresso" at bounding box center [839, 338] width 83 height 22
copy span "Double Espresso"
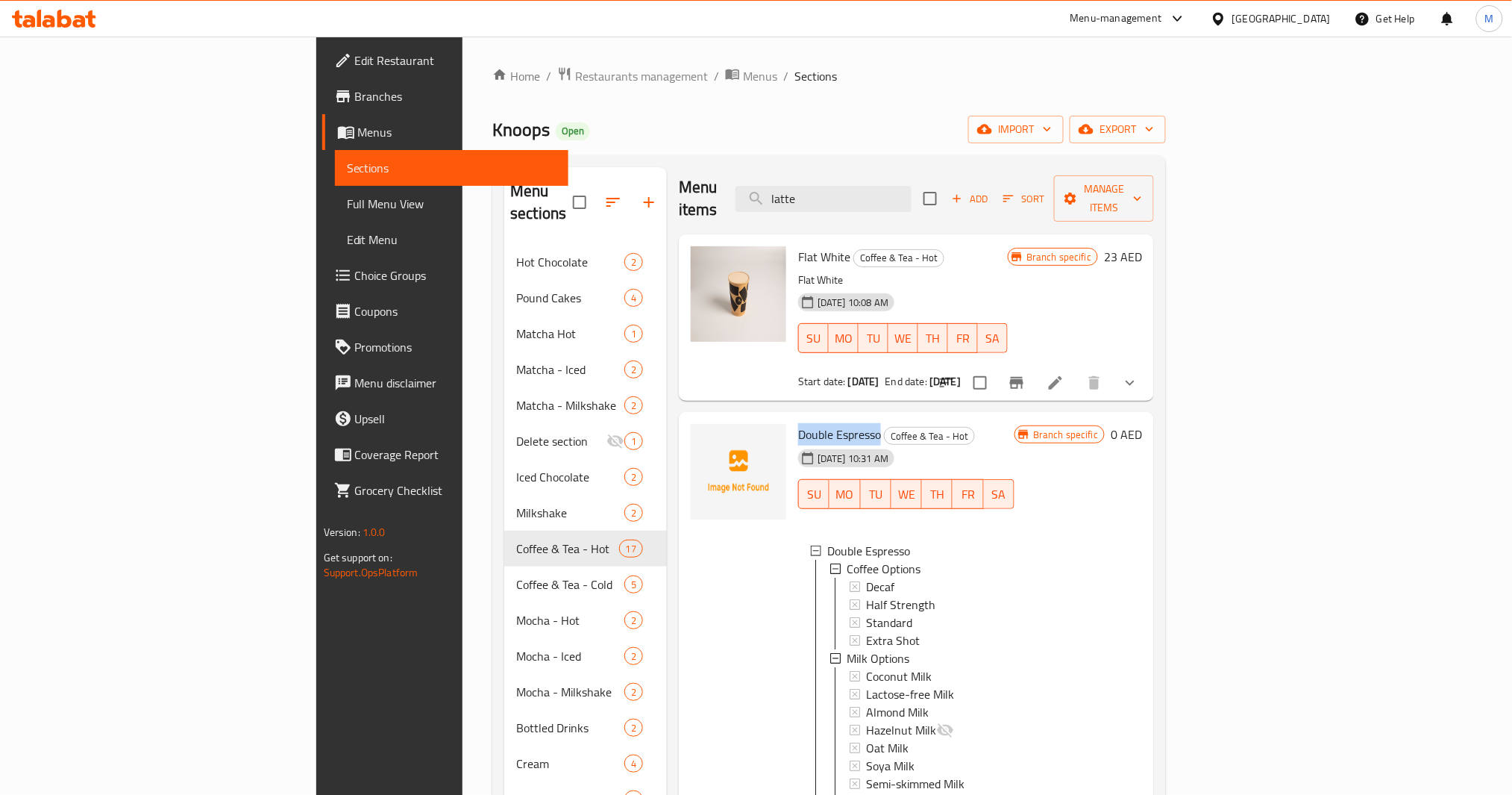
scroll to position [0, 0]
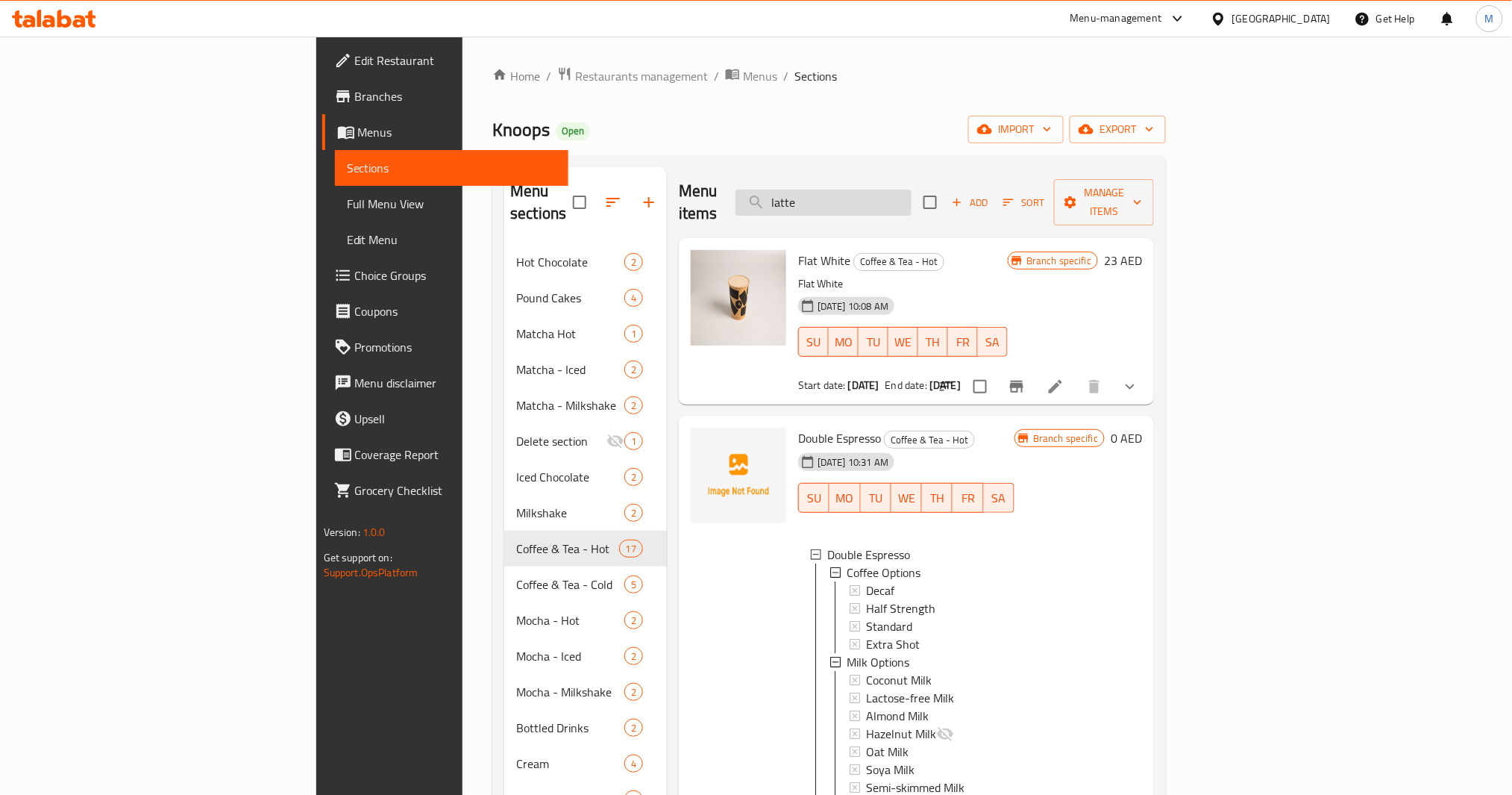
click at [912, 190] on input "latte" at bounding box center [823, 202] width 176 height 26
paste input "Double Espresso"
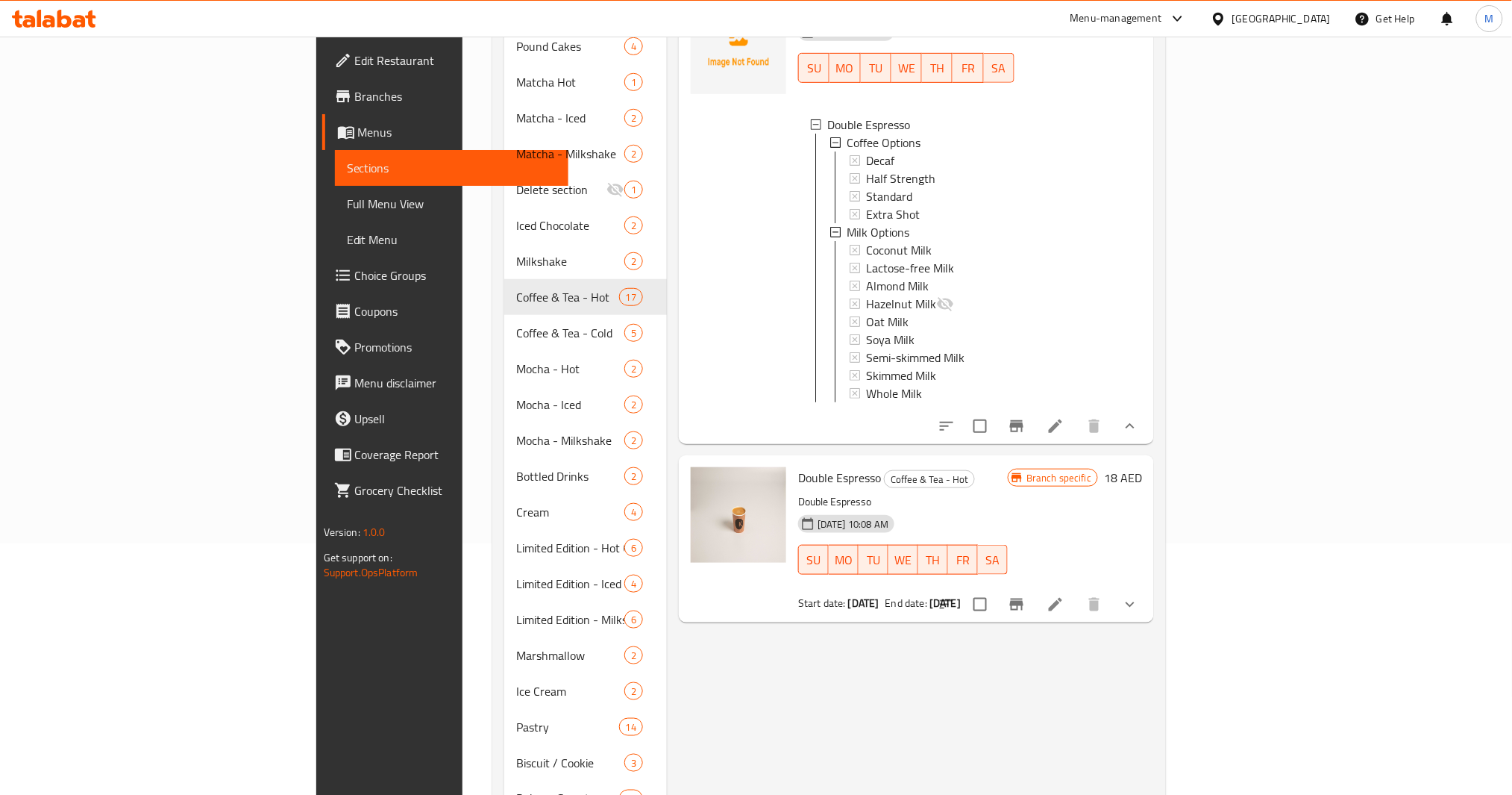
scroll to position [398, 0]
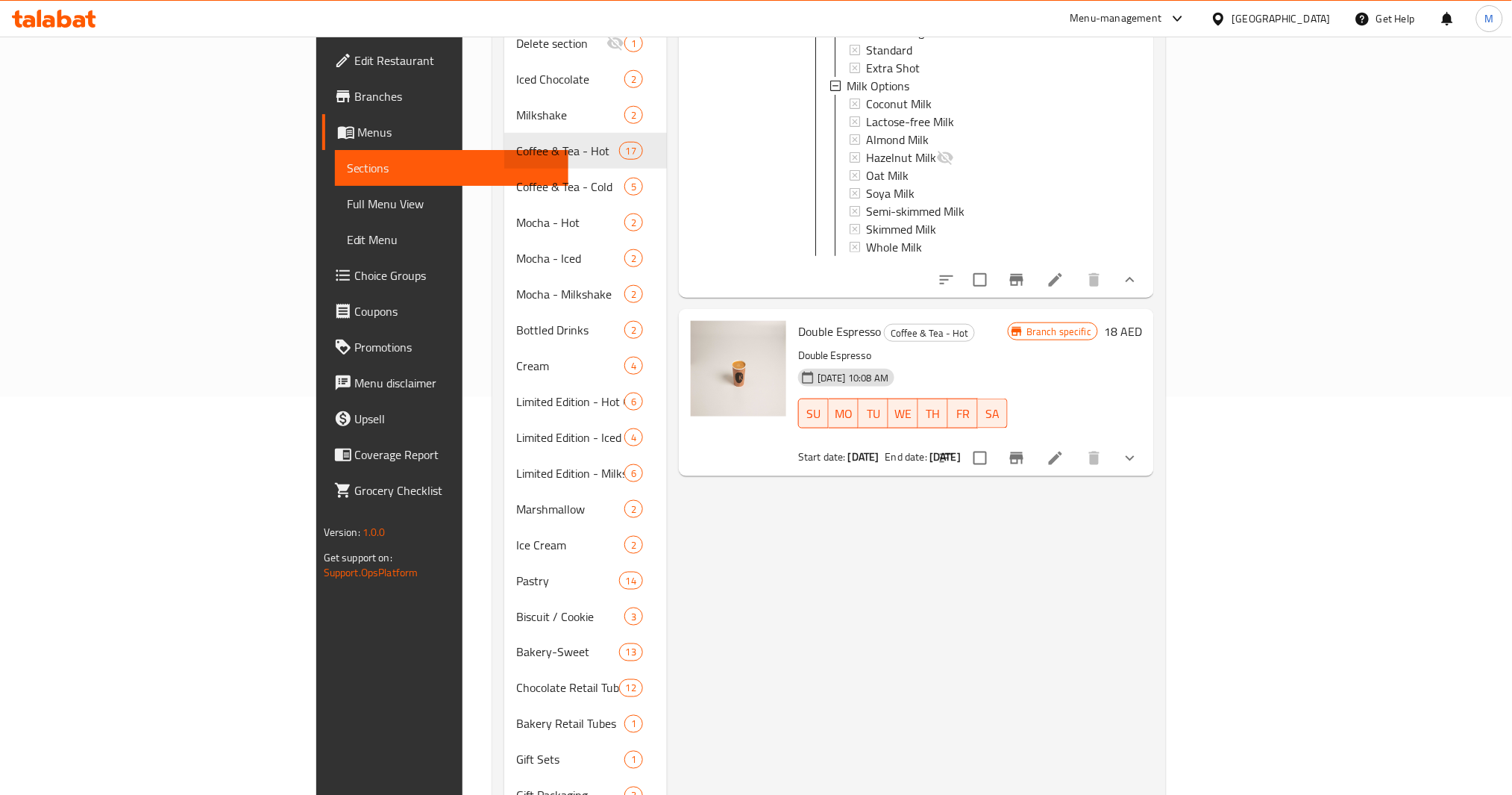
type input "Double Espresso"
click at [1154, 473] on div "Menu items Double Espresso Add Sort Manage items Double Espresso Coffee & Tea -…" at bounding box center [910, 383] width 487 height 1229
click at [1139, 457] on icon "show more" at bounding box center [1130, 458] width 18 height 18
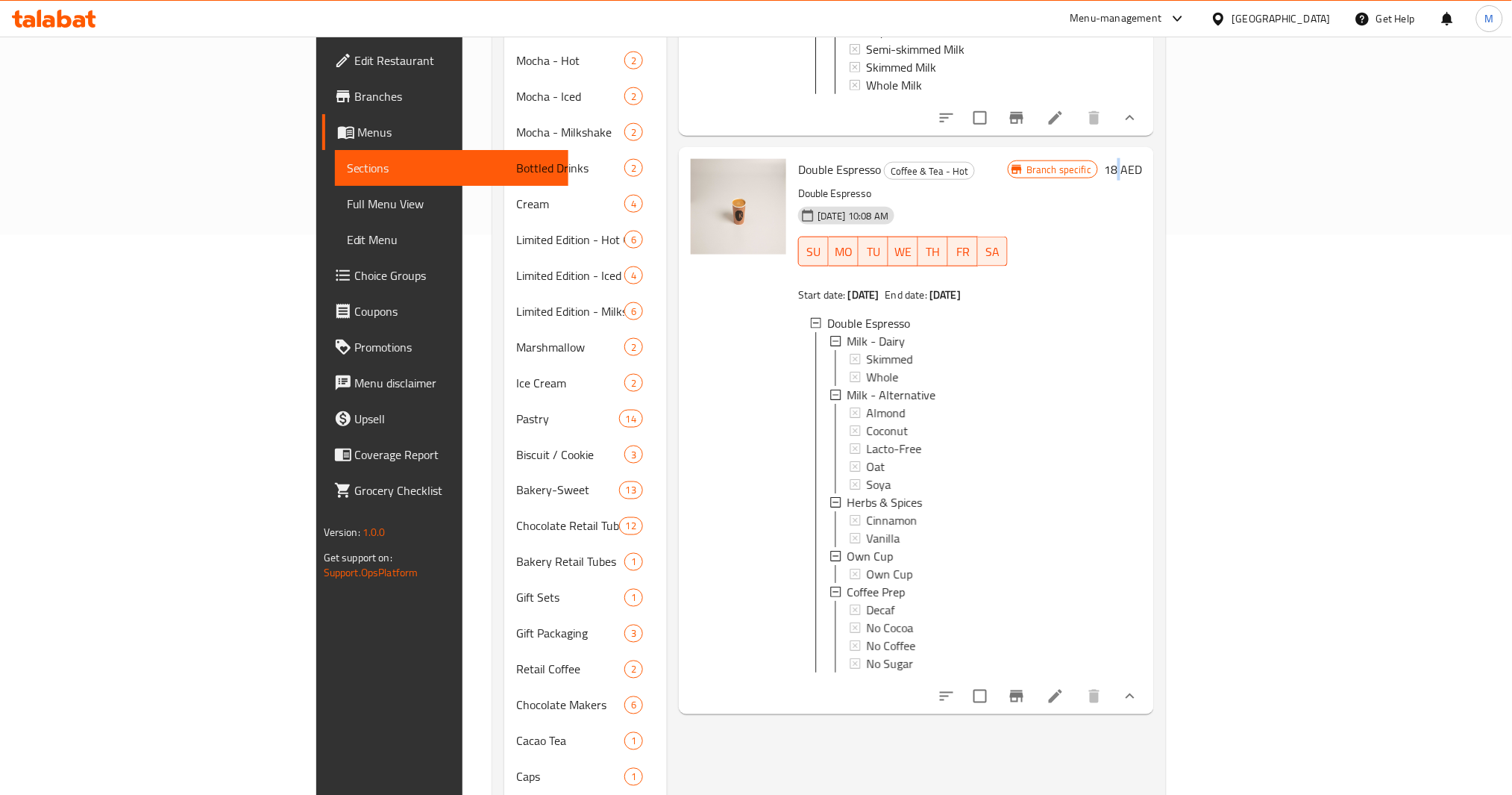
scroll to position [597, 0]
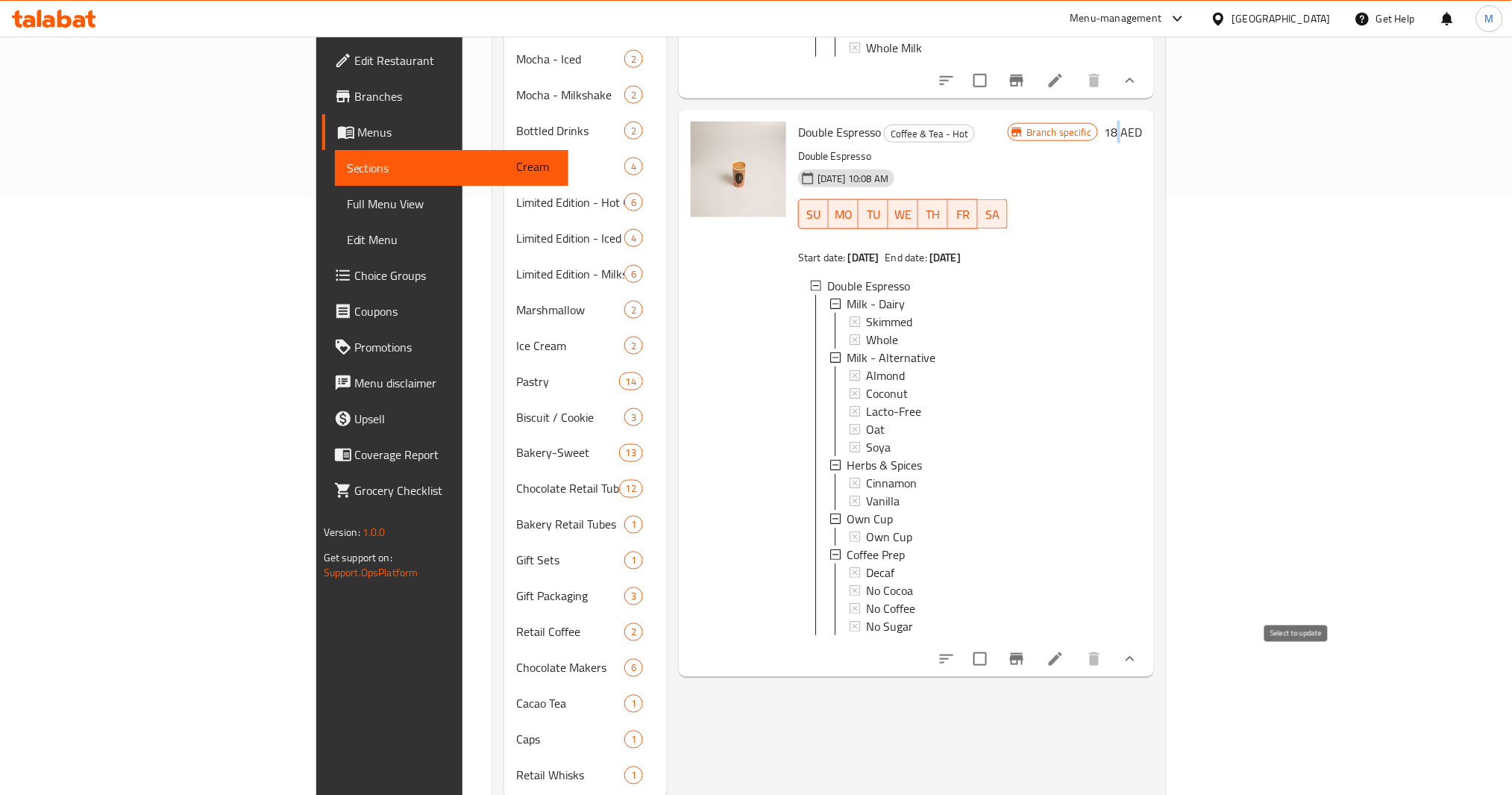
click at [996, 669] on input "checkbox" at bounding box center [979, 659] width 31 height 31
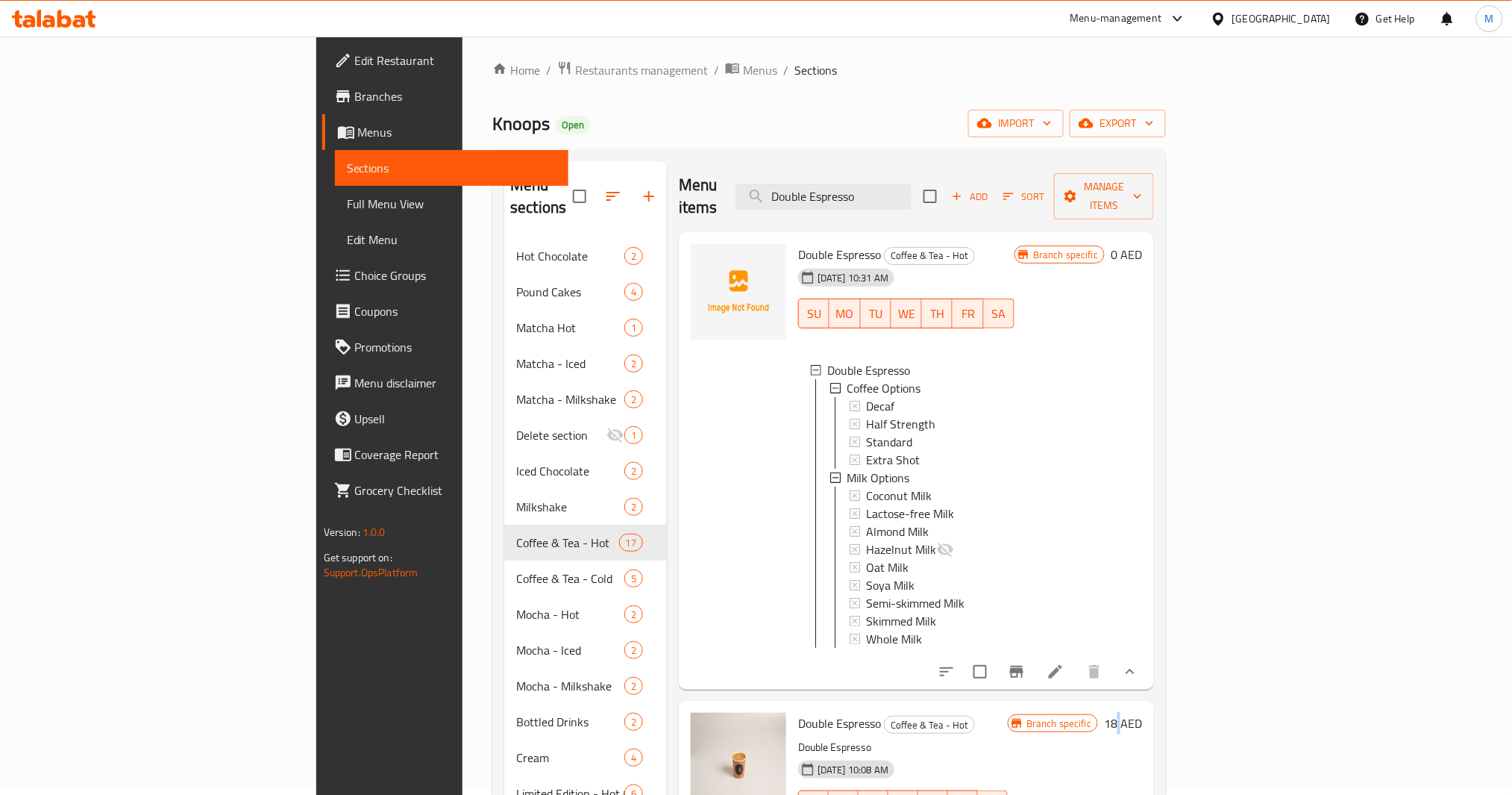
scroll to position [0, 0]
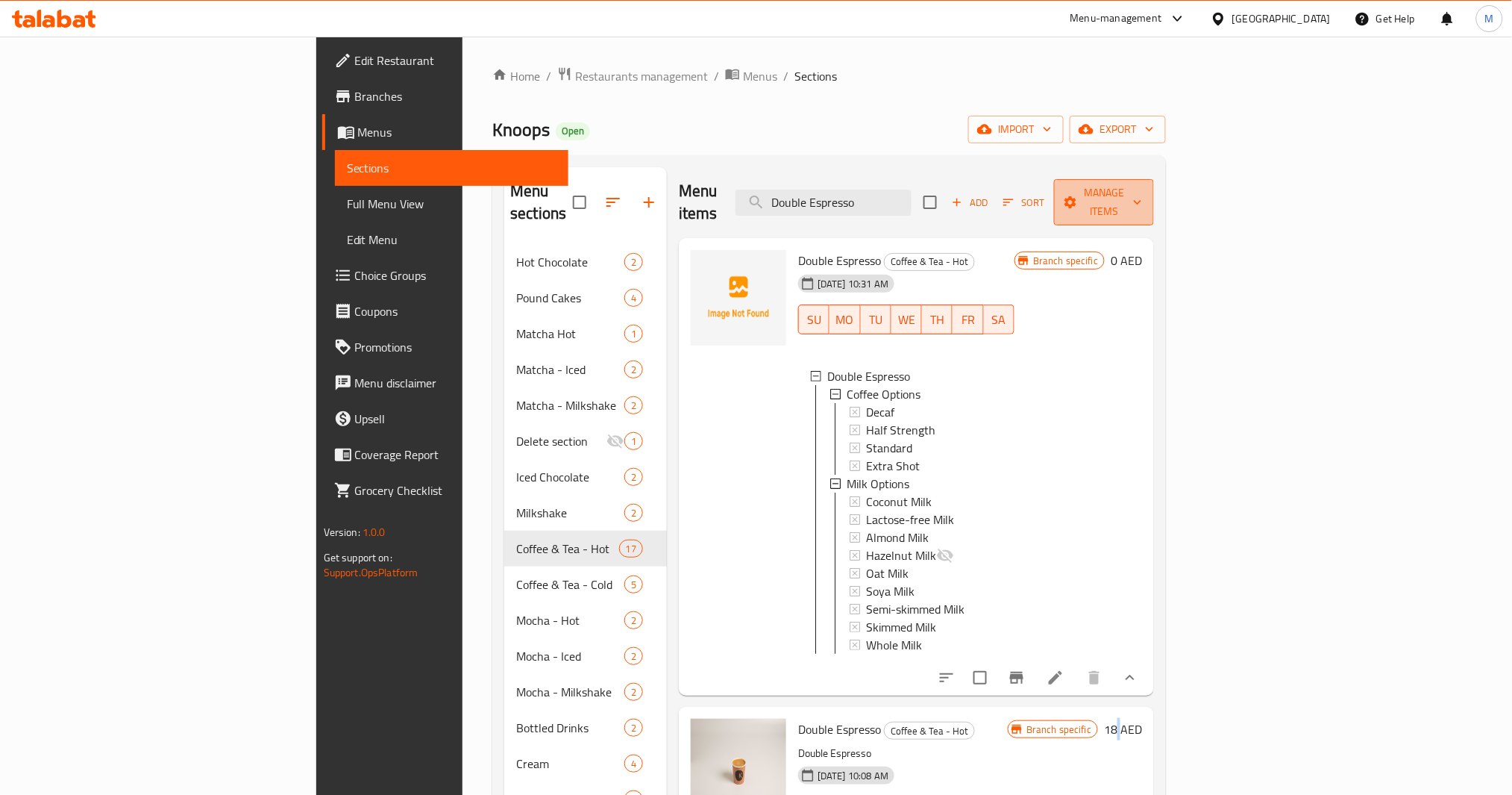
click at [1154, 202] on button "Manage items" at bounding box center [1103, 202] width 100 height 47
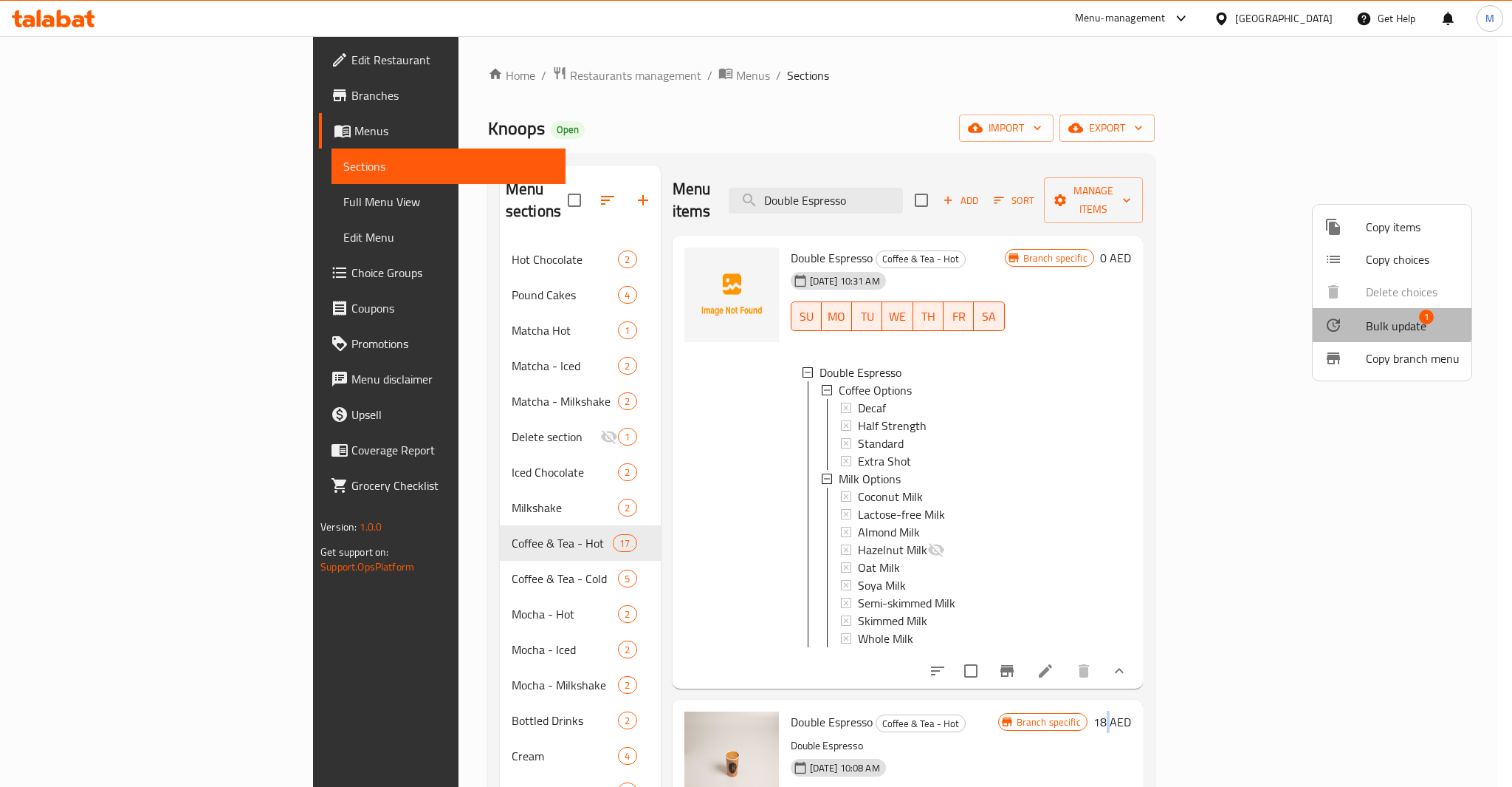
click at [1383, 317] on span "Bulk update" at bounding box center [1396, 326] width 60 height 18
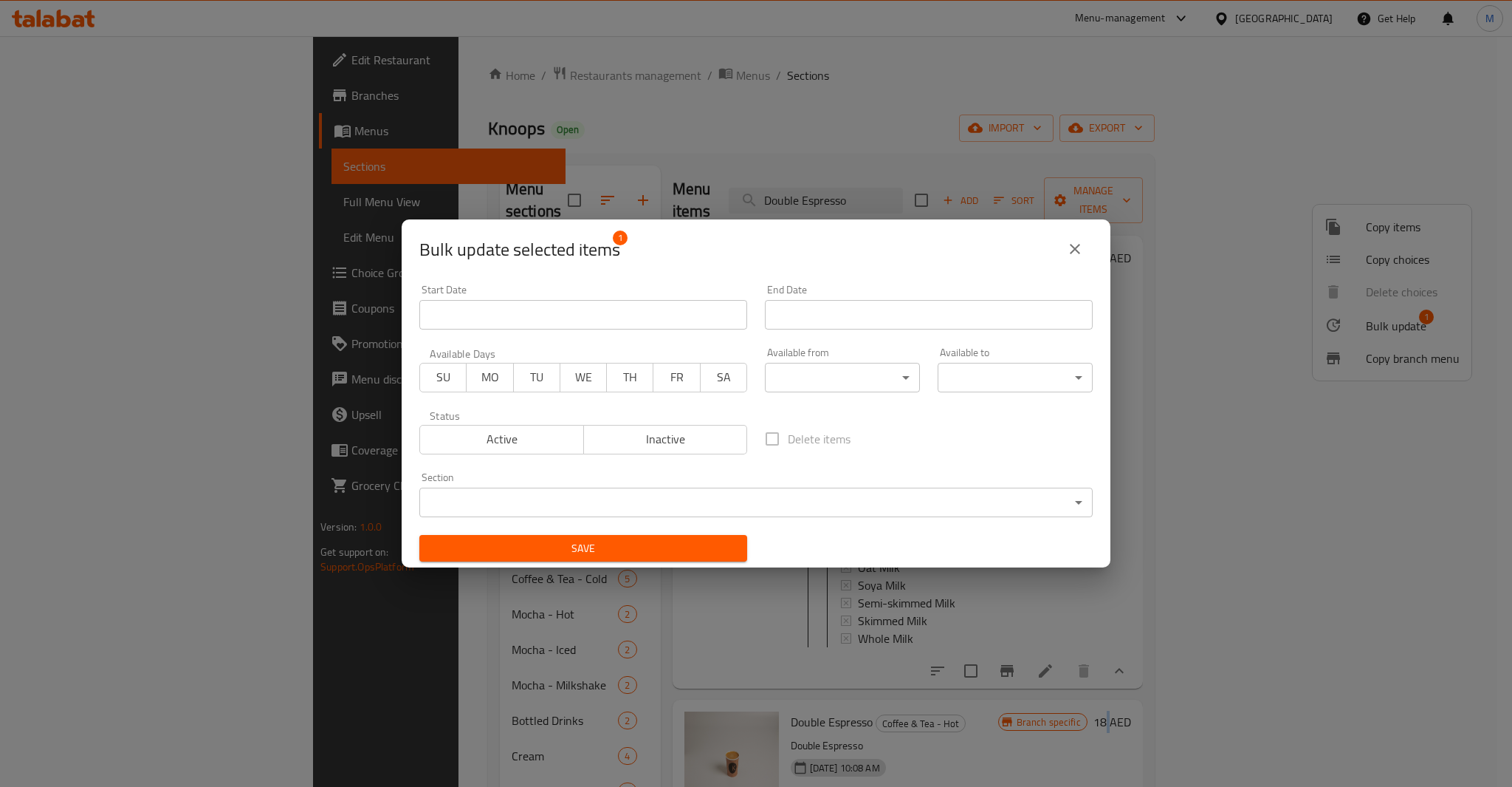
click at [691, 442] on span "Inactive" at bounding box center [666, 439] width 152 height 22
click at [668, 530] on div "Save" at bounding box center [583, 548] width 345 height 45
click at [664, 545] on span "Save" at bounding box center [583, 549] width 305 height 19
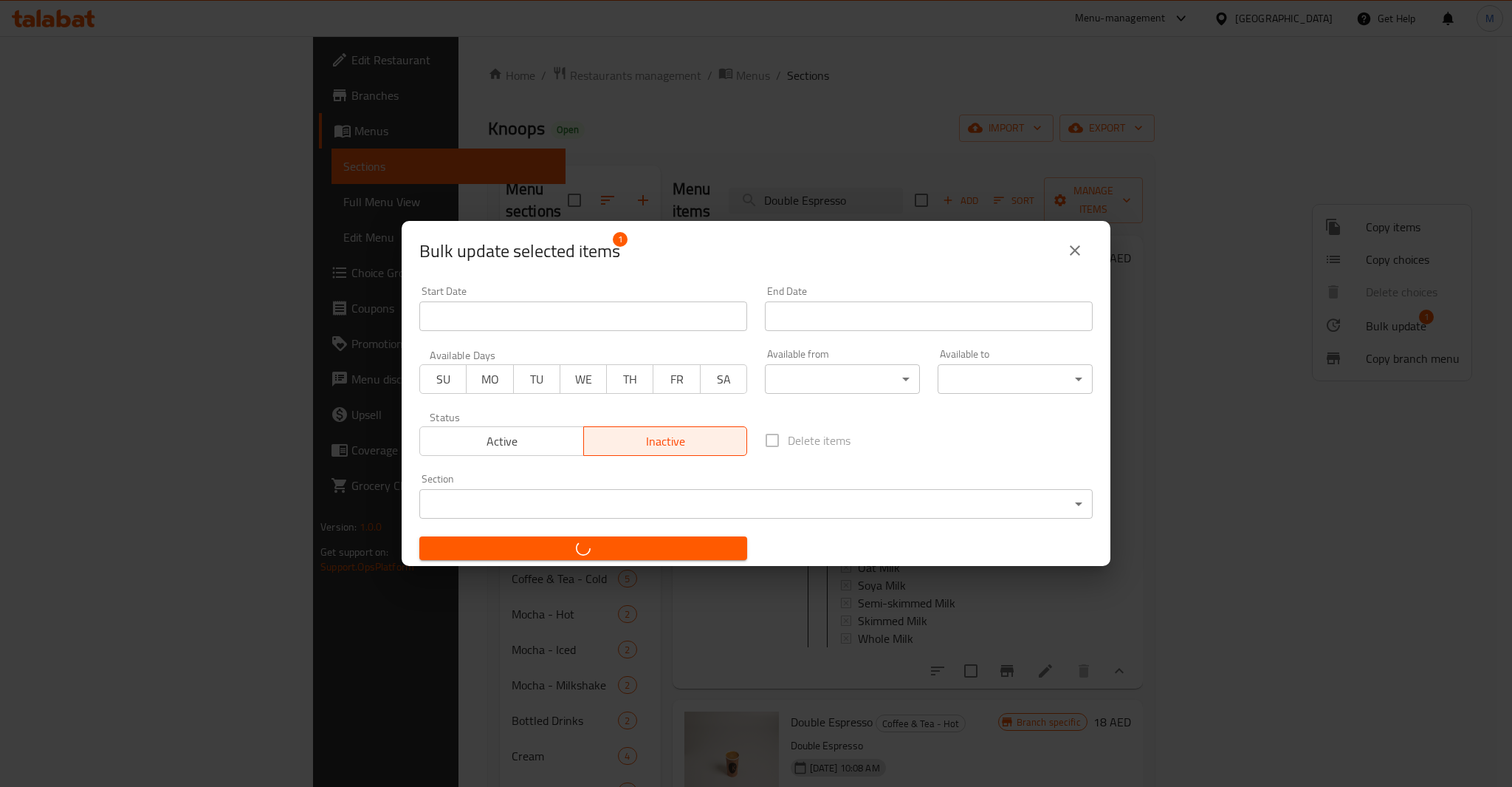
checkbox input "false"
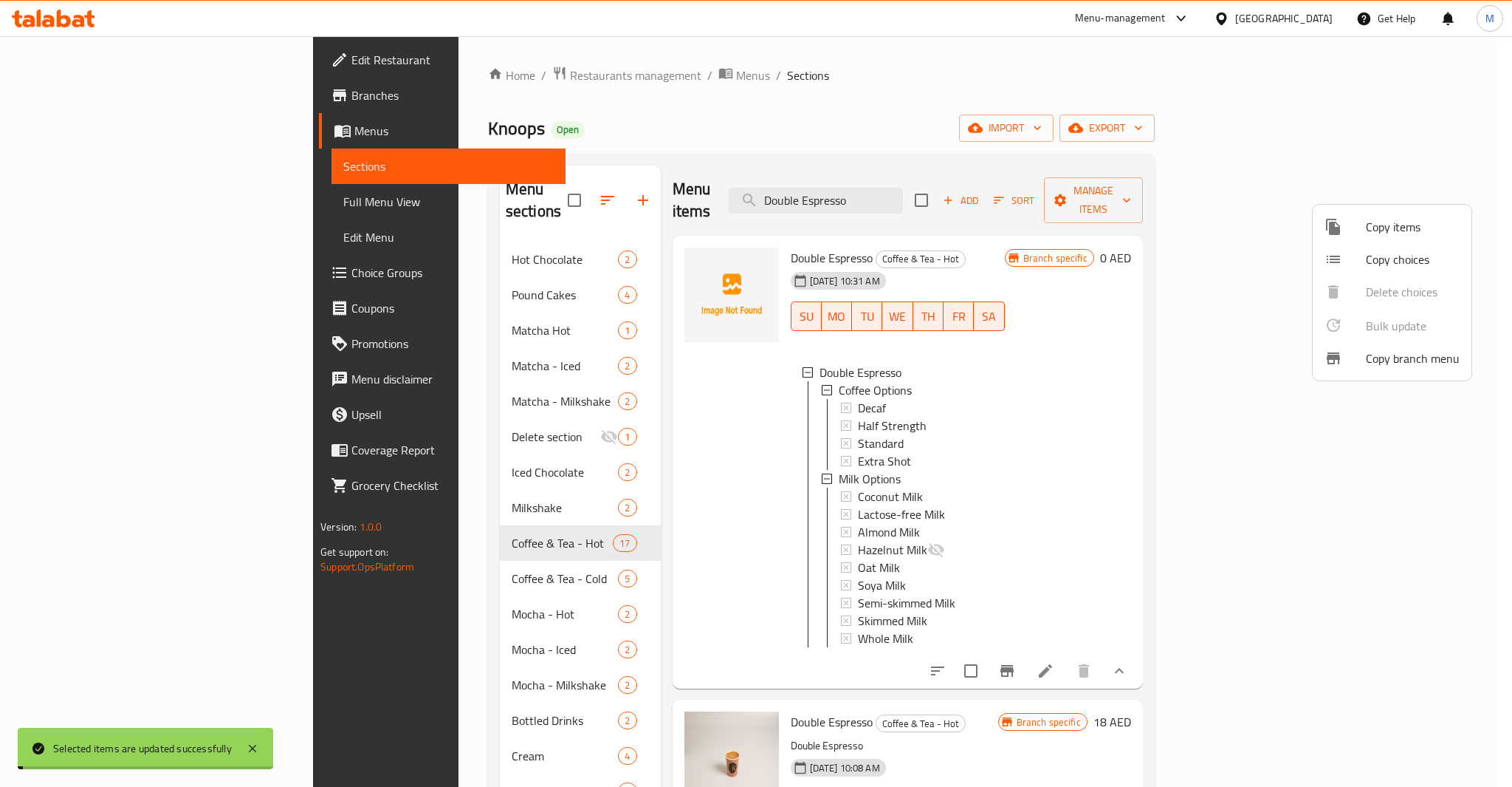
click at [760, 718] on div at bounding box center [756, 394] width 1512 height 787
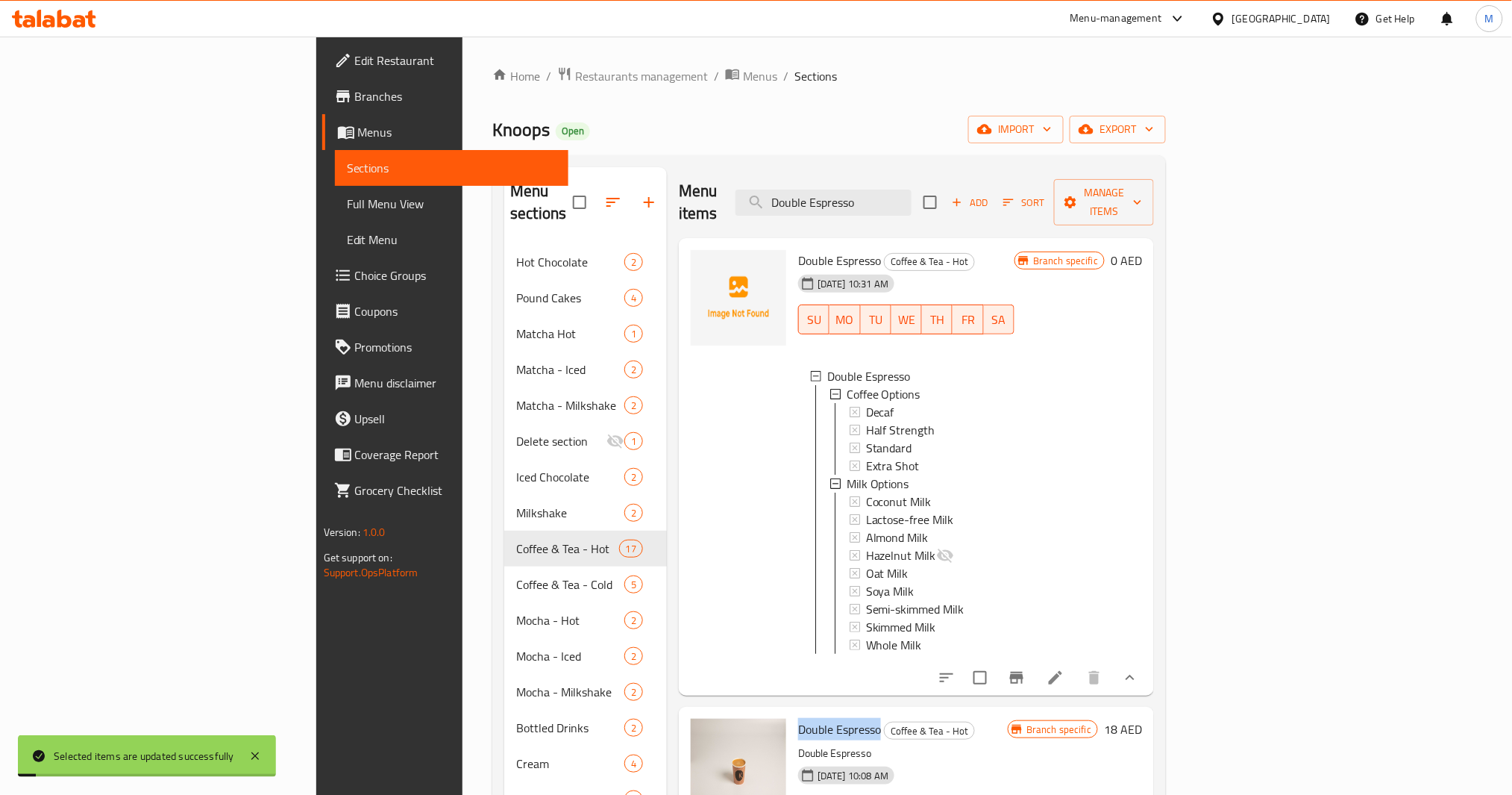
drag, startPoint x: 769, startPoint y: 725, endPoint x: 737, endPoint y: 722, distance: 32.1
click at [798, 722] on span "Double Espresso" at bounding box center [839, 728] width 83 height 22
copy span "Double Espresso"
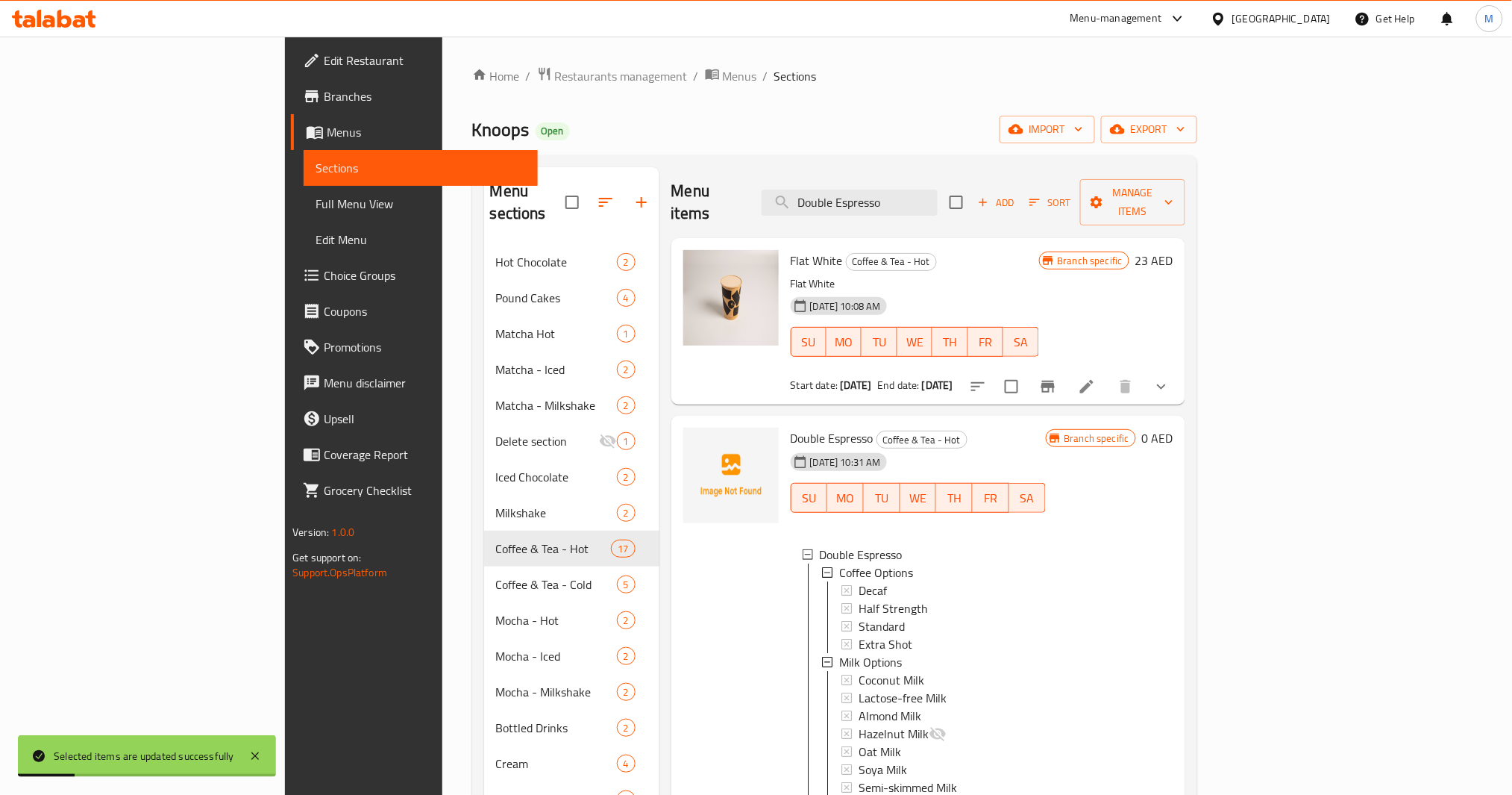
click at [791, 427] on span "Double Espresso" at bounding box center [832, 438] width 83 height 22
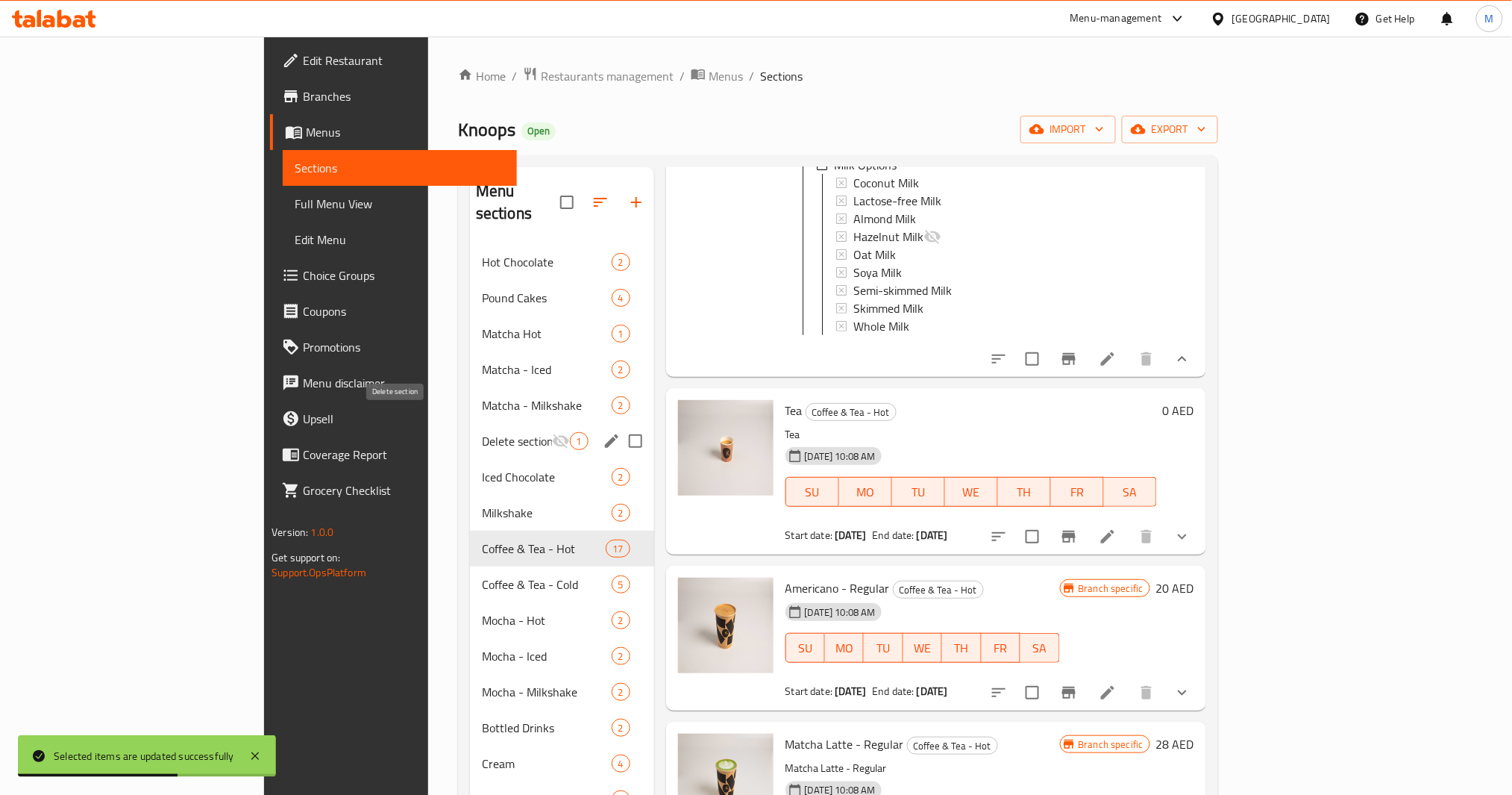
click at [482, 432] on span "Delete section" at bounding box center [517, 440] width 71 height 18
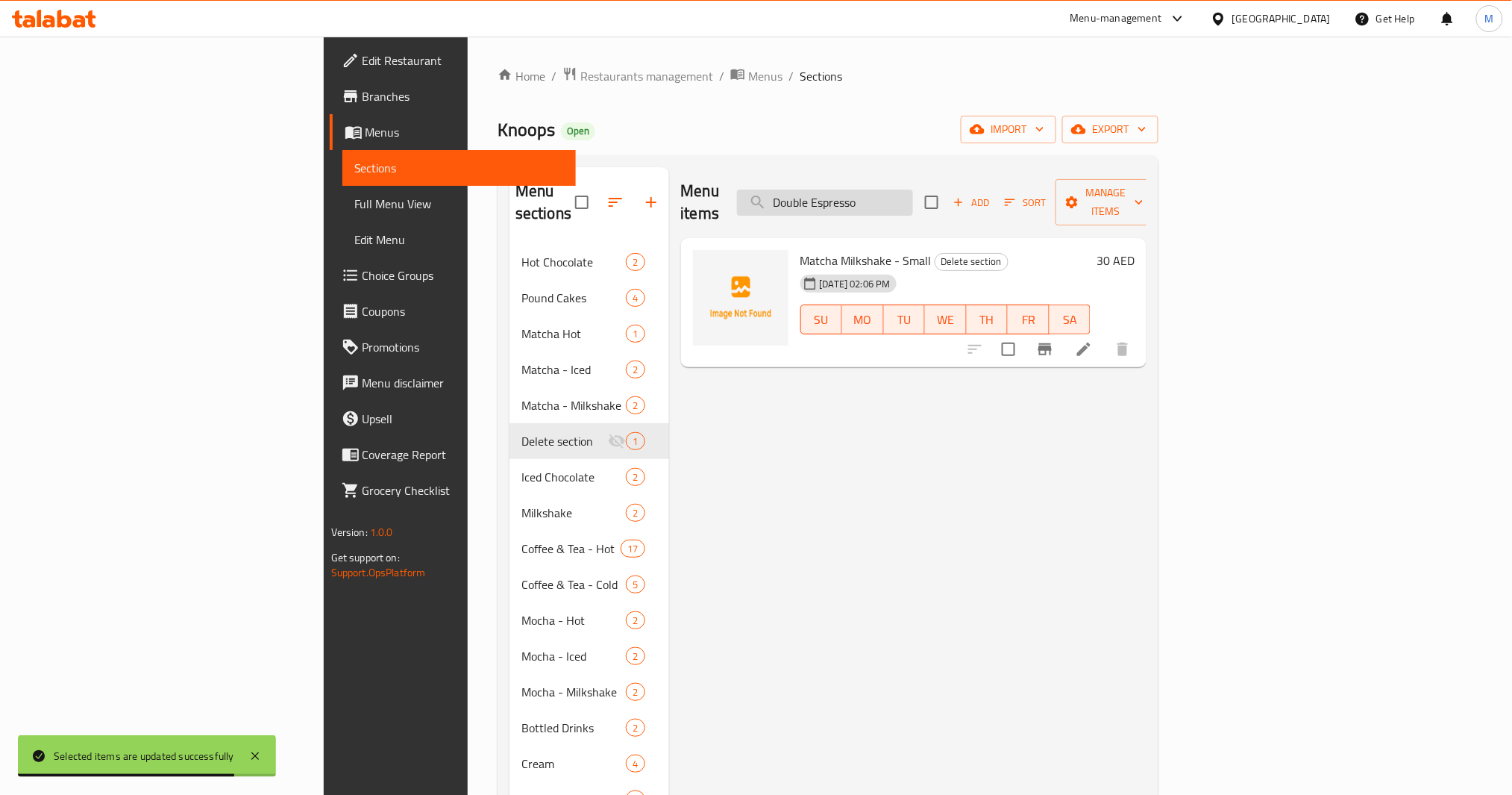
click at [913, 191] on input "Double Espresso" at bounding box center [825, 202] width 176 height 26
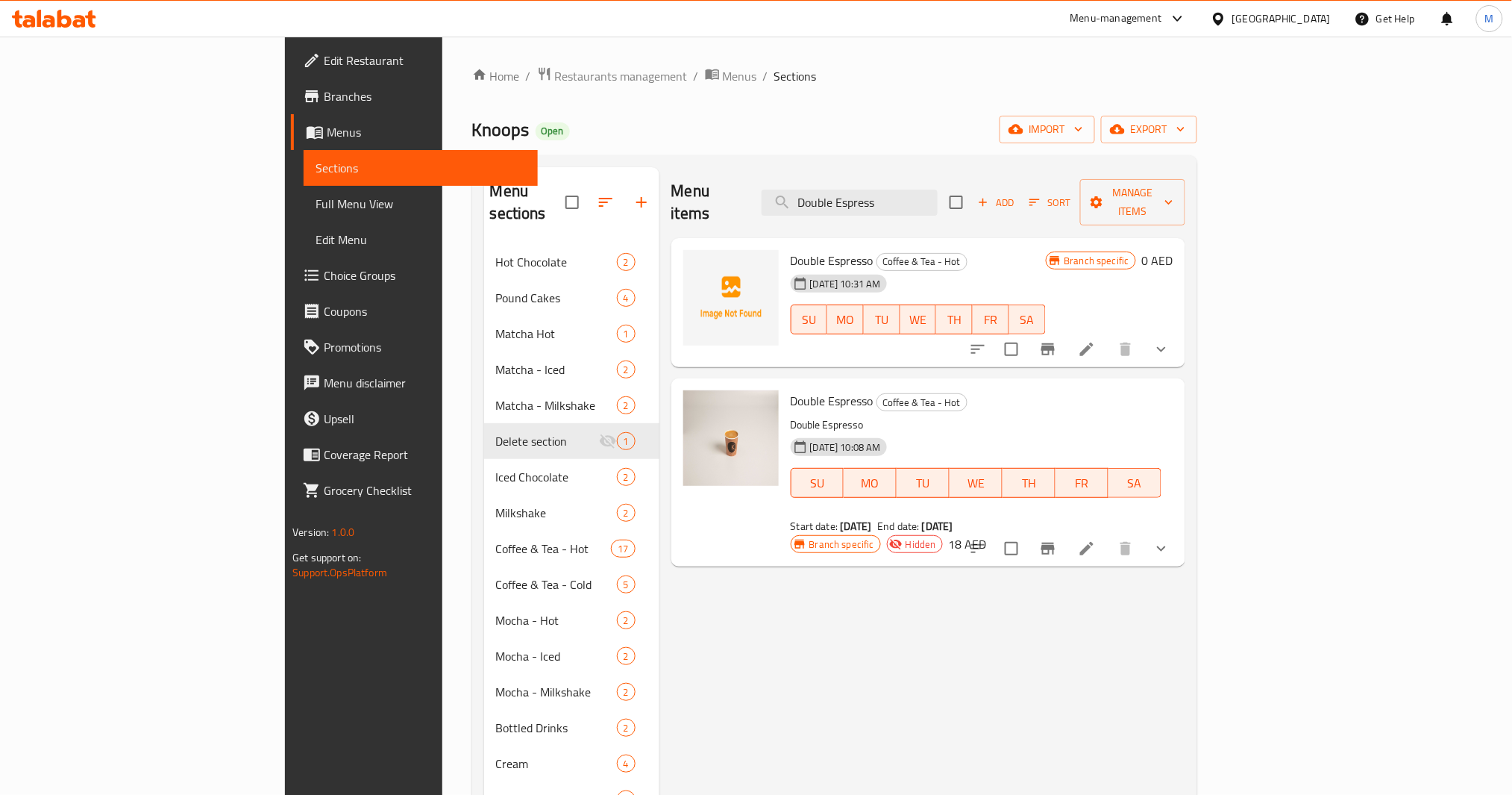
click at [791, 390] on span "Double Espresso" at bounding box center [832, 400] width 83 height 22
drag, startPoint x: 782, startPoint y: 387, endPoint x: 726, endPoint y: 380, distance: 56.4
click at [791, 390] on span "Double Espresso" at bounding box center [832, 400] width 83 height 22
drag, startPoint x: 975, startPoint y: 188, endPoint x: 929, endPoint y: 192, distance: 46.2
click at [937, 192] on input "Double Espress" at bounding box center [849, 202] width 176 height 26
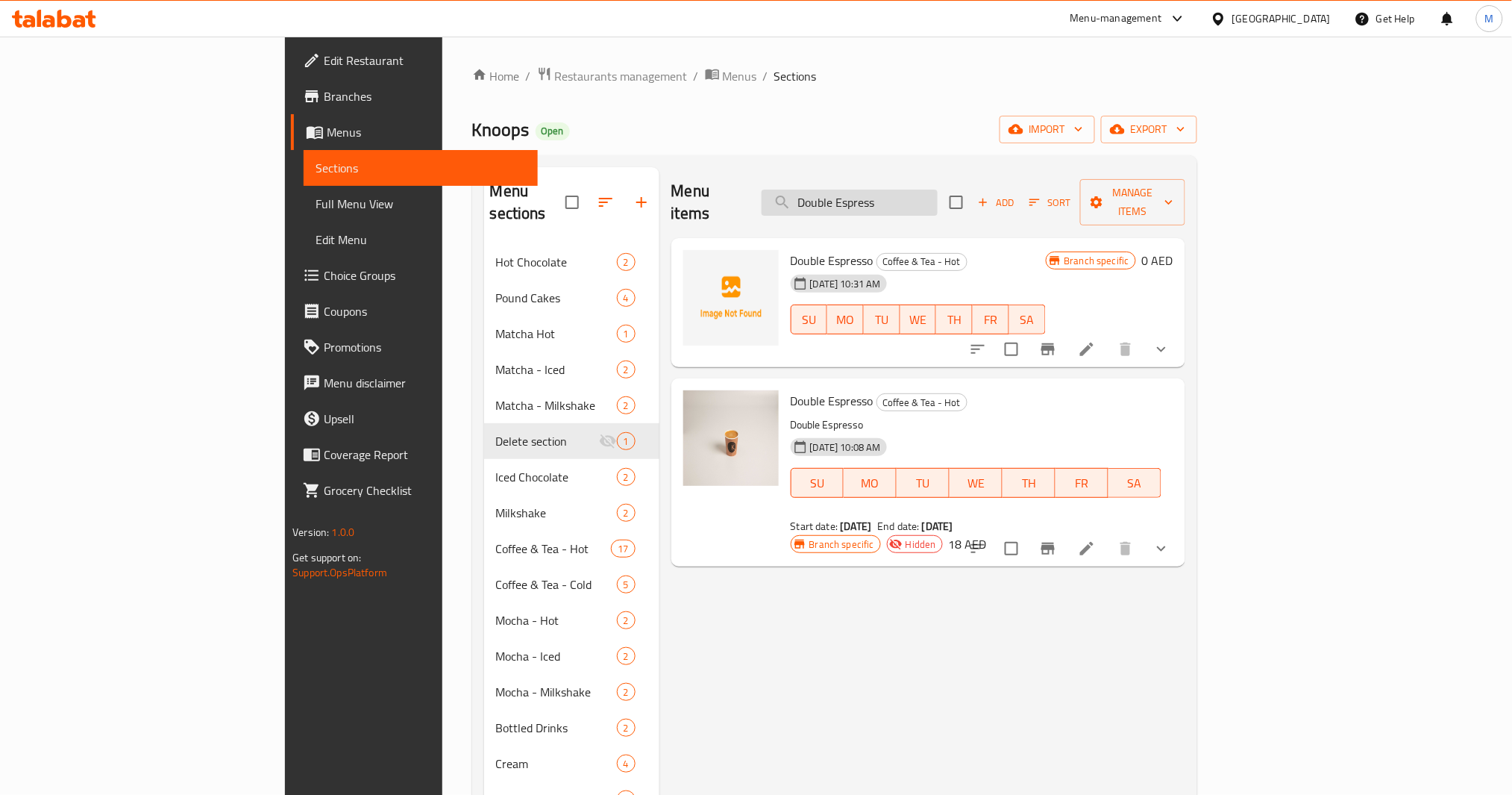
drag, startPoint x: 929, startPoint y: 192, endPoint x: 921, endPoint y: 194, distance: 8.2
click at [922, 193] on input "Double Espress" at bounding box center [849, 202] width 176 height 26
click at [920, 194] on input "Double Espress" at bounding box center [849, 202] width 176 height 26
click at [919, 191] on input "Double Espress" at bounding box center [849, 202] width 176 height 26
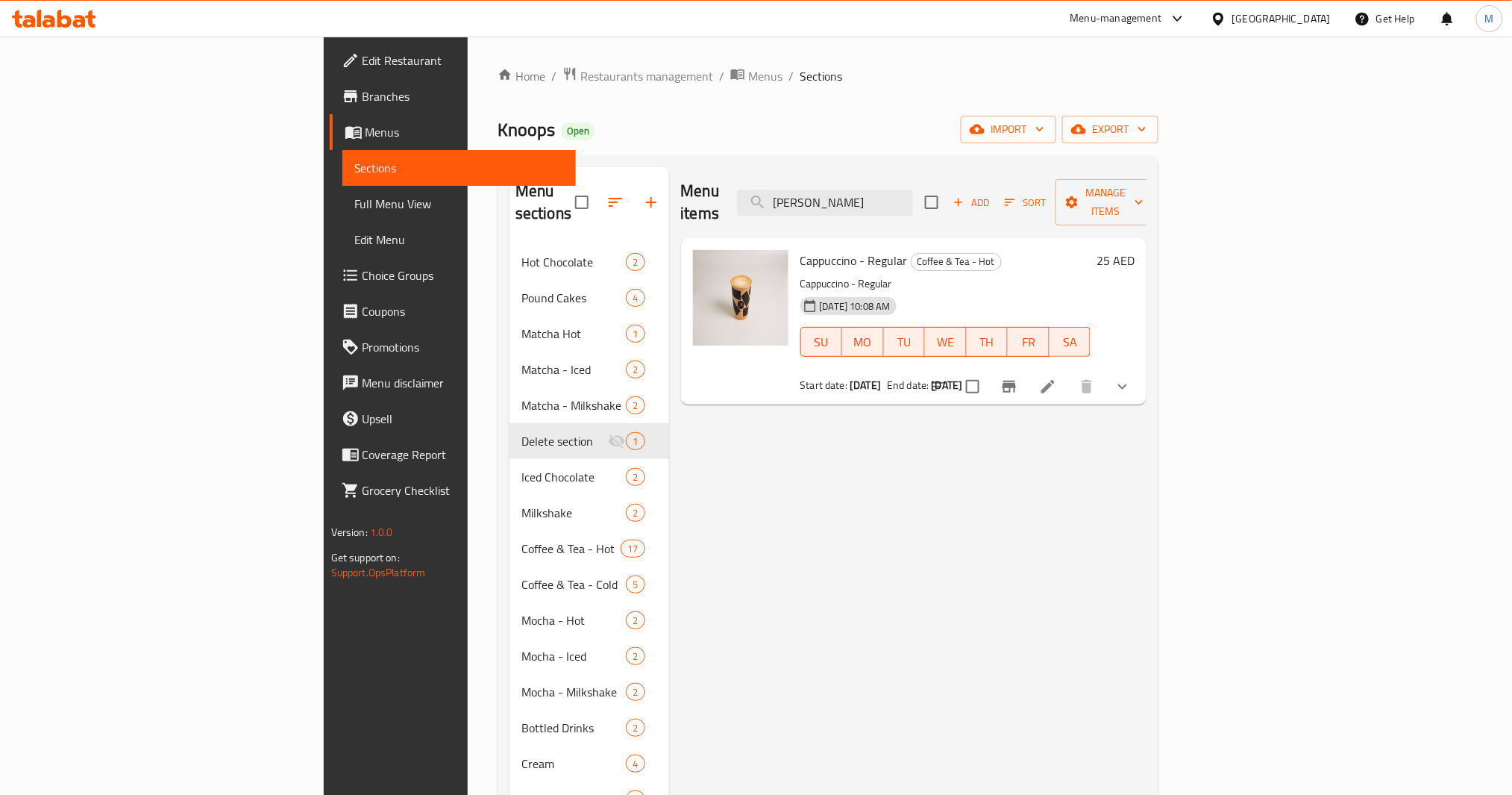
type input "[PERSON_NAME]"
click at [1027, 371] on button "Branch-specific-item" at bounding box center [1010, 387] width 36 height 36
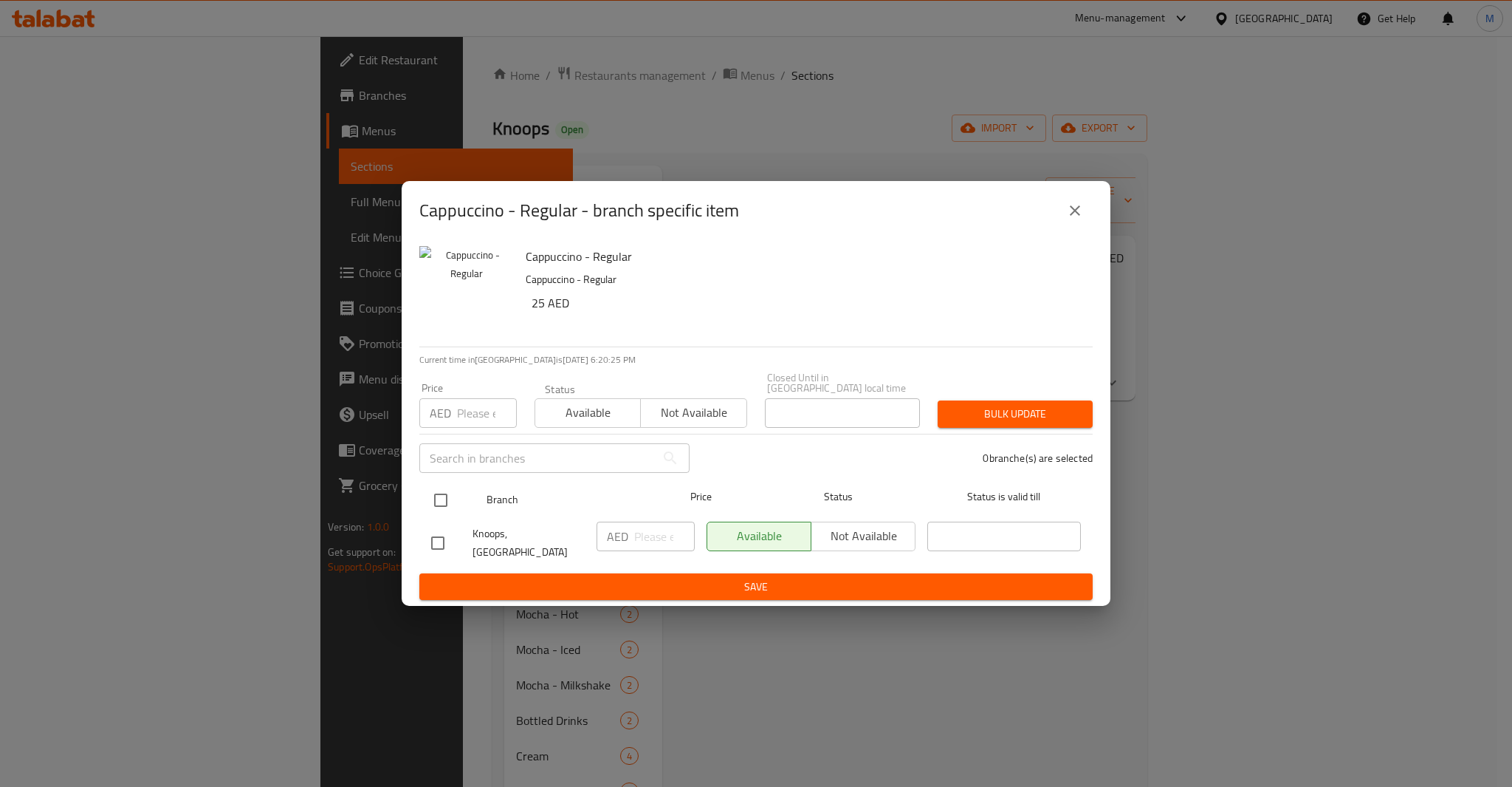
click at [440, 496] on input "checkbox" at bounding box center [440, 500] width 31 height 31
checkbox input "true"
click at [485, 410] on input "number" at bounding box center [487, 412] width 59 height 29
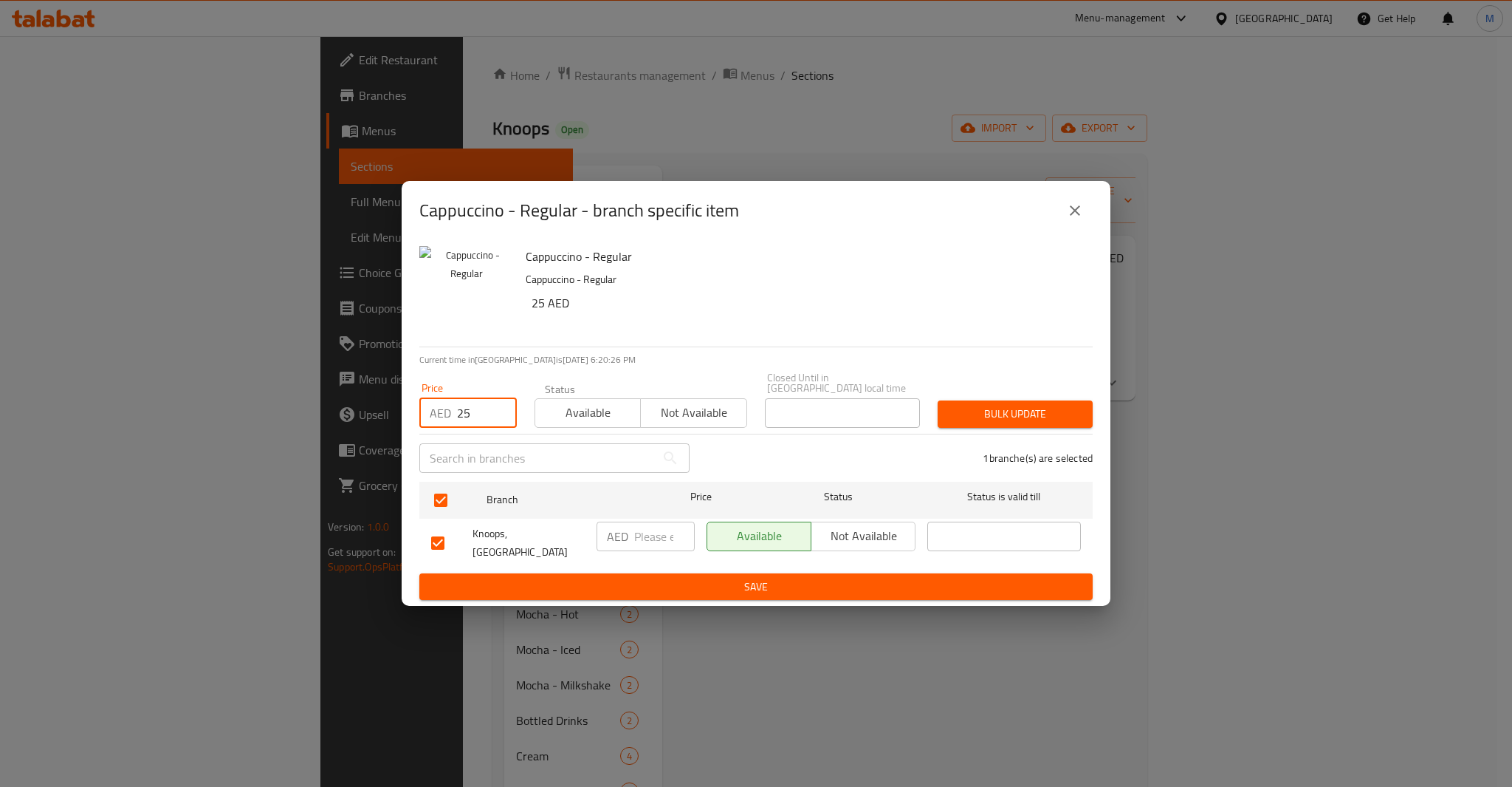
type input "25"
type button "0"
type button "1"
click at [985, 402] on div "Bulk update" at bounding box center [1015, 414] width 173 height 45
click at [989, 411] on span "Bulk update" at bounding box center [1015, 414] width 131 height 19
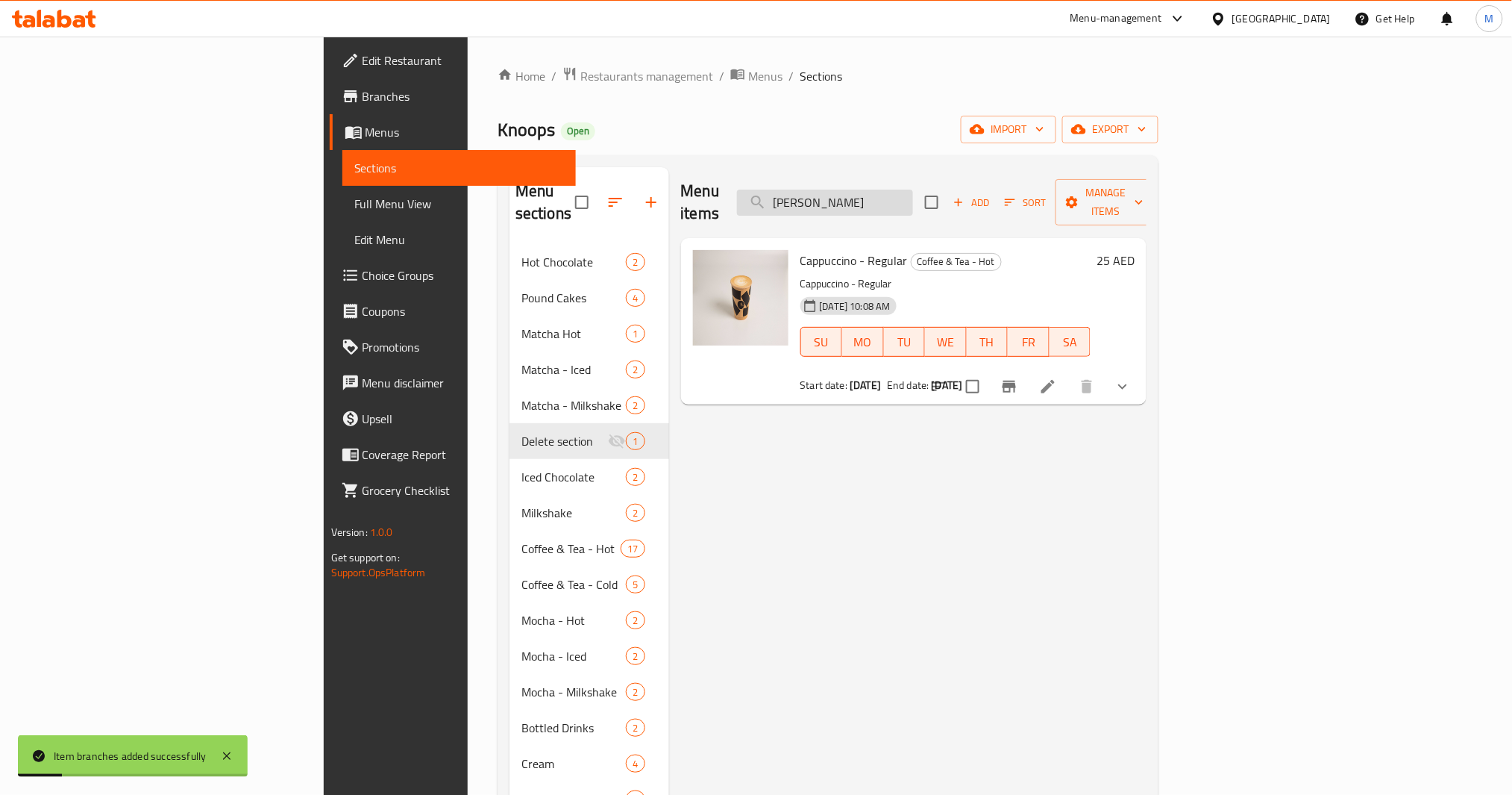
drag, startPoint x: 928, startPoint y: 174, endPoint x: 904, endPoint y: 184, distance: 26.0
click at [904, 183] on div "Menu items [PERSON_NAME] Add Sort Manage items" at bounding box center [914, 202] width 466 height 71
drag, startPoint x: 939, startPoint y: 197, endPoint x: 831, endPoint y: 200, distance: 108.0
click at [831, 200] on div "Menu items A Add Sort Manage items" at bounding box center [914, 202] width 466 height 71
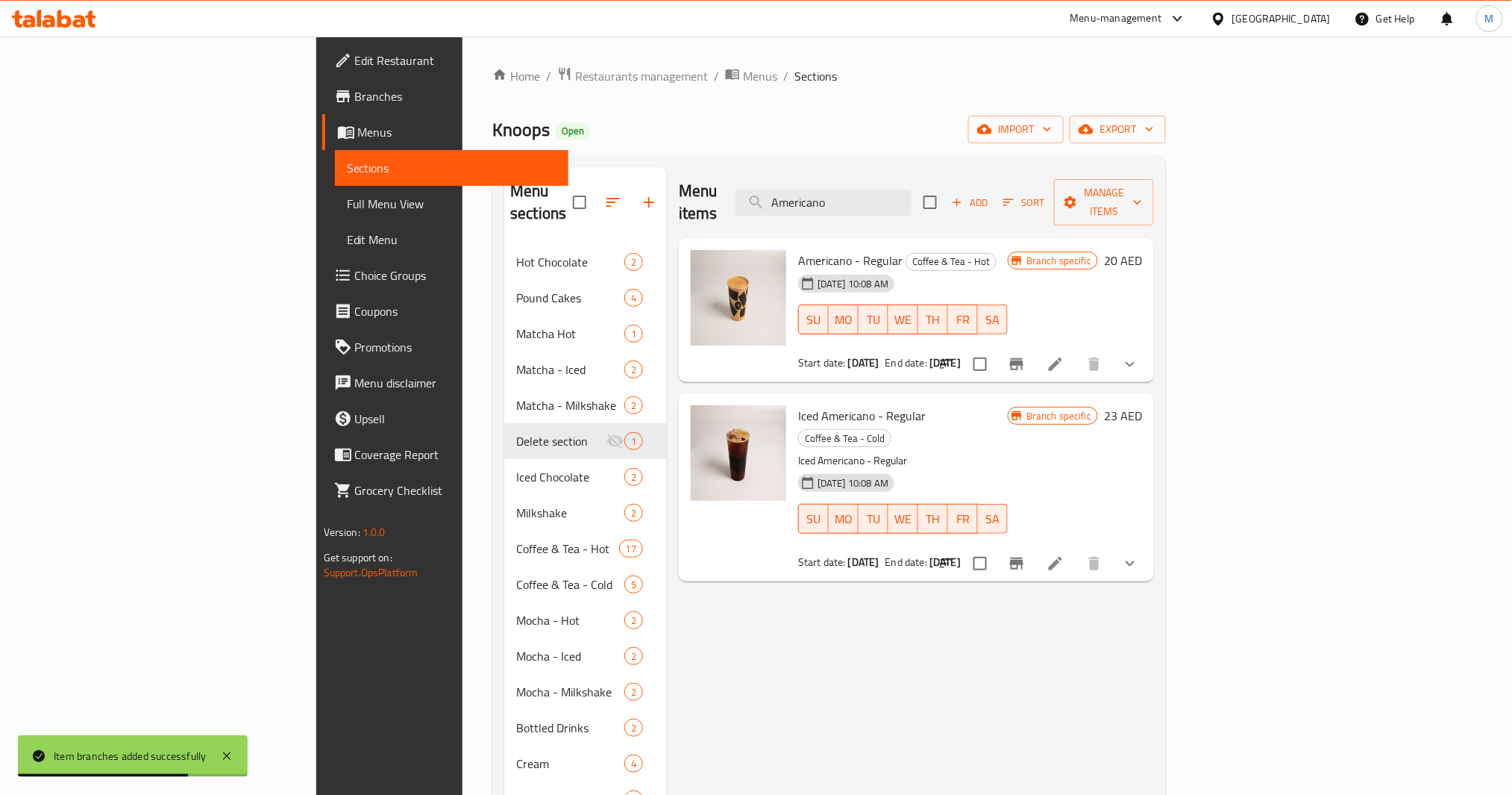
type input "Americano"
click at [1026, 356] on icon "Branch-specific-item" at bounding box center [1017, 364] width 18 height 18
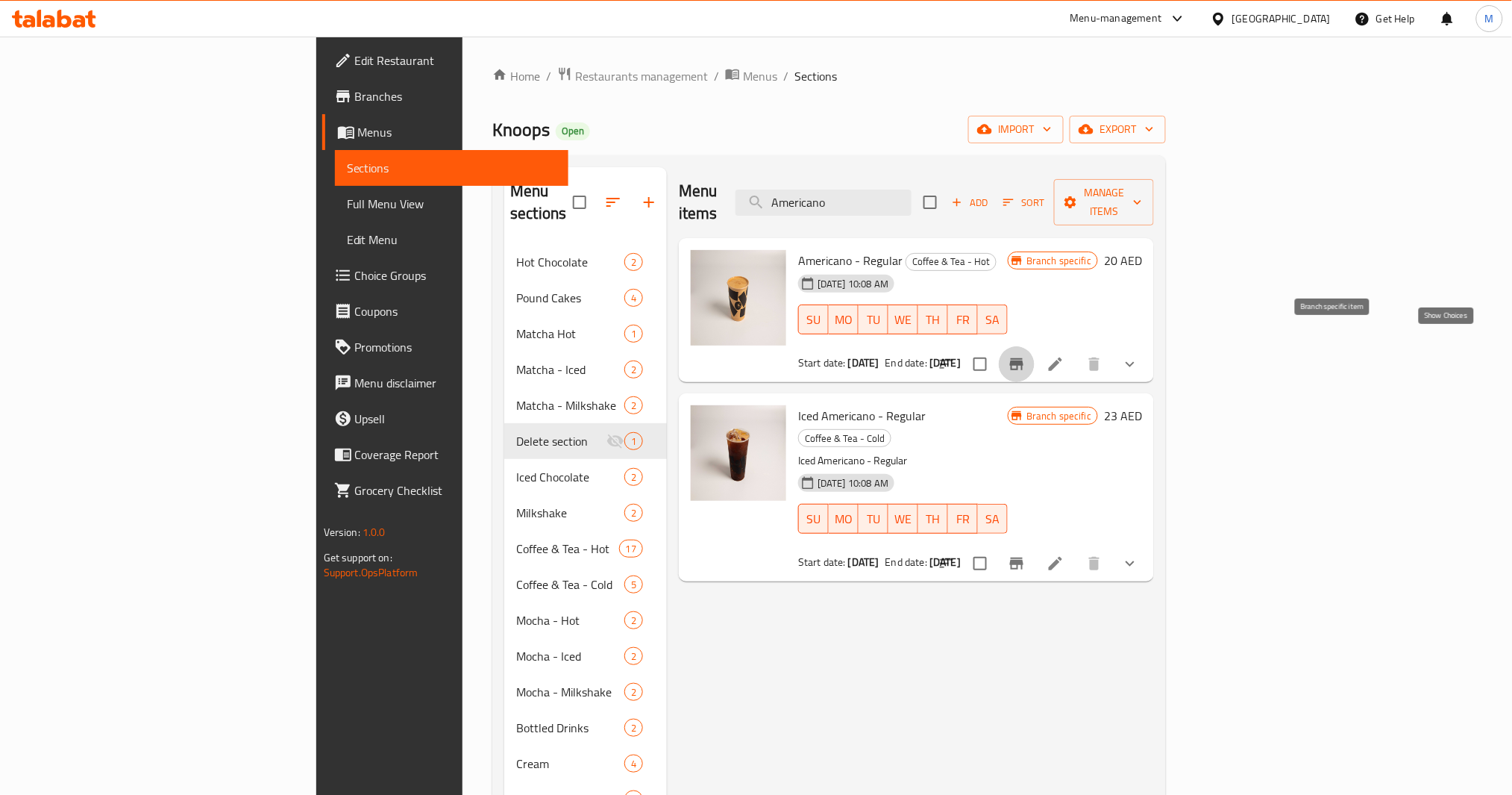
click at [1139, 356] on icon "show more" at bounding box center [1130, 364] width 18 height 18
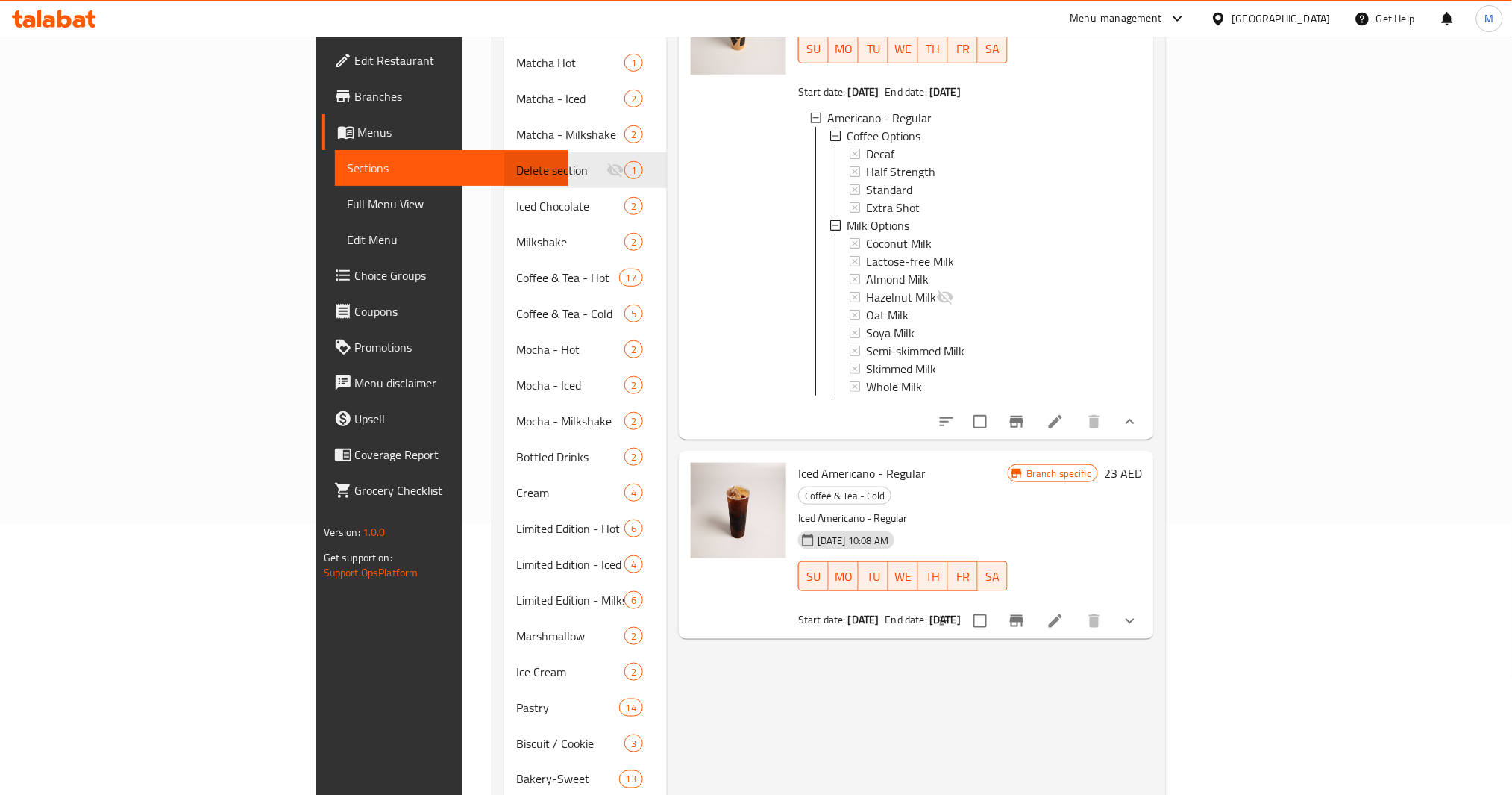
scroll to position [298, 0]
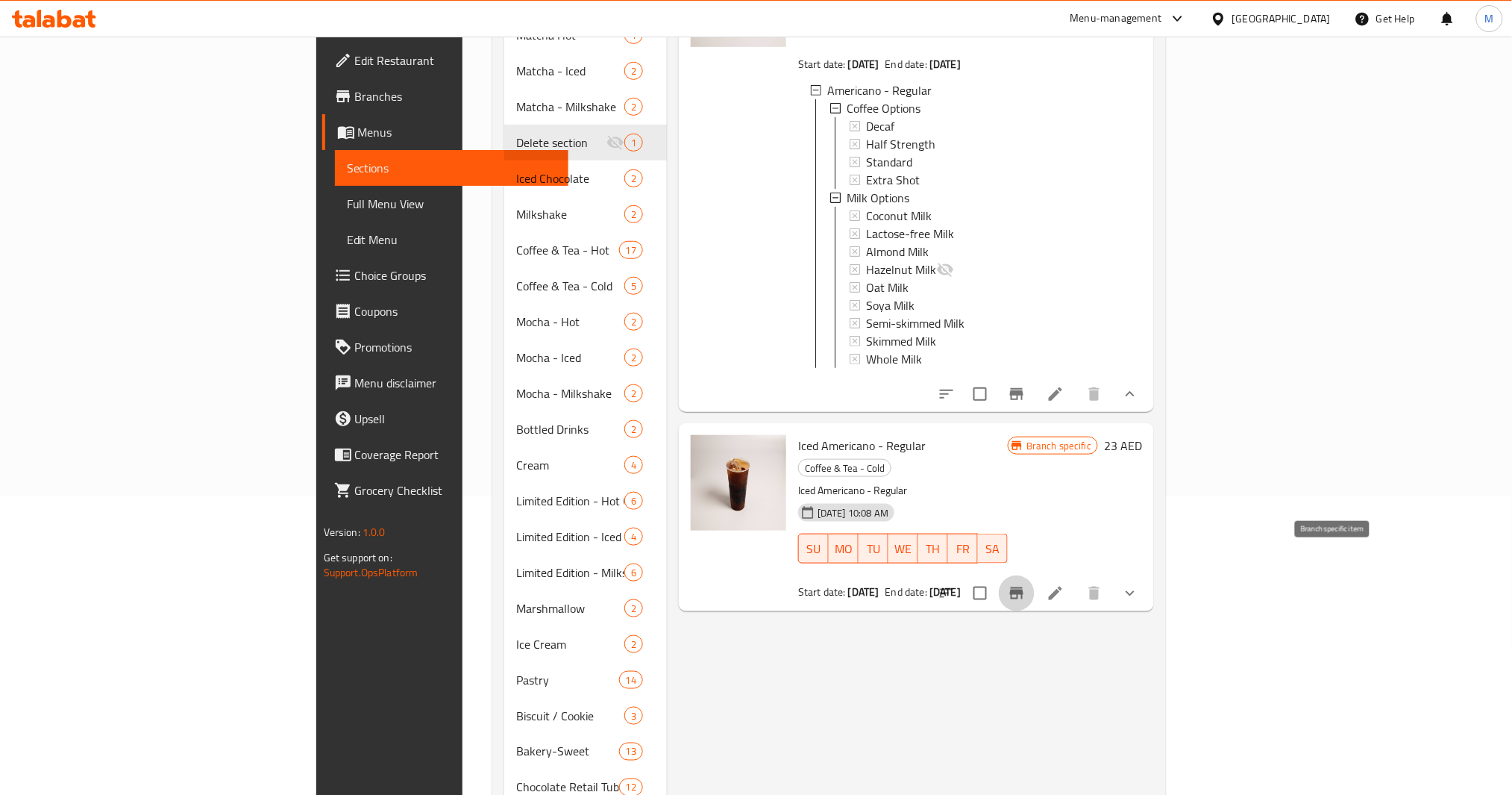
click at [1026, 584] on icon "Branch-specific-item" at bounding box center [1017, 593] width 18 height 18
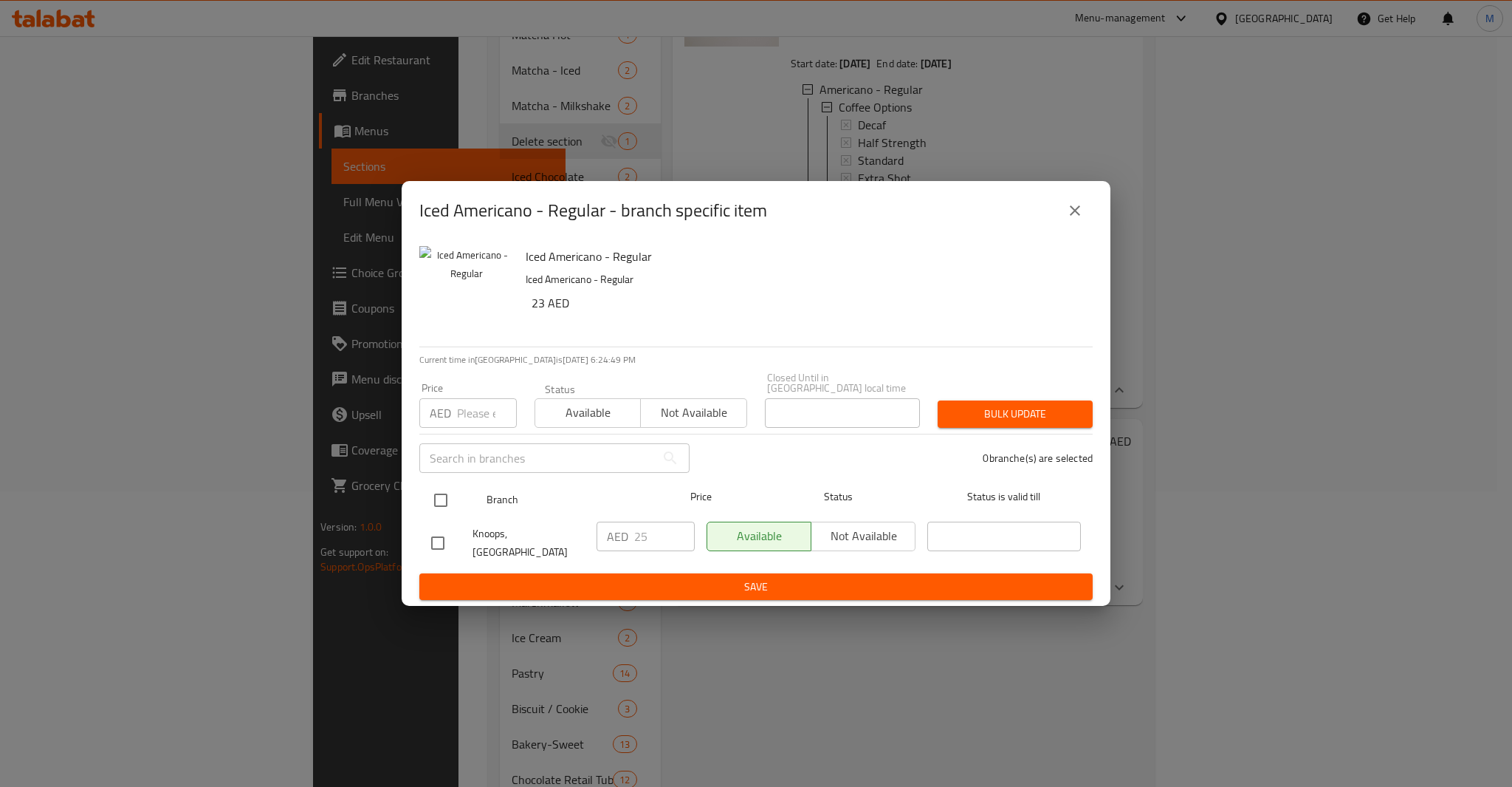
click at [444, 507] on input "checkbox" at bounding box center [440, 500] width 31 height 31
checkbox input "true"
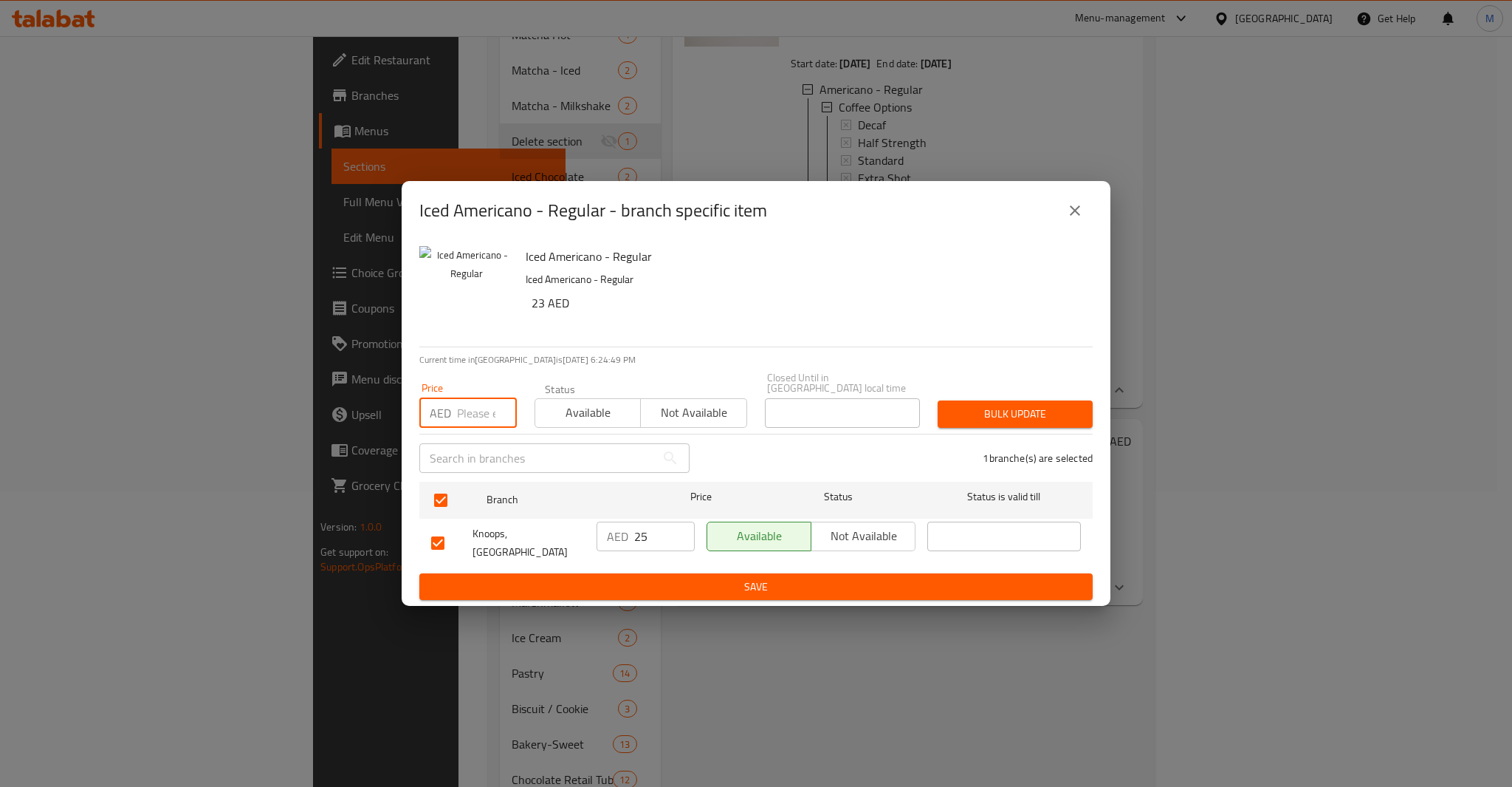
click at [479, 420] on input "number" at bounding box center [487, 412] width 59 height 29
click at [938, 400] on button "Bulk update" at bounding box center [1015, 413] width 155 height 27
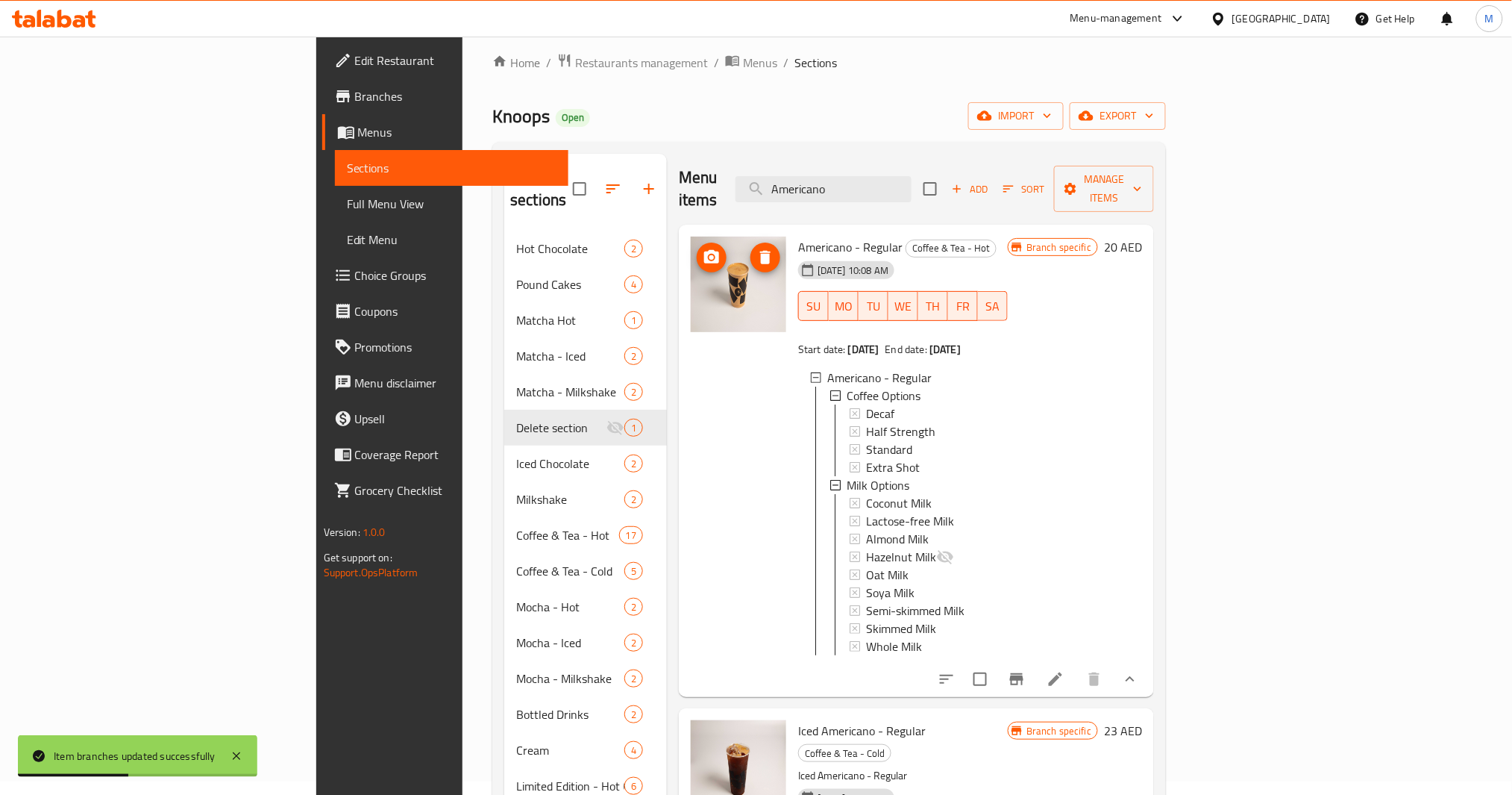
scroll to position [0, 0]
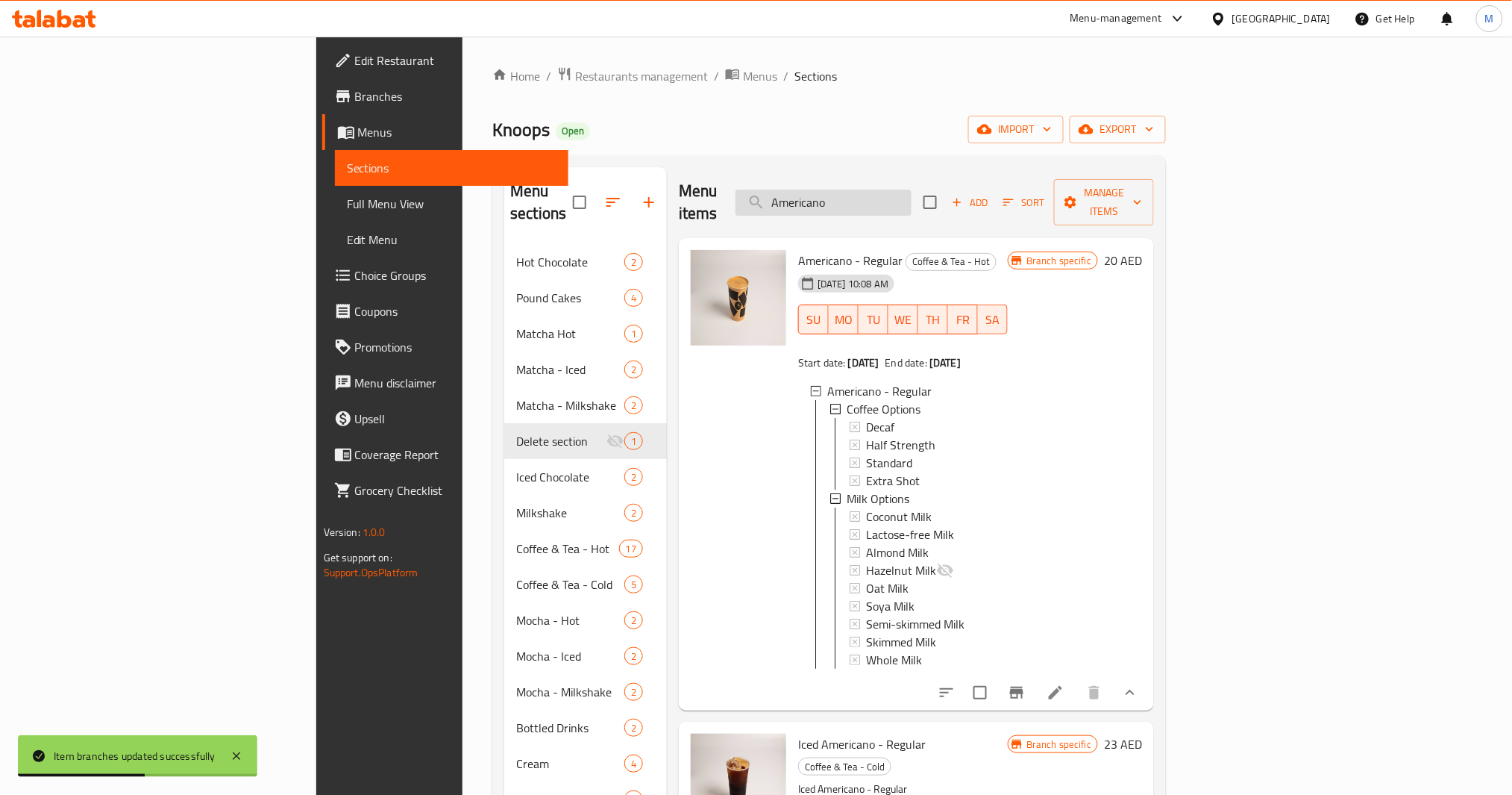
click at [912, 194] on input "Americano" at bounding box center [823, 202] width 176 height 26
click at [912, 195] on input "Americano" at bounding box center [823, 202] width 176 height 26
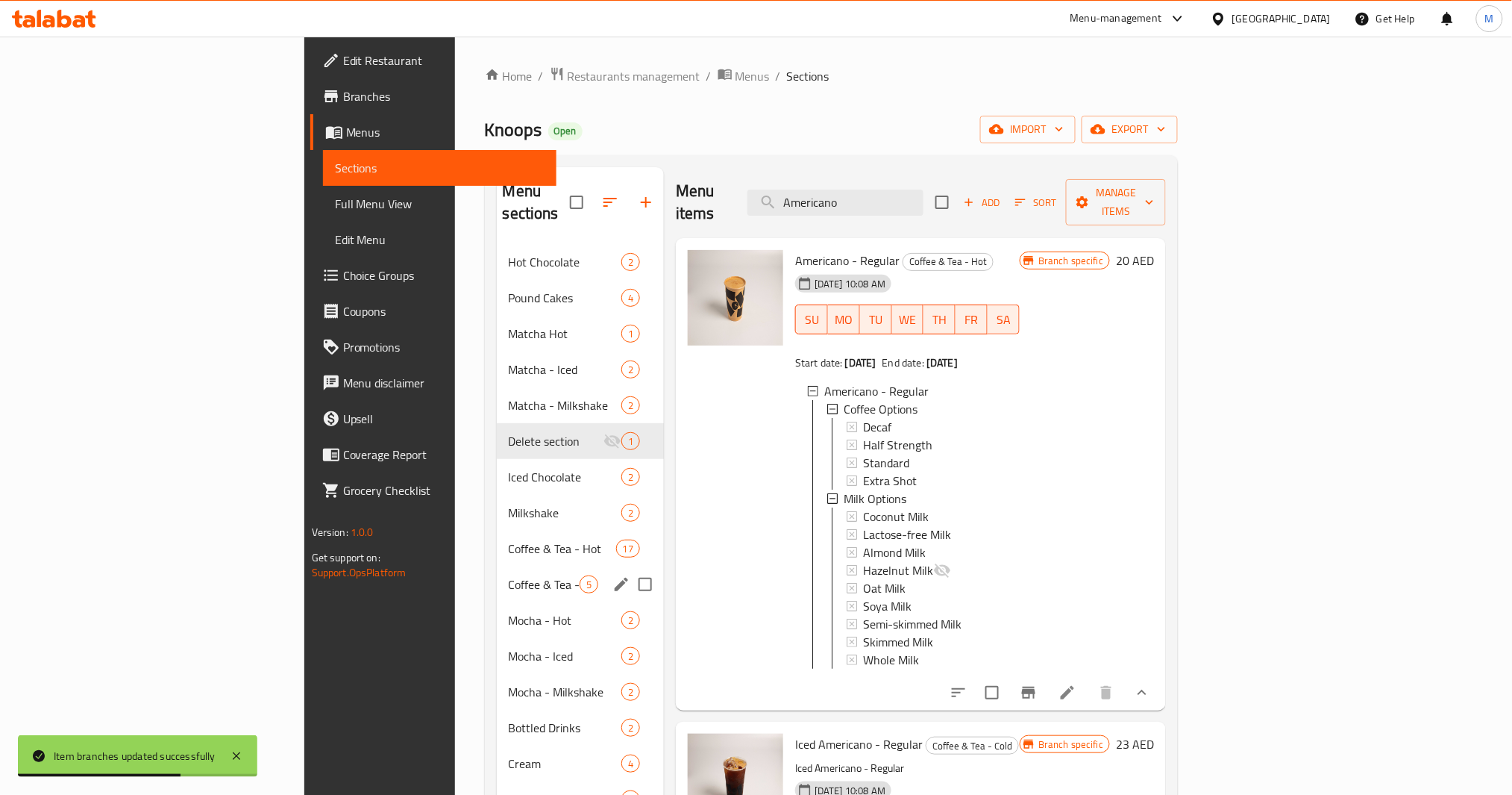
click at [509, 576] on span "Coffee & Tea - Cold" at bounding box center [544, 584] width 71 height 18
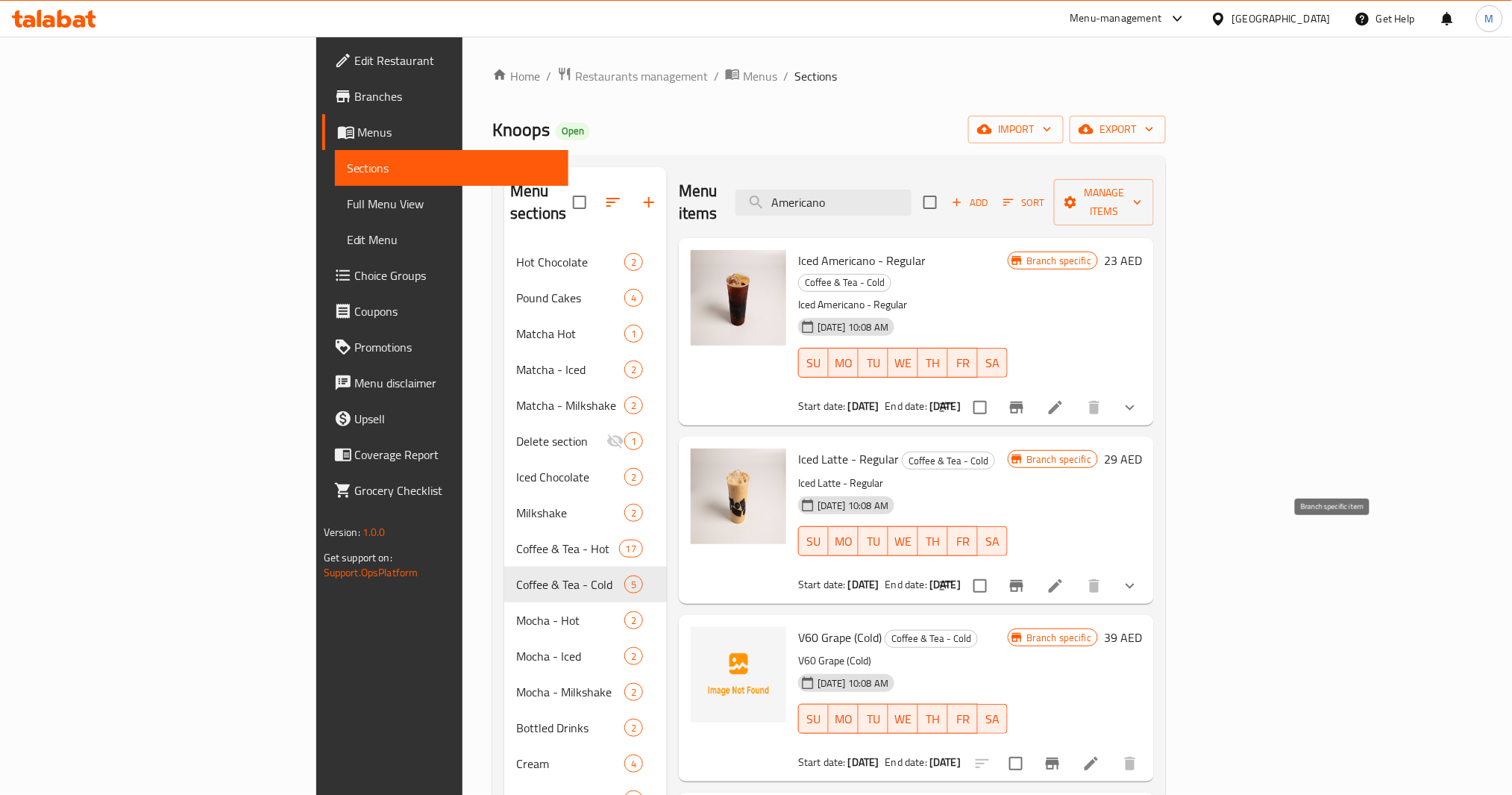
click at [1035, 568] on button "Branch-specific-item" at bounding box center [1017, 586] width 36 height 36
click at [912, 198] on input "Americano" at bounding box center [823, 202] width 176 height 26
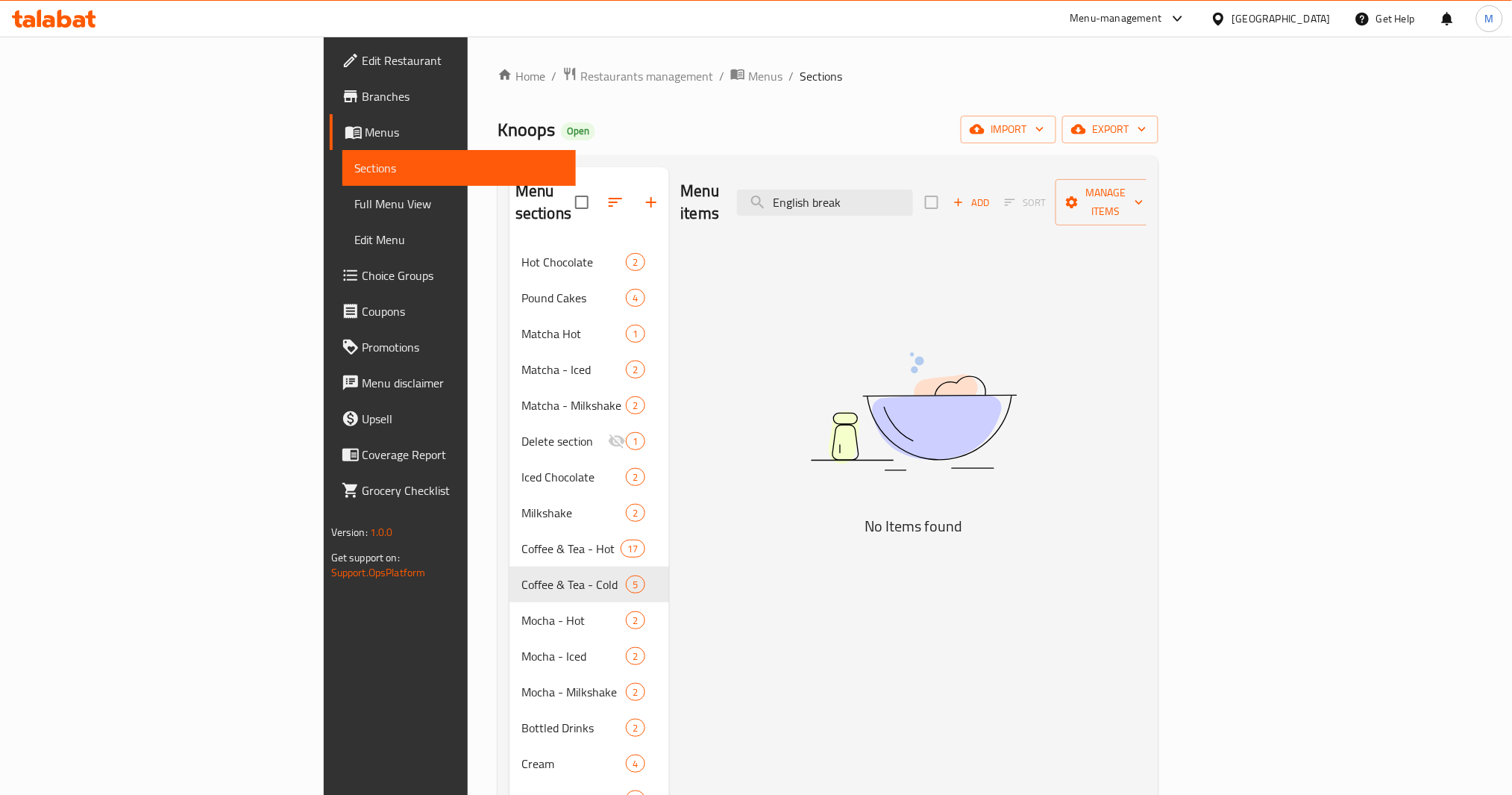
drag, startPoint x: 1003, startPoint y: 188, endPoint x: 840, endPoint y: 188, distance: 163.0
click at [840, 188] on div "Menu items English break Add Sort Manage items" at bounding box center [914, 202] width 466 height 71
click at [642, 194] on icon "button" at bounding box center [651, 202] width 18 height 18
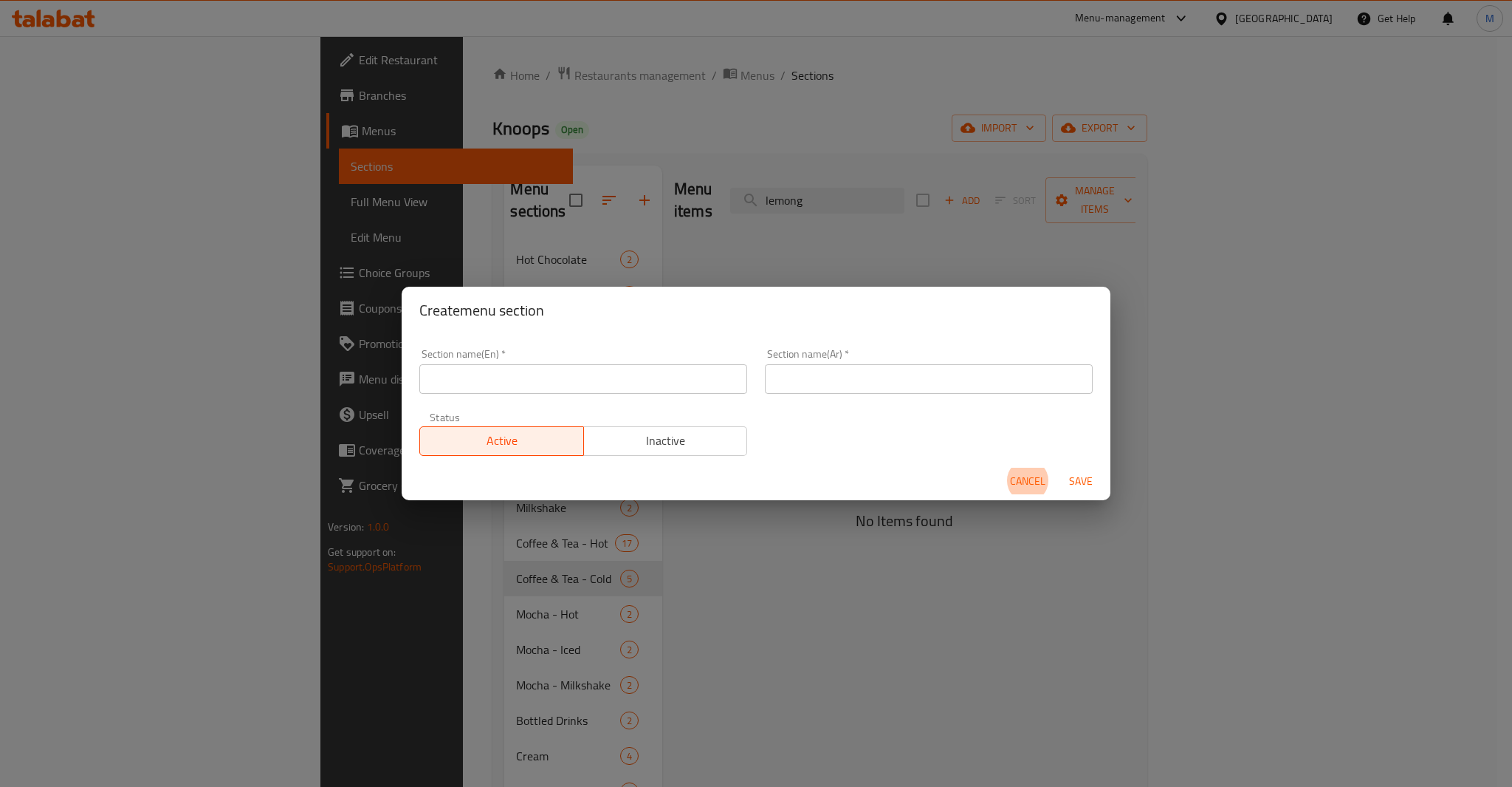
click at [676, 383] on input "text" at bounding box center [584, 378] width 328 height 29
click at [1080, 478] on span "Save" at bounding box center [1081, 481] width 36 height 19
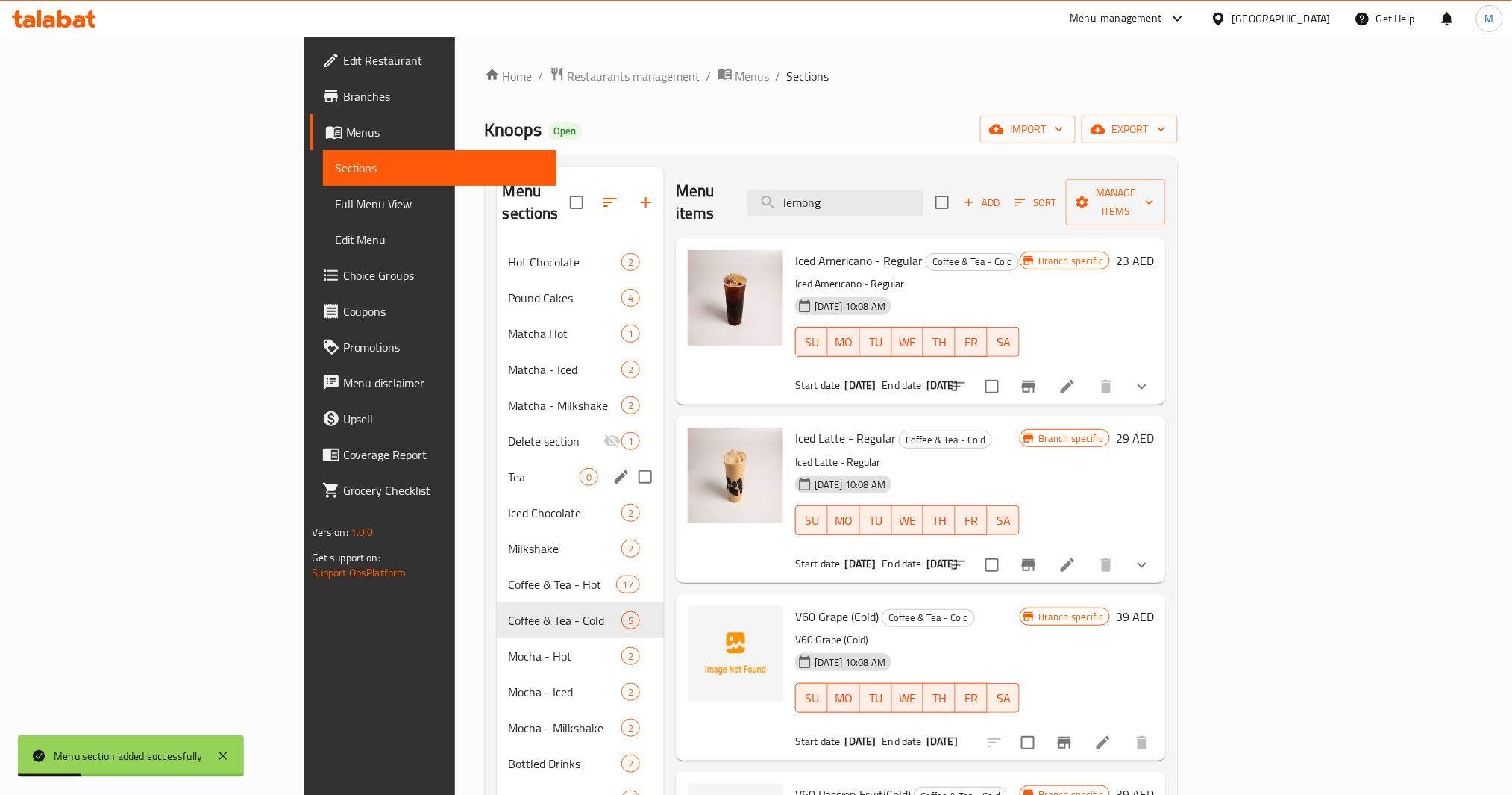
click at [509, 468] on span "Tea" at bounding box center [544, 477] width 71 height 18
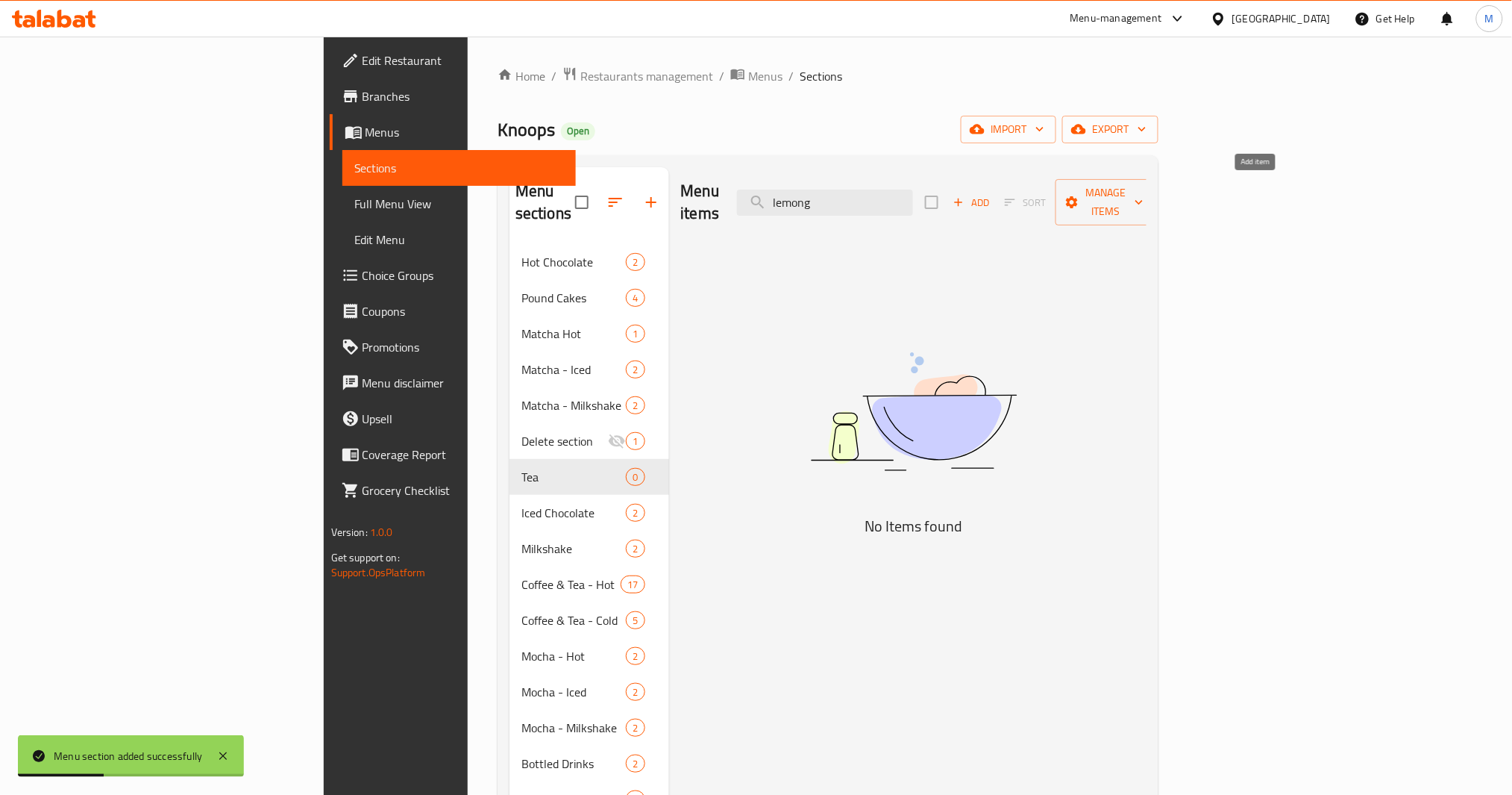
click at [992, 196] on span "Add" at bounding box center [971, 203] width 40 height 17
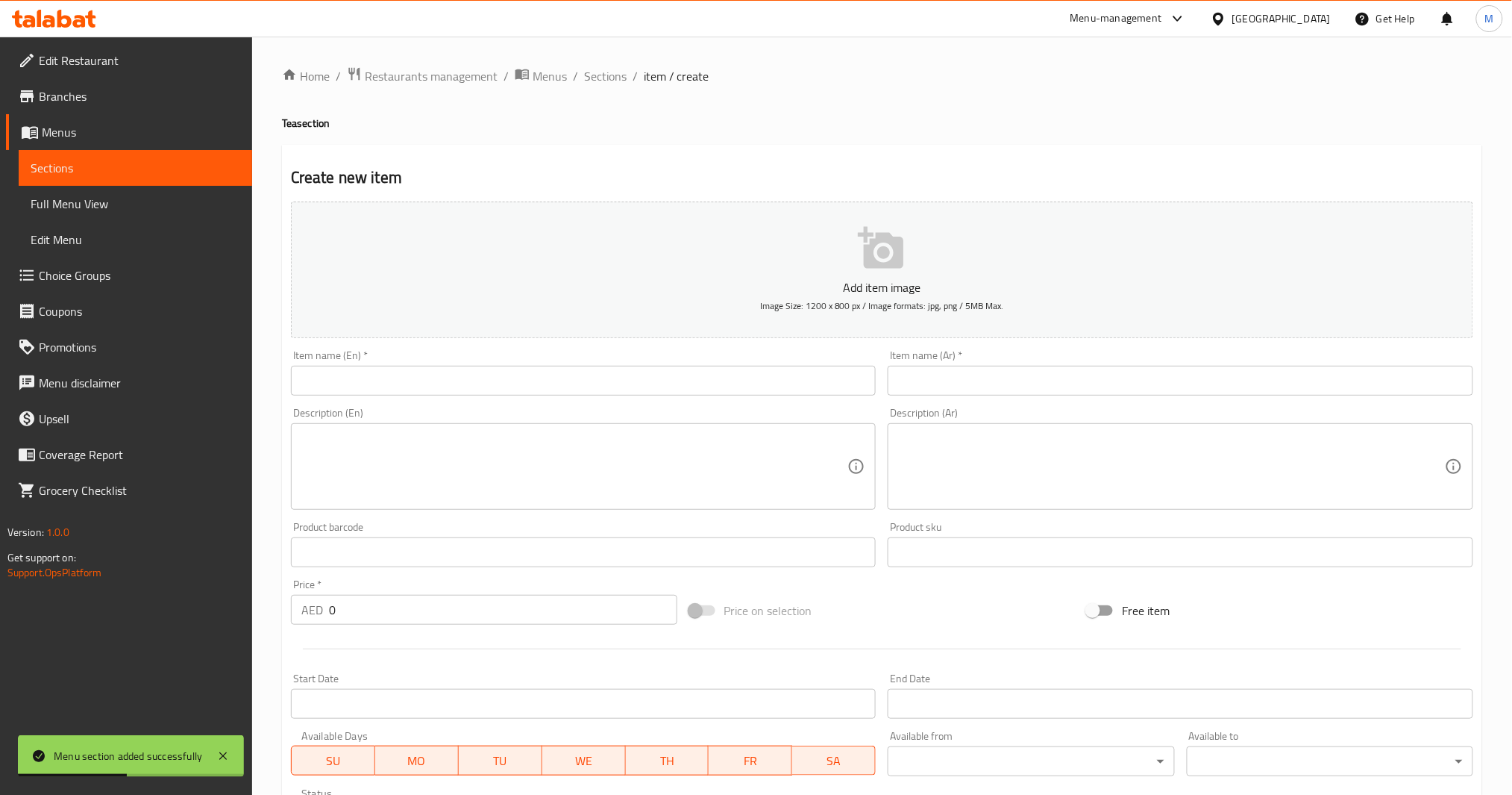
click at [615, 394] on input "text" at bounding box center [583, 380] width 586 height 30
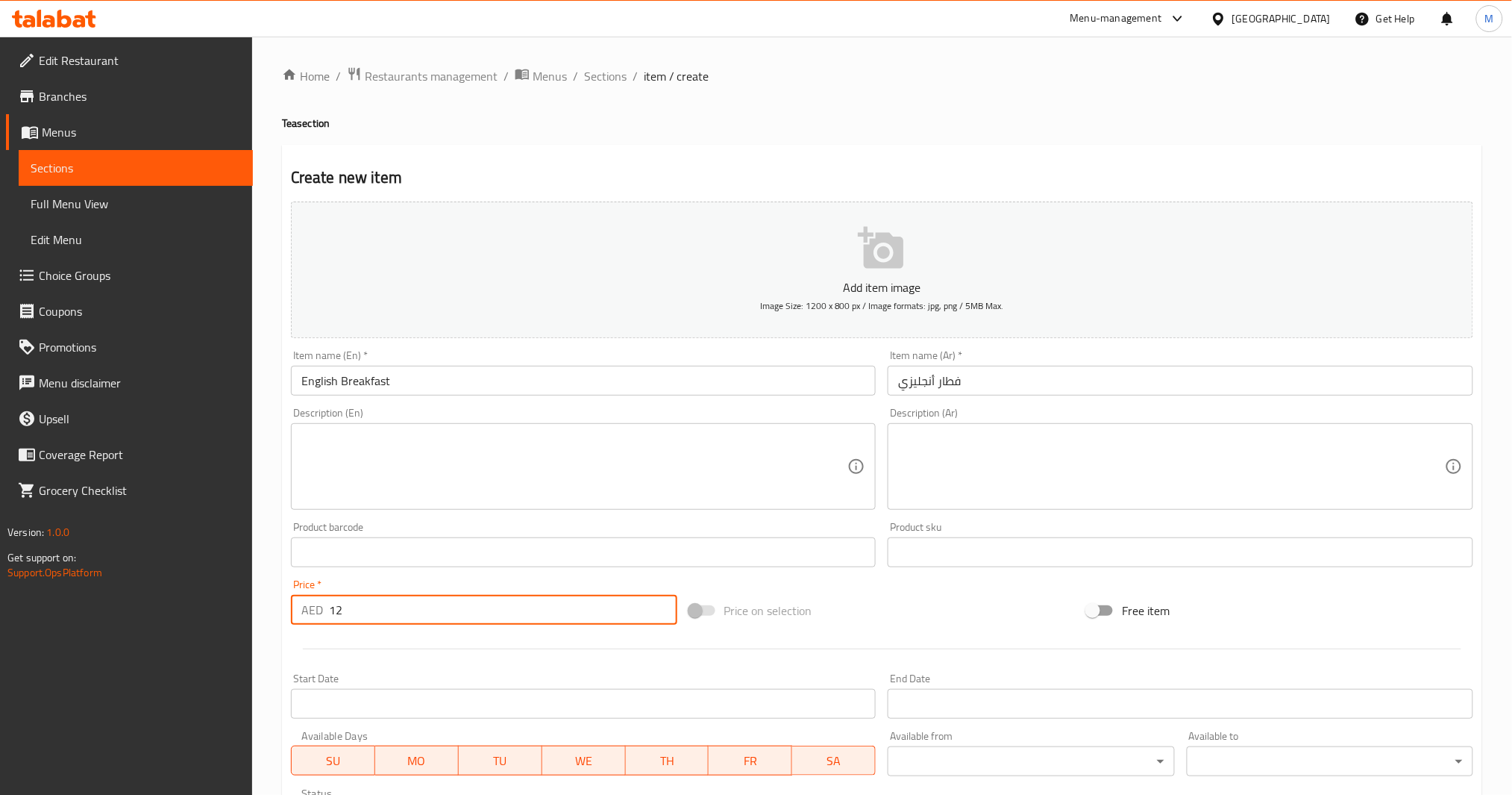
click at [615, 380] on input "English Breakfast" at bounding box center [583, 380] width 586 height 30
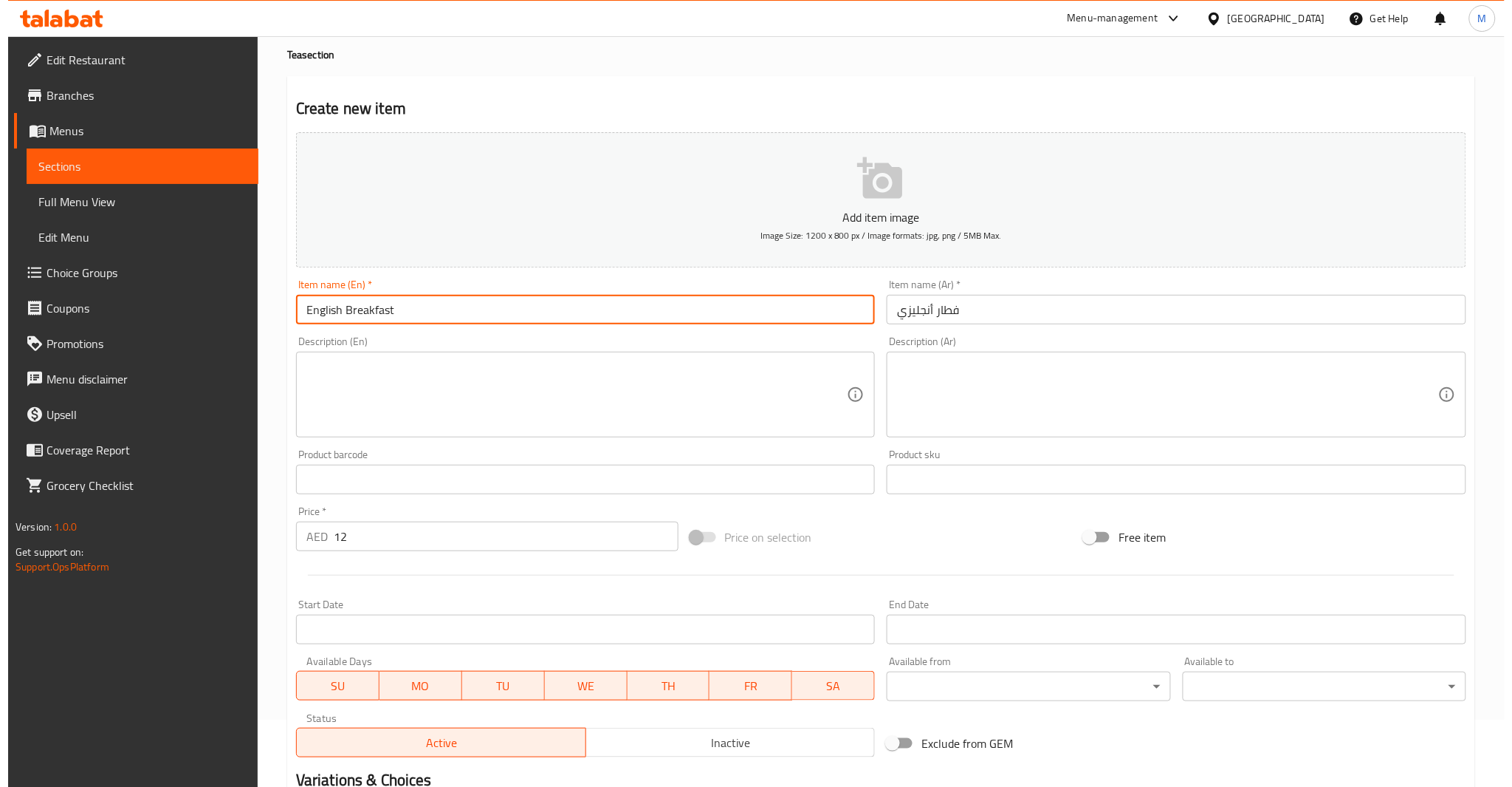
scroll to position [254, 0]
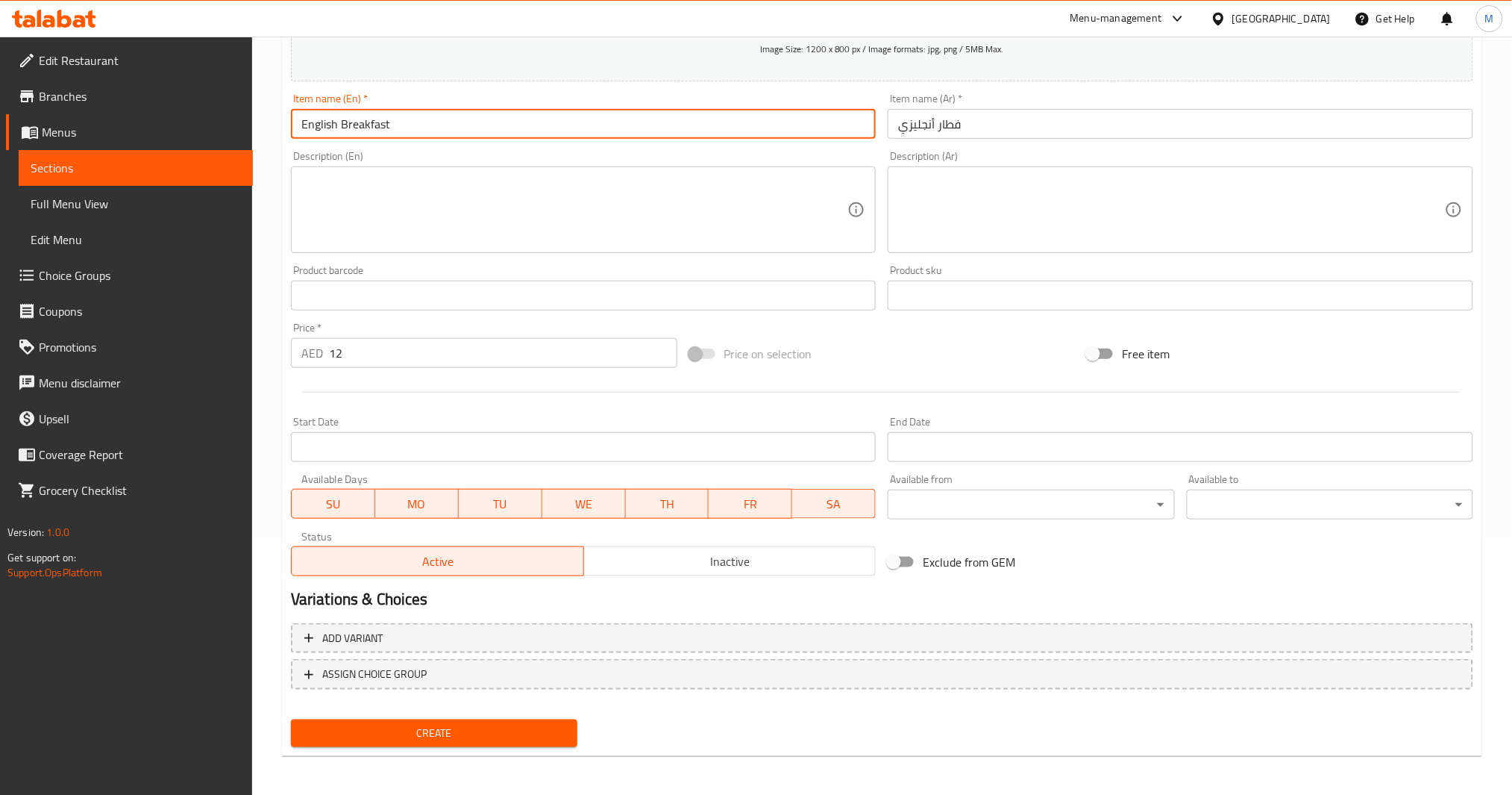
click at [441, 732] on span "Create" at bounding box center [434, 733] width 263 height 19
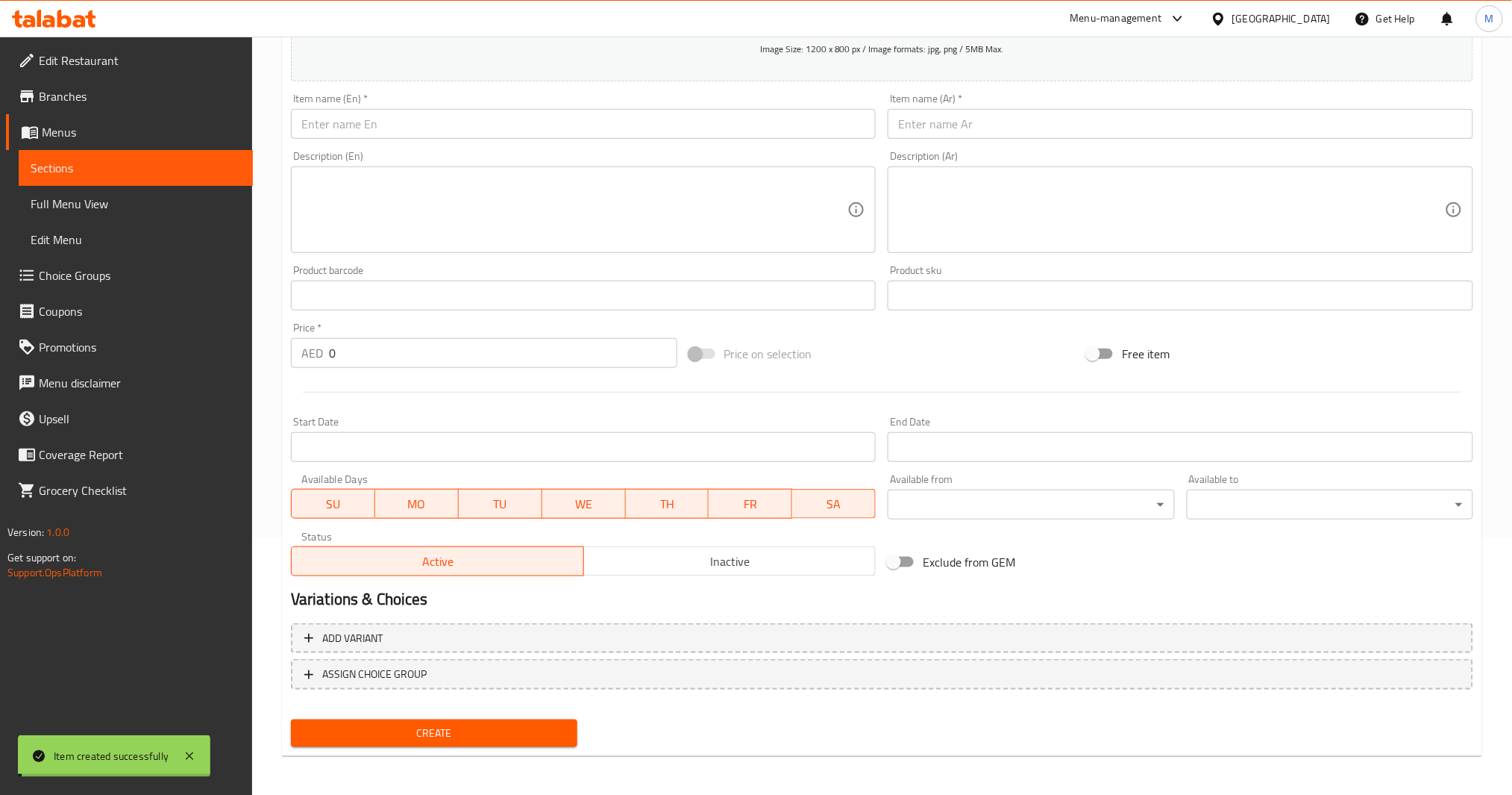
click at [433, 121] on input "text" at bounding box center [583, 123] width 586 height 30
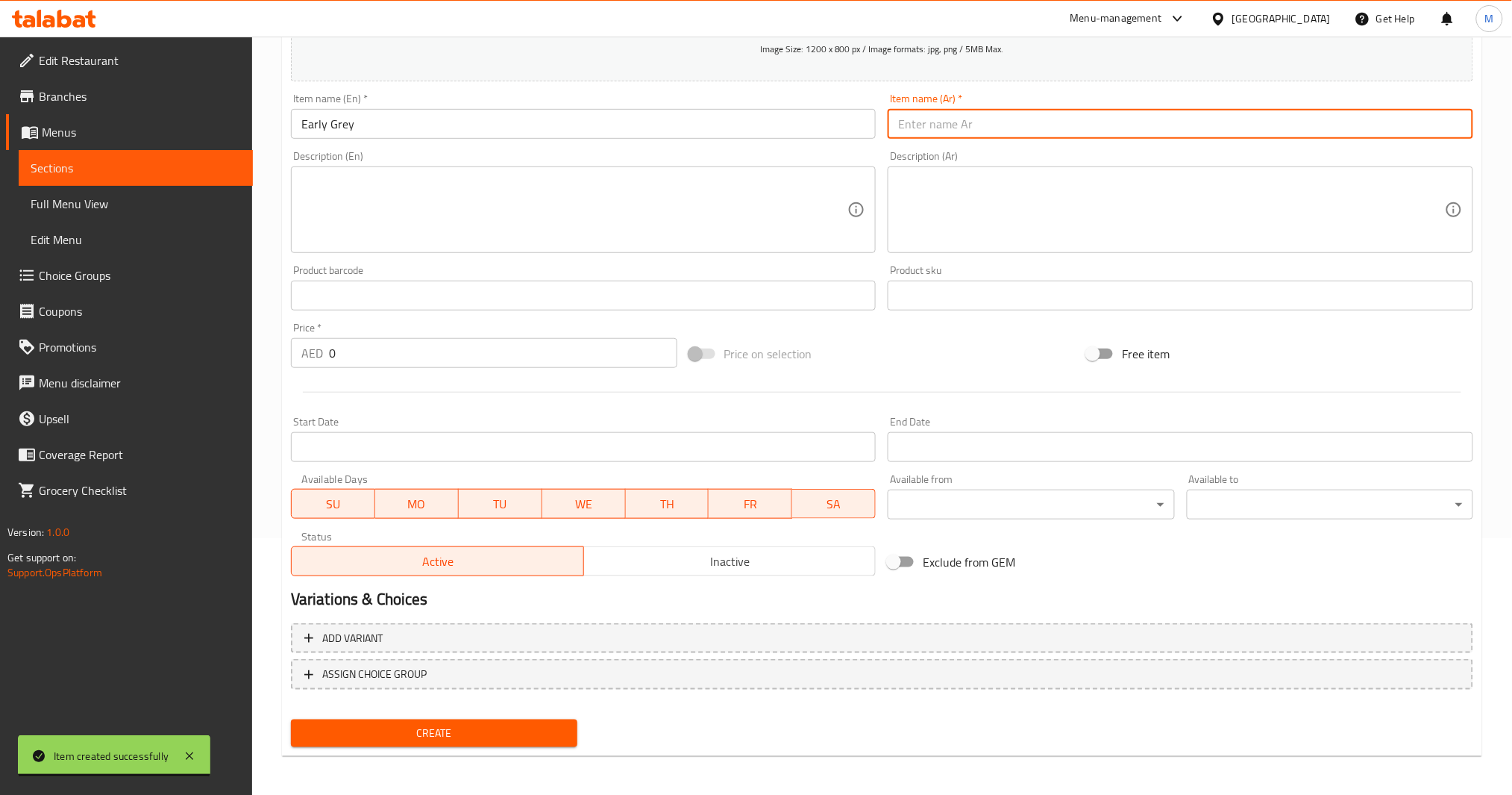
click at [988, 137] on input "text" at bounding box center [1180, 123] width 586 height 30
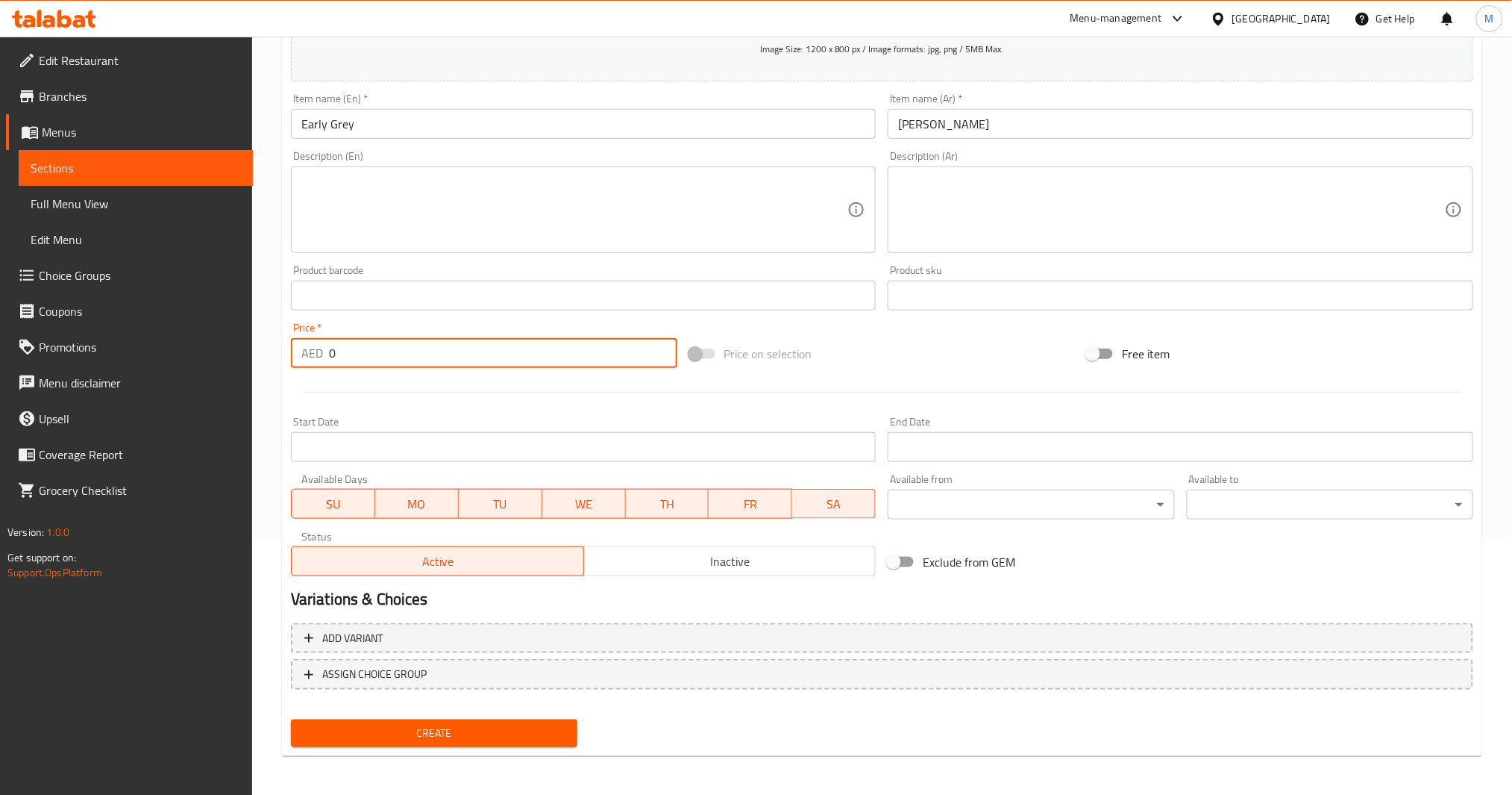
drag, startPoint x: 404, startPoint y: 343, endPoint x: 287, endPoint y: 367, distance: 119.4
click at [287, 367] on div "Price   * AED 0 Price *" at bounding box center [484, 345] width 398 height 57
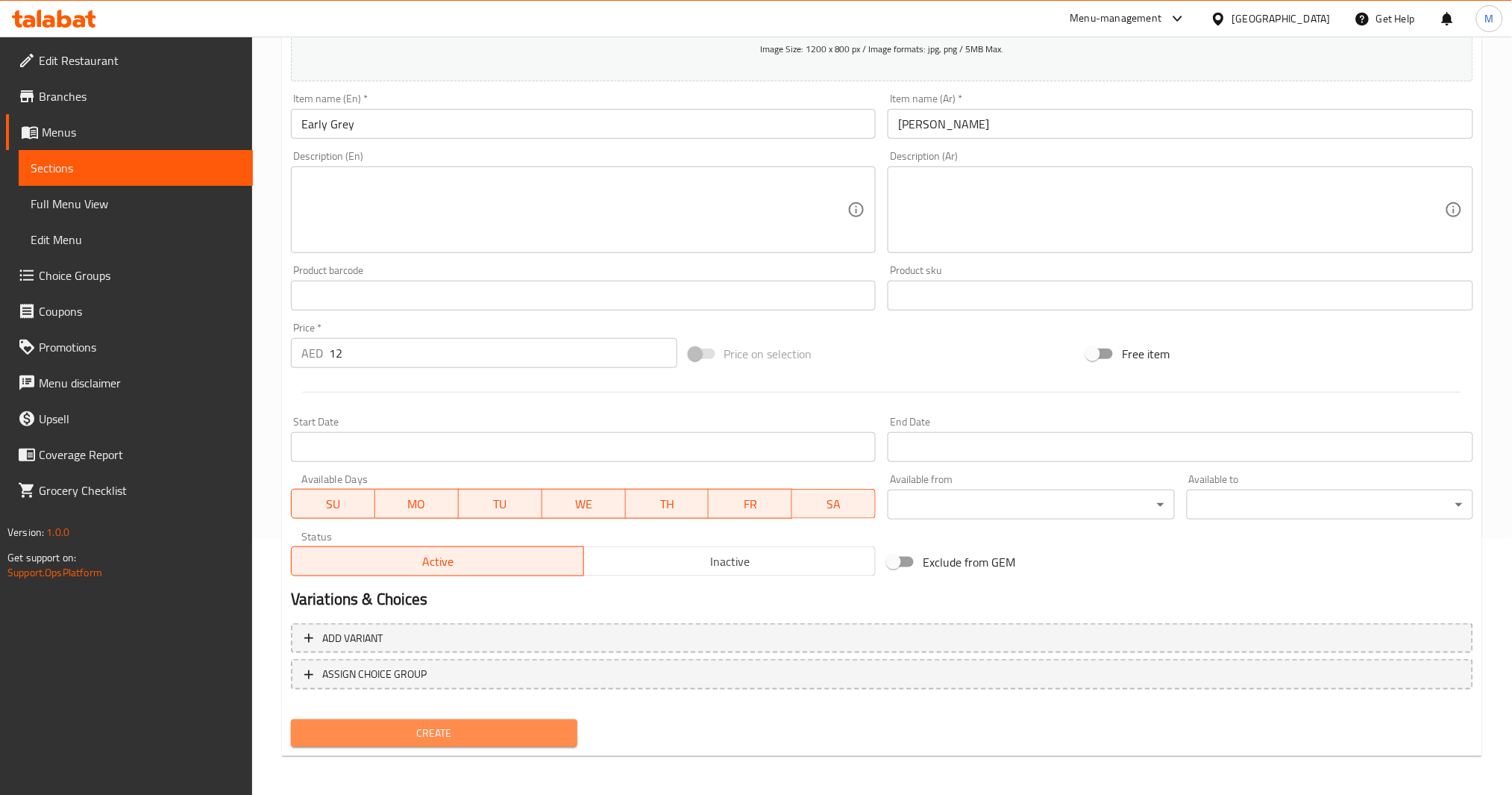
click at [445, 724] on span "Create" at bounding box center [434, 733] width 263 height 19
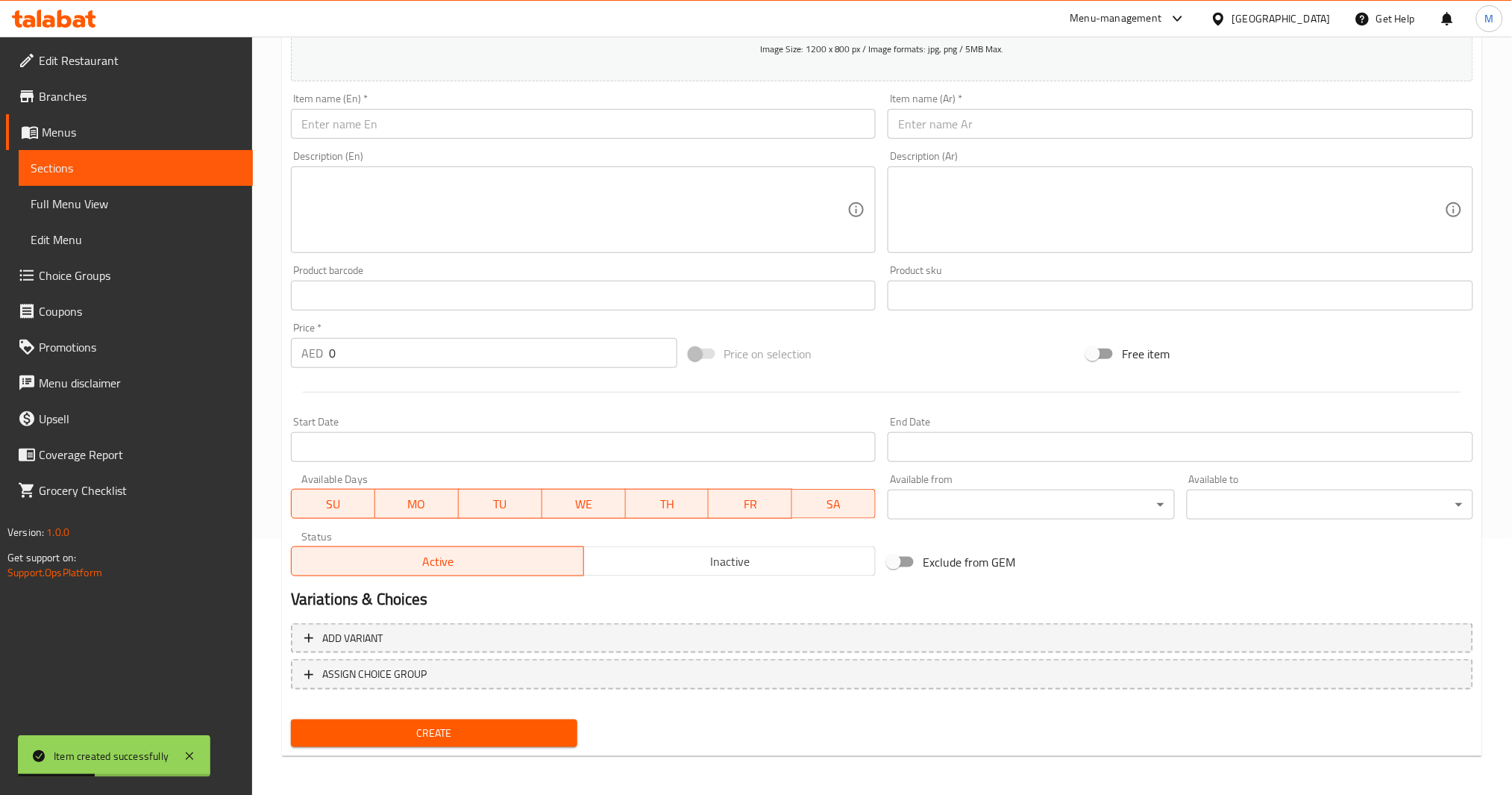
click at [506, 129] on input "text" at bounding box center [583, 123] width 586 height 30
click at [702, 57] on button "Add item image Image Size: 1200 x 800 px / Image formats: jpg, png / 5MB Max." at bounding box center [881, 12] width 1182 height 136
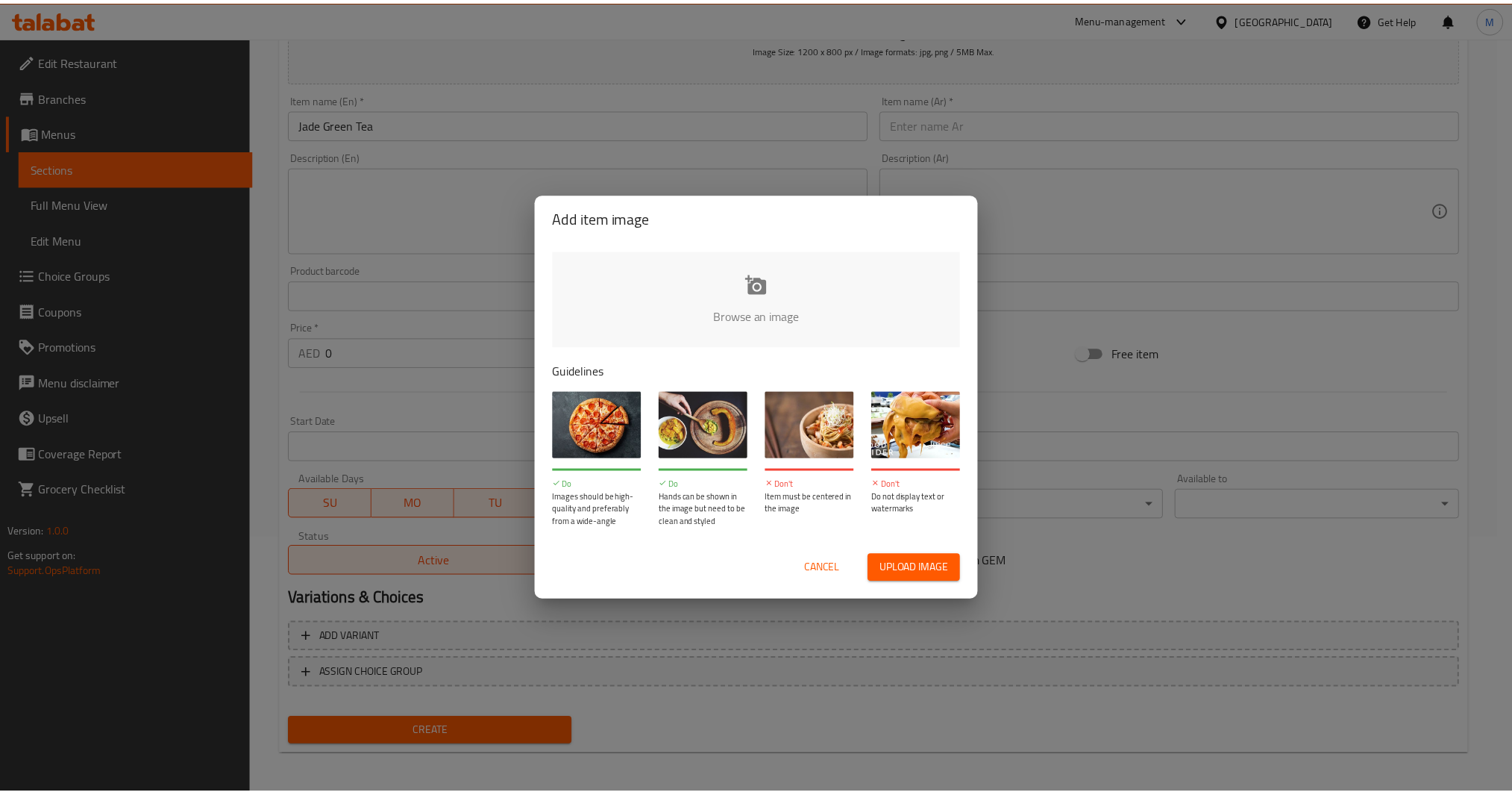
scroll to position [201, 0]
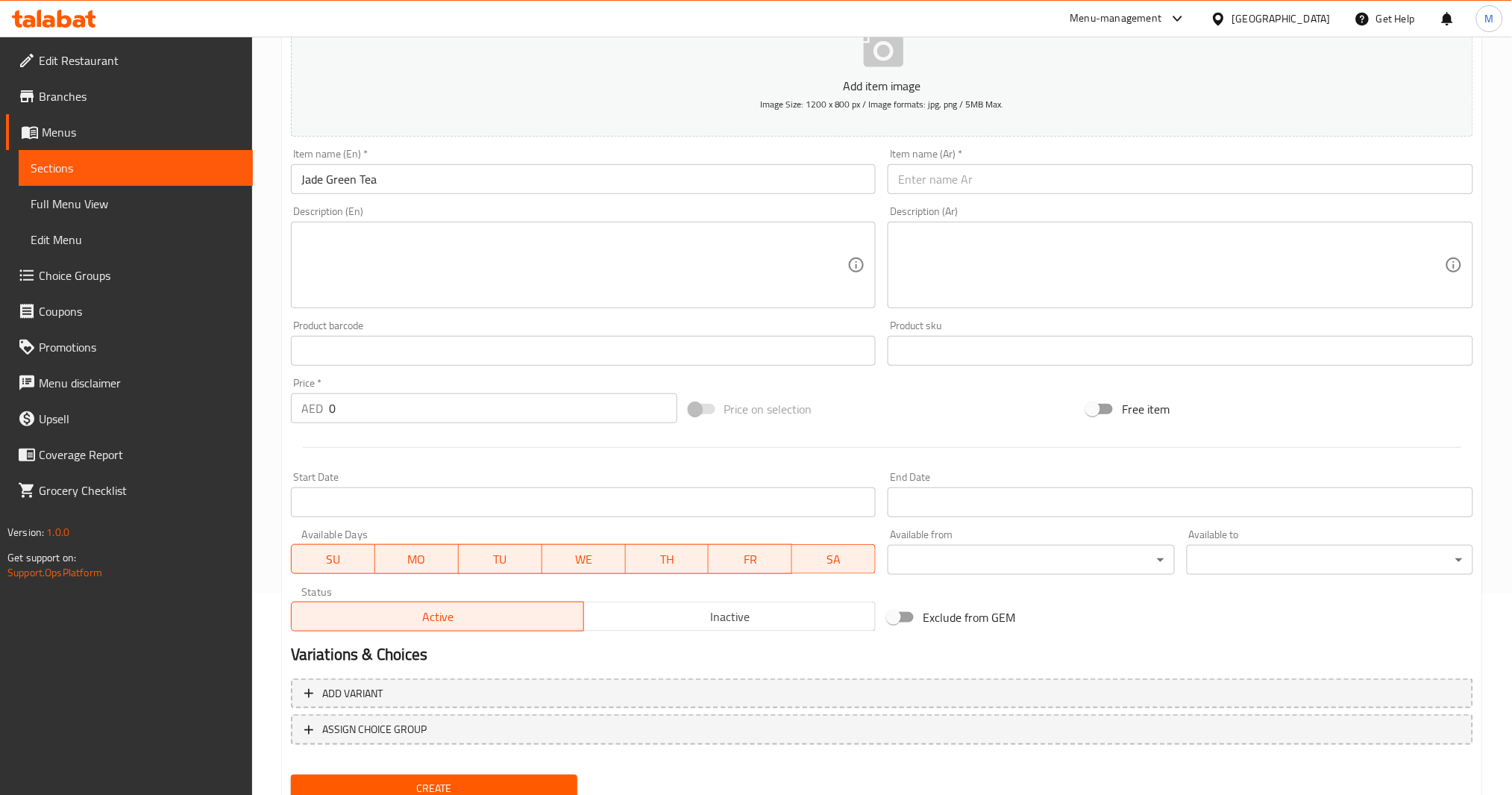
click at [964, 167] on input "text" at bounding box center [1180, 178] width 586 height 30
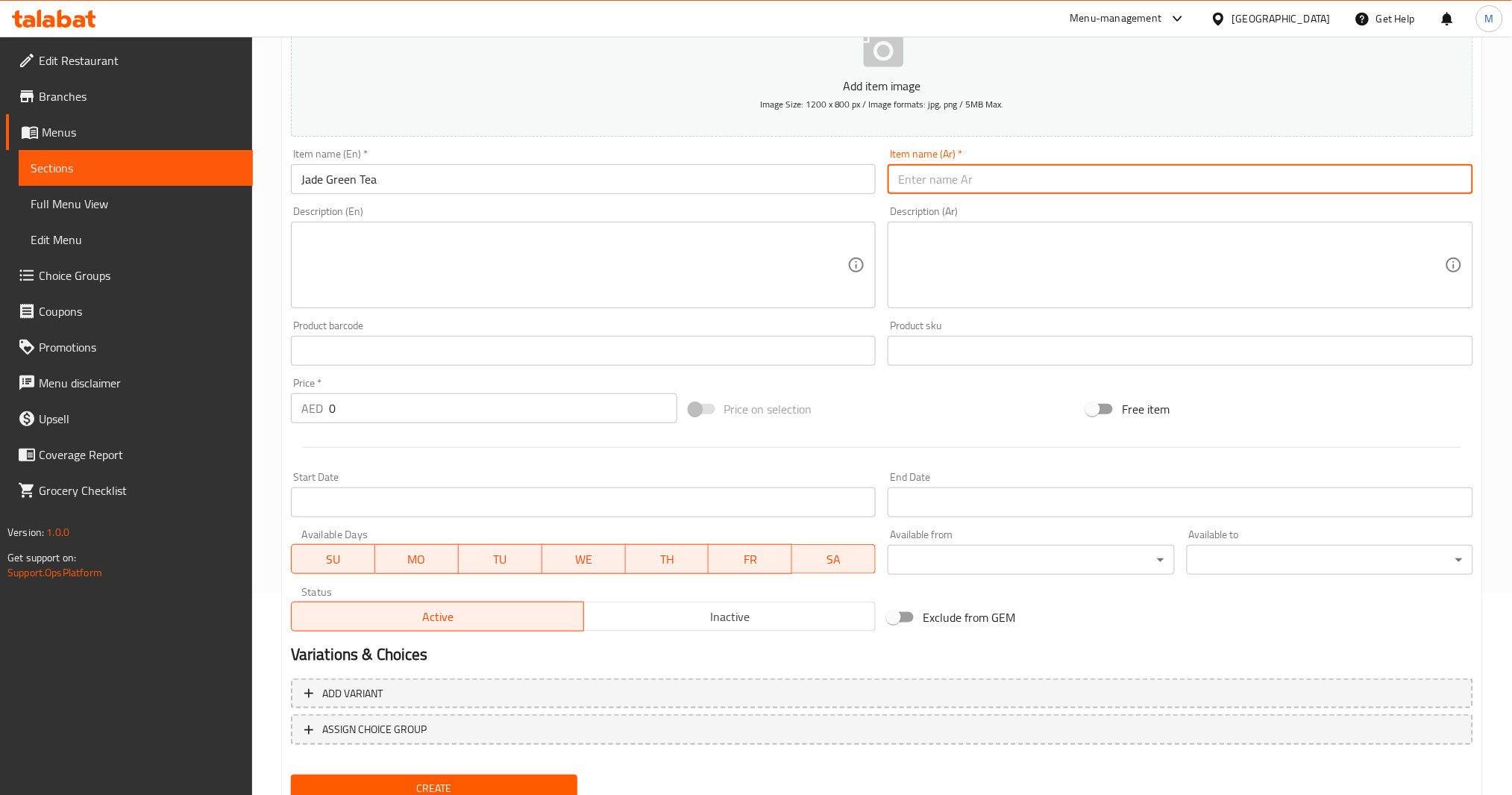
paste input "شاي اليشم الأخضر"
click at [944, 177] on input "شاي اليشم الأخضر" at bounding box center [1180, 178] width 586 height 30
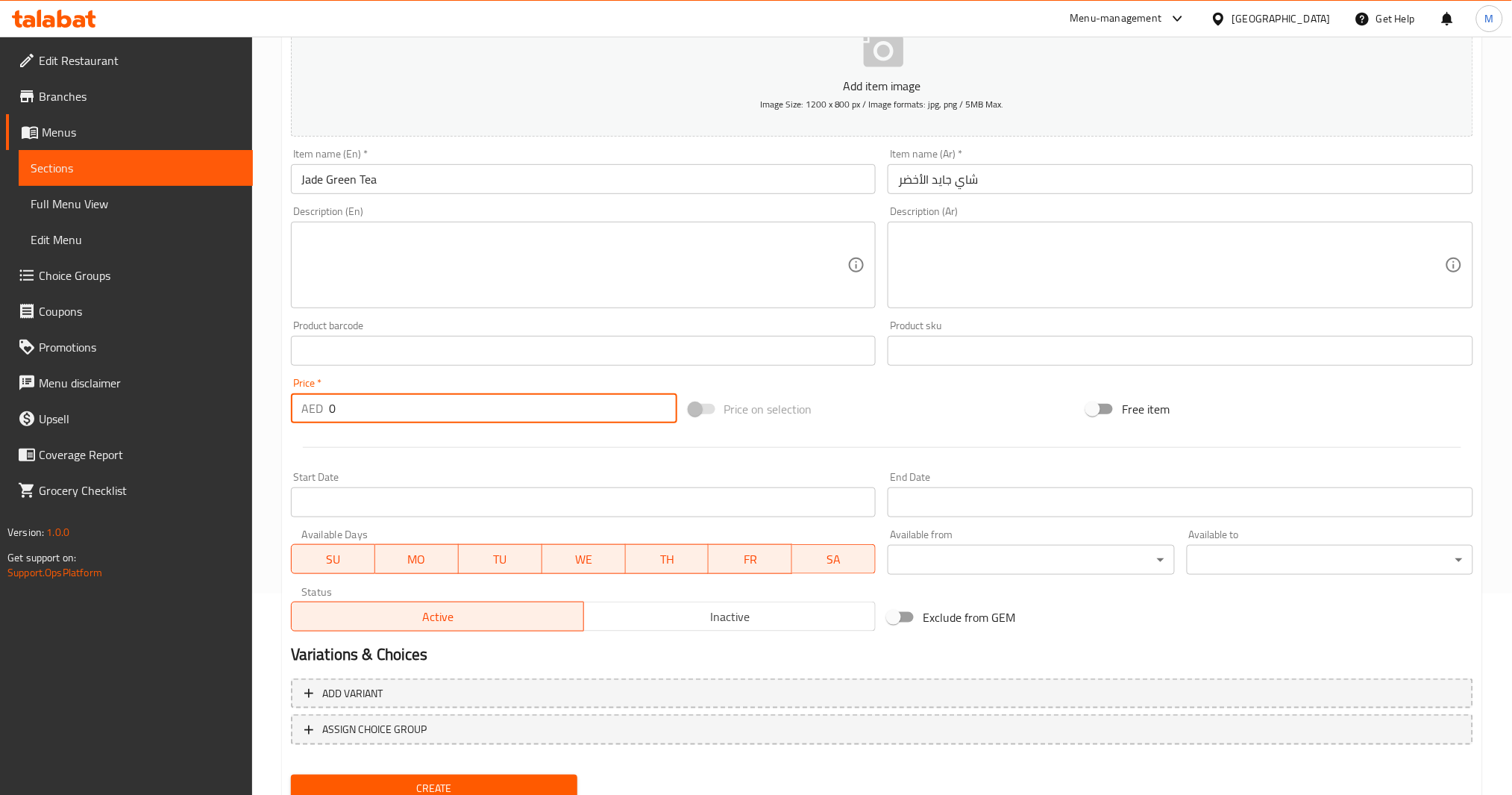
drag, startPoint x: 395, startPoint y: 405, endPoint x: 316, endPoint y: 401, distance: 79.1
click at [316, 401] on div "AED 0 Price *" at bounding box center [484, 408] width 387 height 30
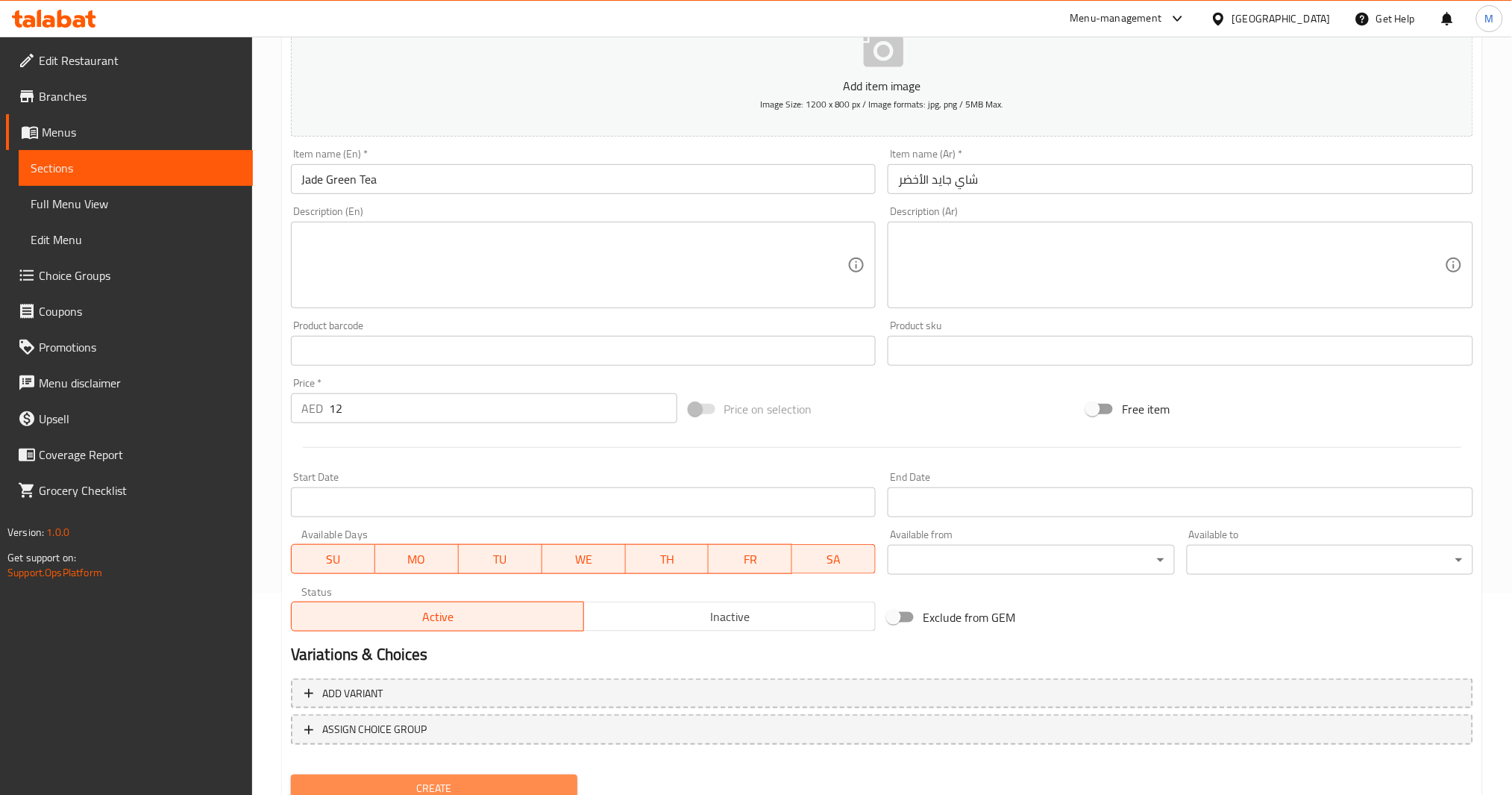
click at [432, 779] on span "Create" at bounding box center [434, 788] width 263 height 19
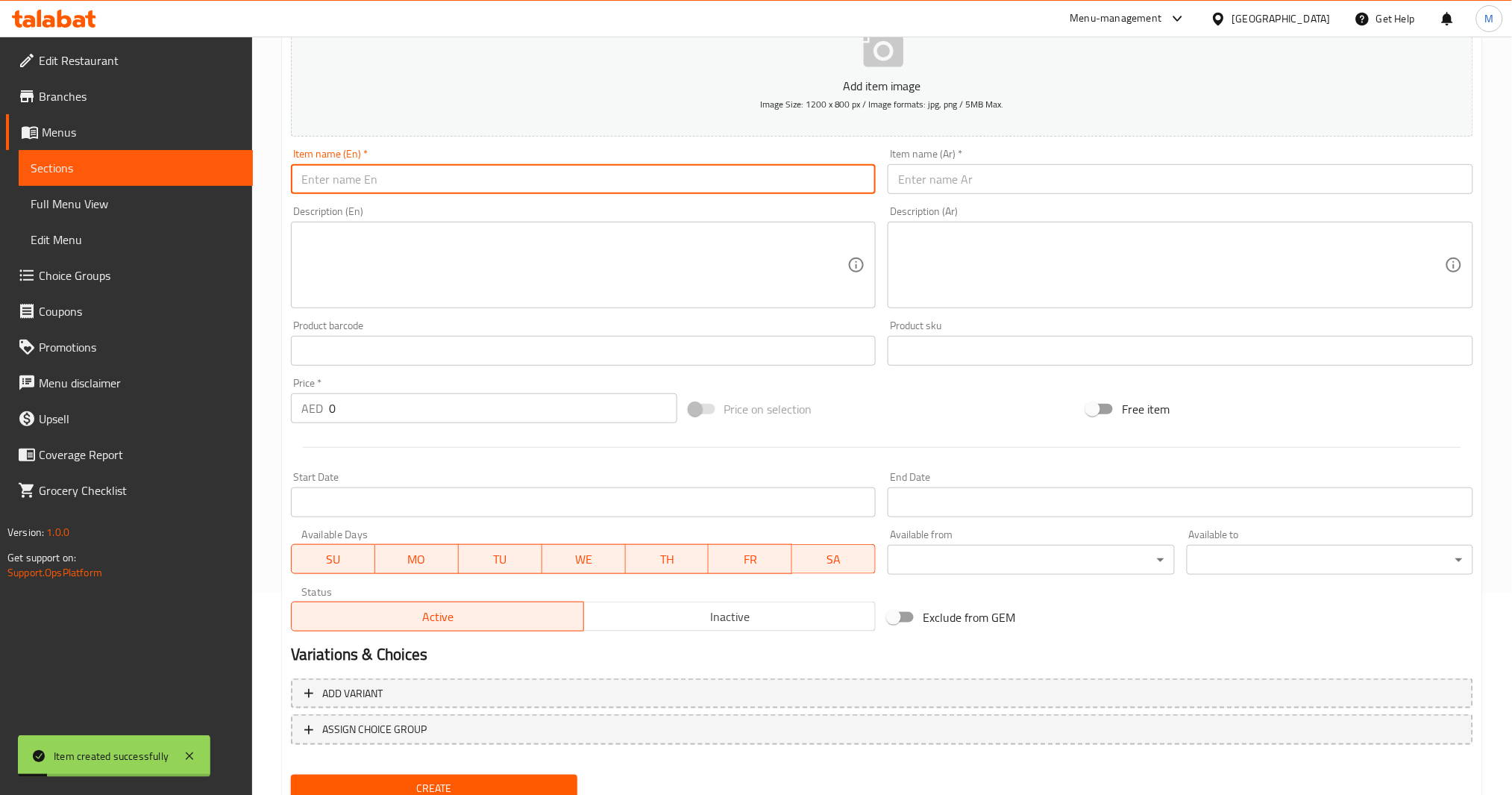
click at [494, 180] on input "text" at bounding box center [583, 178] width 586 height 30
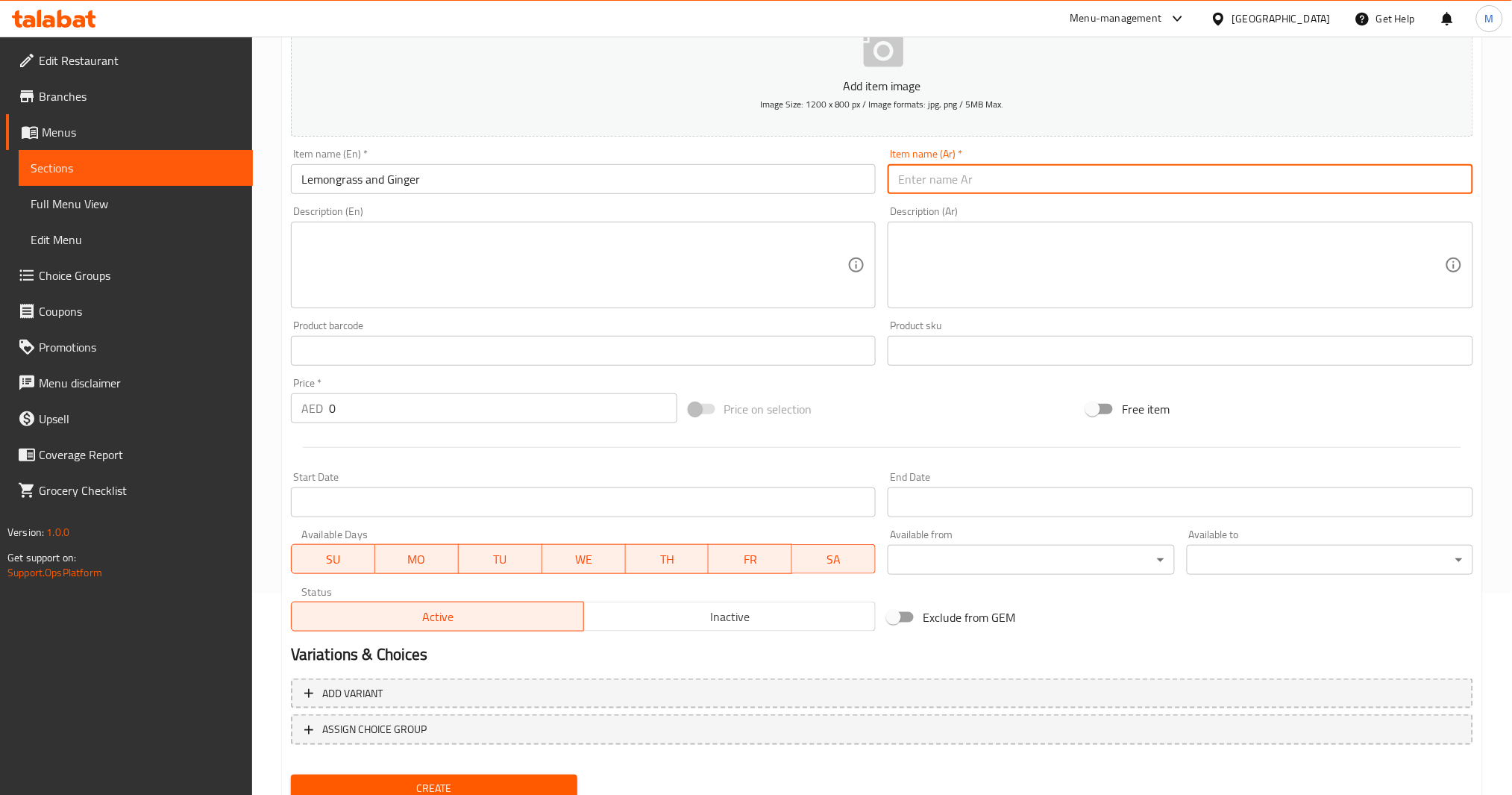
click at [1391, 166] on input "text" at bounding box center [1180, 178] width 586 height 30
paste input "عشبة الليمون والزنجبيل"
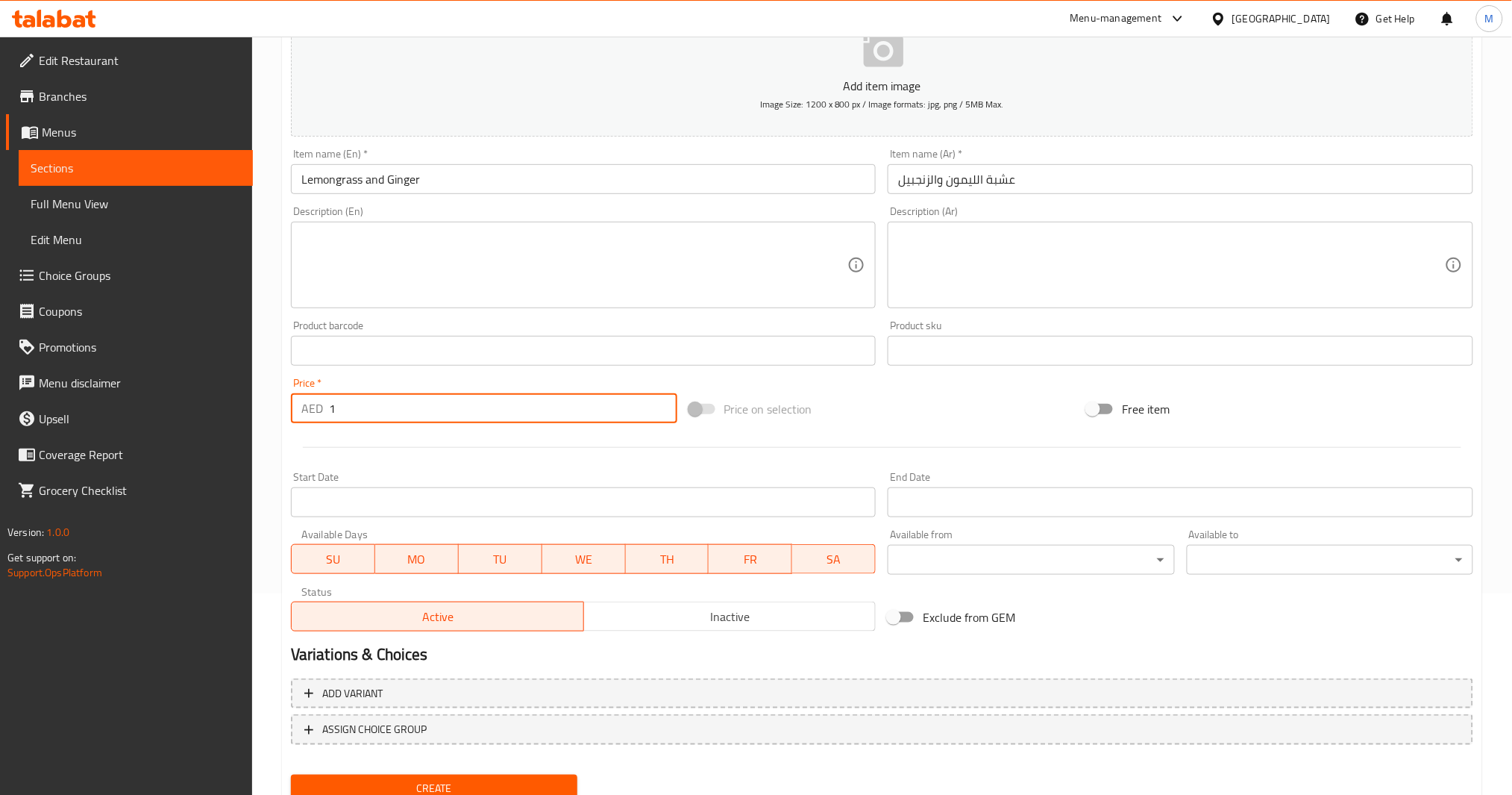
drag, startPoint x: 355, startPoint y: 415, endPoint x: 229, endPoint y: 418, distance: 126.0
click at [229, 418] on div "Edit Restaurant Branches Menus Sections Full Menu View Edit Menu Choice Groups …" at bounding box center [756, 344] width 1512 height 1018
drag, startPoint x: 342, startPoint y: 404, endPoint x: 302, endPoint y: 415, distance: 41.5
click at [302, 415] on div "AED 1 Price *" at bounding box center [484, 408] width 387 height 30
drag, startPoint x: 348, startPoint y: 411, endPoint x: 271, endPoint y: 415, distance: 77.1
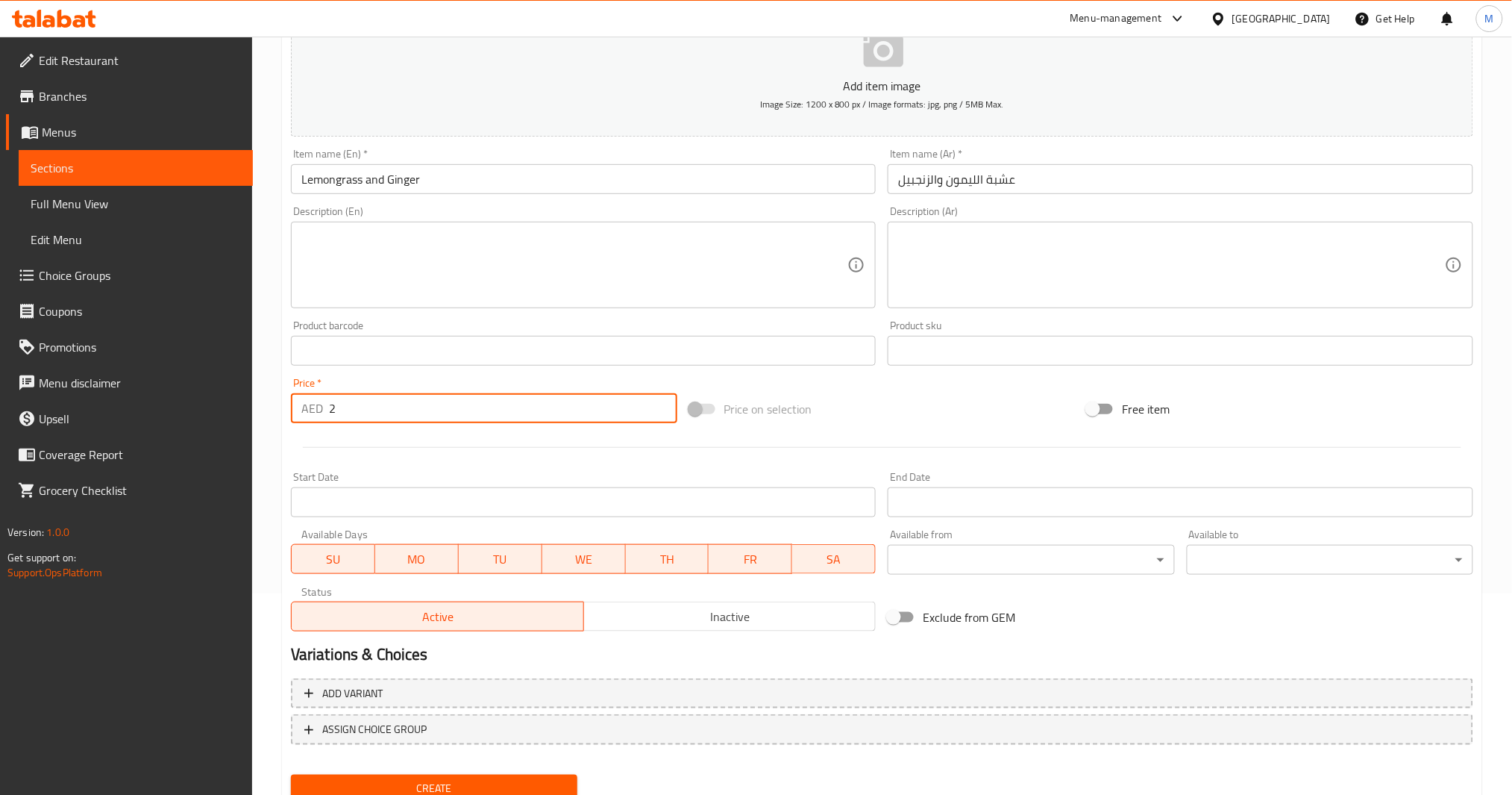
click at [276, 415] on div "Home / Restaurants management / Menus / Sections / item / create Tea section Cr…" at bounding box center [882, 344] width 1260 height 1018
click at [436, 769] on div "Create" at bounding box center [433, 787] width 298 height 39
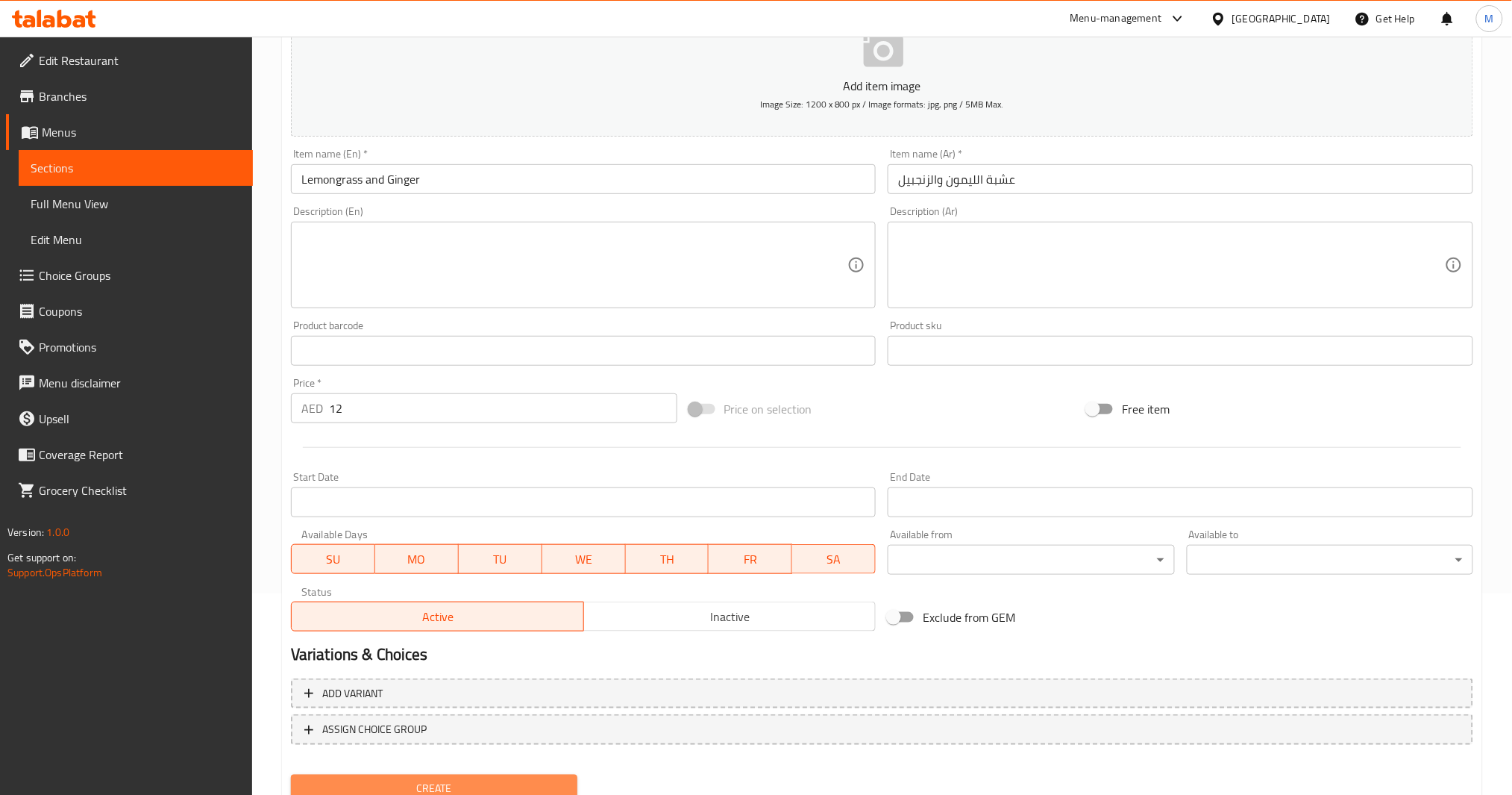
click at [437, 779] on span "Create" at bounding box center [434, 788] width 263 height 19
click at [557, 190] on input "text" at bounding box center [583, 178] width 586 height 30
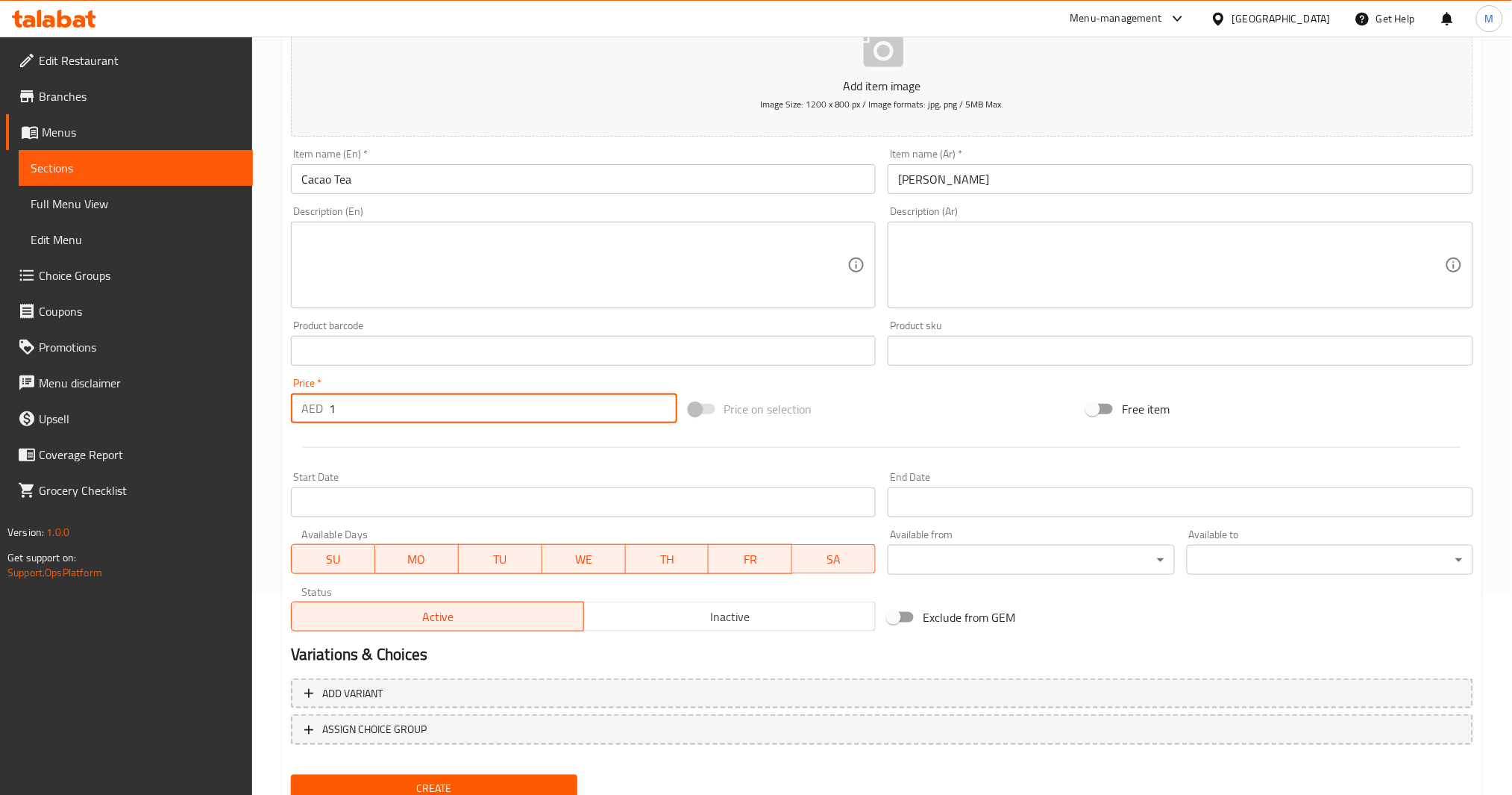
drag, startPoint x: 356, startPoint y: 413, endPoint x: 129, endPoint y: 467, distance: 233.3
click at [140, 461] on div "Edit Restaurant Branches Menus Sections Full Menu View Edit Menu Choice Groups …" at bounding box center [756, 344] width 1512 height 1018
drag, startPoint x: 389, startPoint y: 396, endPoint x: 180, endPoint y: 435, distance: 212.6
click at [182, 434] on div "Edit Restaurant Branches Menus Sections Full Menu View Edit Menu Choice Groups …" at bounding box center [756, 344] width 1512 height 1018
click at [389, 774] on div "Create" at bounding box center [433, 787] width 298 height 39
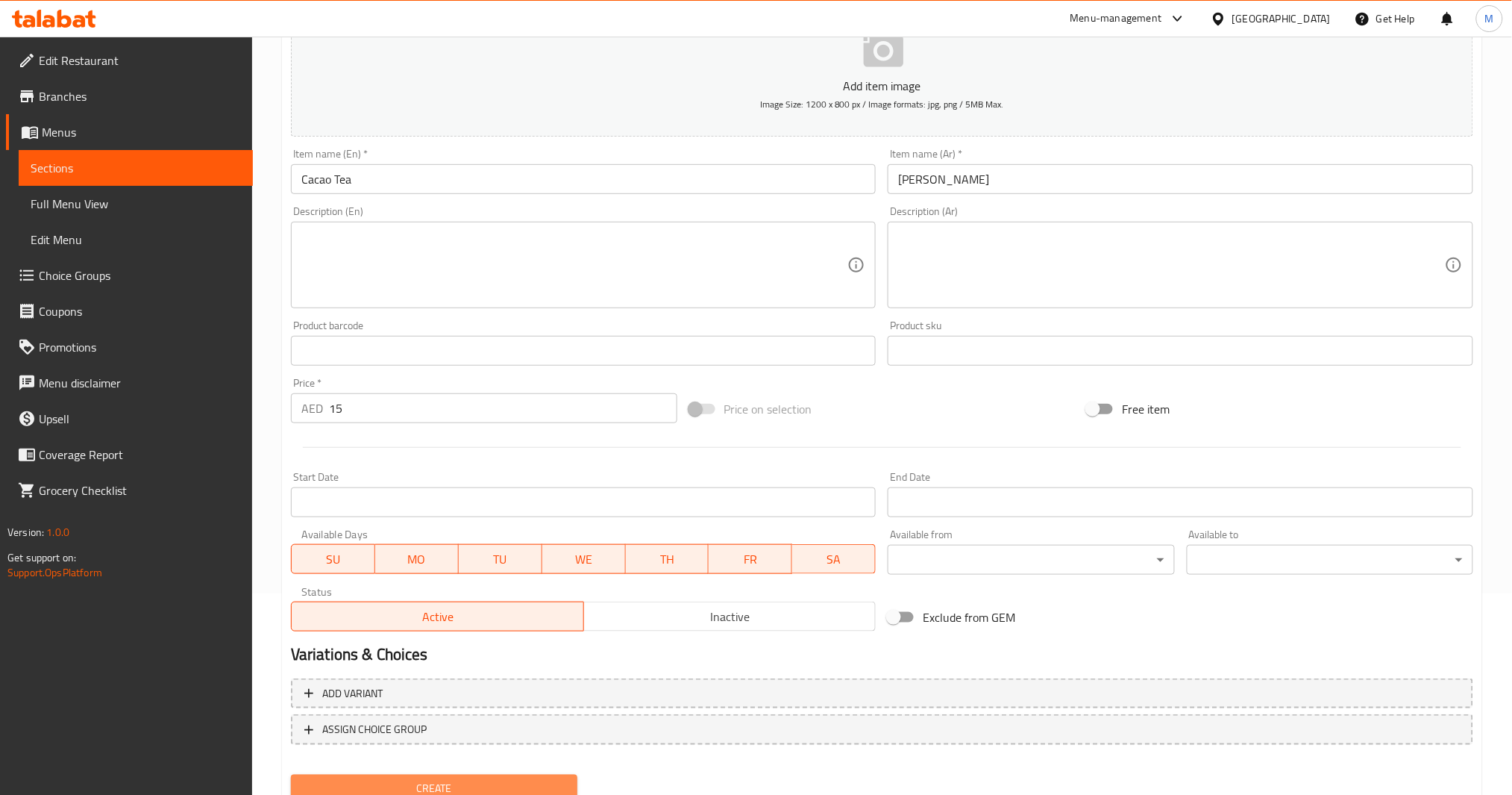
click at [389, 779] on span "Create" at bounding box center [434, 788] width 263 height 19
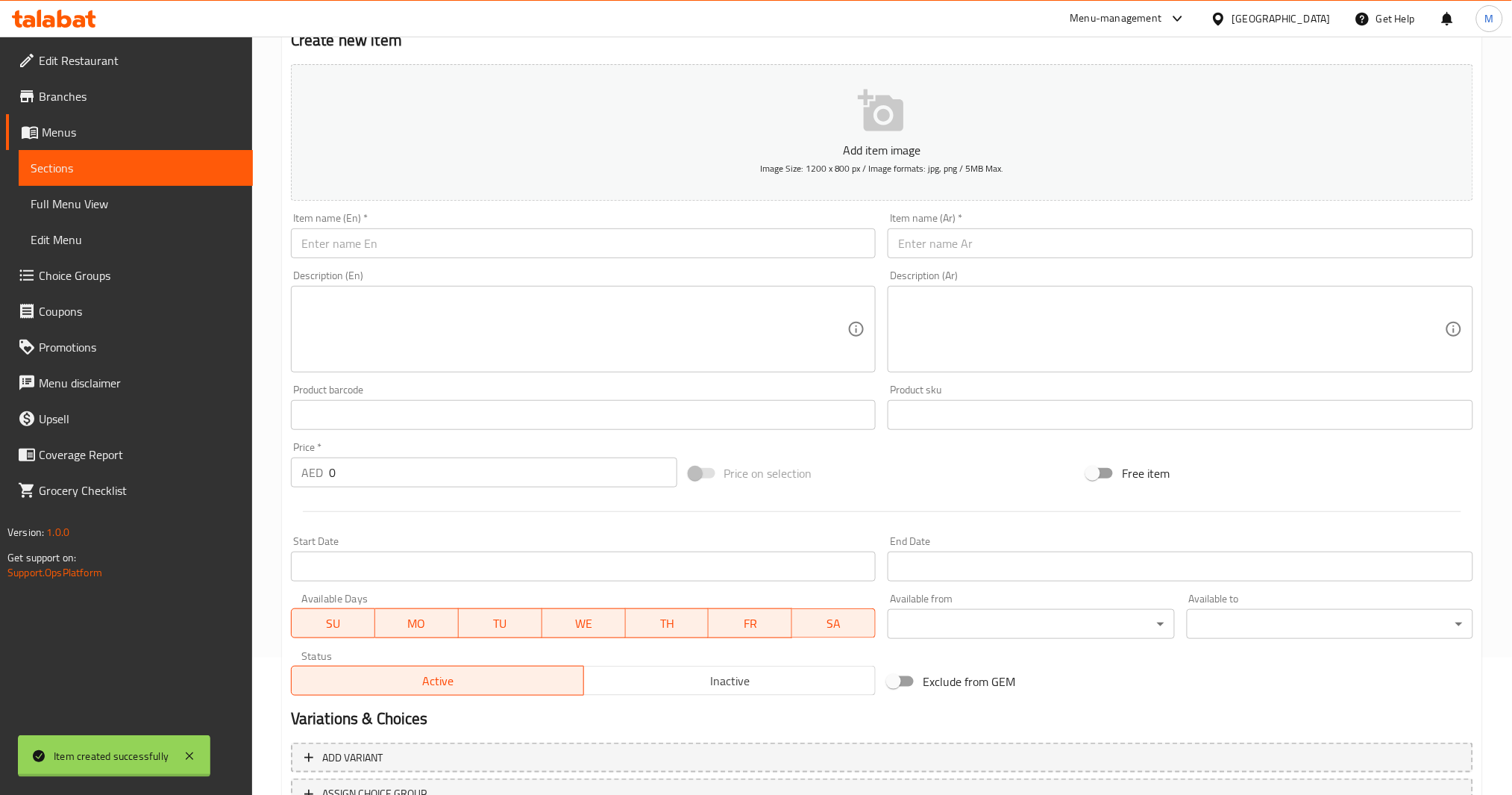
scroll to position [0, 0]
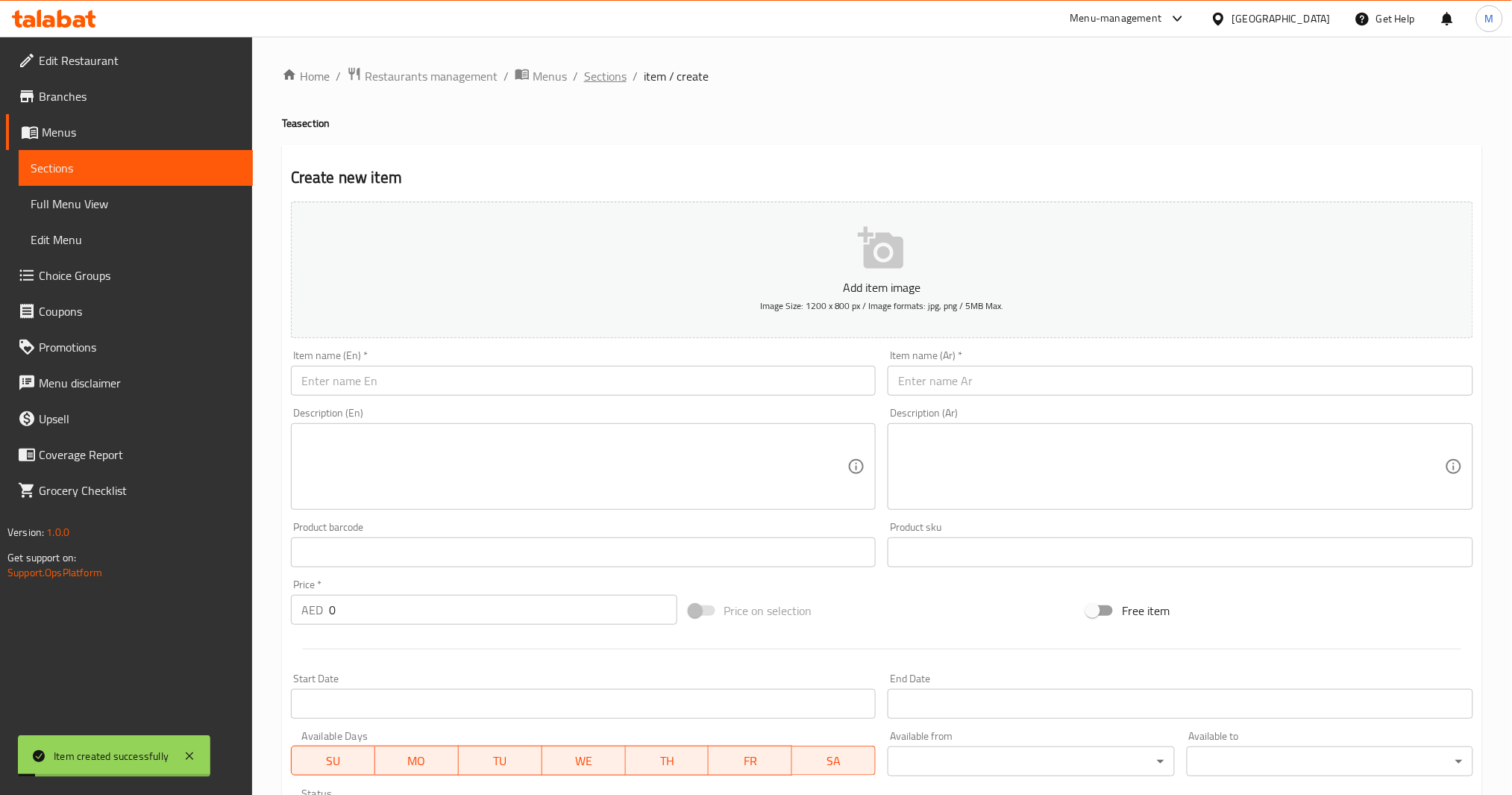
click at [606, 69] on span "Sections" at bounding box center [605, 75] width 43 height 18
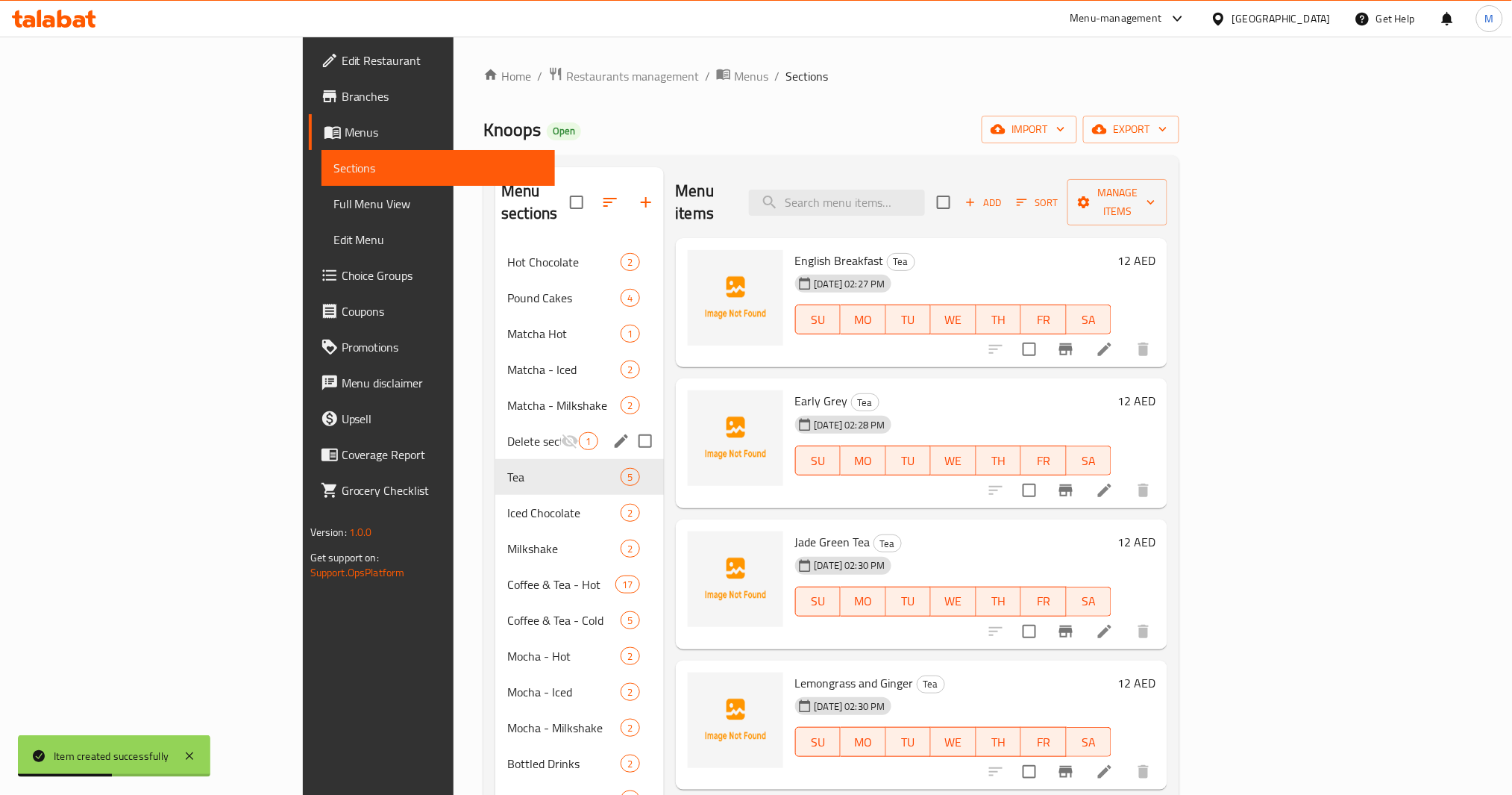
click at [495, 423] on div "Delete section 1" at bounding box center [579, 441] width 168 height 36
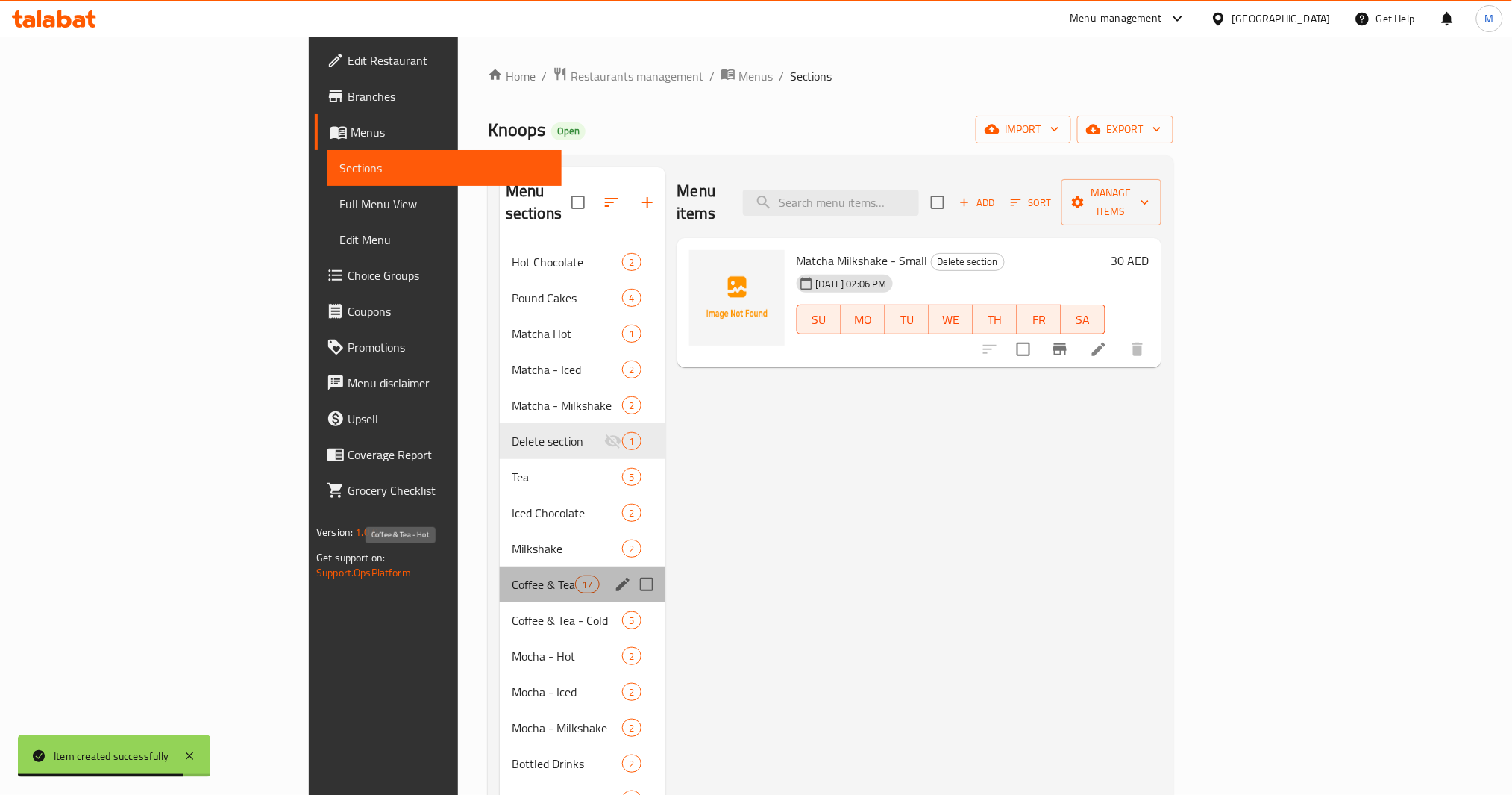
click at [512, 576] on span "Coffee & Tea - Hot" at bounding box center [543, 584] width 64 height 18
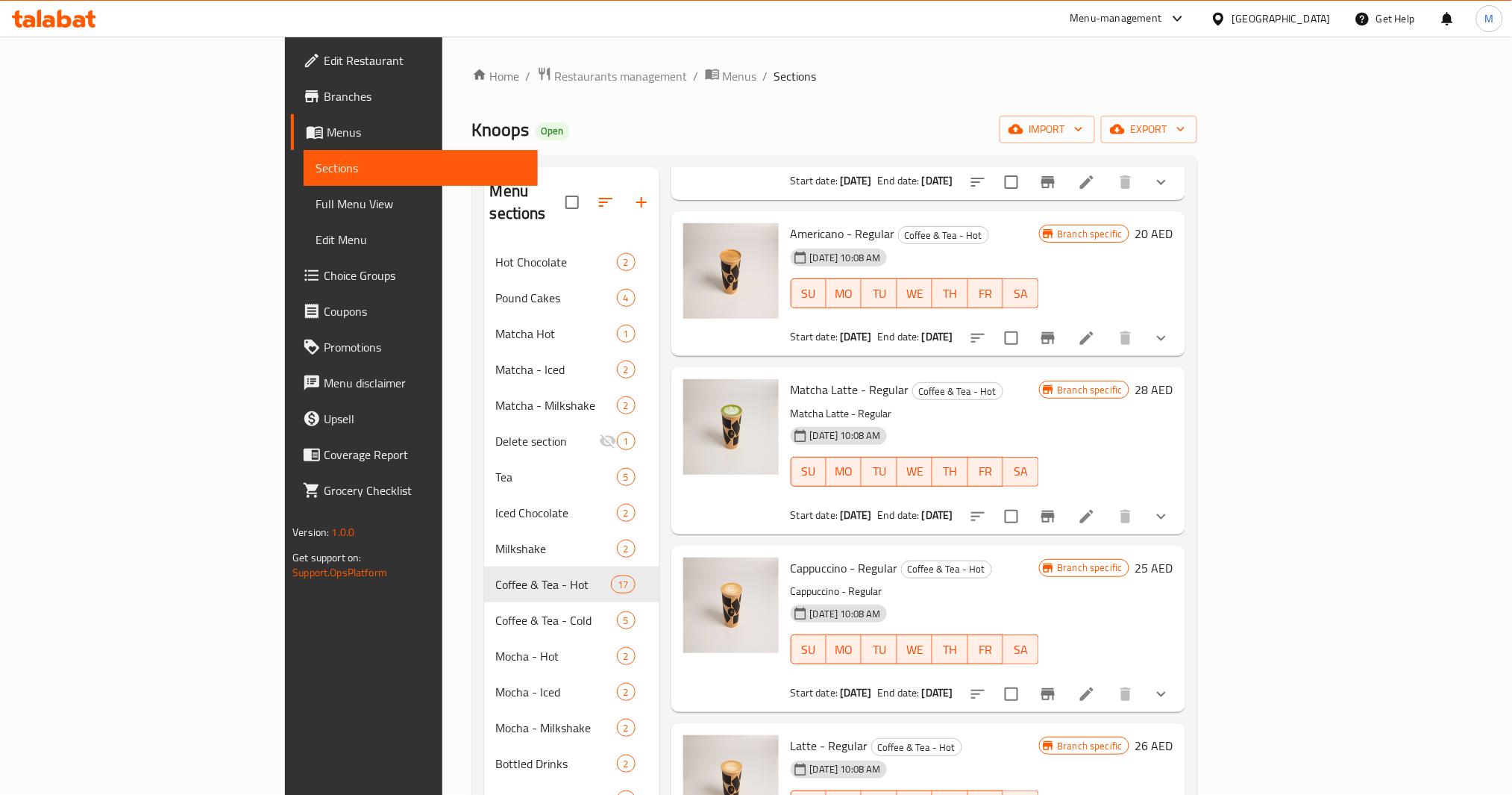
scroll to position [1094, 0]
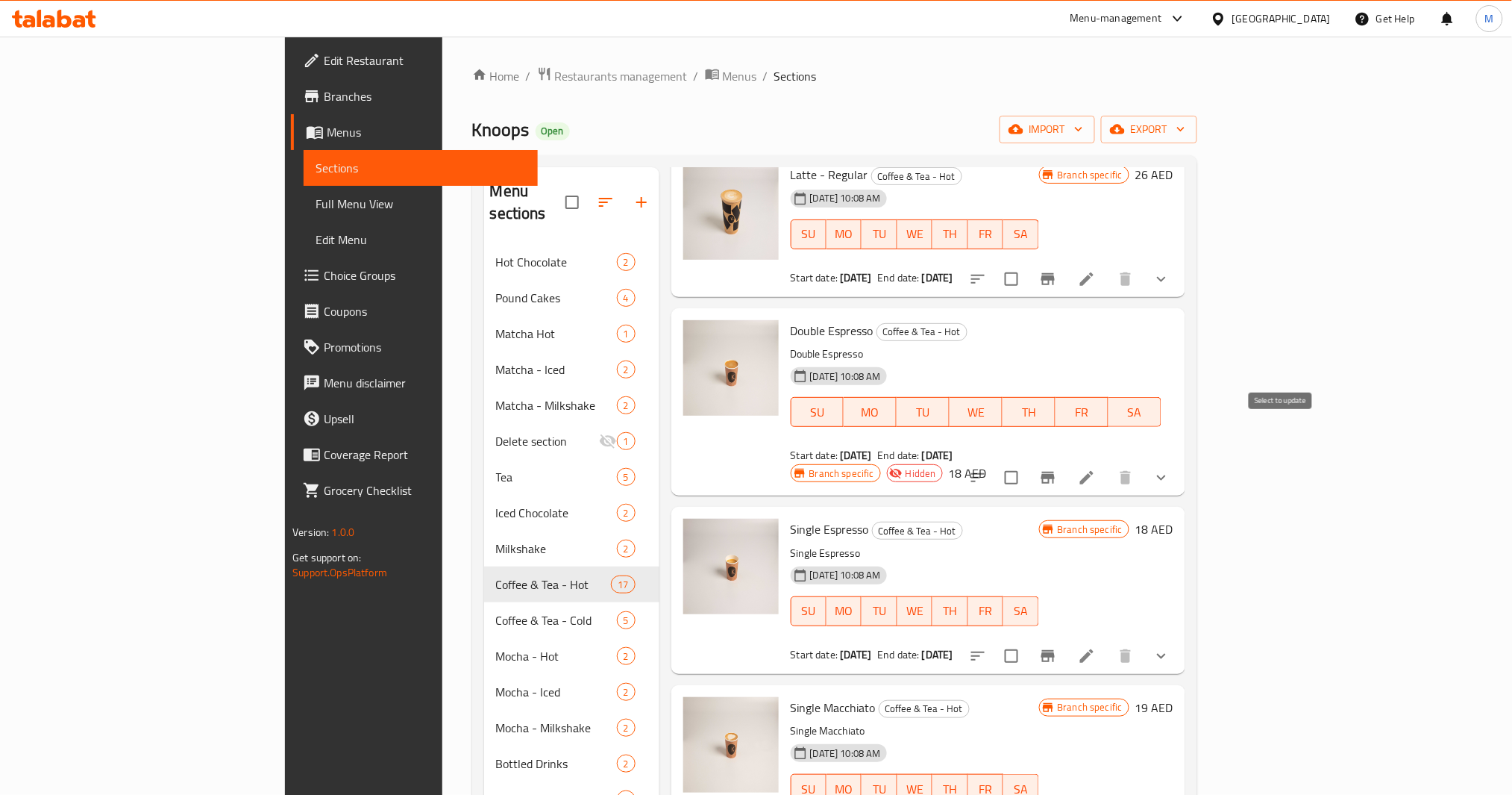
click at [1027, 462] on input "checkbox" at bounding box center [1011, 478] width 31 height 31
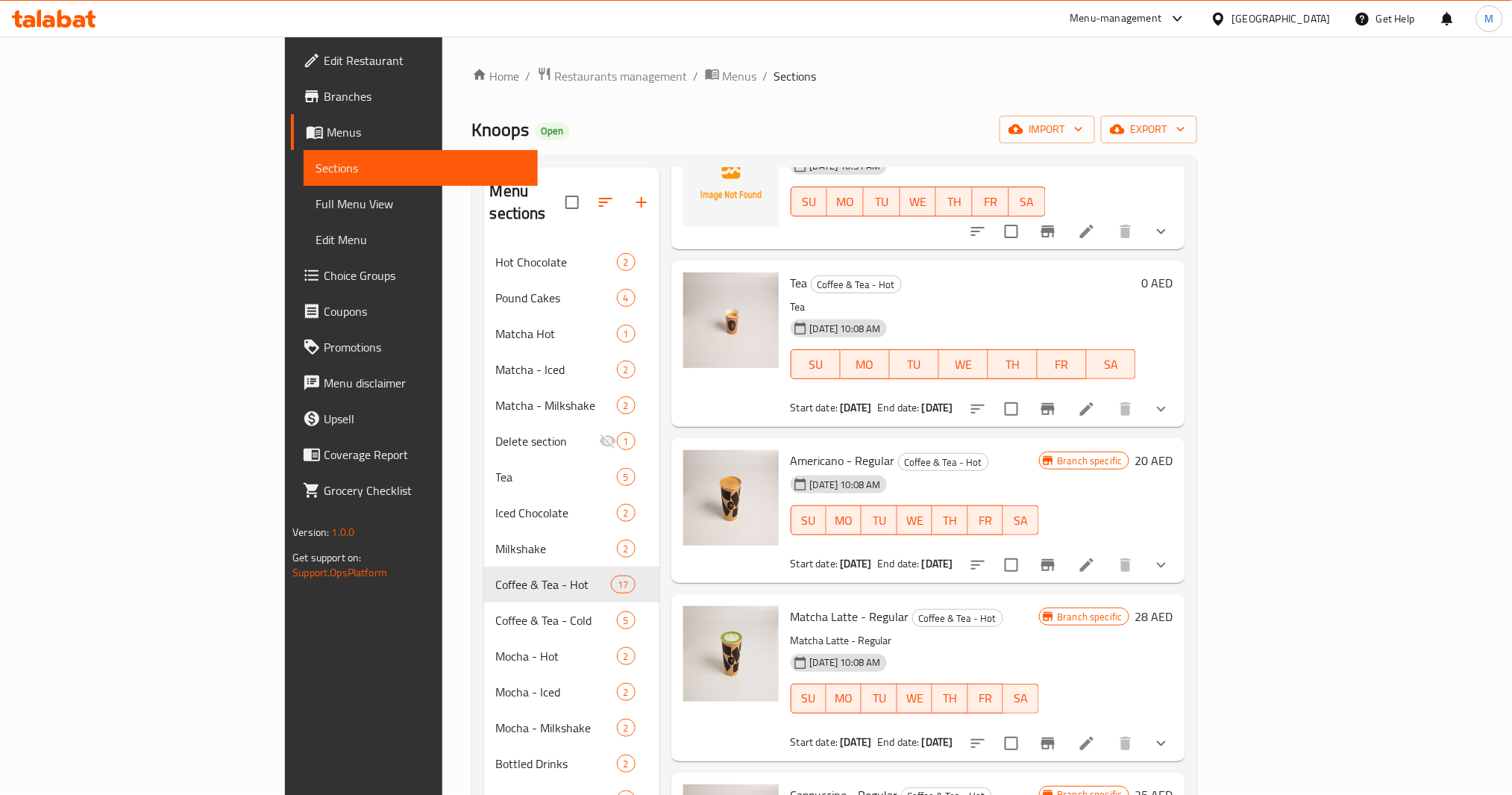
scroll to position [0, 0]
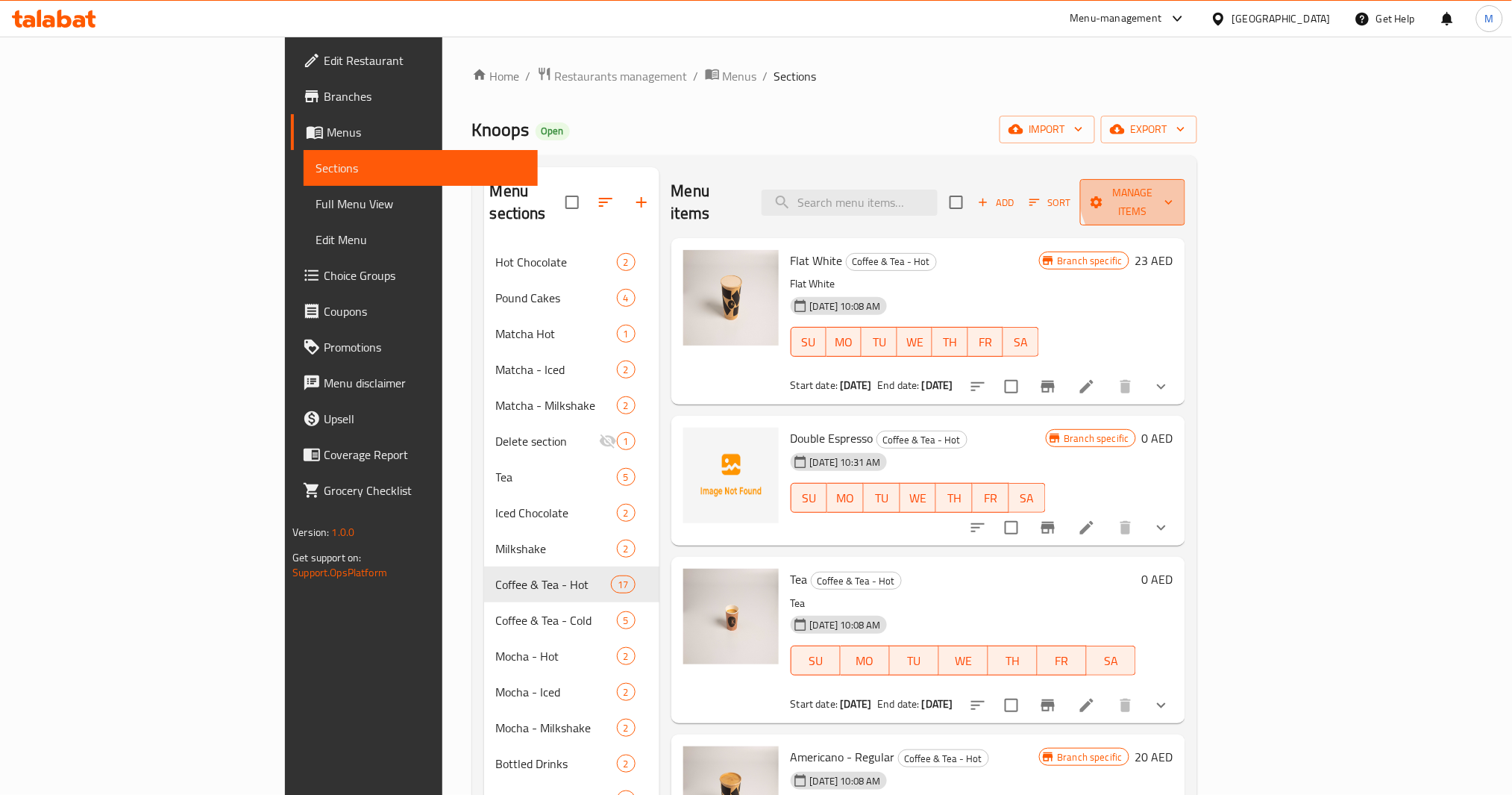
click at [1173, 189] on span "Manage items" at bounding box center [1132, 202] width 81 height 37
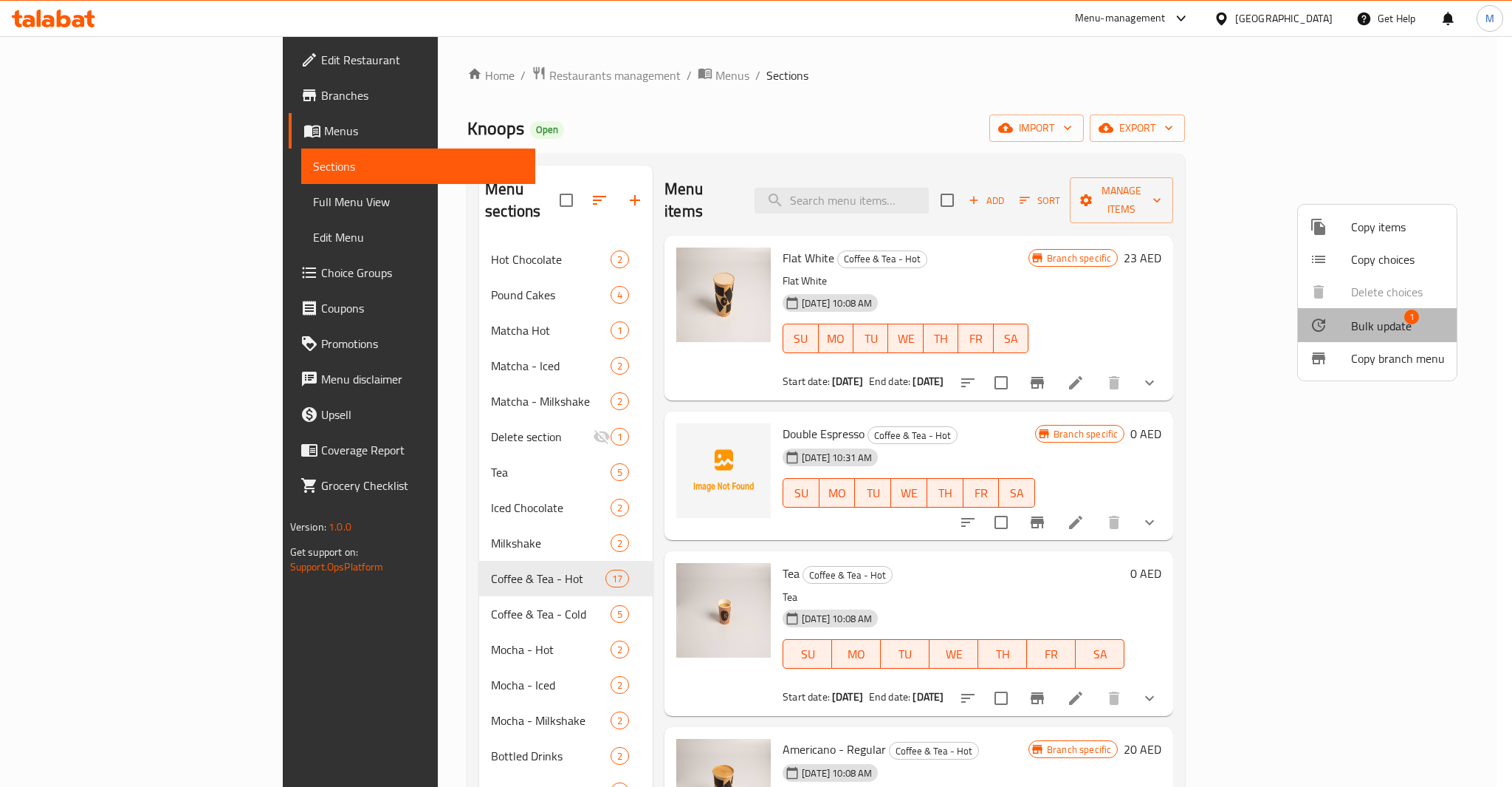
click at [1387, 331] on span "Bulk update" at bounding box center [1382, 326] width 60 height 18
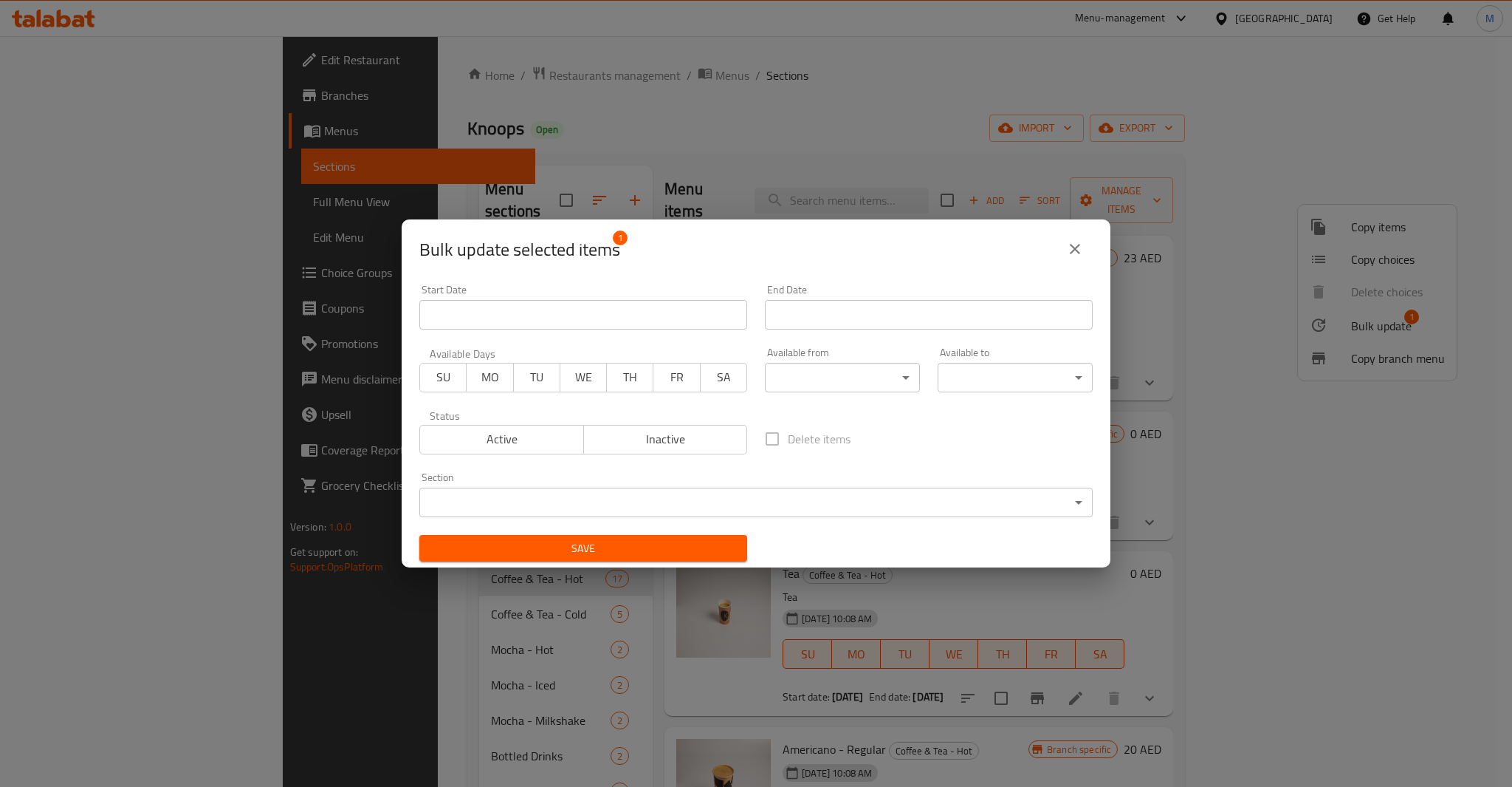
click at [673, 495] on body "​ Menu-management [GEOGRAPHIC_DATA] Get Help M Edit Restaurant Branches Menus S…" at bounding box center [756, 410] width 1512 height 750
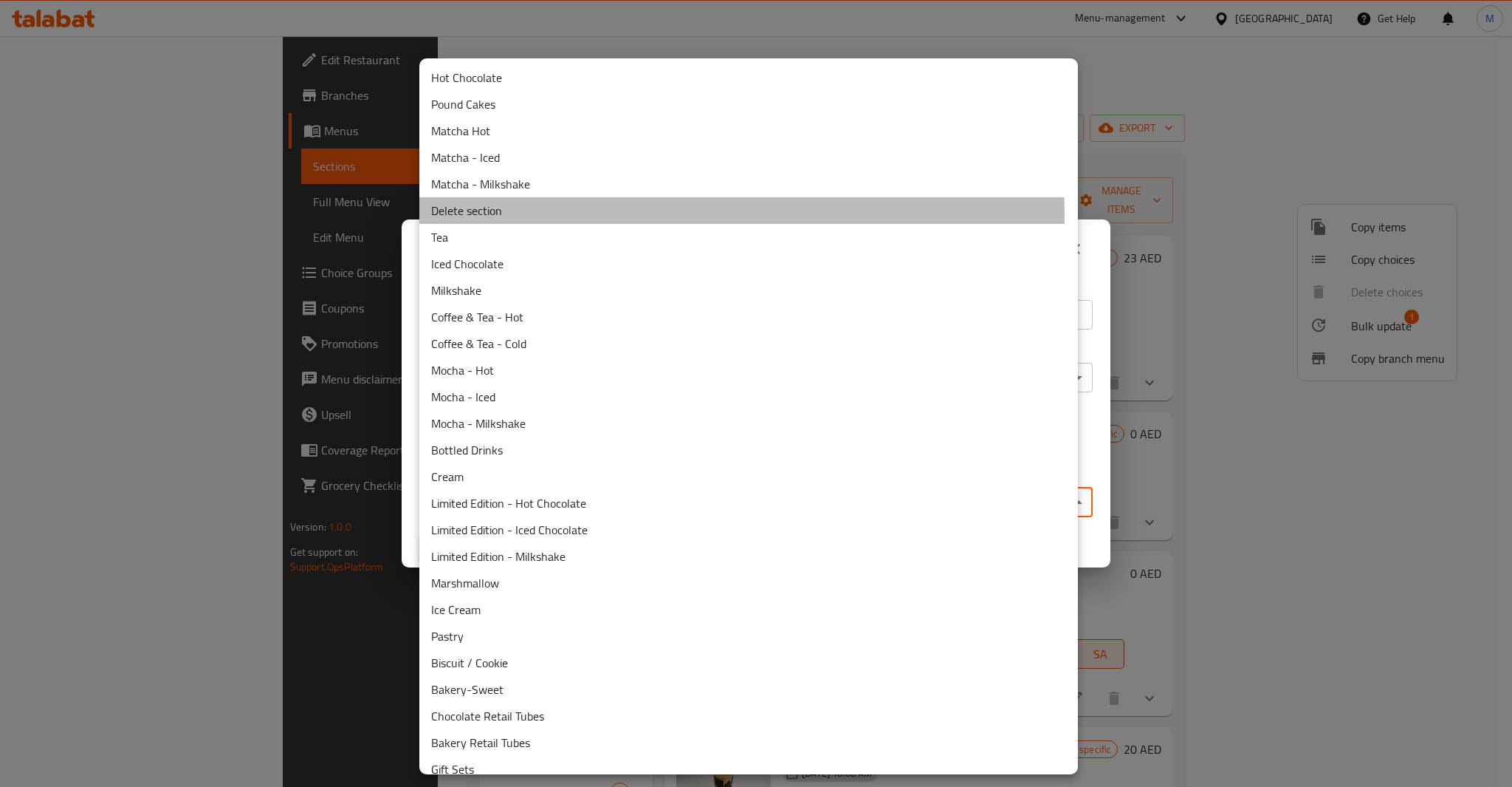
click at [486, 217] on li "Delete section" at bounding box center [749, 210] width 658 height 26
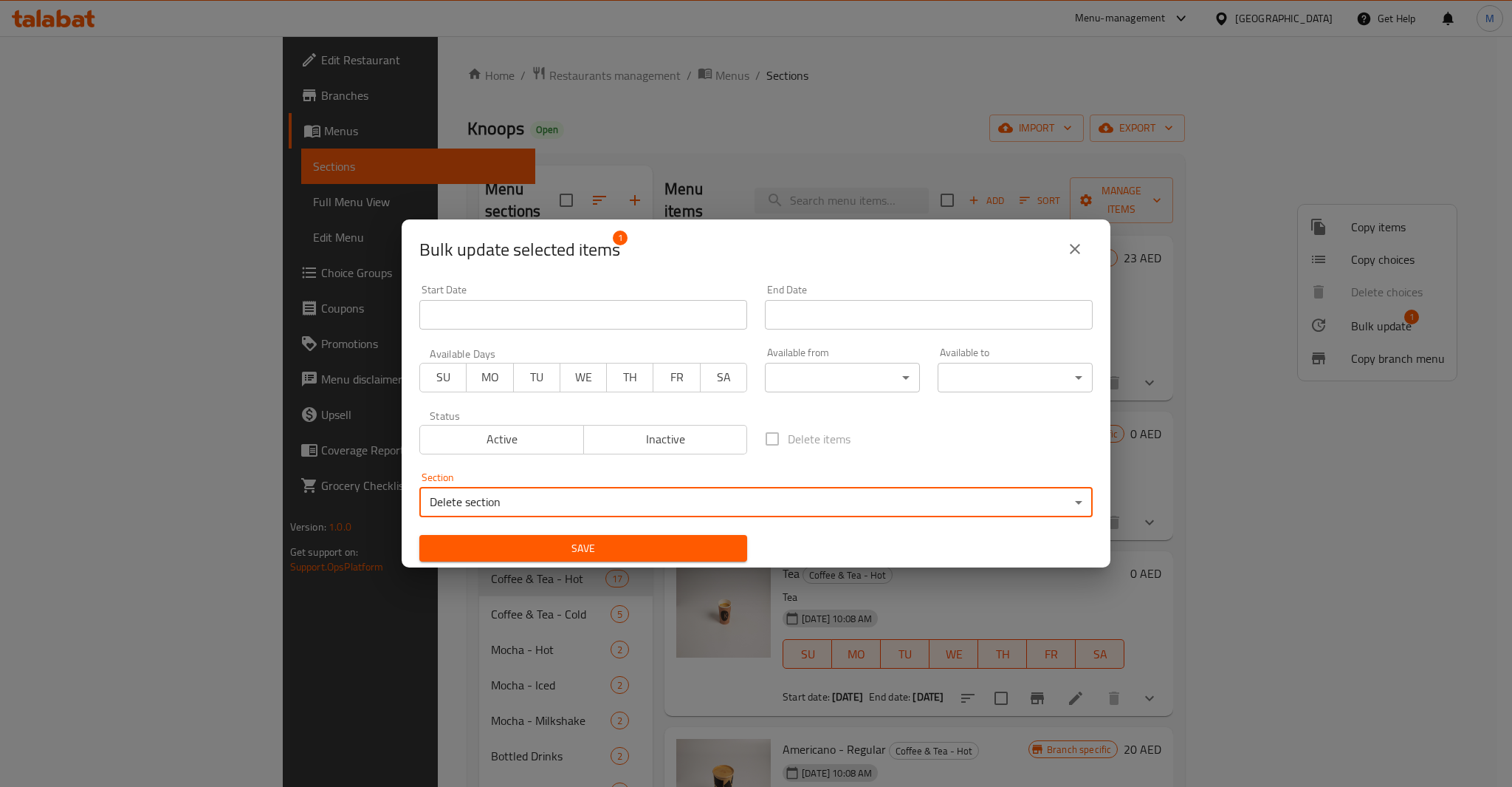
click at [583, 540] on span "Save" at bounding box center [583, 549] width 305 height 19
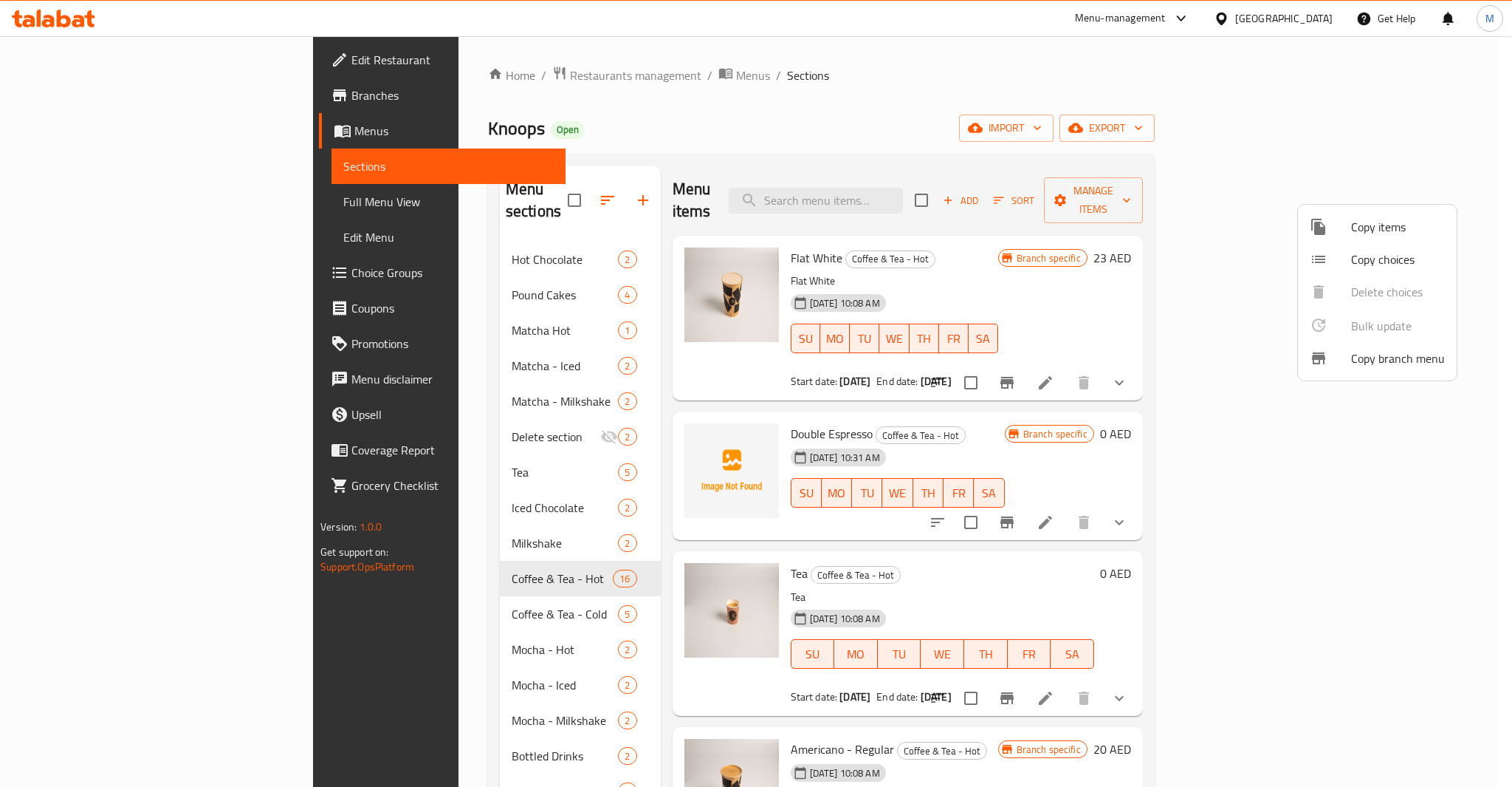
click at [1032, 120] on div at bounding box center [756, 394] width 1512 height 787
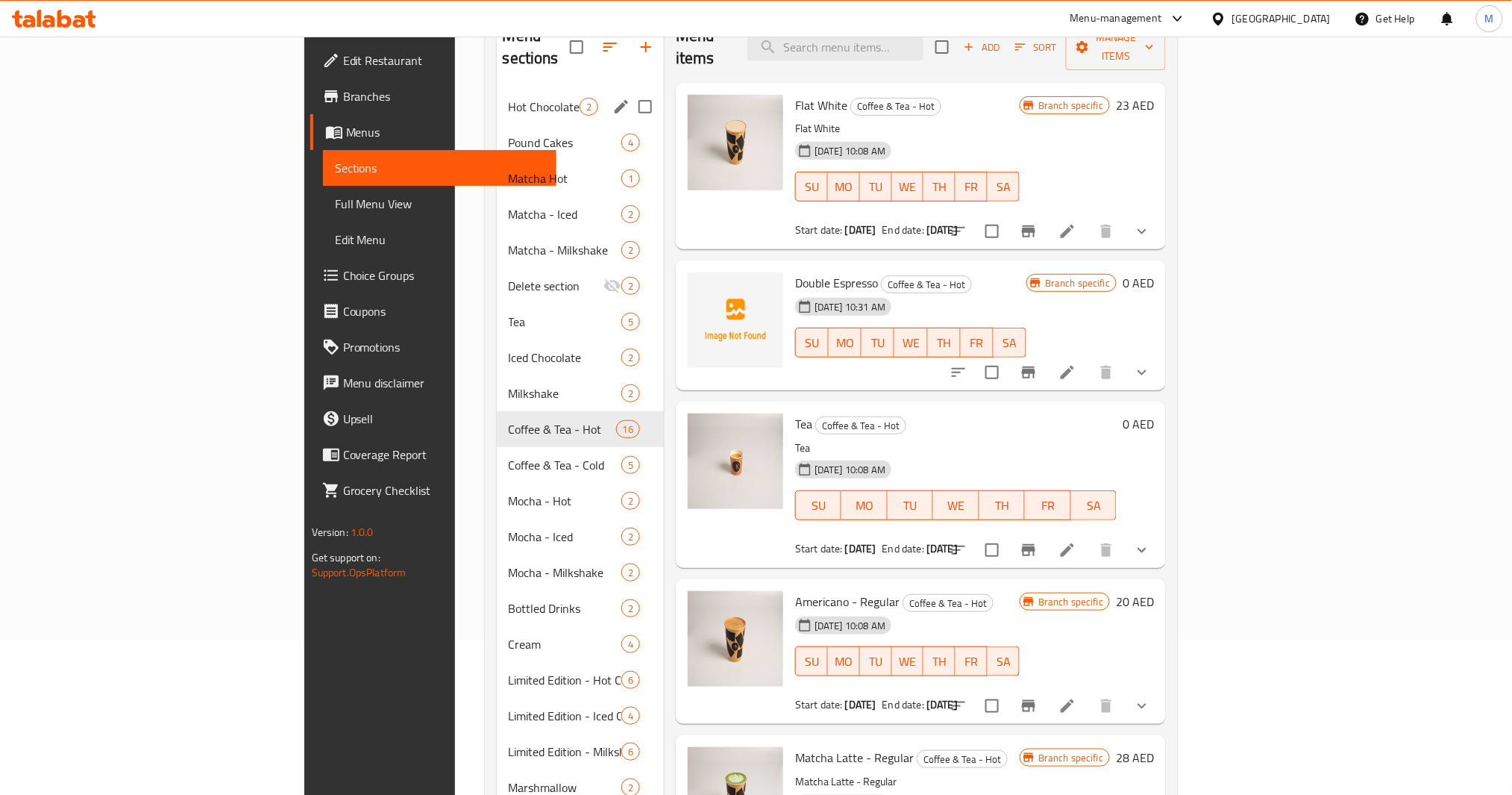
scroll to position [657, 0]
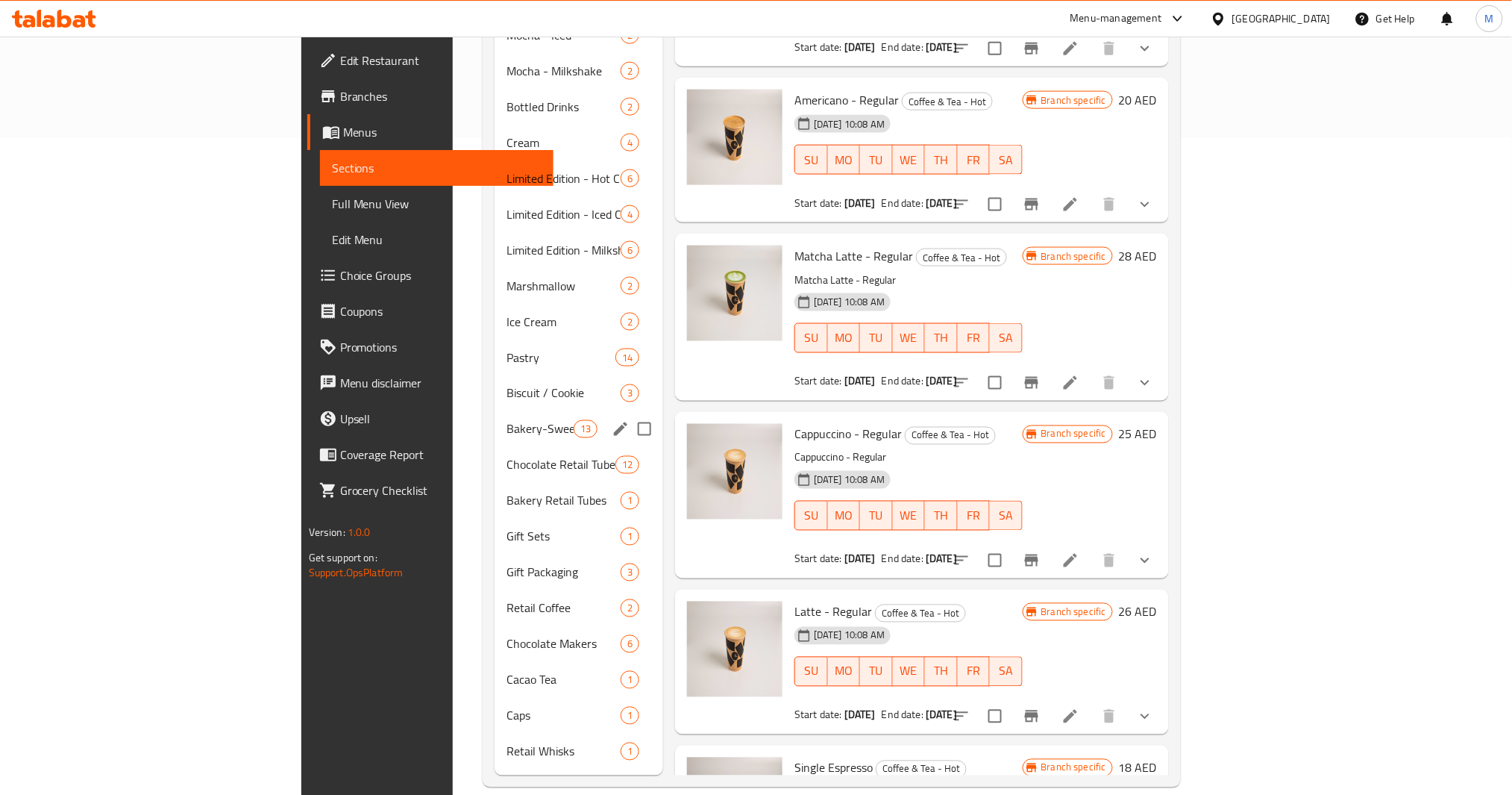
click at [507, 420] on span "Bakery-Sweet" at bounding box center [540, 429] width 67 height 18
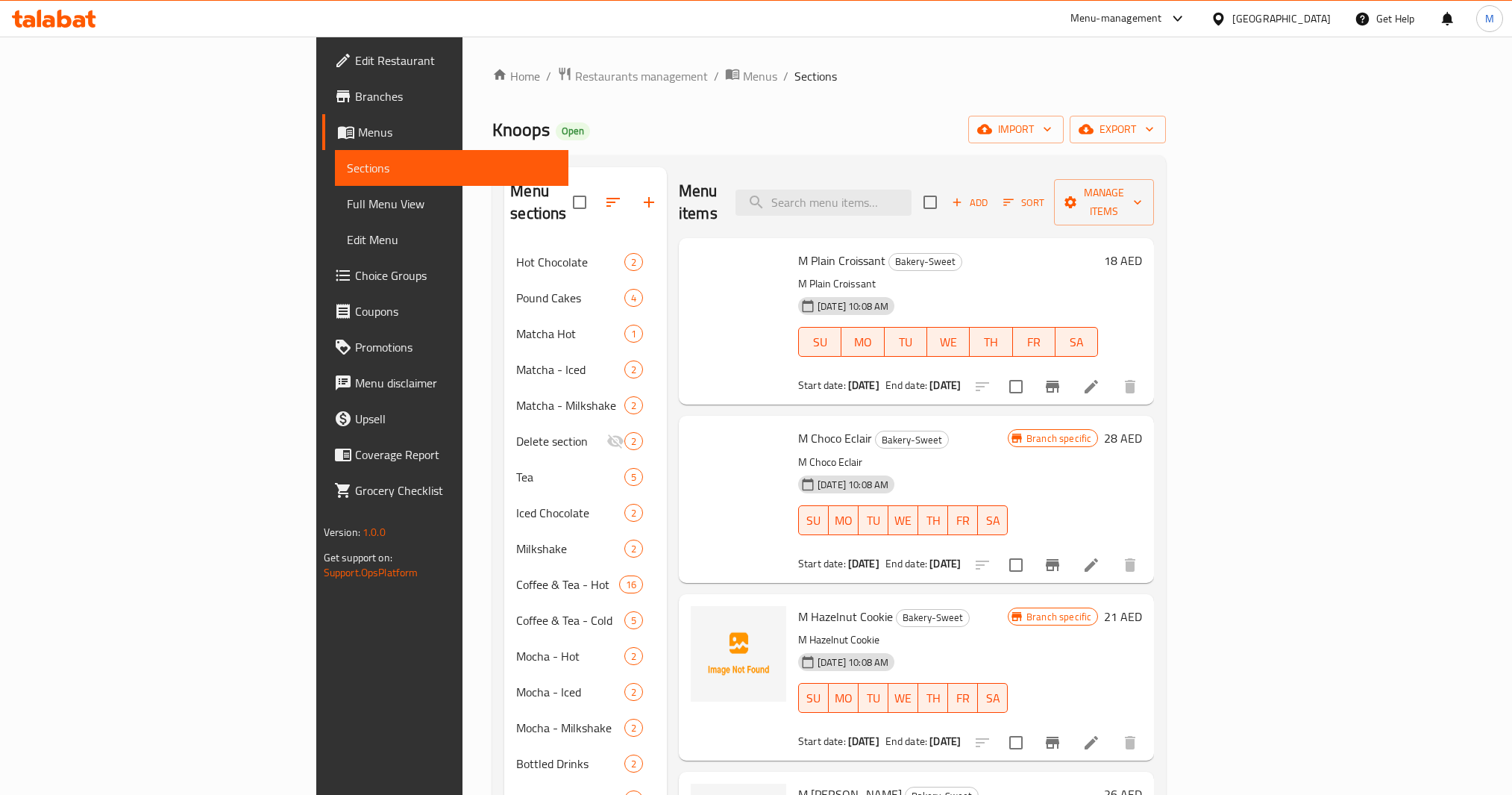
scroll to position [657, 0]
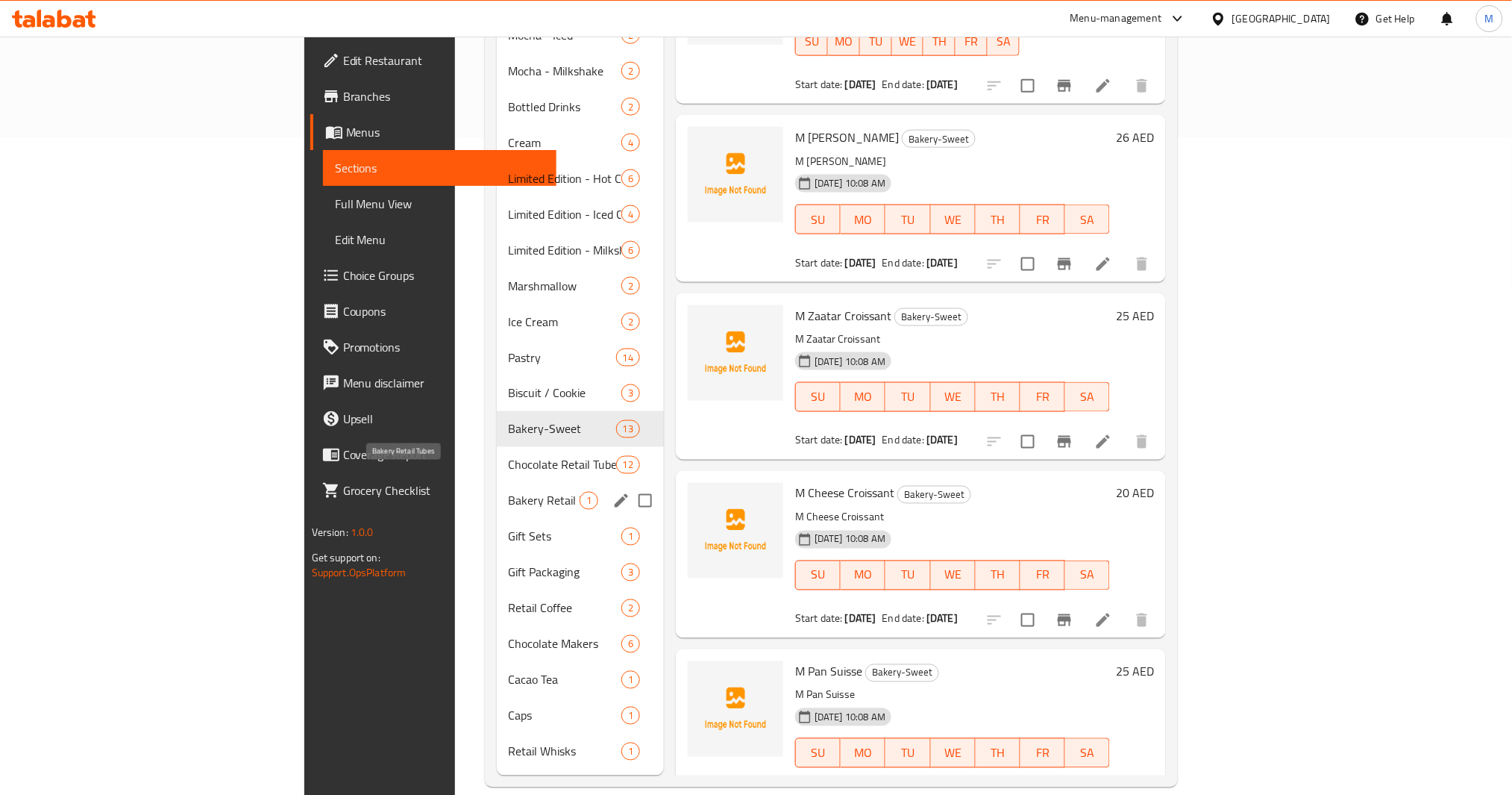
click at [509, 492] on span "Bakery Retail Tubes" at bounding box center [544, 500] width 71 height 18
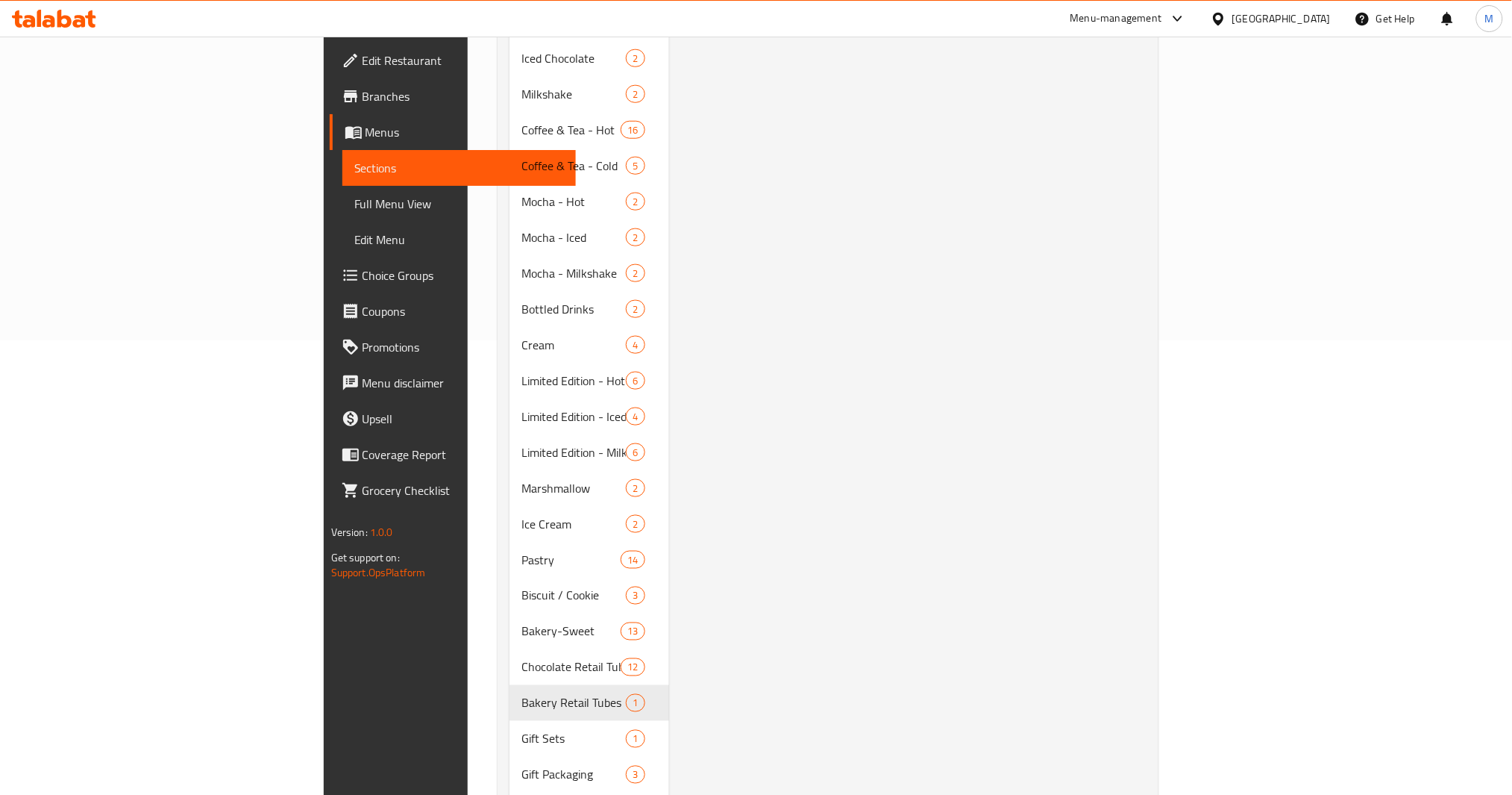
scroll to position [497, 0]
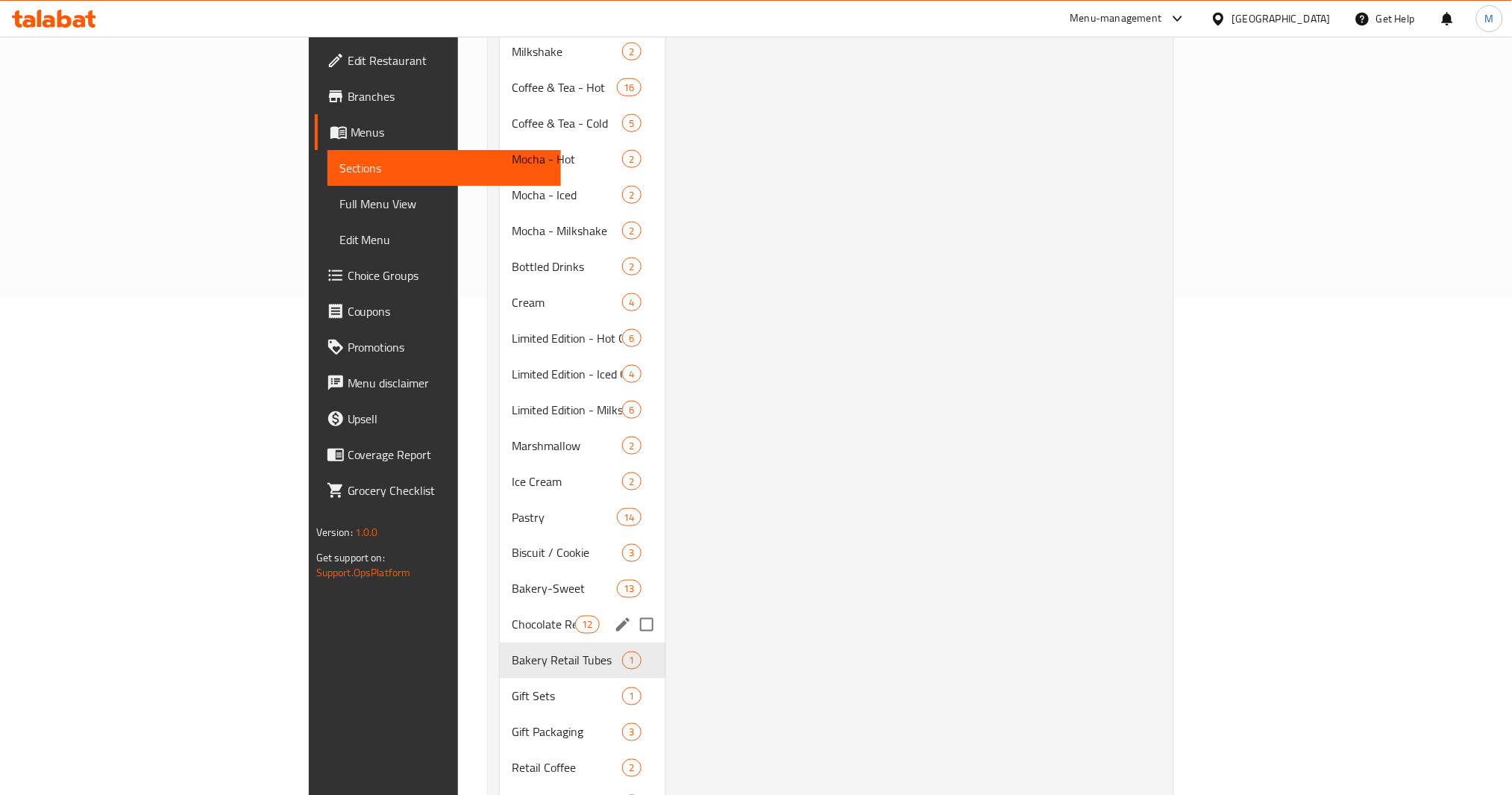
click at [512, 580] on span "Bakery-Sweet" at bounding box center [564, 588] width 105 height 18
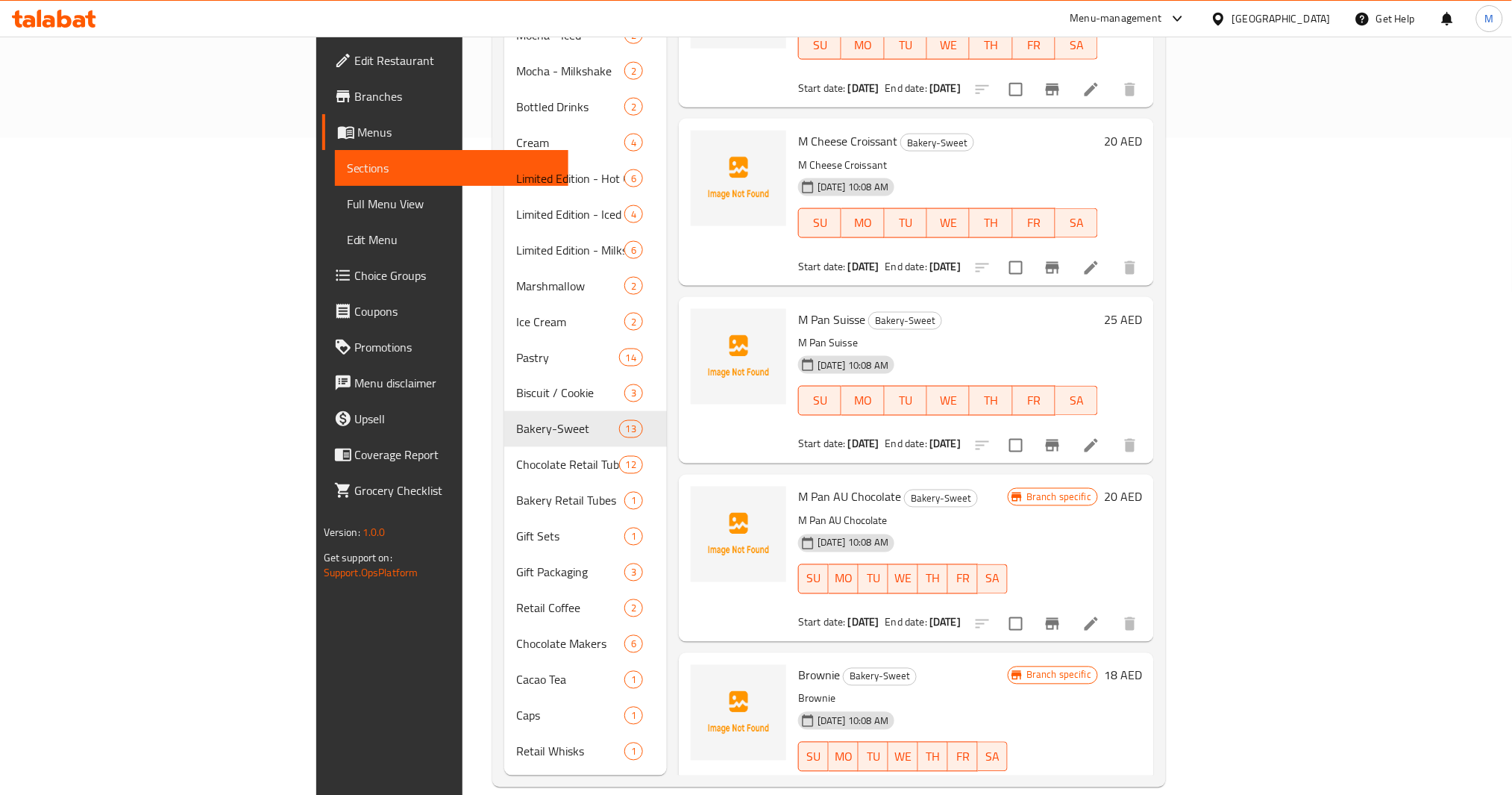
scroll to position [312, 0]
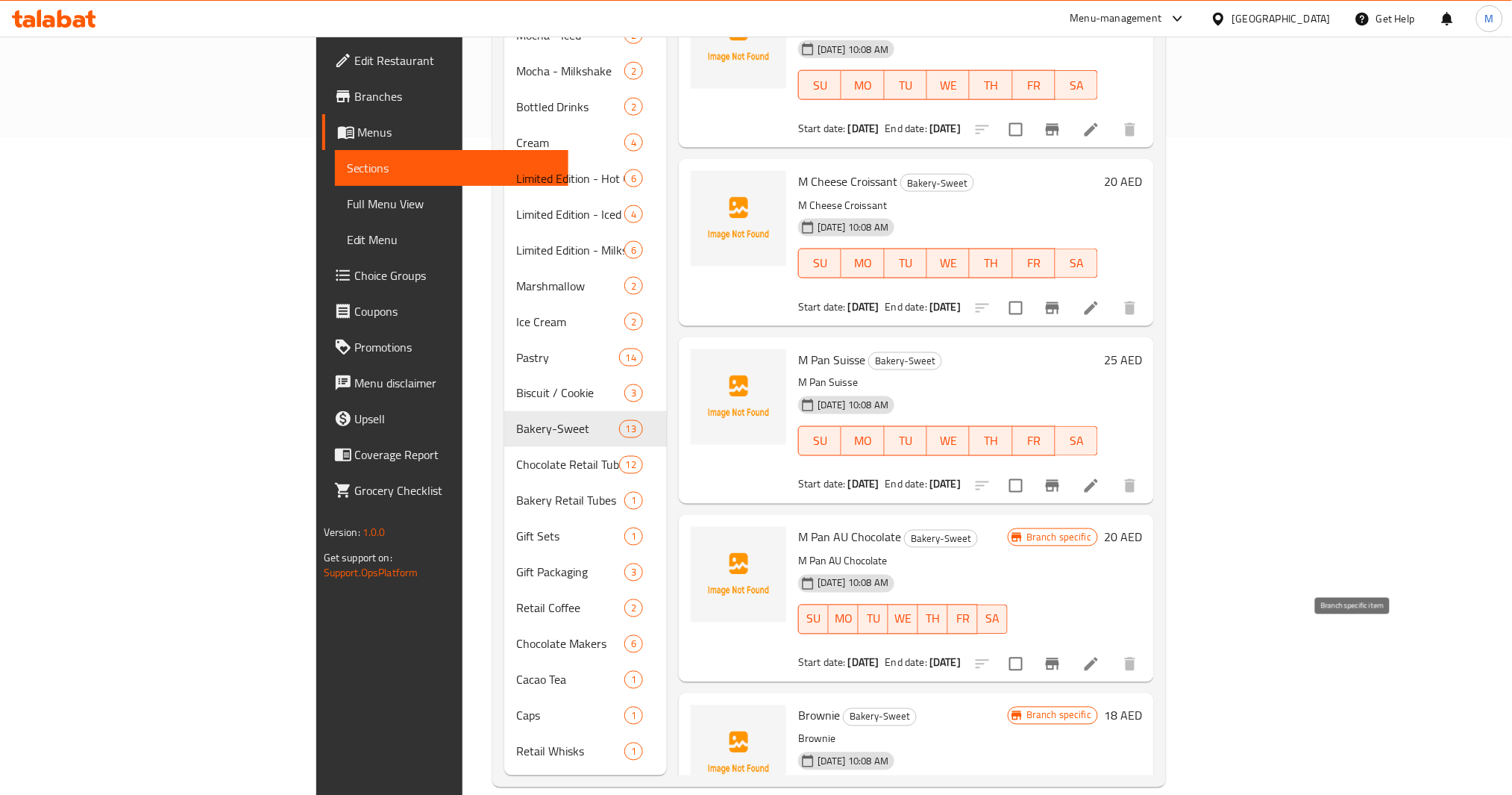
click at [1059, 659] on icon "Branch-specific-item" at bounding box center [1053, 664] width 13 height 12
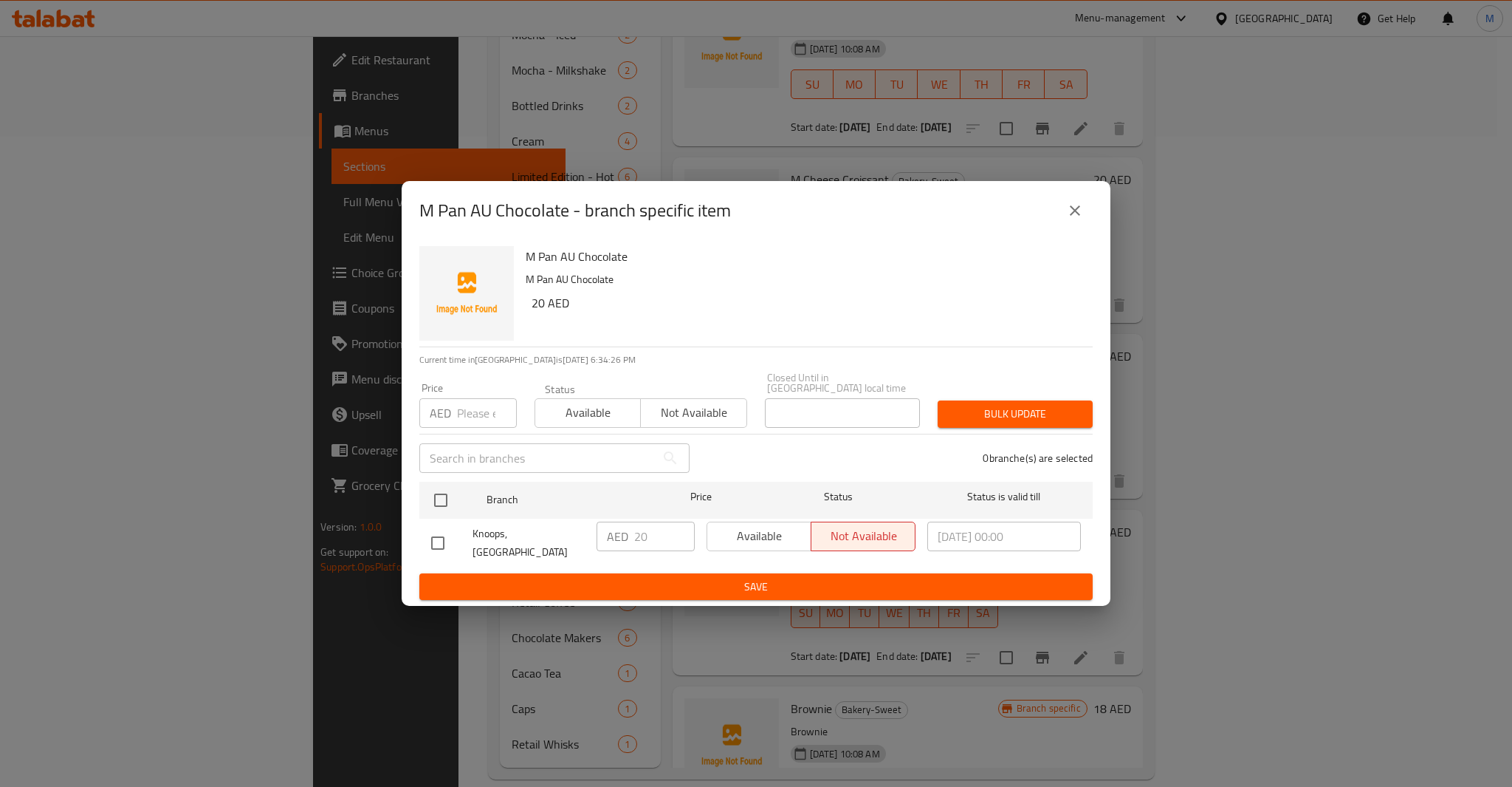
click at [1071, 220] on icon "close" at bounding box center [1075, 210] width 18 height 18
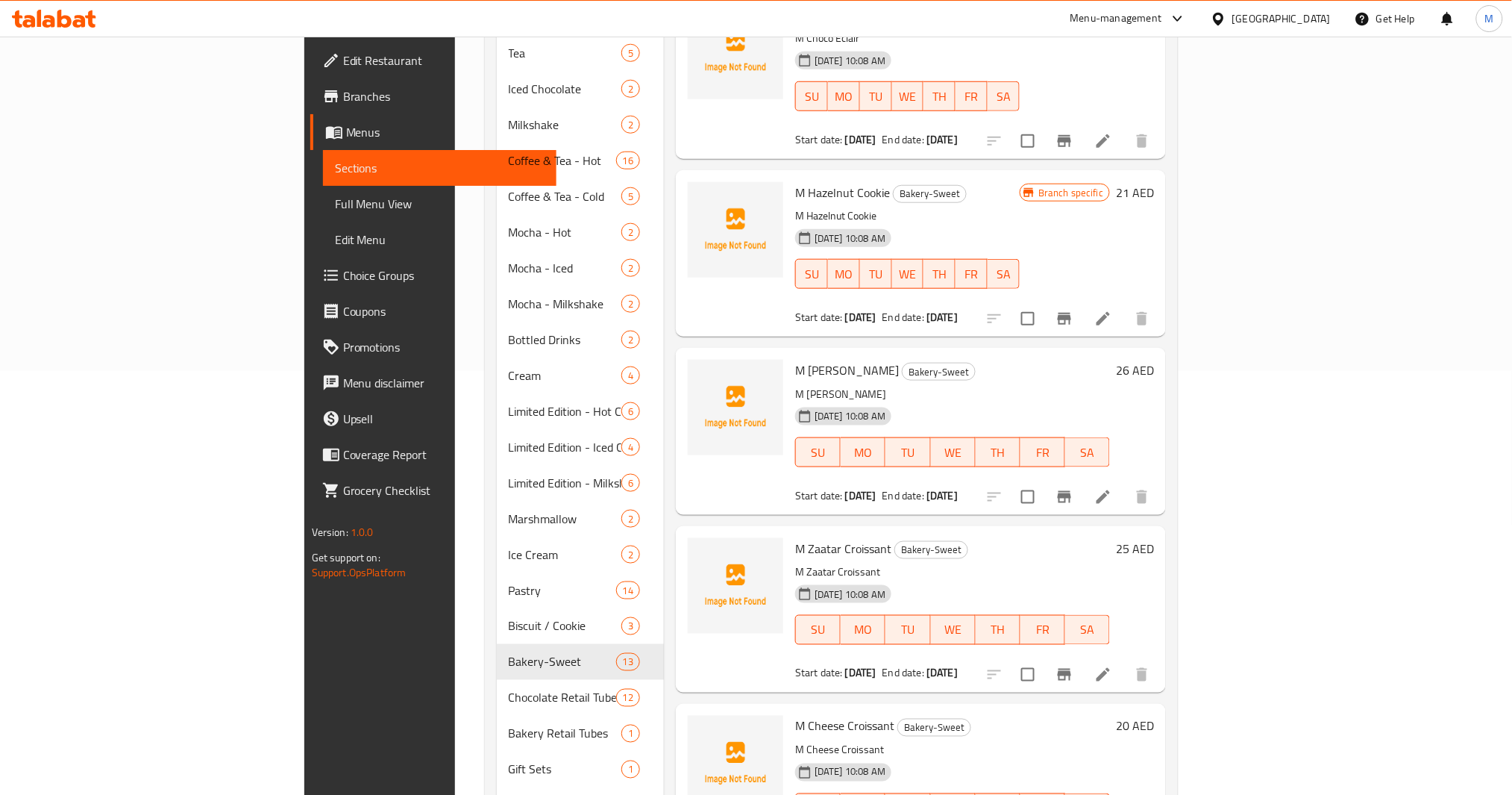
scroll to position [497, 0]
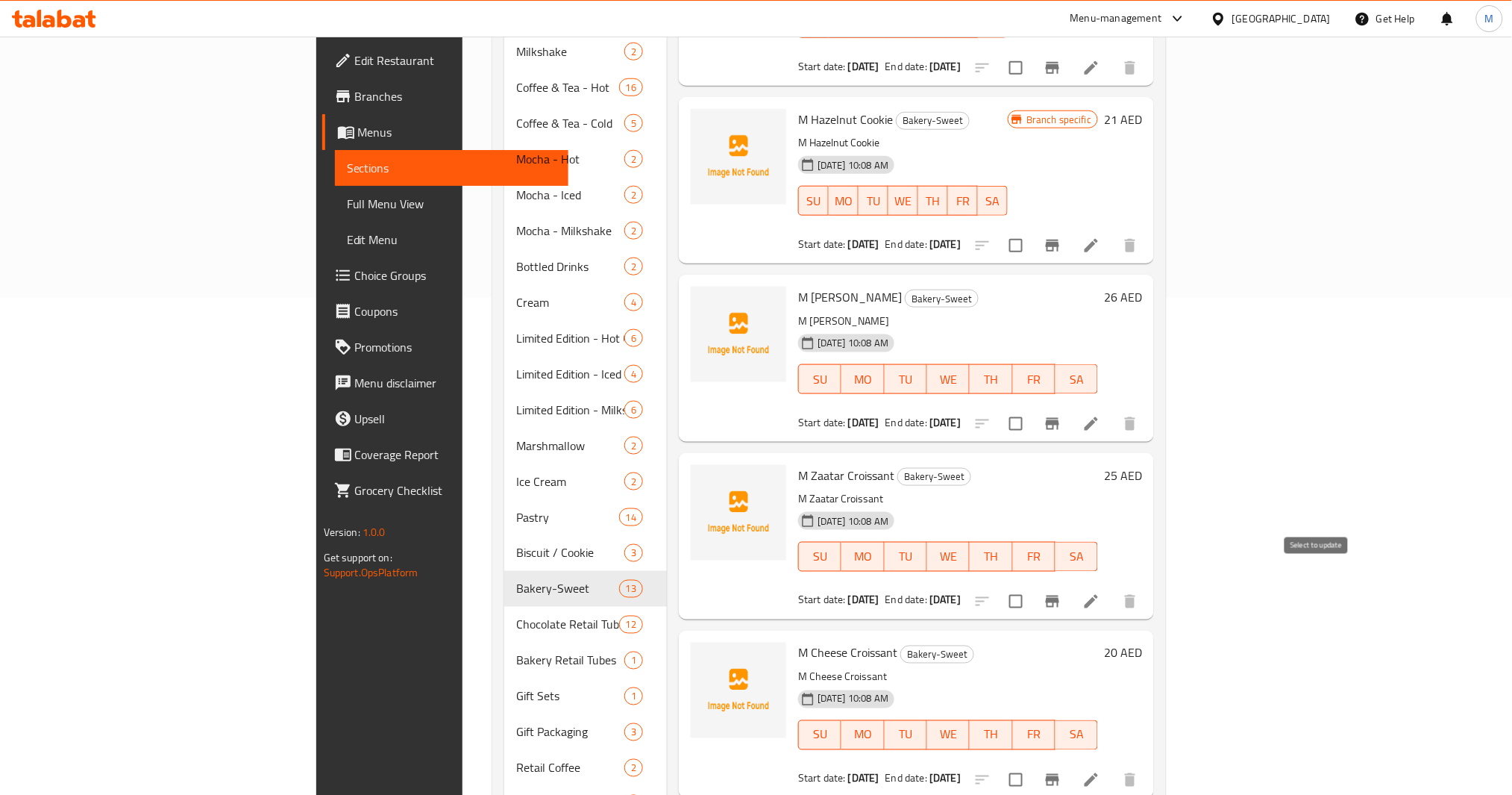
click at [1032, 586] on input "checkbox" at bounding box center [1016, 601] width 31 height 31
checkbox input "true"
click at [1032, 413] on input "checkbox" at bounding box center [1016, 423] width 31 height 31
checkbox input "true"
click at [1032, 764] on input "checkbox" at bounding box center [1016, 780] width 31 height 31
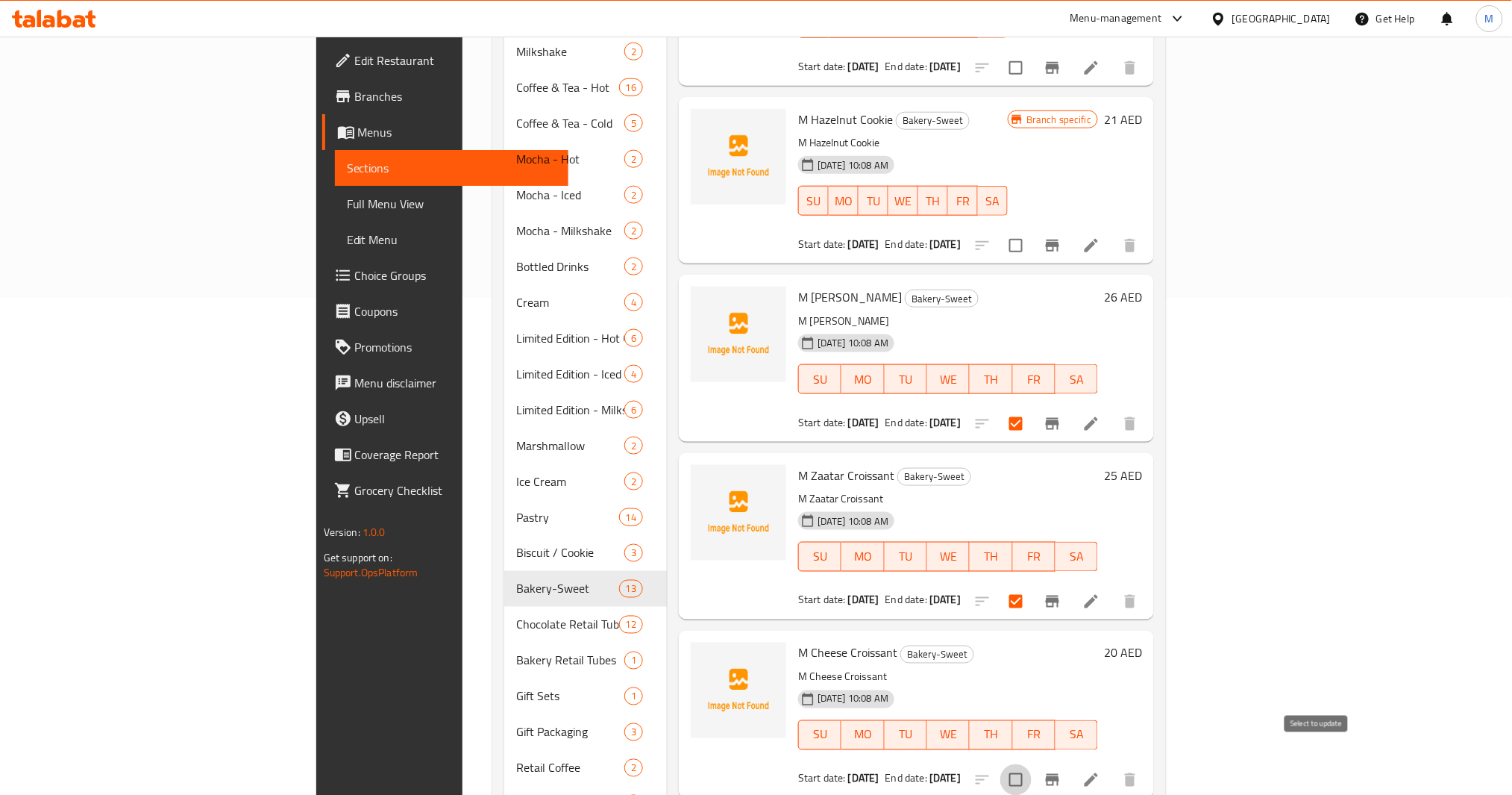
checkbox input "true"
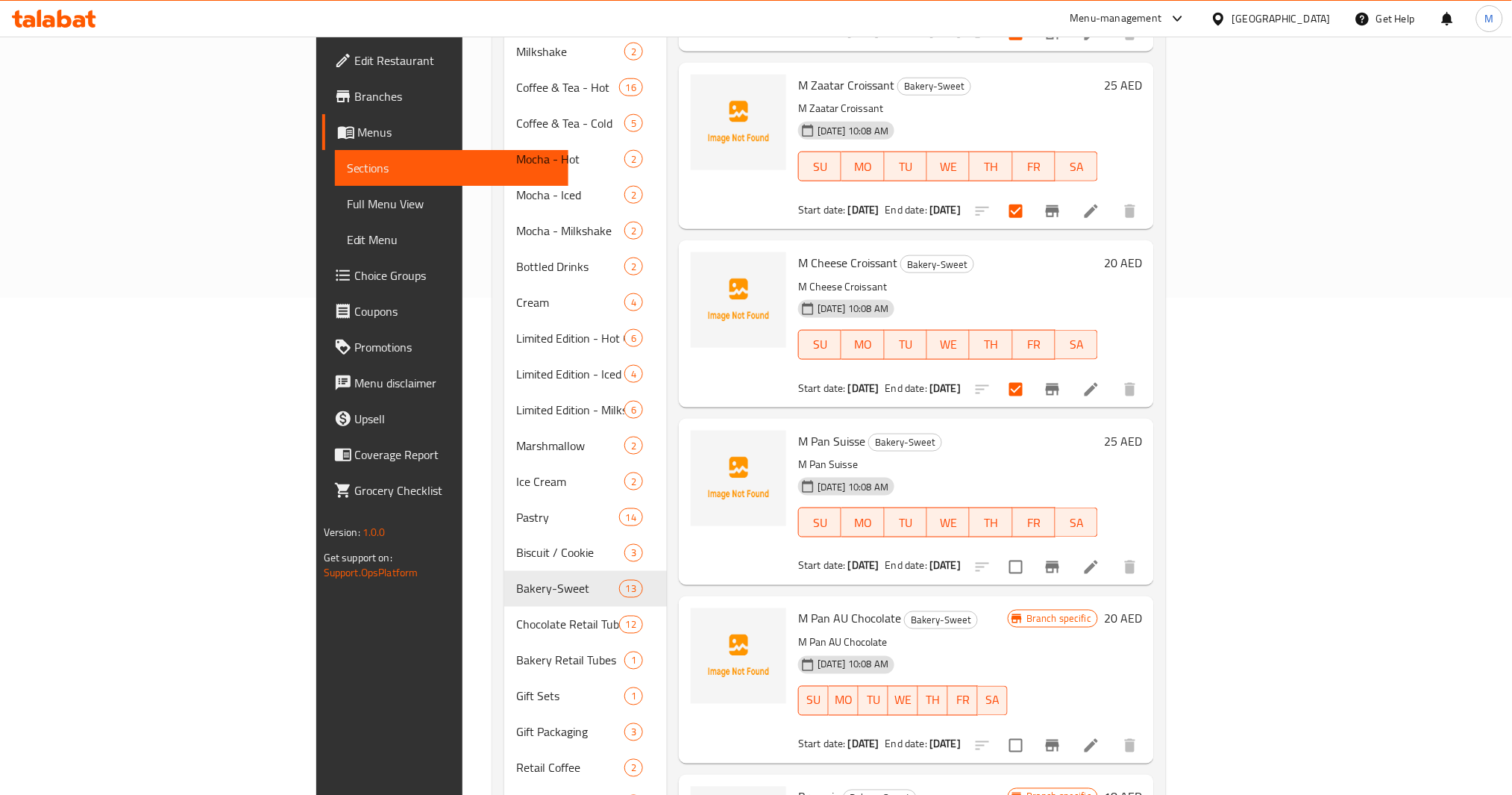
scroll to position [398, 0]
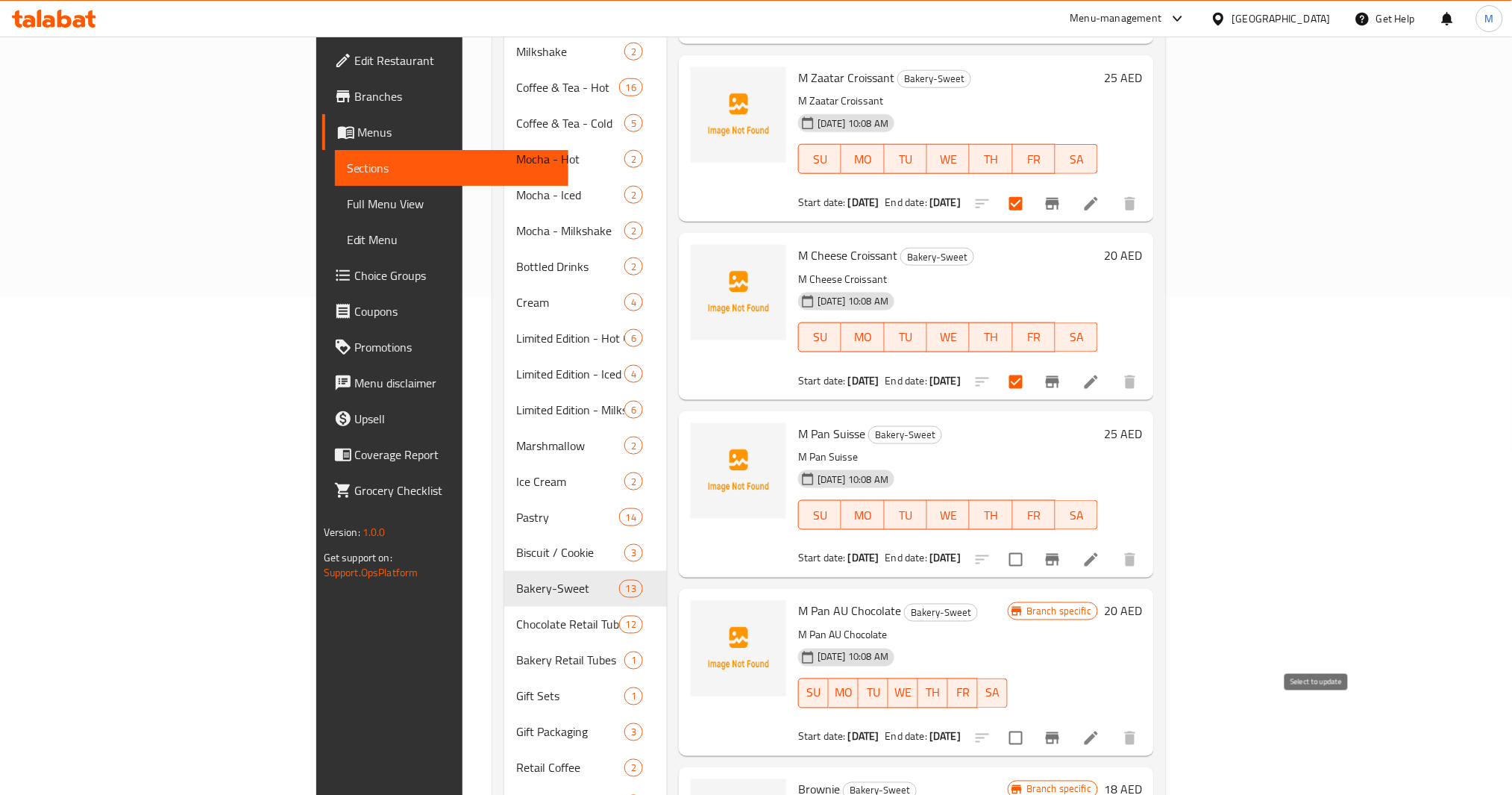
click at [1032, 723] on input "checkbox" at bounding box center [1016, 738] width 31 height 31
checkbox input "true"
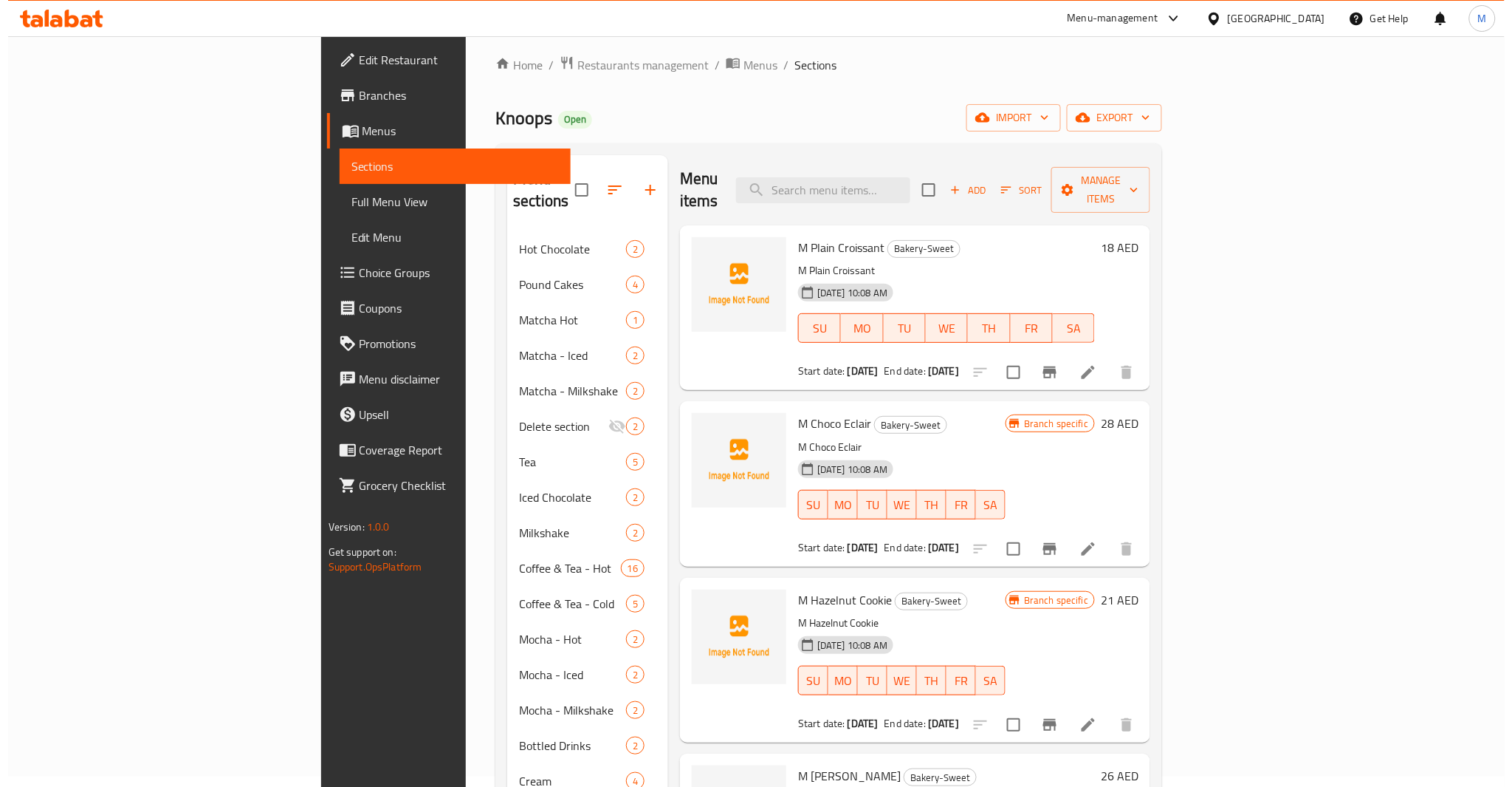
scroll to position [0, 0]
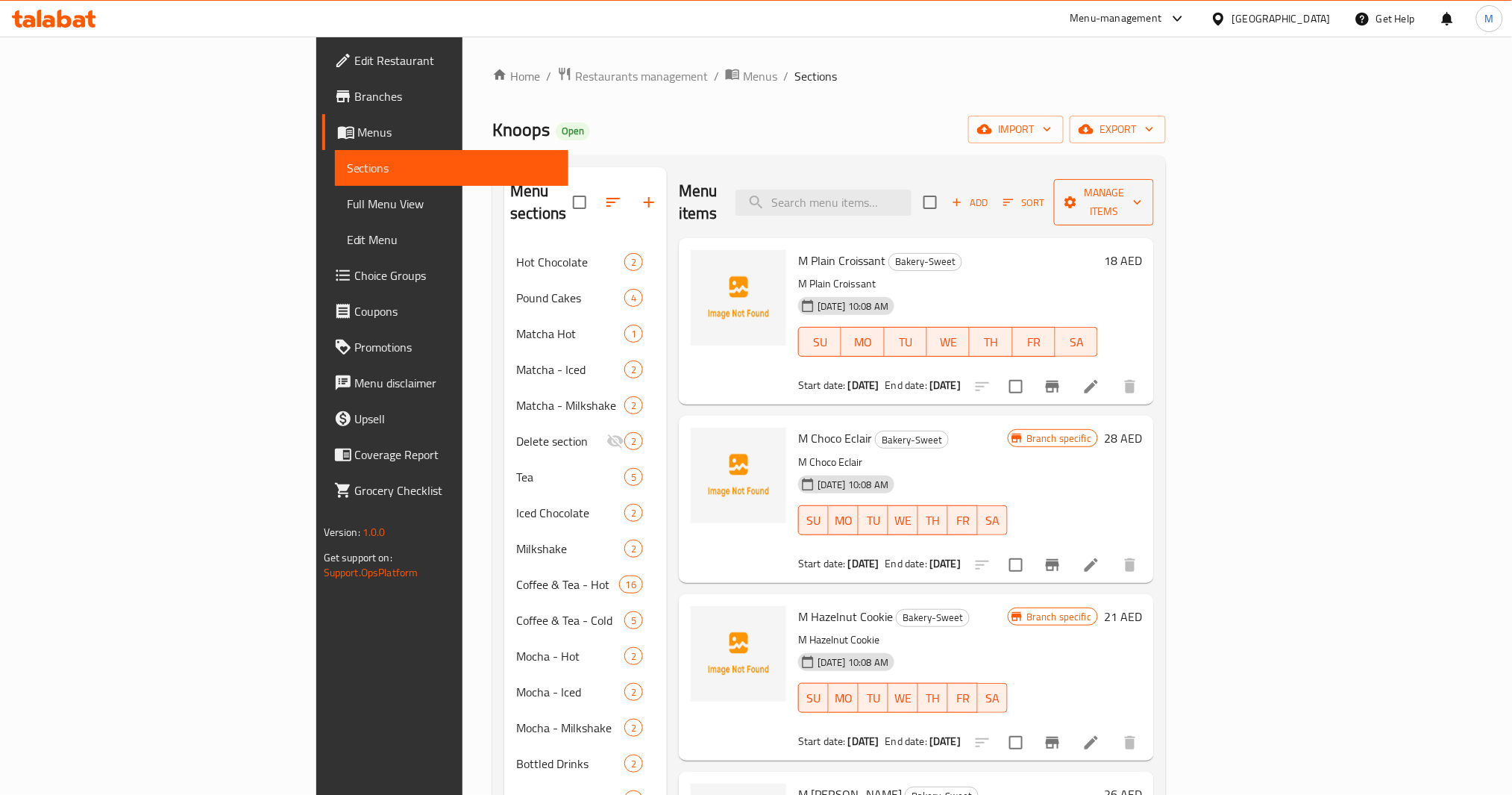
click at [1142, 199] on span "Manage items" at bounding box center [1104, 202] width 76 height 37
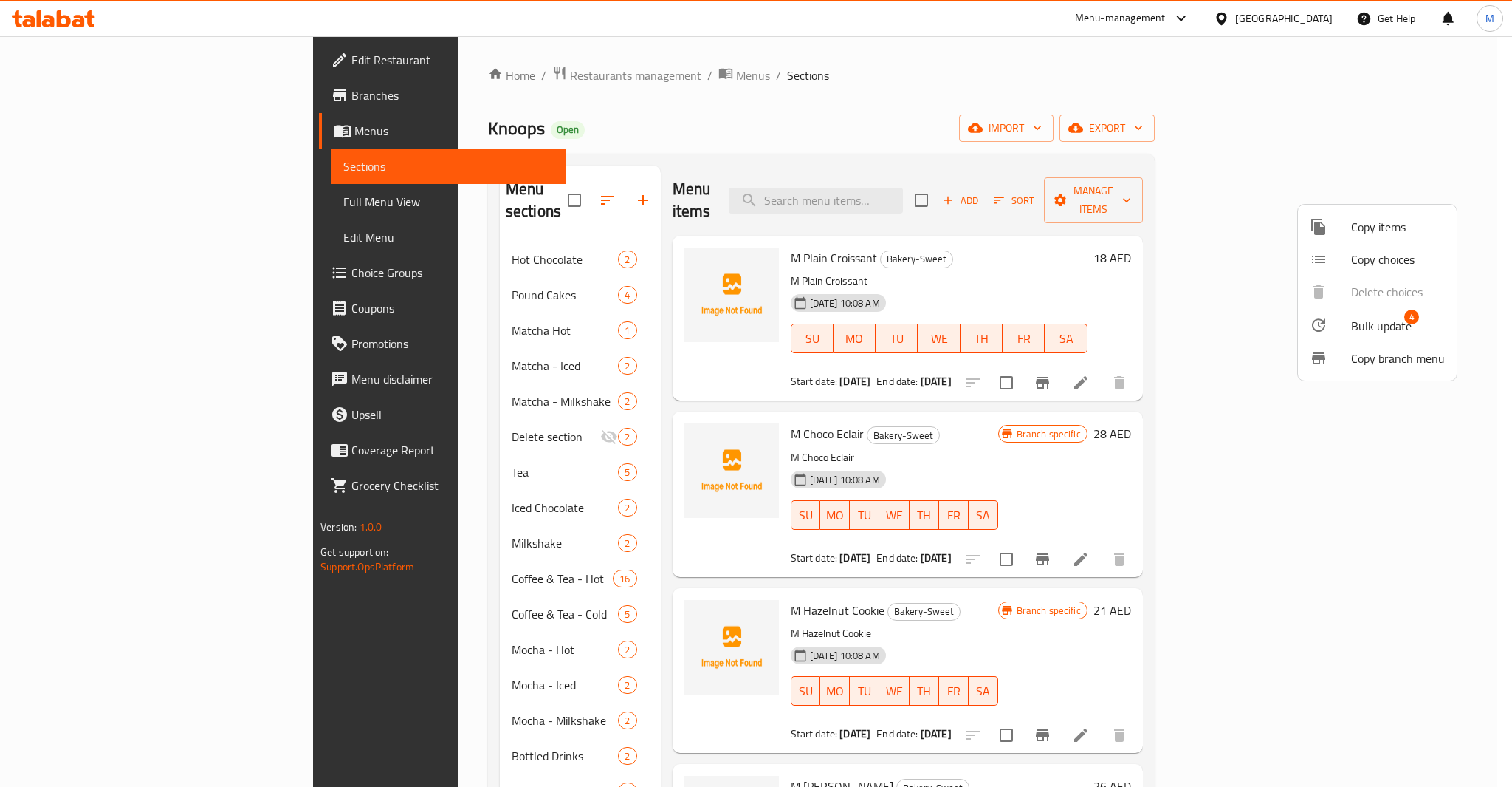
click at [1364, 317] on span "Bulk update" at bounding box center [1382, 326] width 60 height 18
click at [562, 202] on div at bounding box center [756, 394] width 1512 height 787
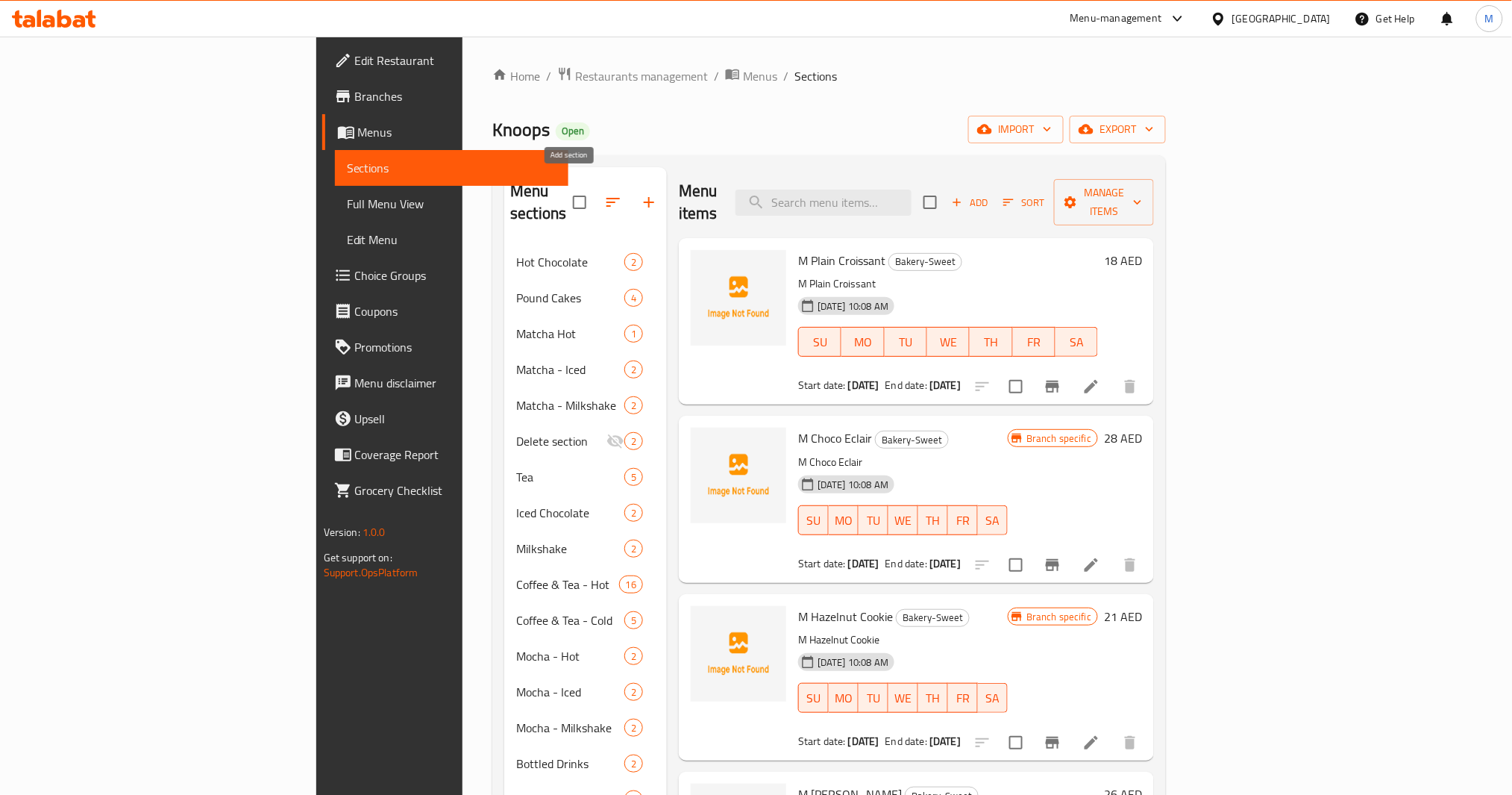
click at [644, 197] on icon "button" at bounding box center [649, 202] width 10 height 10
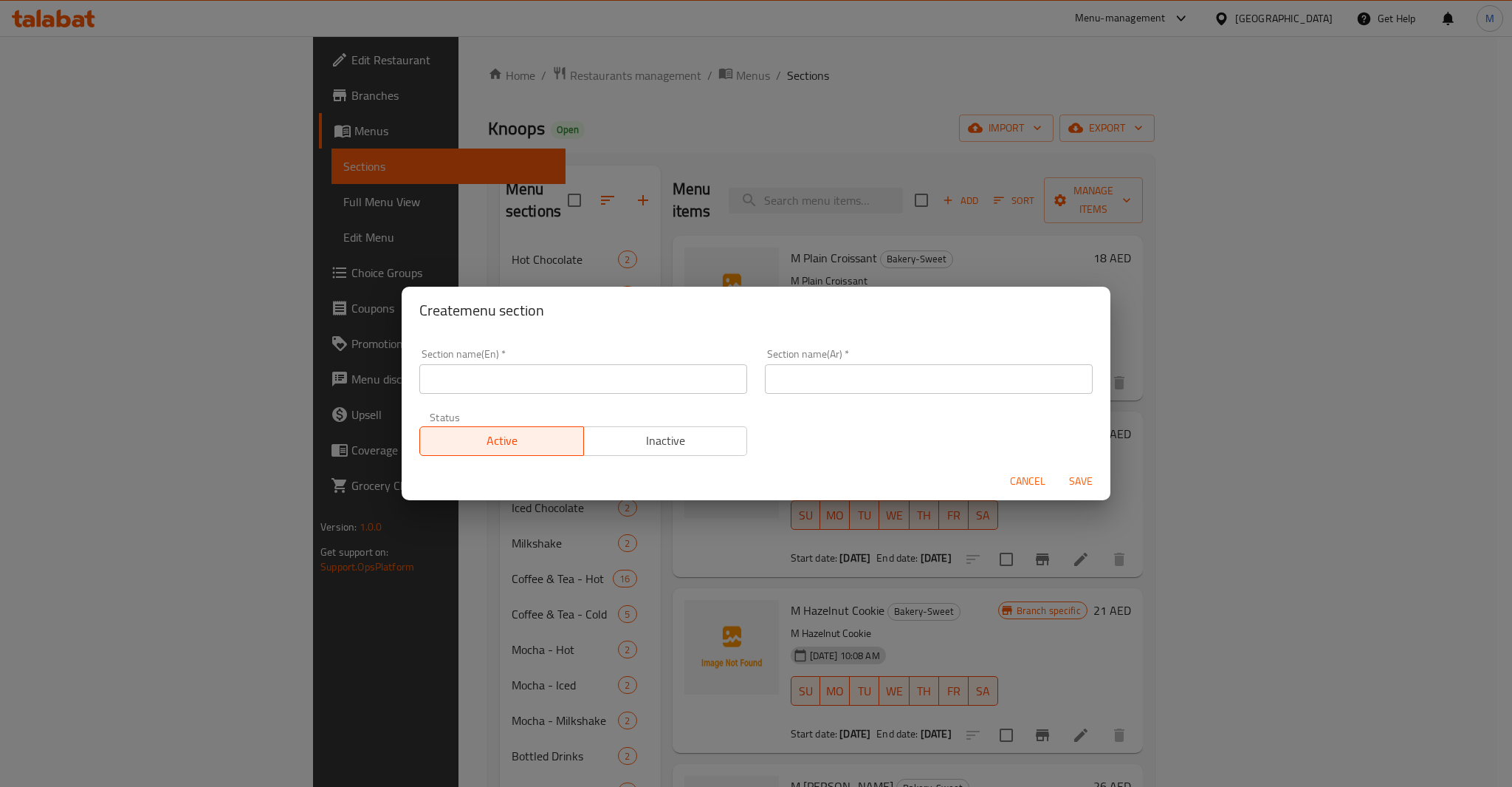
click at [622, 373] on input "text" at bounding box center [584, 378] width 328 height 29
type input "Pastries"
click at [862, 396] on div "Section name(Ar)   * مخبوزات Section name(Ar) *" at bounding box center [929, 371] width 345 height 63
click at [863, 384] on input "مخبوزات" at bounding box center [929, 378] width 328 height 29
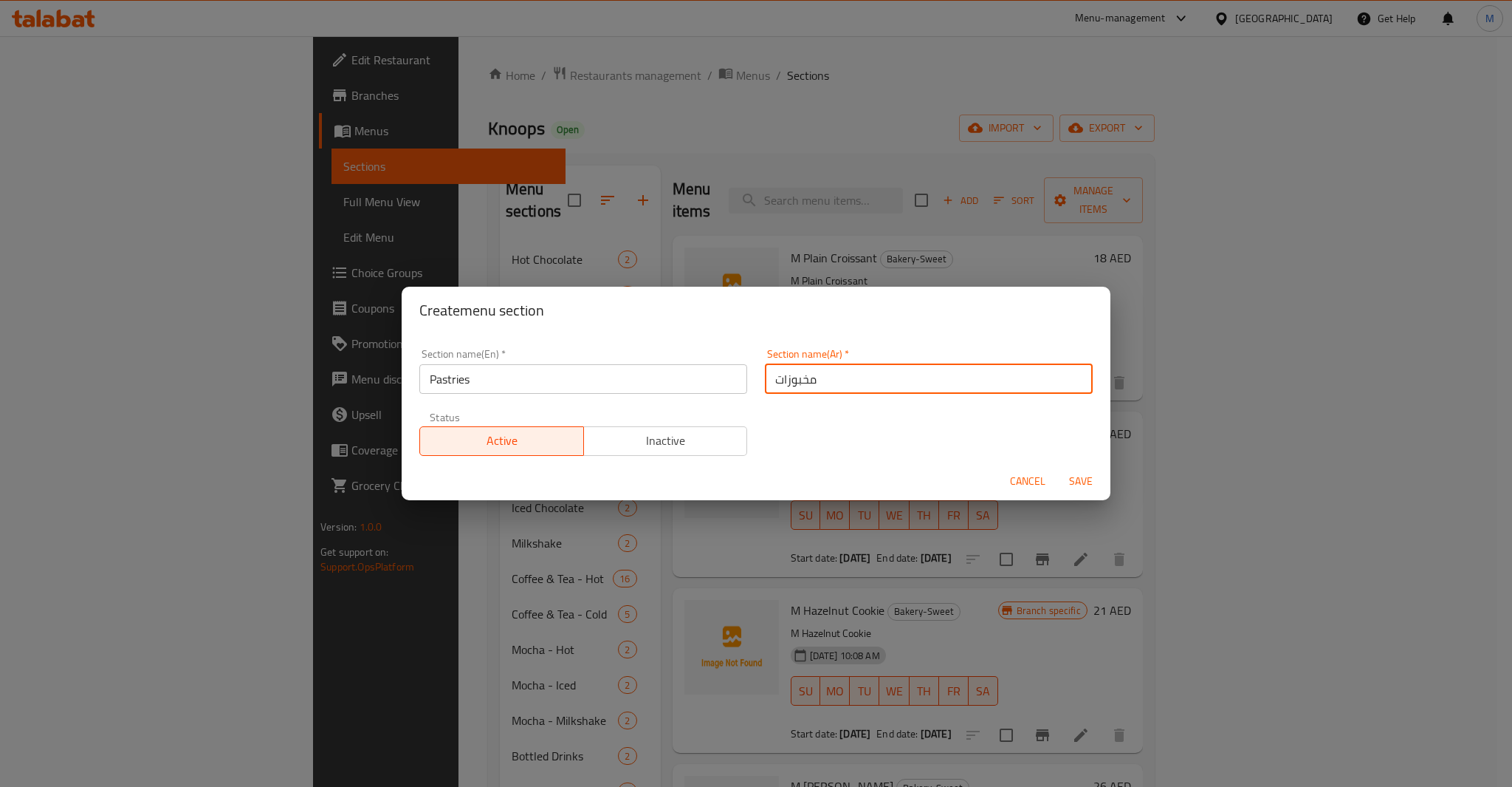
click at [863, 384] on input "مخبوزات" at bounding box center [929, 378] width 328 height 29
type input "ي"
type input "معجنات"
click at [1097, 486] on span "Save" at bounding box center [1081, 481] width 36 height 19
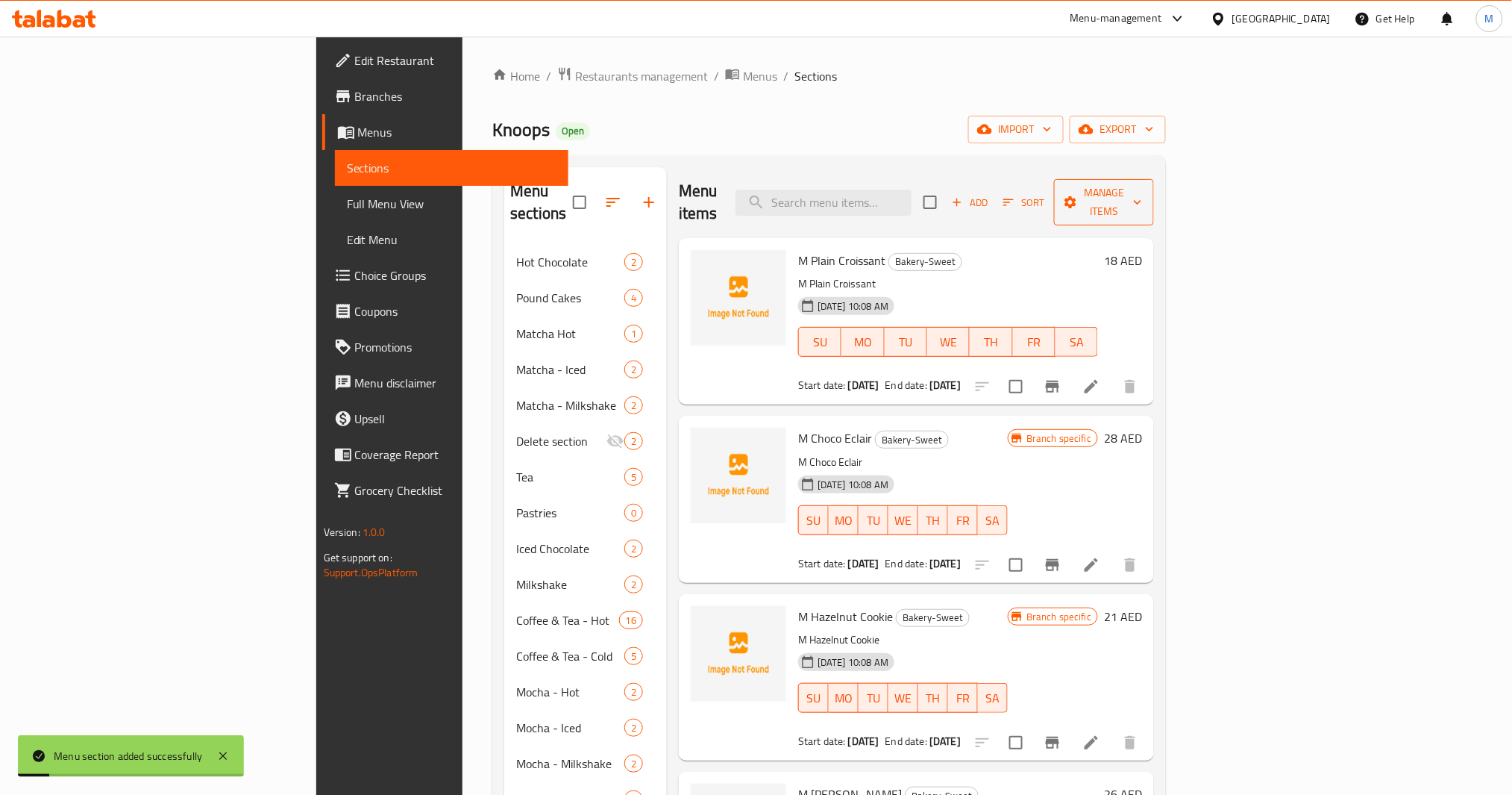
click at [1142, 187] on span "Manage items" at bounding box center [1104, 202] width 76 height 37
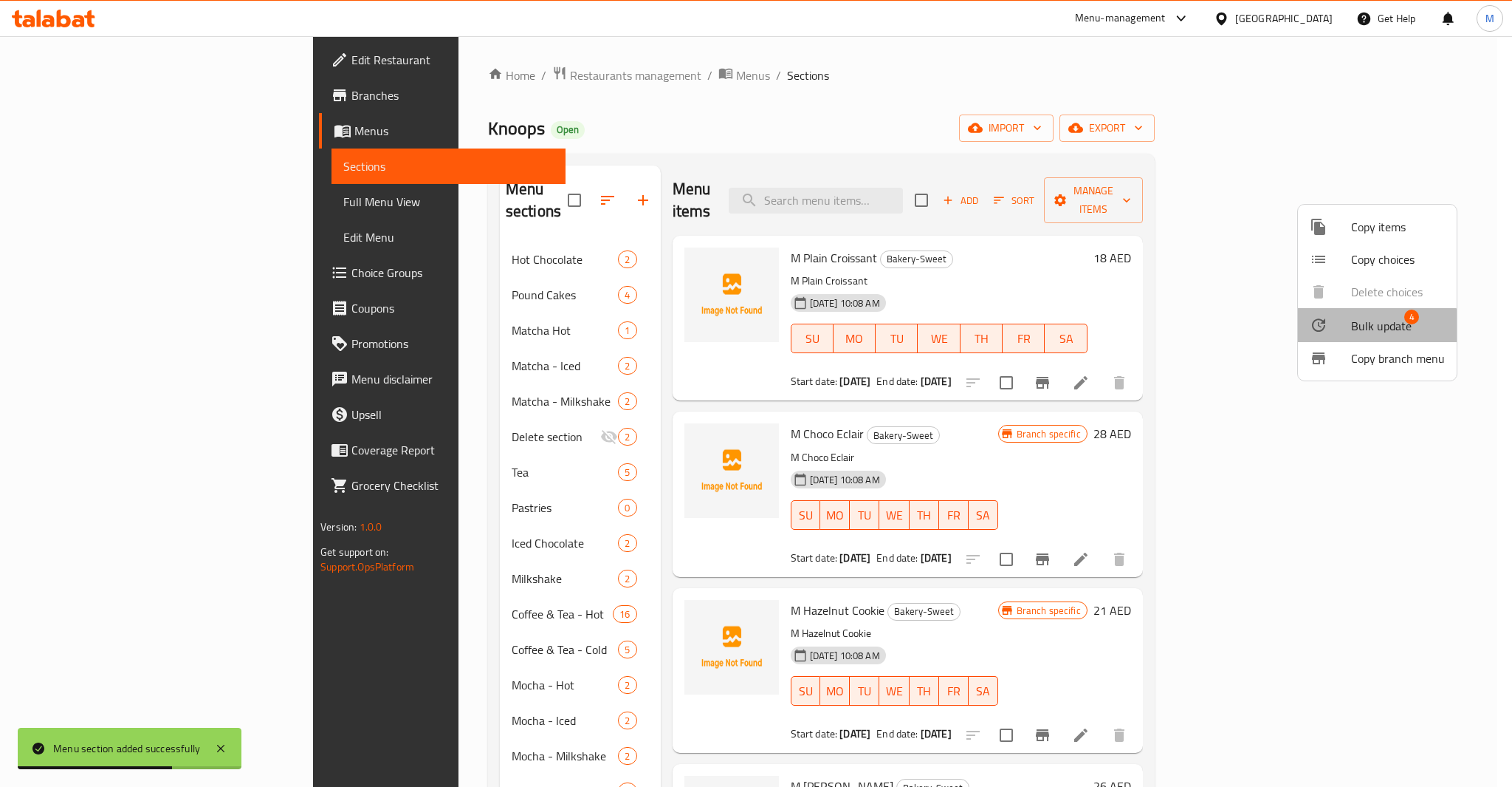
click at [1350, 335] on li "Bulk update 4" at bounding box center [1377, 325] width 158 height 34
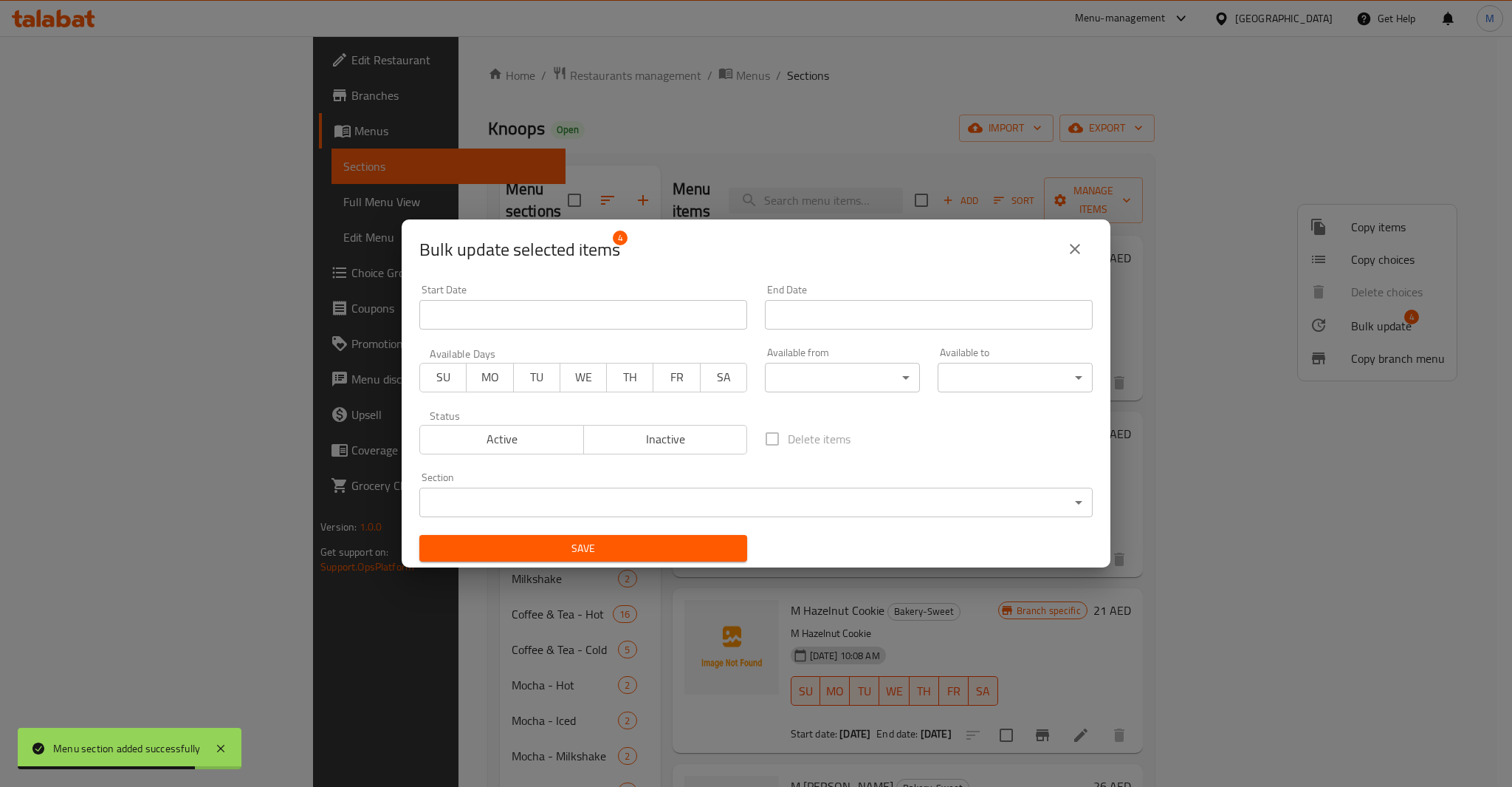
click at [818, 485] on div "Section ​ ​" at bounding box center [756, 494] width 673 height 45
click at [818, 494] on body "Menu section added successfully ​ Menu-management United Arab Emirates Get Help…" at bounding box center [756, 410] width 1512 height 750
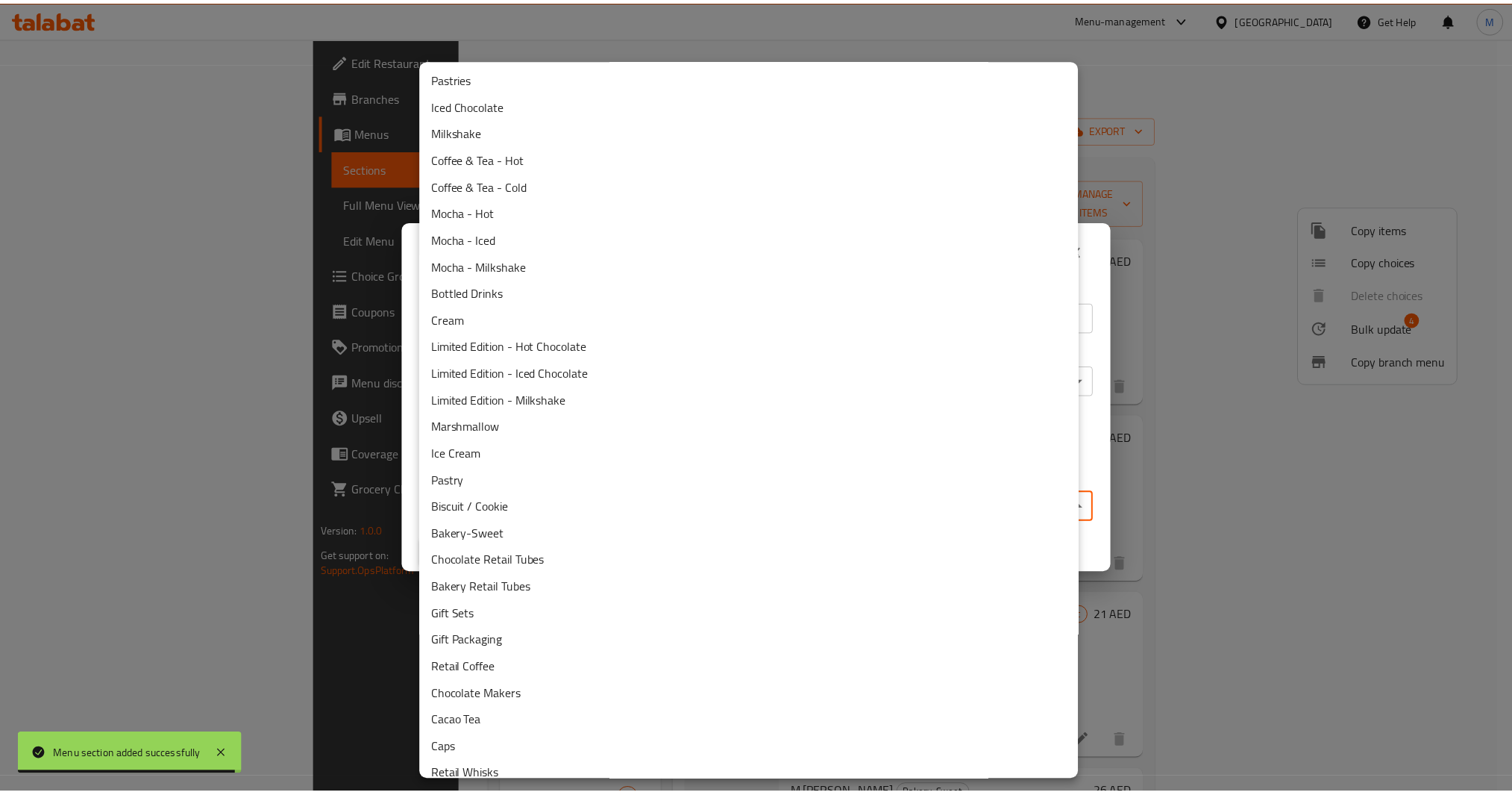
scroll to position [201, 0]
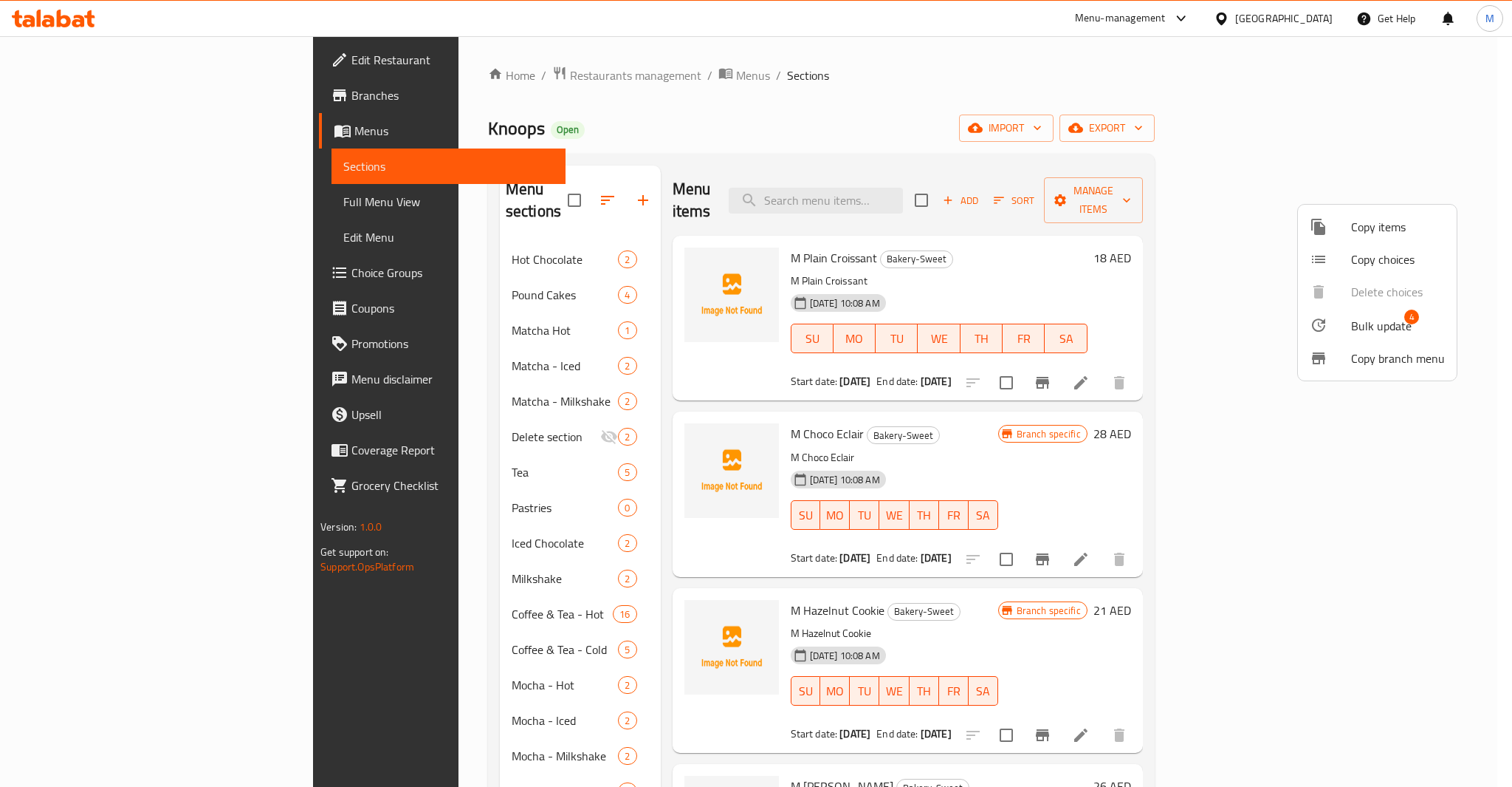
click at [600, 483] on div at bounding box center [756, 394] width 1512 height 787
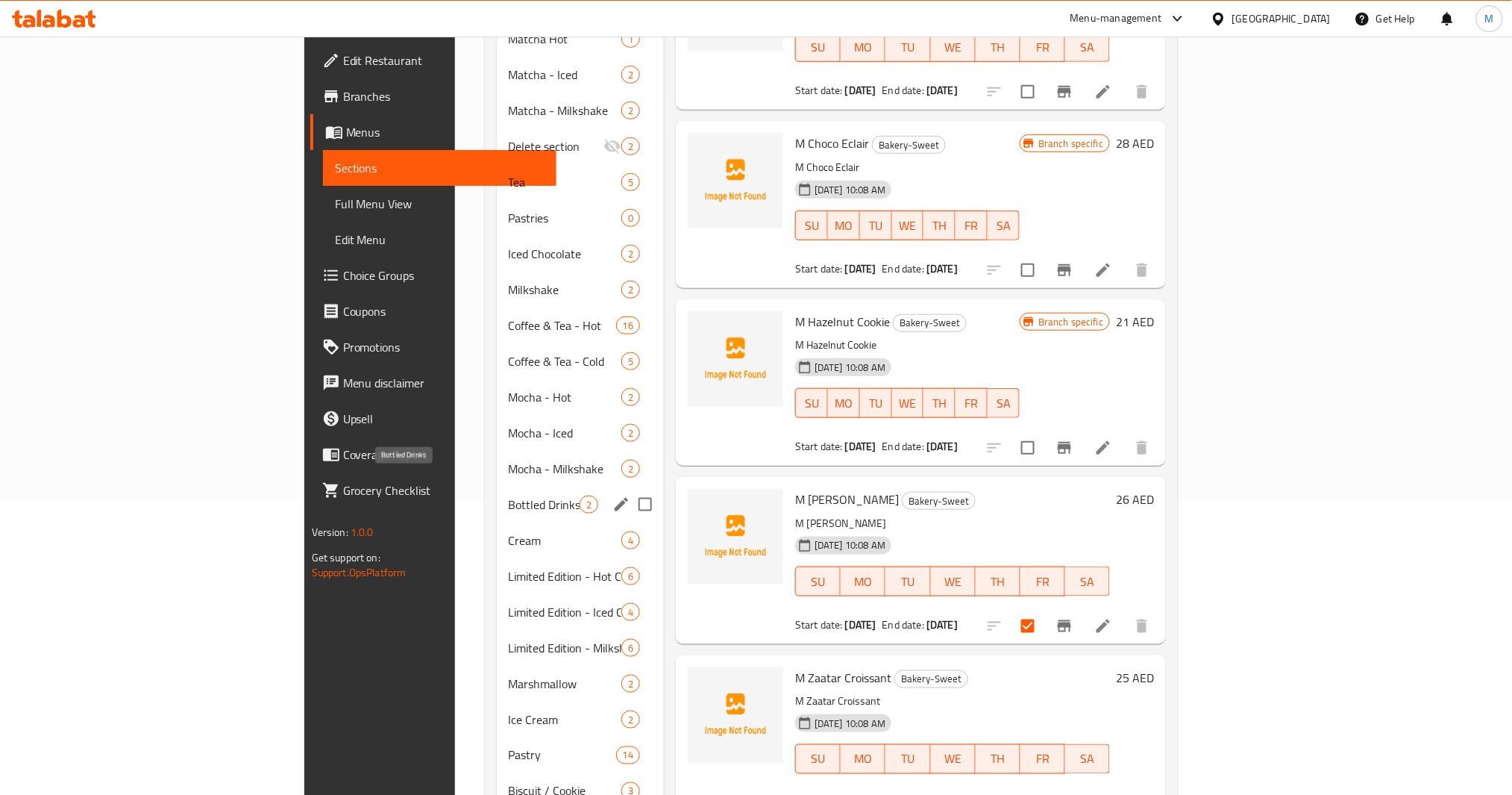
scroll to position [298, 0]
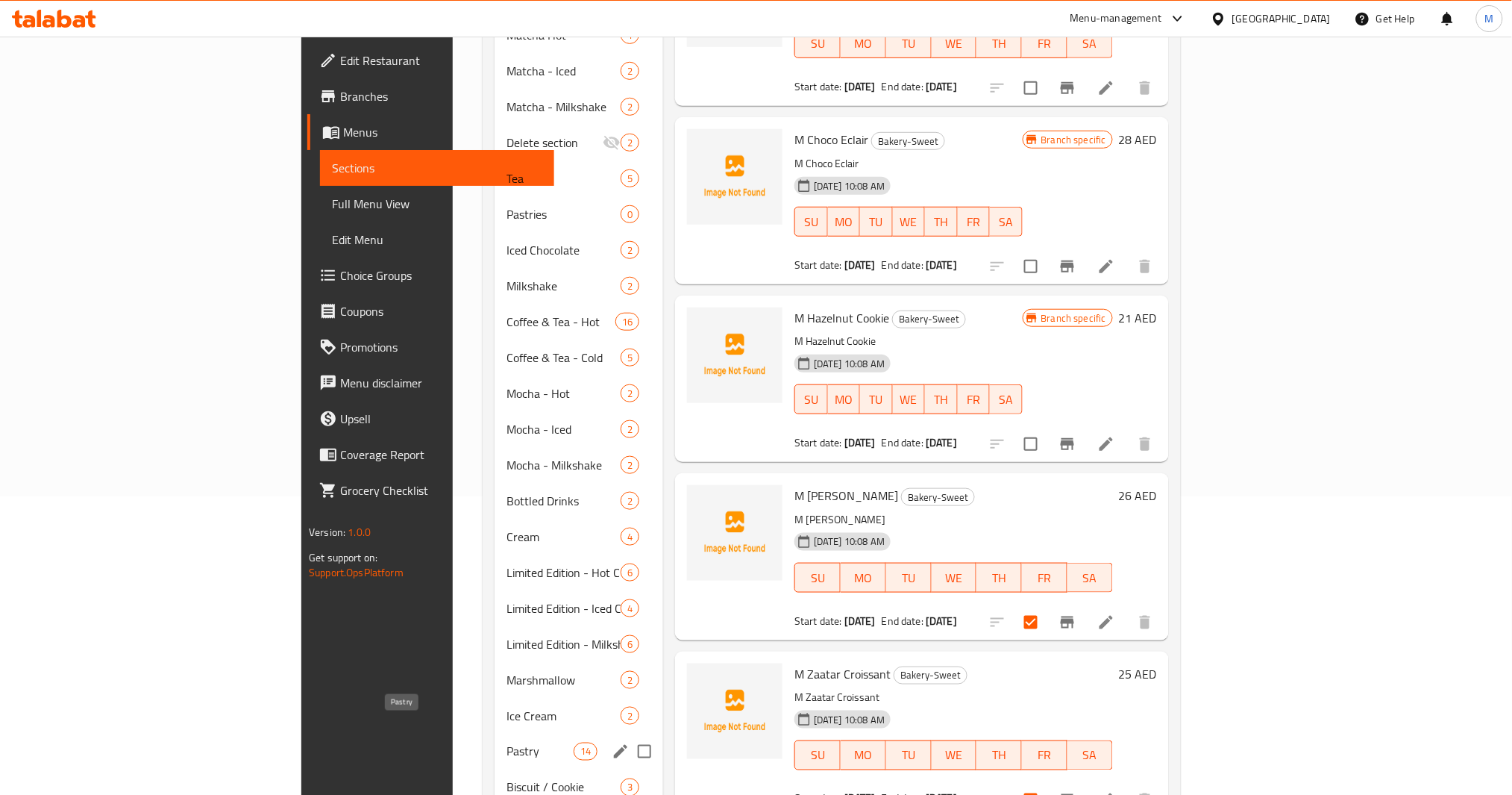
click at [507, 743] on span "Pastry" at bounding box center [540, 751] width 67 height 18
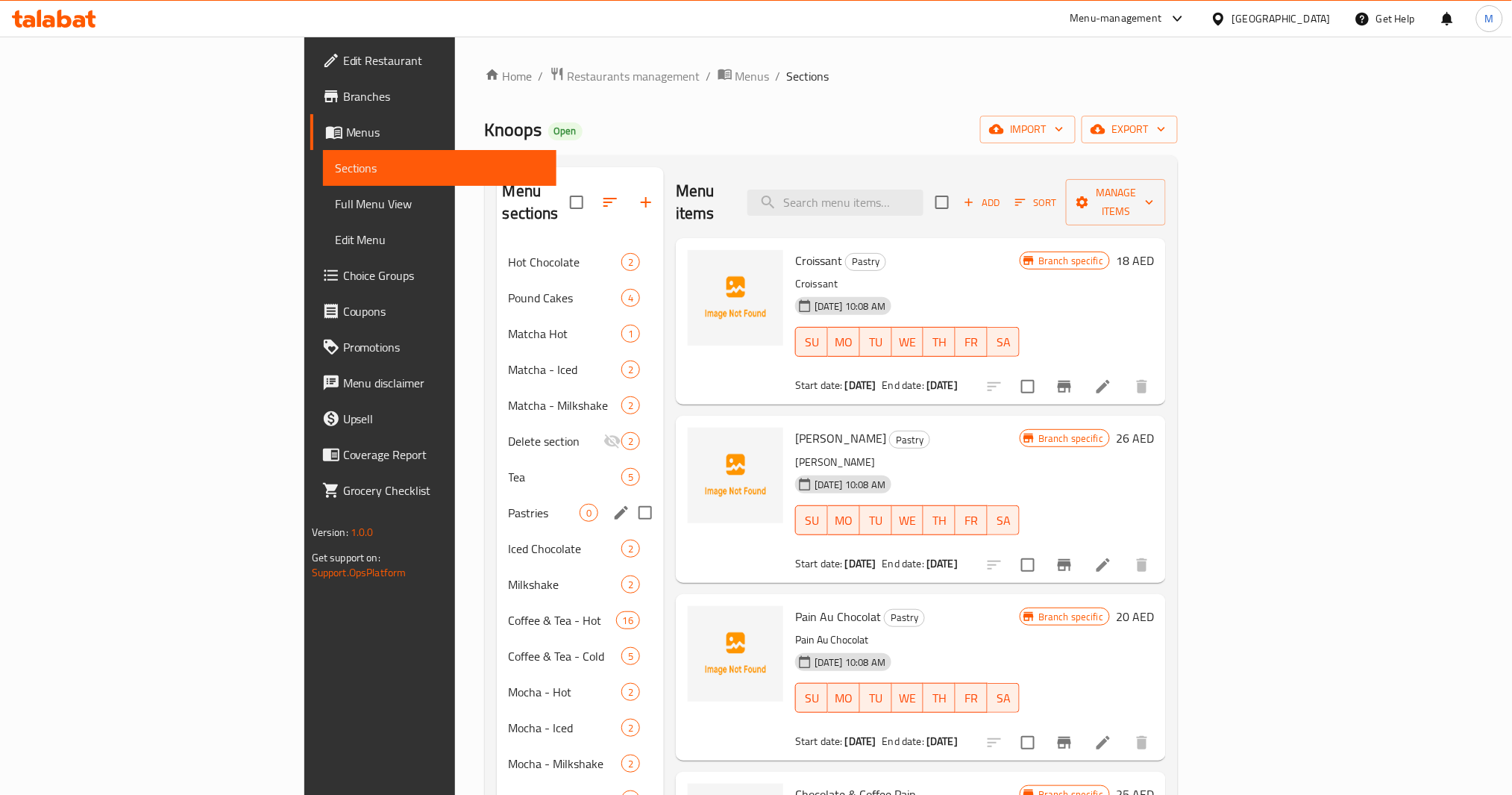
click at [509, 503] on span "Pastries" at bounding box center [544, 512] width 71 height 18
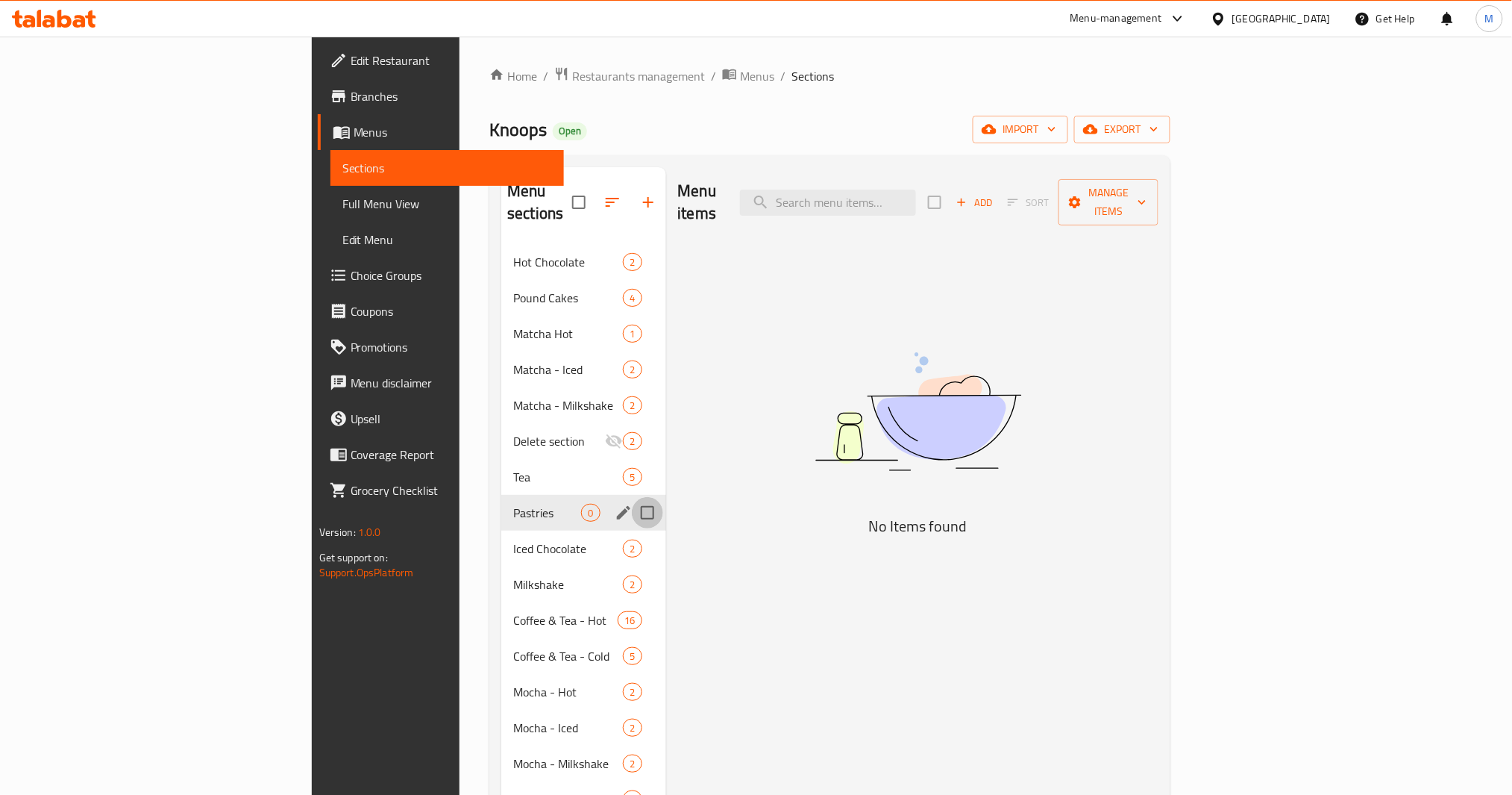
click at [632, 497] on input "Menu sections" at bounding box center [647, 512] width 31 height 31
checkbox input "true"
click at [595, 194] on icon "button" at bounding box center [603, 202] width 18 height 18
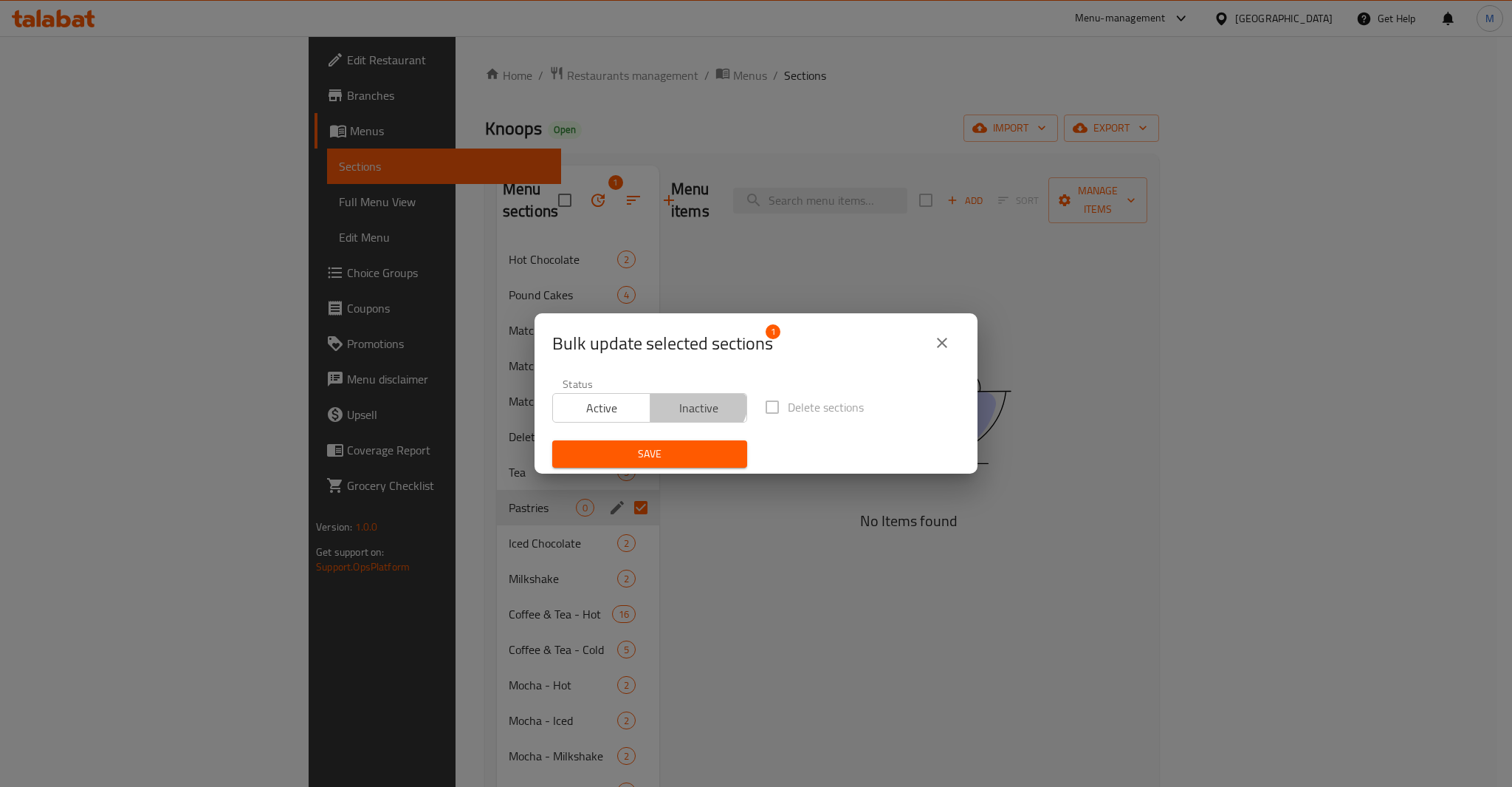
click at [692, 399] on span "Inactive" at bounding box center [699, 408] width 86 height 22
click at [699, 469] on div "Save" at bounding box center [649, 454] width 212 height 45
click at [698, 460] on span "Save" at bounding box center [650, 454] width 172 height 19
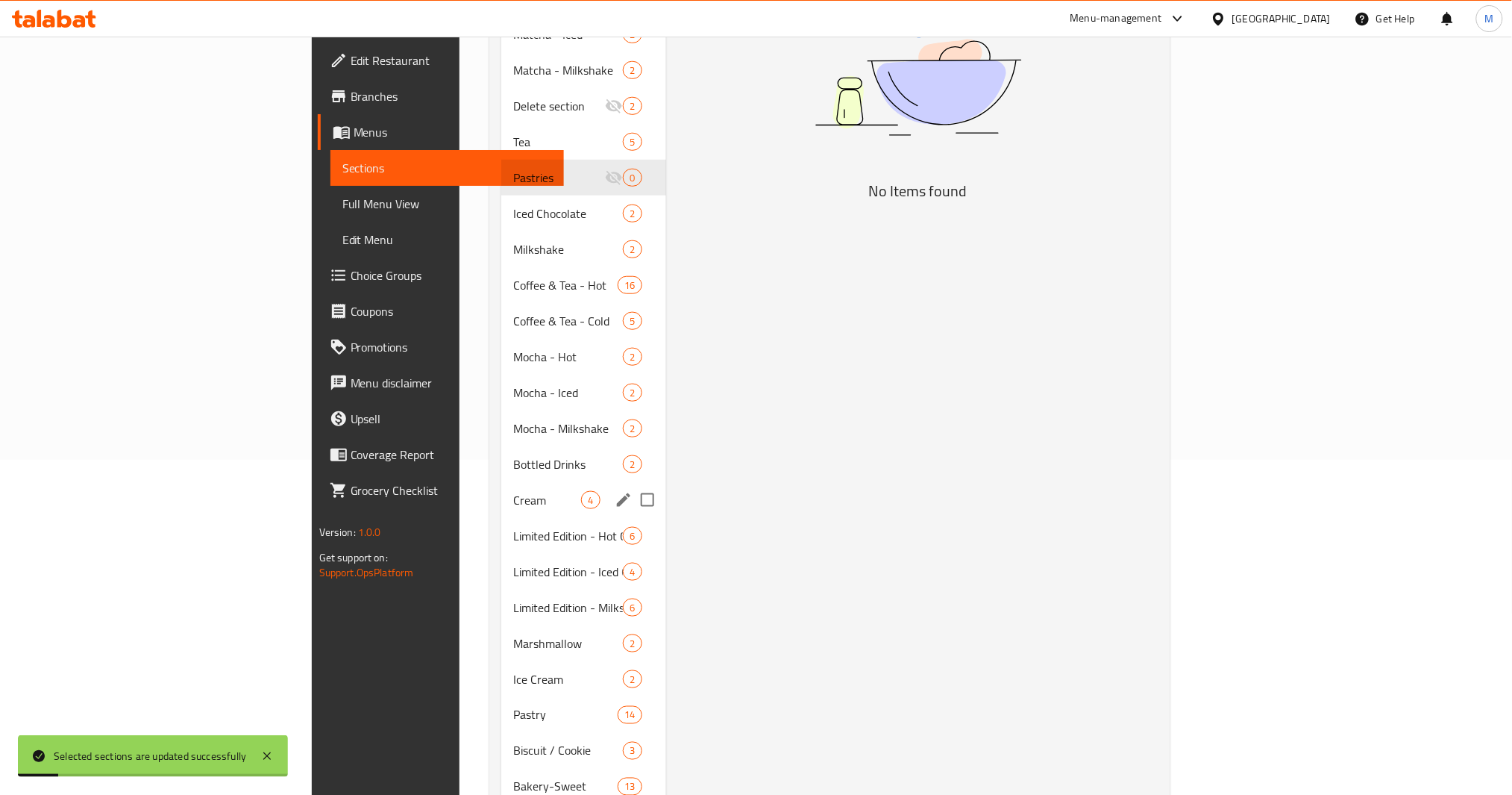
scroll to position [398, 0]
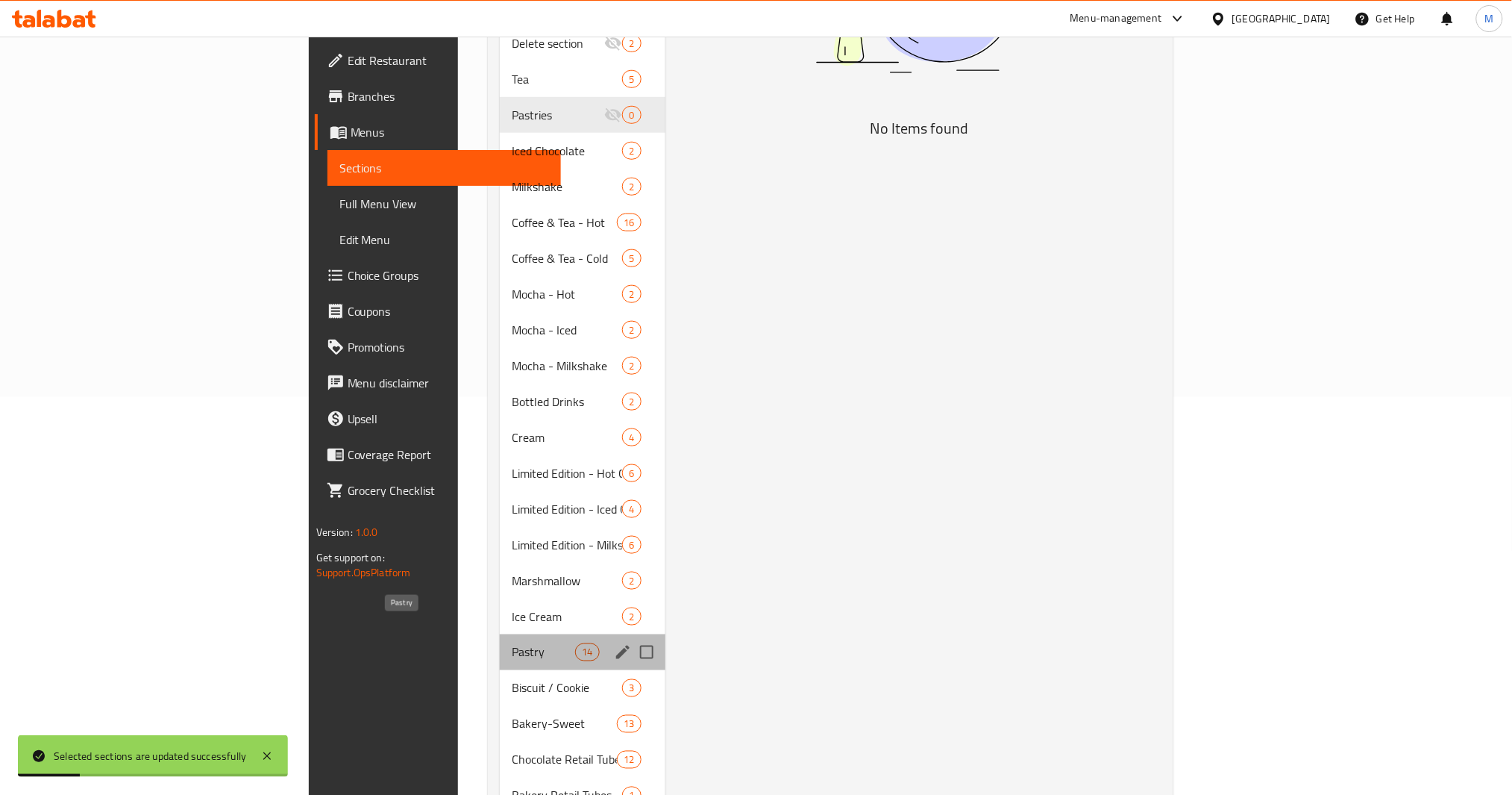
click at [512, 643] on span "Pastry" at bounding box center [543, 652] width 64 height 18
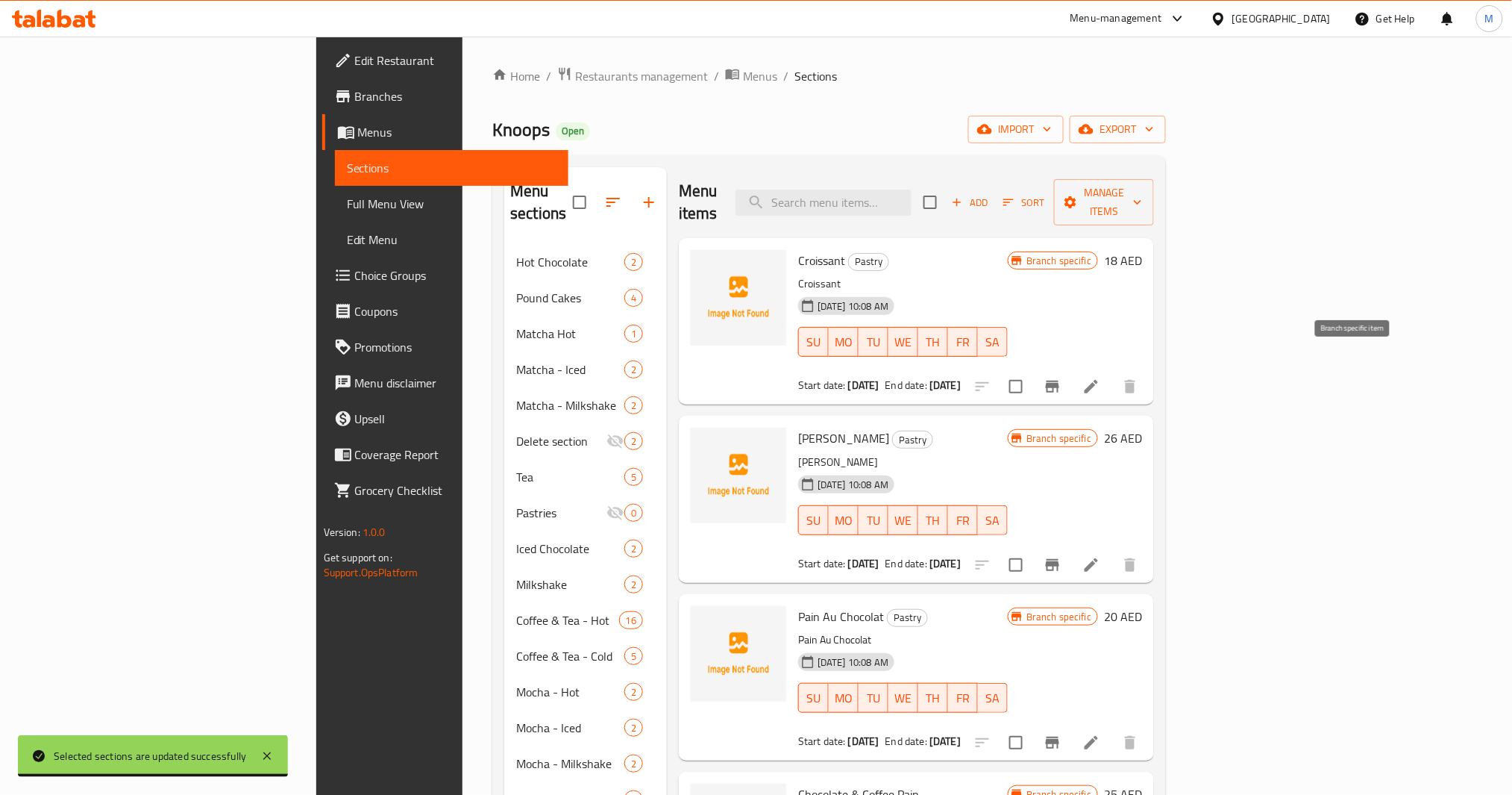
click at [1061, 377] on icon "Branch-specific-item" at bounding box center [1052, 386] width 18 height 18
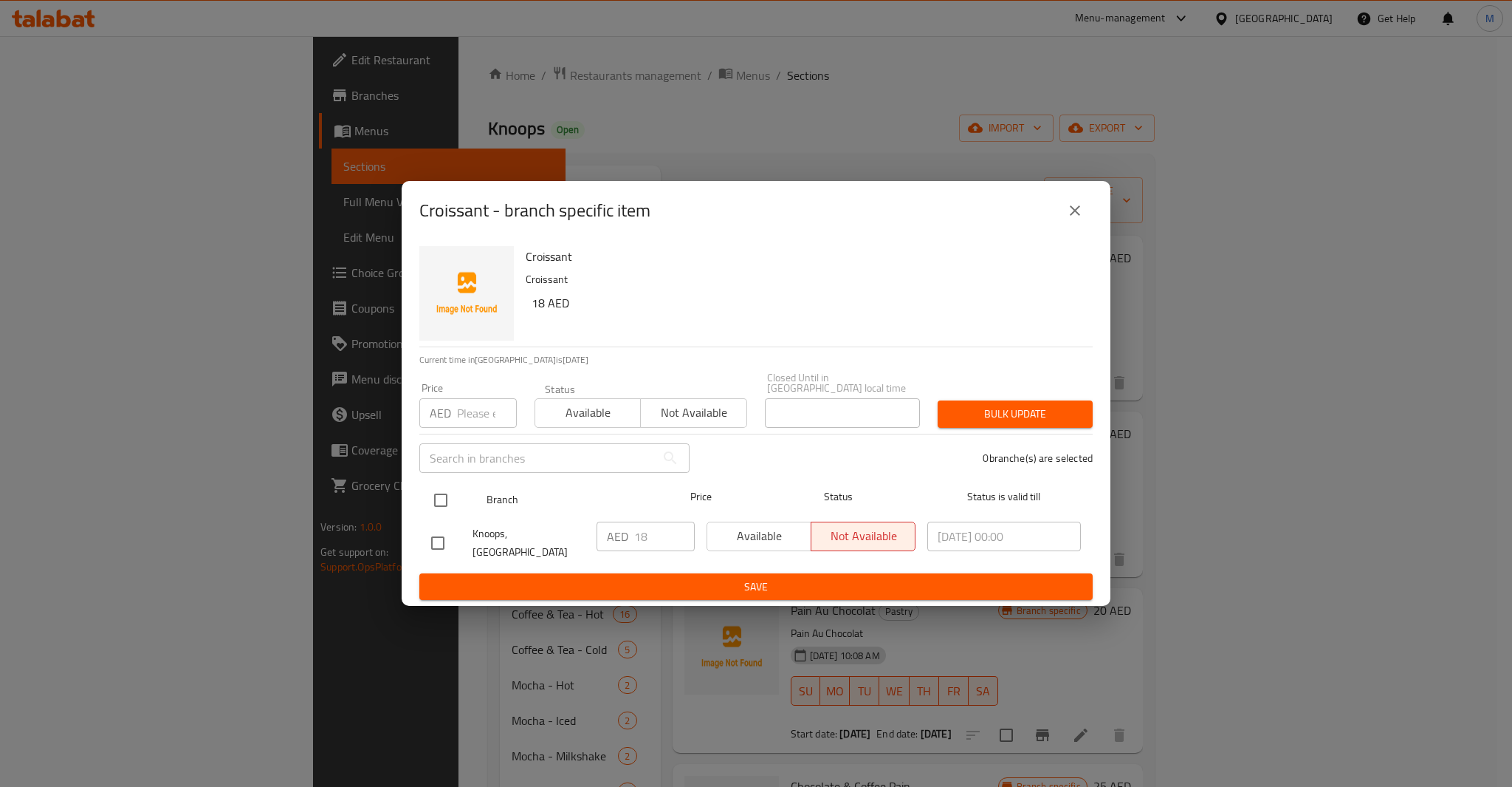
click at [446, 512] on input "checkbox" at bounding box center [440, 500] width 31 height 31
checkbox input "true"
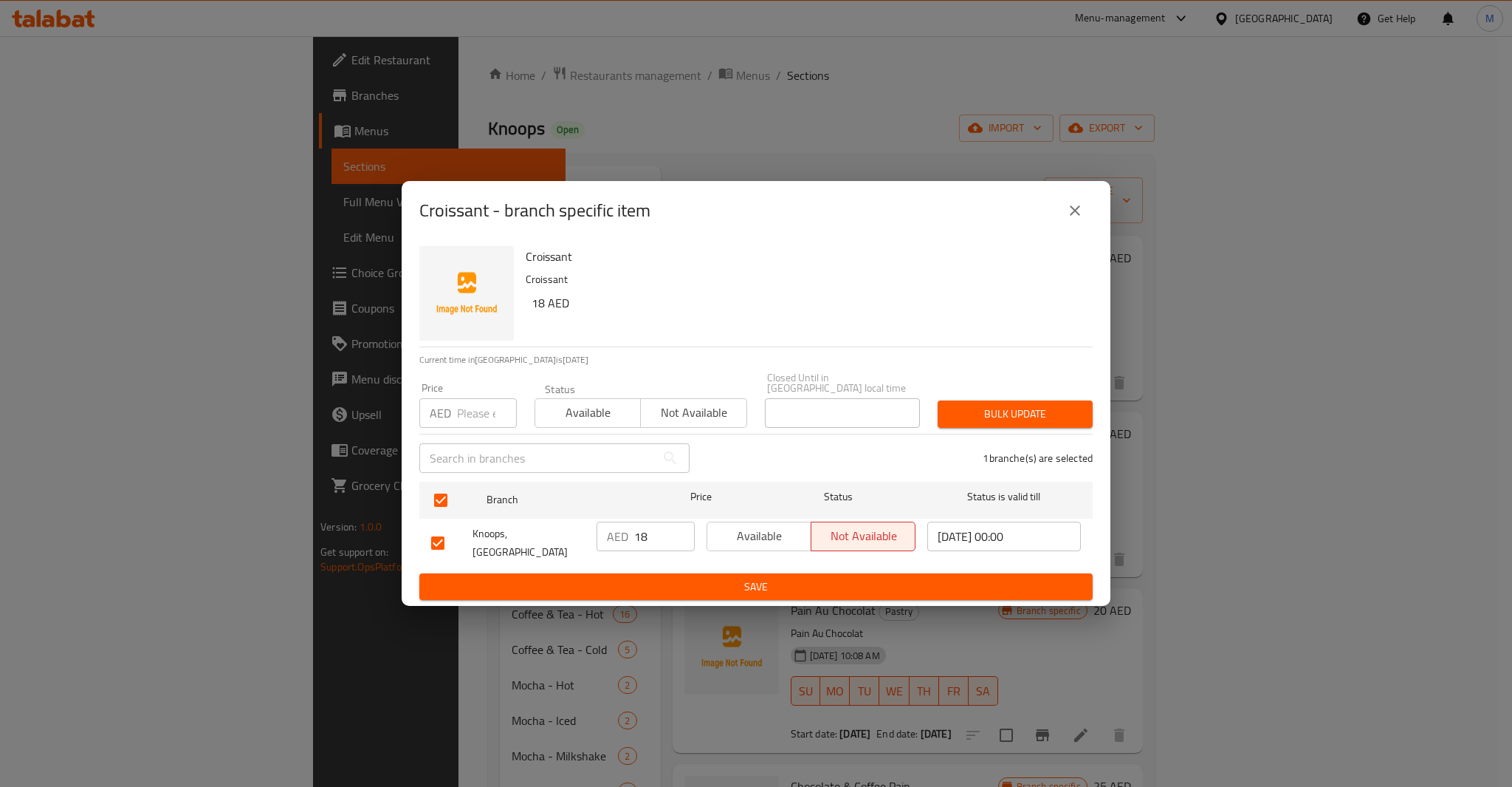
click at [478, 424] on input "number" at bounding box center [487, 412] width 59 height 29
type input "18"
type button "0"
type button "1"
click at [938, 400] on button "Bulk update" at bounding box center [1015, 413] width 155 height 27
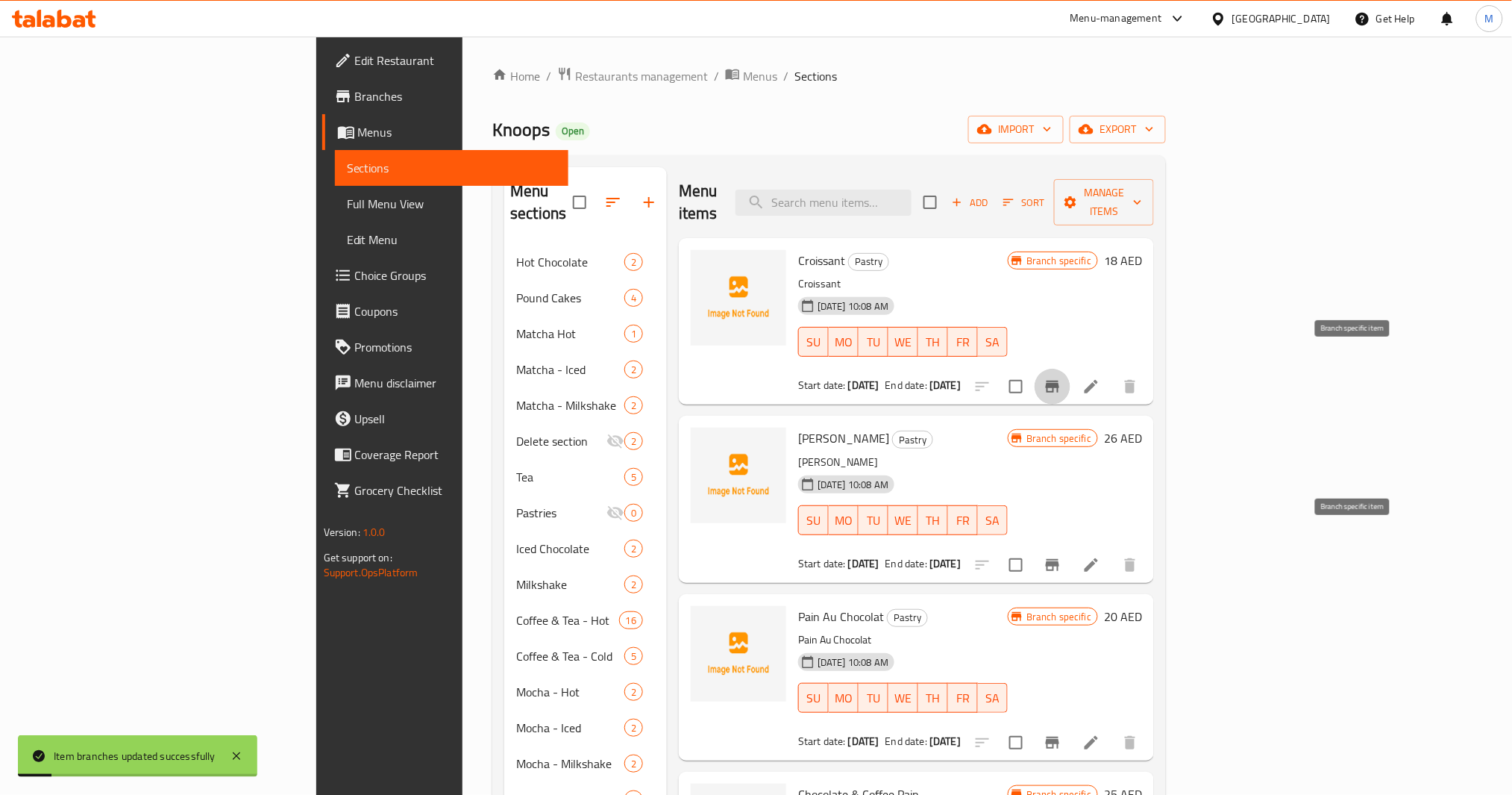
click at [1059, 559] on icon "Branch-specific-item" at bounding box center [1053, 564] width 13 height 12
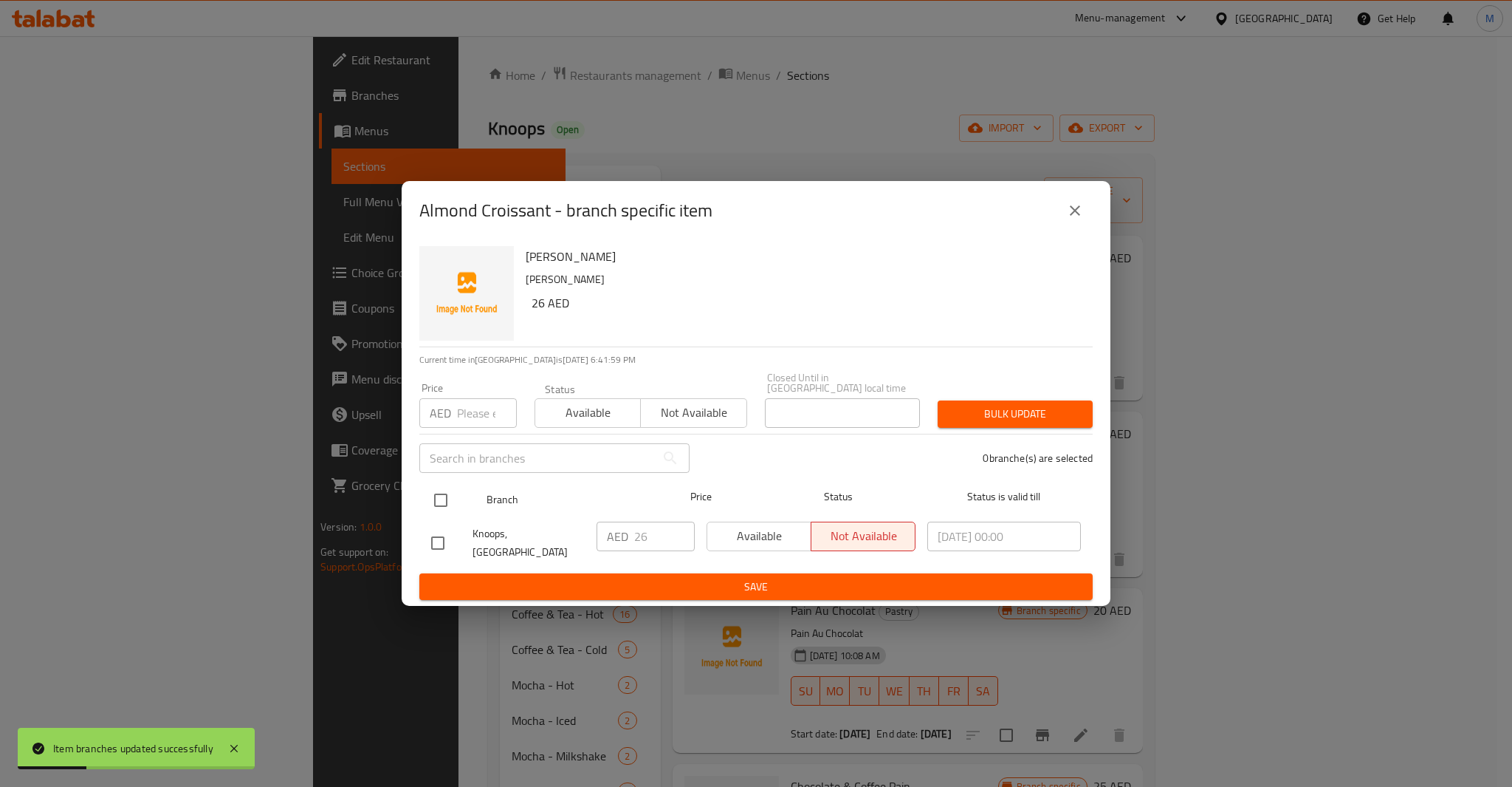
click at [433, 494] on input "checkbox" at bounding box center [440, 500] width 31 height 31
checkbox input "true"
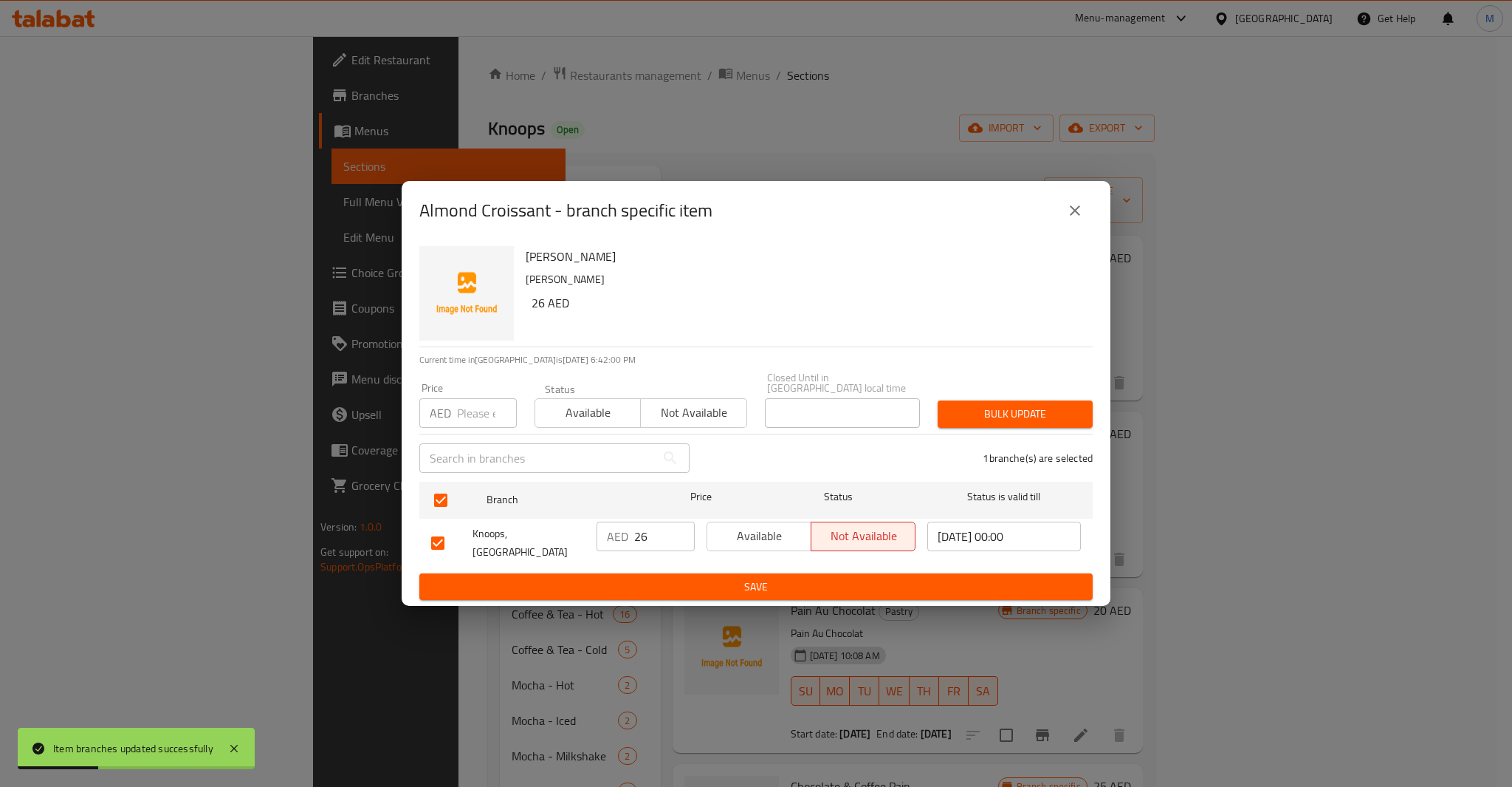
click at [451, 414] on div "AED Price" at bounding box center [468, 412] width 97 height 29
type input "26"
type button "0"
type button "1"
click at [938, 400] on button "Bulk update" at bounding box center [1015, 413] width 155 height 27
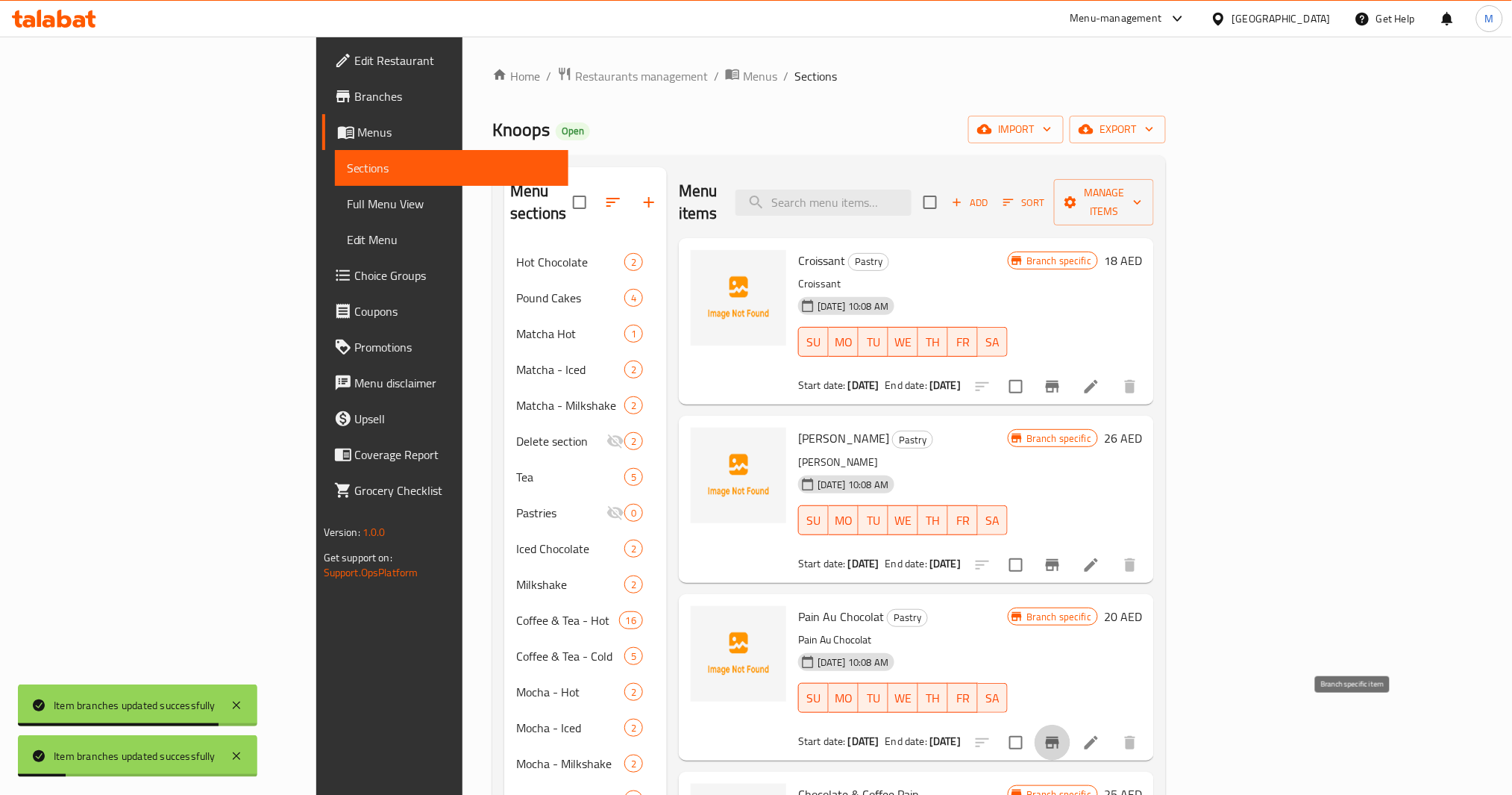
click at [1071, 724] on button "Branch-specific-item" at bounding box center [1053, 743] width 36 height 36
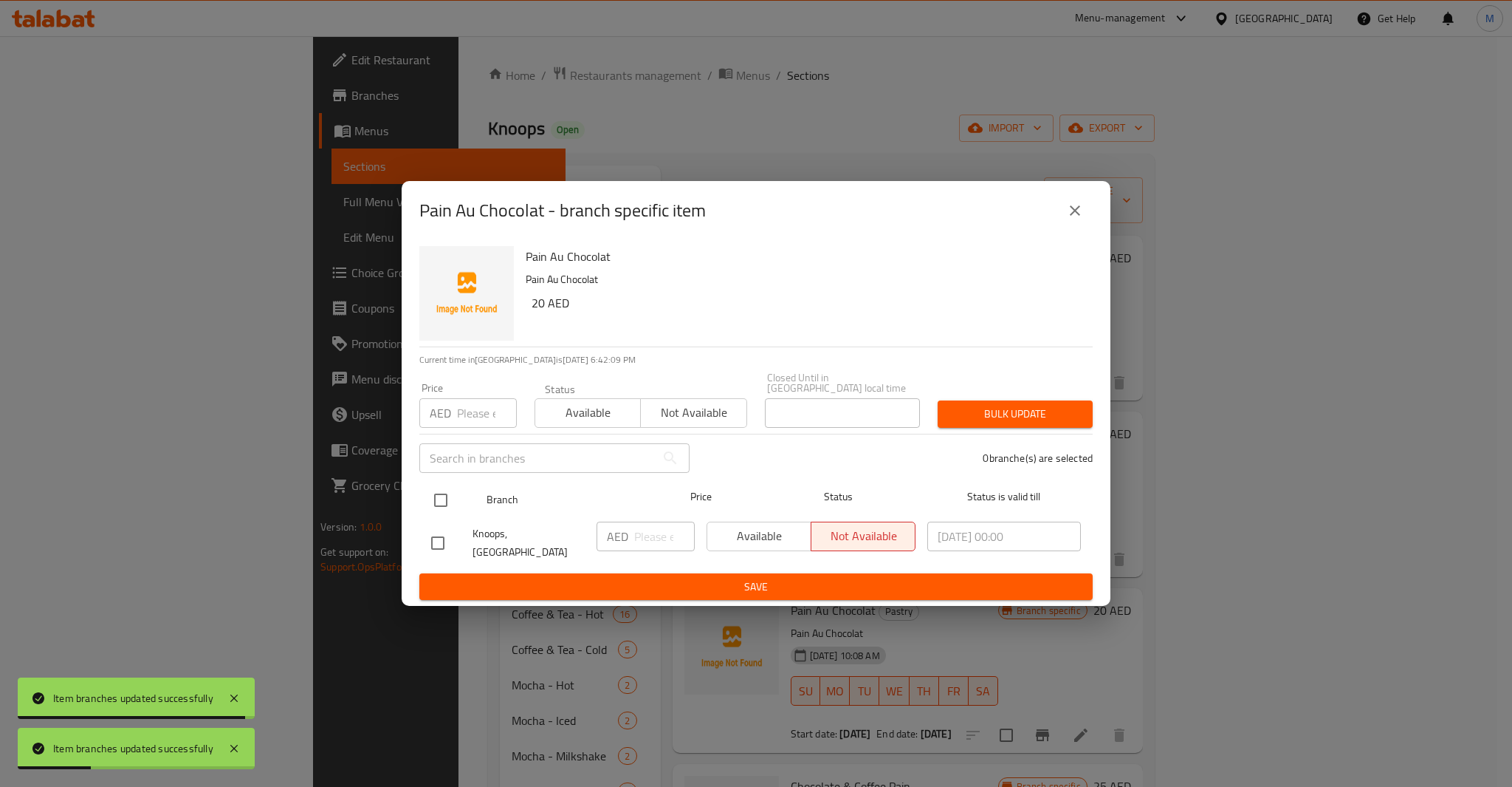
click at [441, 509] on input "checkbox" at bounding box center [440, 500] width 31 height 31
checkbox input "true"
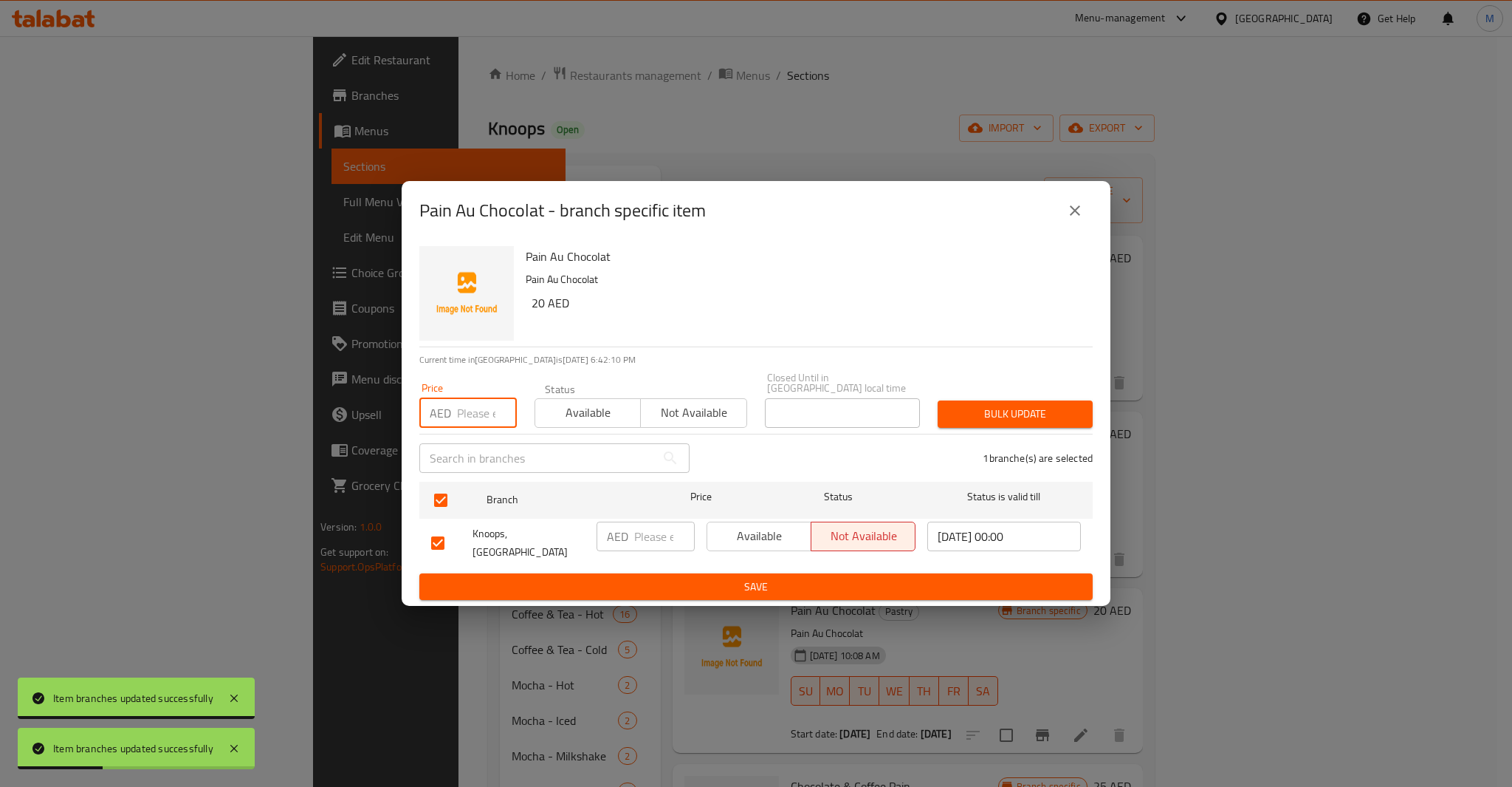
click at [478, 415] on input "number" at bounding box center [487, 412] width 59 height 29
type input "20"
type button "0"
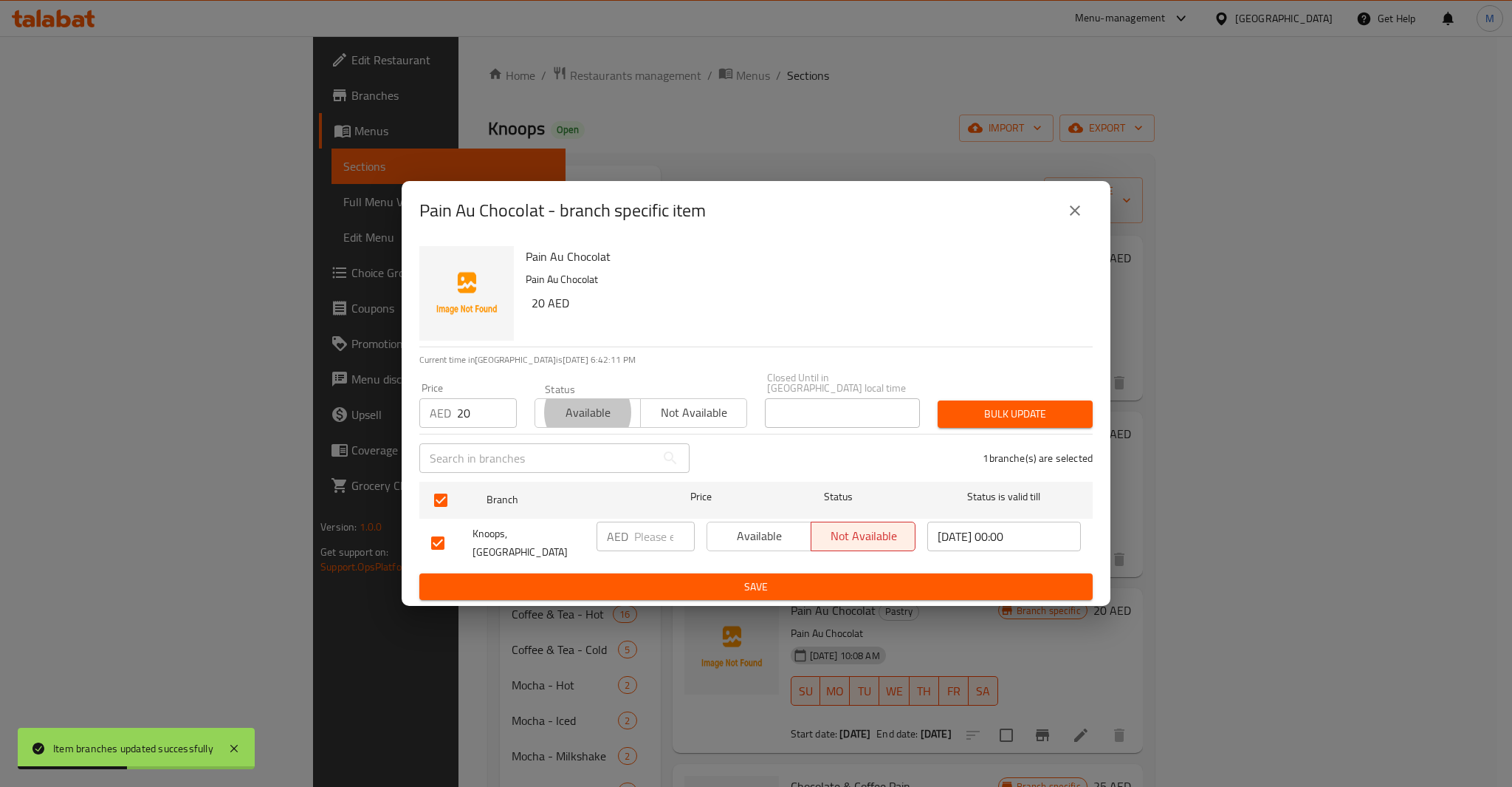
type button "1"
click at [938, 400] on button "Bulk update" at bounding box center [1015, 413] width 155 height 27
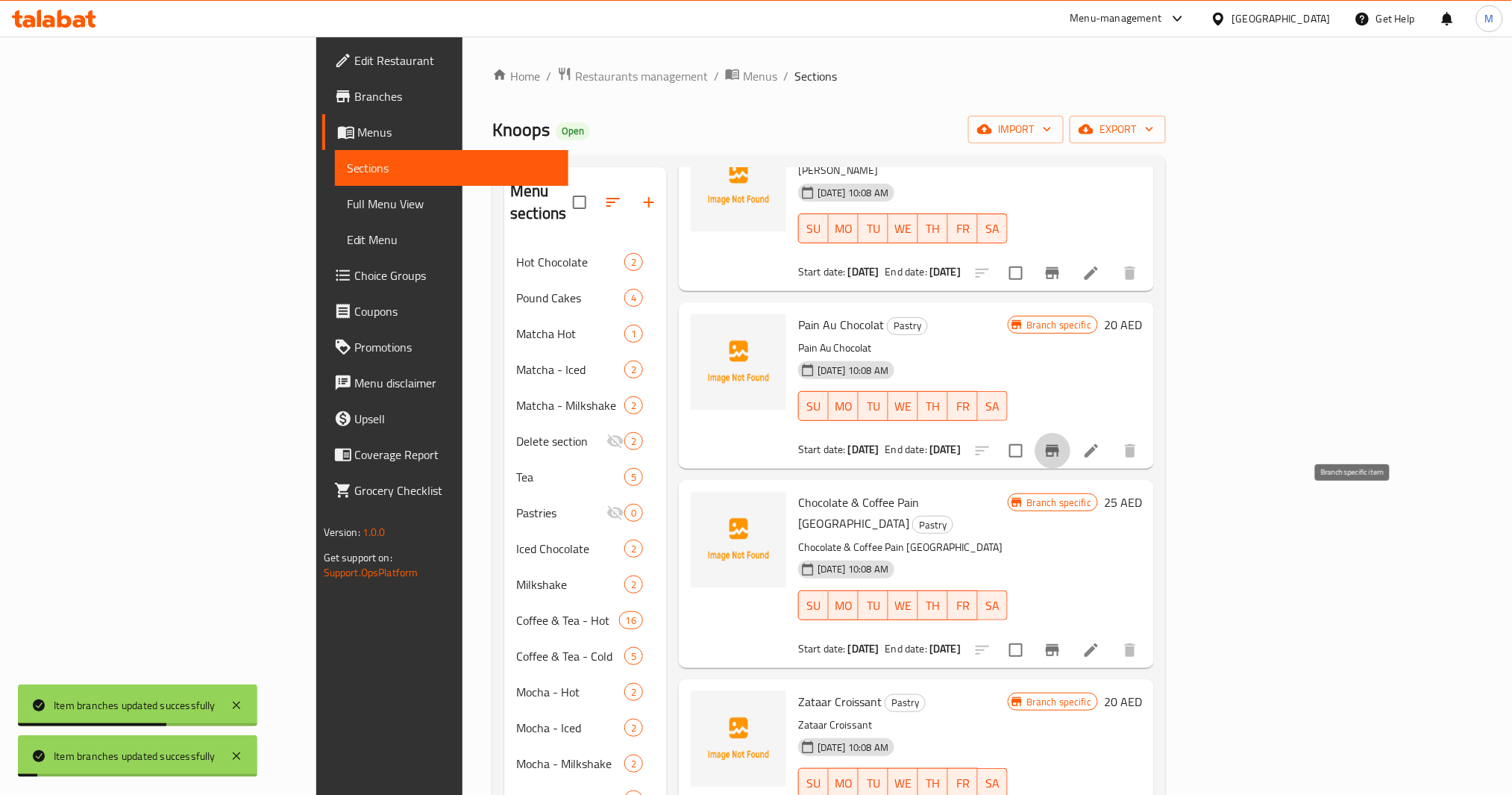
scroll to position [298, 0]
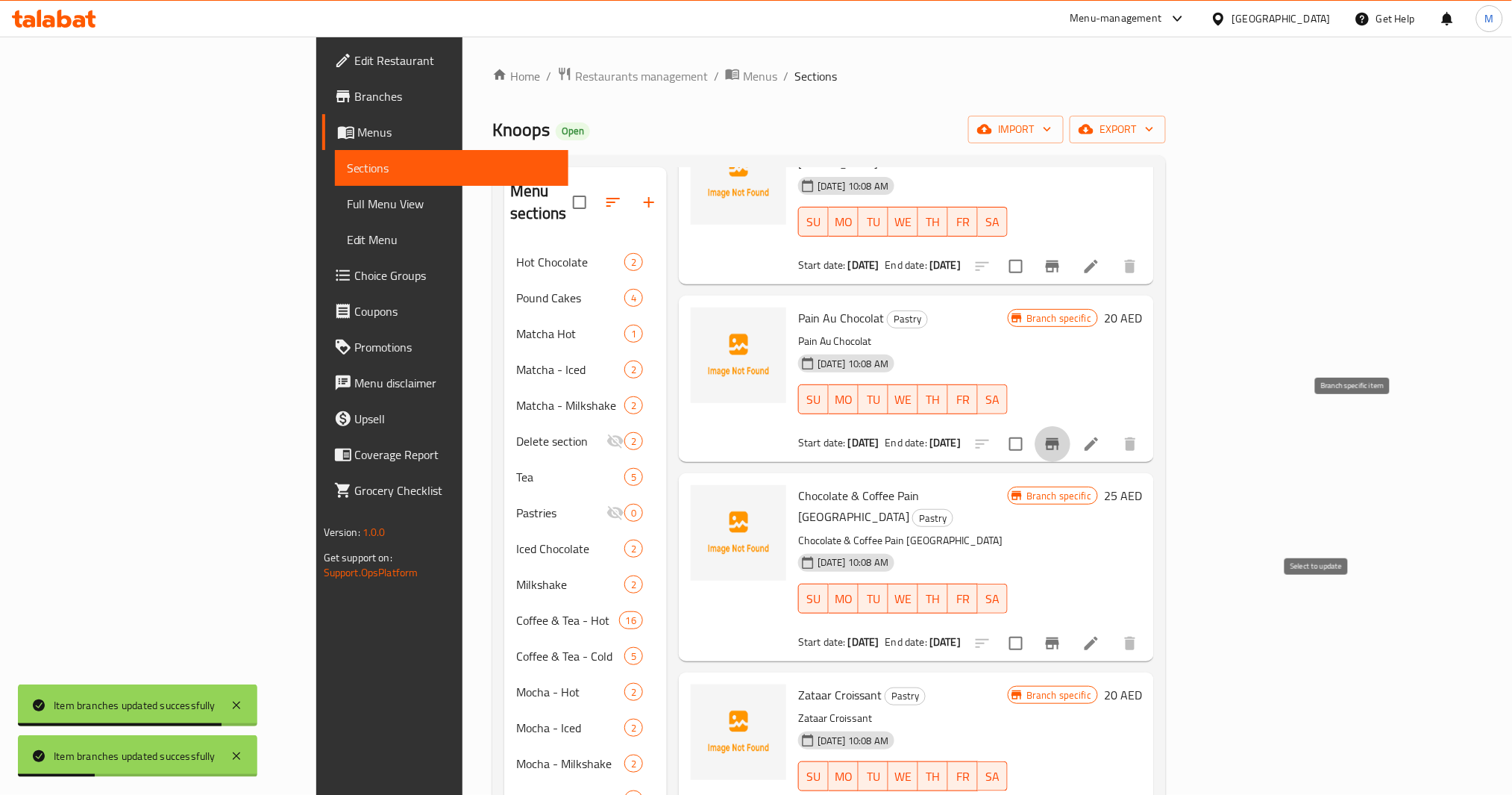
click at [1032, 627] on input "checkbox" at bounding box center [1016, 642] width 31 height 31
checkbox input "true"
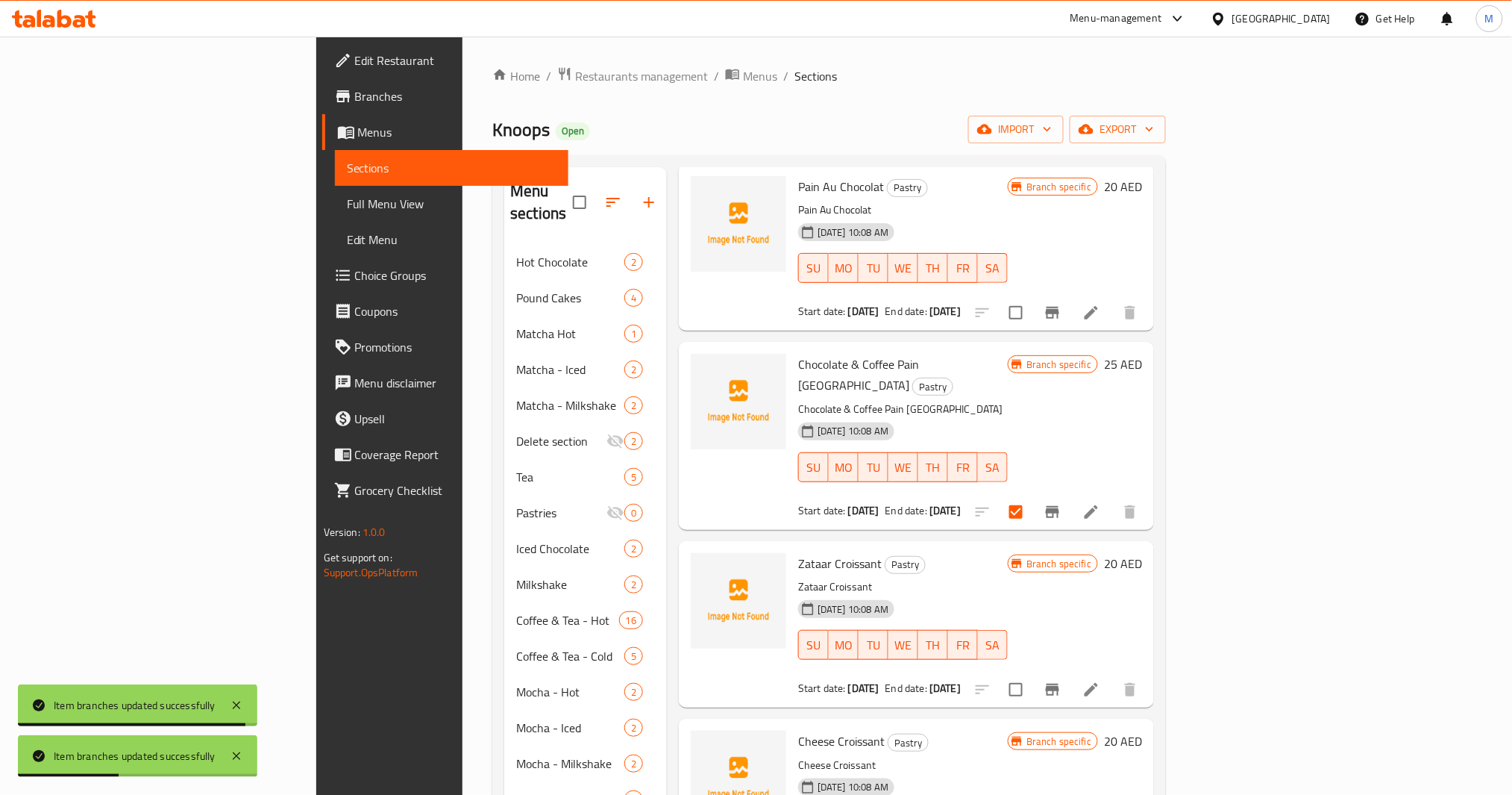
scroll to position [497, 0]
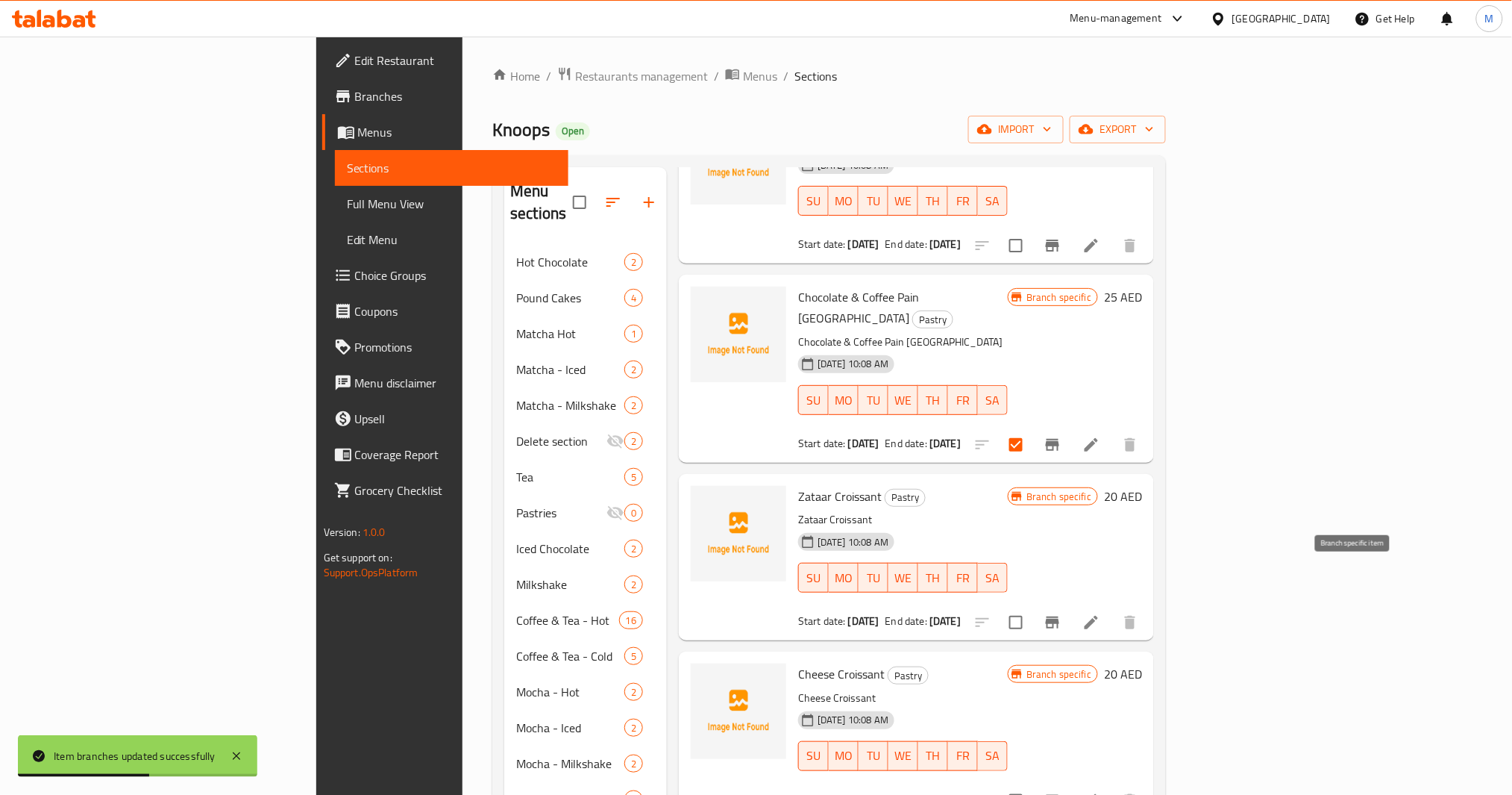
click at [1061, 614] on icon "Branch-specific-item" at bounding box center [1052, 622] width 18 height 18
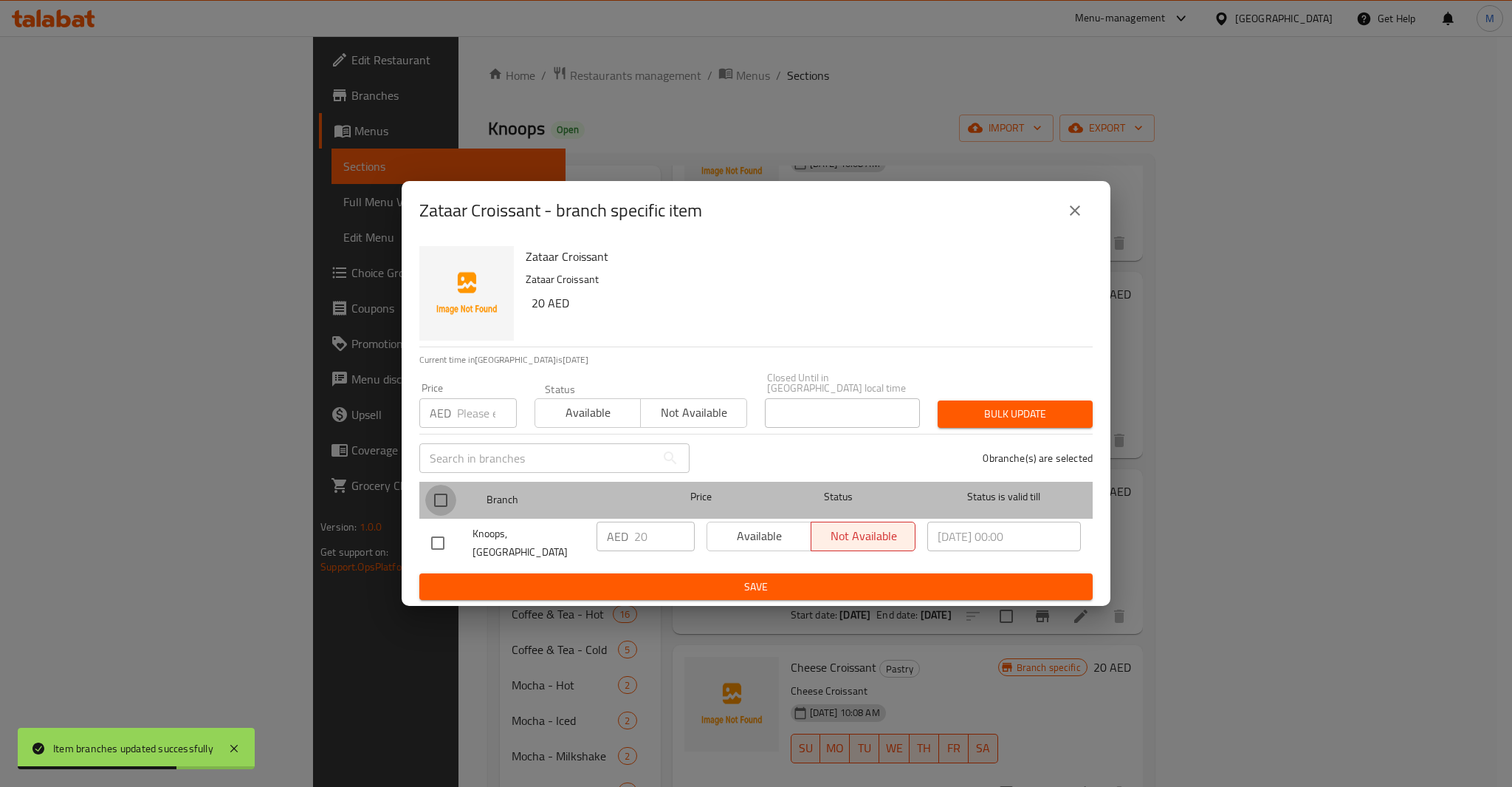
click at [445, 506] on input "checkbox" at bounding box center [440, 500] width 31 height 31
checkbox input "true"
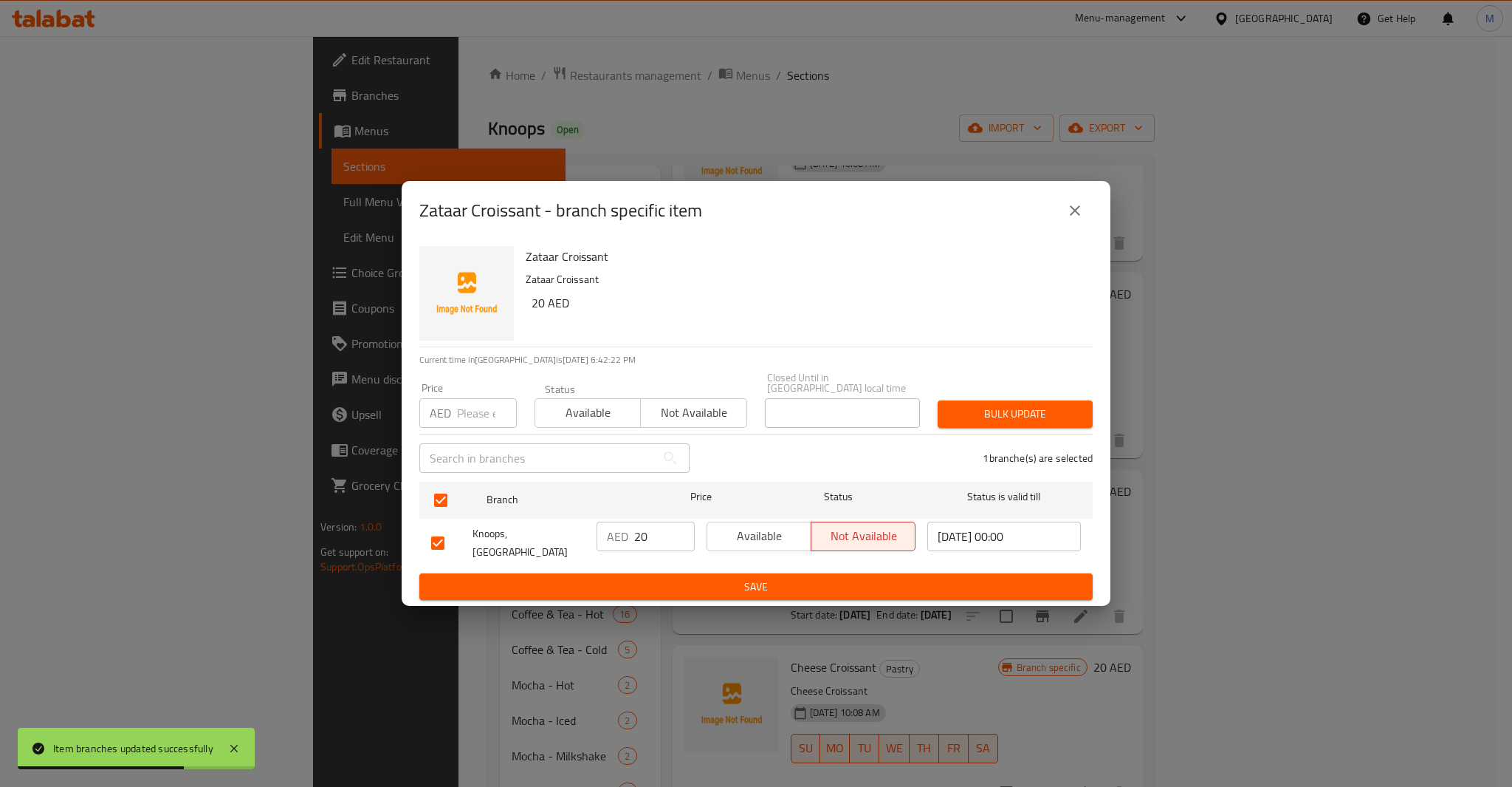
click at [462, 423] on input "number" at bounding box center [487, 412] width 59 height 29
type input "20"
type button "0"
type button "1"
click at [938, 400] on button "Bulk update" at bounding box center [1015, 413] width 155 height 27
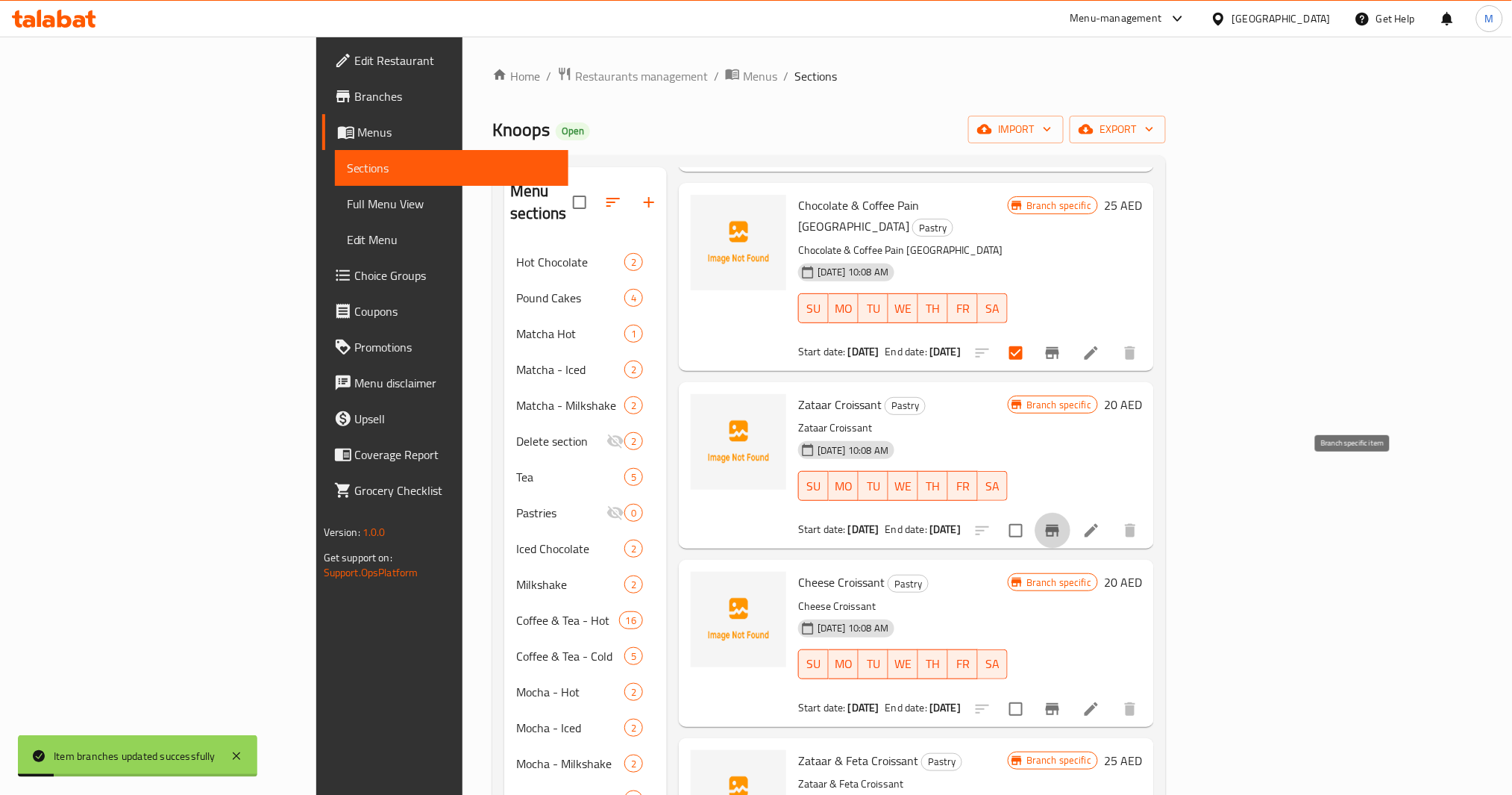
scroll to position [597, 0]
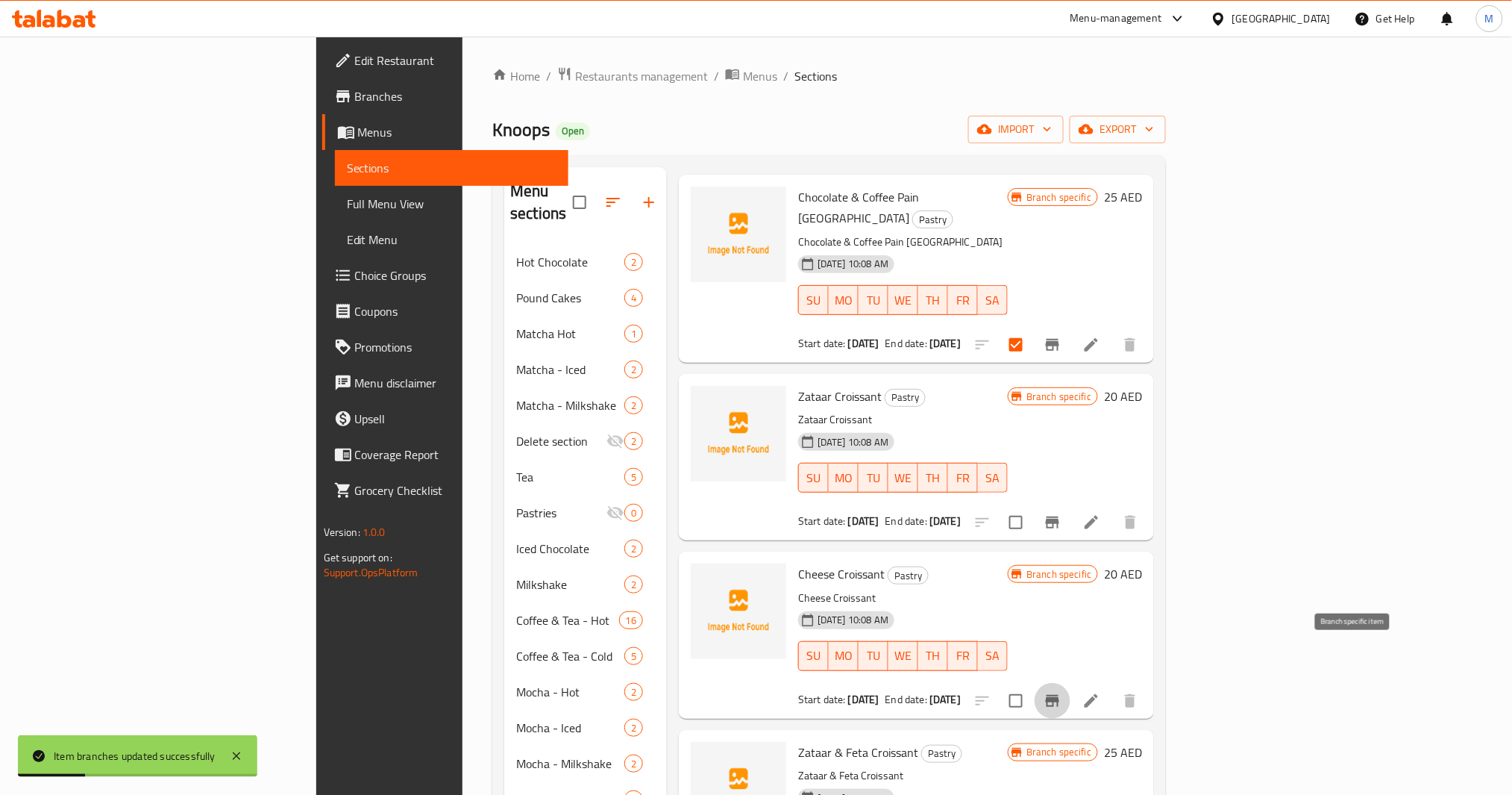
click at [1071, 683] on button "Branch-specific-item" at bounding box center [1053, 701] width 36 height 36
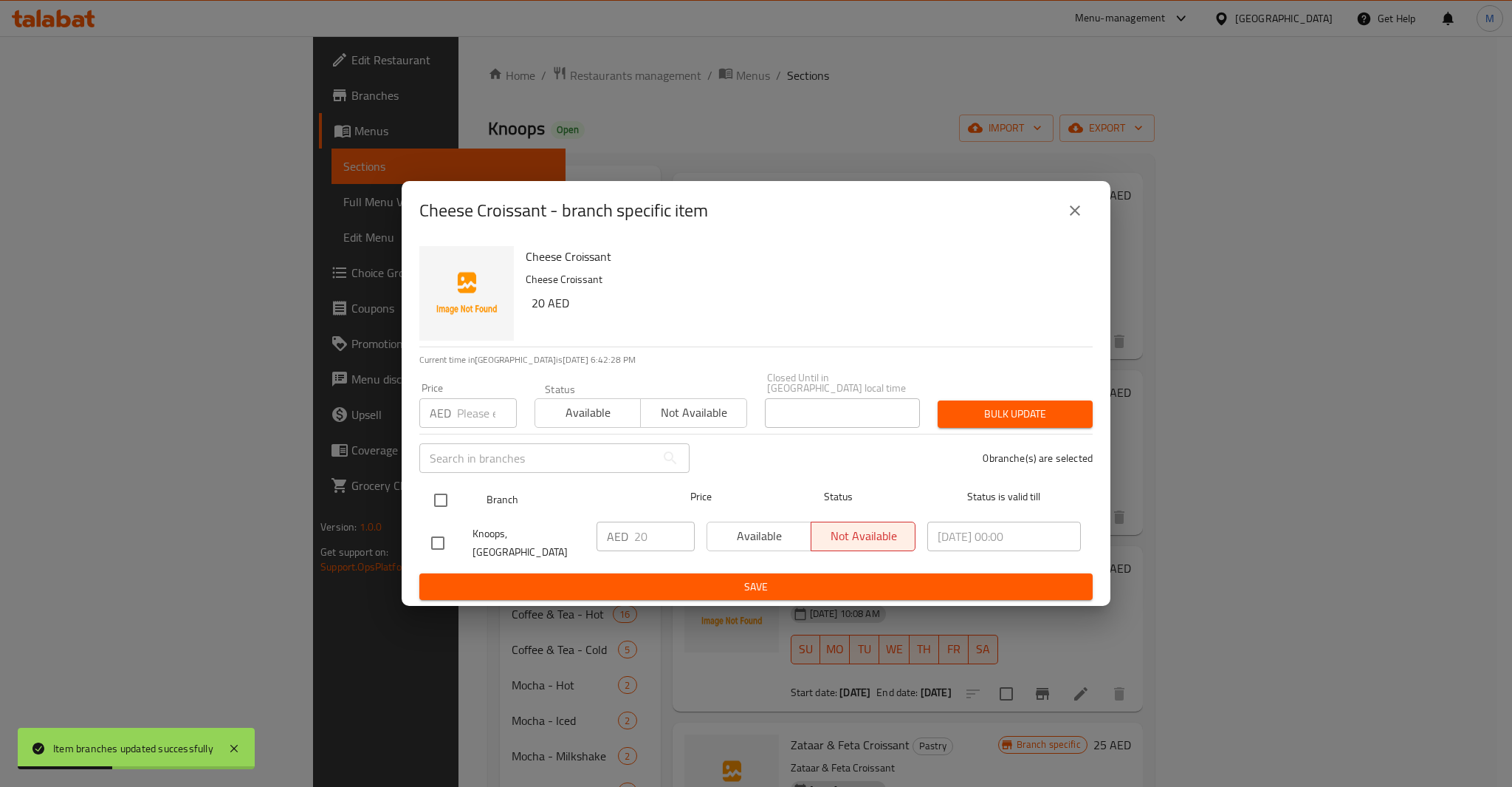
click at [440, 515] on input "checkbox" at bounding box center [440, 500] width 31 height 31
checkbox input "true"
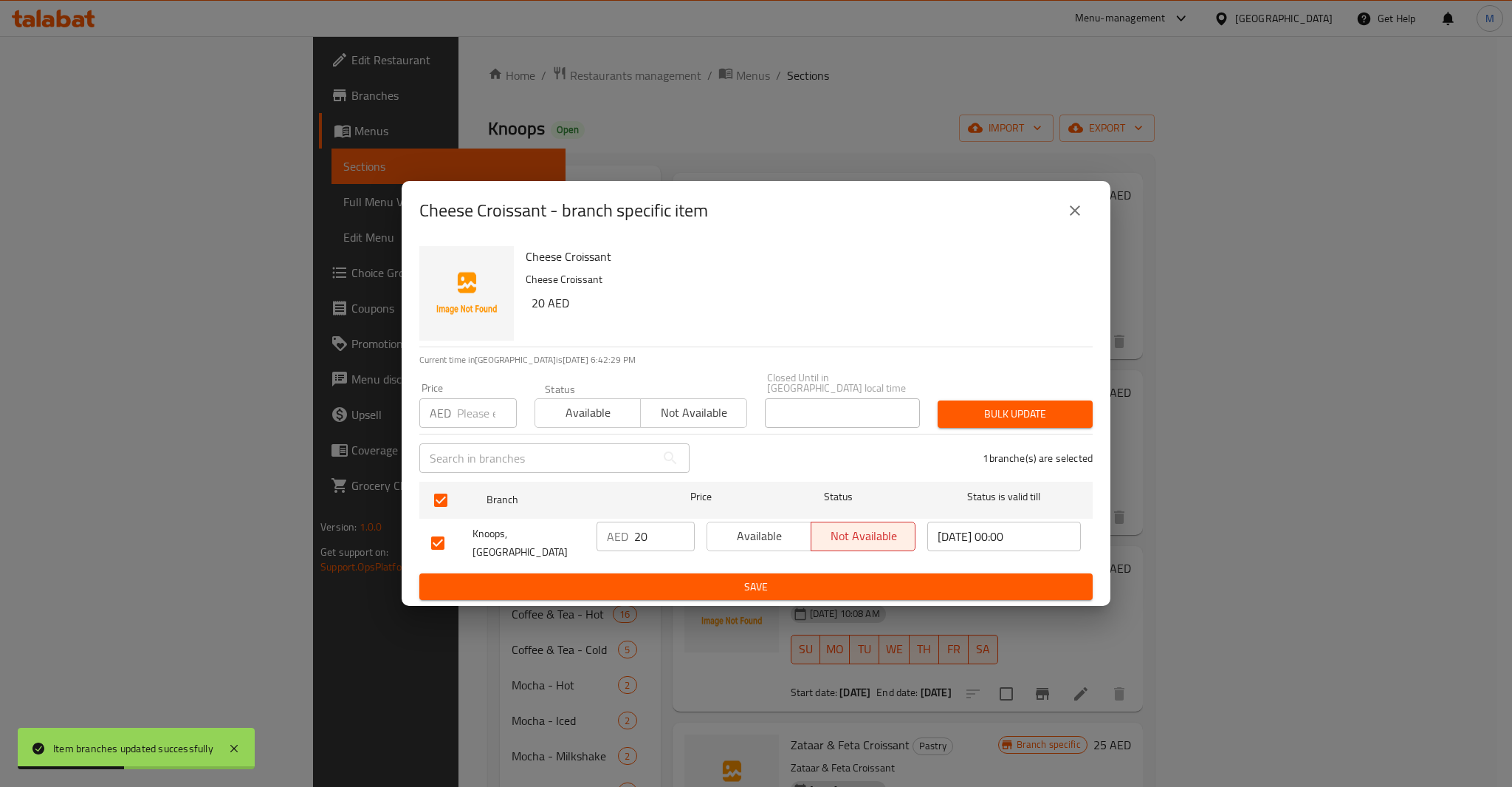
click at [477, 400] on div "Price AED Price" at bounding box center [468, 406] width 97 height 45
click at [481, 434] on div "Price AED Price" at bounding box center [468, 405] width 115 height 63
click at [478, 419] on input "number" at bounding box center [487, 412] width 59 height 29
type input "20"
type button "0"
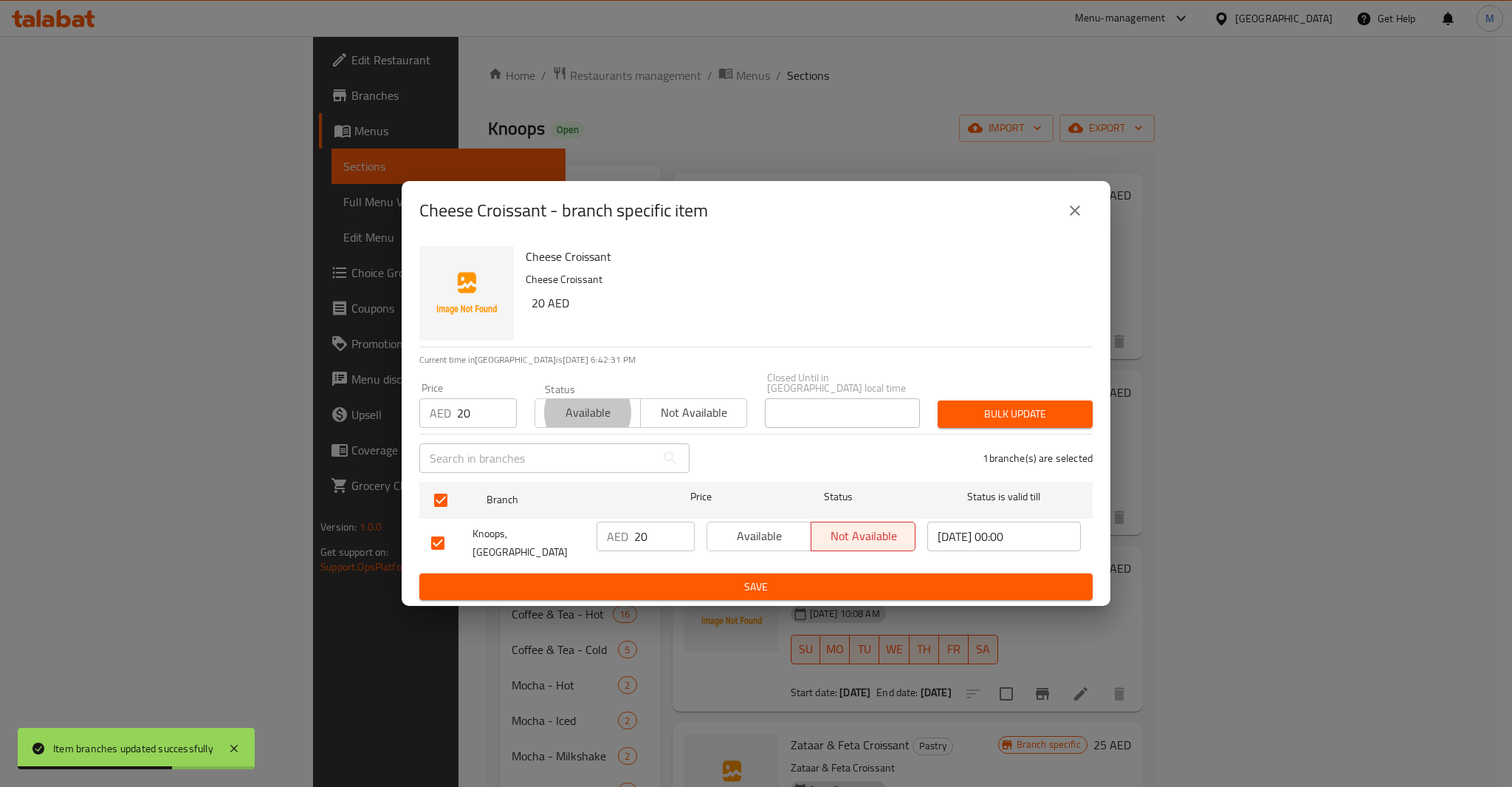
type button "1"
click at [938, 400] on button "Bulk update" at bounding box center [1015, 413] width 155 height 27
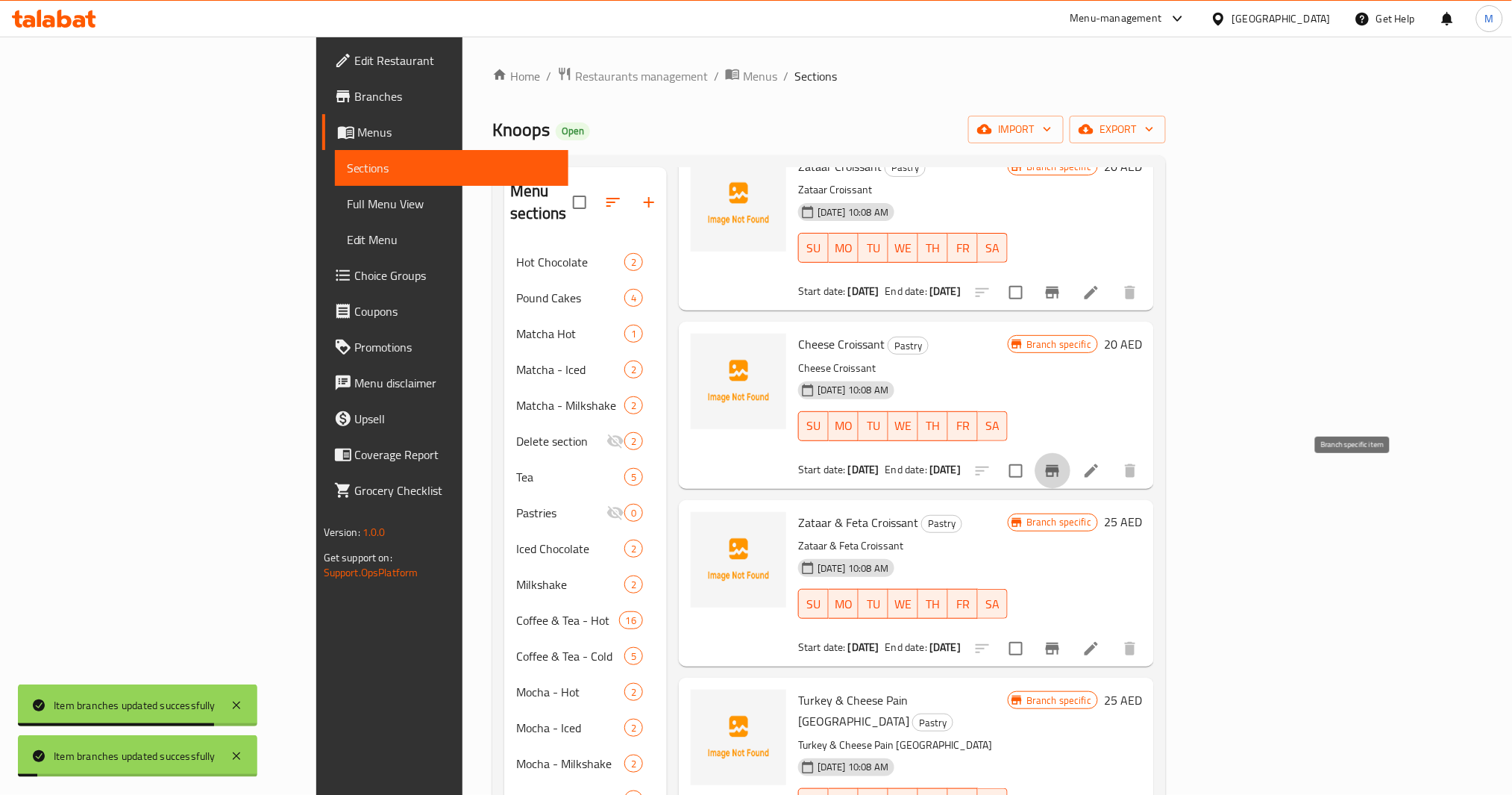
scroll to position [896, 0]
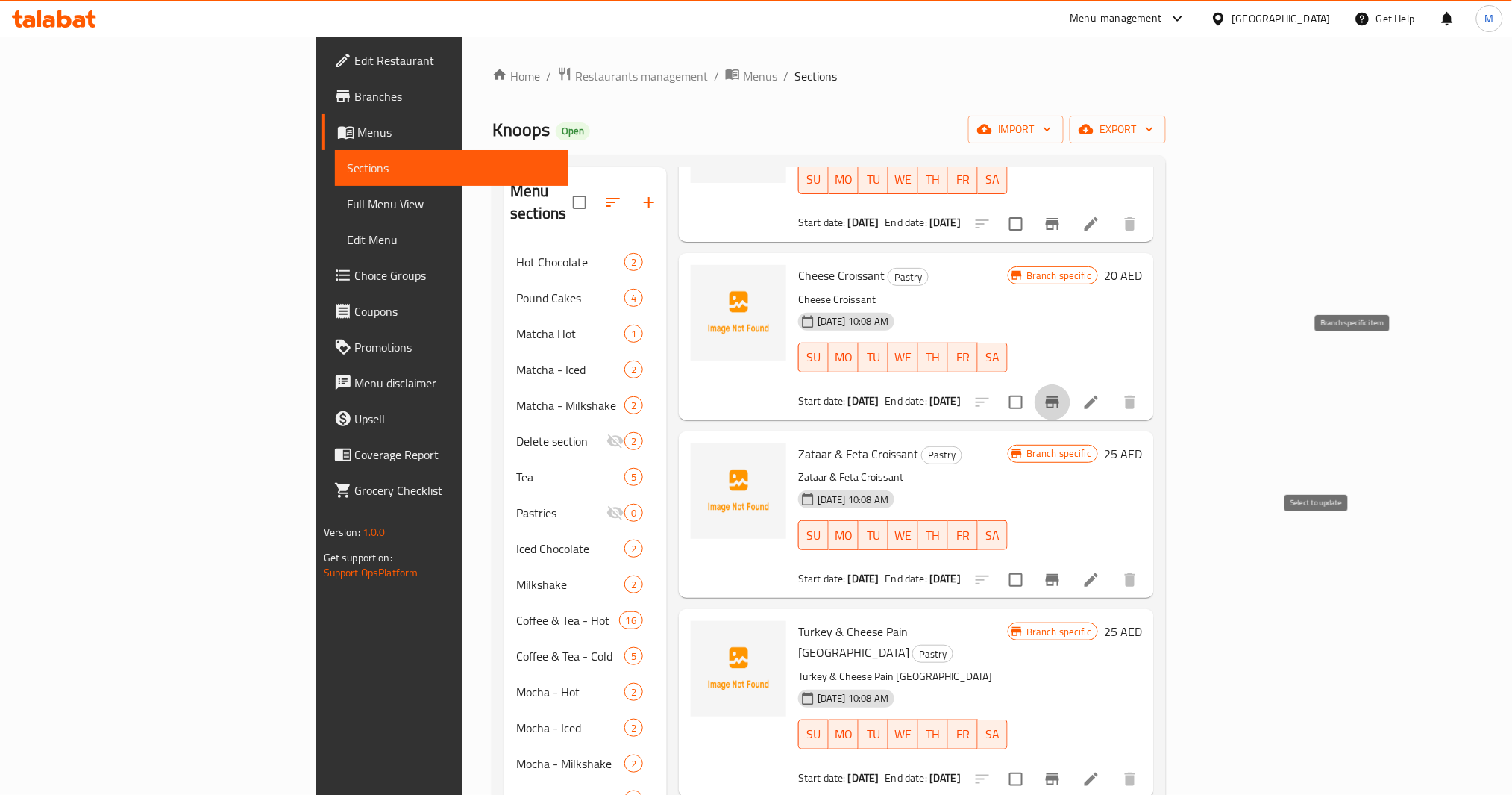
click at [1032, 564] on input "checkbox" at bounding box center [1016, 580] width 31 height 31
checkbox input "true"
click at [1032, 764] on input "checkbox" at bounding box center [1016, 779] width 31 height 31
checkbox input "true"
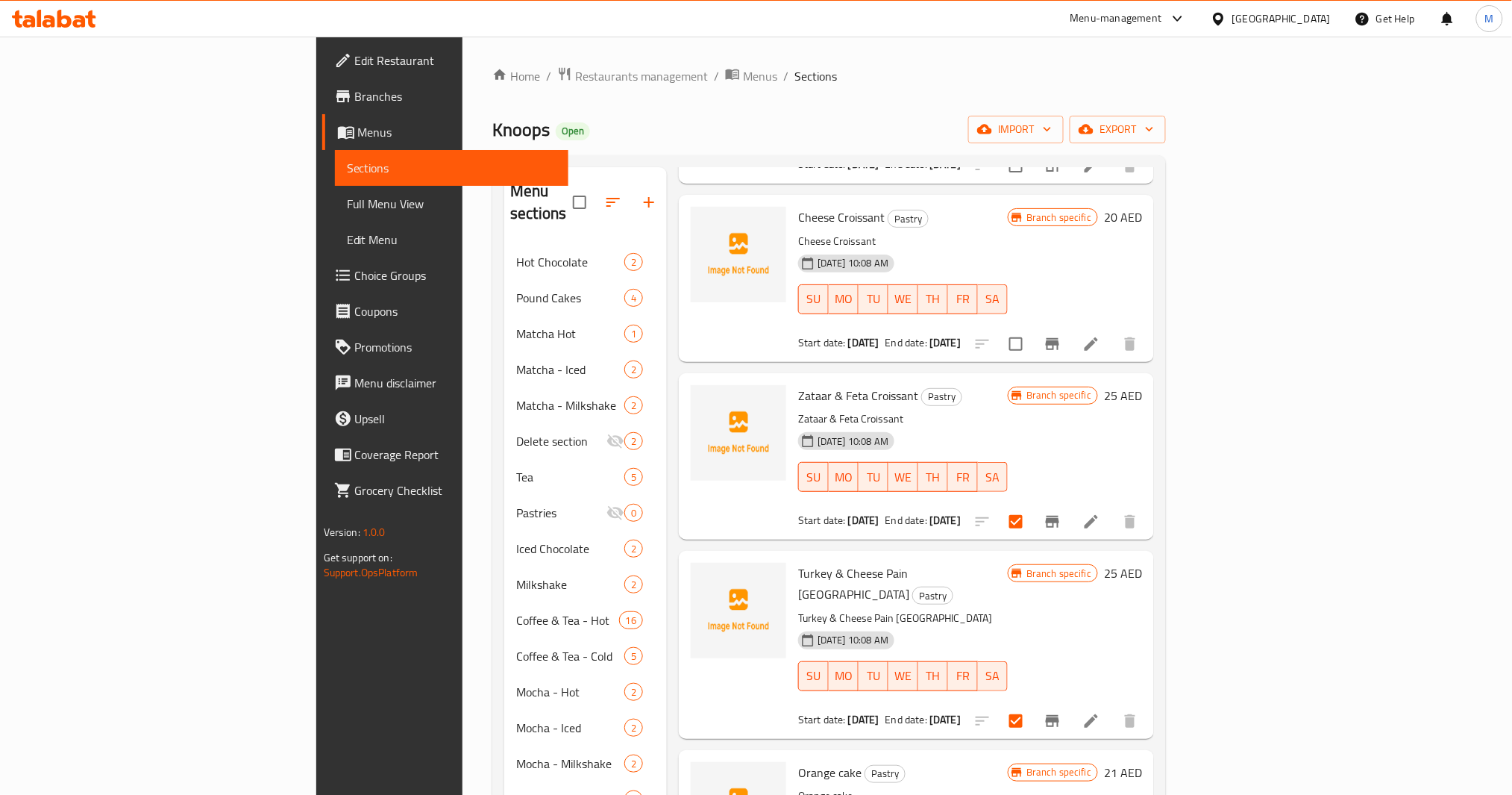
scroll to position [1051, 0]
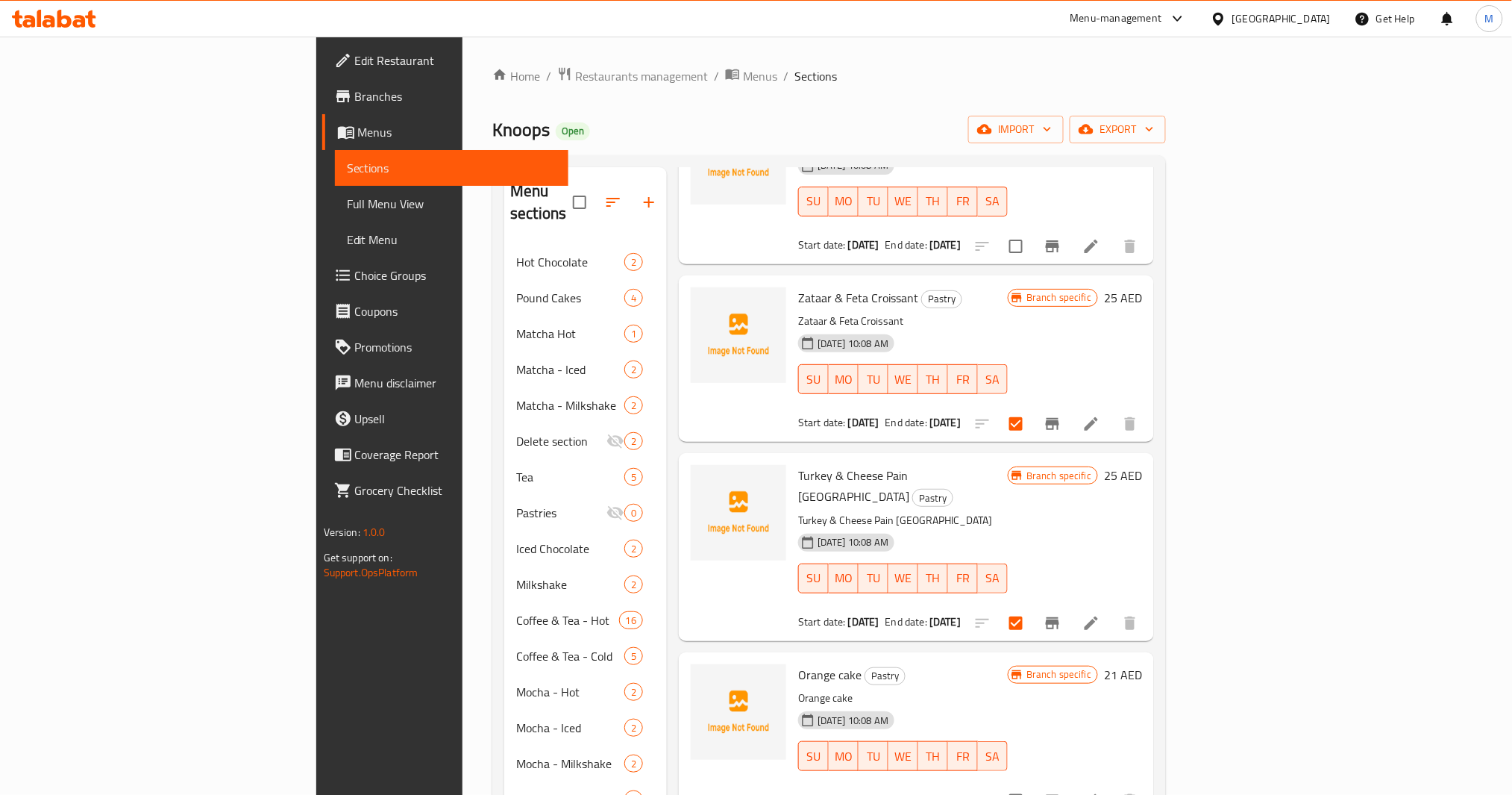
click at [837, 464] on span "Turkey & Cheese Pain [GEOGRAPHIC_DATA]" at bounding box center [854, 485] width 111 height 43
copy h6 "Turkey & Cheese Pain [GEOGRAPHIC_DATA]"
click at [798, 287] on span "Zataar & Feta Croissant" at bounding box center [858, 297] width 120 height 22
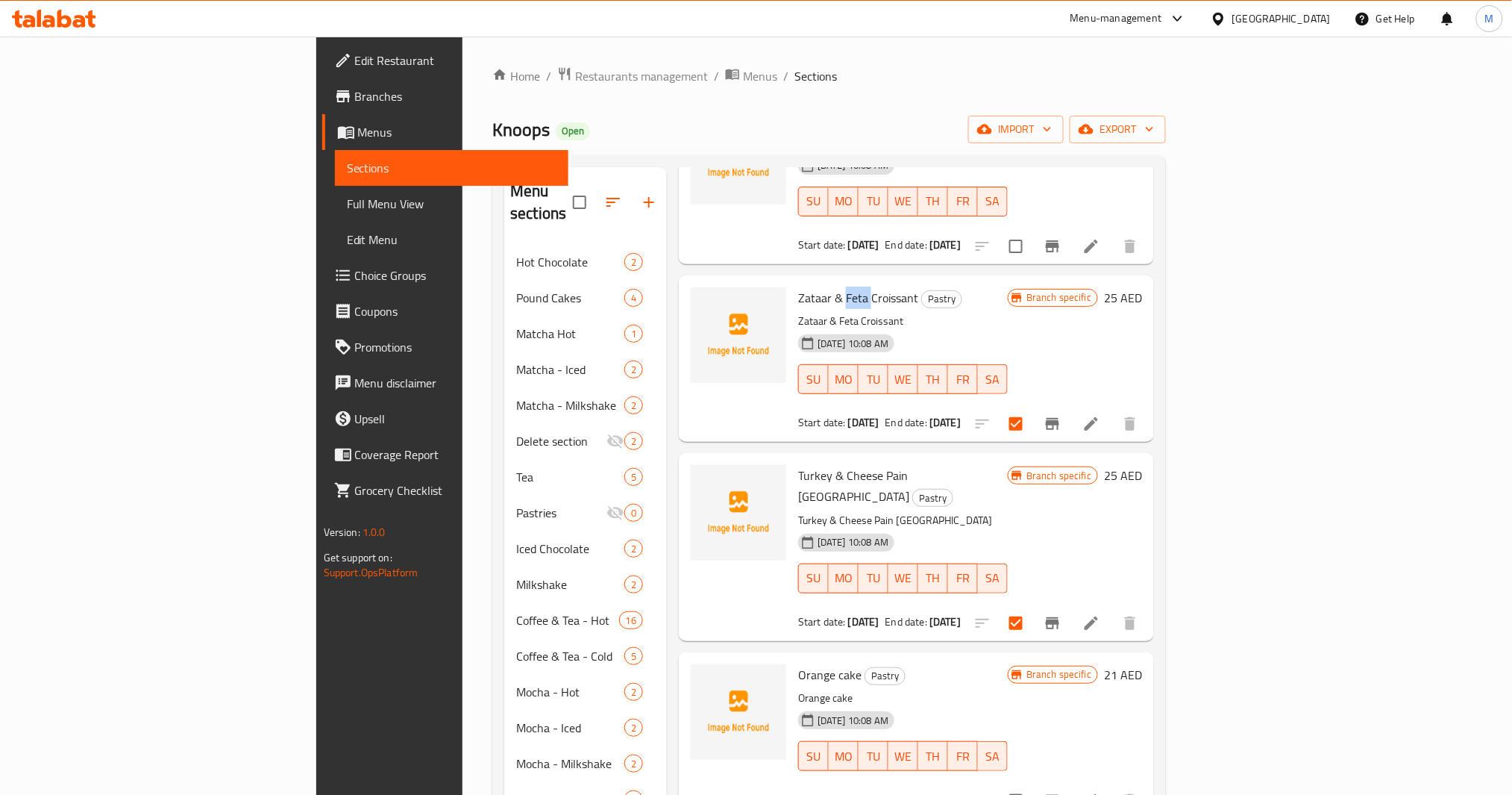
click at [798, 287] on span "Zataar & Feta Croissant" at bounding box center [858, 297] width 120 height 22
copy h6 "Zataar & Feta Croissant"
click at [798, 663] on span "Orange cake" at bounding box center [830, 674] width 64 height 22
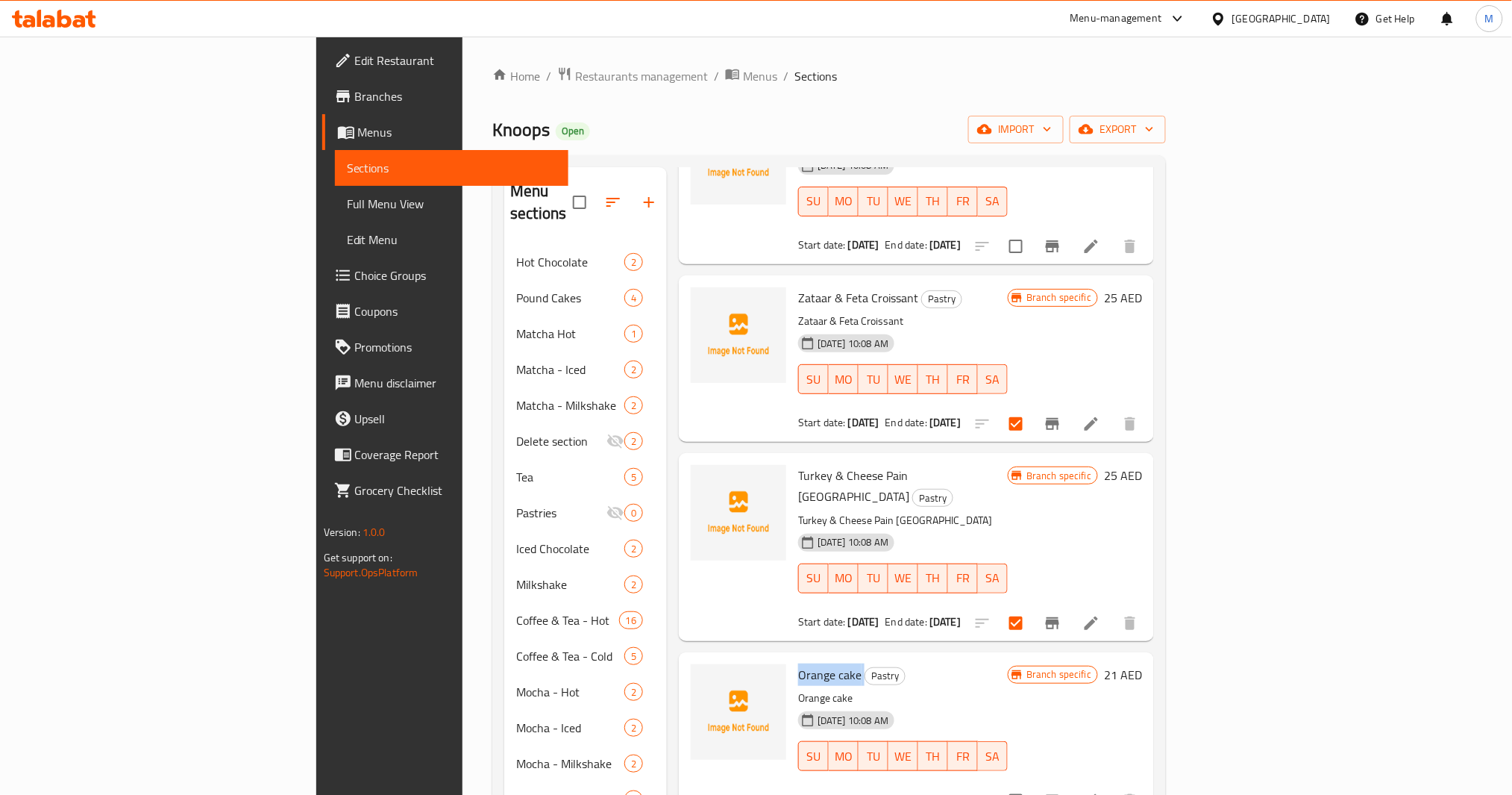
click at [798, 663] on span "Orange cake" at bounding box center [830, 674] width 64 height 22
copy h6 "Orange cake"
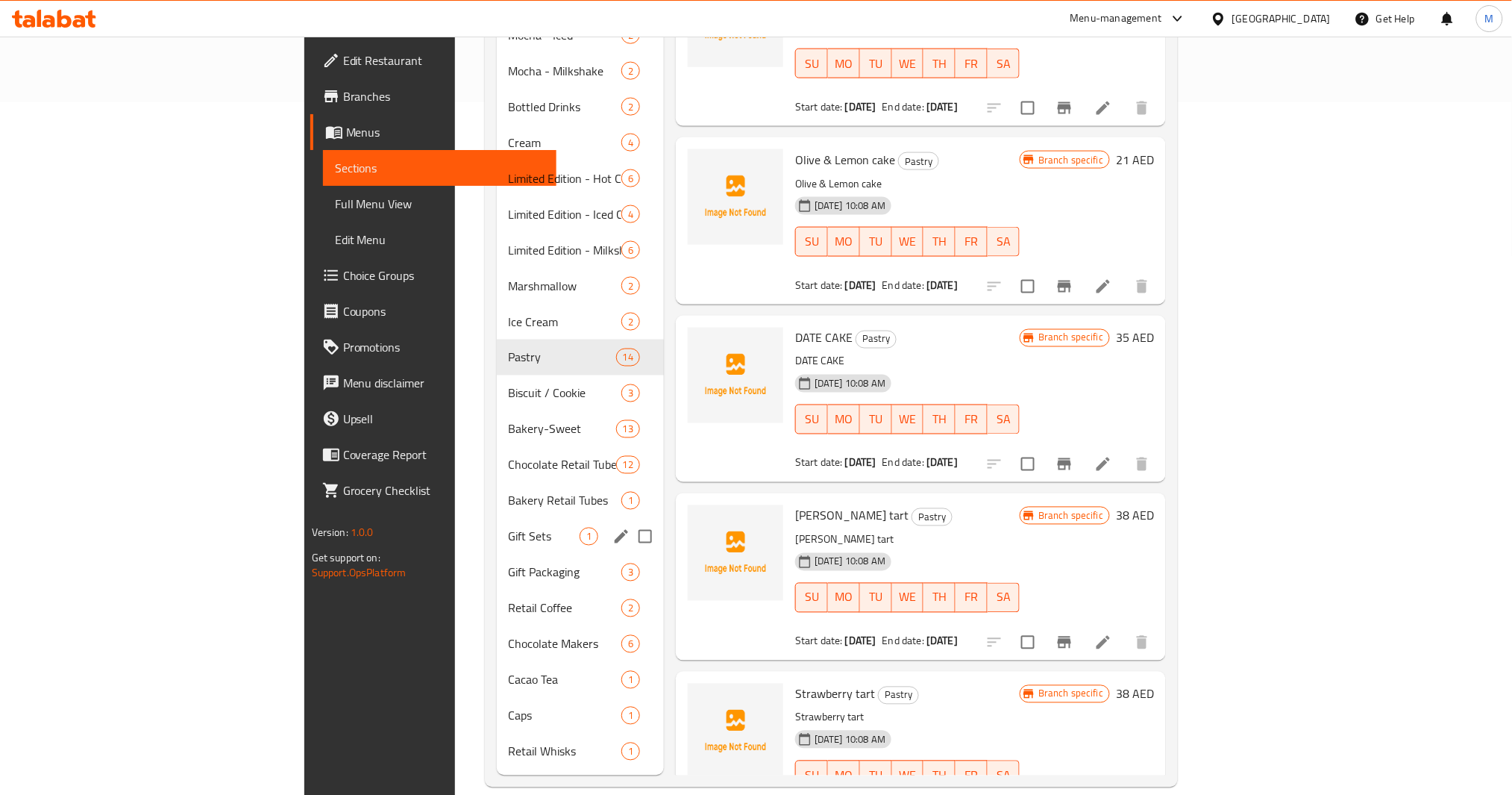
scroll to position [0, 0]
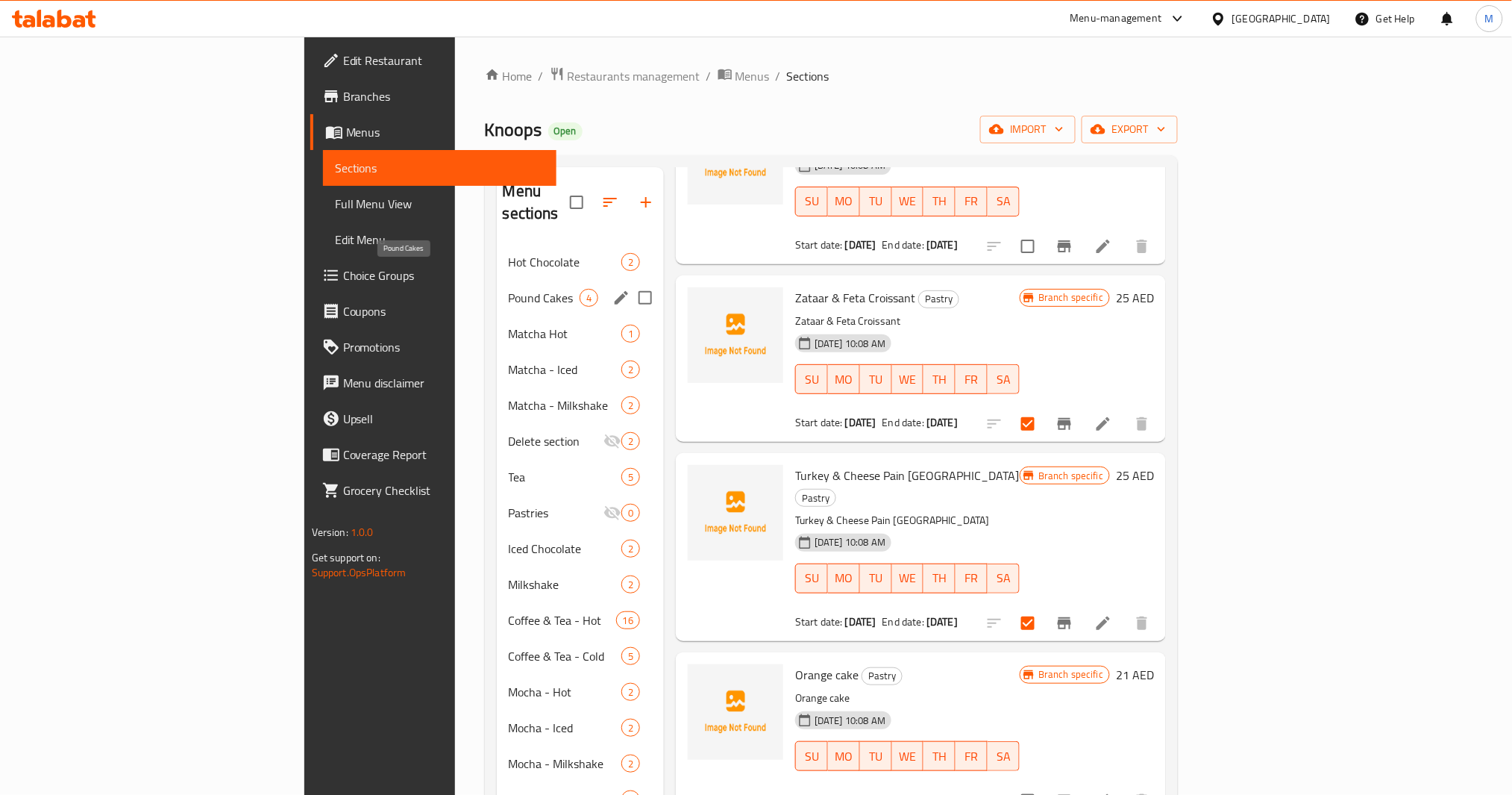
click at [509, 289] on span "Pound Cakes" at bounding box center [544, 297] width 71 height 18
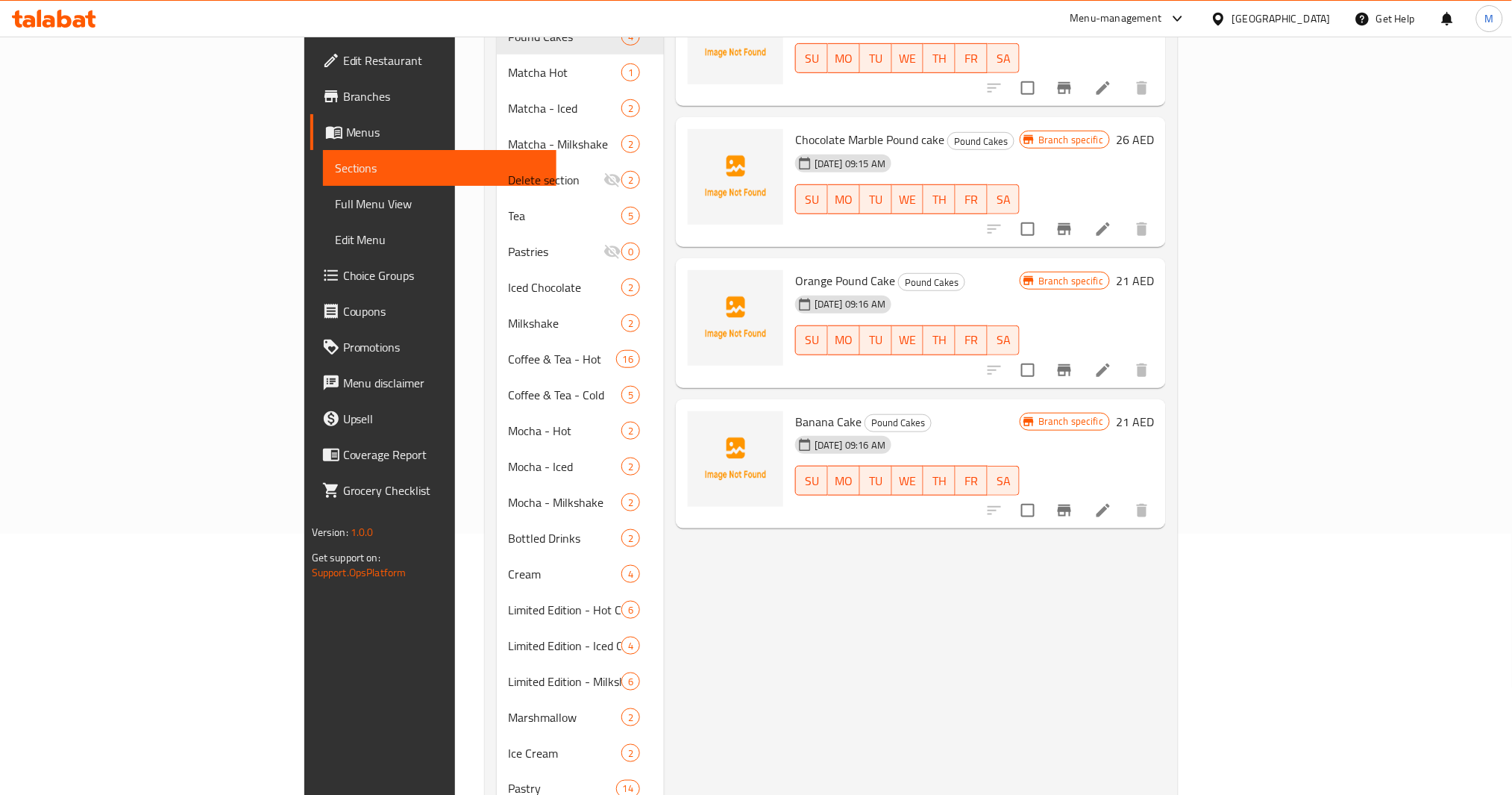
scroll to position [597, 0]
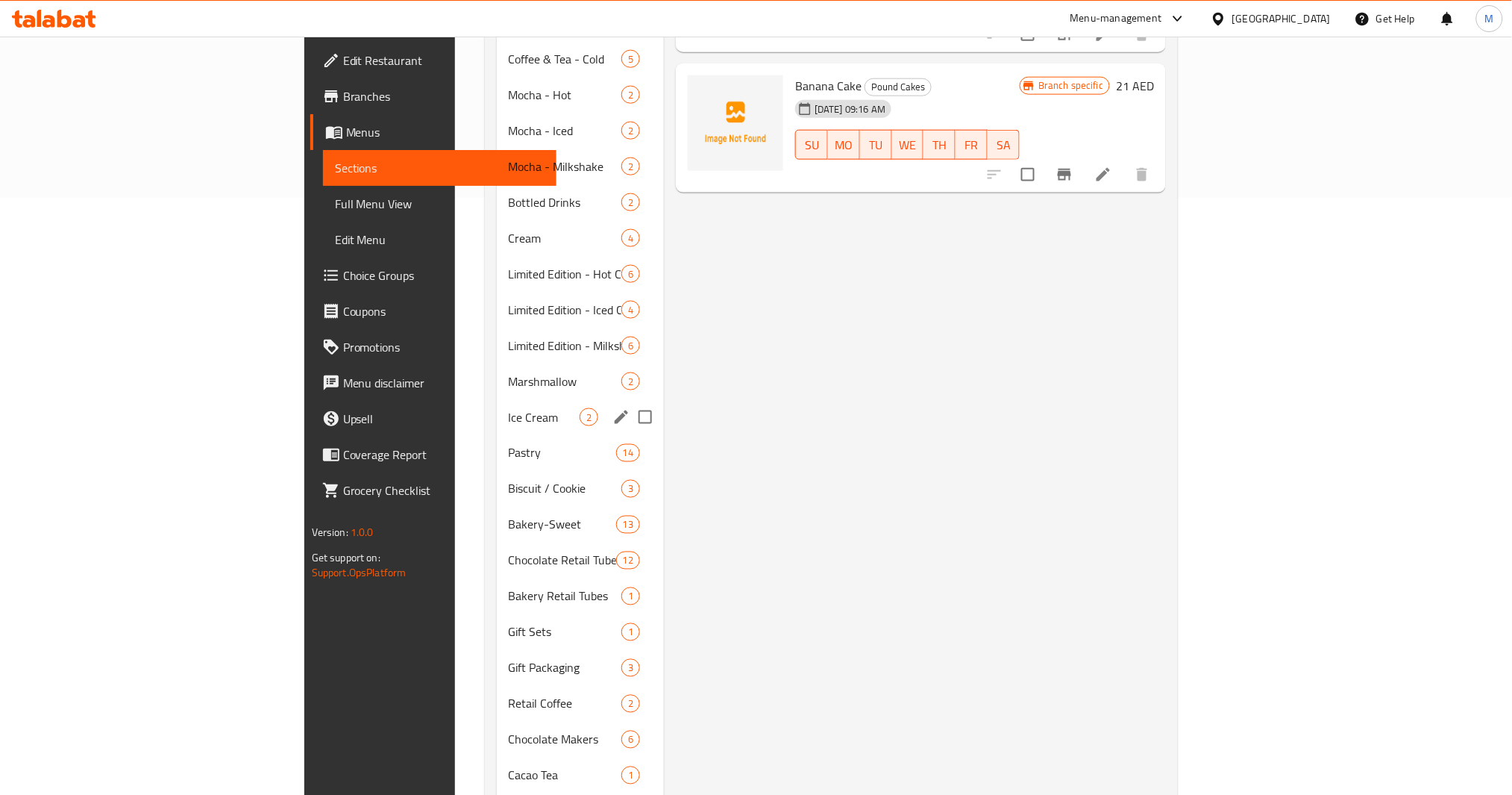
click at [496, 412] on div "Ice Cream 2" at bounding box center [579, 418] width 167 height 36
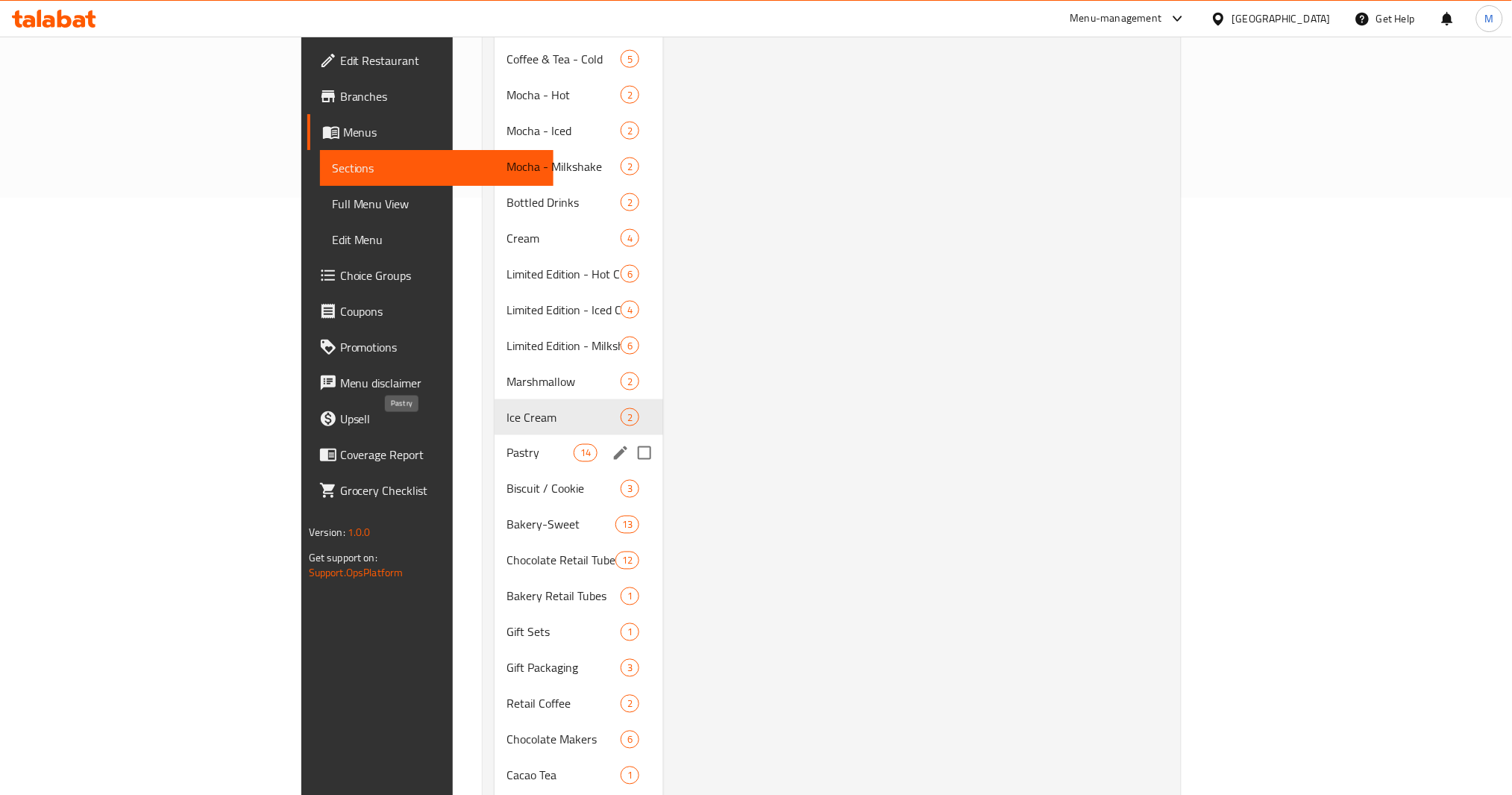
click at [507, 444] on span "Pastry" at bounding box center [540, 453] width 67 height 18
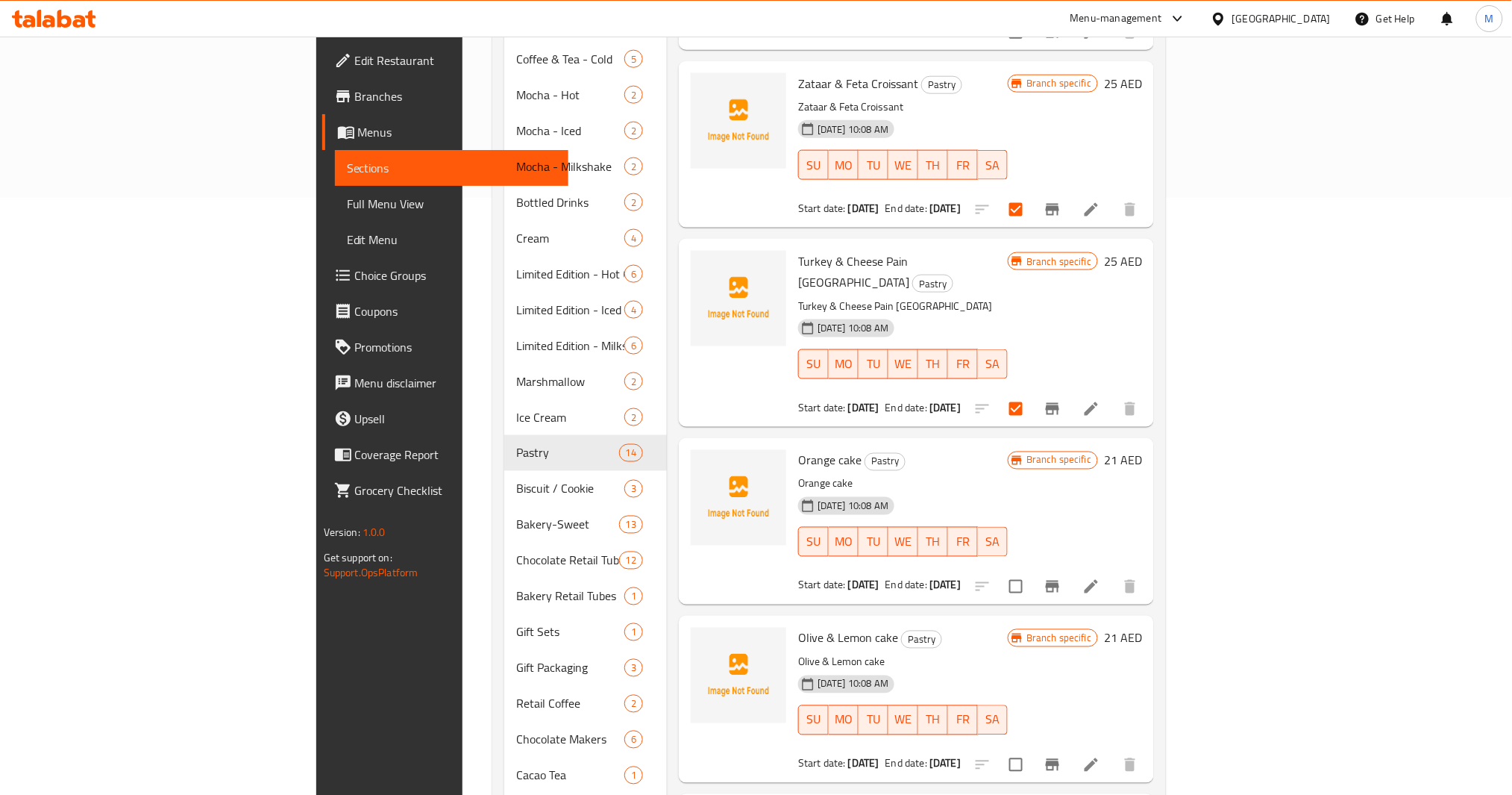
scroll to position [696, 0]
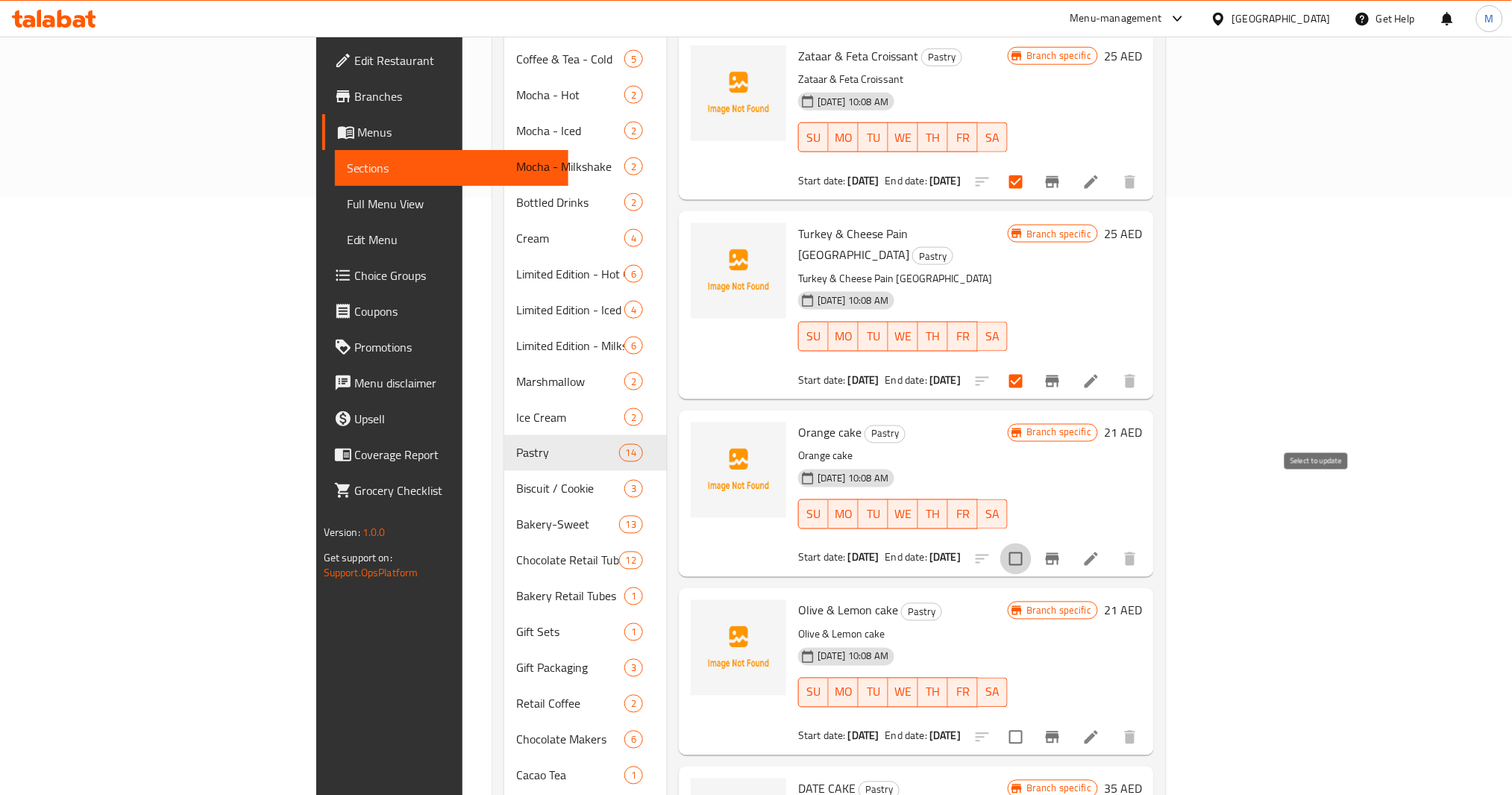
click at [1032, 543] on input "checkbox" at bounding box center [1016, 559] width 31 height 31
checkbox input "true"
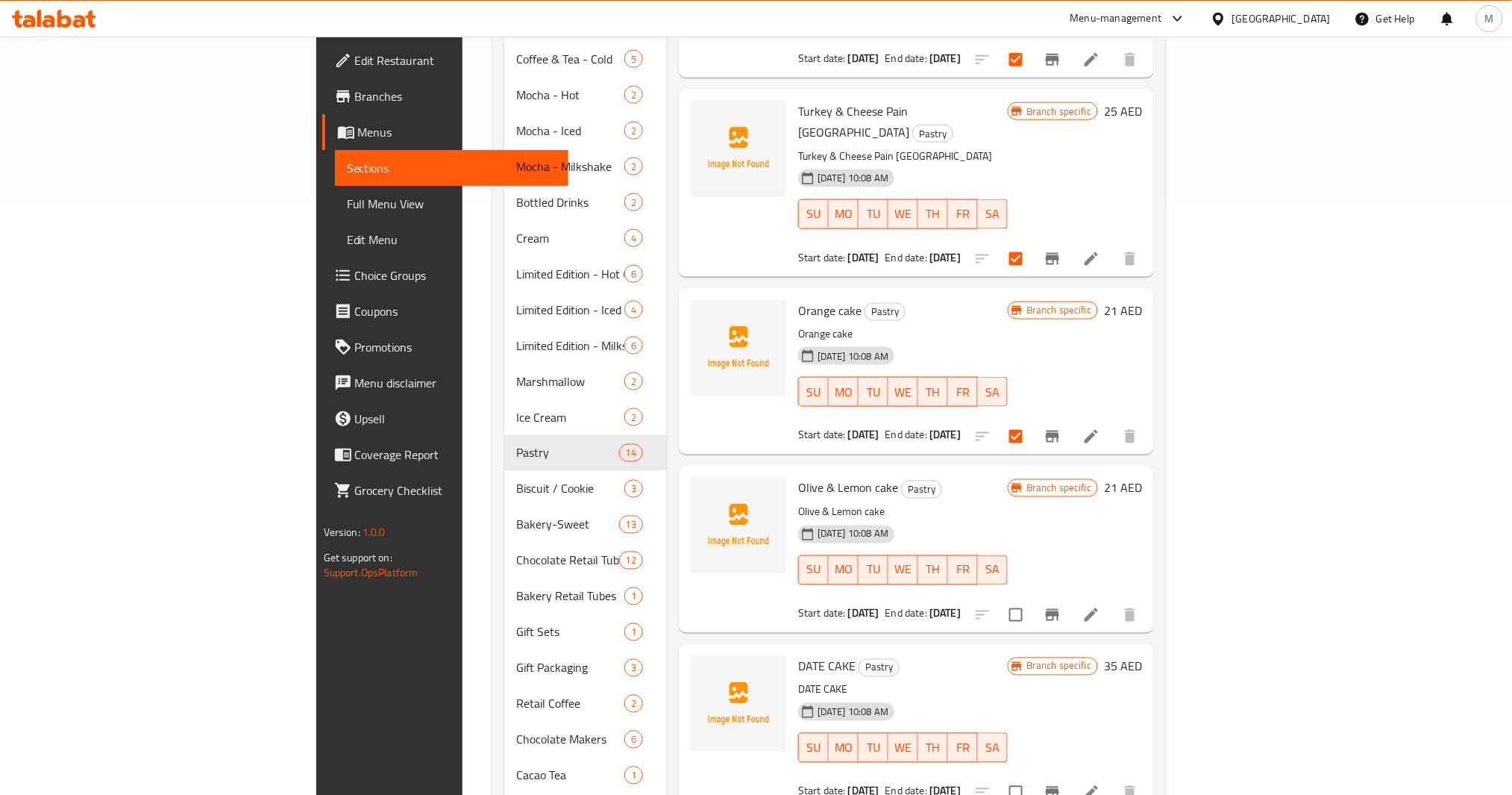
scroll to position [796, 0]
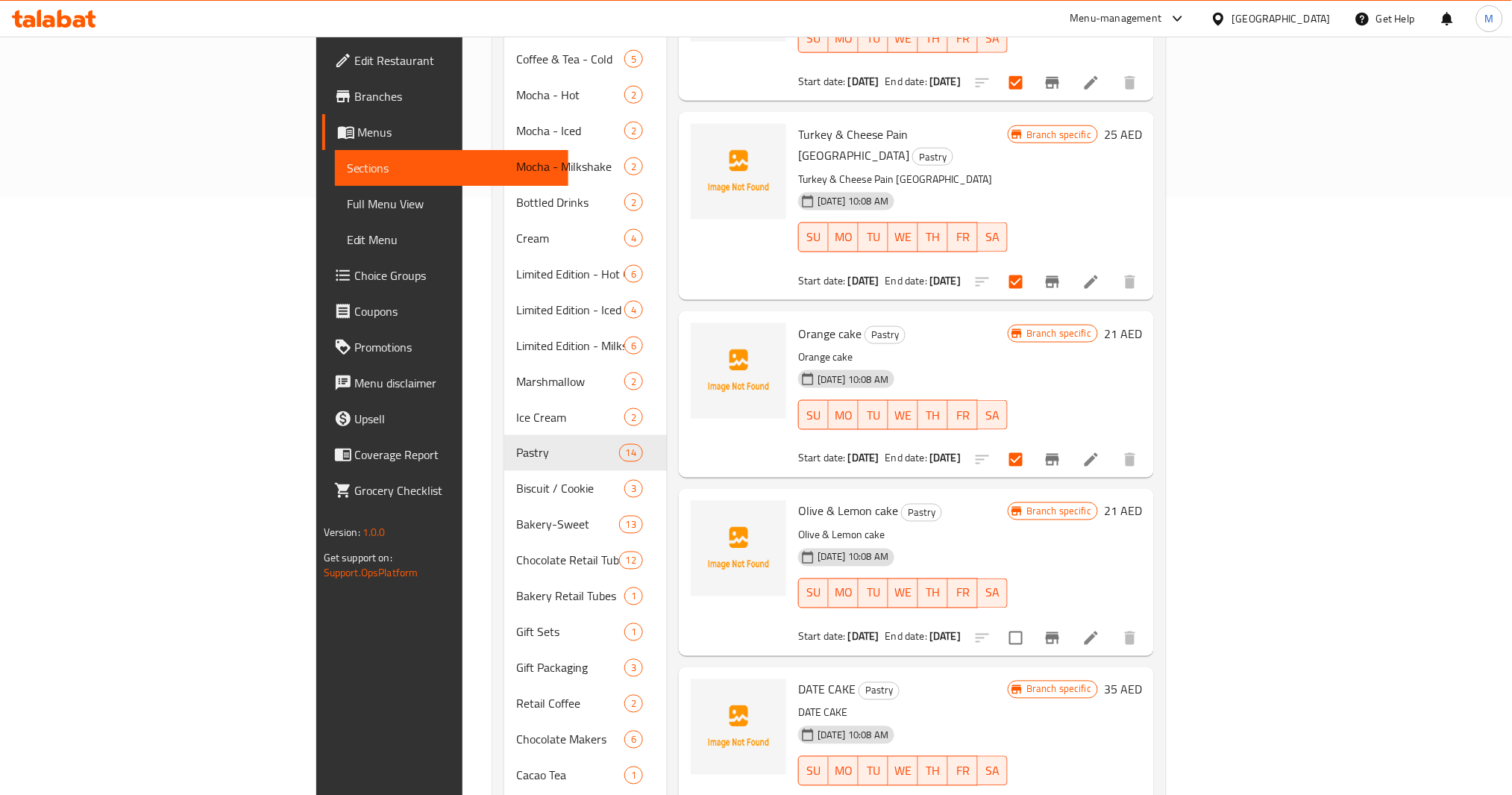
click at [1032, 622] on input "checkbox" at bounding box center [1016, 638] width 31 height 31
checkbox input "true"
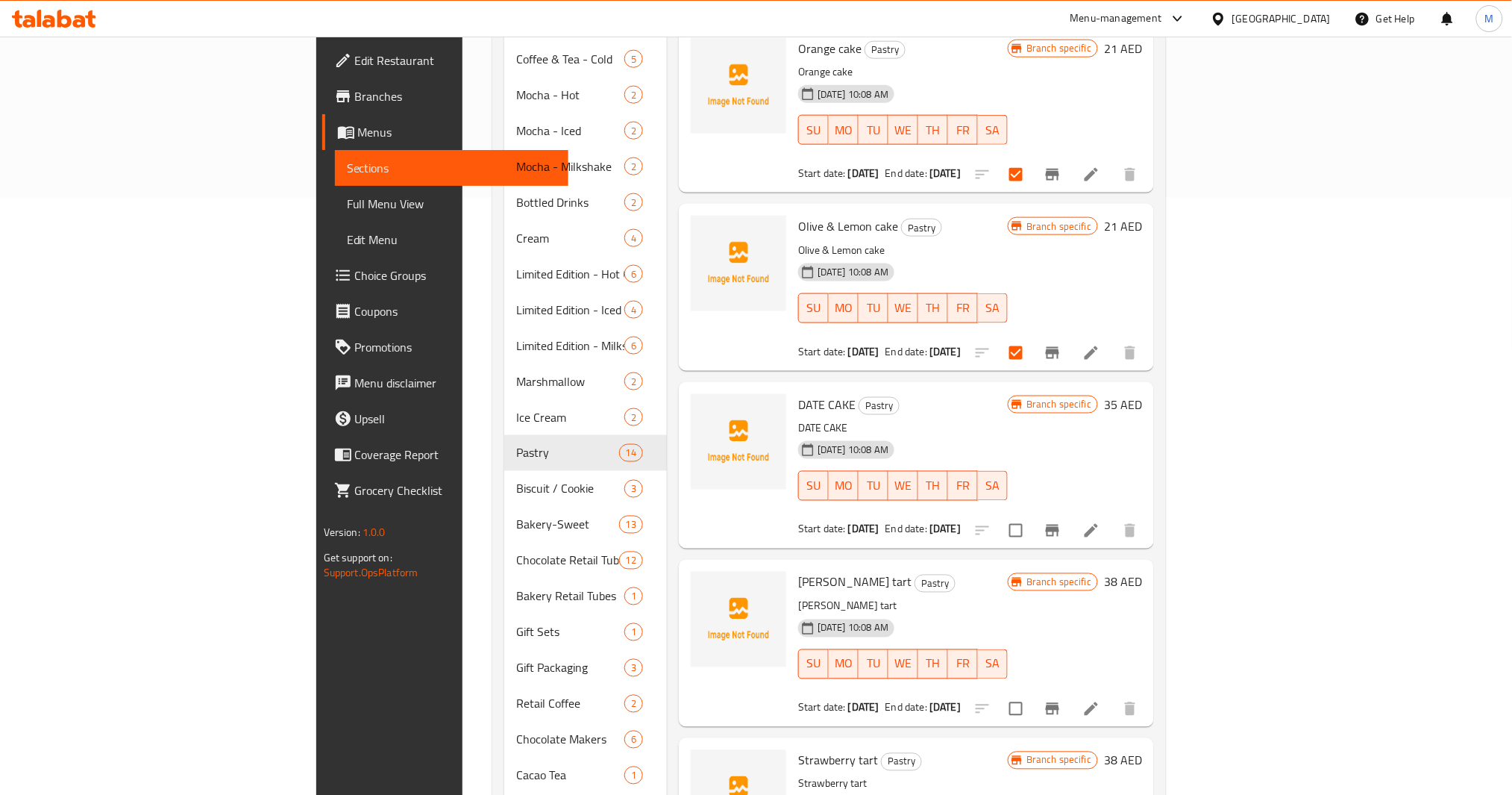
scroll to position [1094, 0]
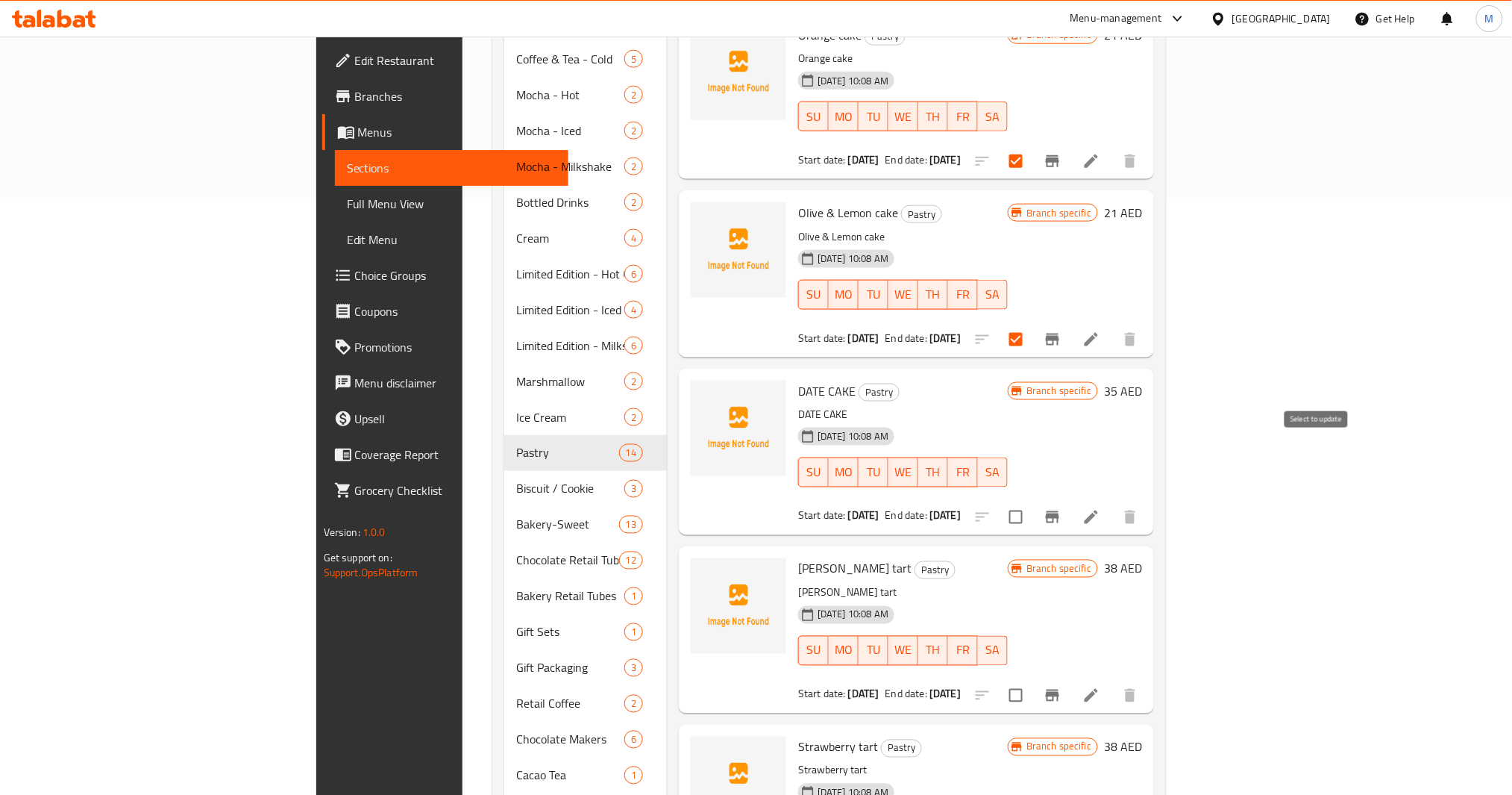
click at [1032, 501] on input "checkbox" at bounding box center [1016, 517] width 31 height 31
checkbox input "true"
click at [1032, 680] on input "checkbox" at bounding box center [1016, 695] width 31 height 31
checkbox input "true"
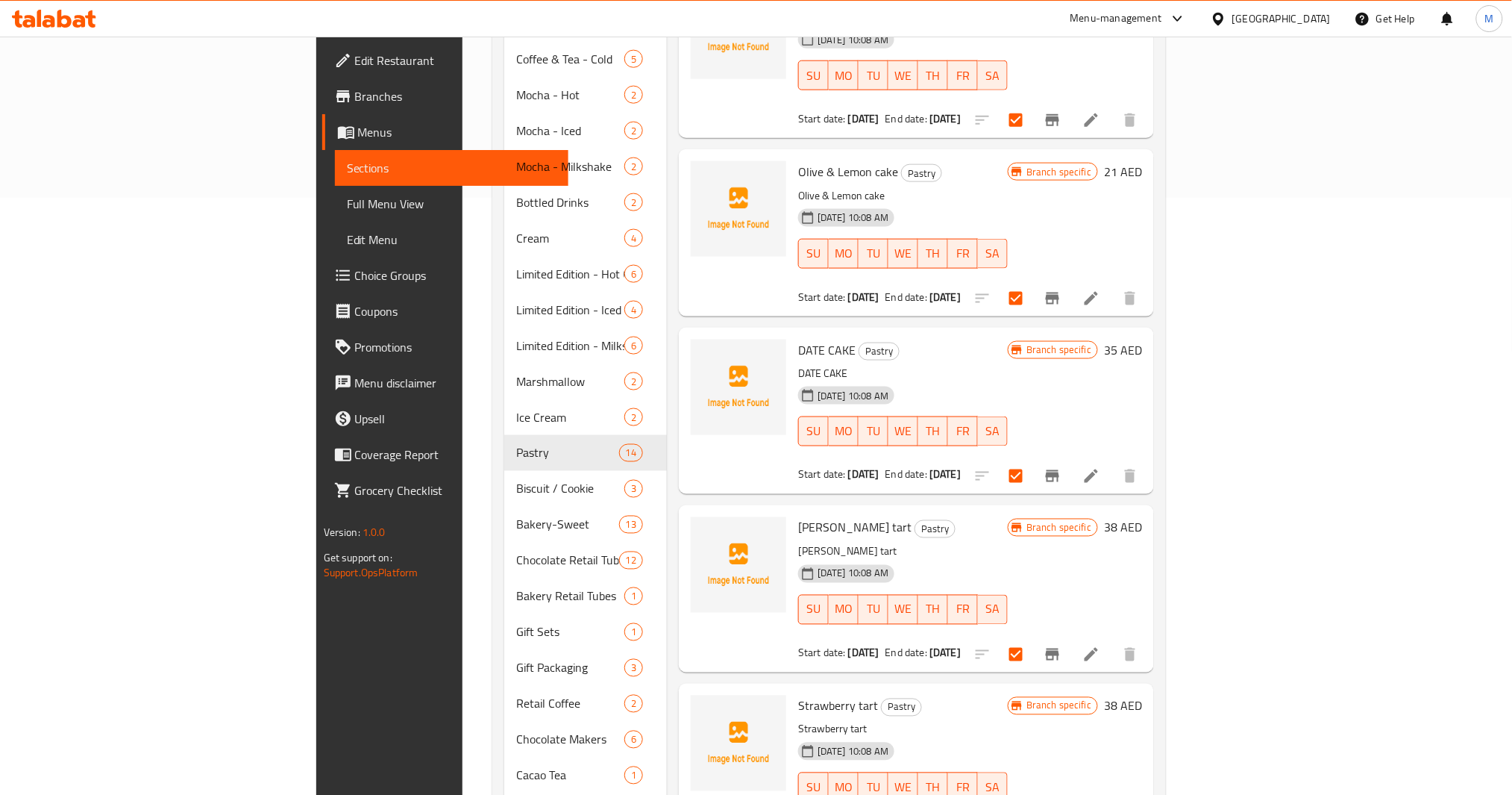
scroll to position [1250, 0]
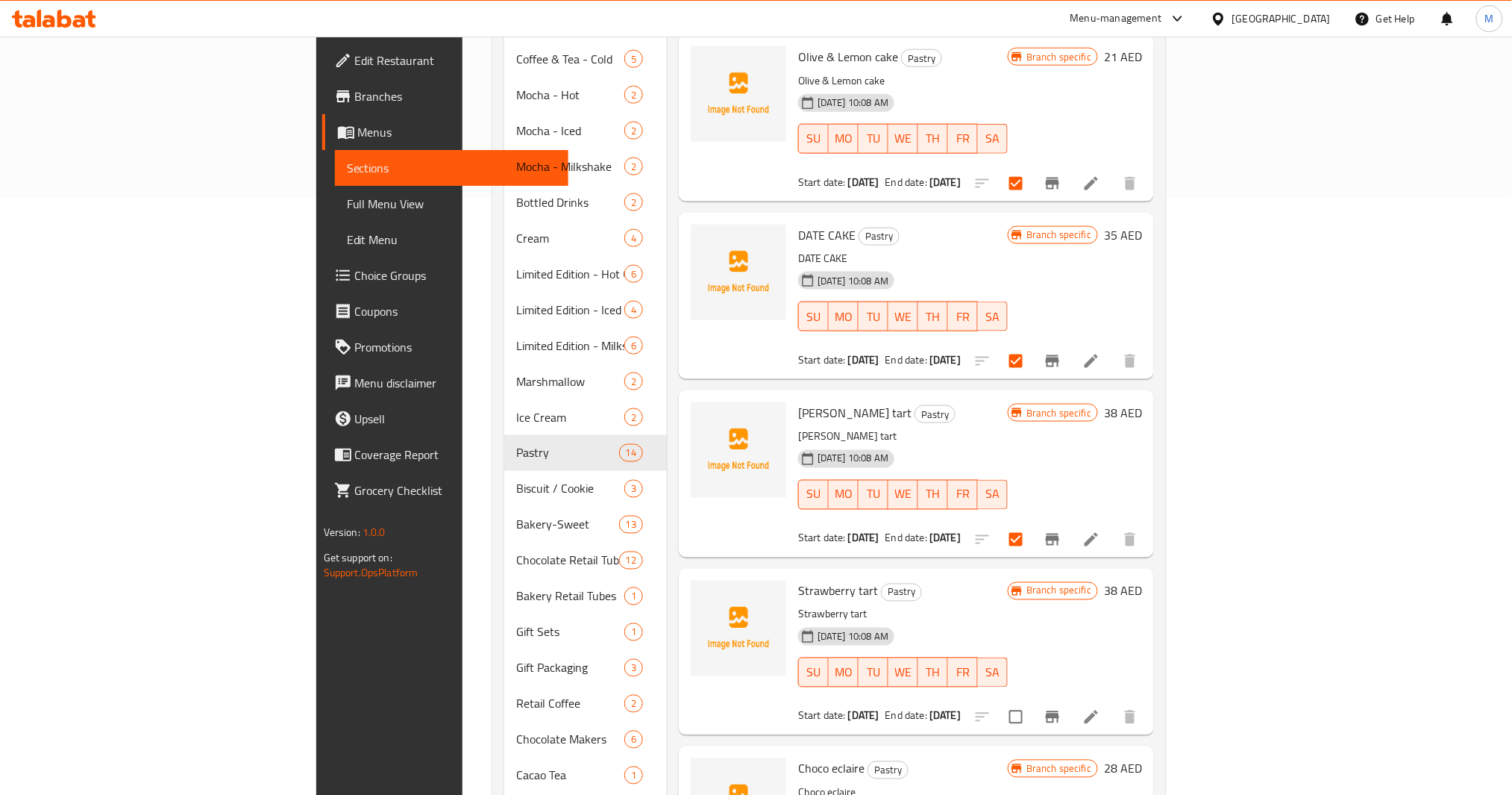
click at [1032, 702] on input "checkbox" at bounding box center [1016, 717] width 31 height 31
checkbox input "true"
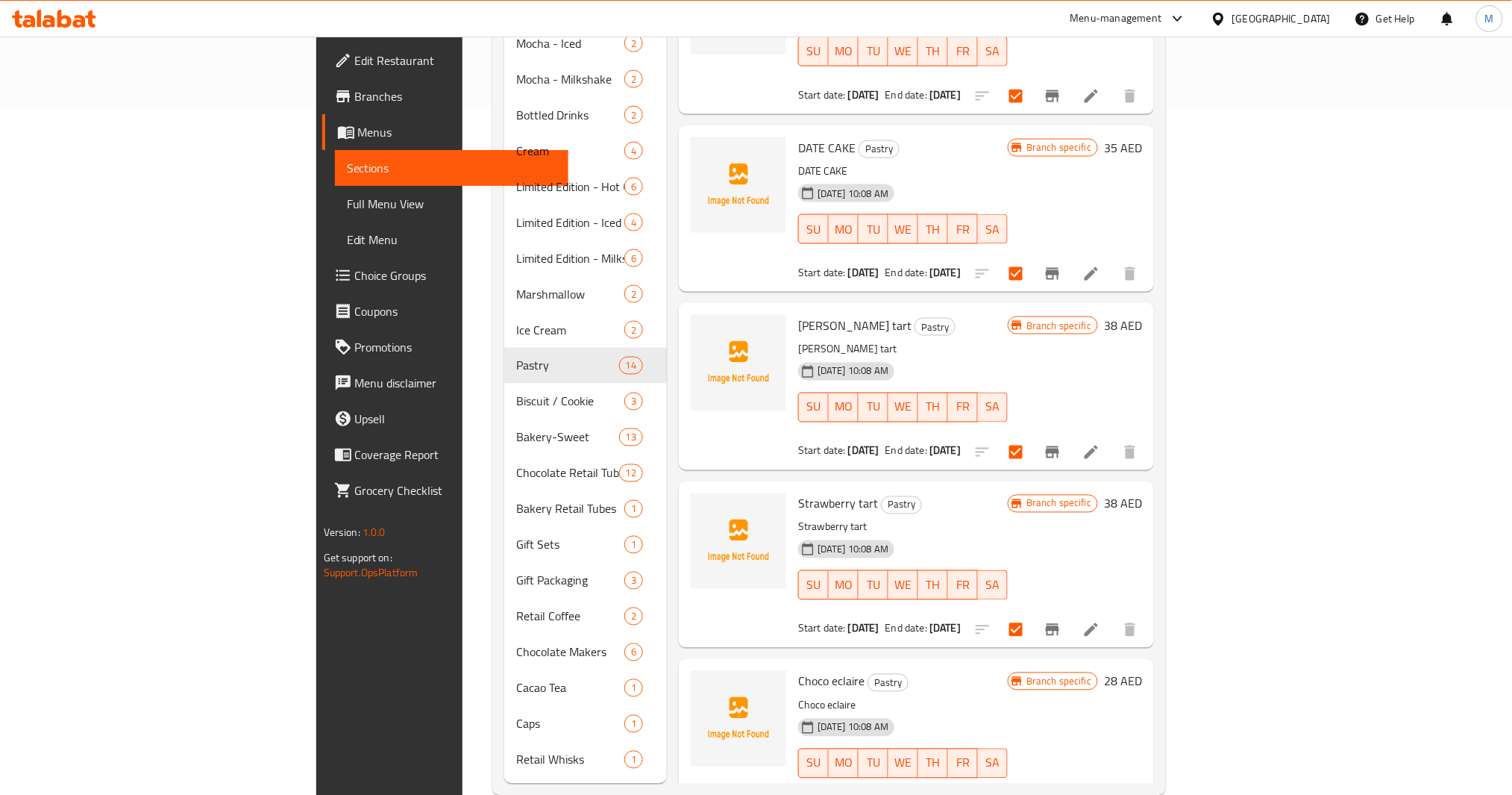
scroll to position [693, 0]
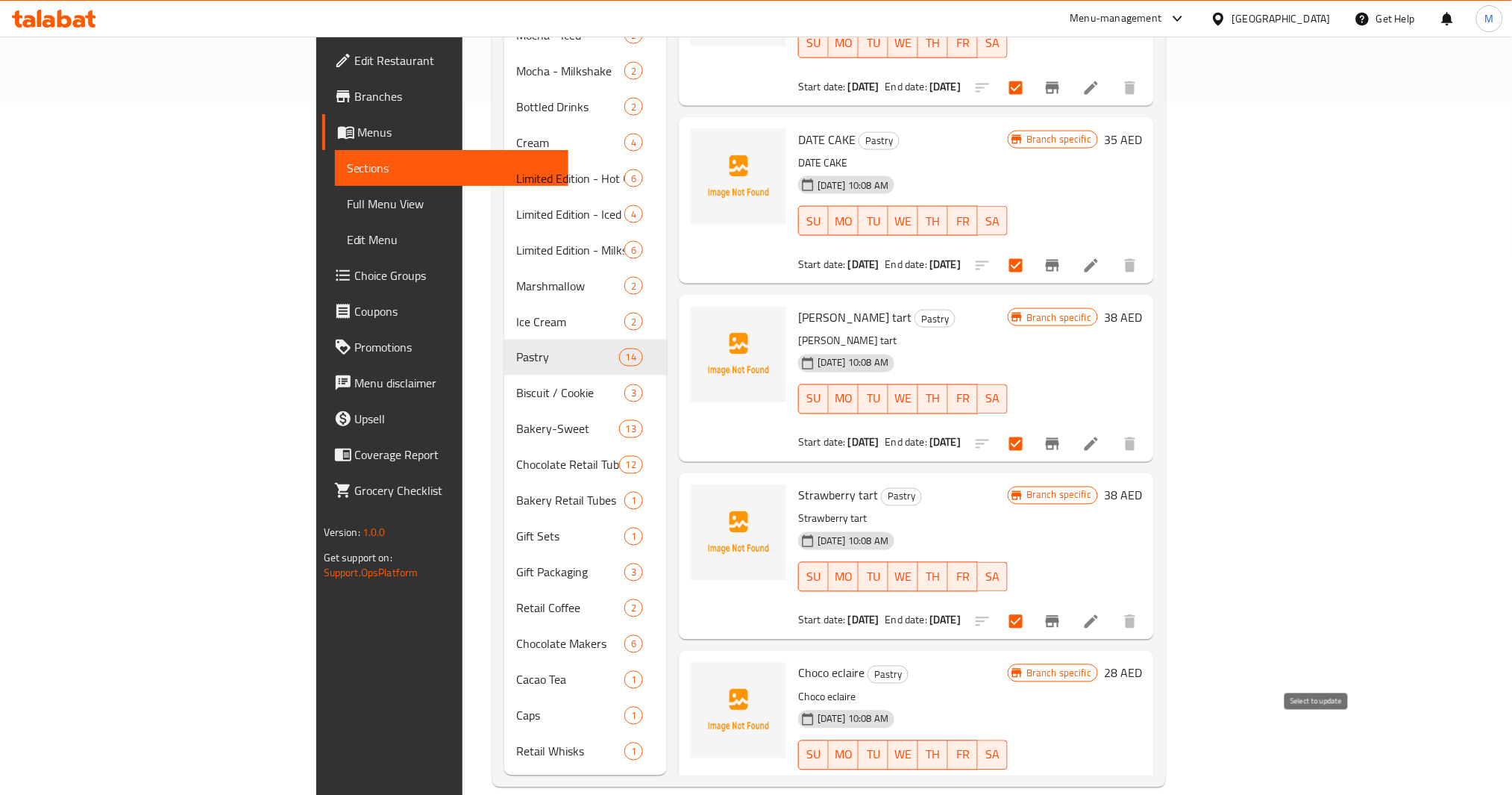
click at [1032, 785] on input "checkbox" at bounding box center [1016, 800] width 31 height 31
checkbox input "true"
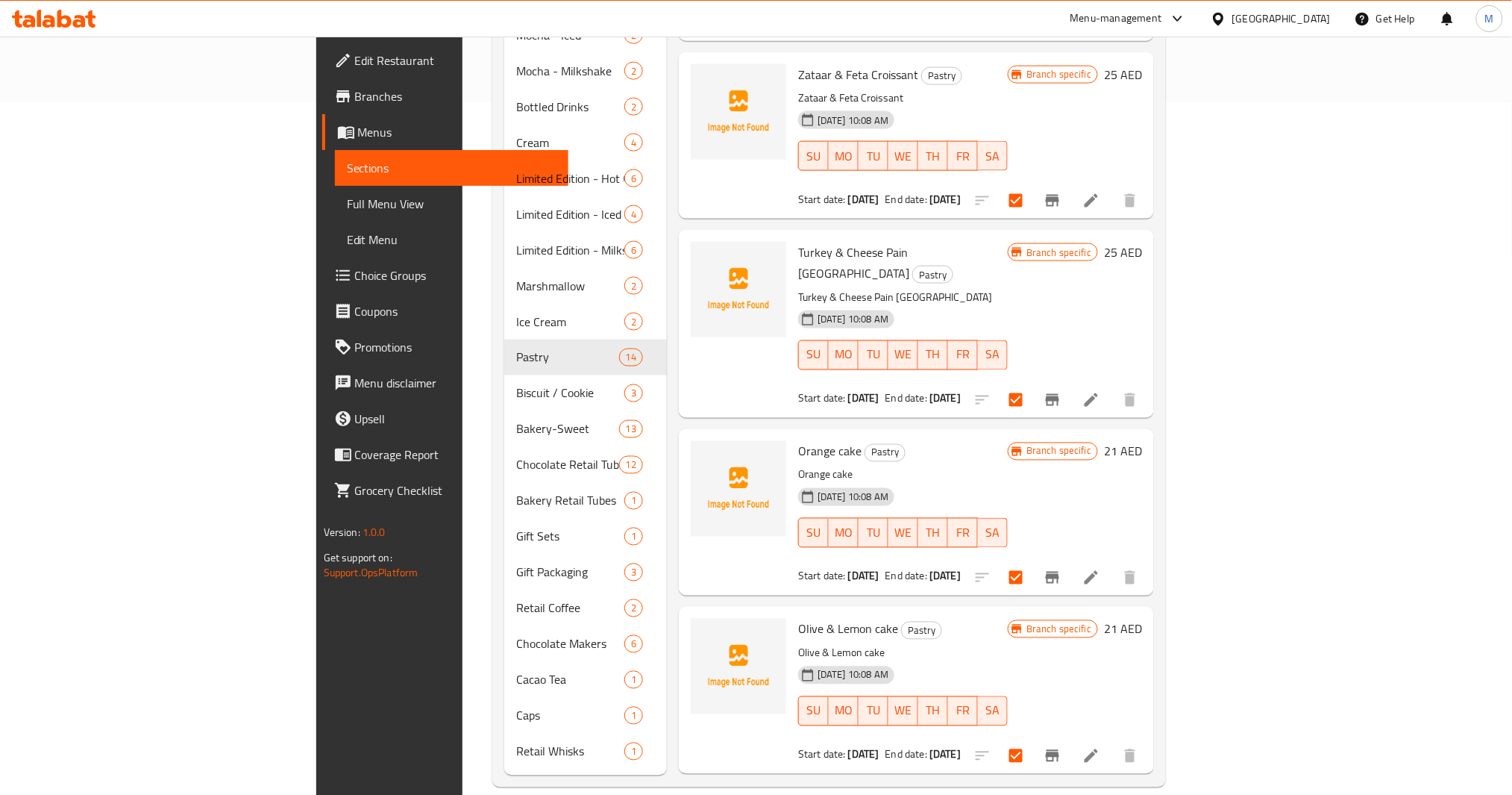
scroll to position [554, 0]
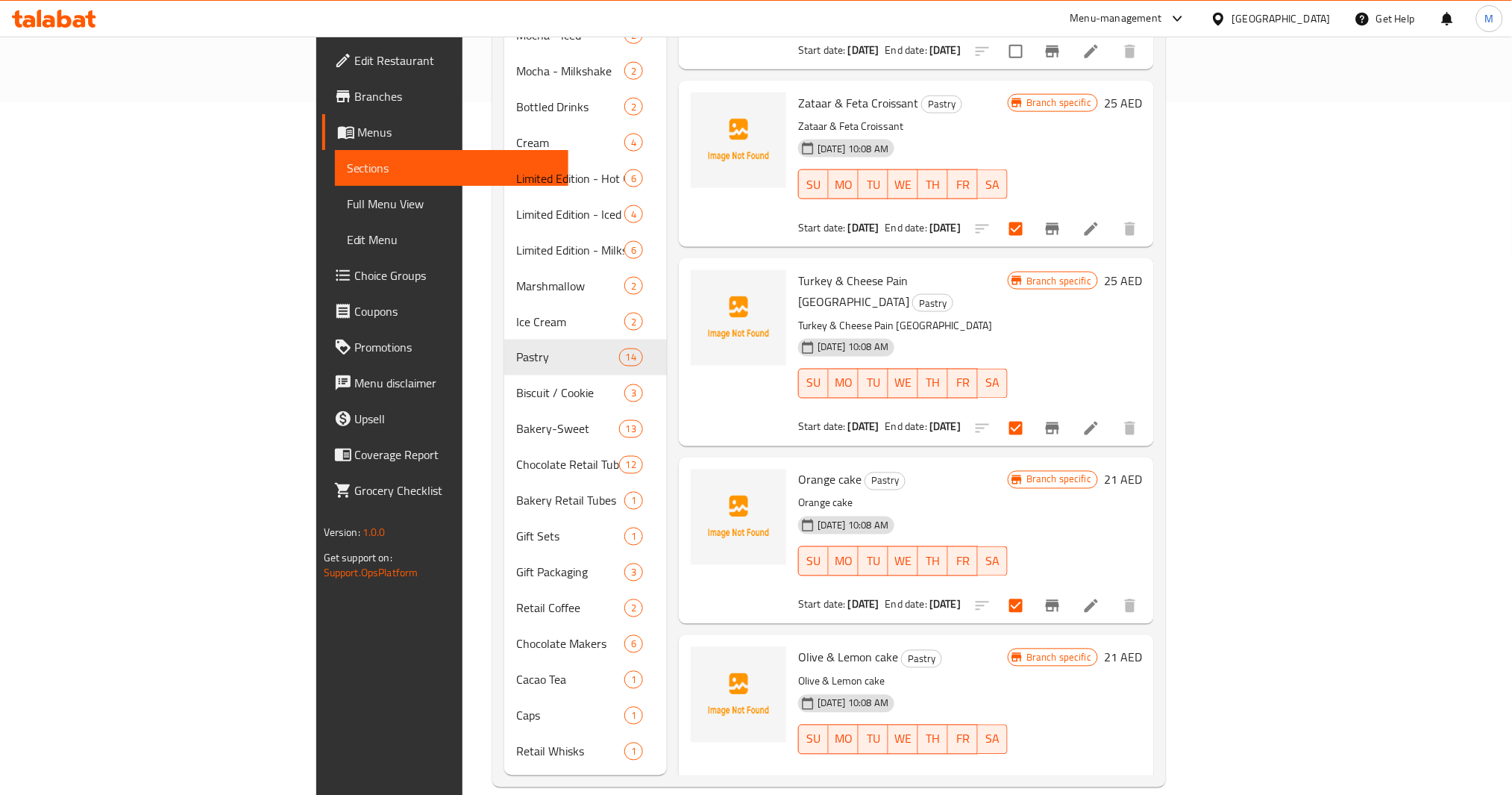
click at [798, 469] on span "Orange cake" at bounding box center [830, 479] width 64 height 22
copy h6 "Orange cake"
click at [798, 646] on span "Olive & Lemon cake" at bounding box center [848, 657] width 100 height 22
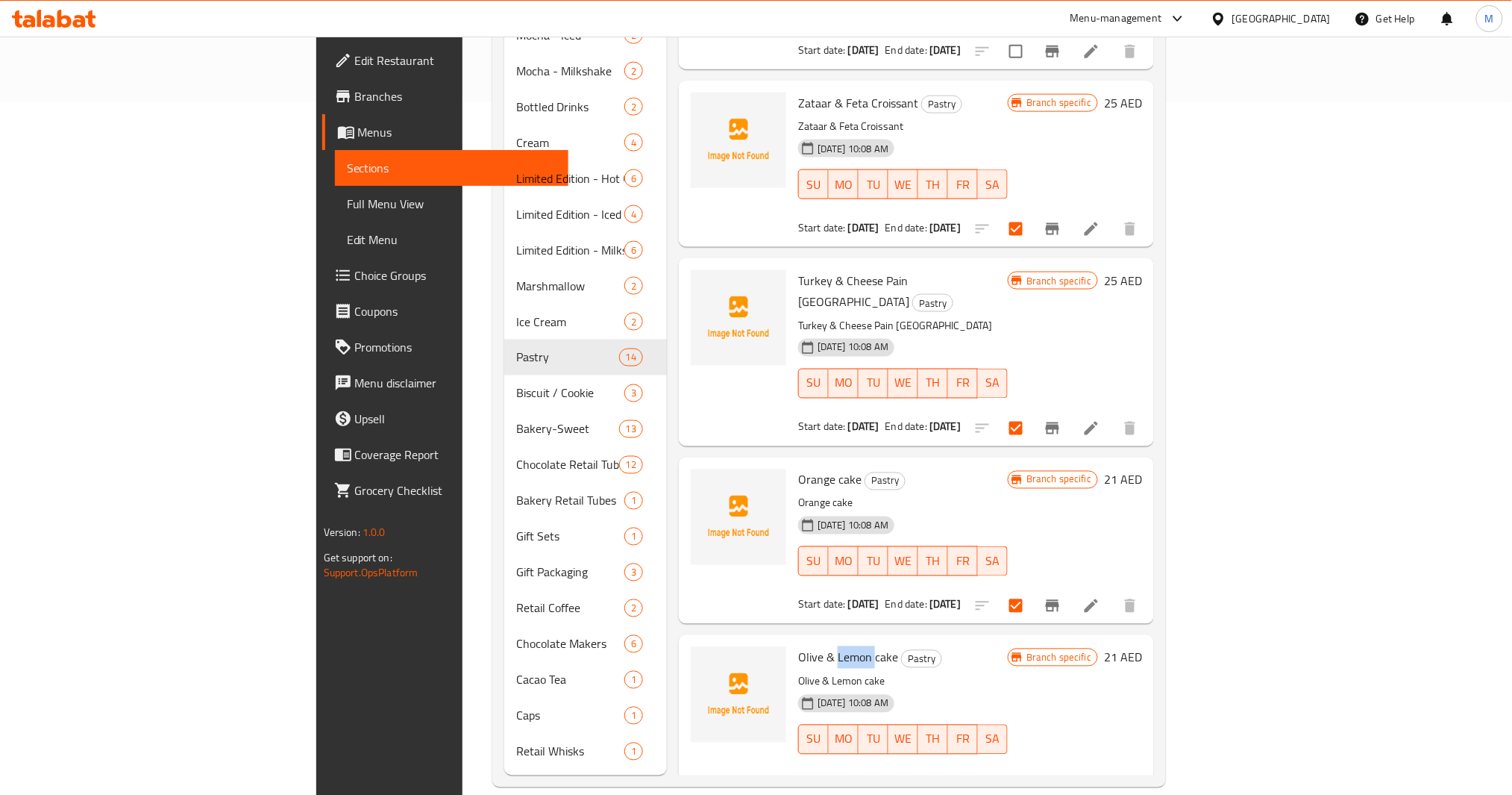
click at [798, 646] on span "Olive & Lemon cake" at bounding box center [848, 657] width 100 height 22
copy h6 "Olive & Lemon cake"
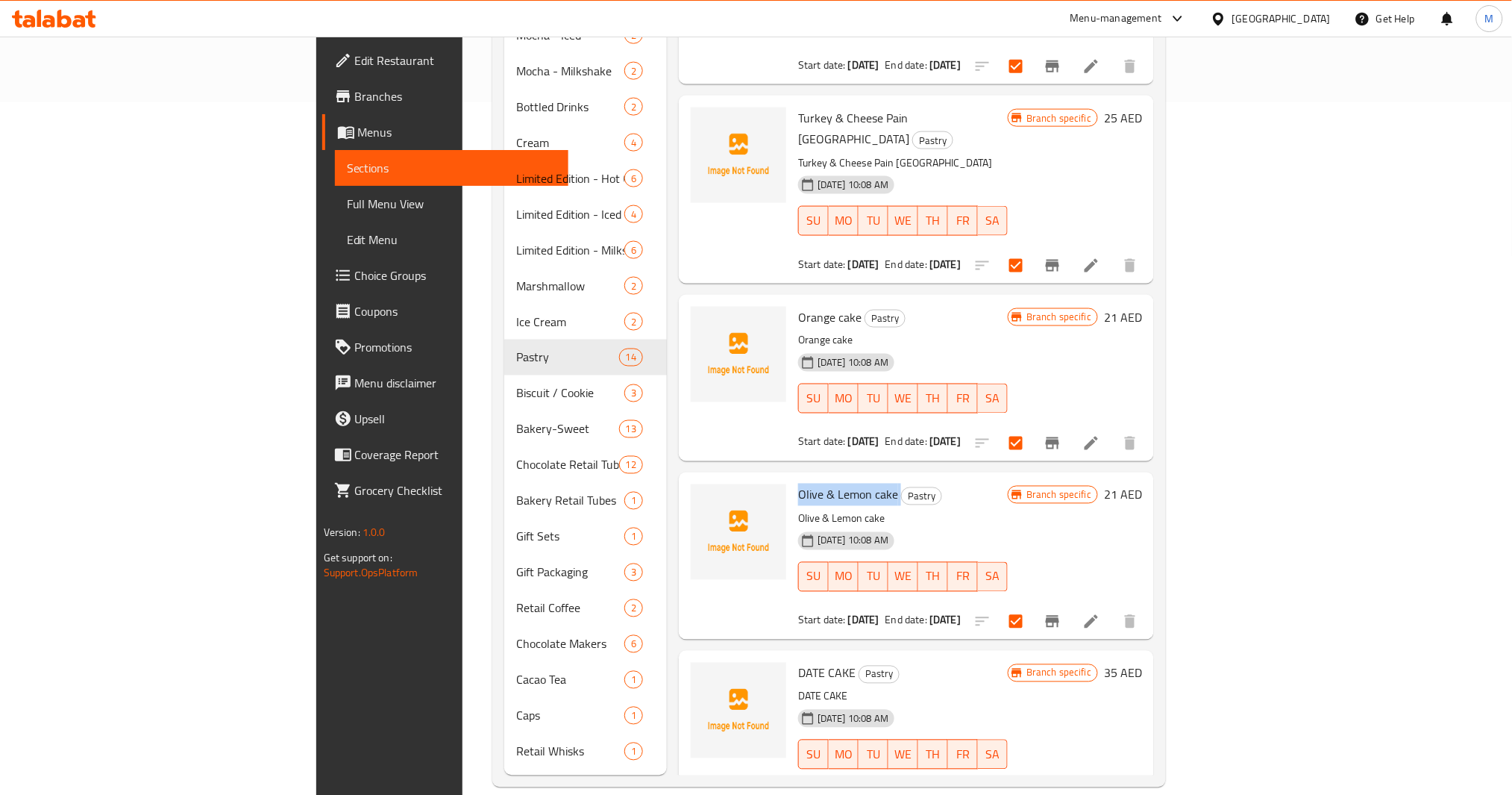
scroll to position [753, 0]
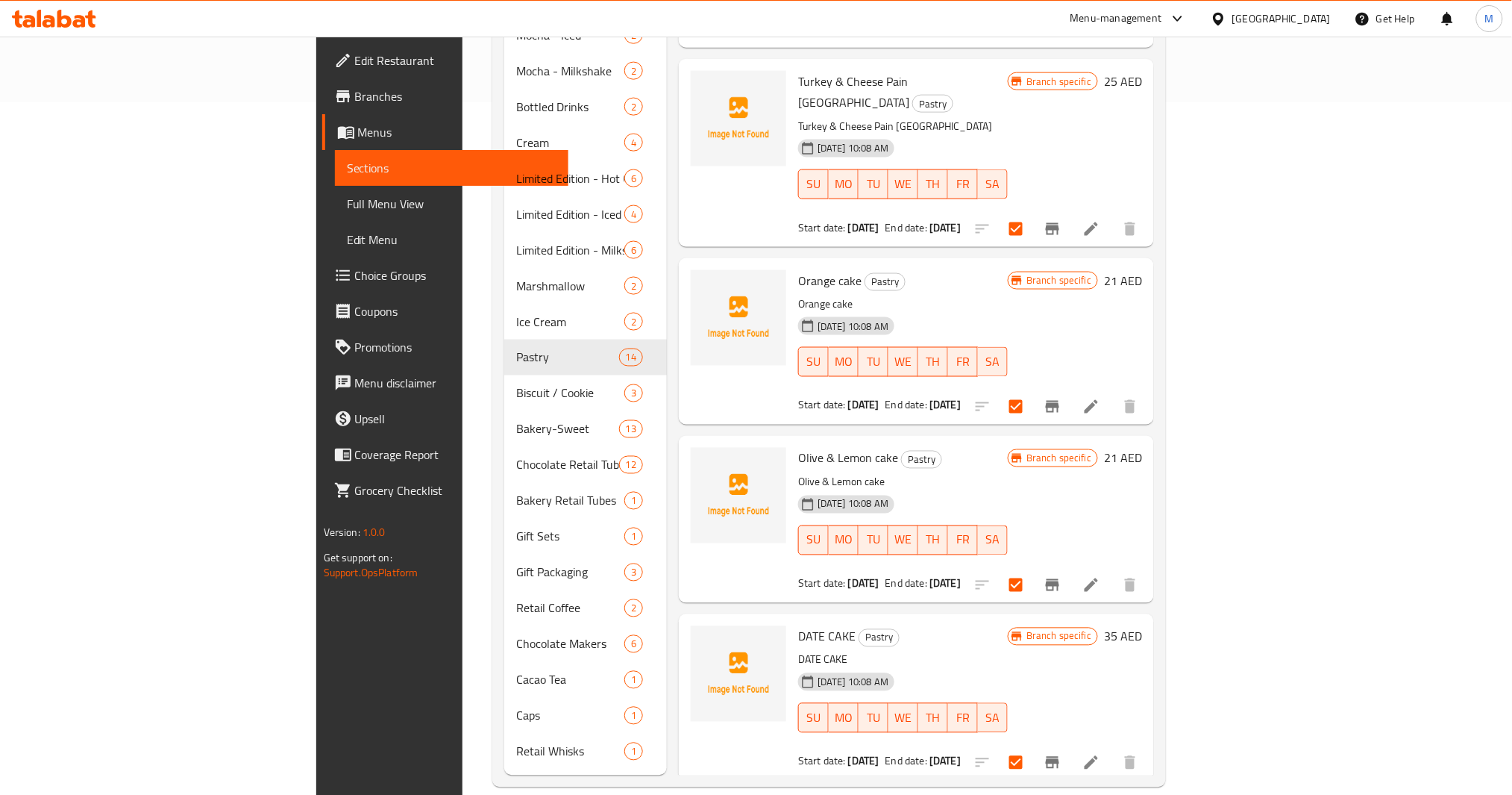
click at [798, 625] on span "DATE CAKE" at bounding box center [827, 636] width 57 height 22
copy h6 "DATE CAKE"
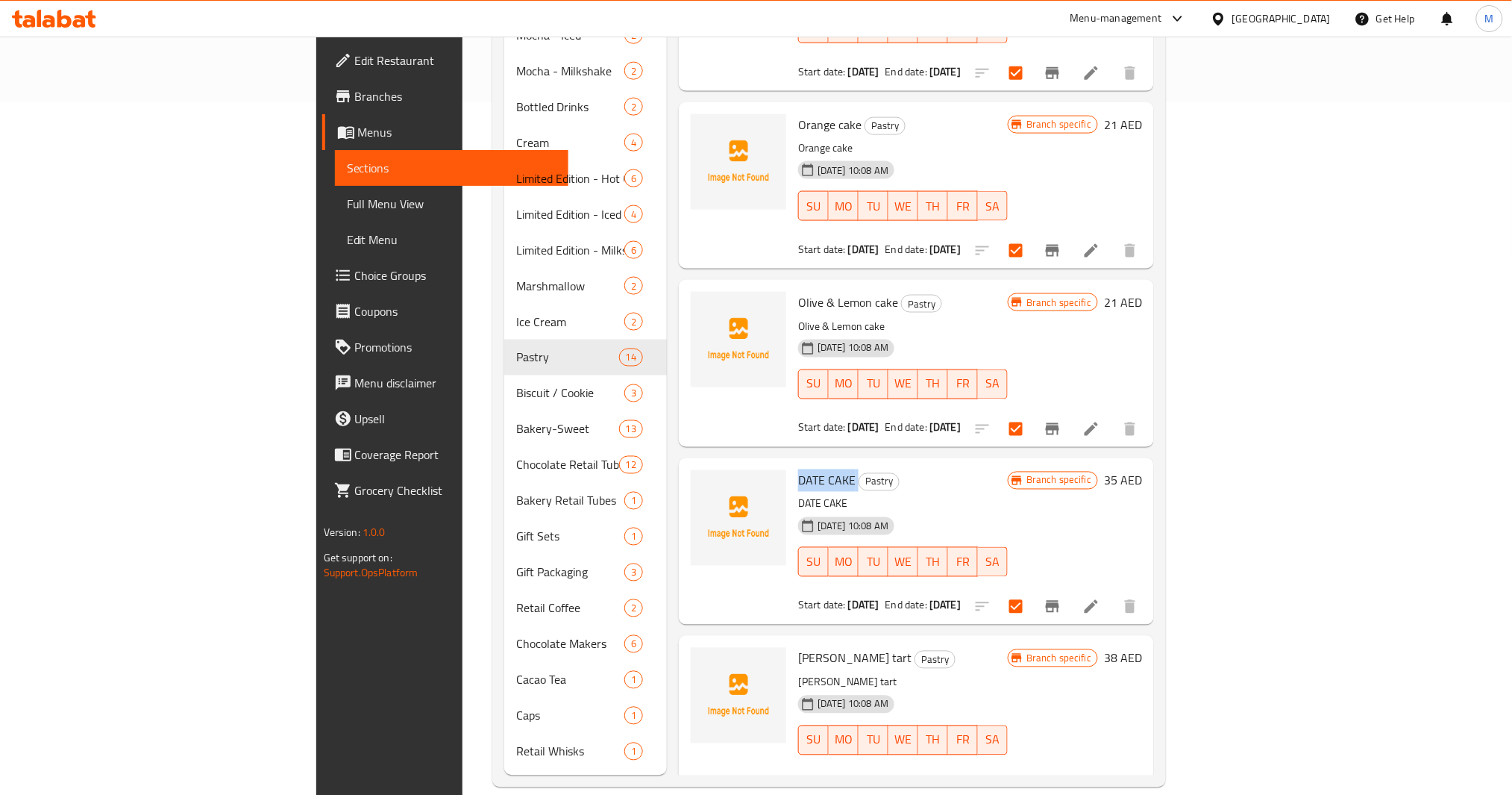
scroll to position [951, 0]
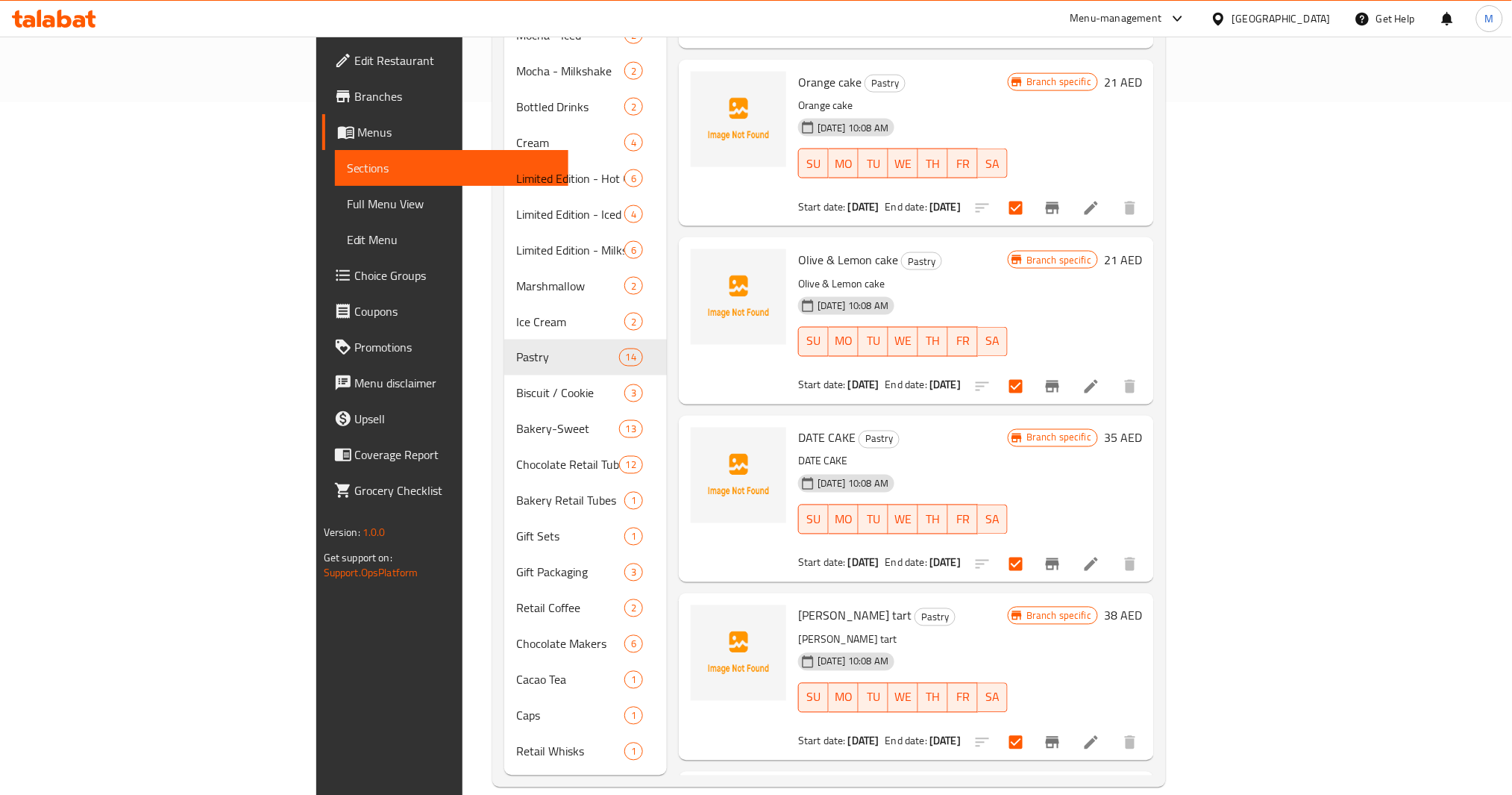
click at [798, 604] on span "Rasberry tart" at bounding box center [855, 615] width 113 height 22
copy h6 "Rasberry tart"
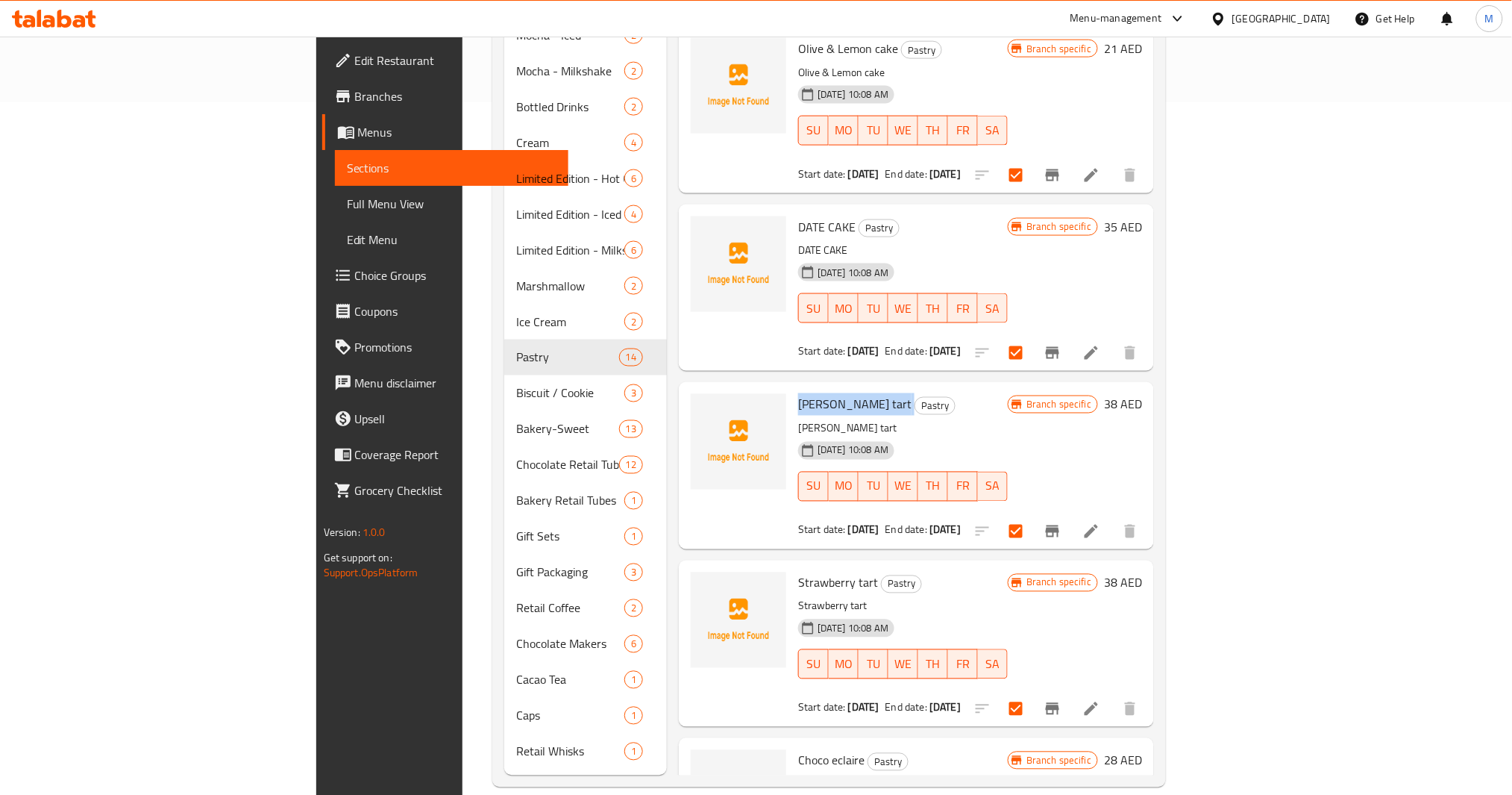
scroll to position [1250, 0]
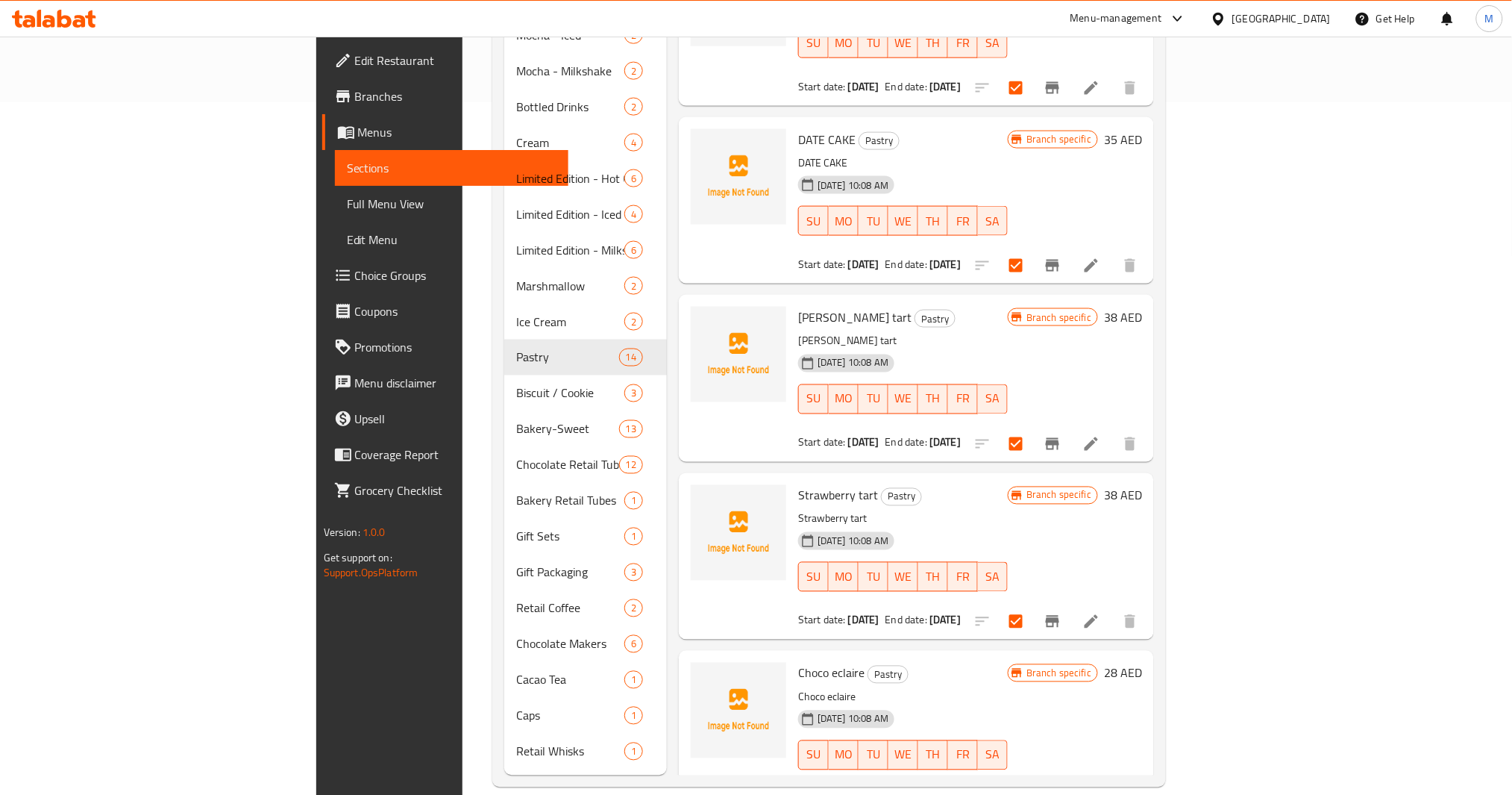
click at [798, 484] on span "Strawberry tart" at bounding box center [838, 495] width 80 height 22
copy h6 "Strawberry tart"
click at [798, 662] on span "Choco eclaire" at bounding box center [832, 672] width 67 height 22
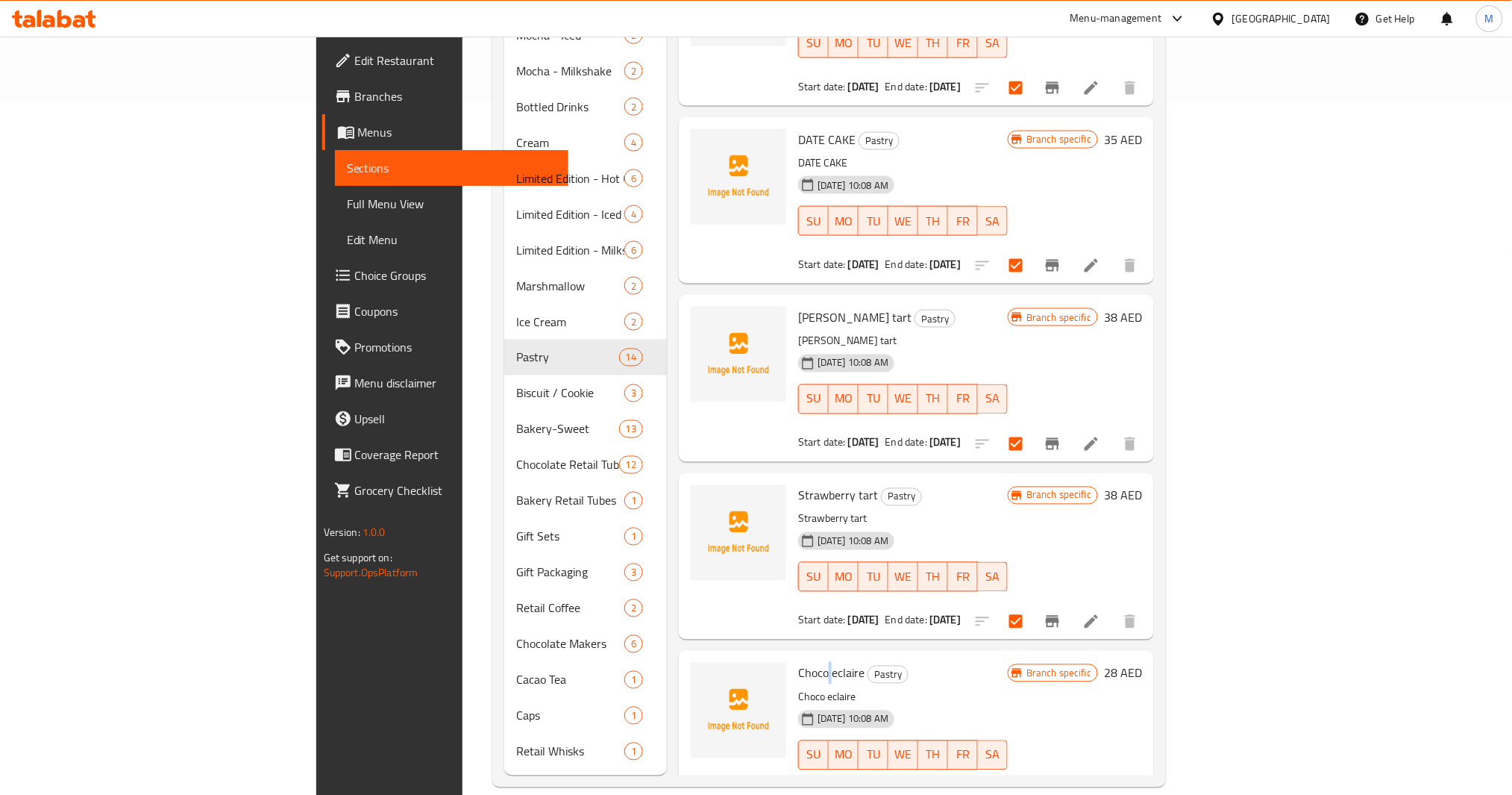
click at [798, 662] on span "Choco eclaire" at bounding box center [832, 672] width 67 height 22
copy h6 "Choco eclaire"
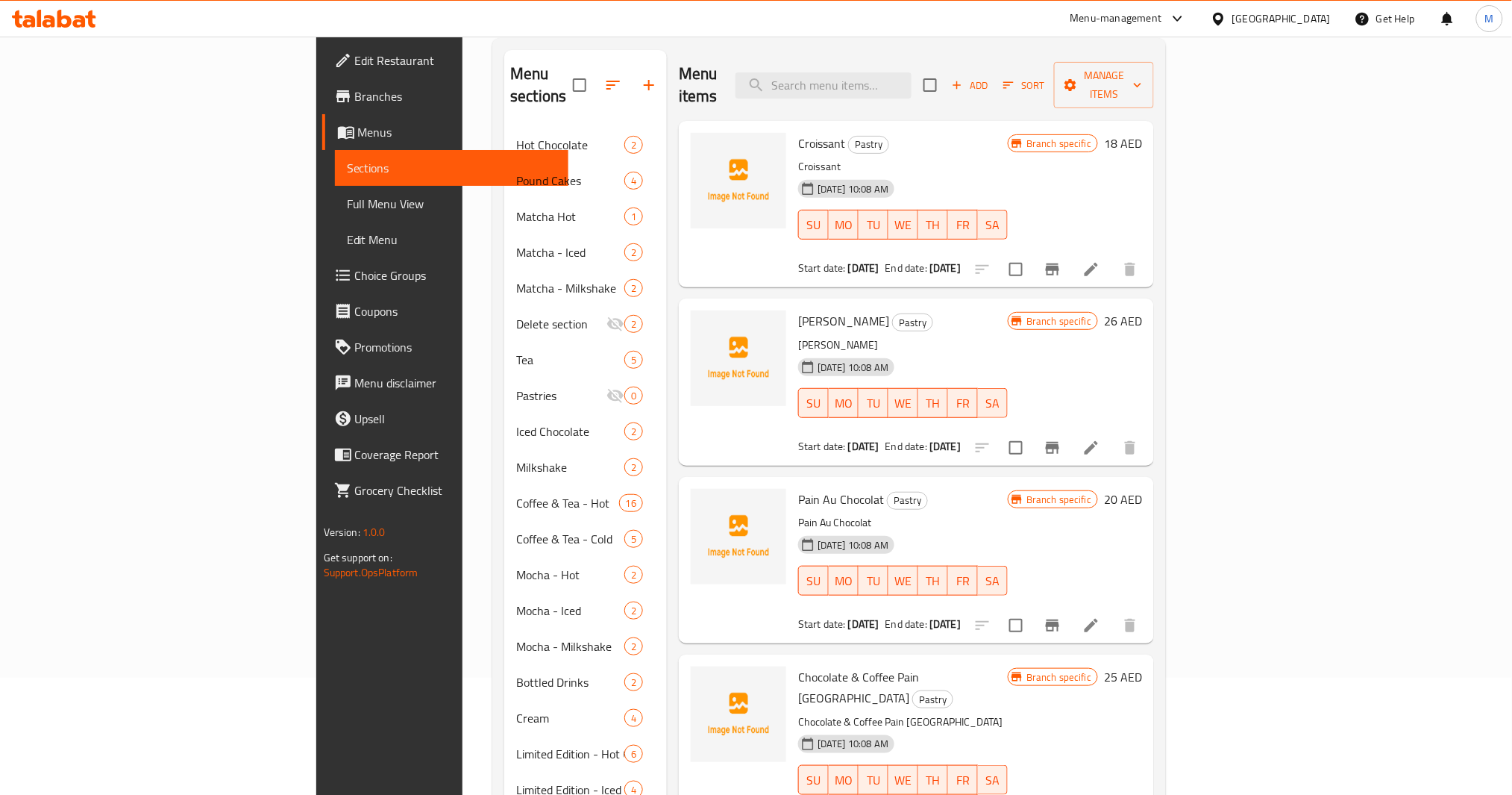
scroll to position [0, 0]
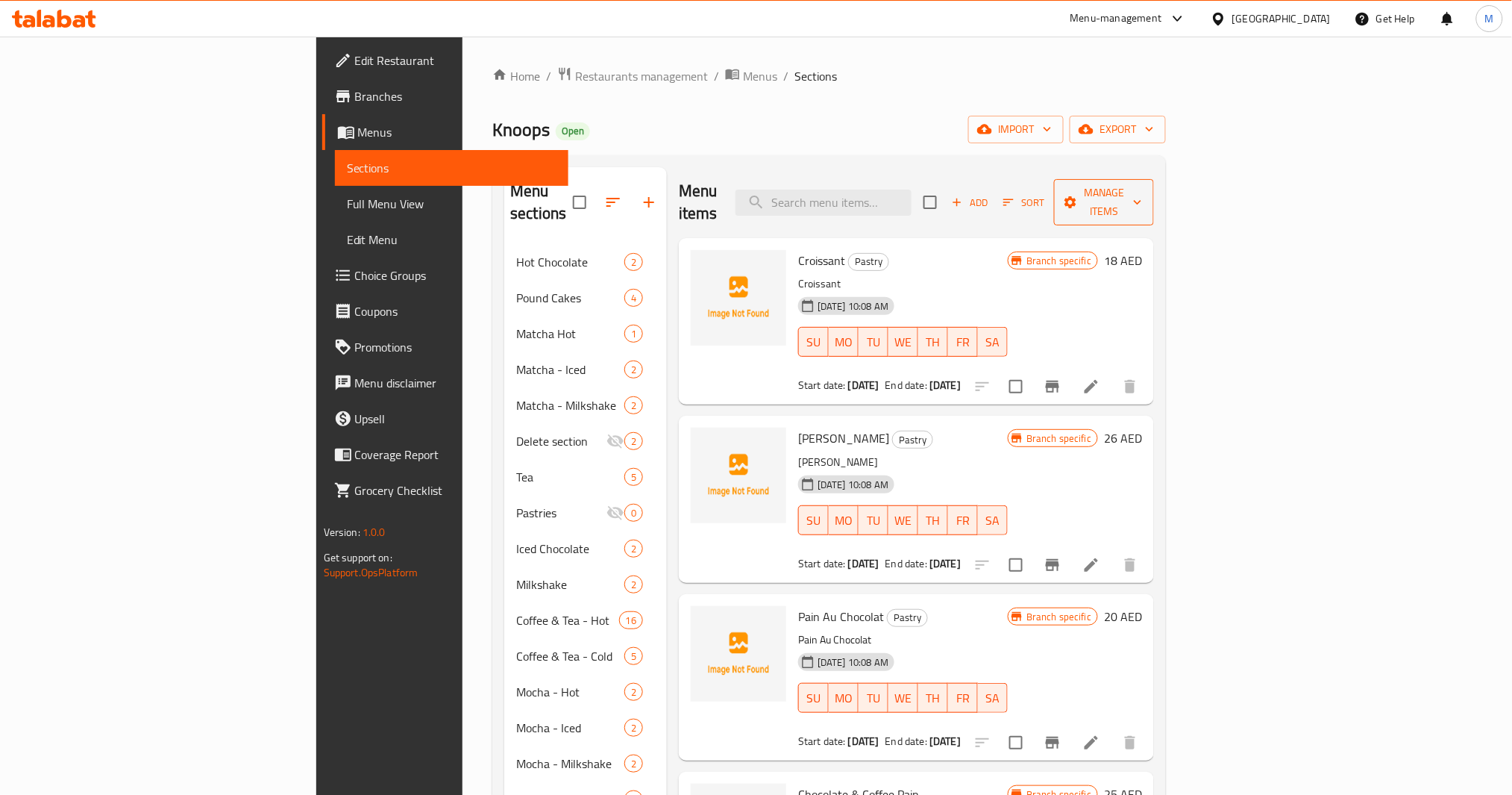
click at [1142, 184] on span "Manage items" at bounding box center [1104, 202] width 76 height 37
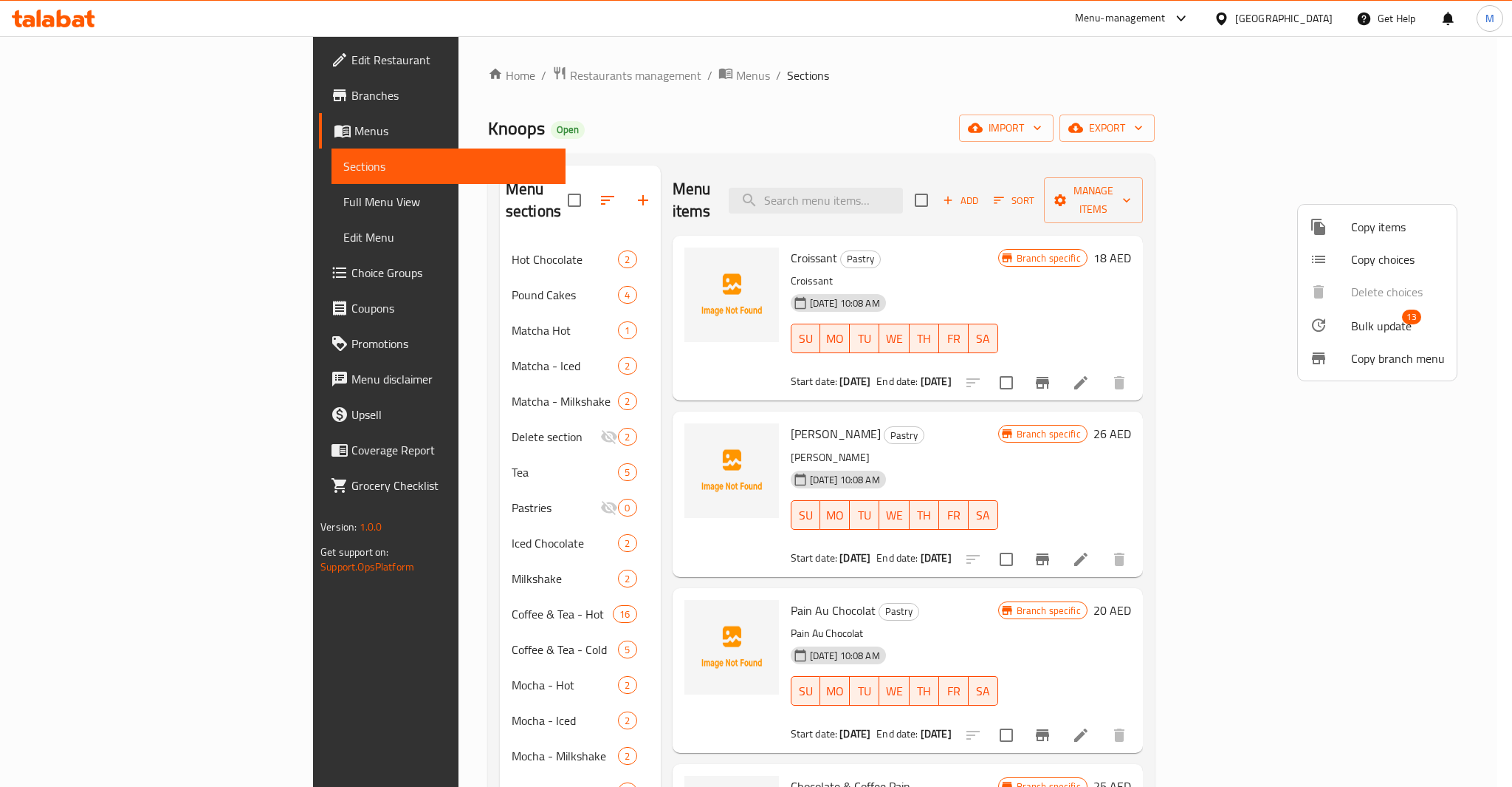
click at [1372, 318] on span "Bulk update" at bounding box center [1382, 326] width 60 height 18
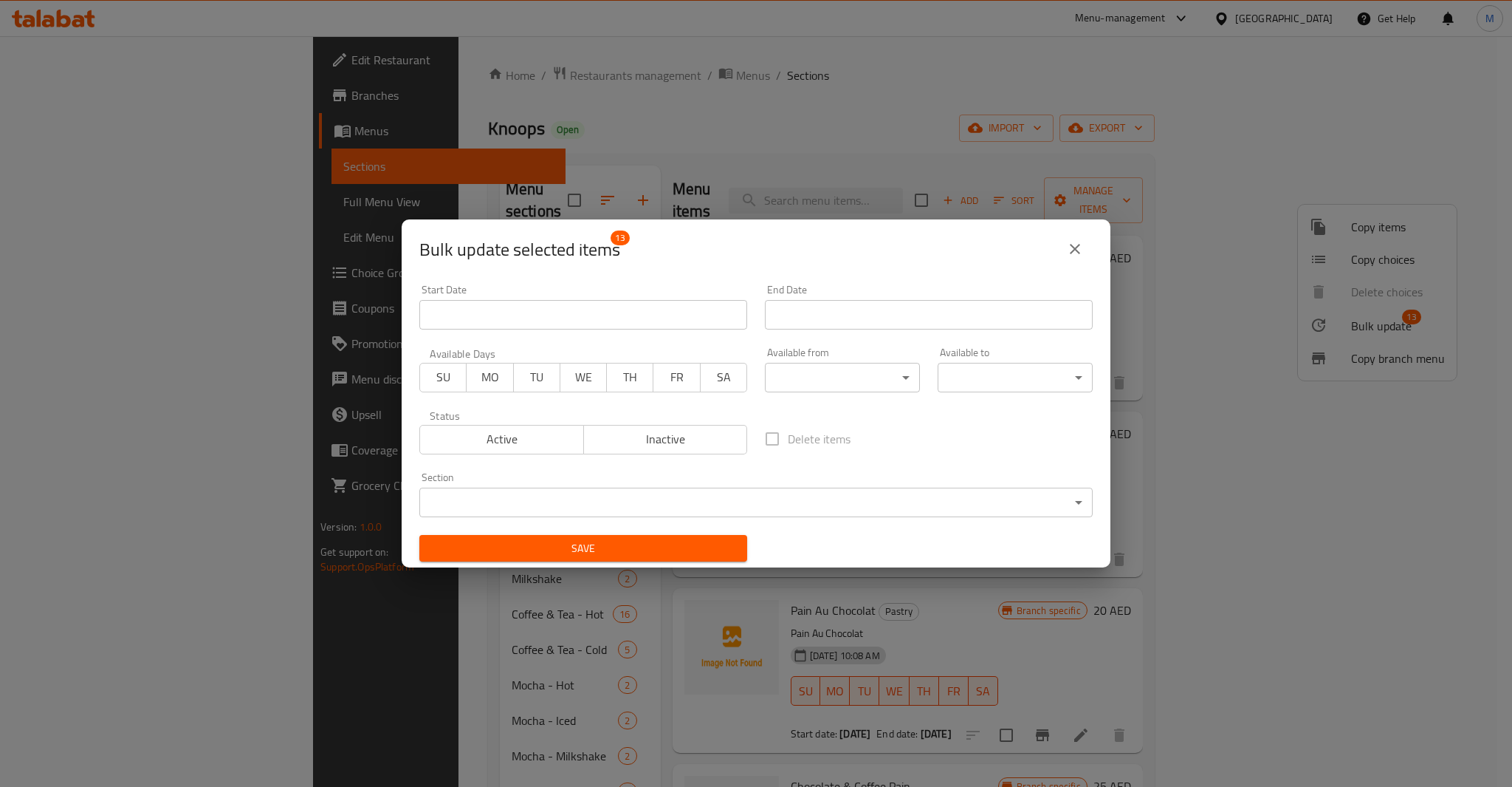
click at [652, 431] on span "Inactive" at bounding box center [666, 439] width 152 height 22
click at [641, 552] on span "Save" at bounding box center [583, 549] width 305 height 19
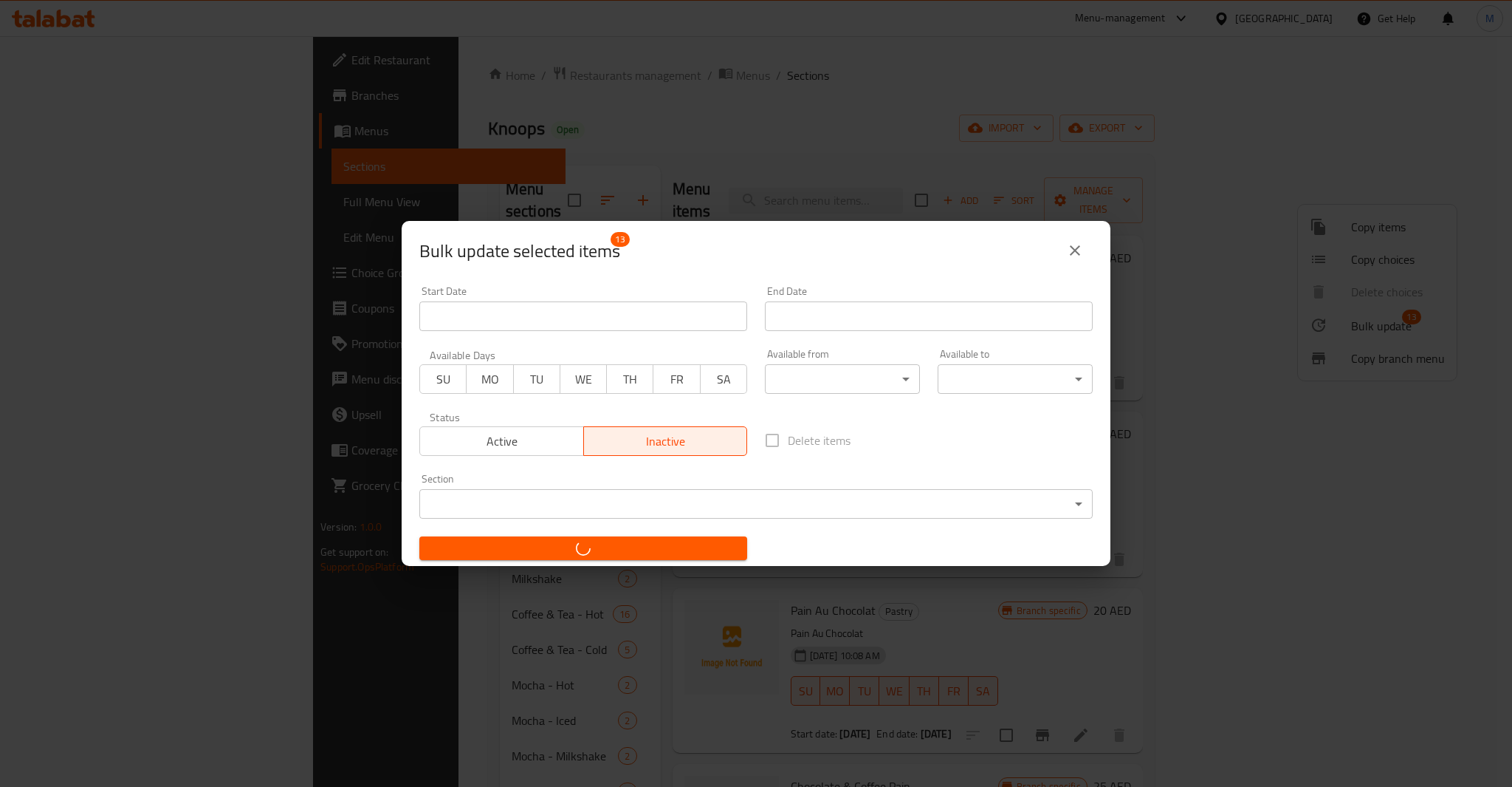
checkbox input "false"
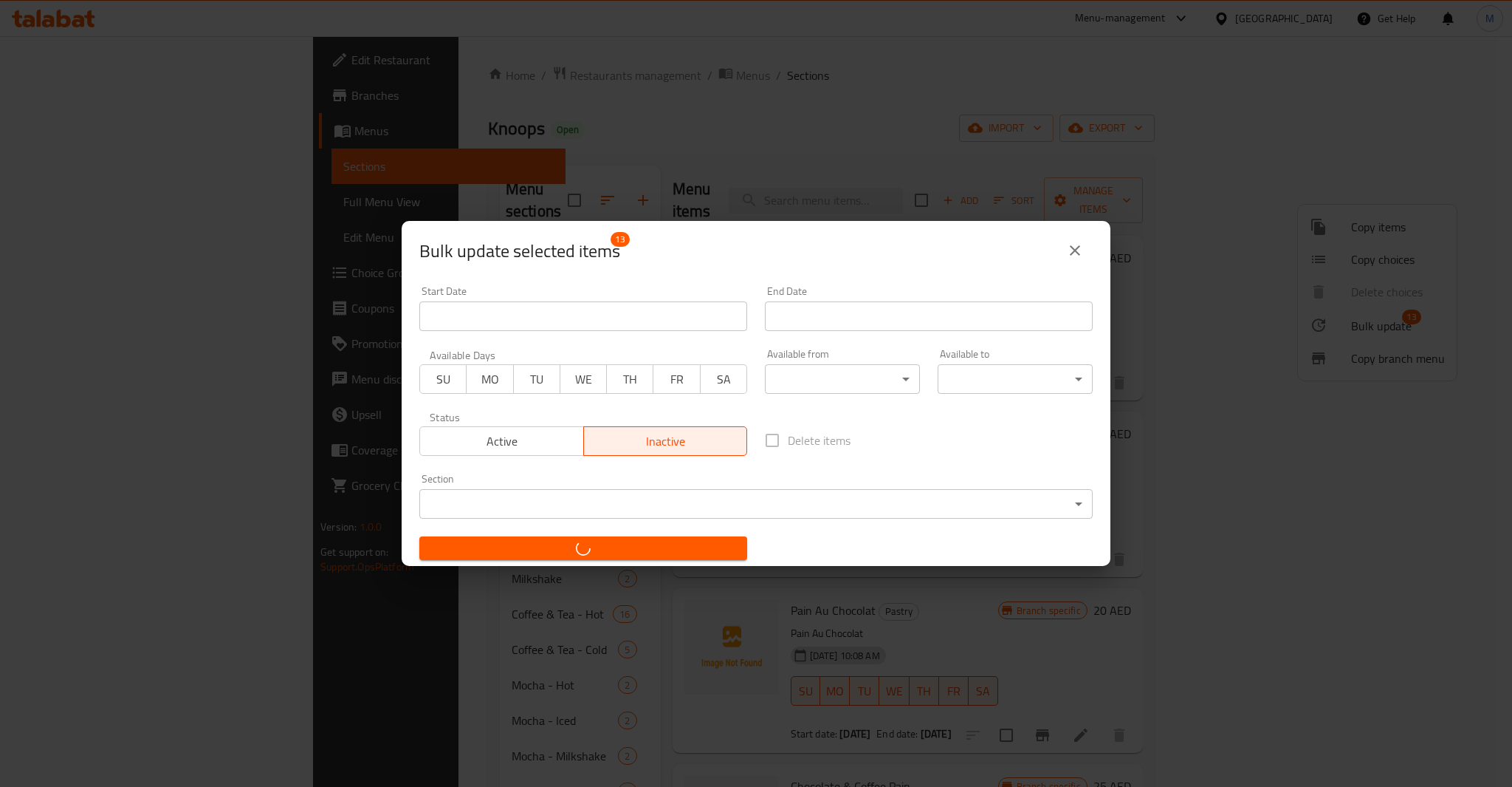
checkbox input "false"
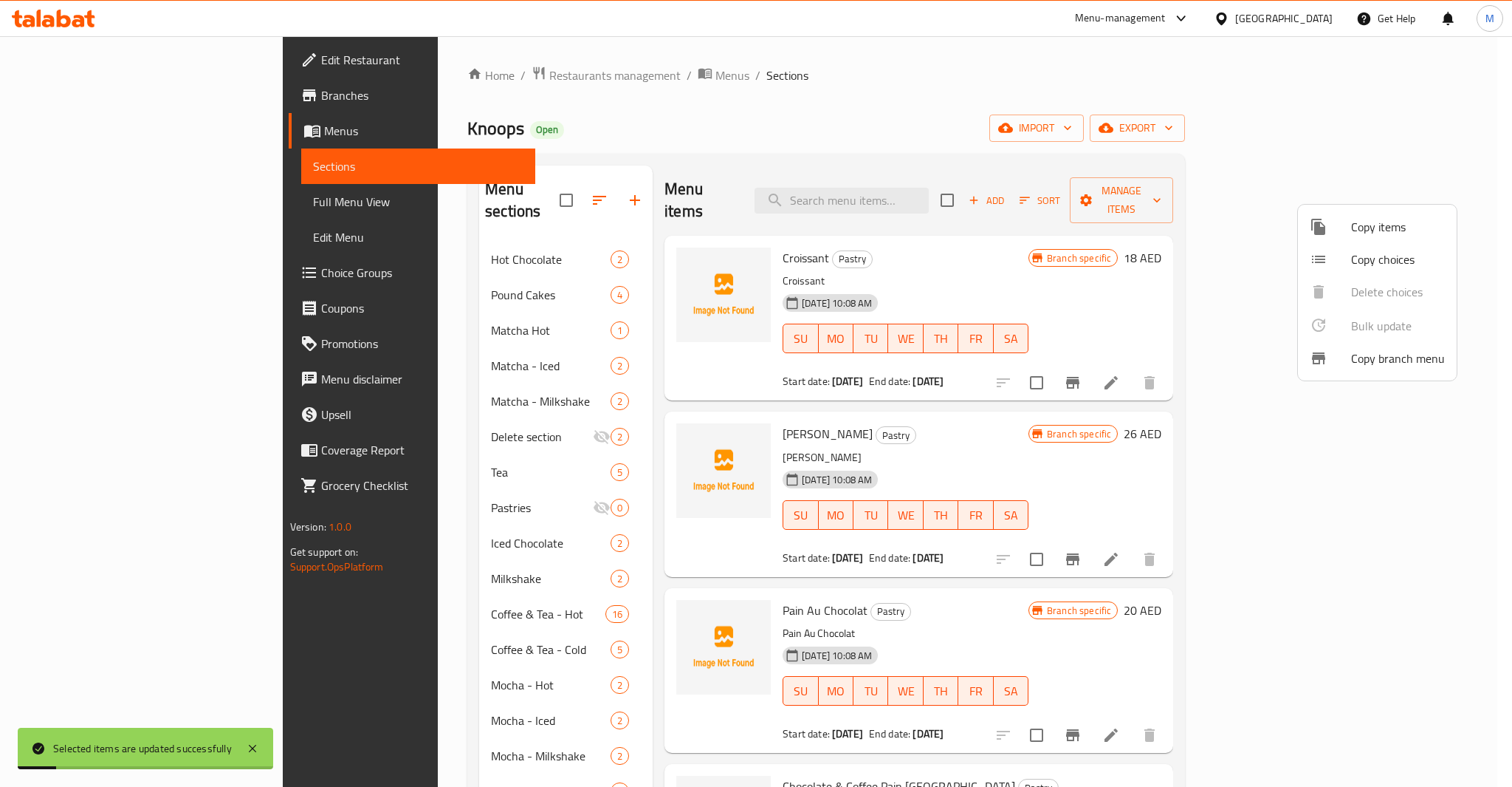
click at [1005, 447] on div at bounding box center [756, 394] width 1512 height 787
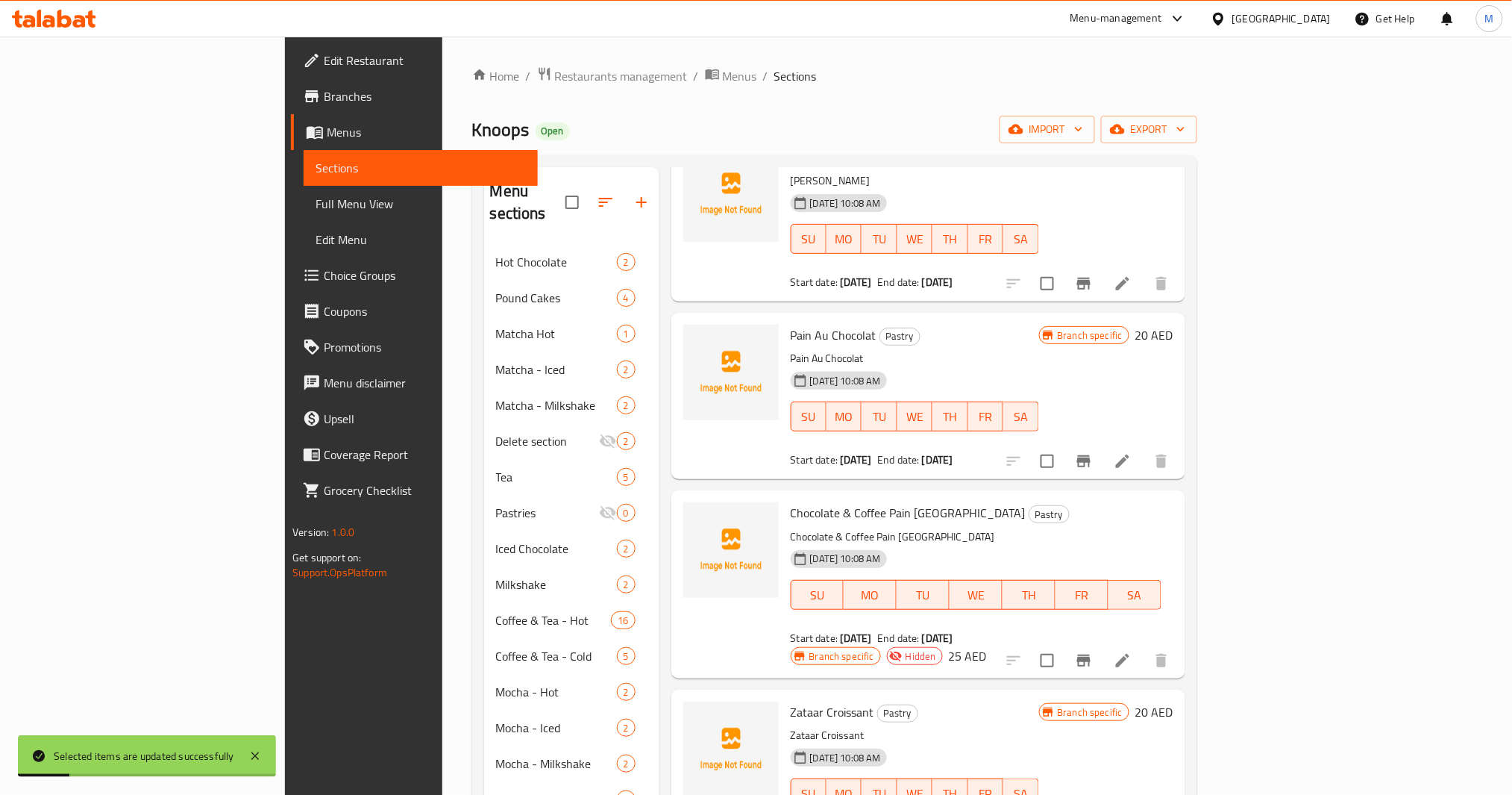
scroll to position [398, 0]
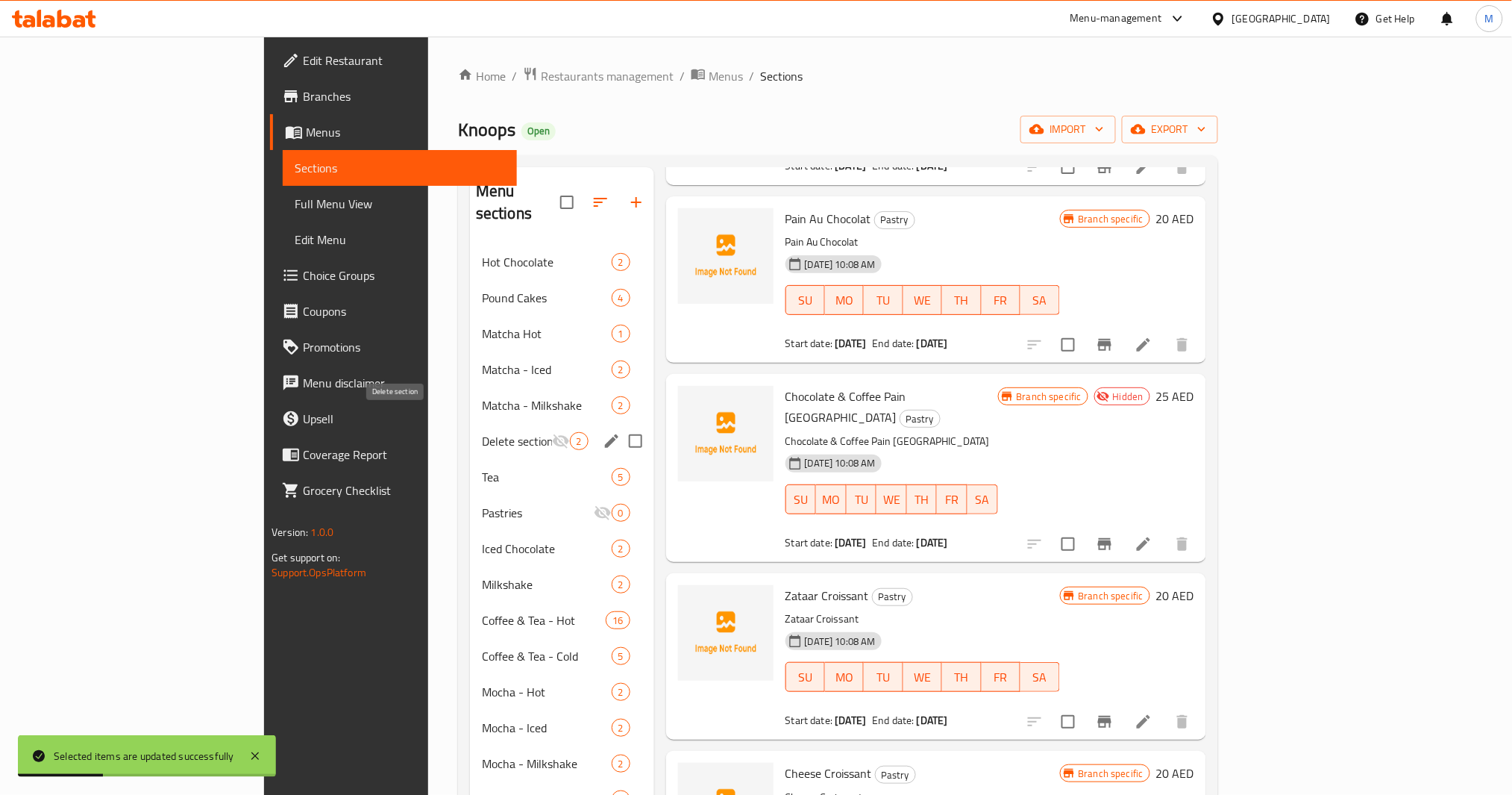
click at [482, 432] on span "Delete section" at bounding box center [517, 440] width 71 height 18
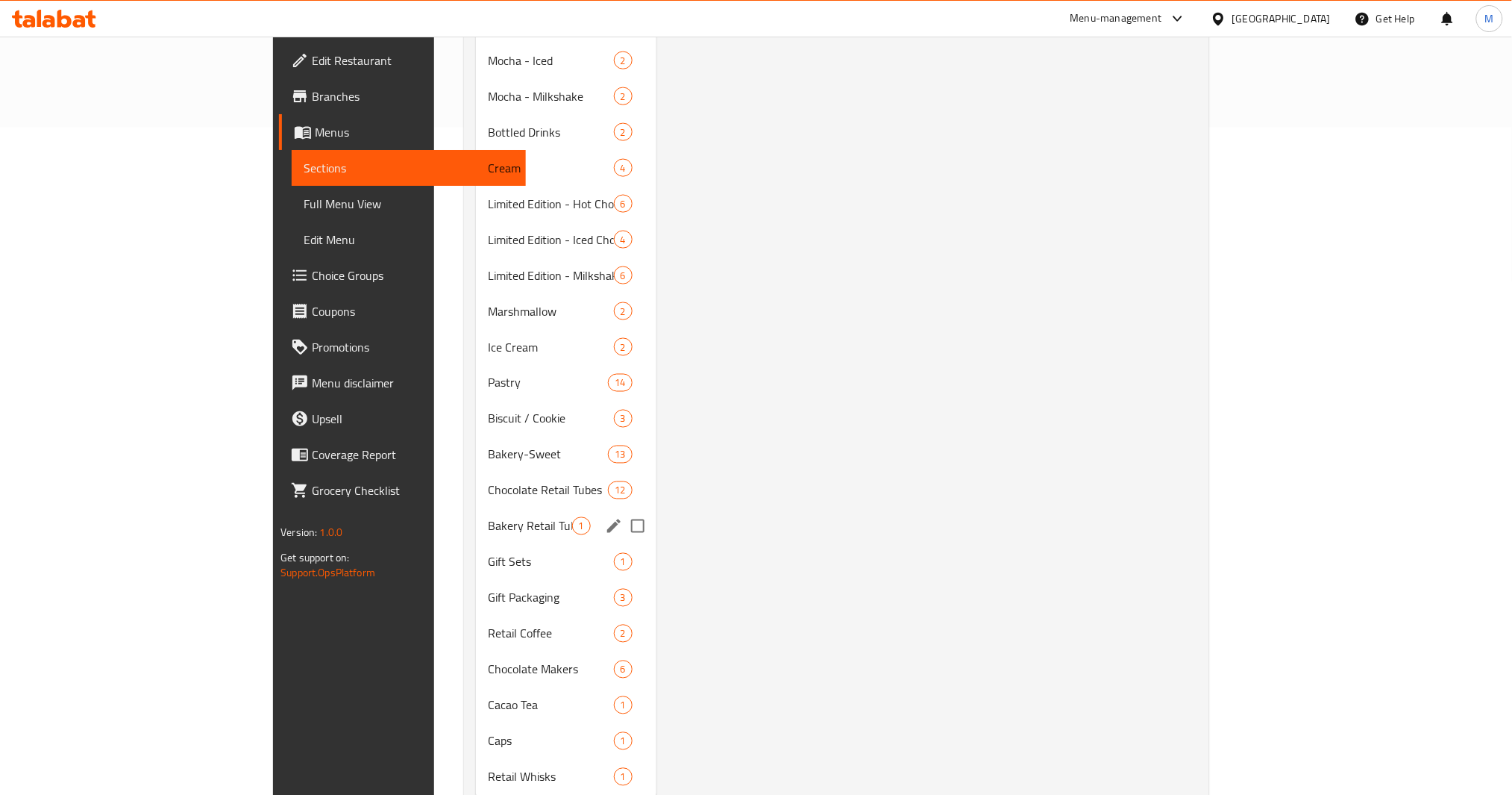
scroll to position [693, 0]
